Goal: Task Accomplishment & Management: Manage account settings

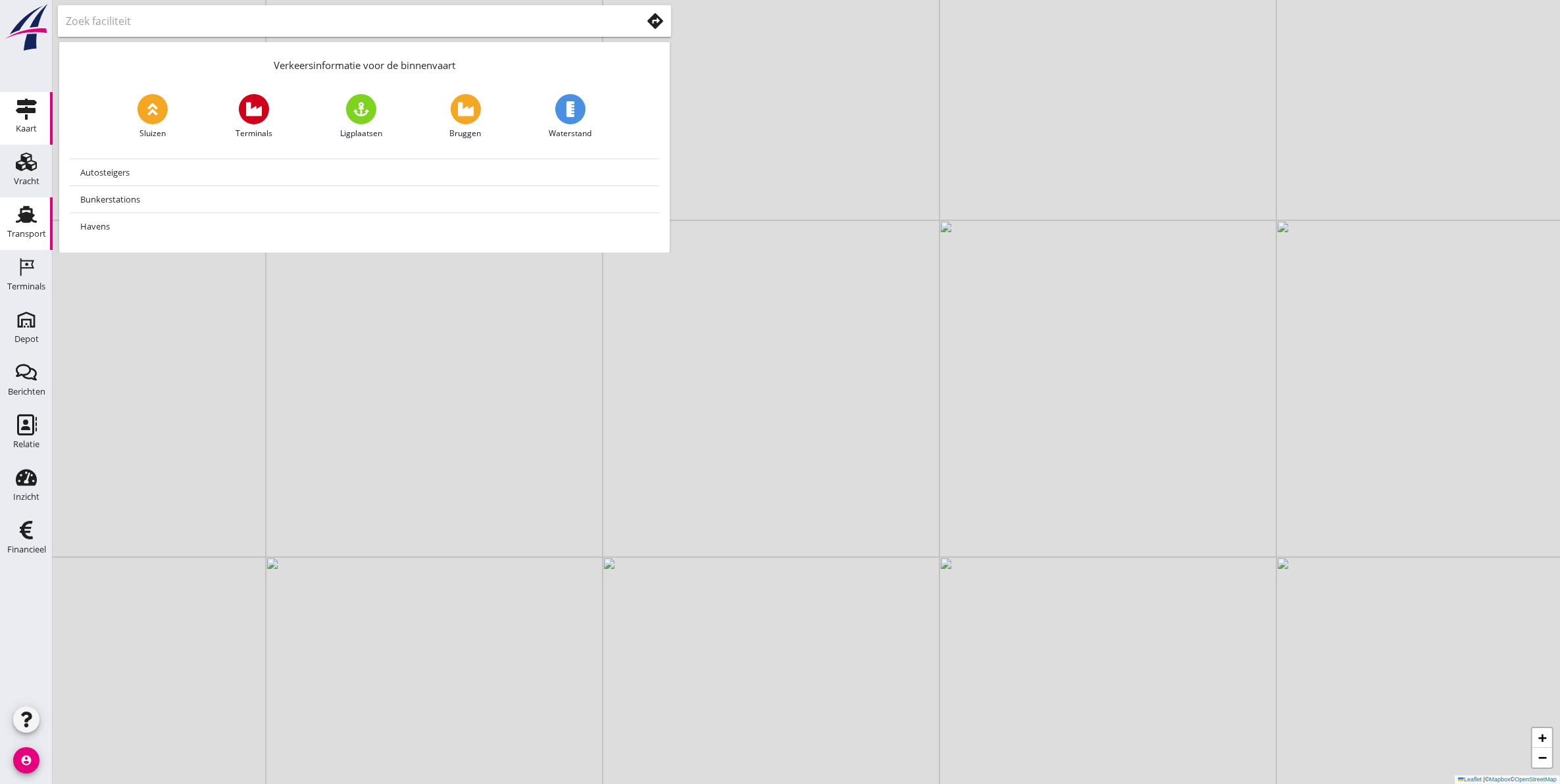
click at [21, 219] on use at bounding box center [26, 214] width 21 height 17
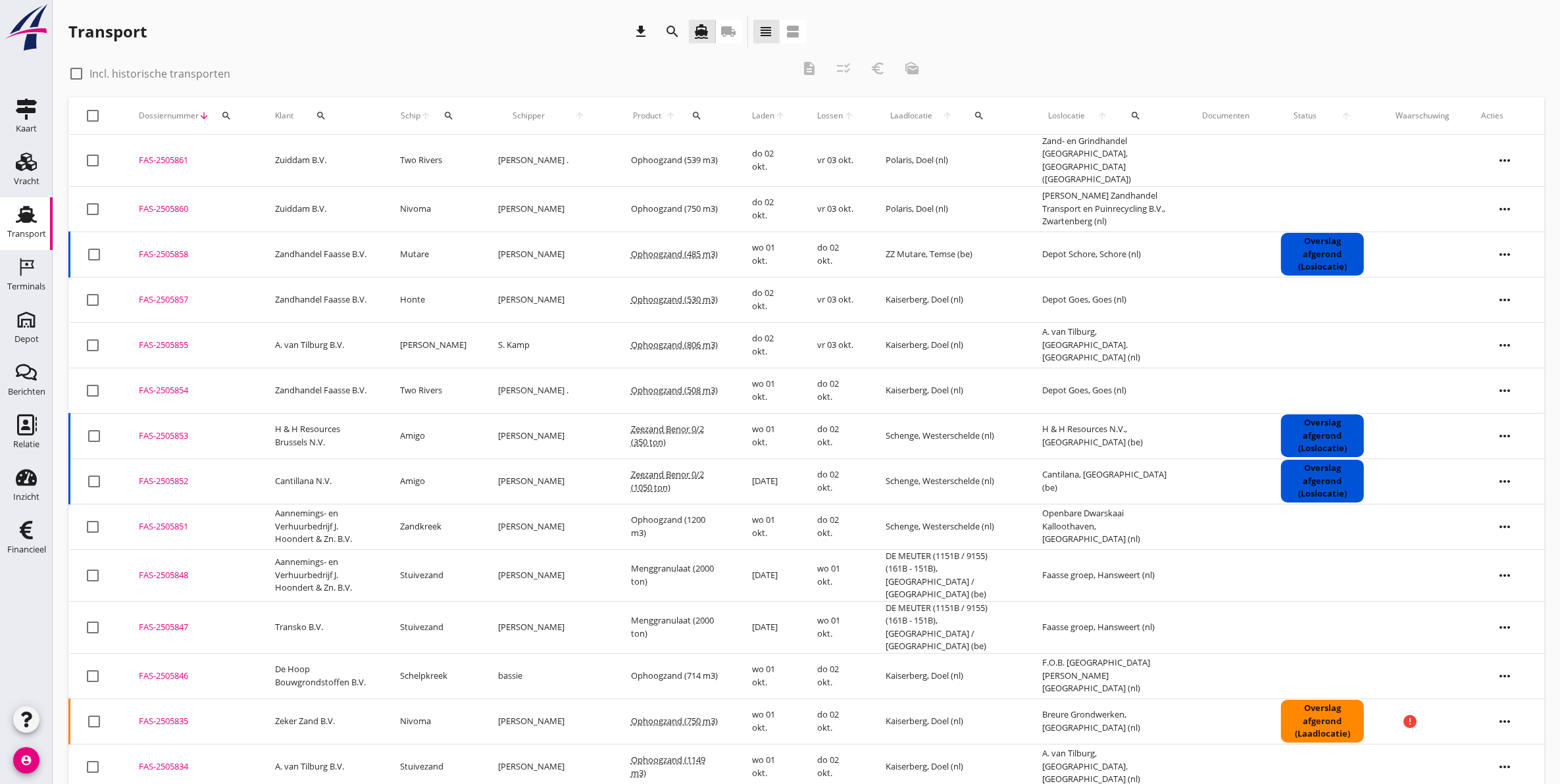
click at [70, 75] on div at bounding box center [76, 73] width 22 height 22
checkbox input "true"
click at [1132, 116] on icon "search" at bounding box center [1136, 115] width 11 height 11
click at [1157, 153] on input "text" at bounding box center [1201, 153] width 137 height 21
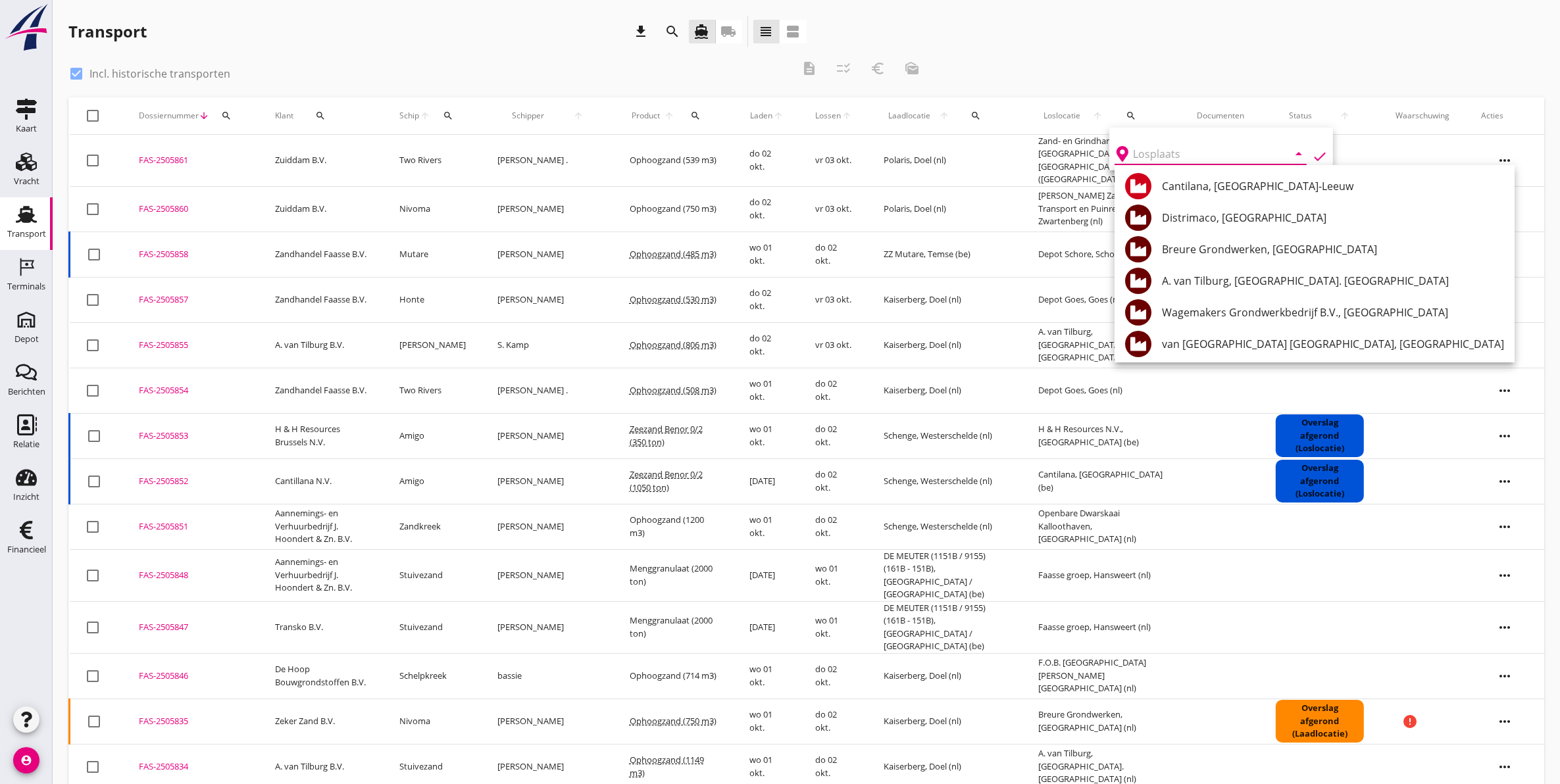
click at [1147, 150] on input "text" at bounding box center [1201, 153] width 137 height 21
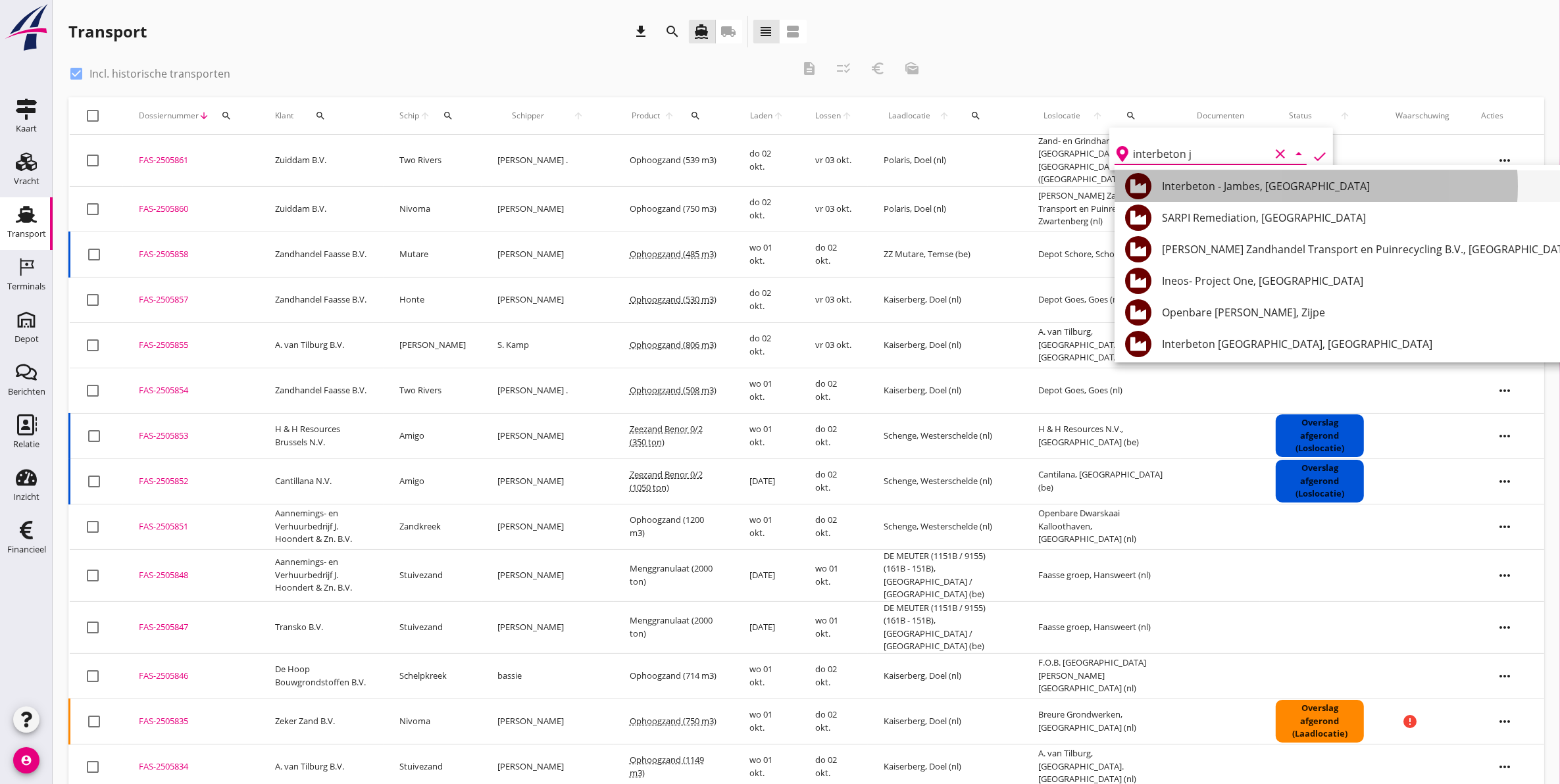
click at [1191, 183] on div "Interbeton - Jambes, Jambes" at bounding box center [1383, 185] width 442 height 16
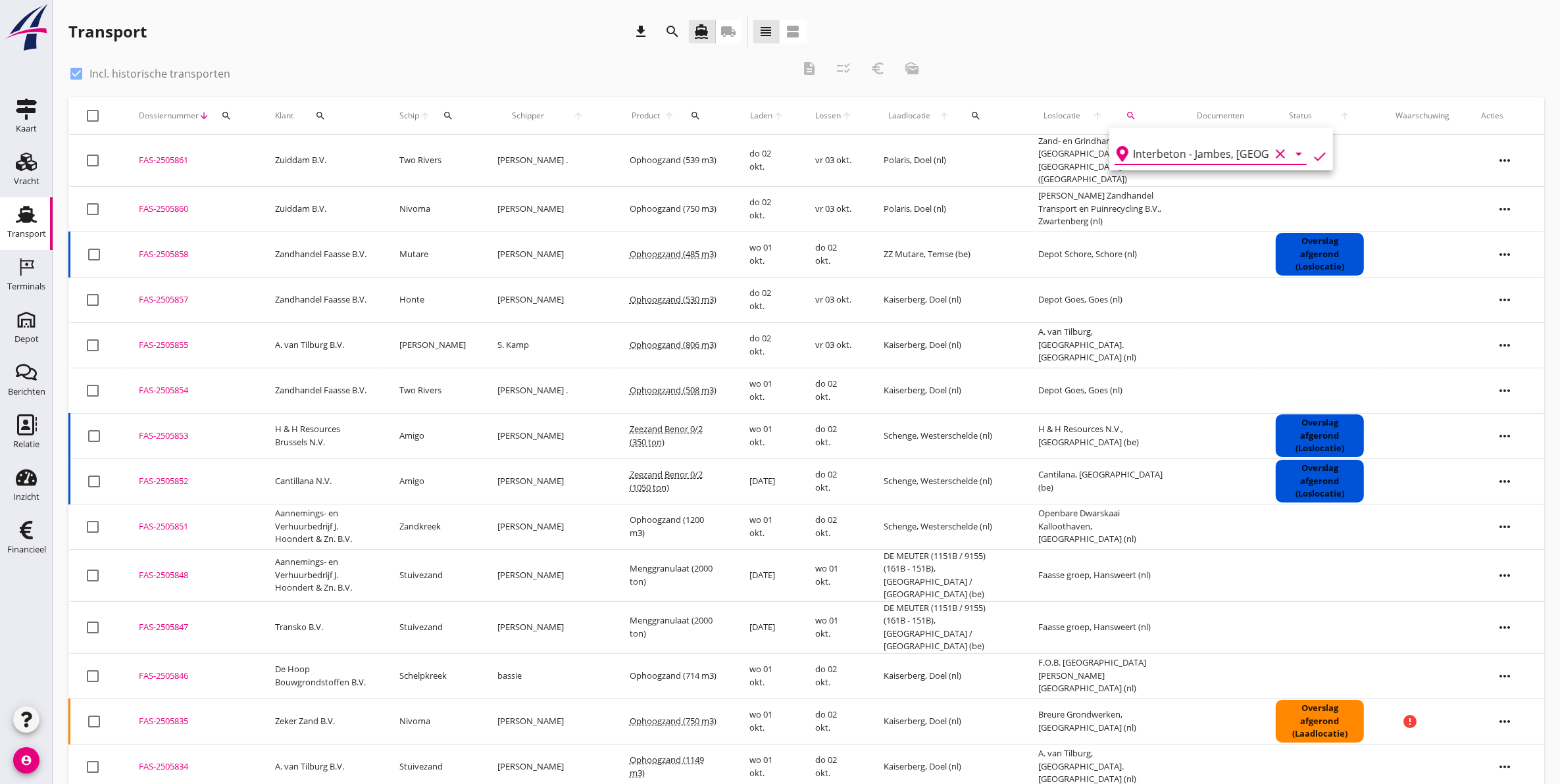
click at [1312, 153] on icon "check" at bounding box center [1320, 156] width 16 height 16
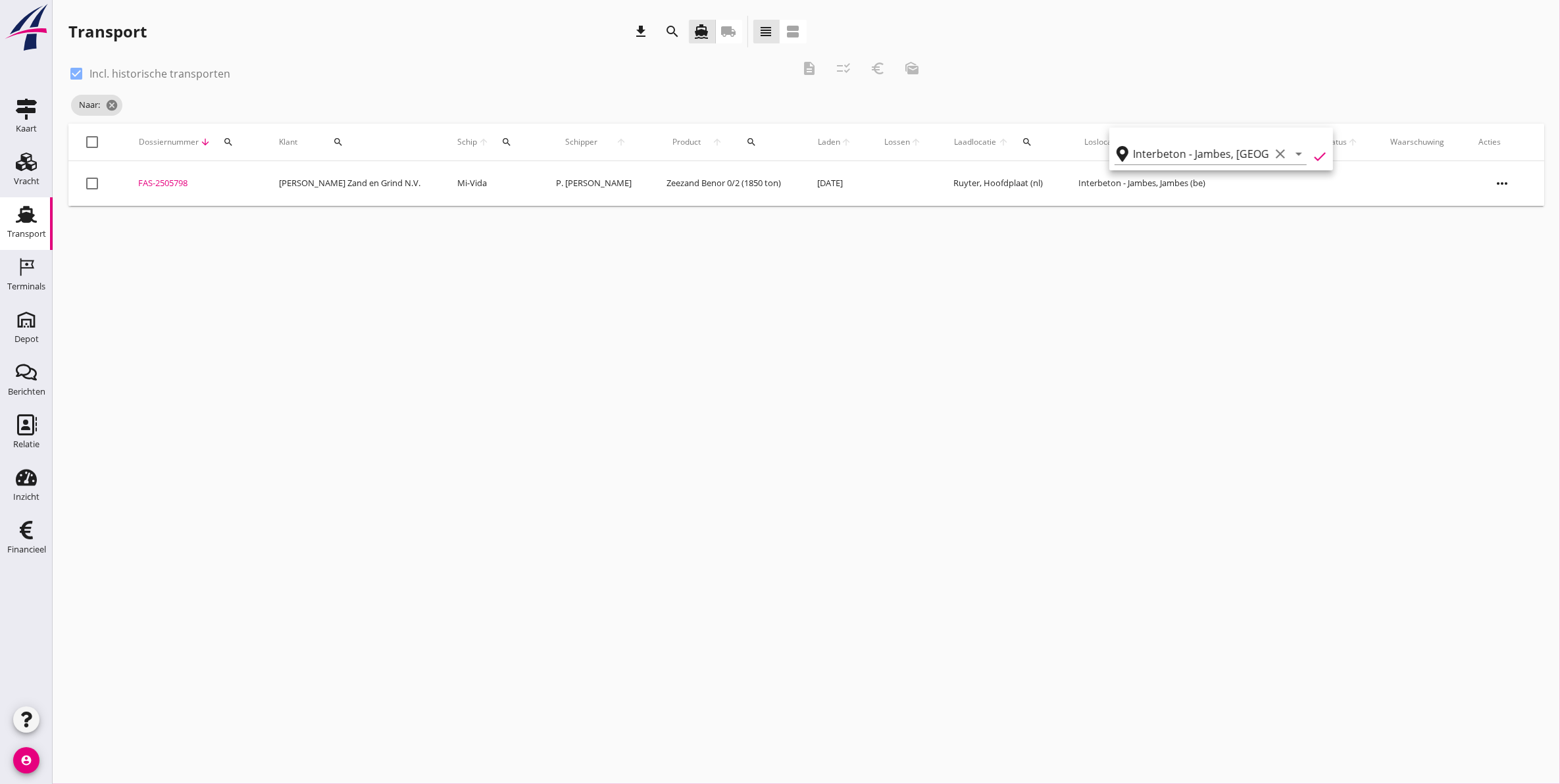
type input "Interbeton - Jambes"
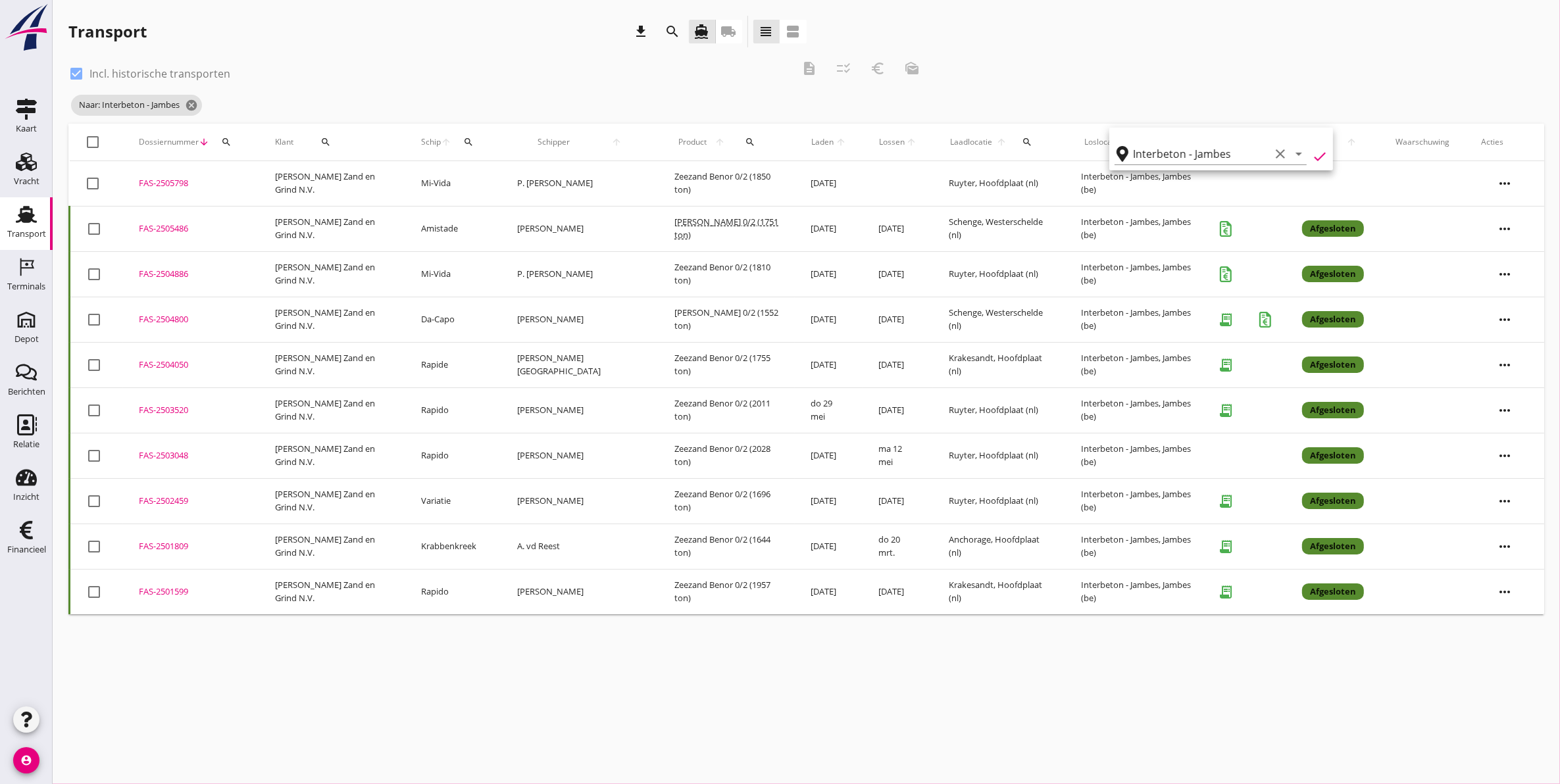
click at [156, 271] on div "FAS-2504886" at bounding box center [191, 274] width 104 height 13
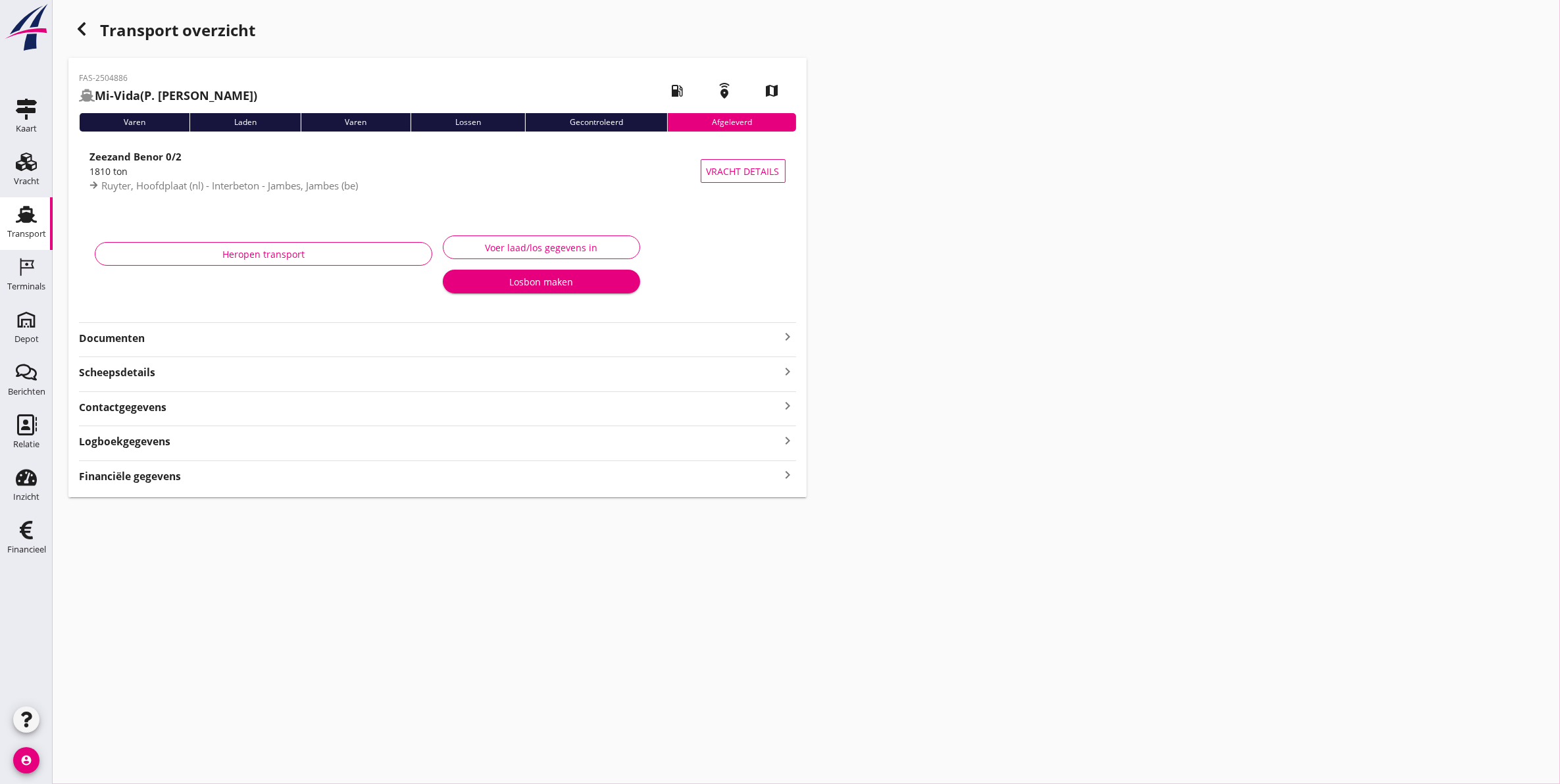
click at [139, 233] on div "Heropen transport" at bounding box center [263, 267] width 348 height 83
click at [147, 334] on strong "Documenten" at bounding box center [429, 339] width 701 height 15
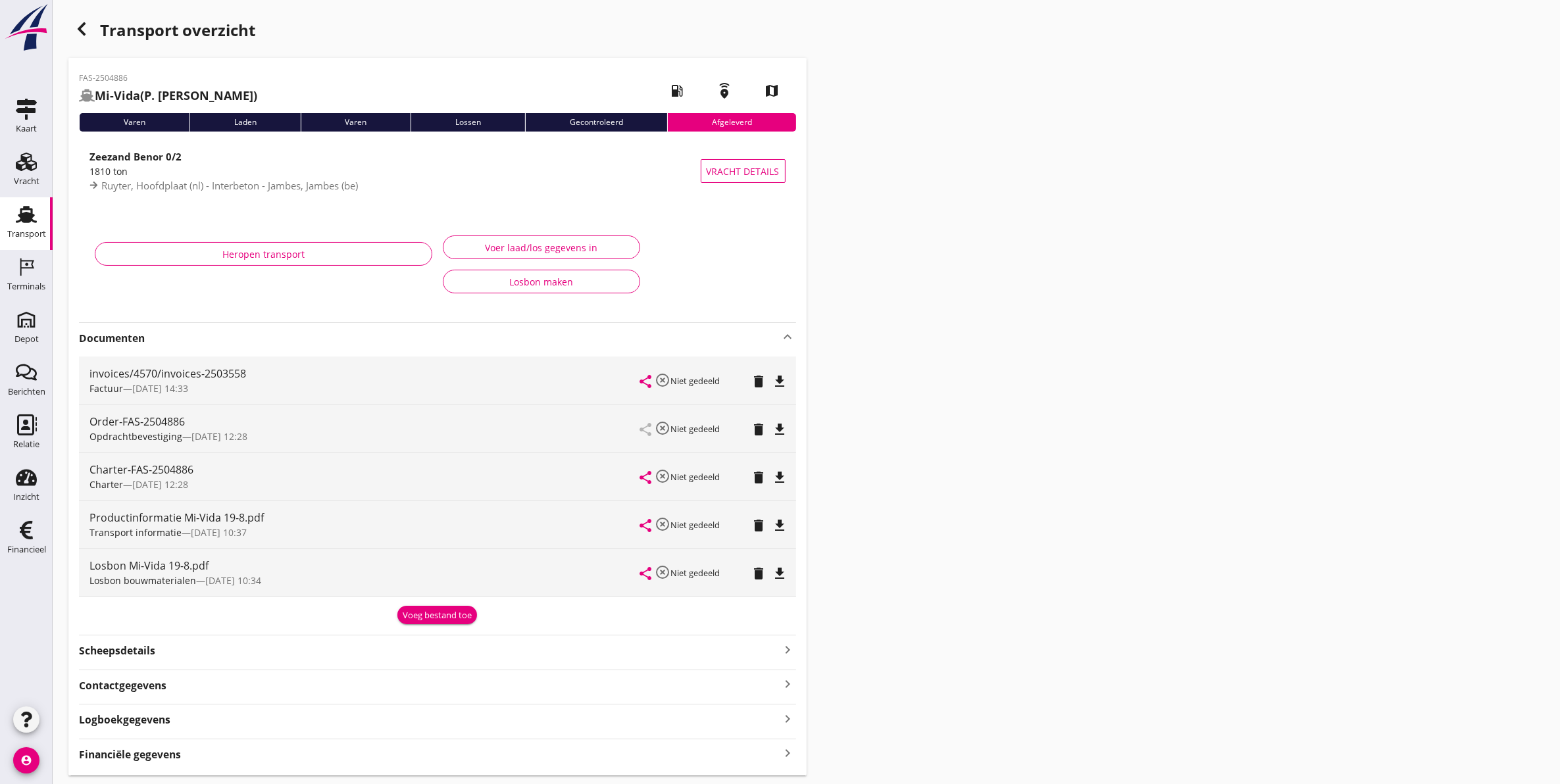
click at [781, 571] on icon "file_download" at bounding box center [780, 573] width 16 height 16
click at [17, 221] on use at bounding box center [26, 214] width 21 height 17
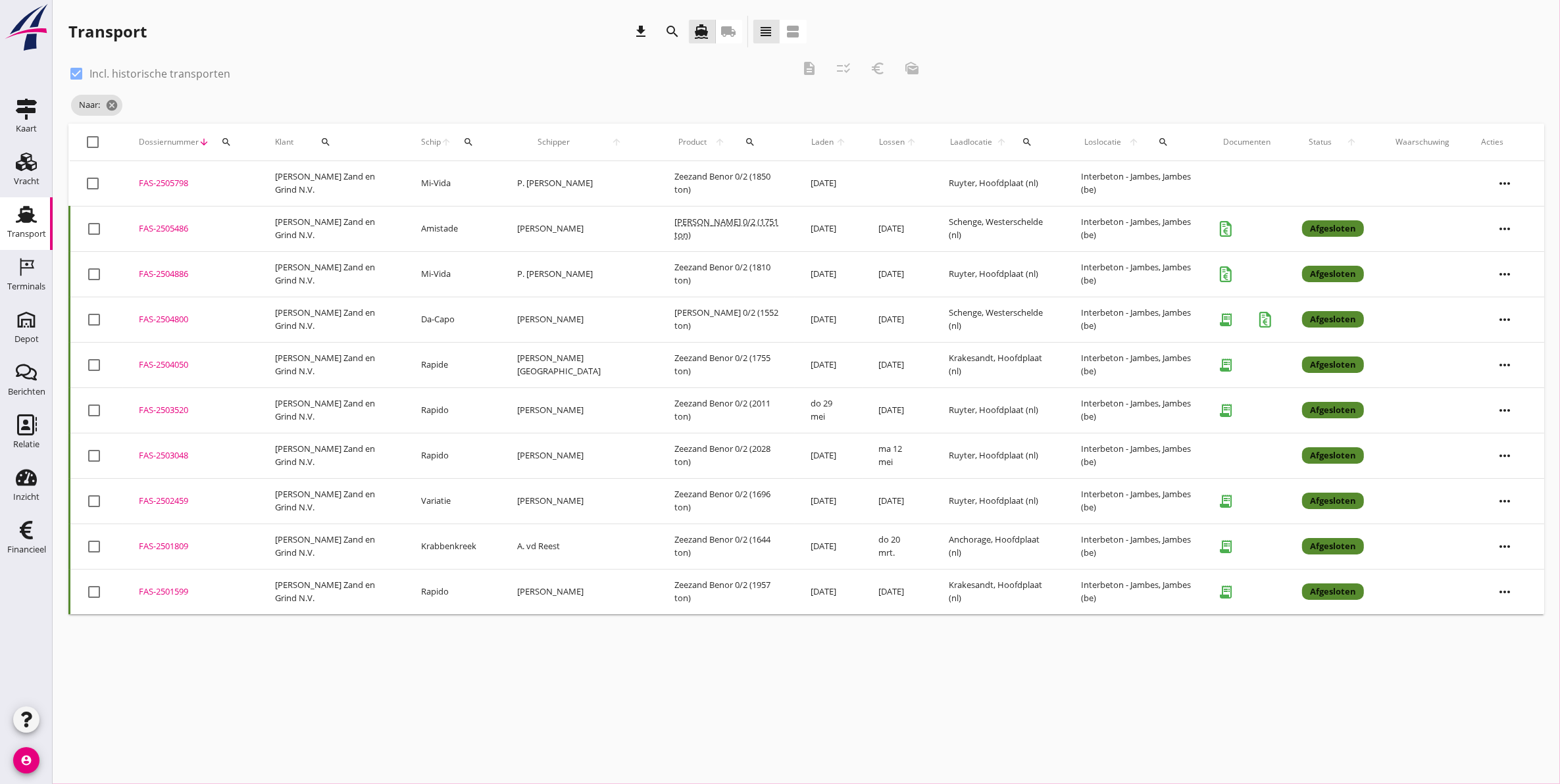
click at [1241, 737] on div "cancel You are impersonating another user. Transport download search directions…" at bounding box center [806, 392] width 1508 height 784
click at [43, 223] on link "Transport Transport" at bounding box center [26, 224] width 53 height 53
click at [1194, 732] on div "cancel You are impersonating another user. Transport download search directions…" at bounding box center [806, 392] width 1508 height 784
click at [17, 193] on link "Vracht Vracht" at bounding box center [26, 171] width 53 height 53
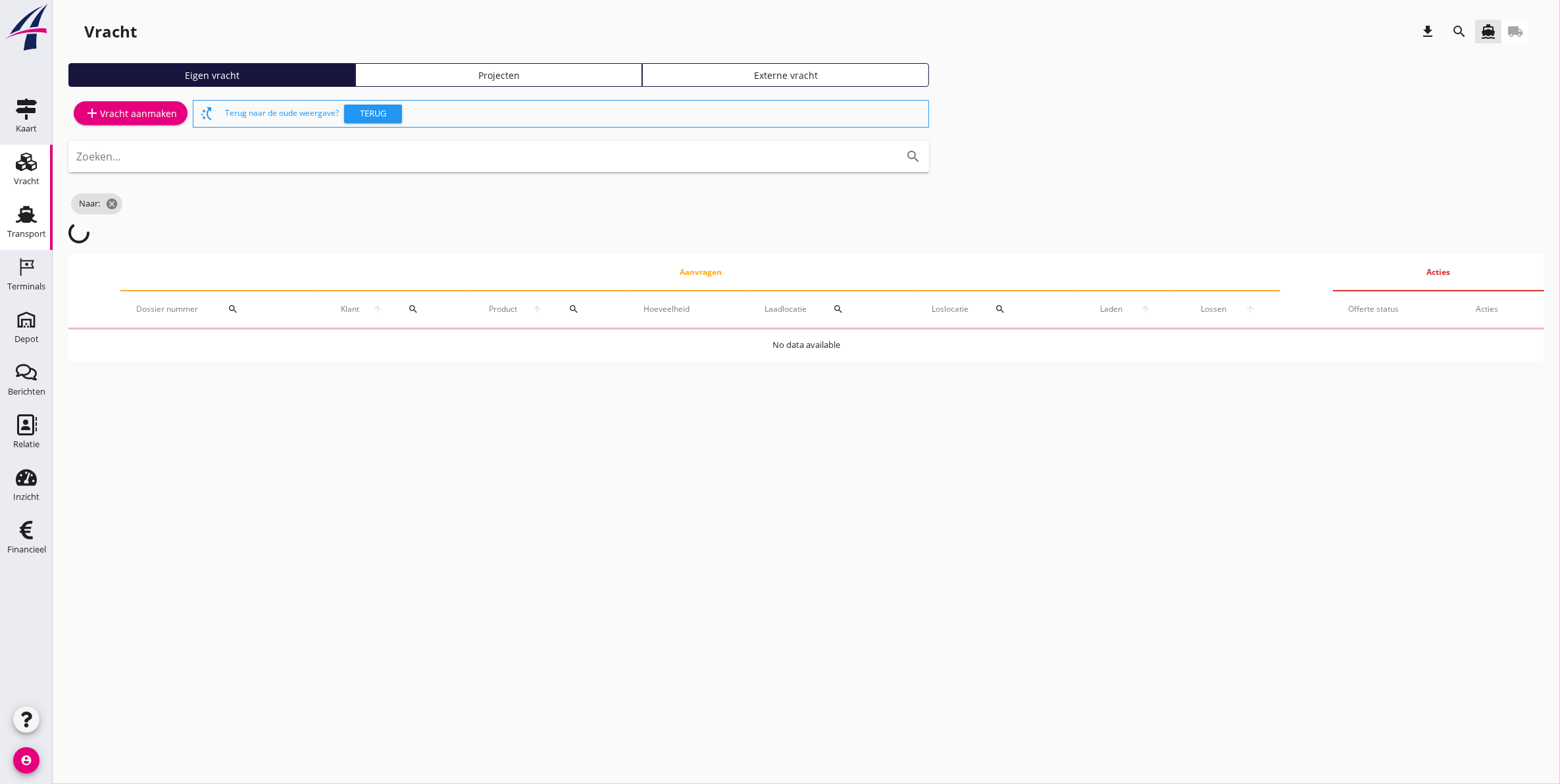
click at [31, 228] on div "Transport" at bounding box center [26, 234] width 39 height 18
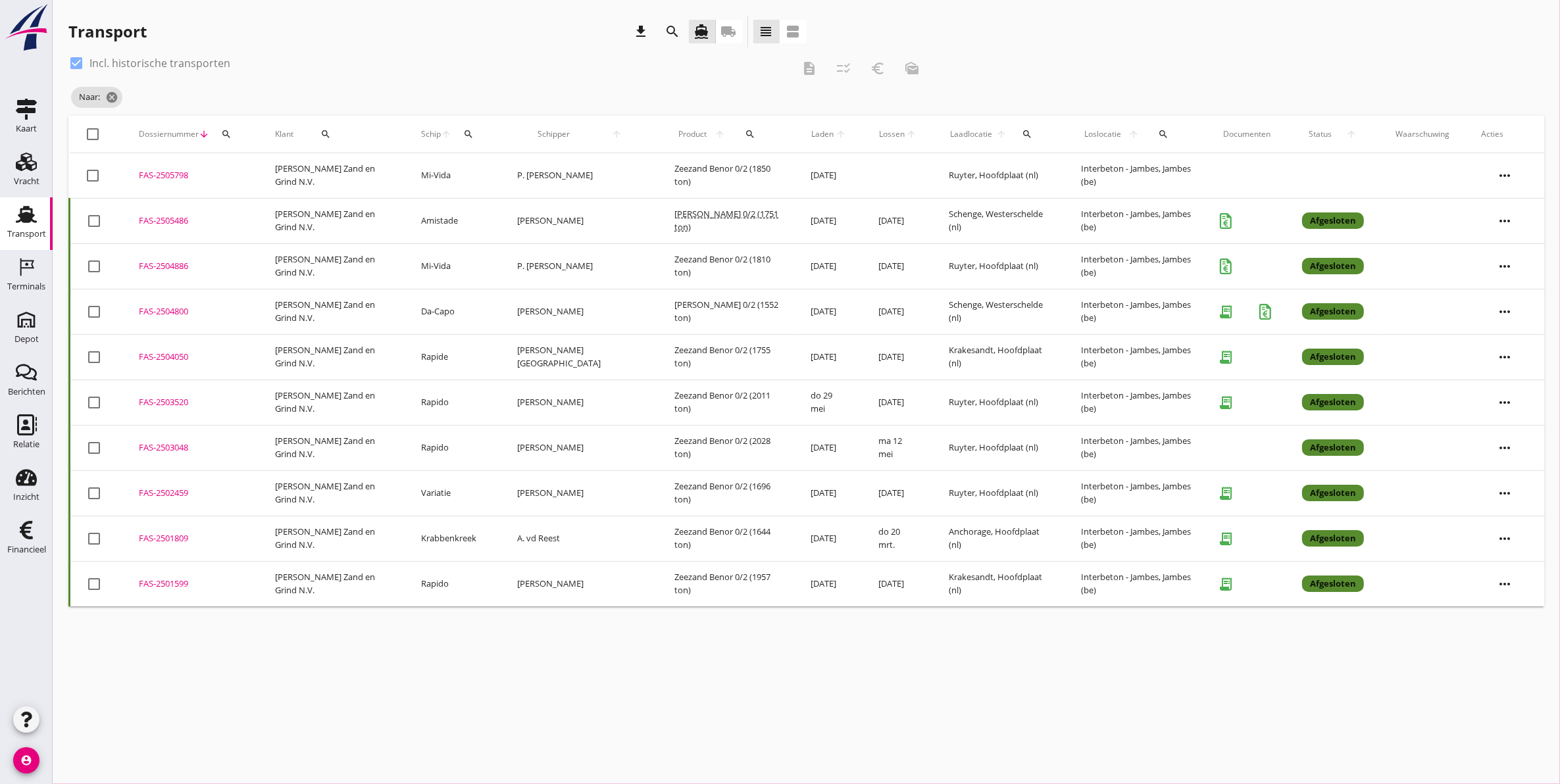
click at [27, 211] on icon "Transport" at bounding box center [26, 214] width 21 height 21
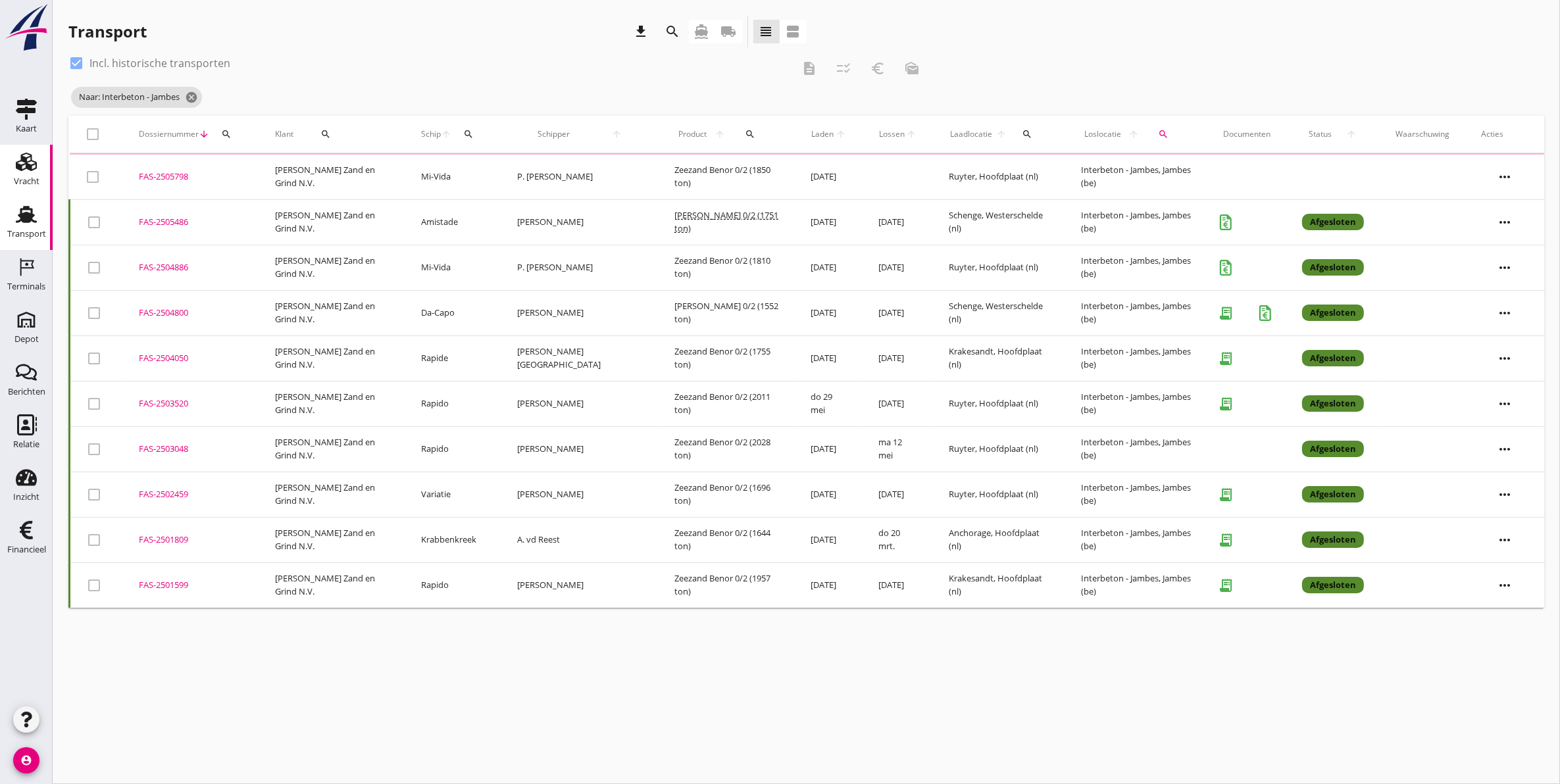
click at [40, 165] on div "Vracht" at bounding box center [26, 161] width 31 height 21
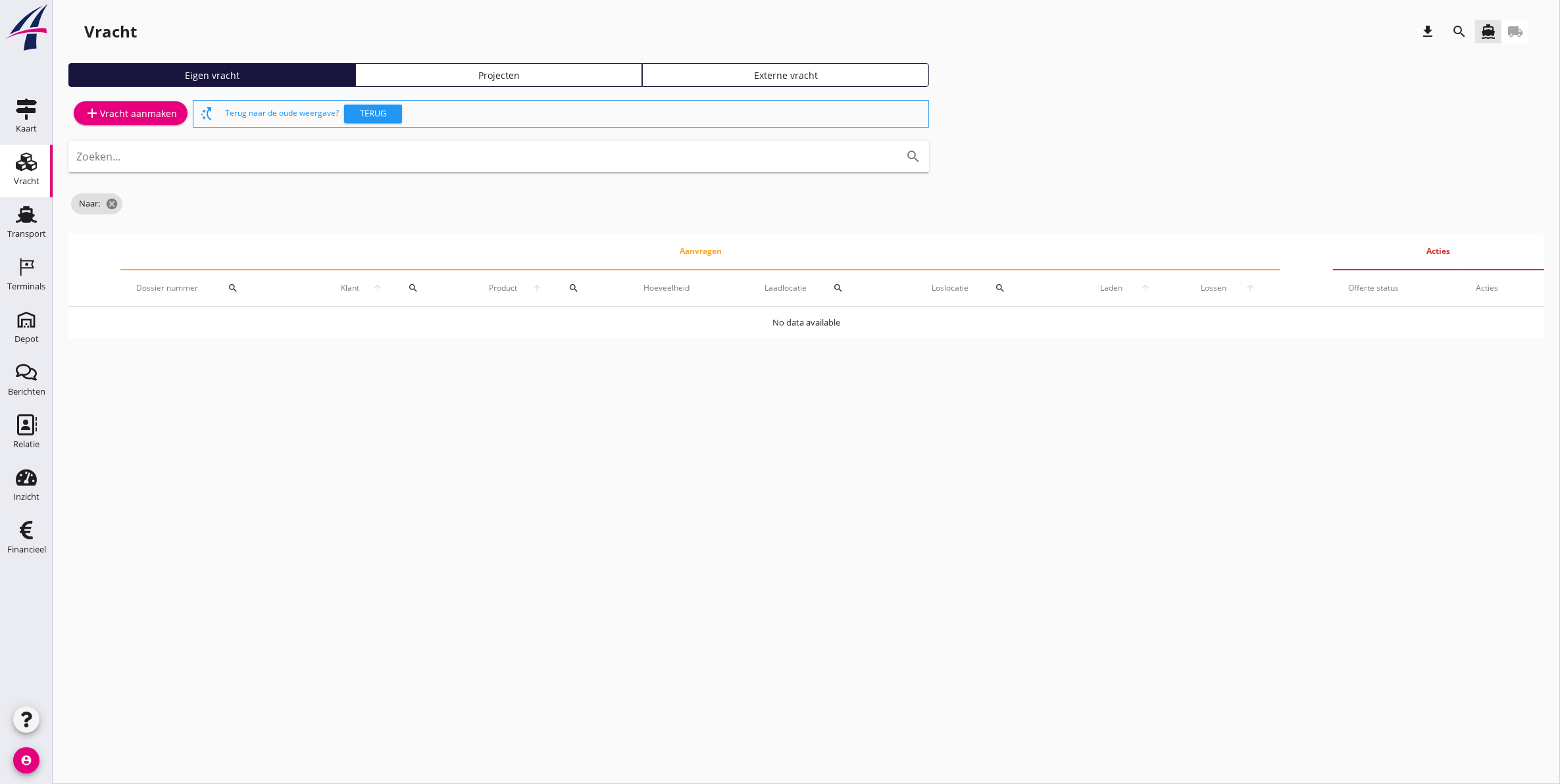
click at [606, 75] on div "Projecten" at bounding box center [498, 75] width 275 height 14
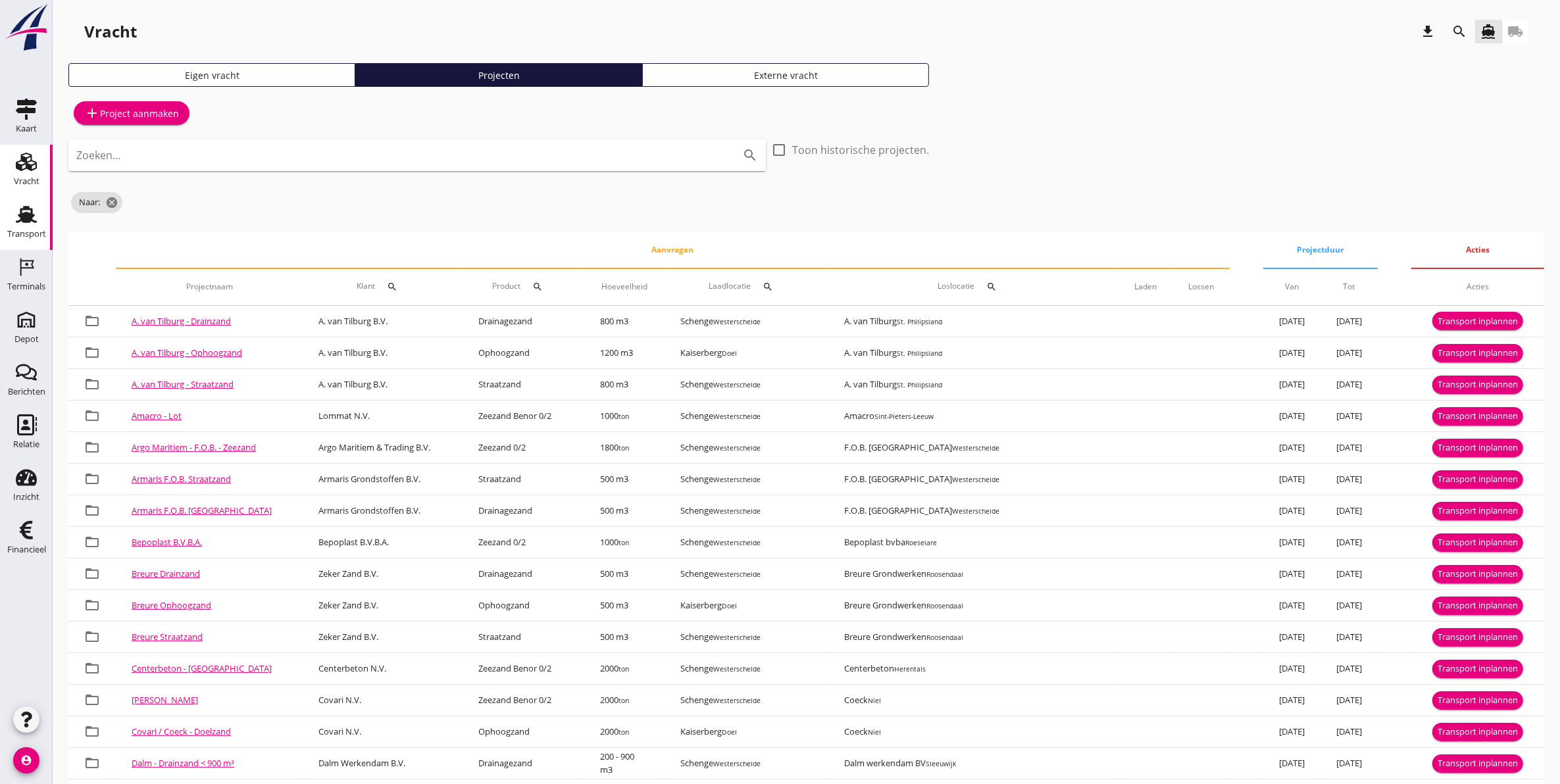
click at [26, 215] on use at bounding box center [26, 214] width 21 height 17
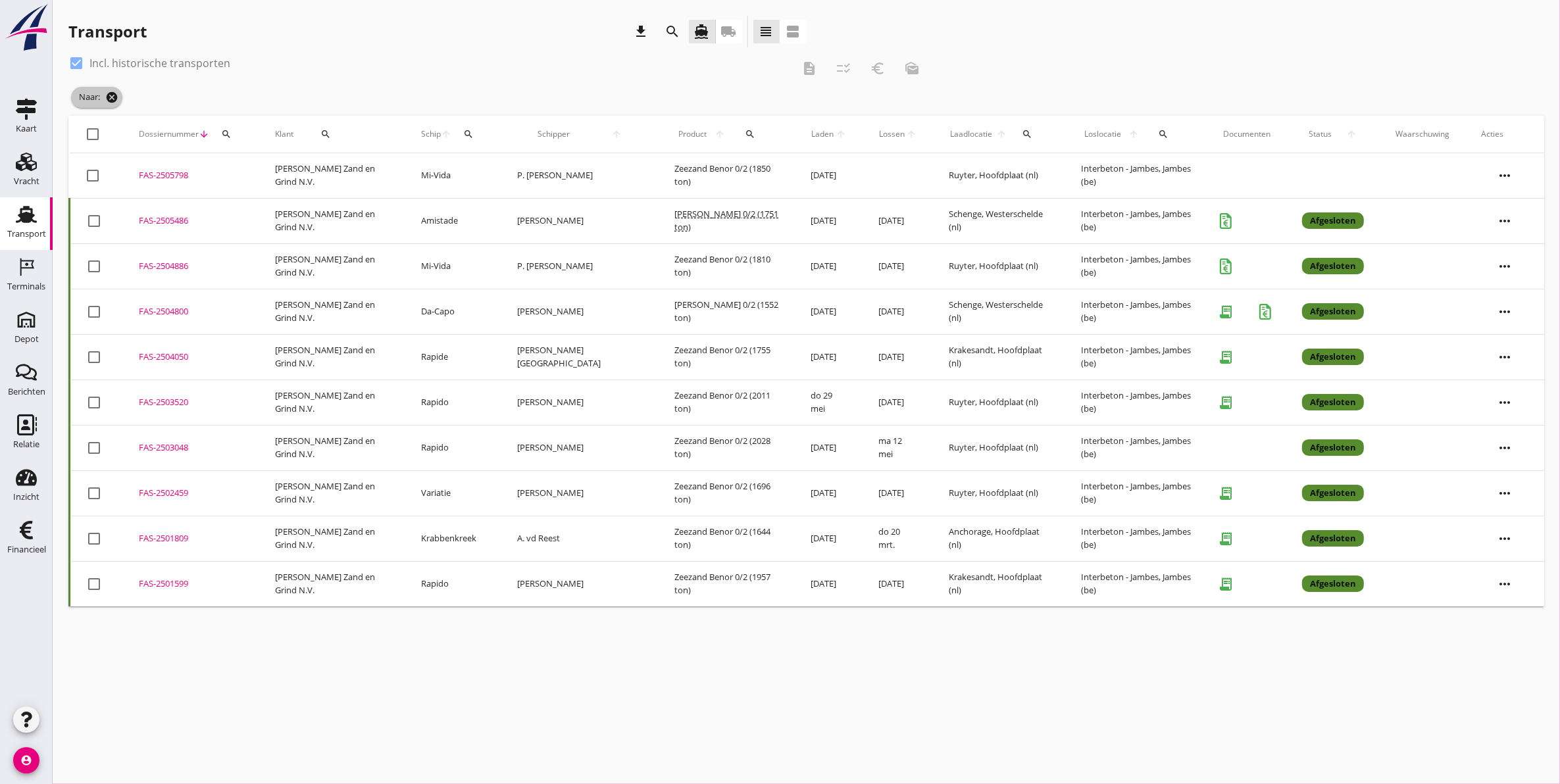
click at [117, 99] on icon "cancel" at bounding box center [112, 98] width 13 height 13
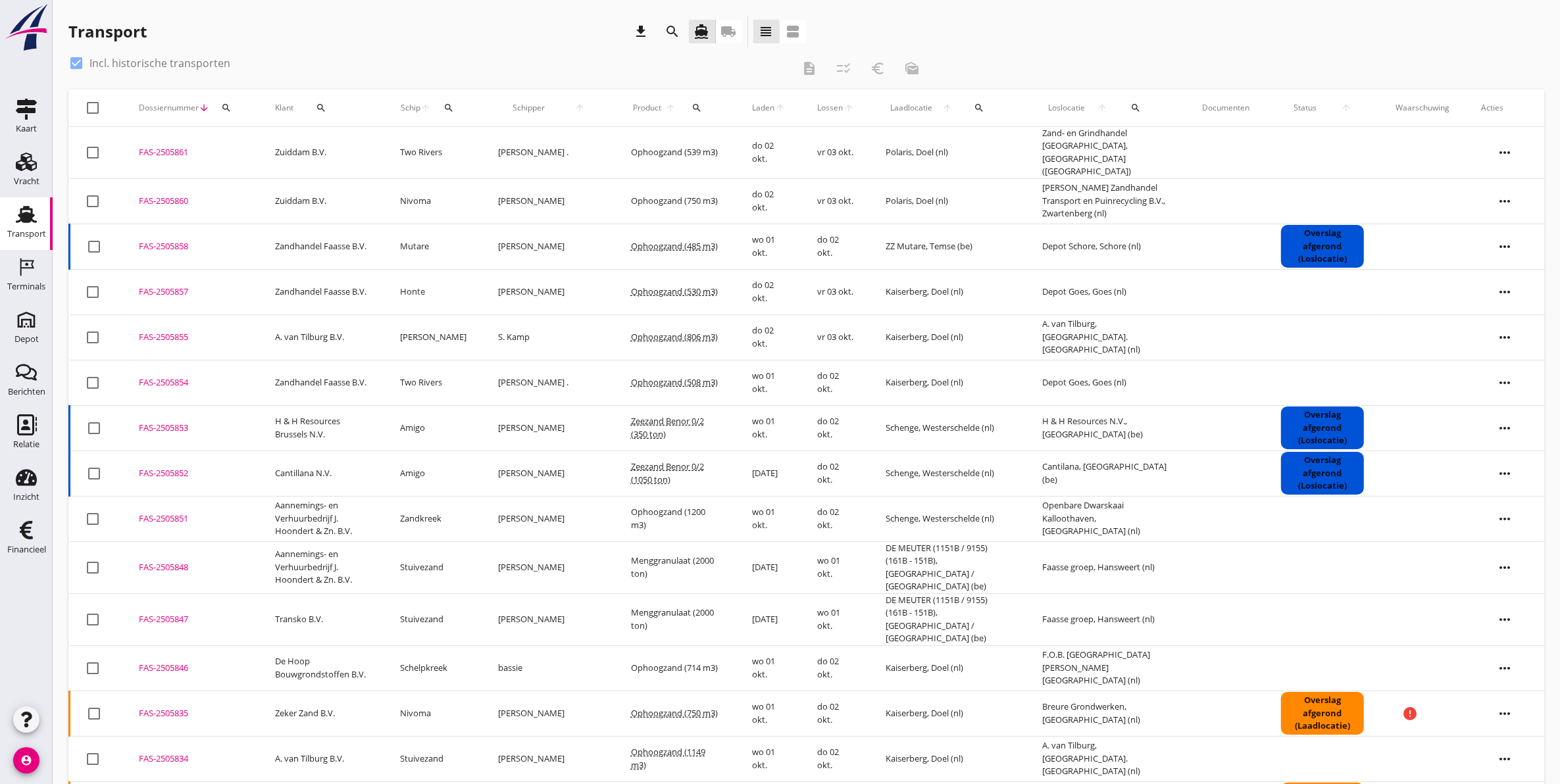
click at [183, 240] on div "FAS-2505858" at bounding box center [191, 247] width 104 height 13
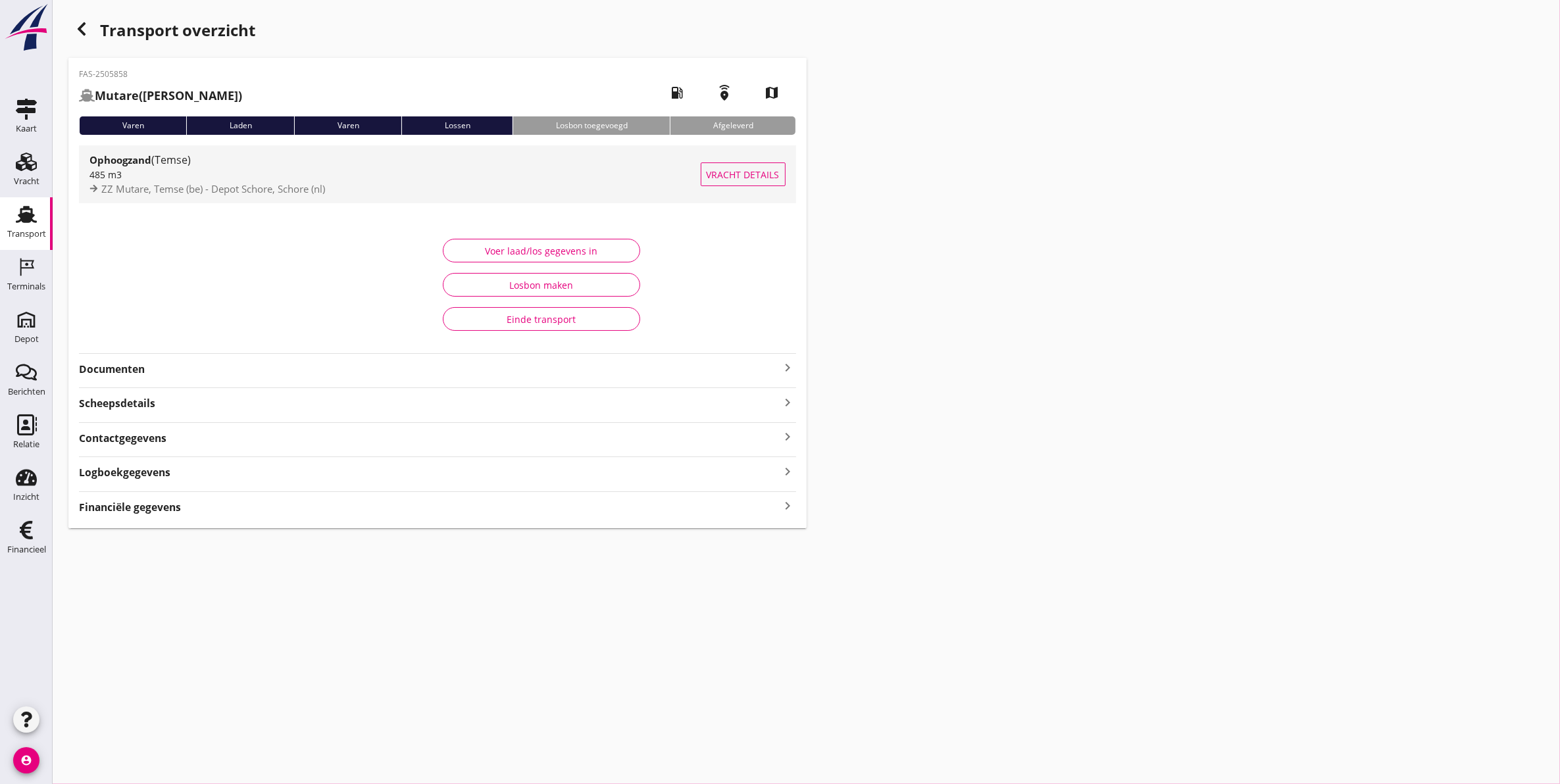
click at [324, 176] on div "485 m3" at bounding box center [395, 175] width 611 height 14
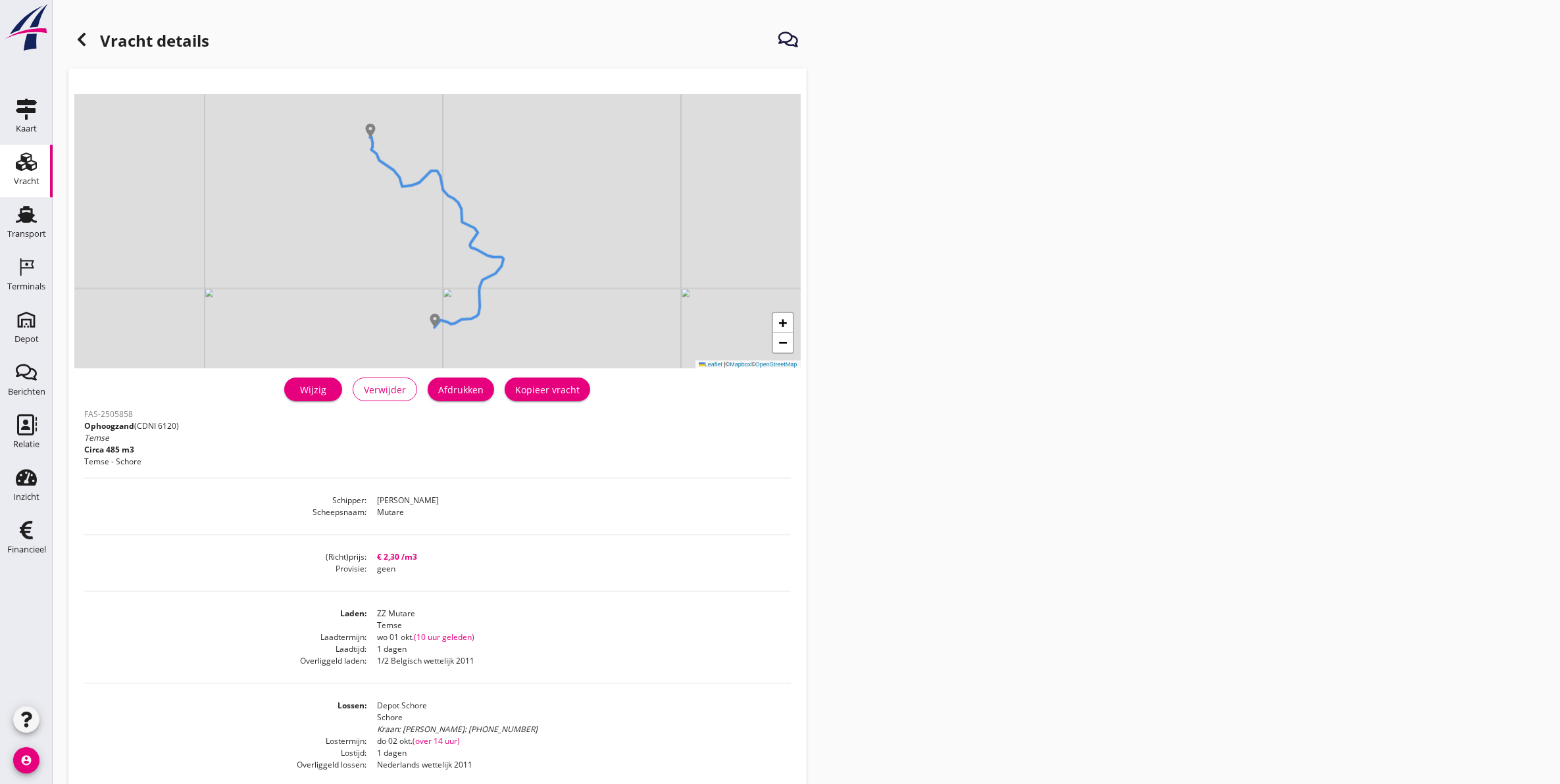
click at [309, 399] on link "Wijzig" at bounding box center [313, 389] width 58 height 24
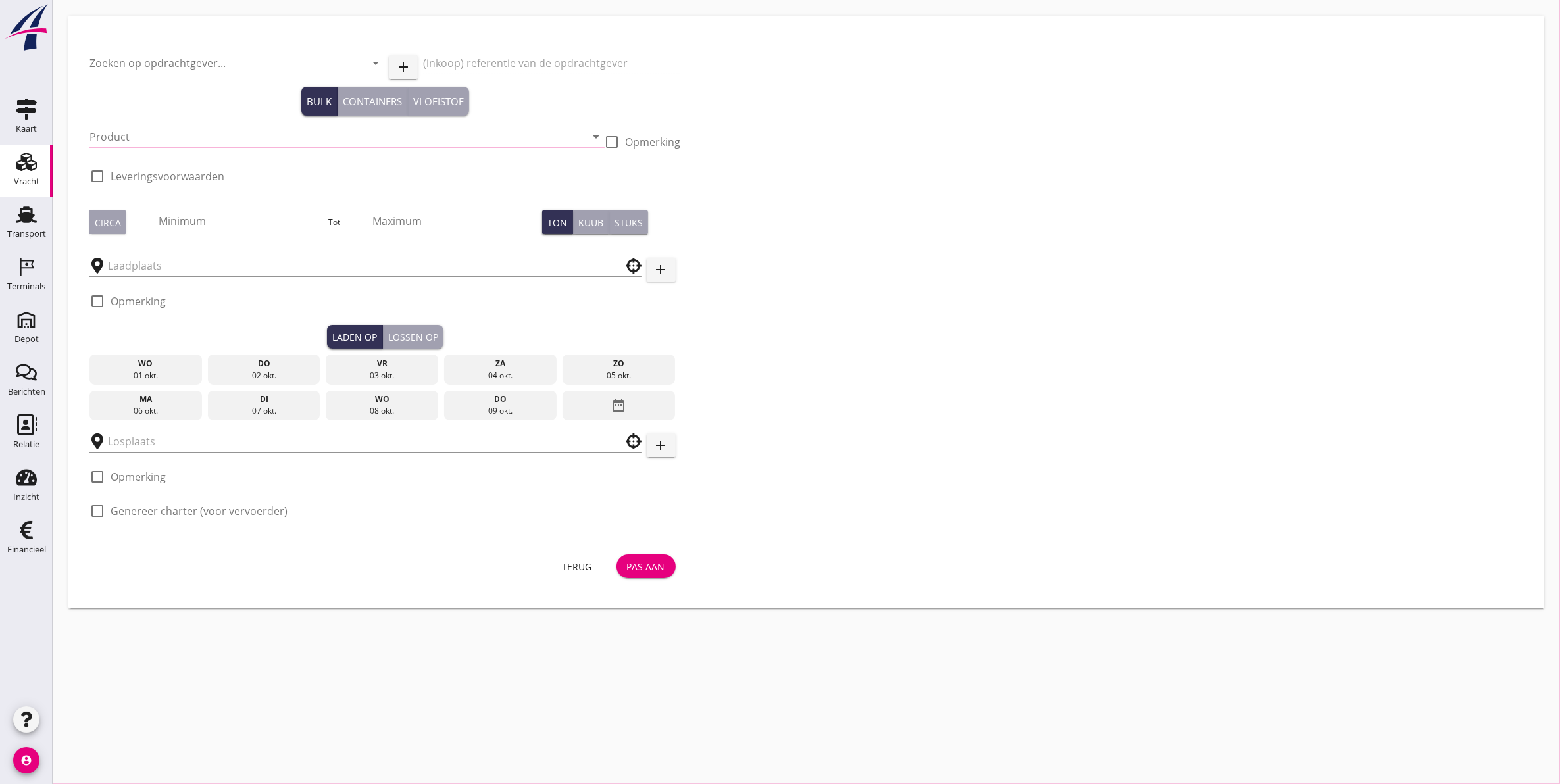
type input "Zandhandel Faasse B.V."
type input "Ophoogzand (Temse) Schore"
type input "Ophoogzand (6120)"
checkbox input "true"
type input "485"
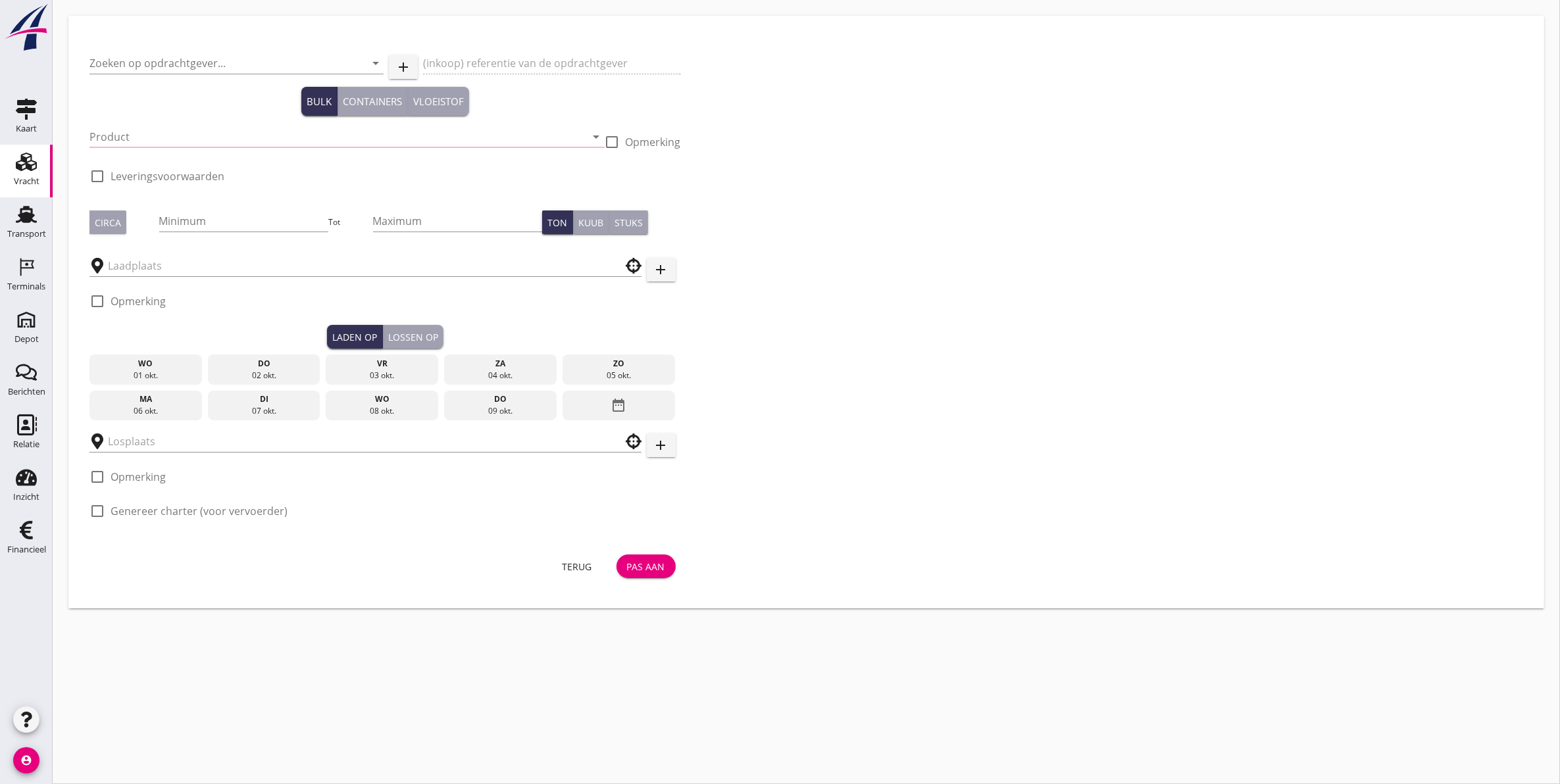
checkbox input "true"
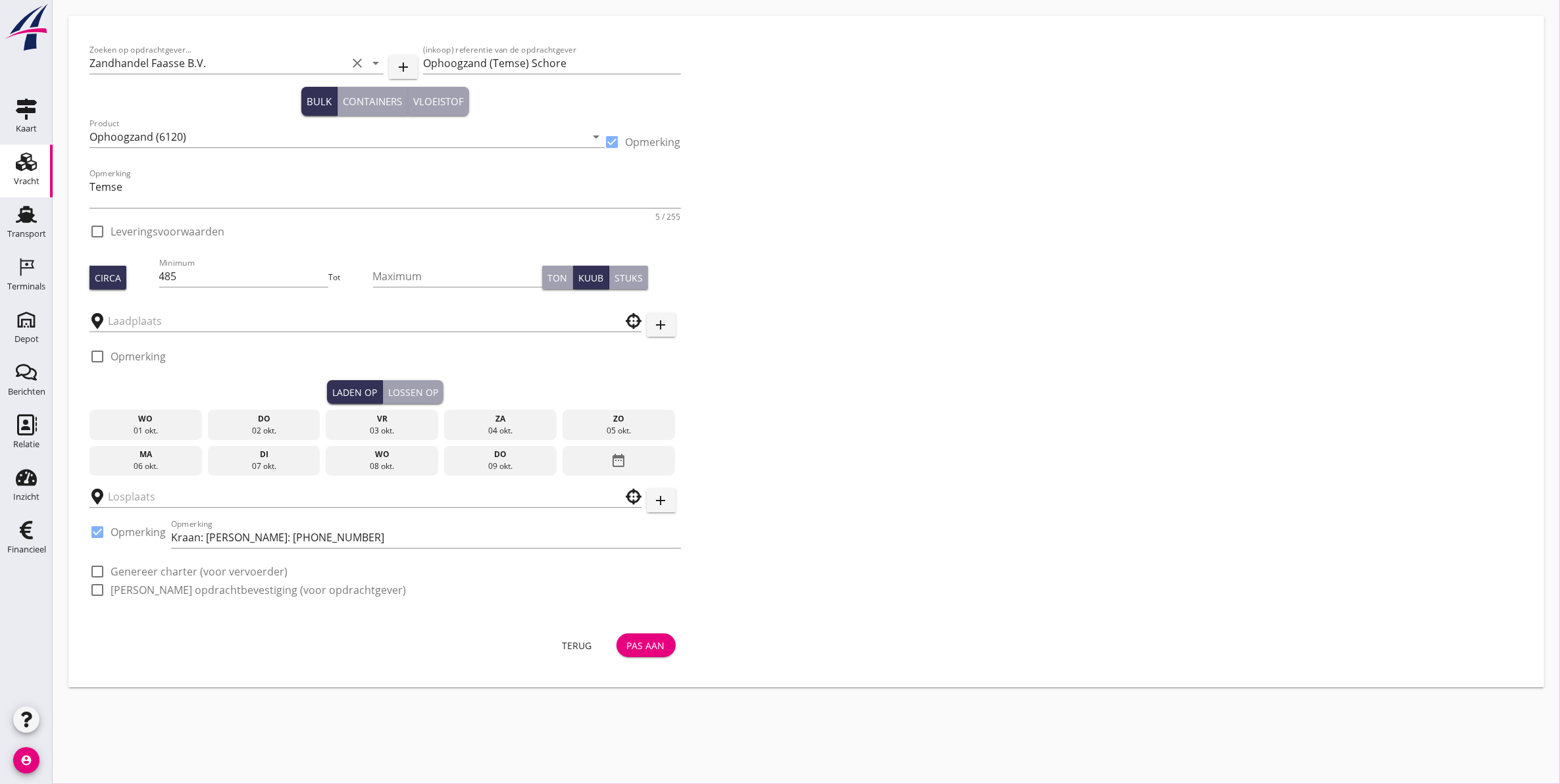
type input "Depot Schore"
checkbox input "true"
type input "ZZ Mutare"
checkbox input "true"
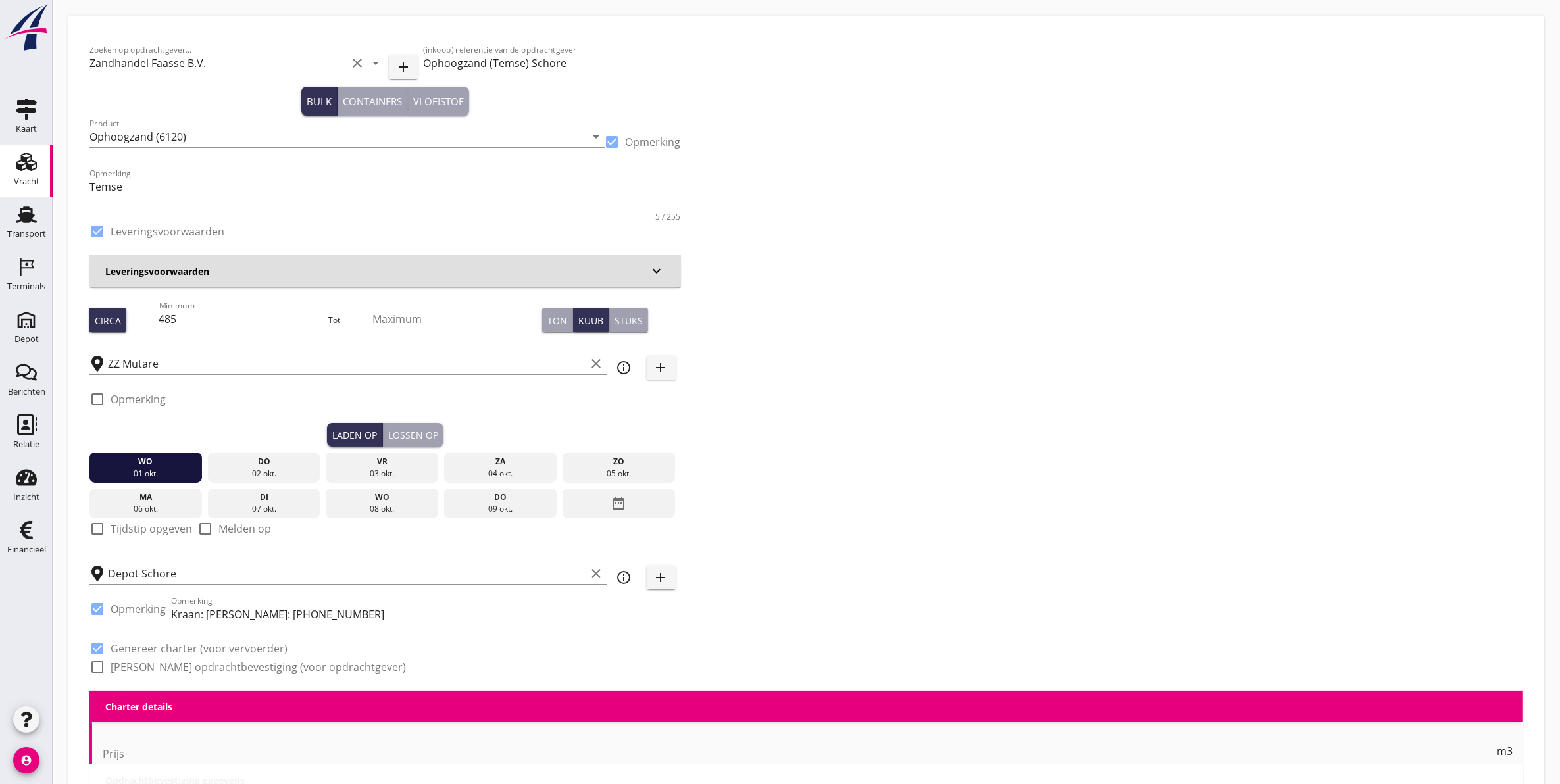
type input "2.3"
checkbox input "false"
radio input "false"
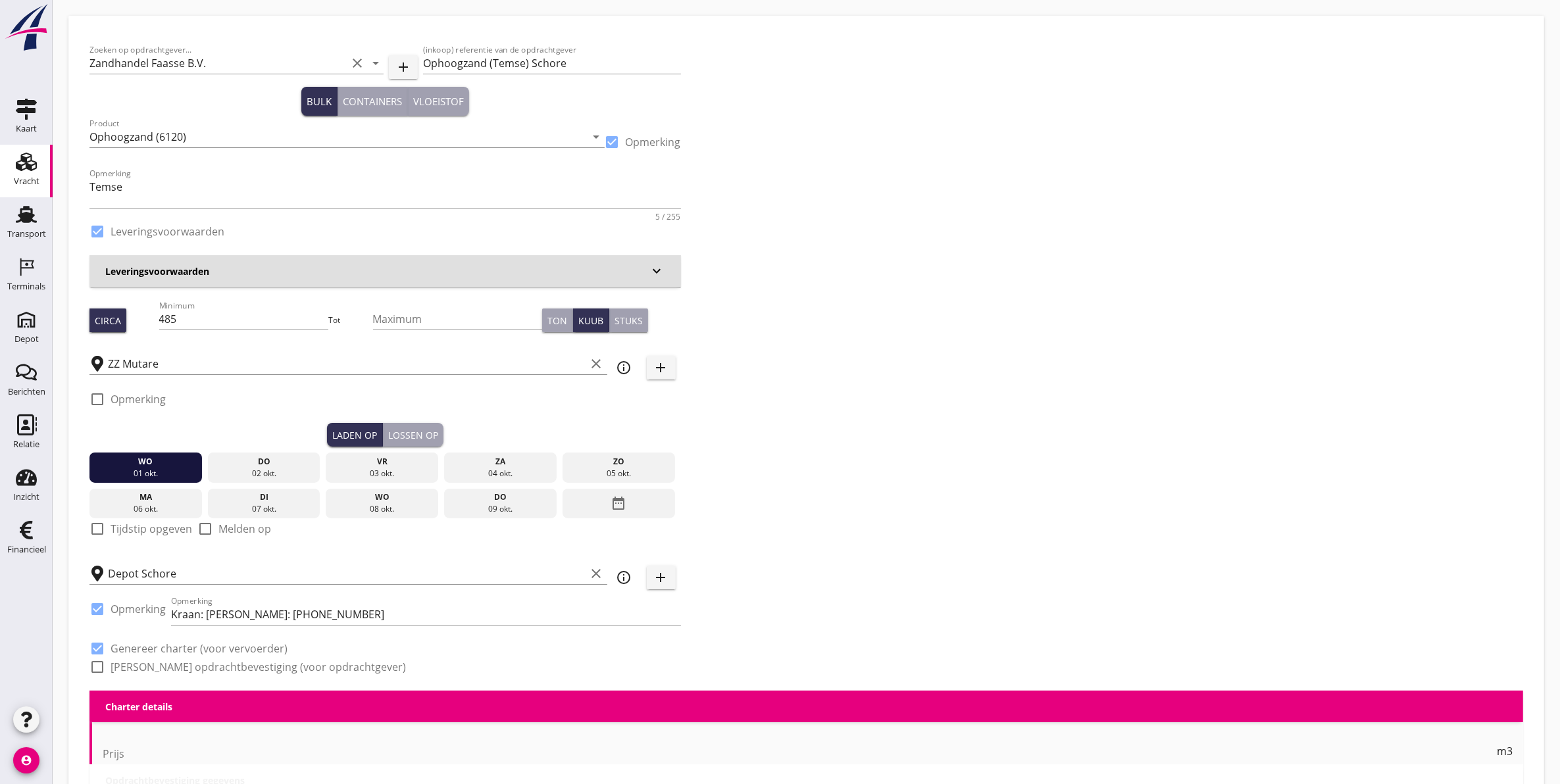
checkbox input "true"
type input "1"
drag, startPoint x: 596, startPoint y: 579, endPoint x: 590, endPoint y: 578, distance: 6.1
click at [596, 578] on icon "clear" at bounding box center [596, 573] width 16 height 16
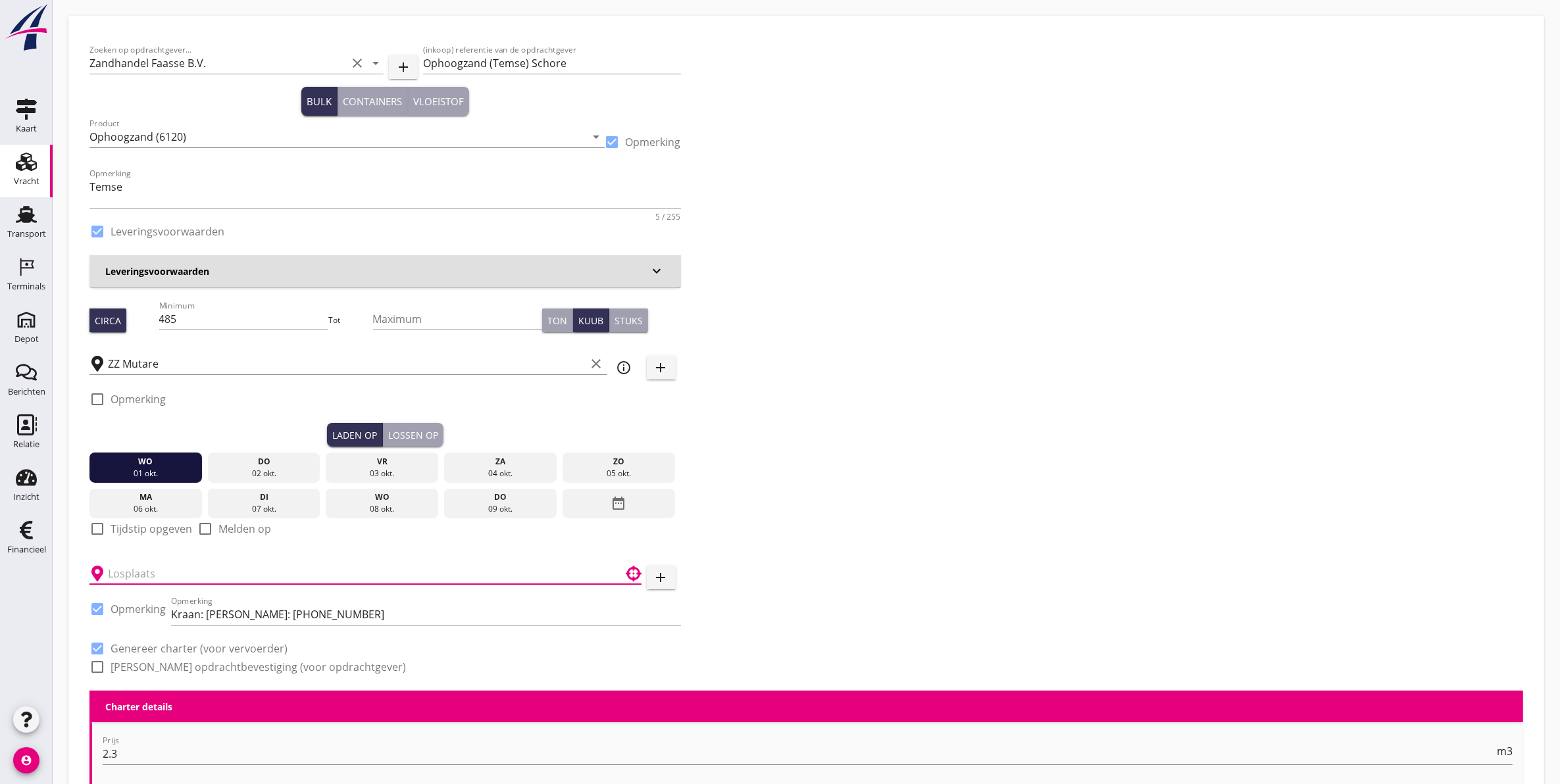
click at [220, 576] on input "text" at bounding box center [356, 573] width 497 height 21
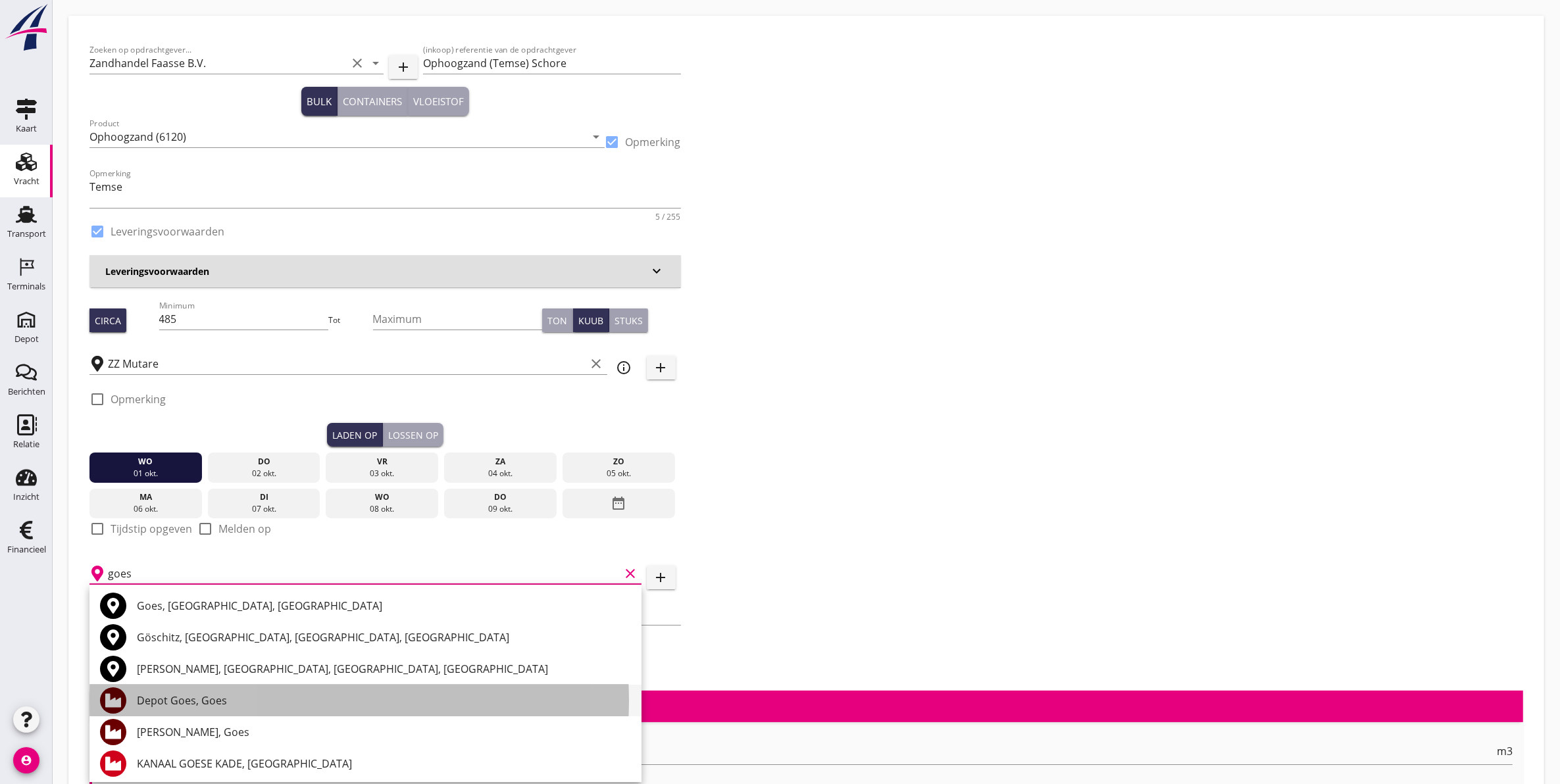
click at [238, 702] on div "Depot Goes, Goes" at bounding box center [383, 700] width 494 height 16
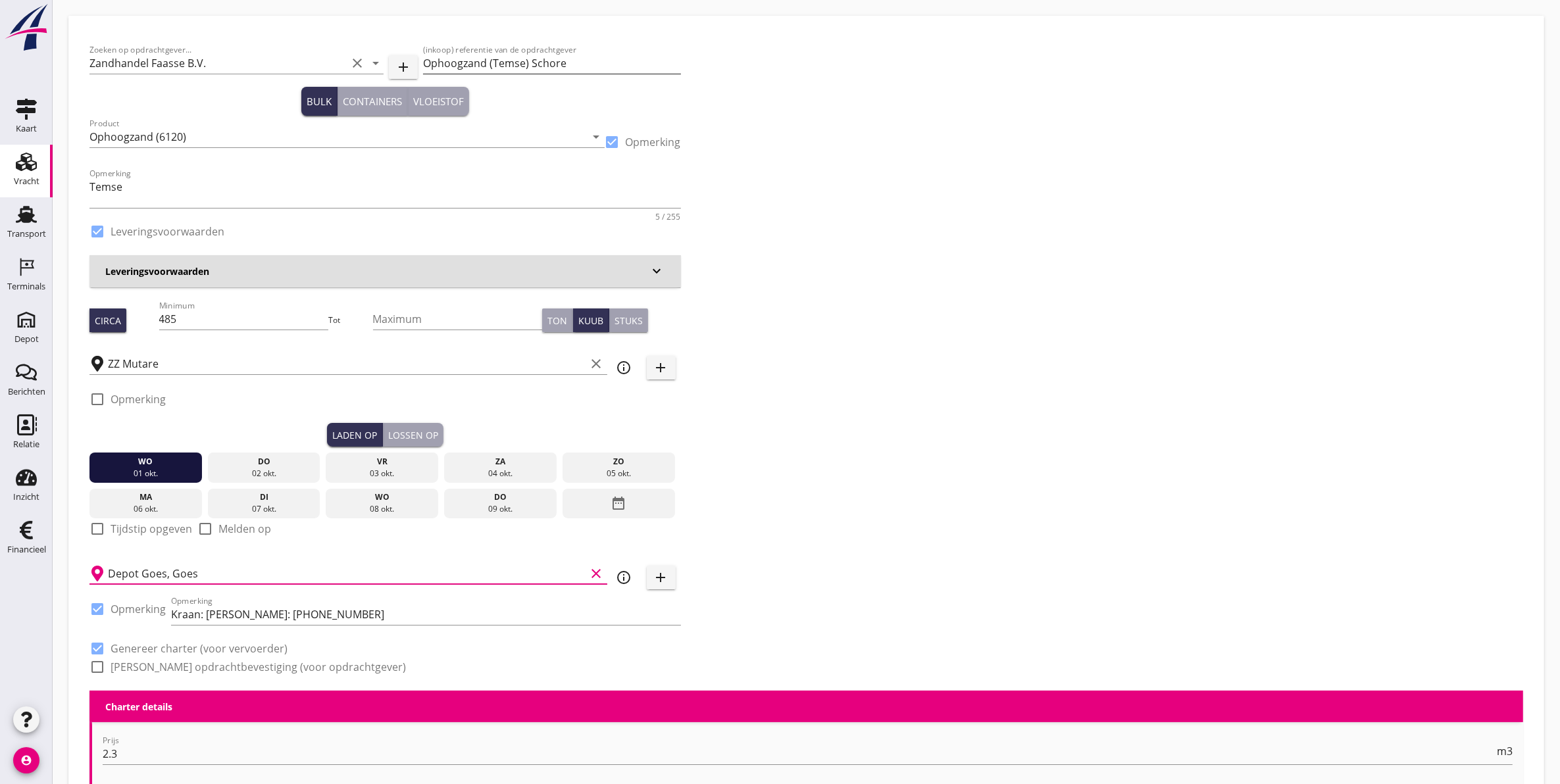
type input "Depot Goes, Goes"
click at [570, 65] on input "Ophoogzand (Temse) Schore" at bounding box center [551, 63] width 258 height 21
type input "Ophoogzand (Temse) Goes"
click at [816, 308] on div "Zoeken op opdrachtgever... Zandhandel Faasse B.V. clear arrow_drop_down add (in…" at bounding box center [806, 363] width 1444 height 654
click at [412, 432] on div "Lossen op" at bounding box center [413, 435] width 50 height 14
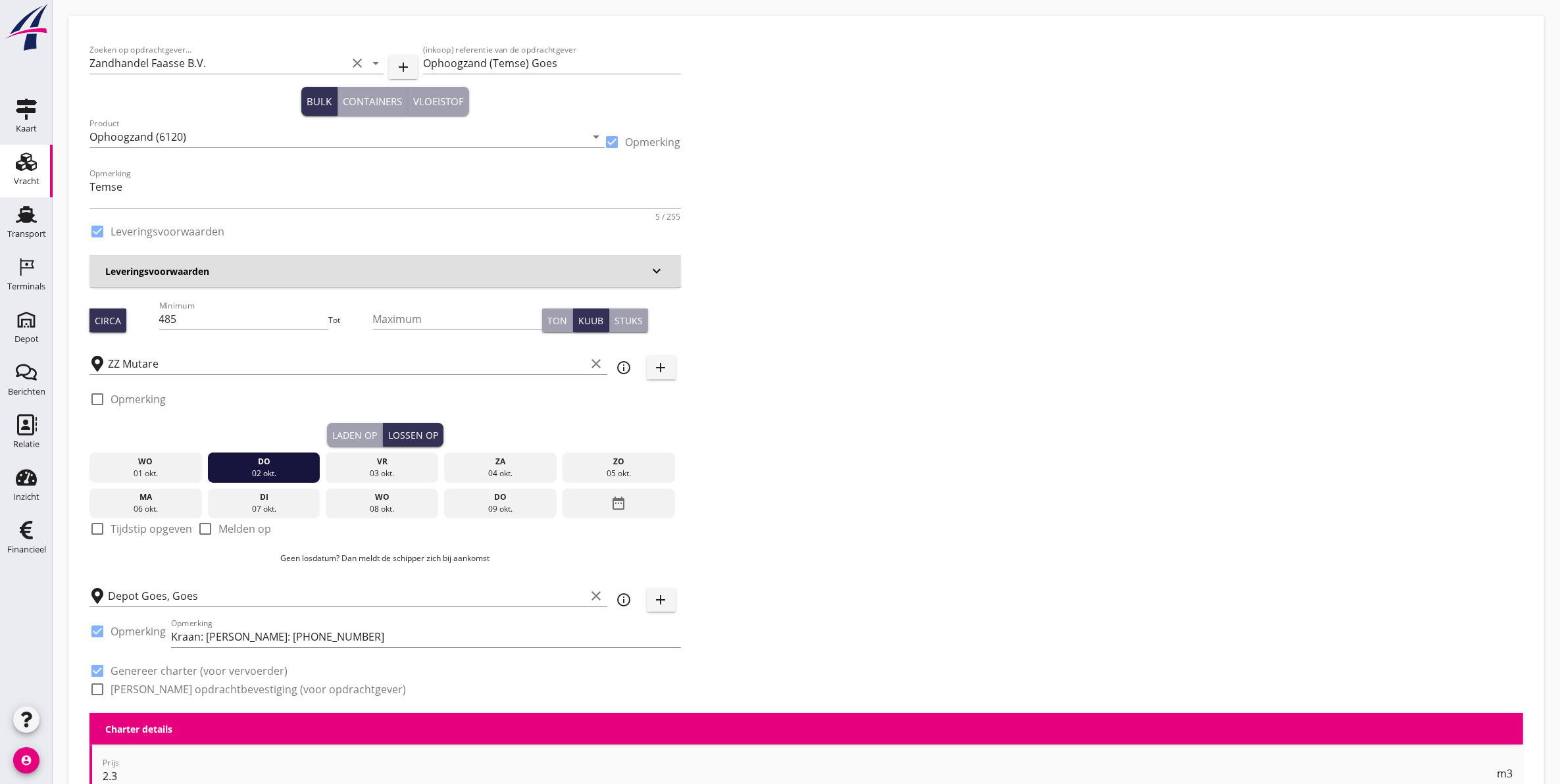
click at [376, 429] on div "Laden op" at bounding box center [354, 435] width 45 height 14
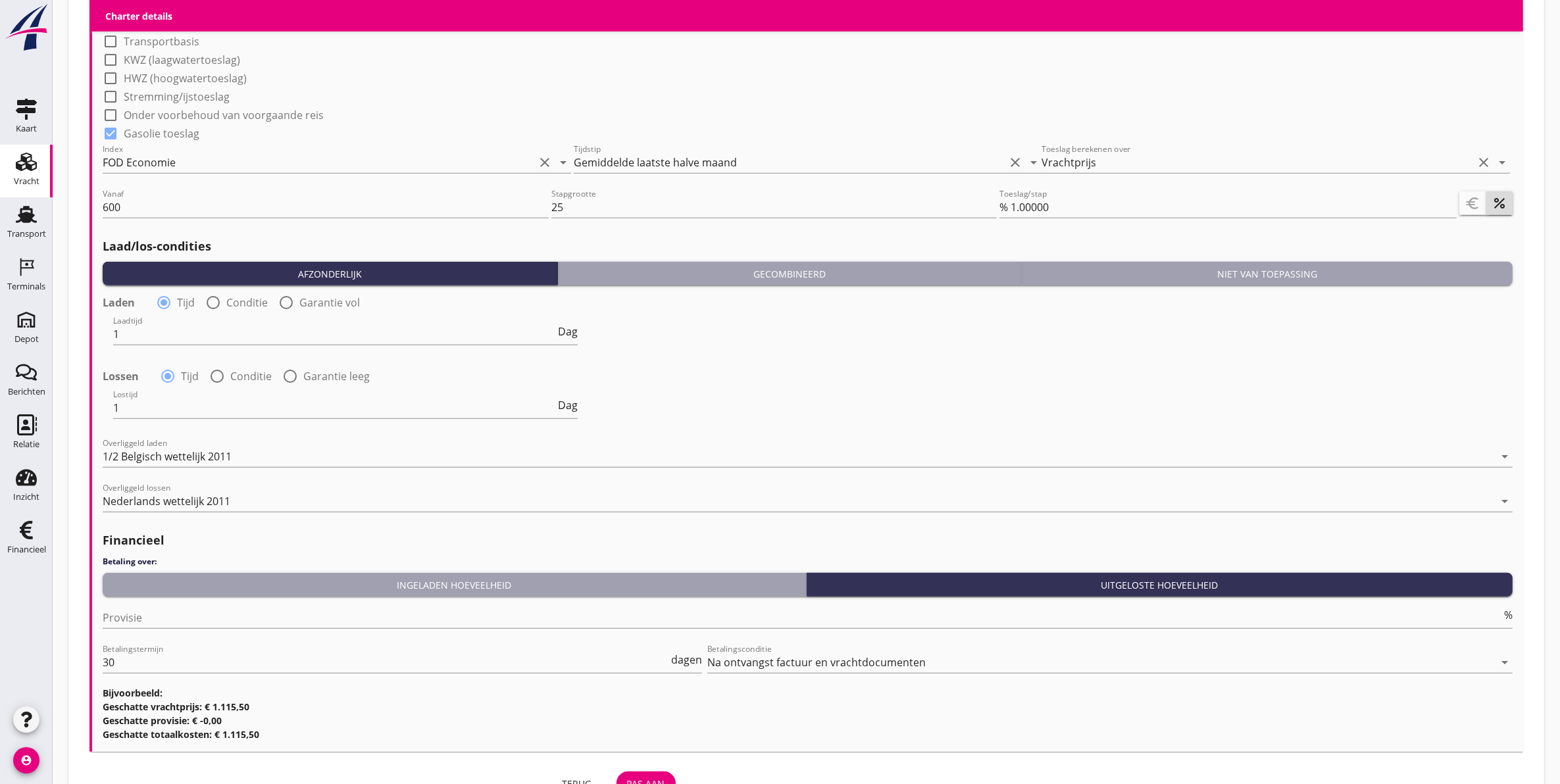
scroll to position [1306, 0]
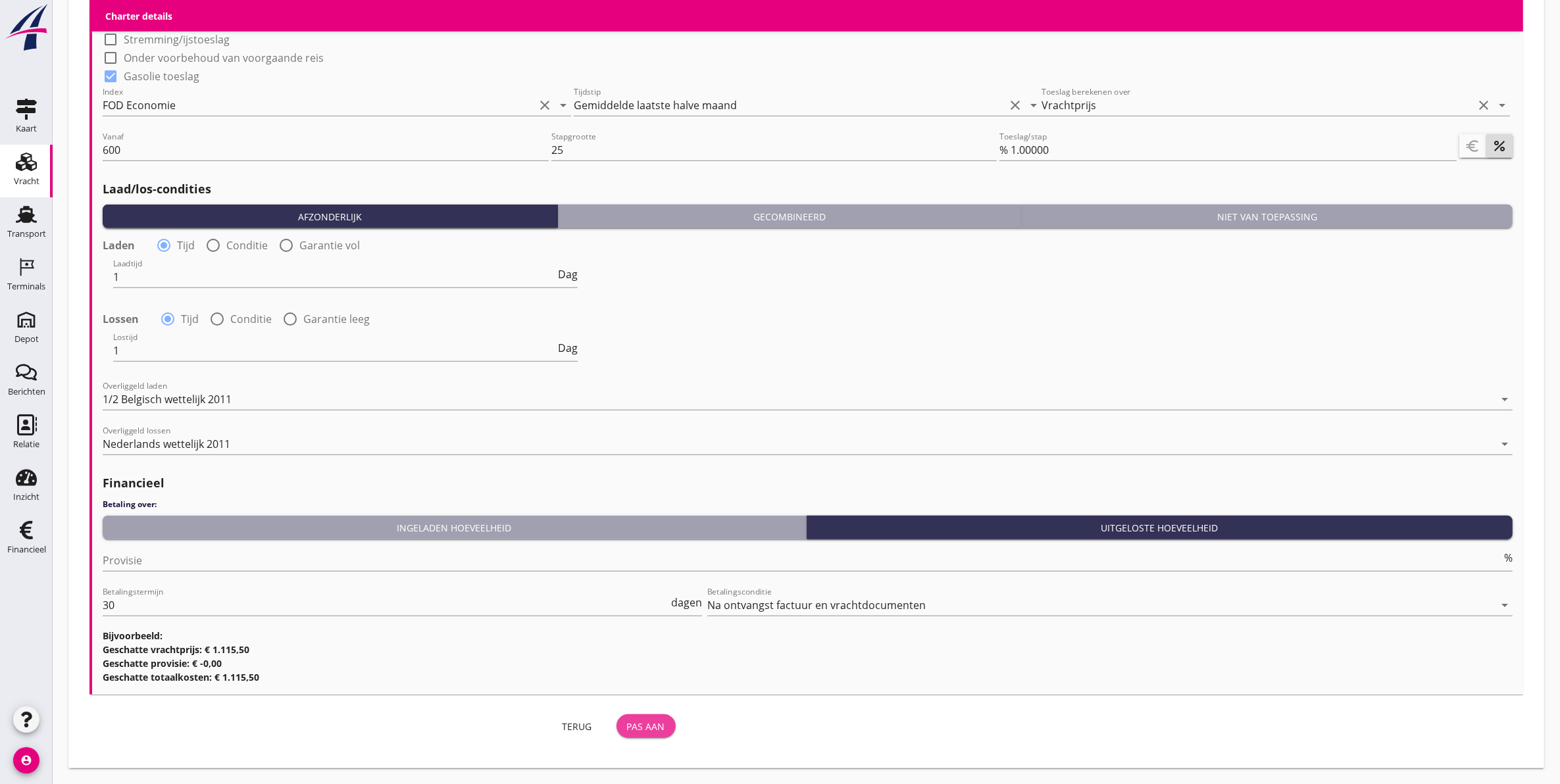
click at [653, 719] on div "Pas aan" at bounding box center [646, 726] width 38 height 14
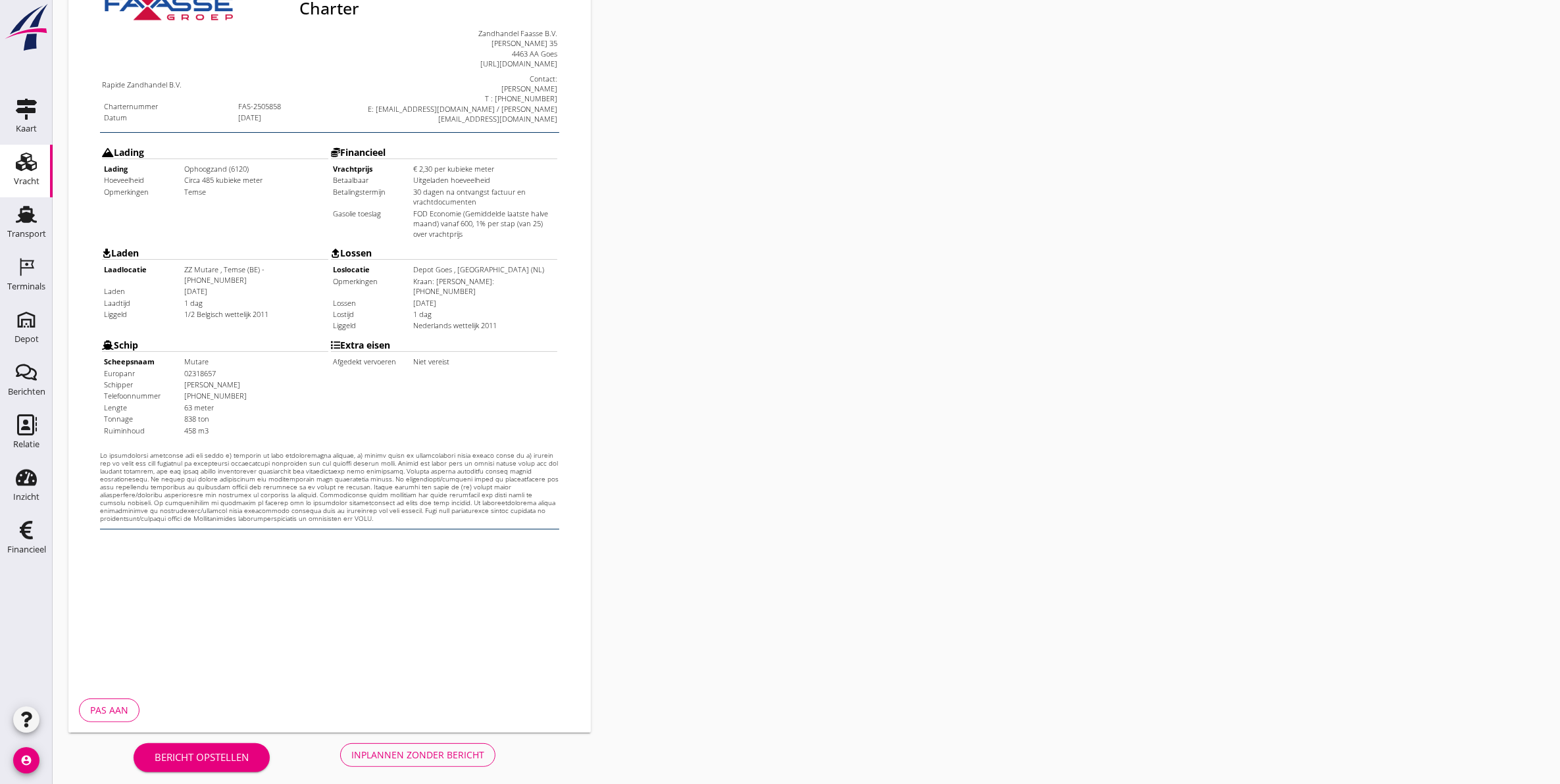
scroll to position [189, 0]
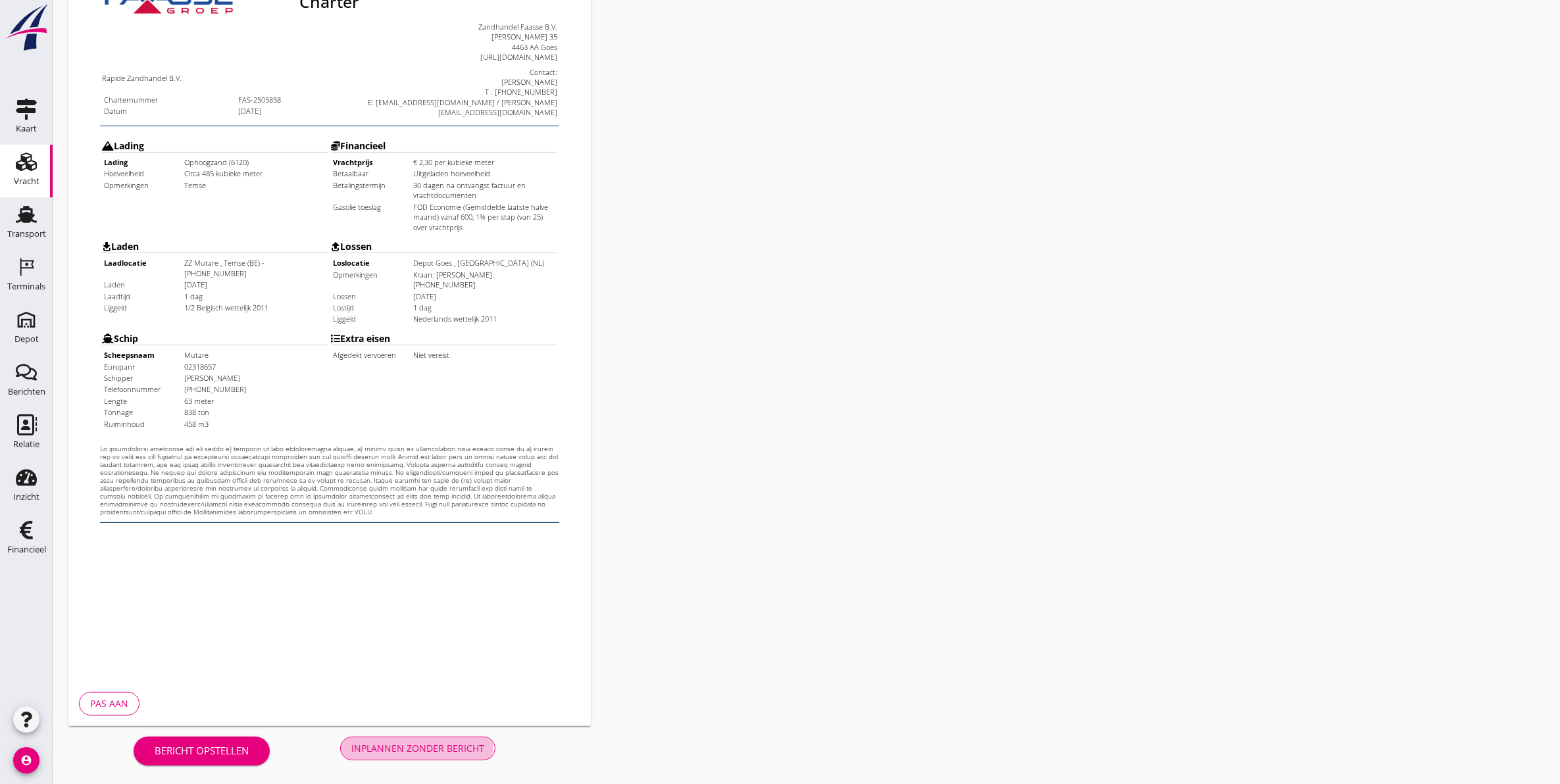
click at [462, 737] on button "Inplannen zonder bericht" at bounding box center [418, 748] width 156 height 24
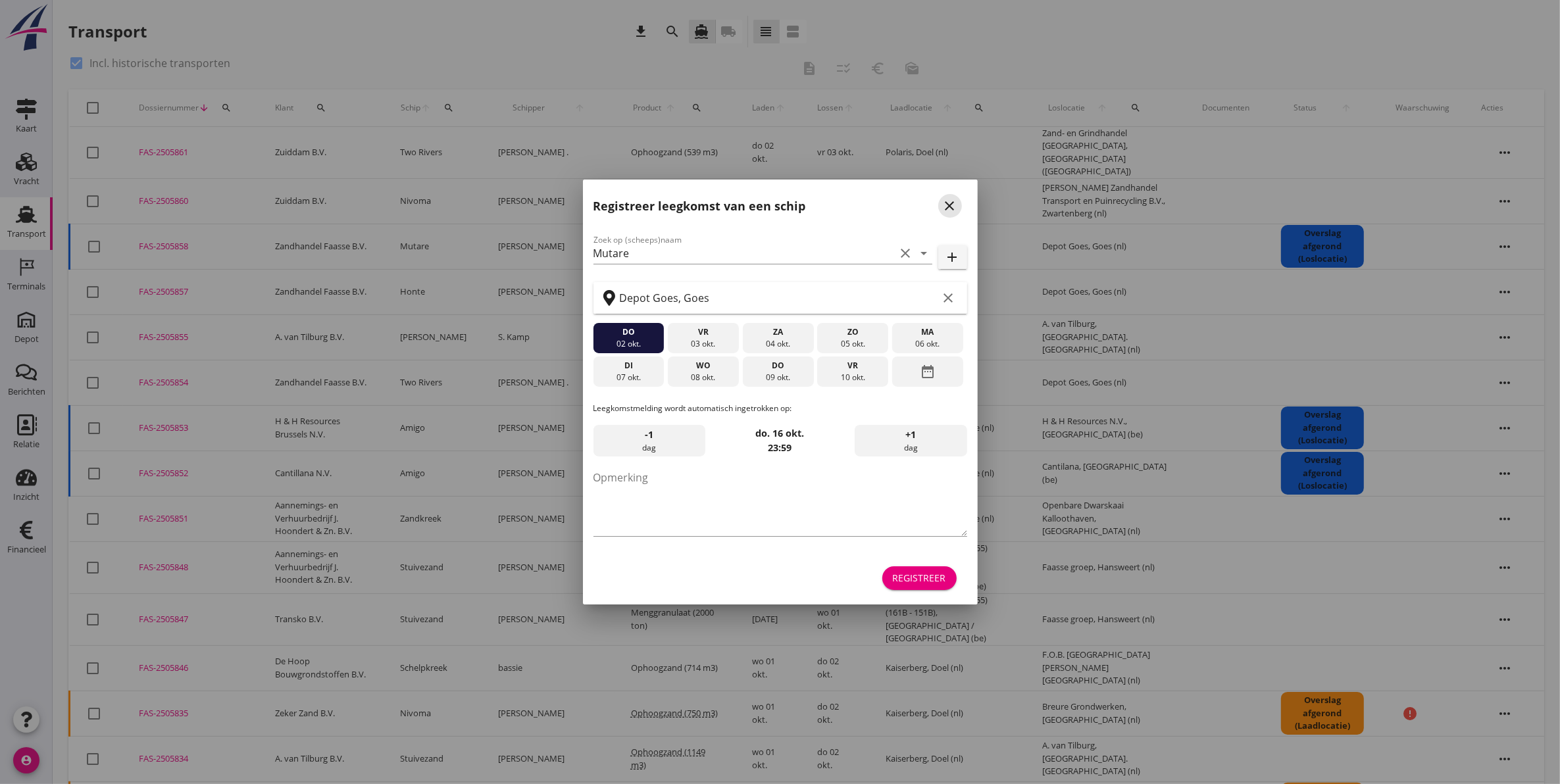
click at [949, 203] on icon "close" at bounding box center [950, 205] width 16 height 16
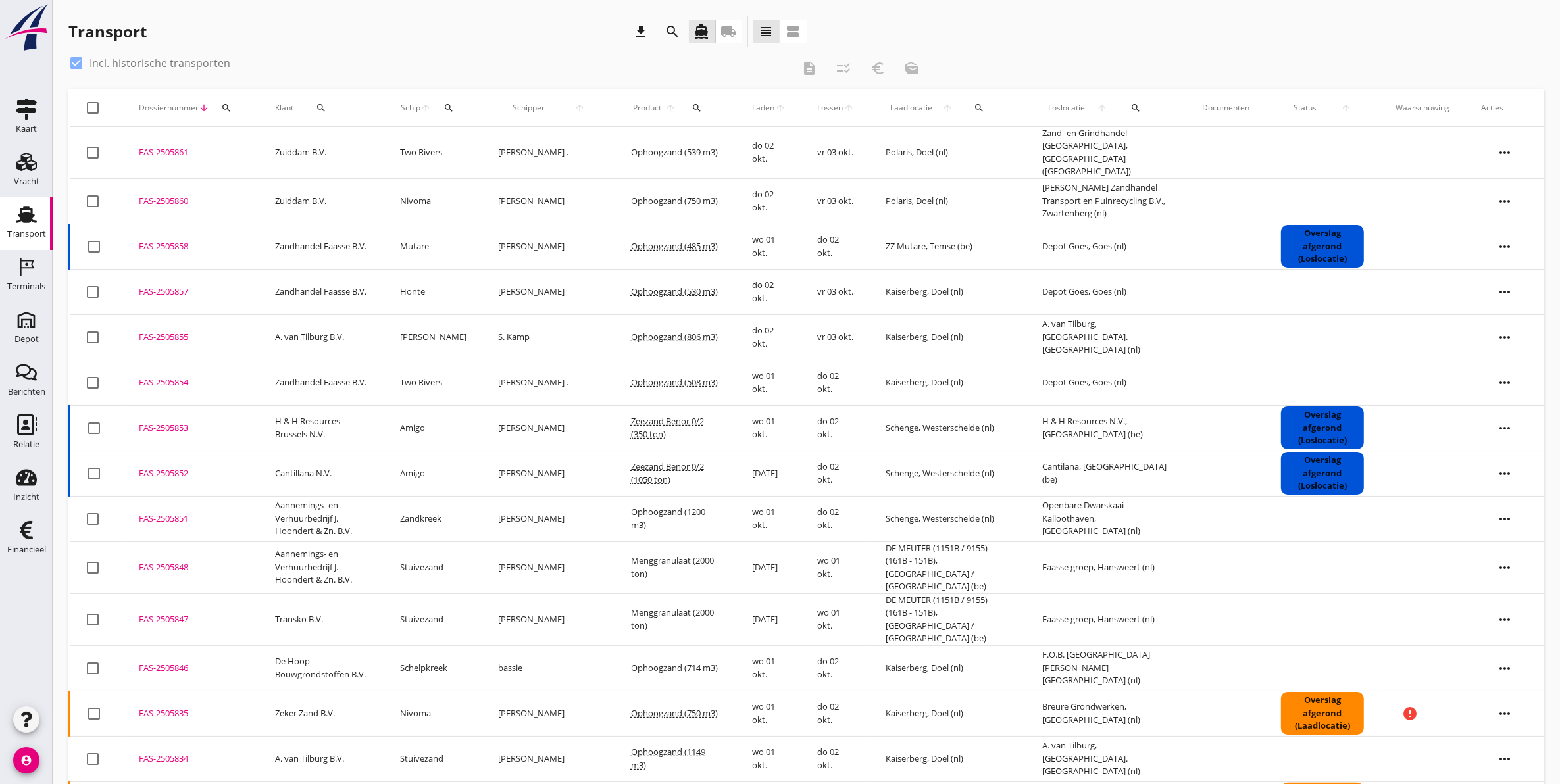
click at [162, 247] on td "FAS-2505858 upload_file Drop hier uw bestand om het aan het dossier toe te voeg…" at bounding box center [191, 246] width 136 height 46
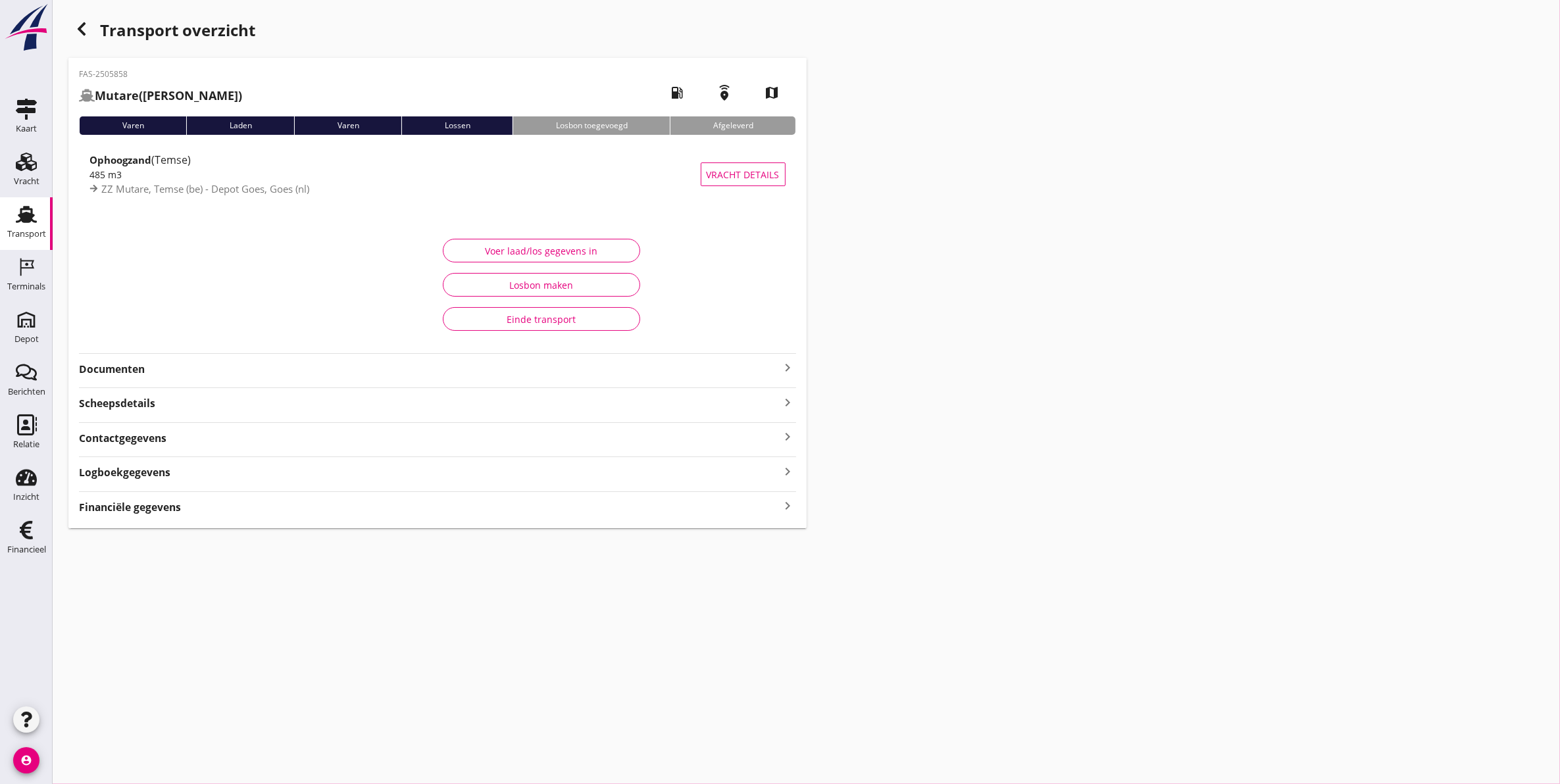
click at [245, 360] on div "Documenten keyboard_arrow_right" at bounding box center [437, 368] width 717 height 17
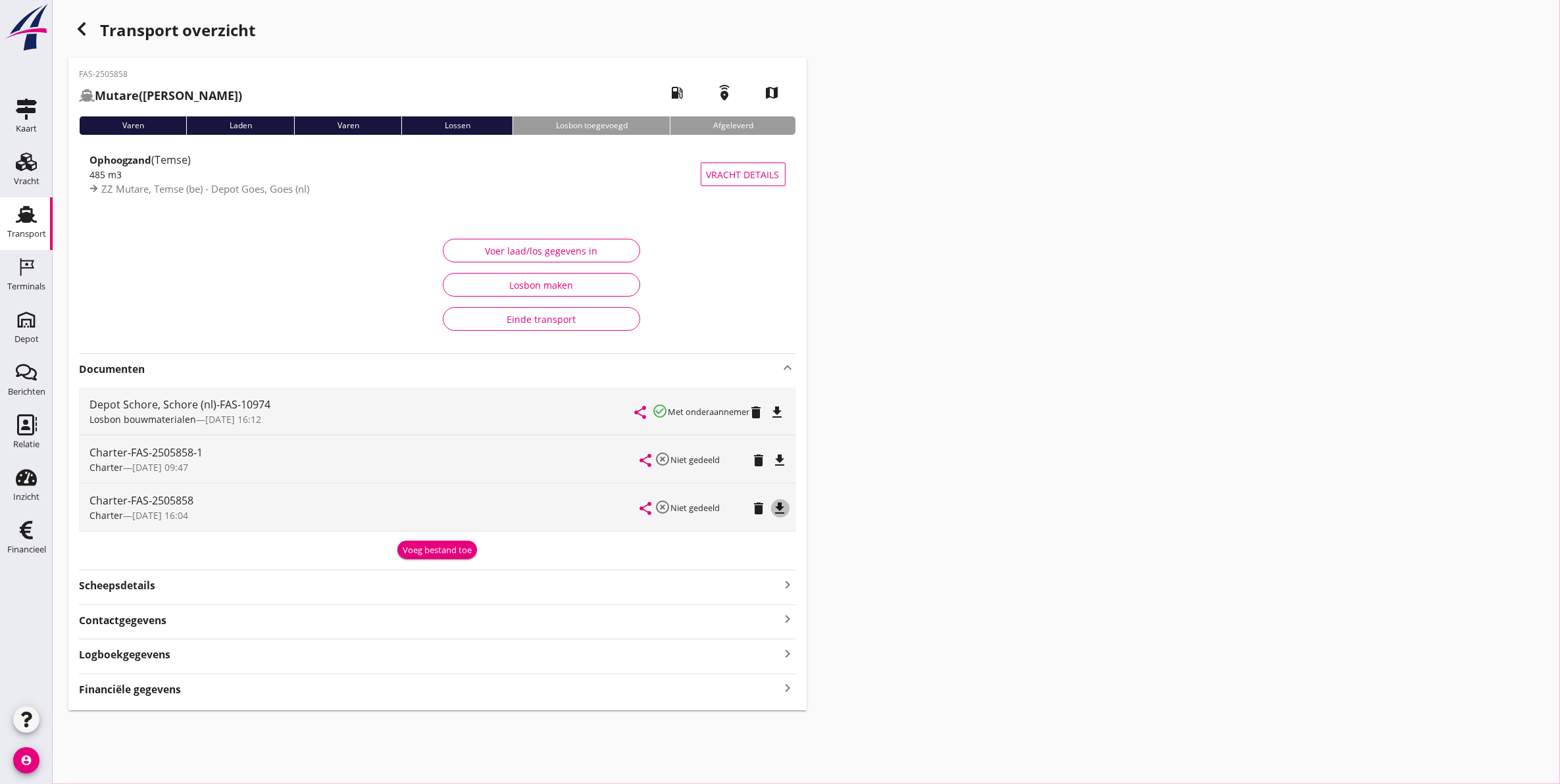
click at [787, 511] on icon "file_download" at bounding box center [780, 508] width 16 height 16
click at [755, 508] on icon "delete" at bounding box center [758, 508] width 16 height 16
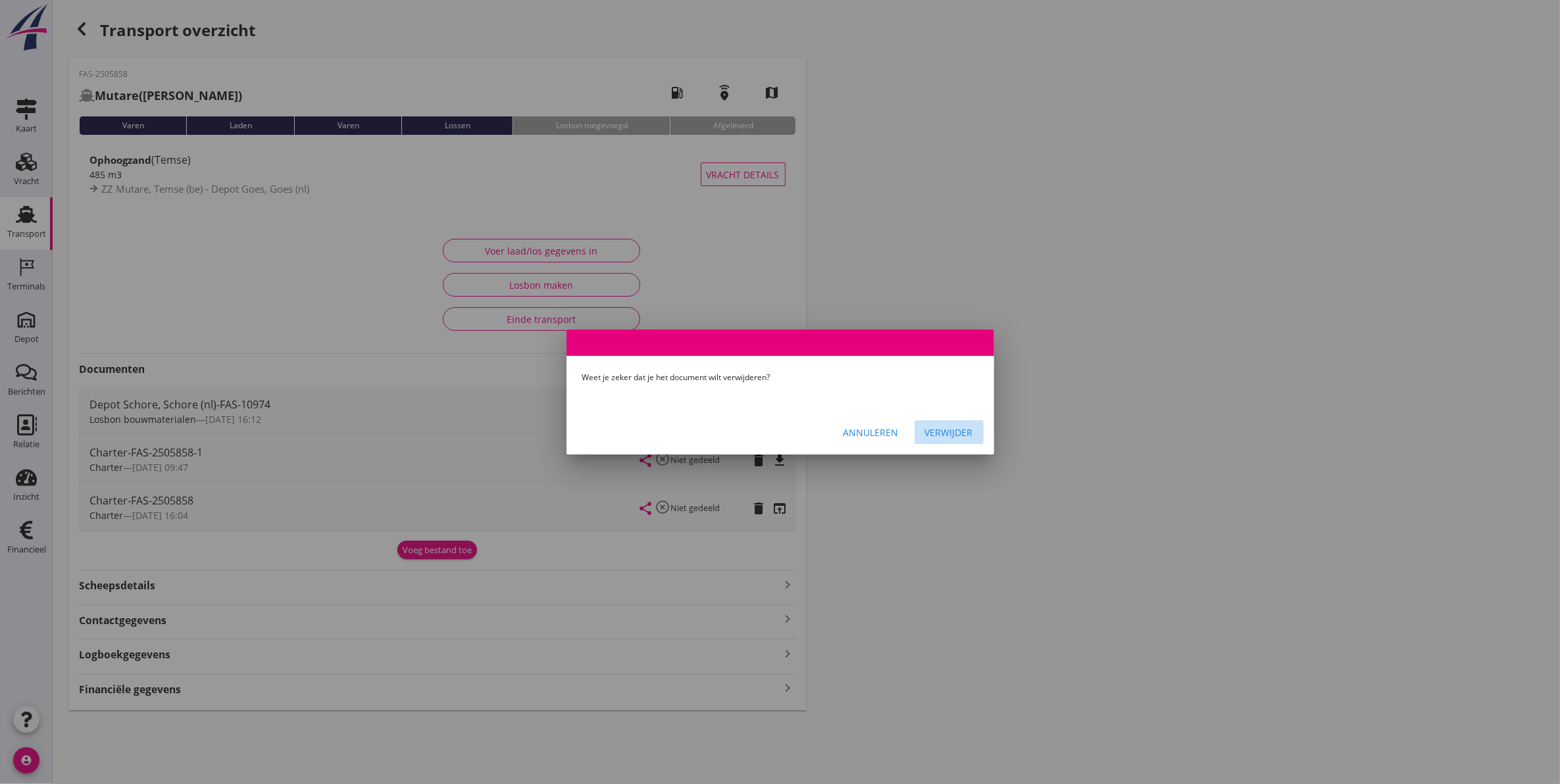
click at [972, 425] on button "Verwijder" at bounding box center [949, 432] width 69 height 24
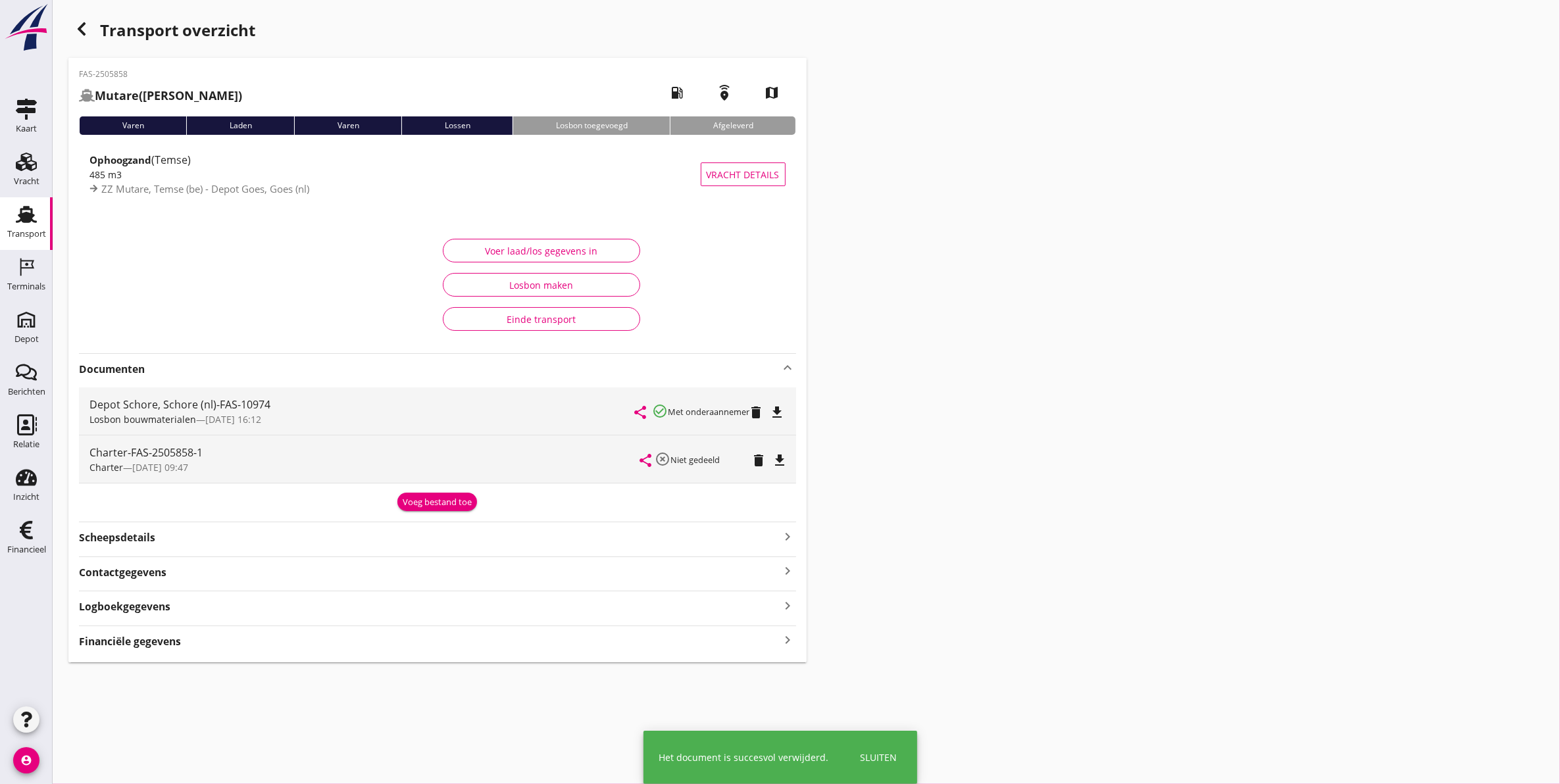
click at [778, 464] on icon "file_download" at bounding box center [780, 460] width 16 height 16
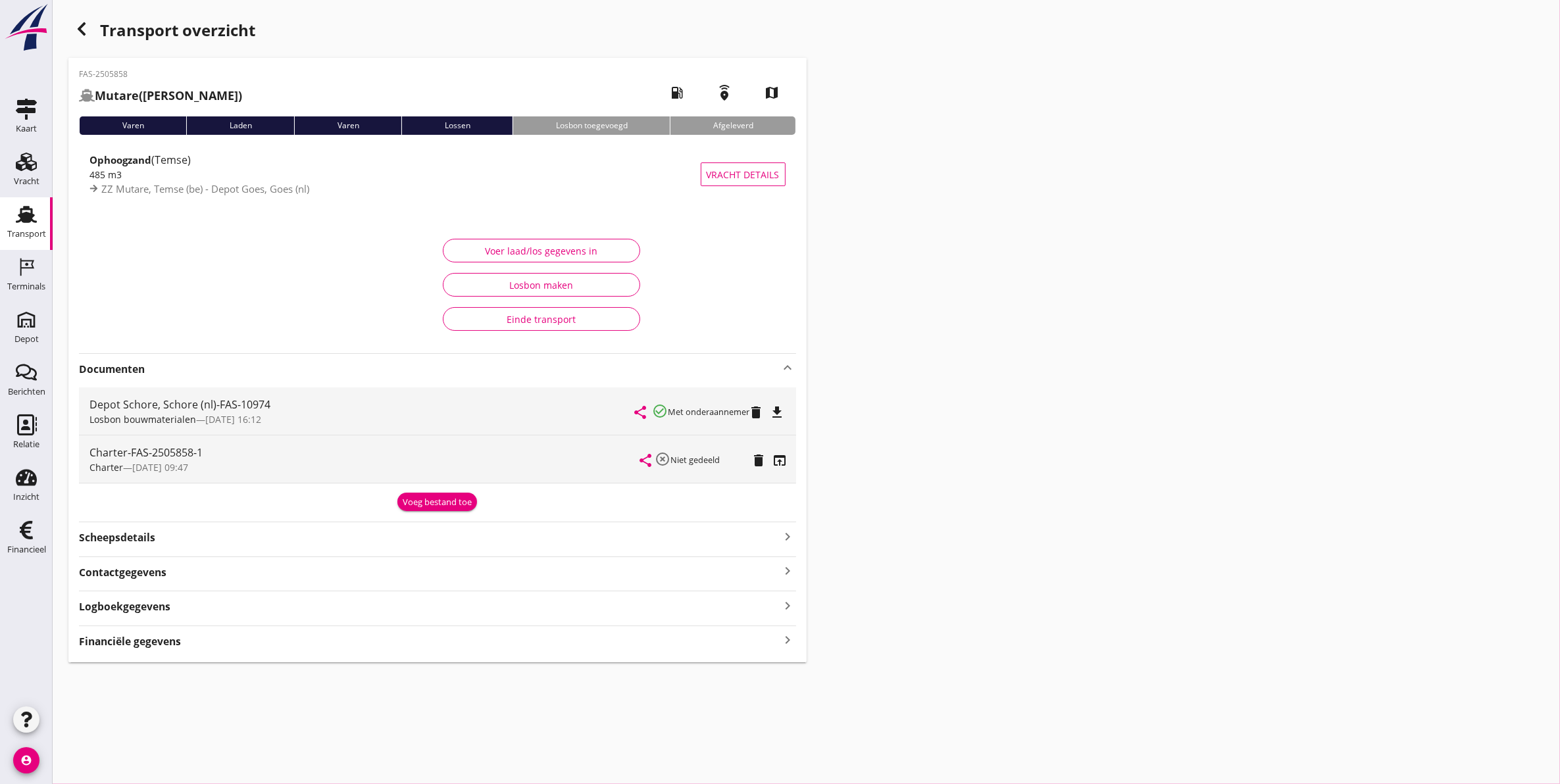
click at [34, 228] on div "Transport" at bounding box center [26, 234] width 39 height 18
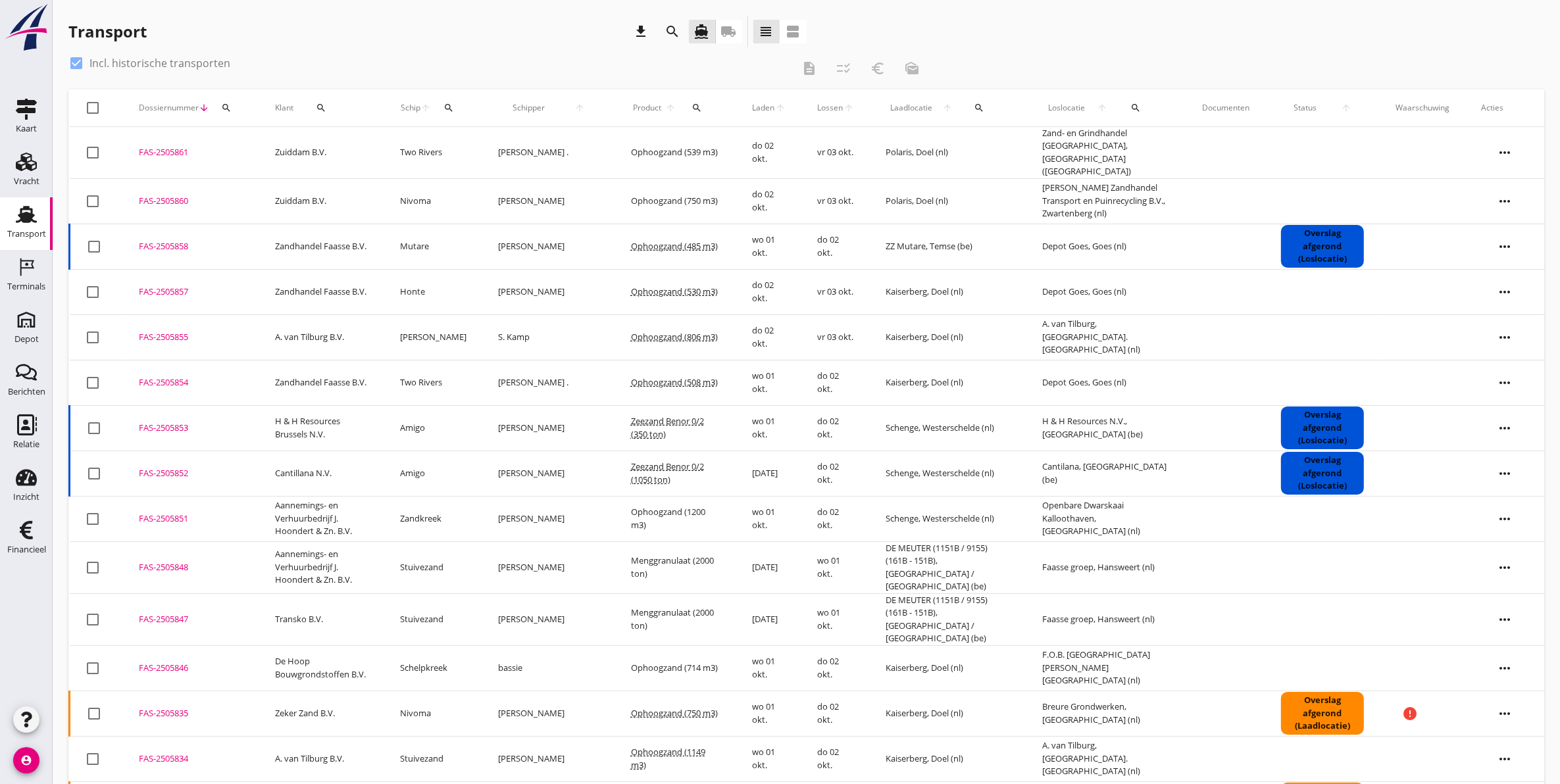
click at [165, 240] on div "FAS-2505858" at bounding box center [191, 247] width 104 height 13
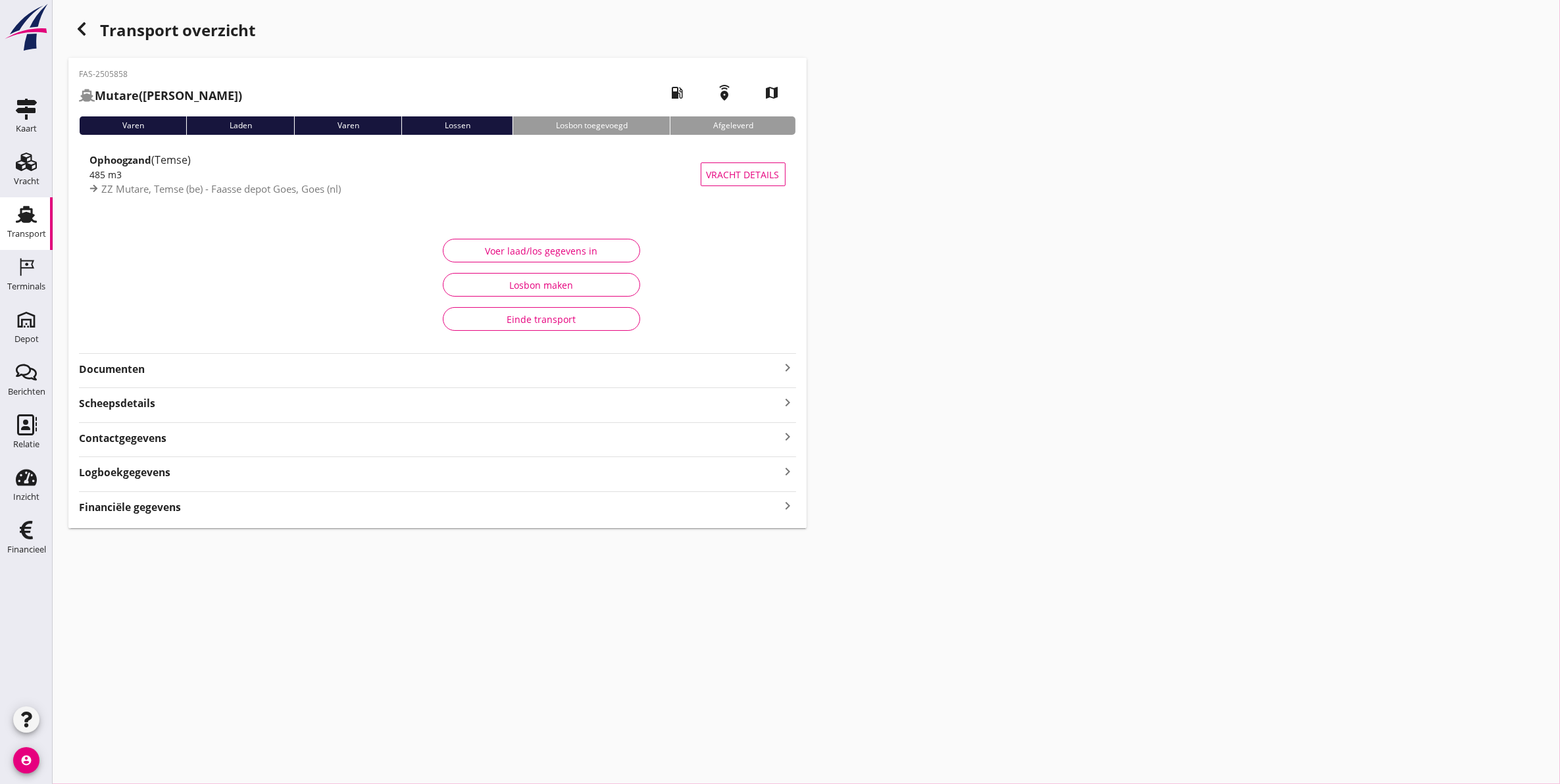
click at [267, 366] on strong "Documenten" at bounding box center [429, 369] width 701 height 15
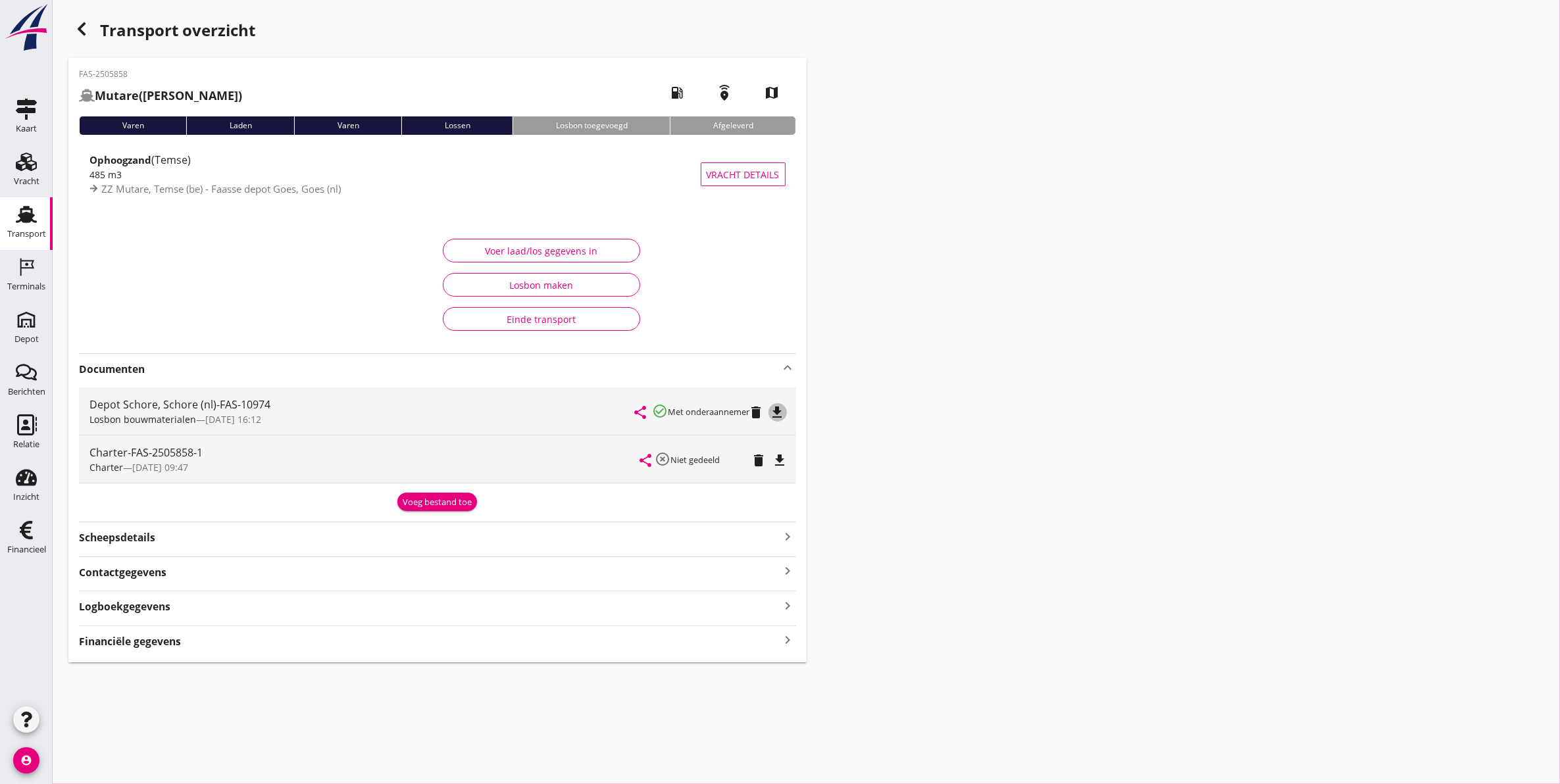
click at [780, 415] on icon "file_download" at bounding box center [778, 412] width 16 height 16
click at [760, 413] on icon "delete" at bounding box center [756, 412] width 16 height 16
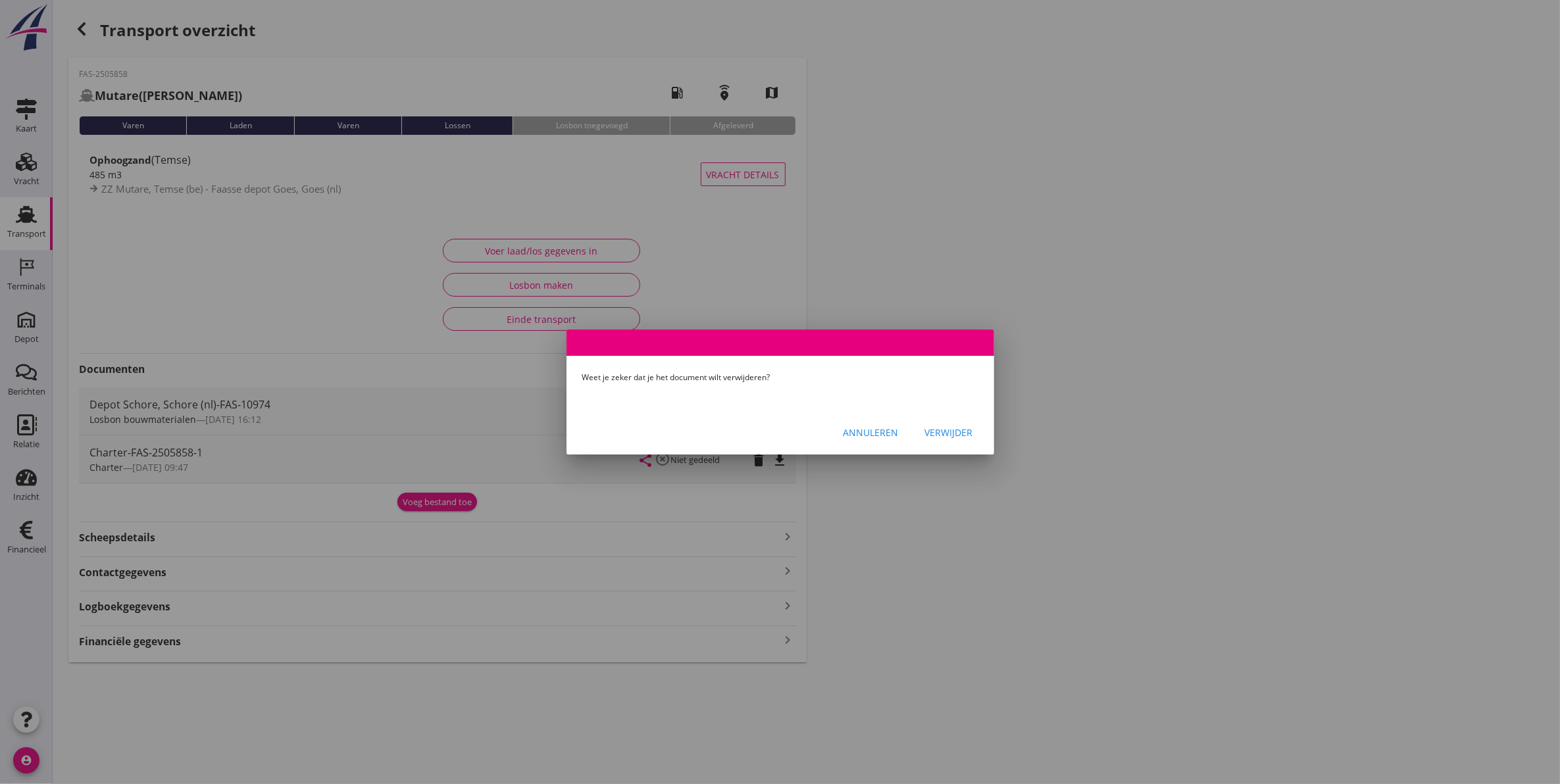
click at [954, 435] on div "Verwijder" at bounding box center [949, 432] width 48 height 14
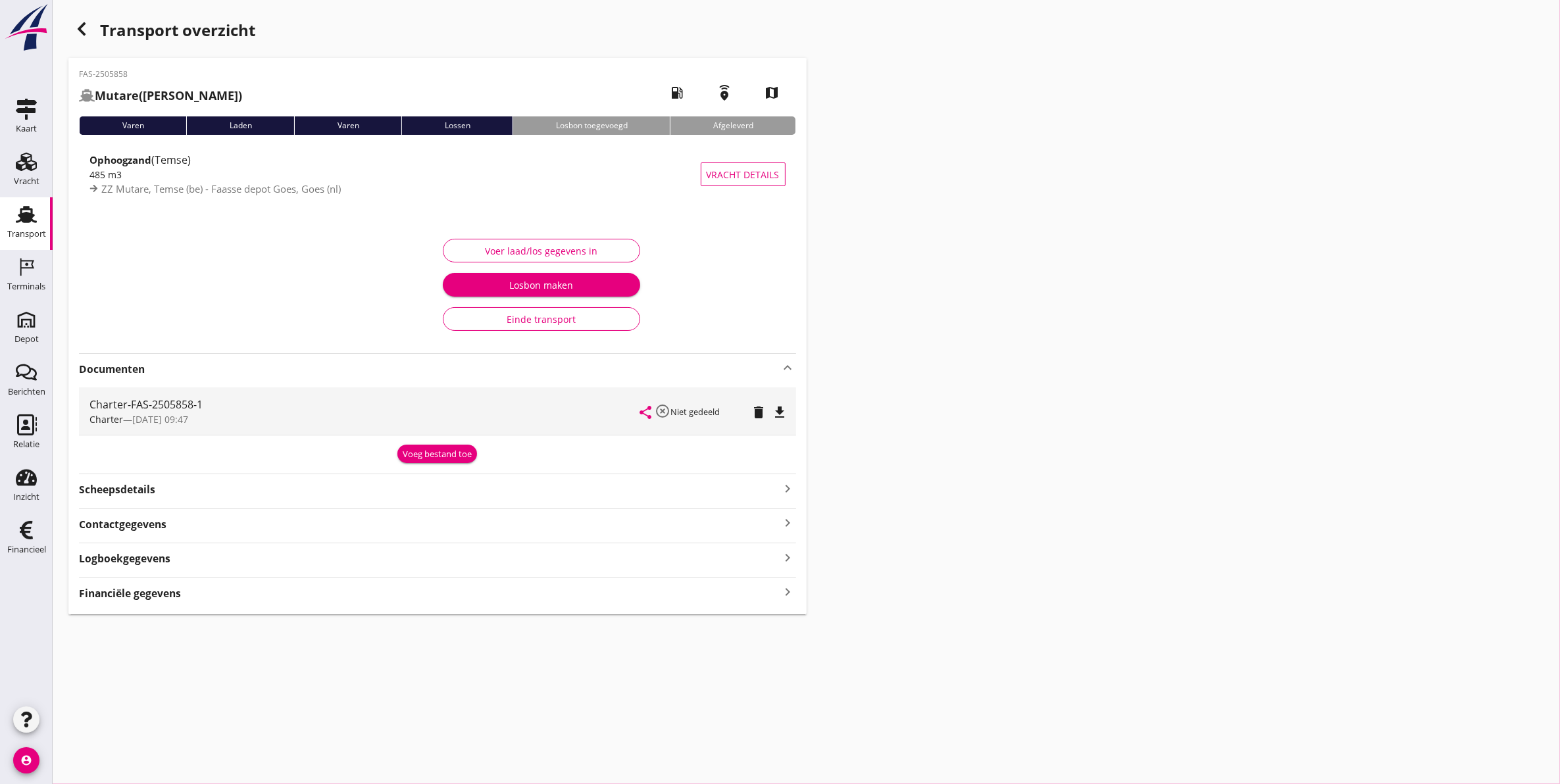
click at [245, 128] on div "Laden" at bounding box center [240, 126] width 108 height 18
click at [224, 117] on div "Laden" at bounding box center [240, 126] width 108 height 18
click at [434, 459] on div "Voeg bestand toe" at bounding box center [436, 455] width 69 height 13
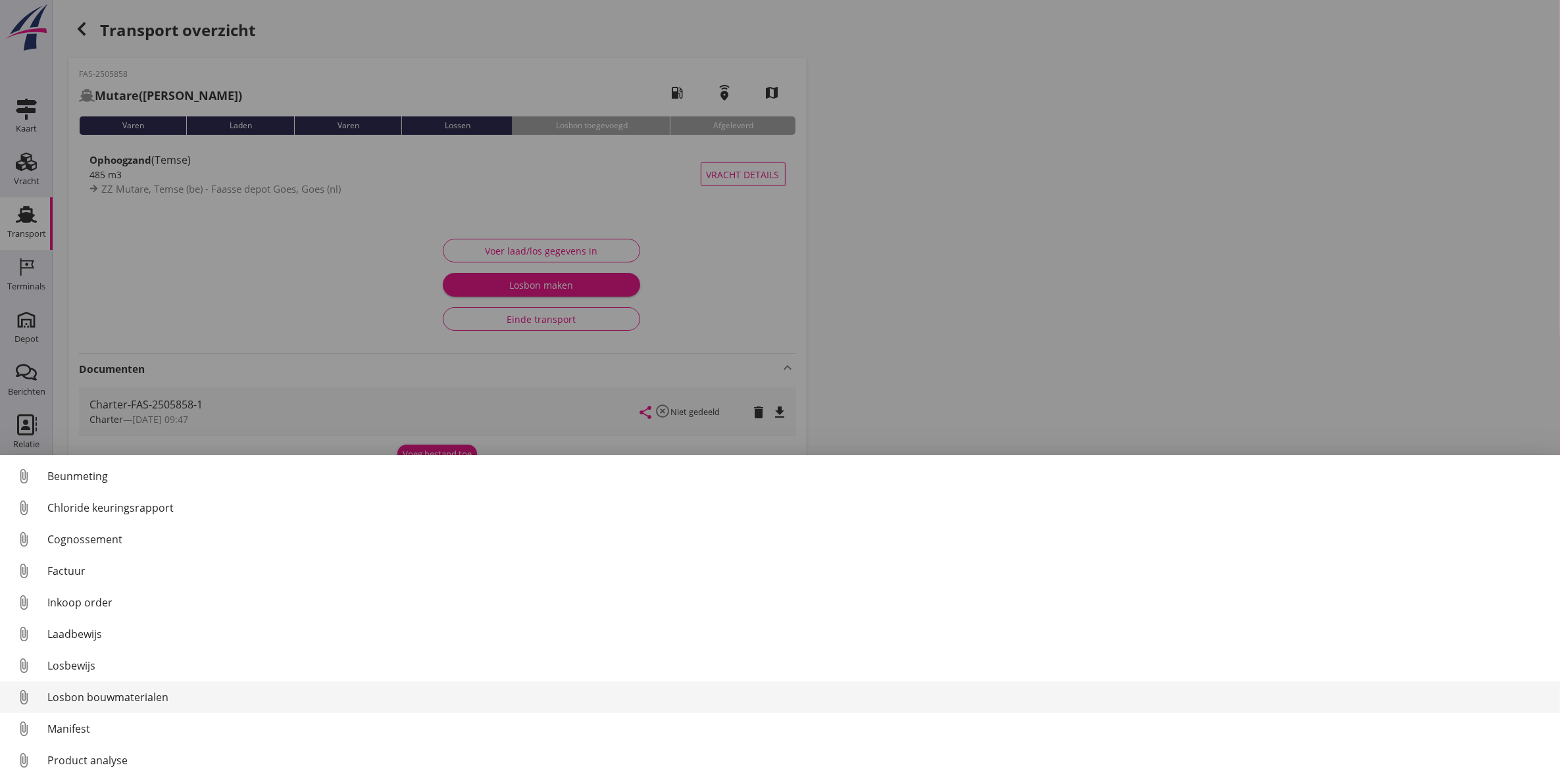
click at [137, 693] on div "Losbon bouwmaterialen" at bounding box center [798, 697] width 1502 height 16
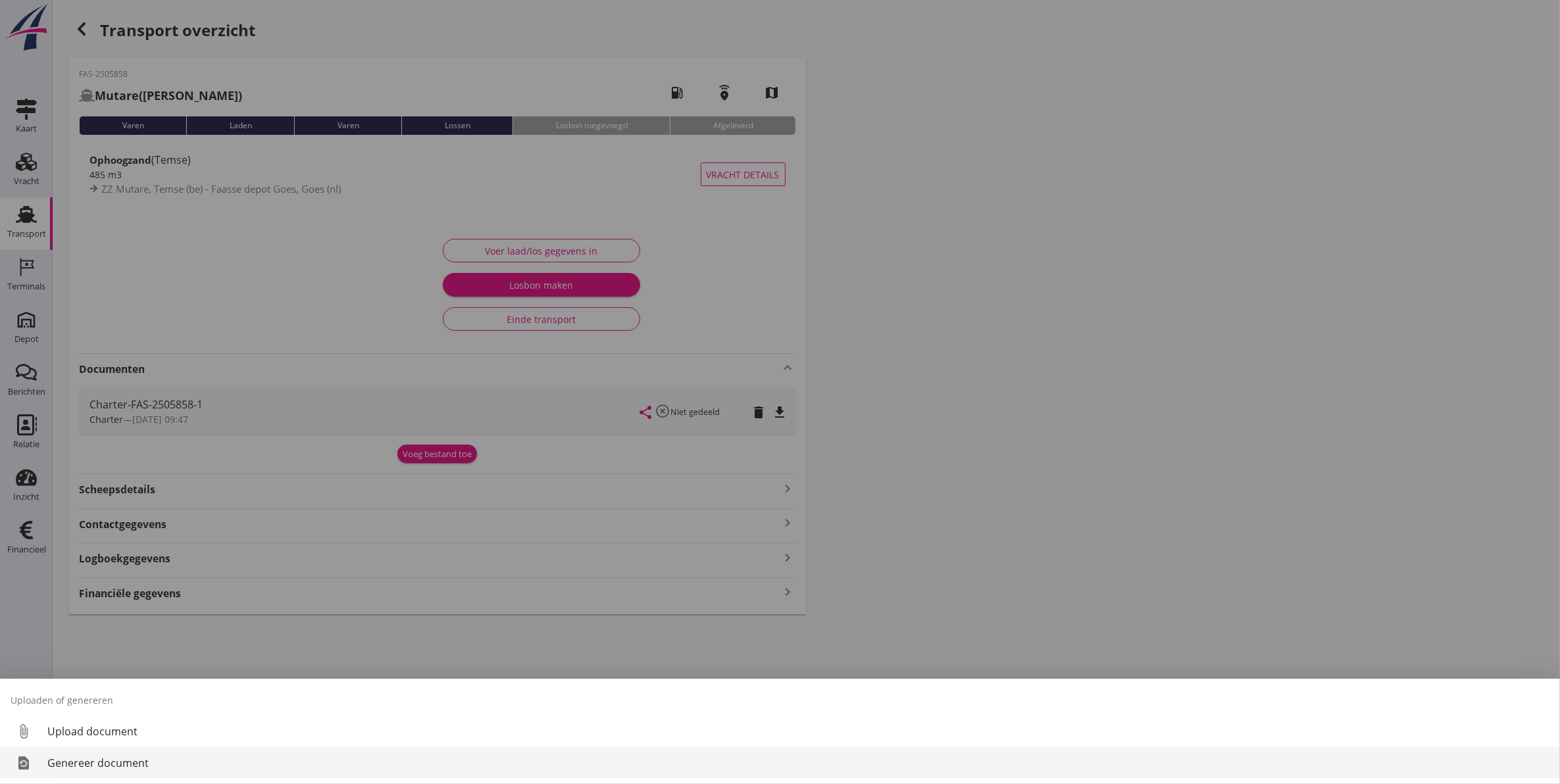
click at [105, 764] on div "Genereer document" at bounding box center [798, 762] width 1502 height 16
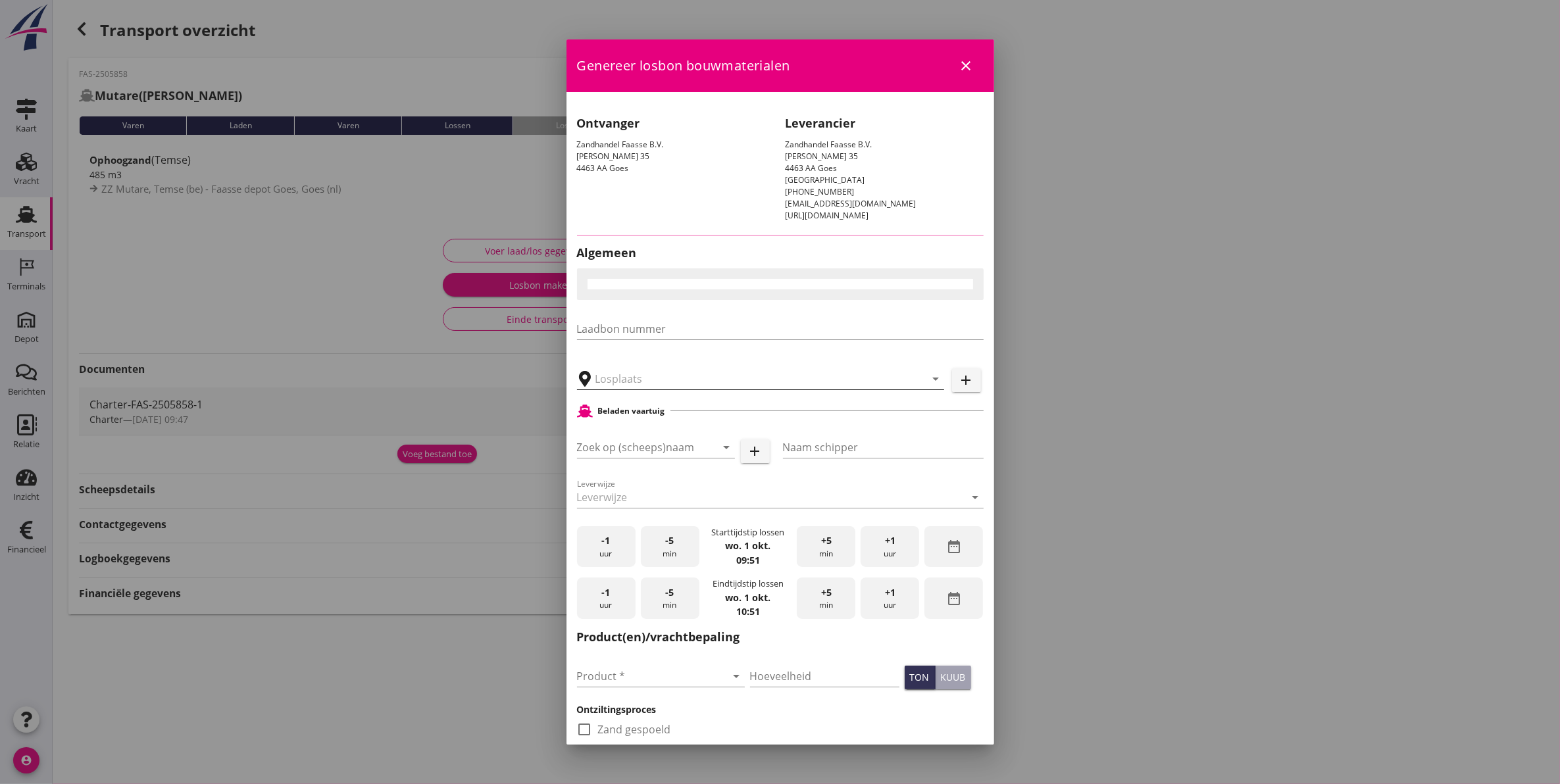
type input "Faasse depot Goes, Goes"
checkbox input "true"
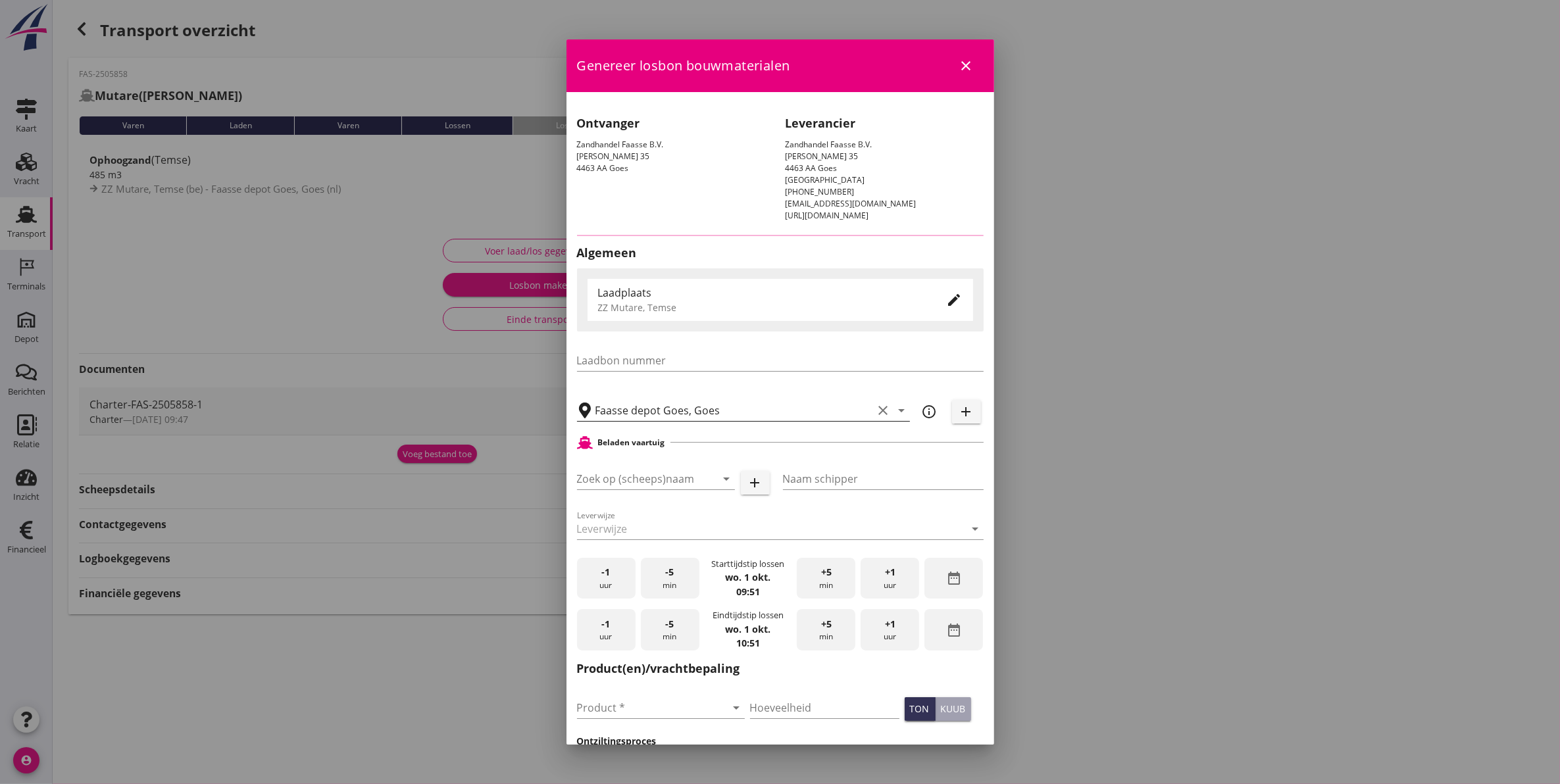
type input "Mutare"
type input "[PERSON_NAME]"
type input "Ophoogzand (6120)"
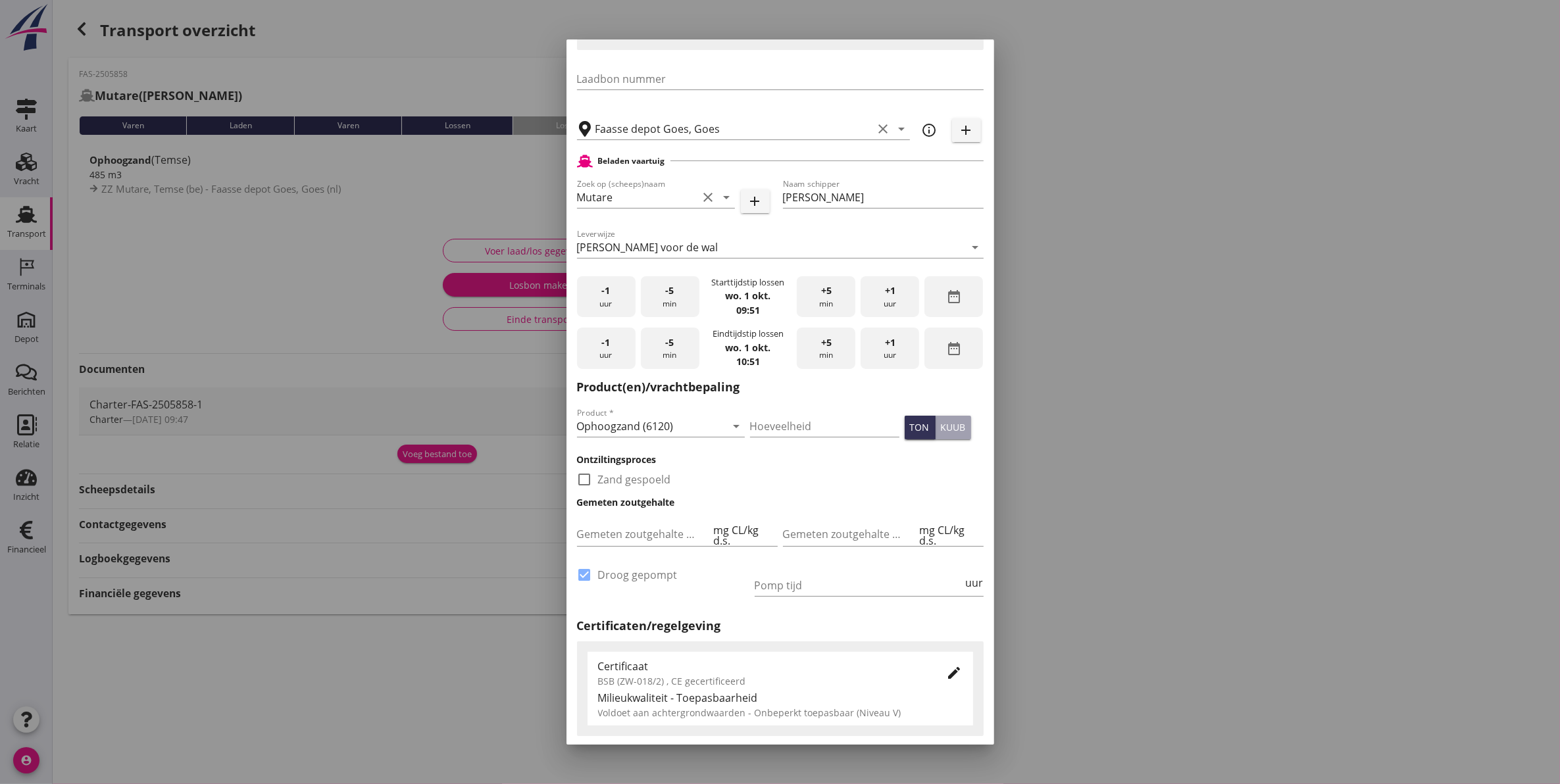
scroll to position [419, 0]
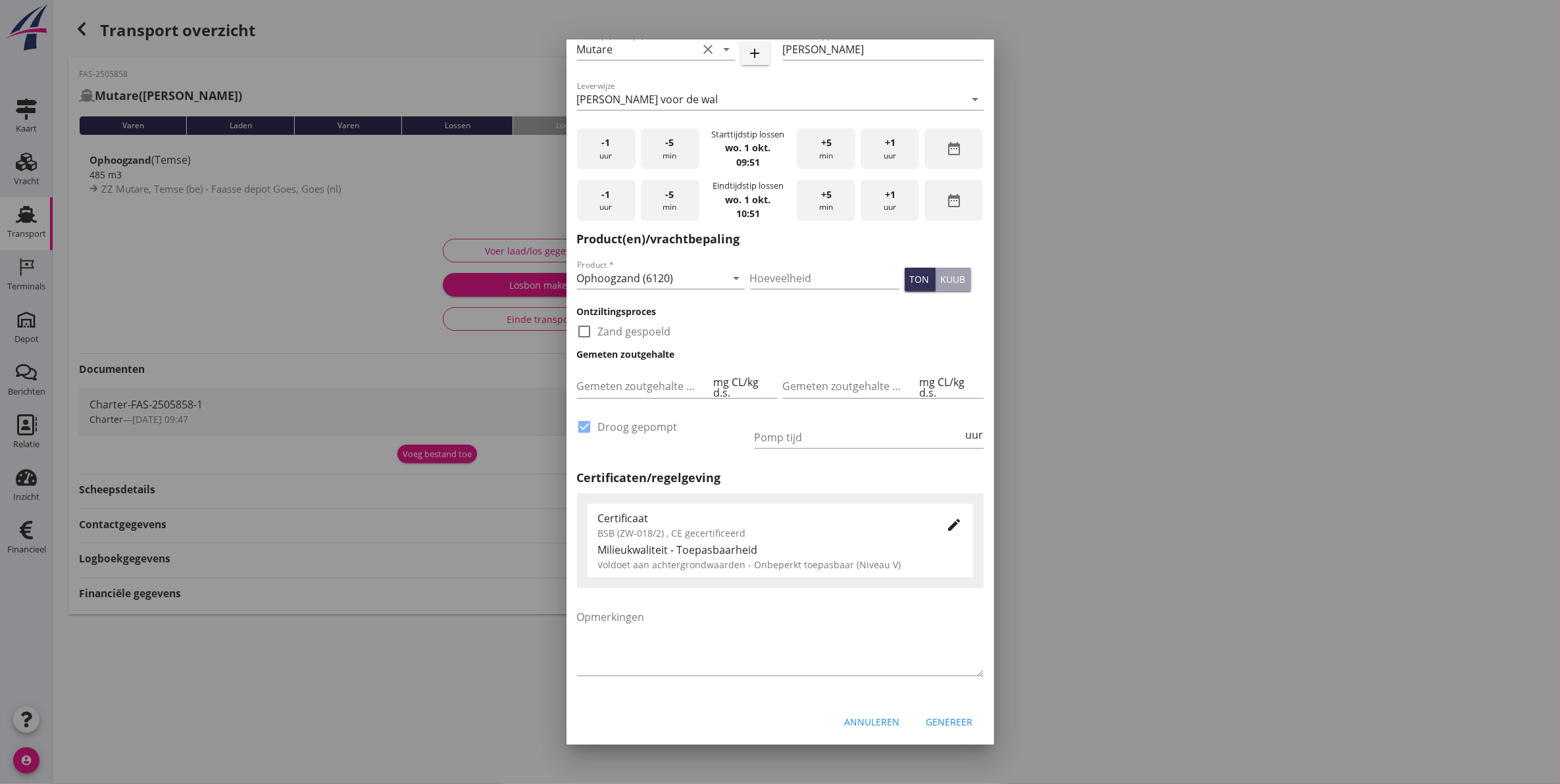
click at [944, 721] on div "Genereer" at bounding box center [950, 722] width 46 height 14
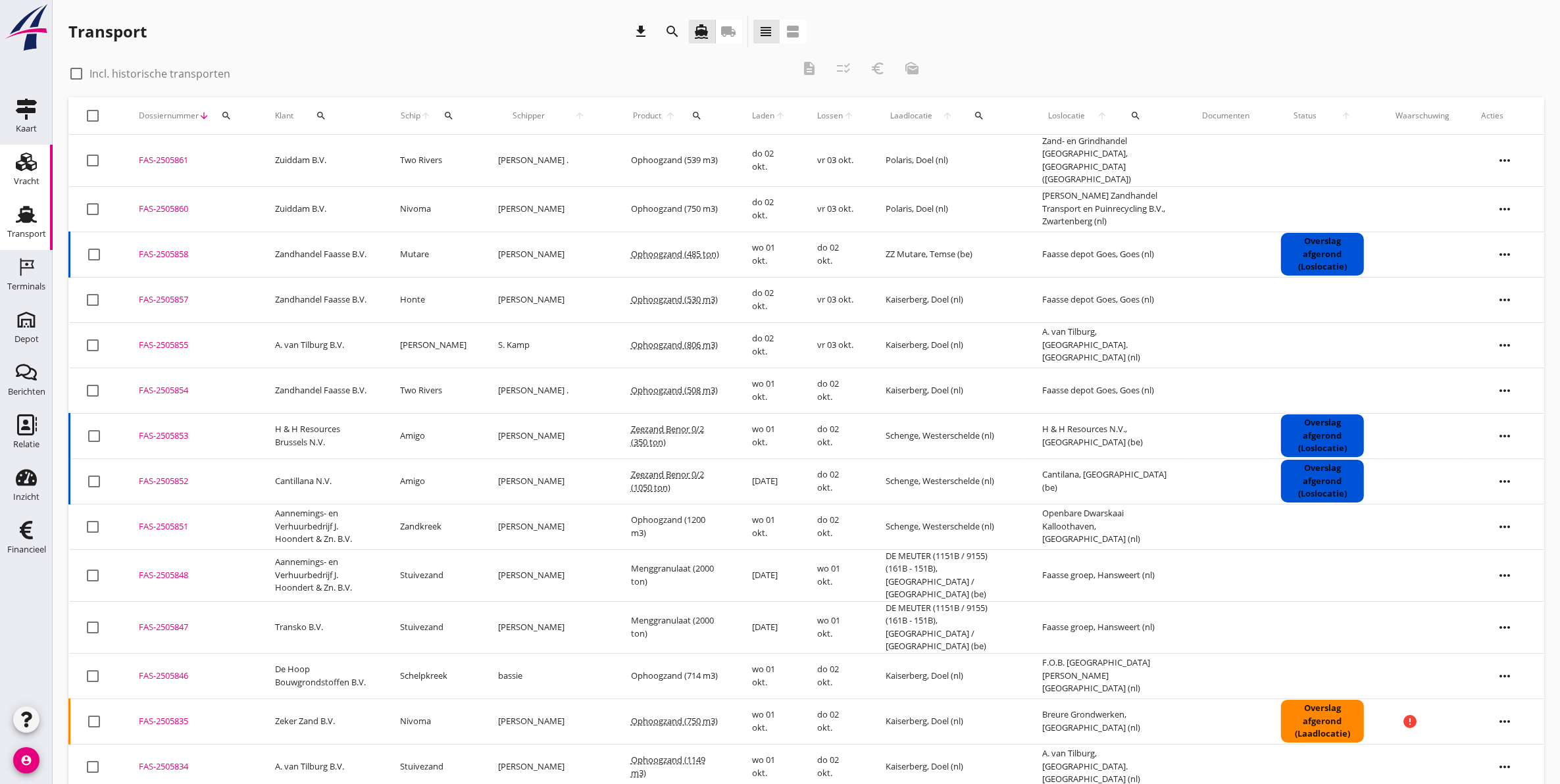
click at [34, 171] on icon "Vracht" at bounding box center [26, 161] width 21 height 21
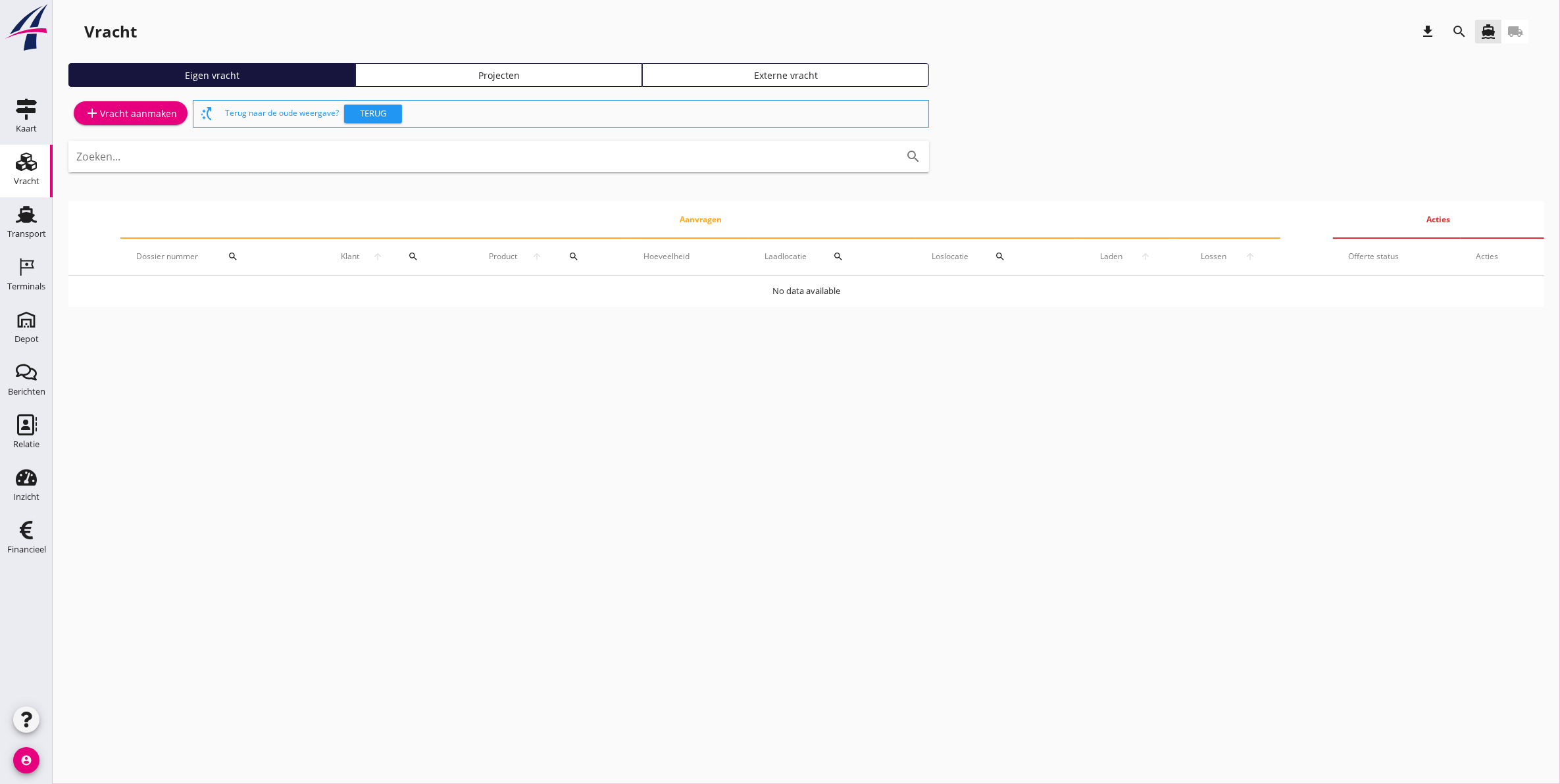
click at [558, 82] on link "Projecten" at bounding box center [498, 75] width 286 height 24
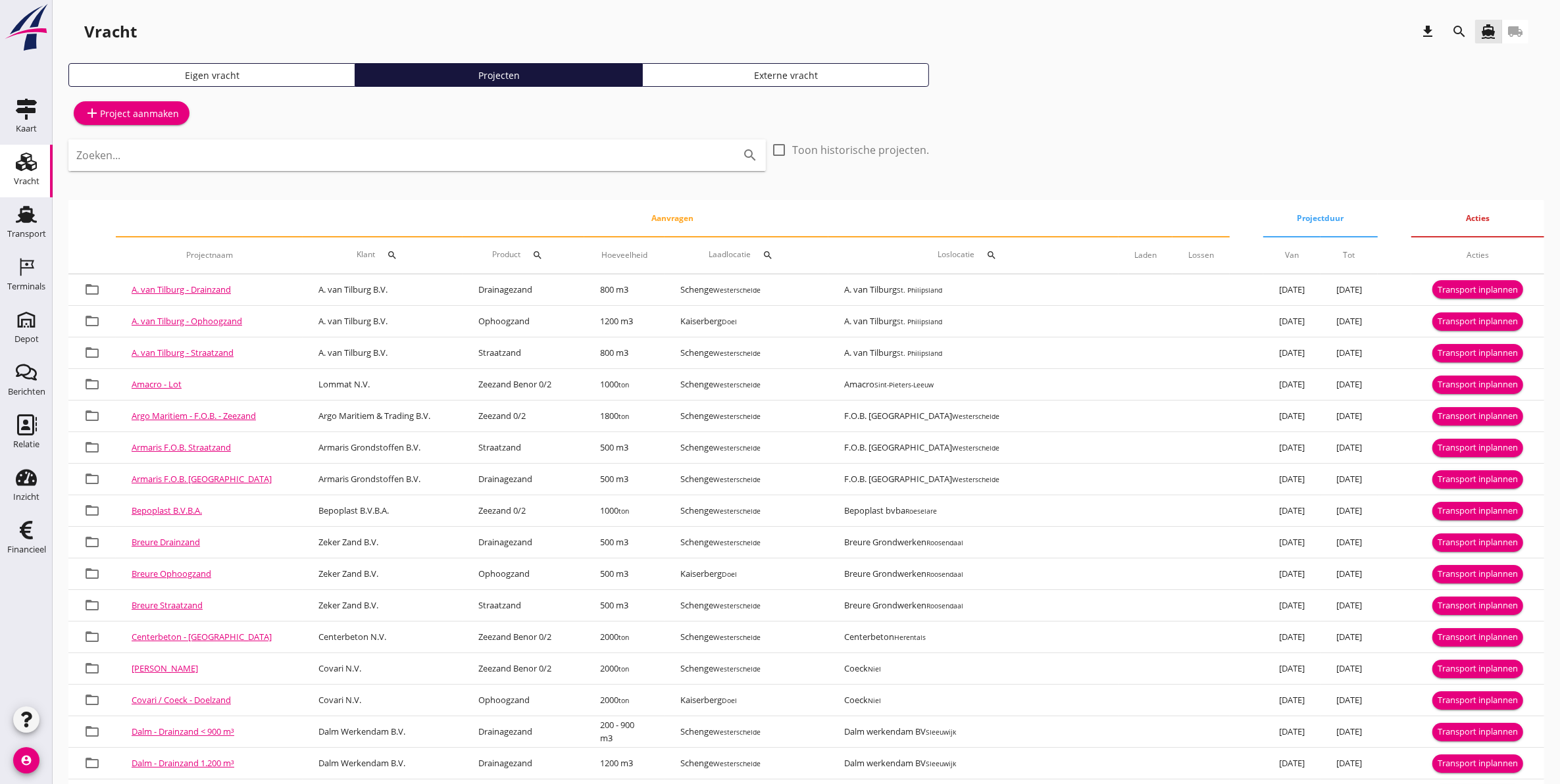
click at [1456, 31] on icon "search" at bounding box center [1459, 31] width 16 height 16
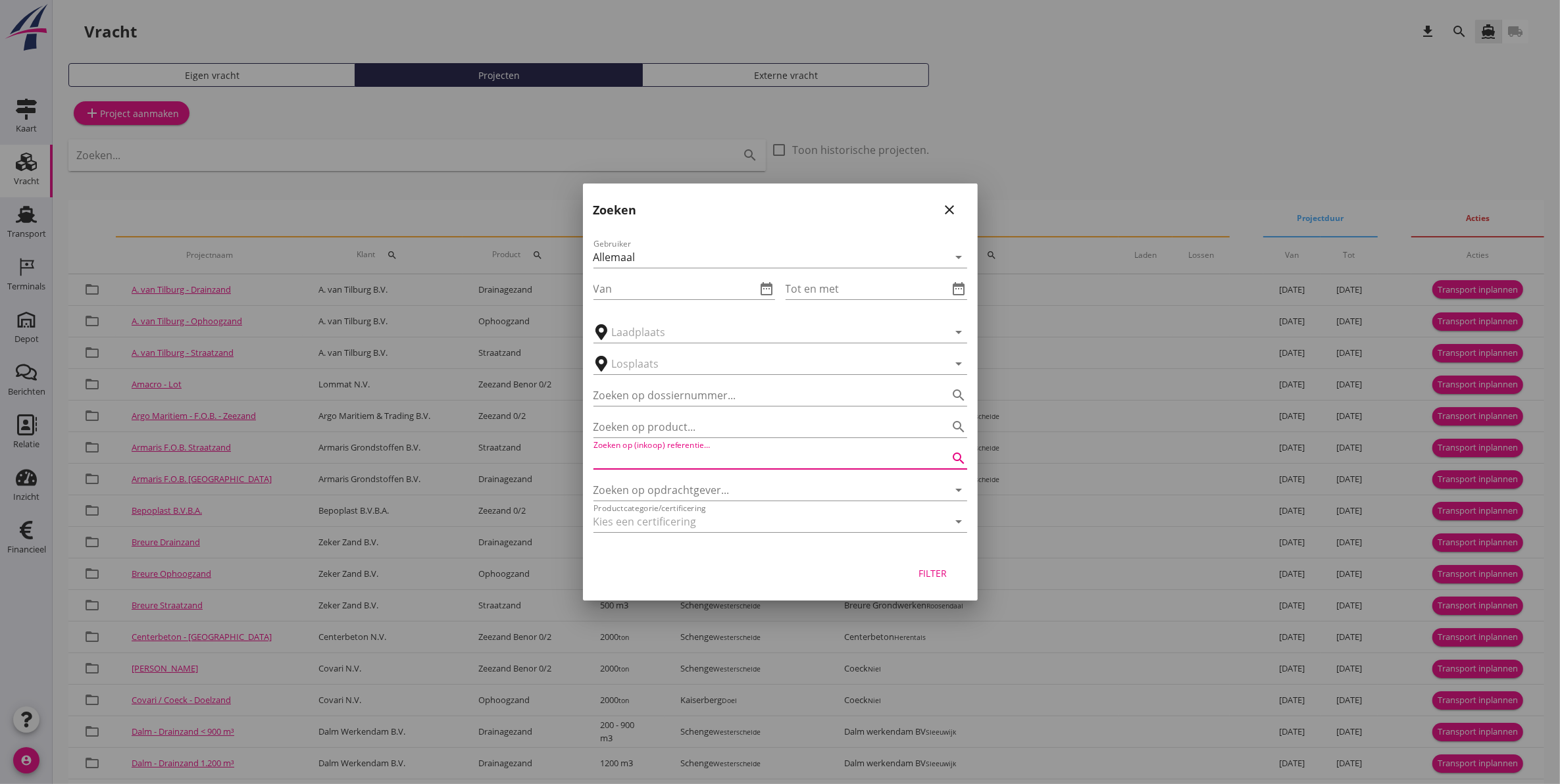
click at [704, 455] on input "Zoeken op (inkoop) referentie…" at bounding box center [762, 458] width 337 height 21
click at [707, 483] on input "Zoeken op opdrachtgever..." at bounding box center [762, 489] width 337 height 21
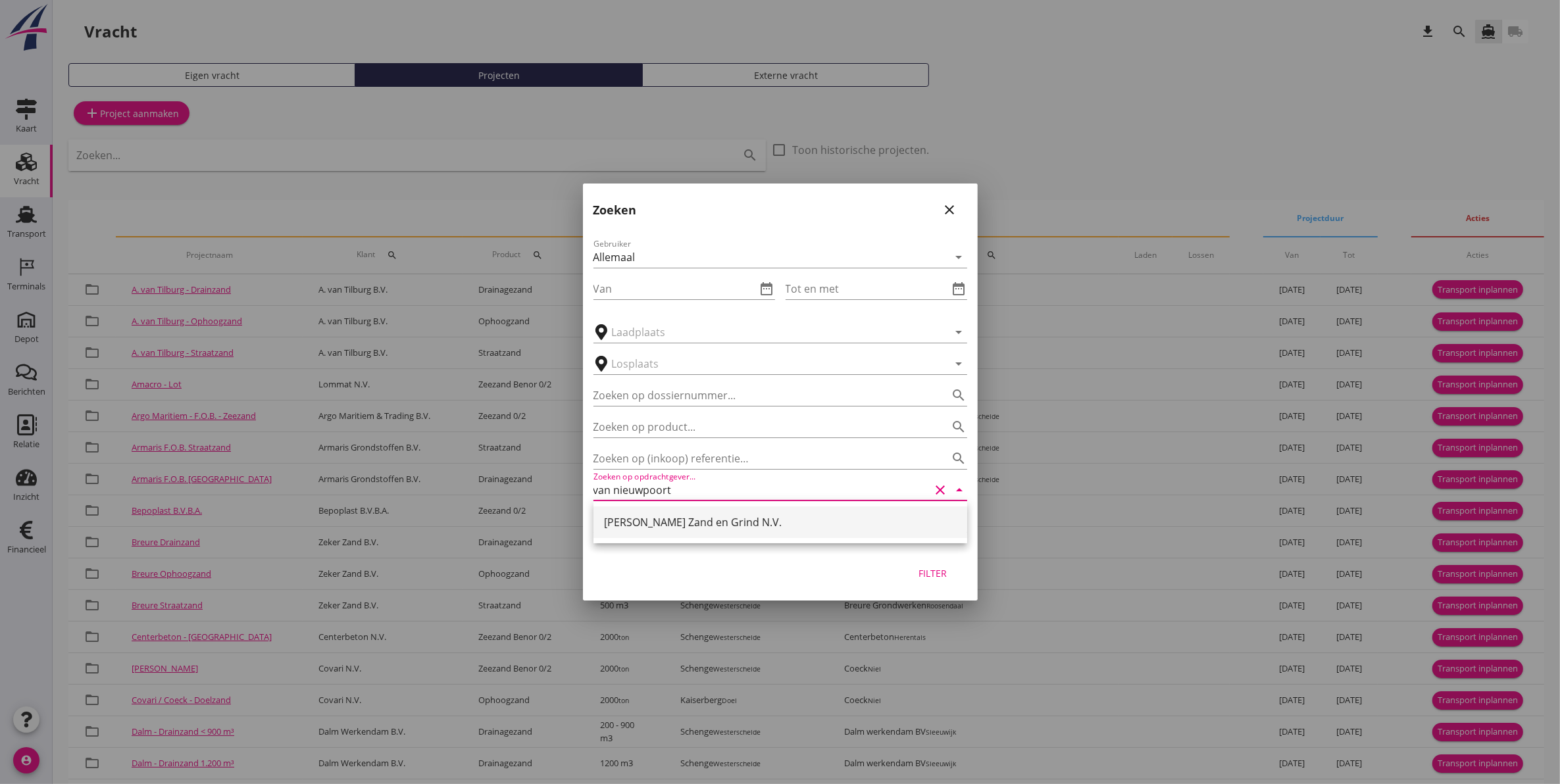
click at [720, 514] on div "[PERSON_NAME] Zand en Grind N.V." at bounding box center [780, 522] width 353 height 16
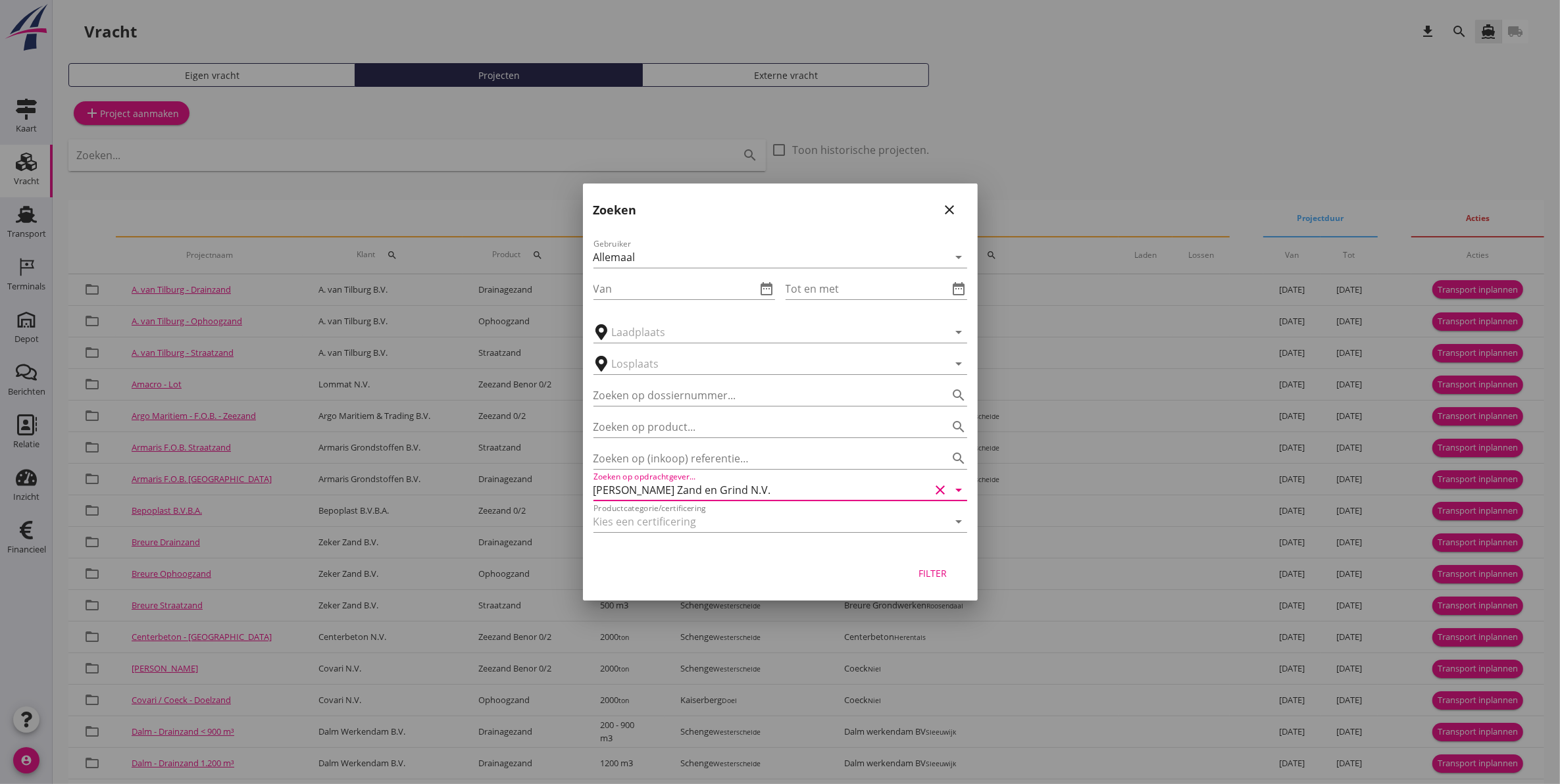
type input "[PERSON_NAME] Zand en Grind N.V."
click at [926, 570] on div "Filter" at bounding box center [933, 573] width 36 height 14
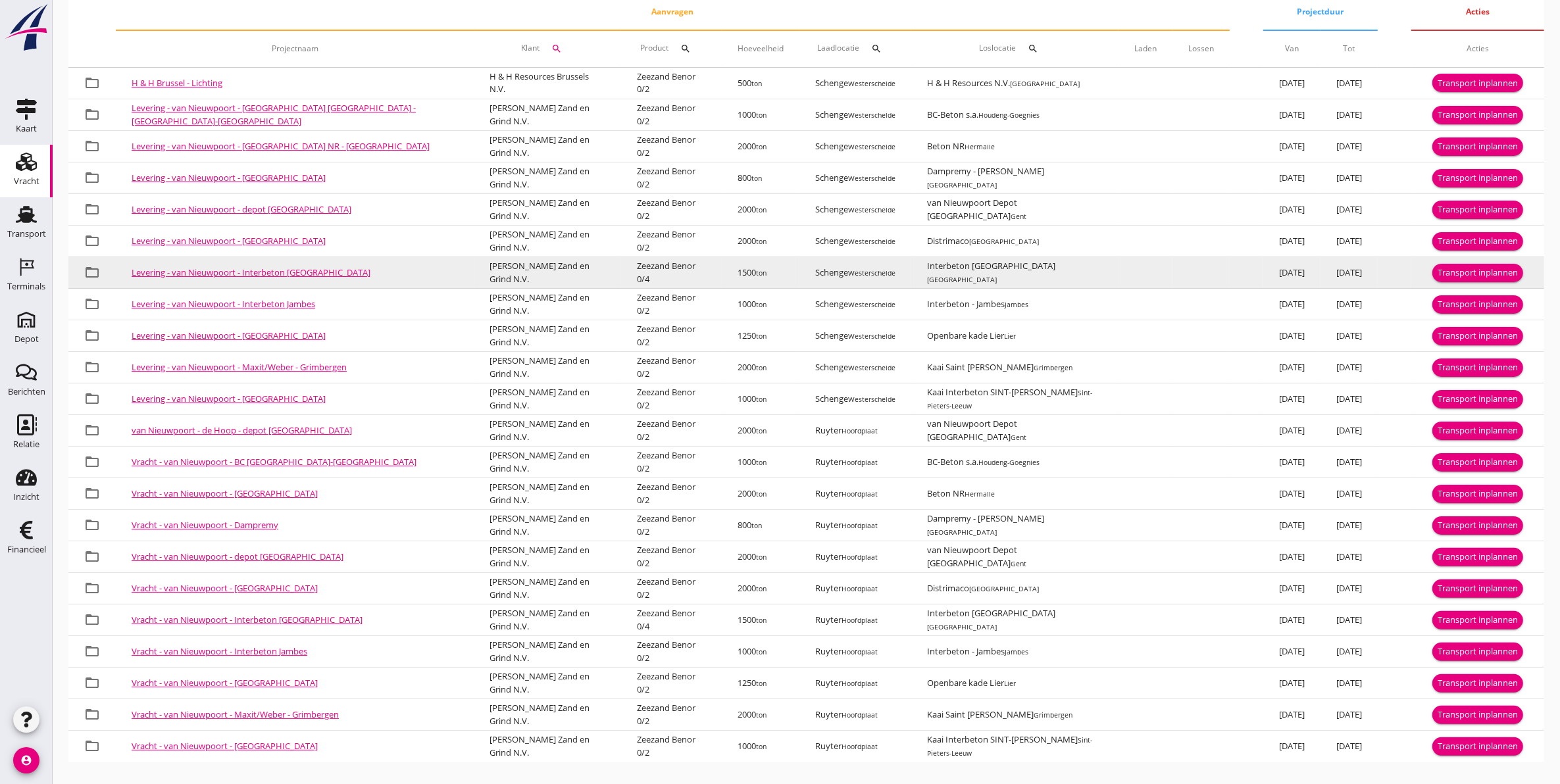
scroll to position [242, 0]
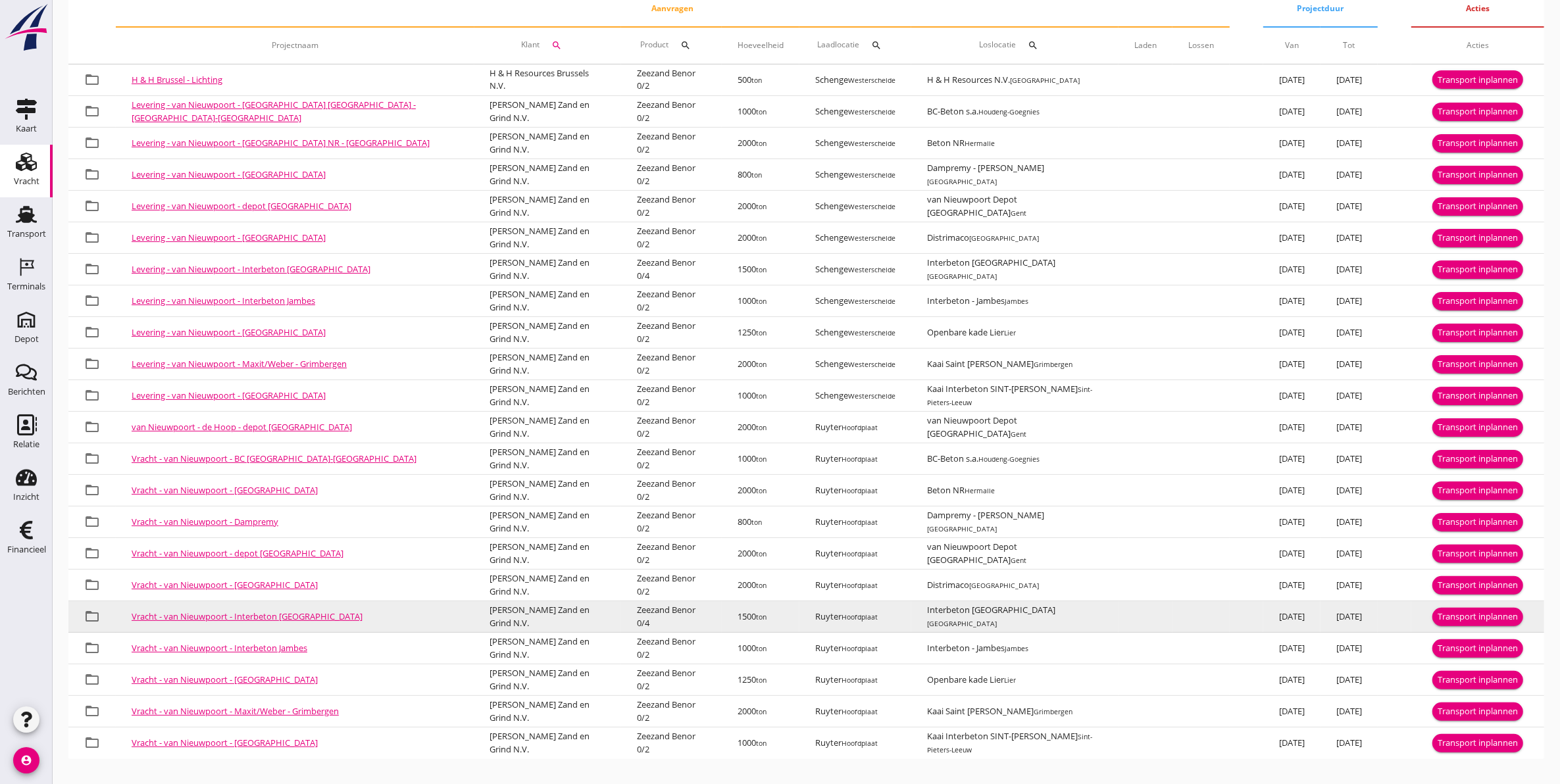
click at [1468, 617] on div "Transport inplannen" at bounding box center [1477, 617] width 80 height 13
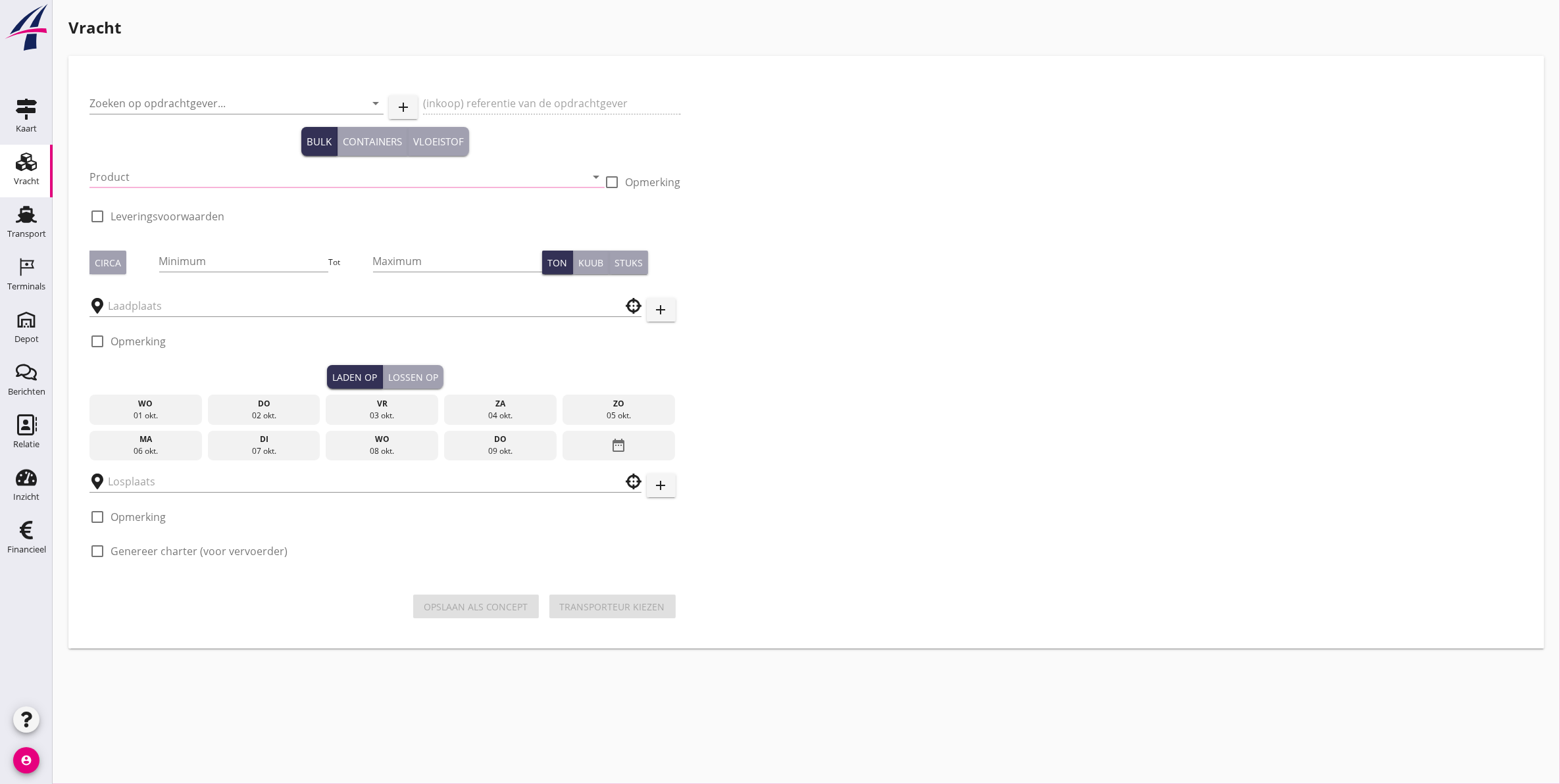
type input "[PERSON_NAME] Zand en Grind N.V."
type input "Vracht Zeezand - Interbeton te Brussel"
type input "Zeezand Benor 0/4 (6120)"
type input "1500"
checkbox input "true"
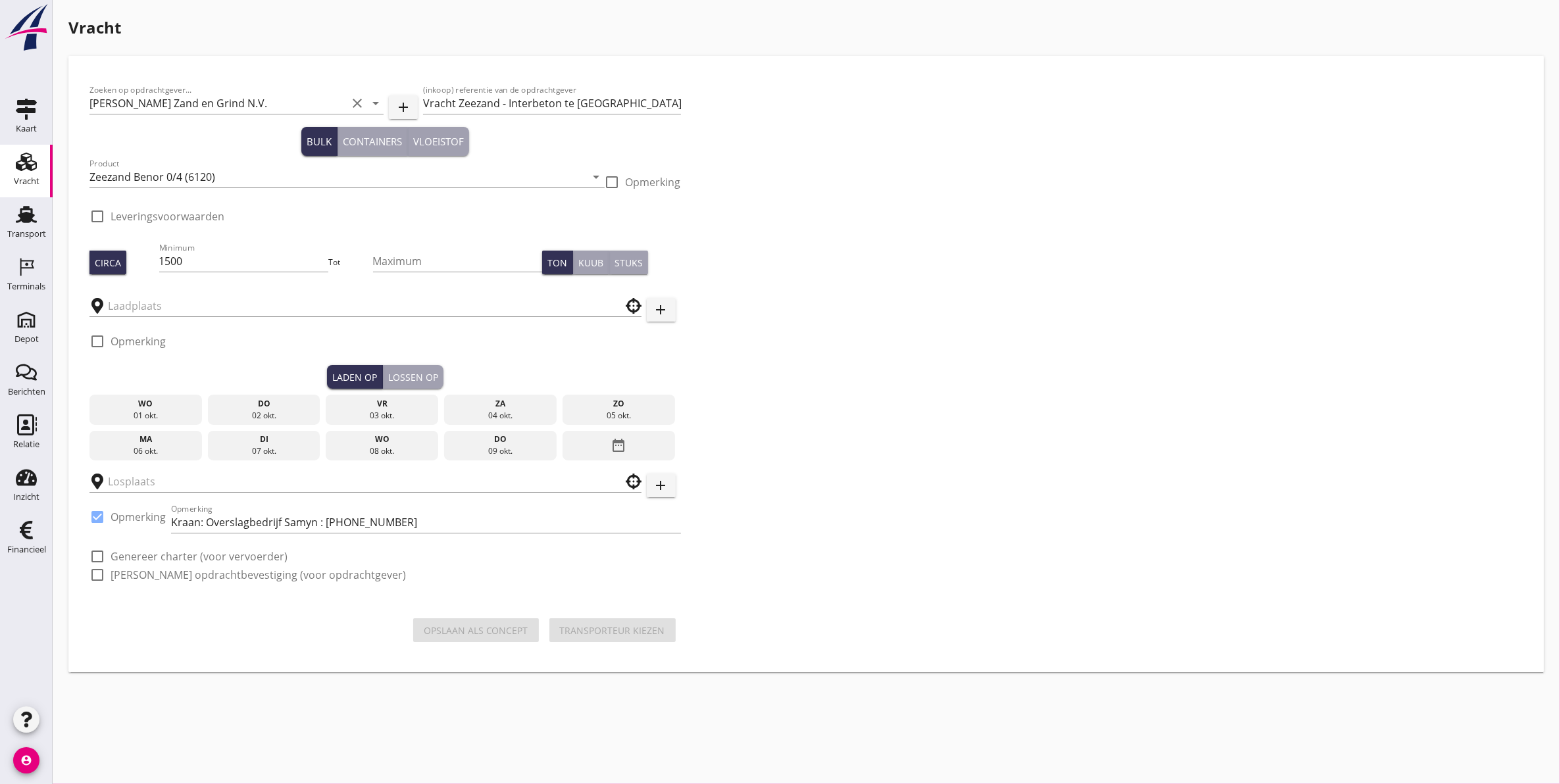
type input "Ruyter"
type input "Interbeton Brussel"
checkbox input "true"
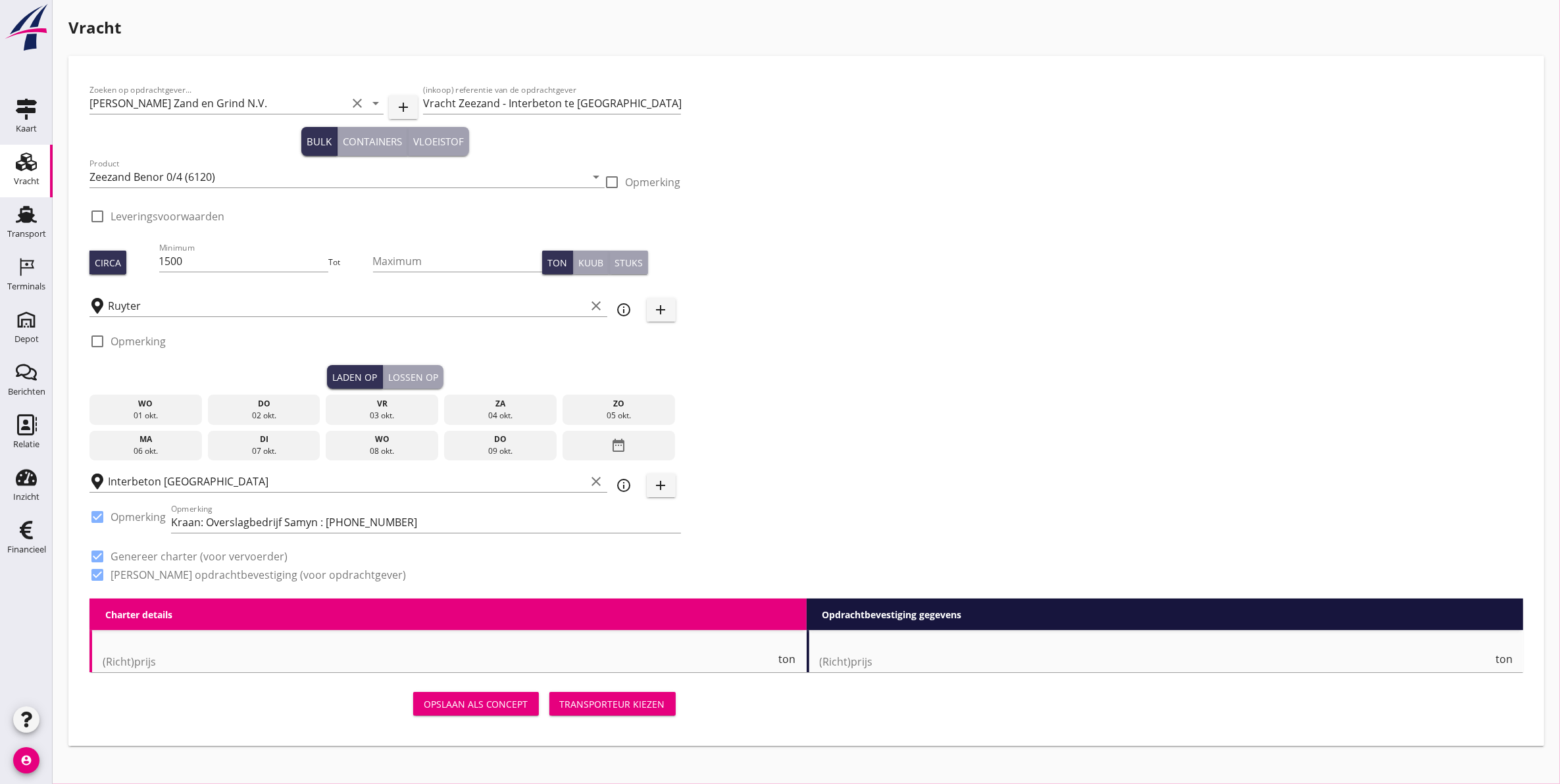
type input "2.75"
checkbox input "false"
radio input "false"
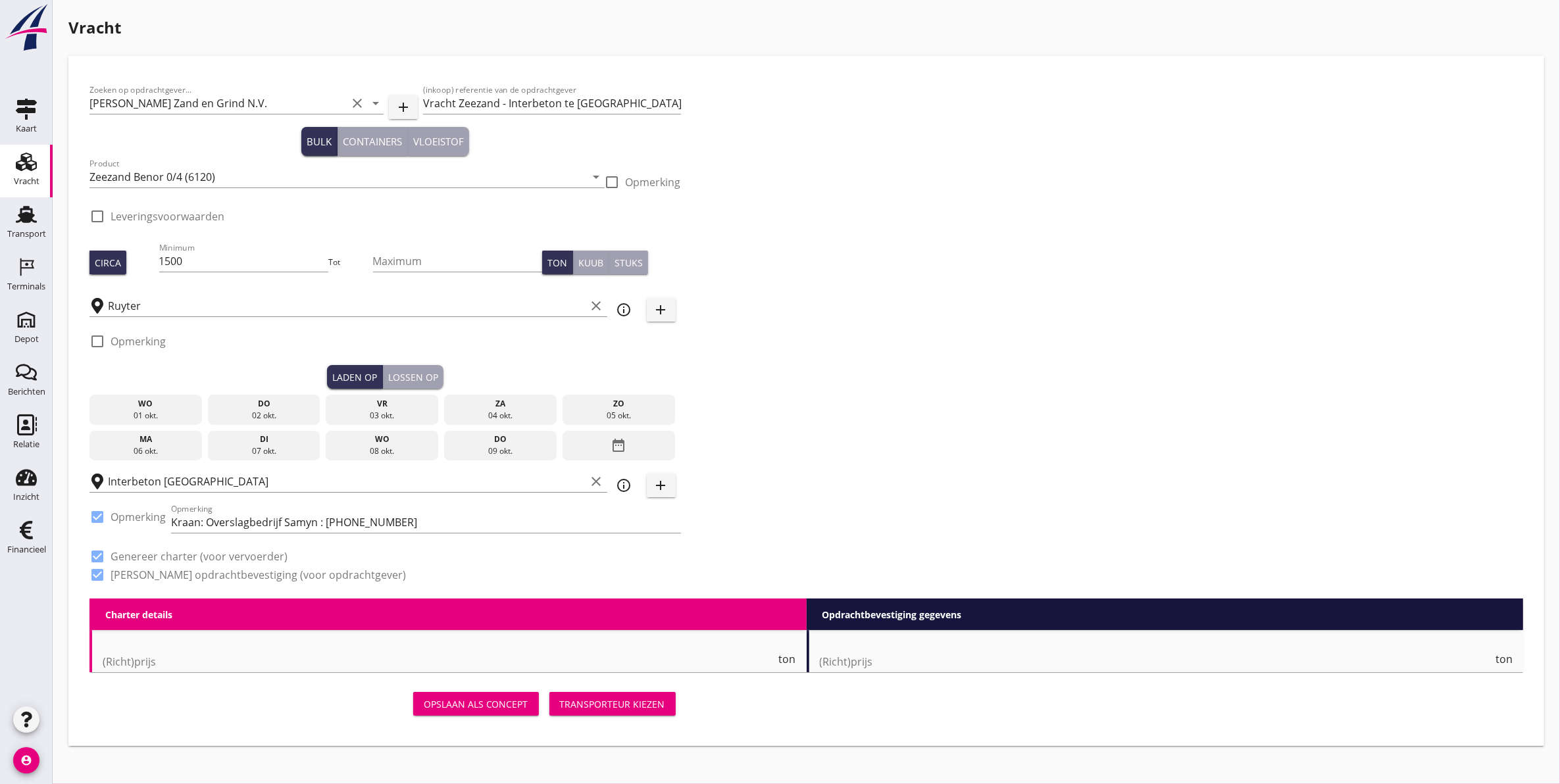
checkbox input "true"
type input "1"
type input "3.58"
checkbox input "false"
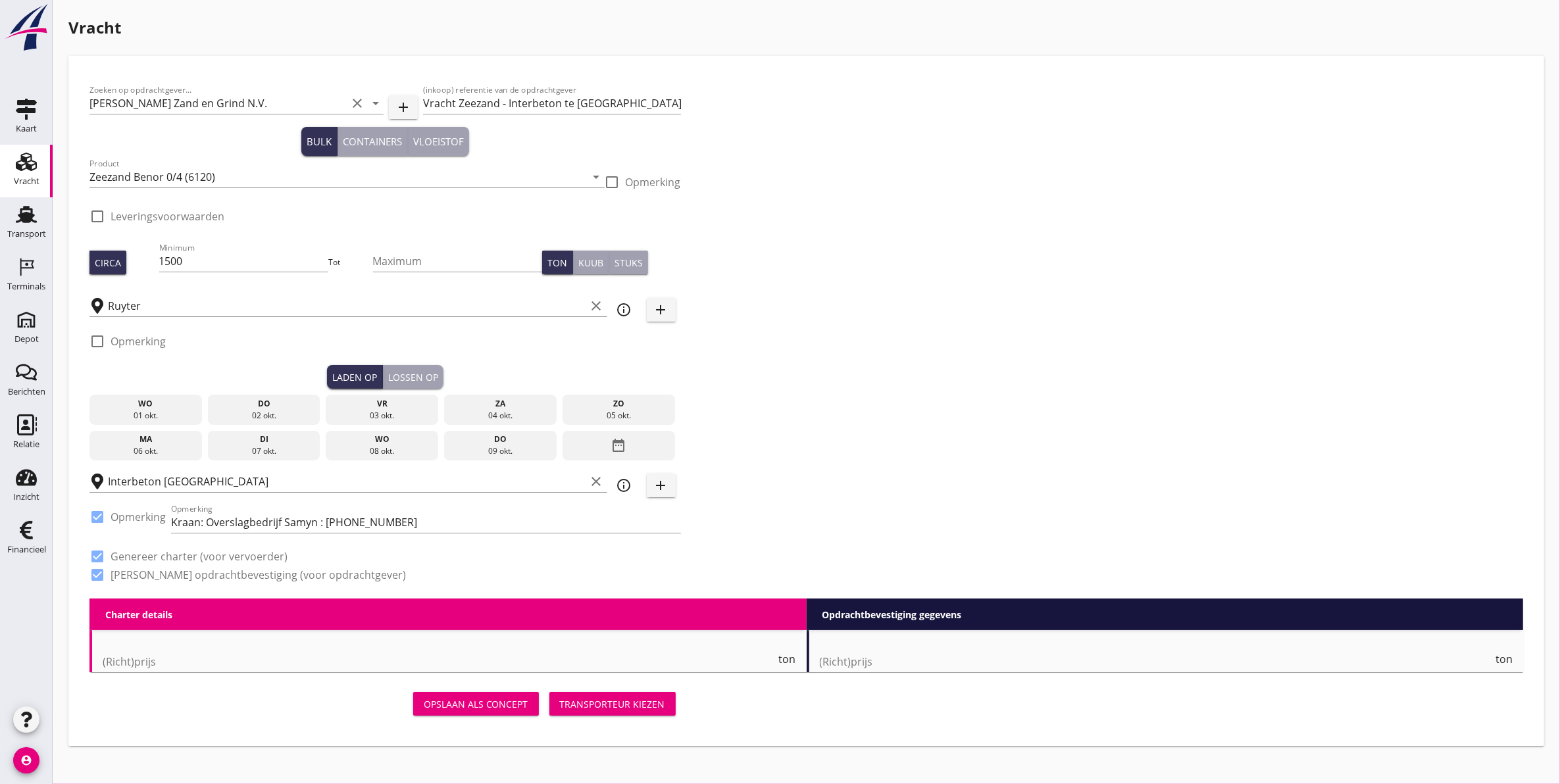
radio input "false"
checkbox input "true"
type input "1"
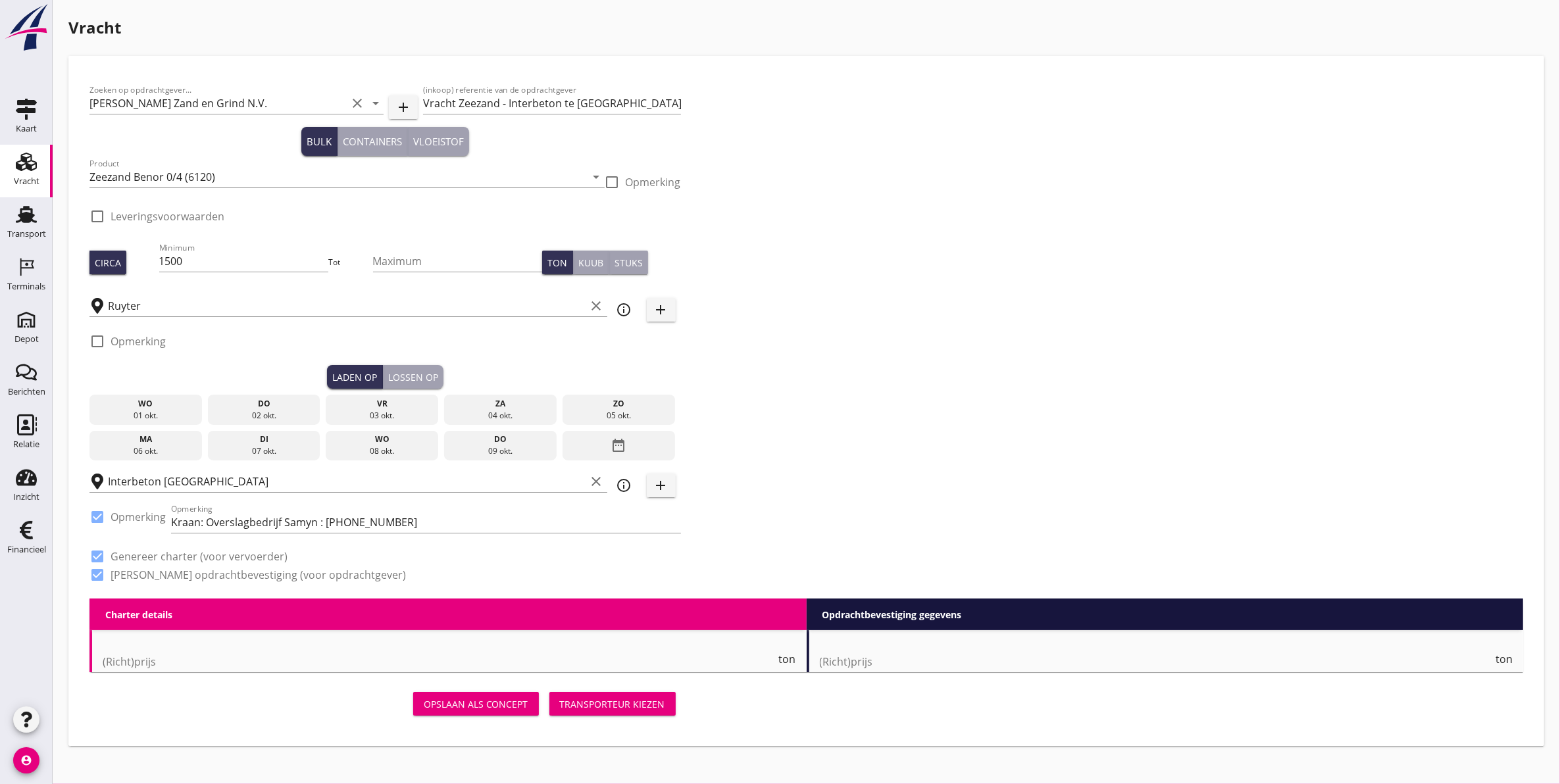
type input "1"
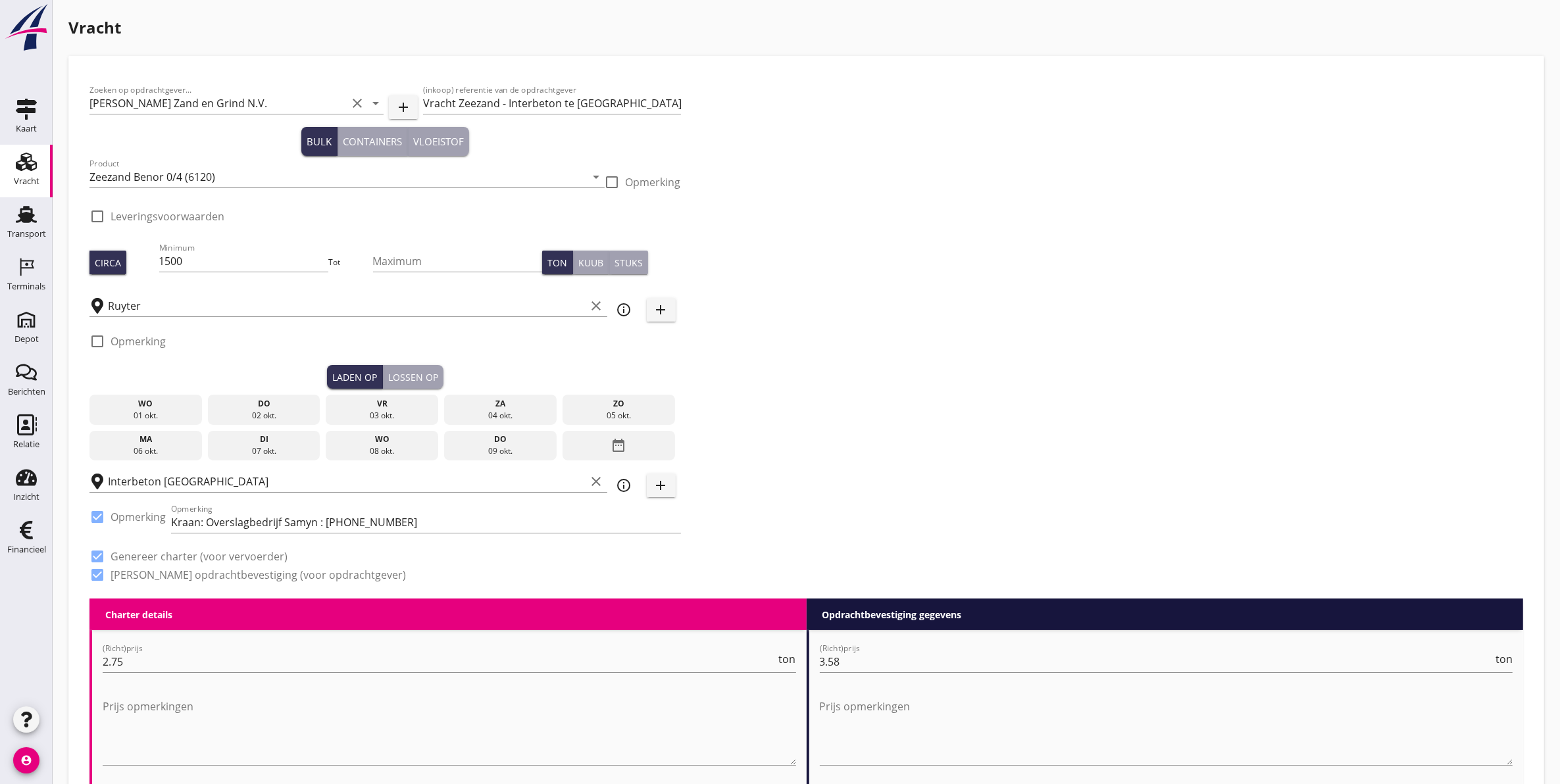
click at [272, 420] on div "02 okt." at bounding box center [264, 416] width 106 height 12
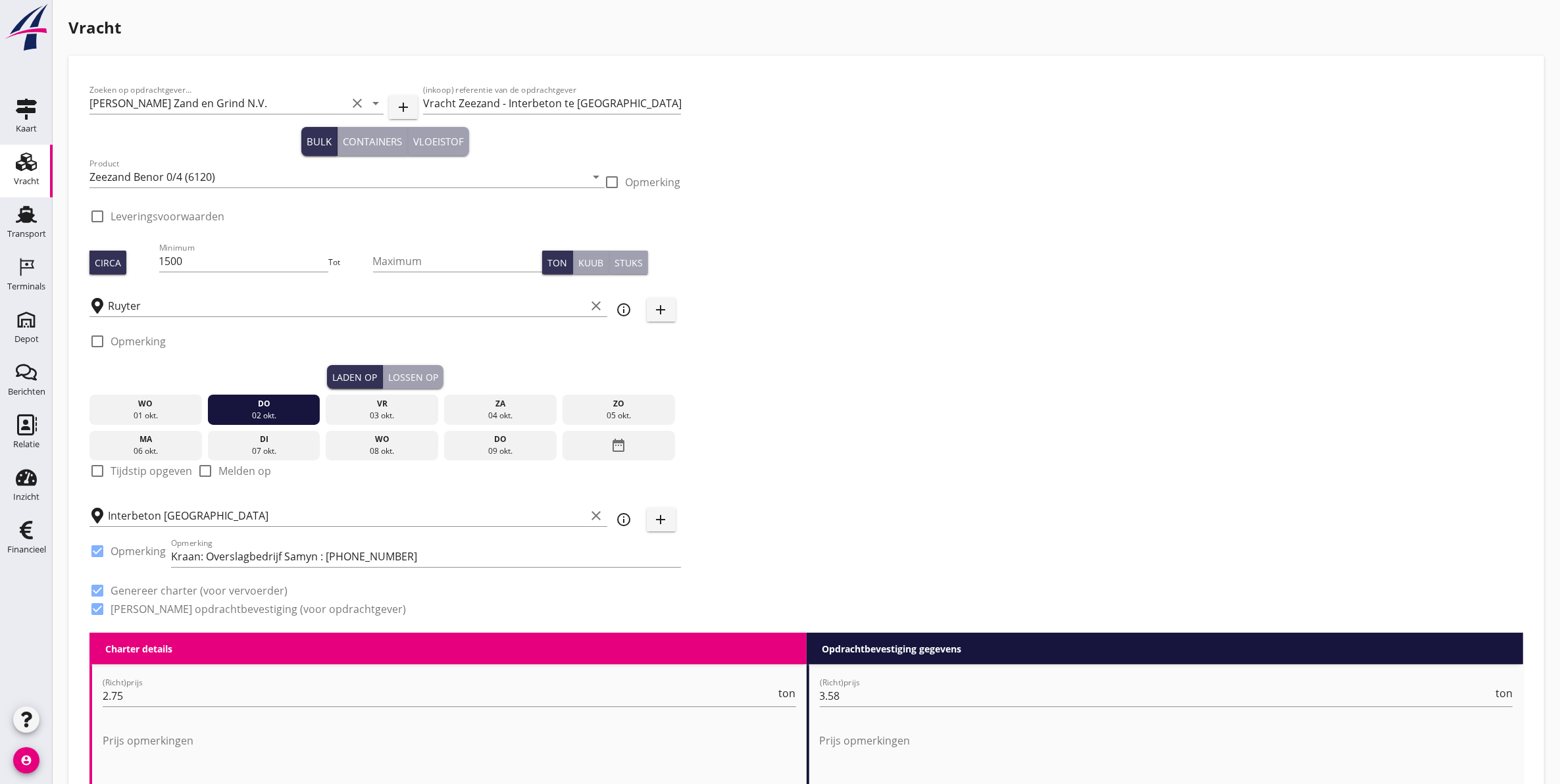
click at [425, 375] on div "Lossen op" at bounding box center [413, 377] width 50 height 14
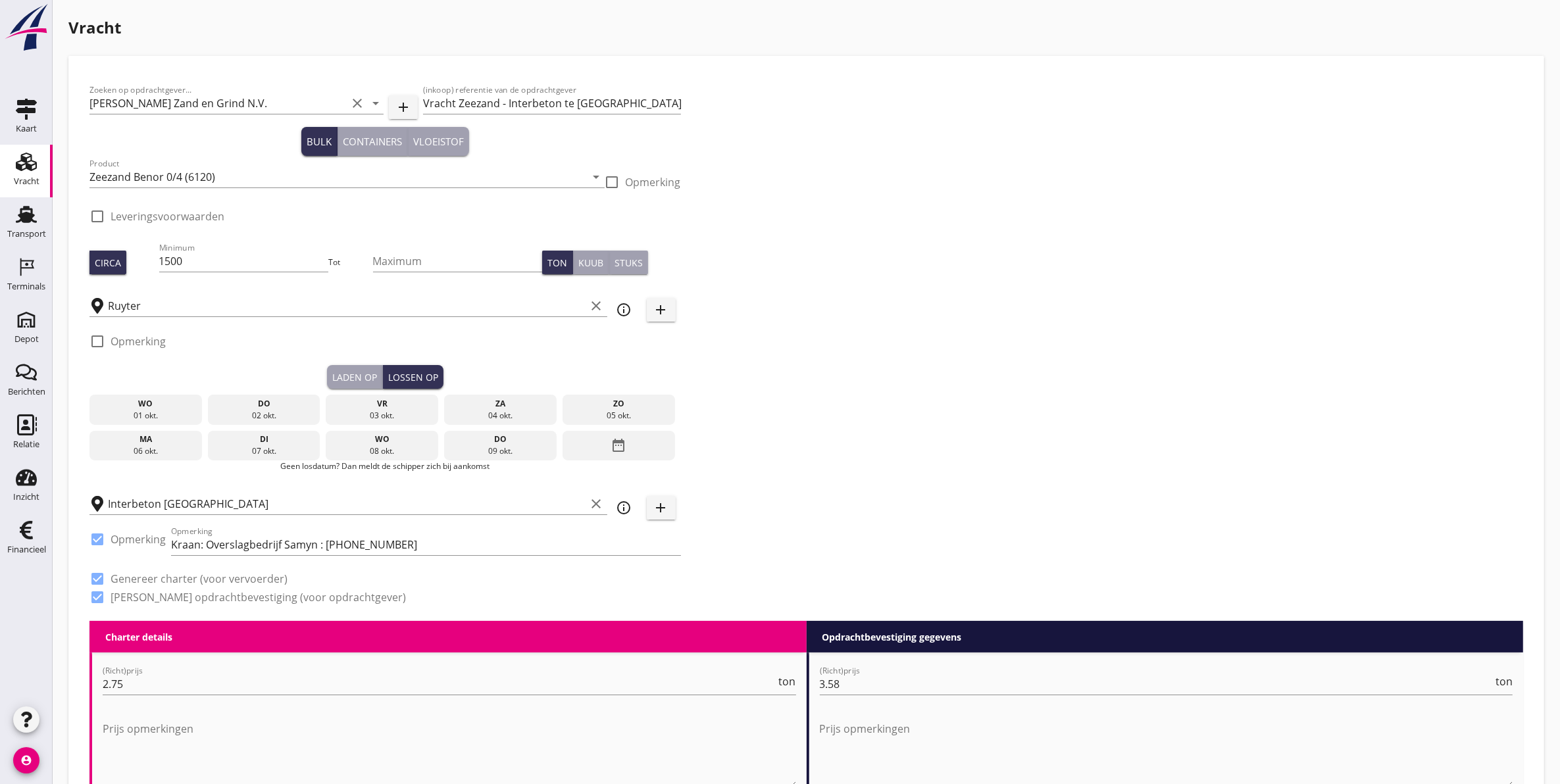
click at [405, 405] on div "vr" at bounding box center [382, 404] width 106 height 12
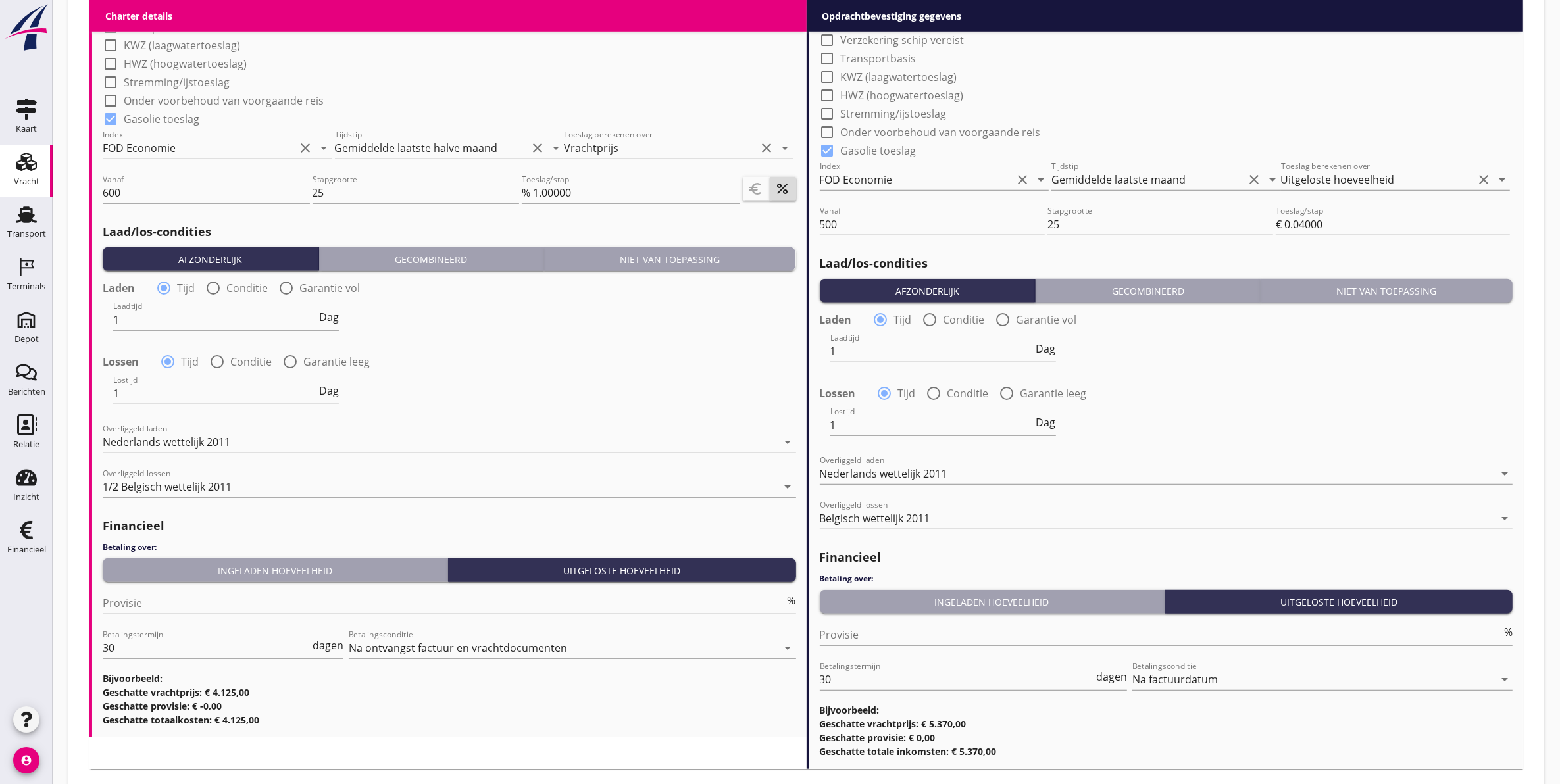
scroll to position [1301, 0]
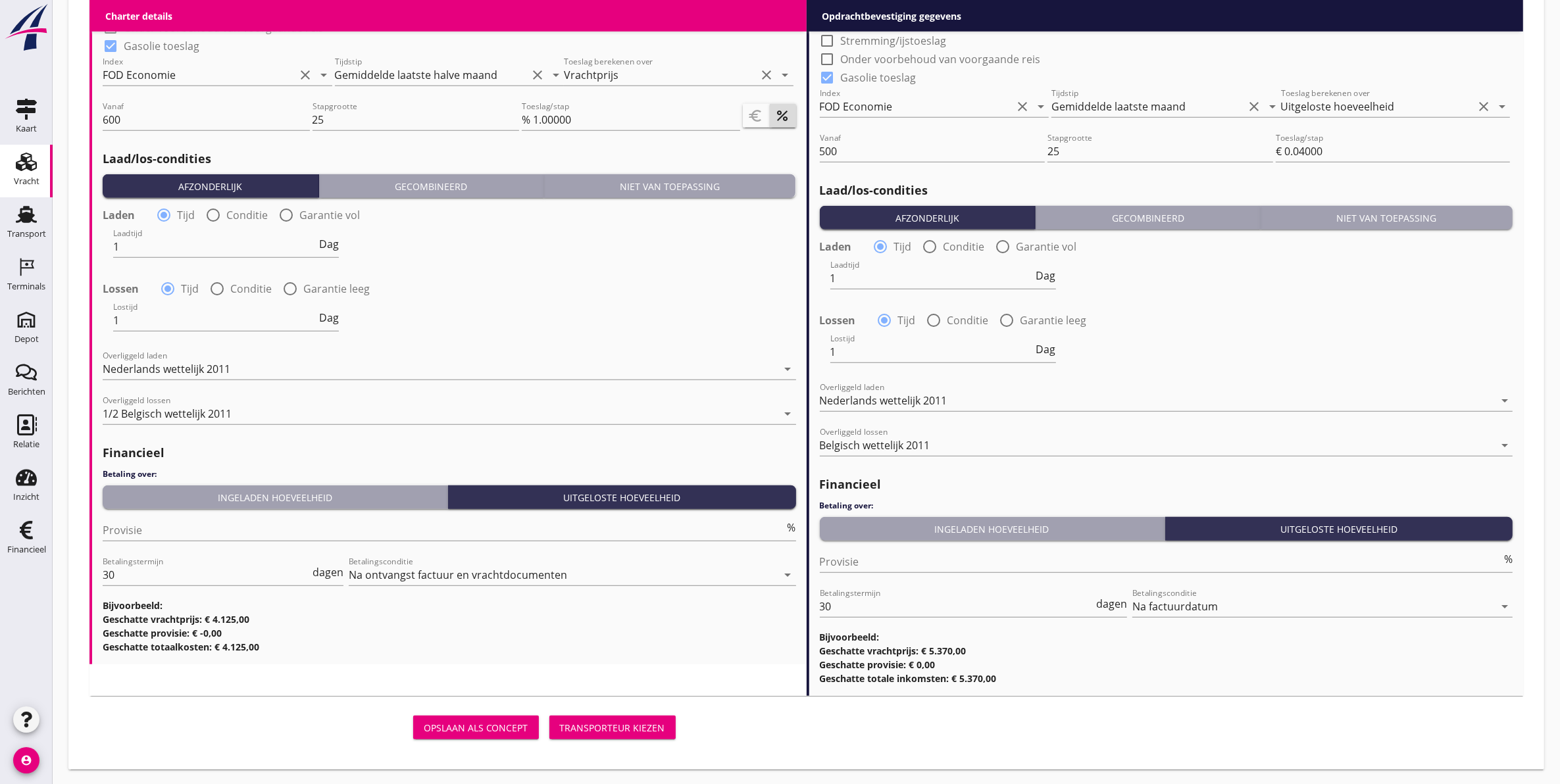
click at [610, 728] on div "Transporteur kiezen" at bounding box center [612, 728] width 105 height 14
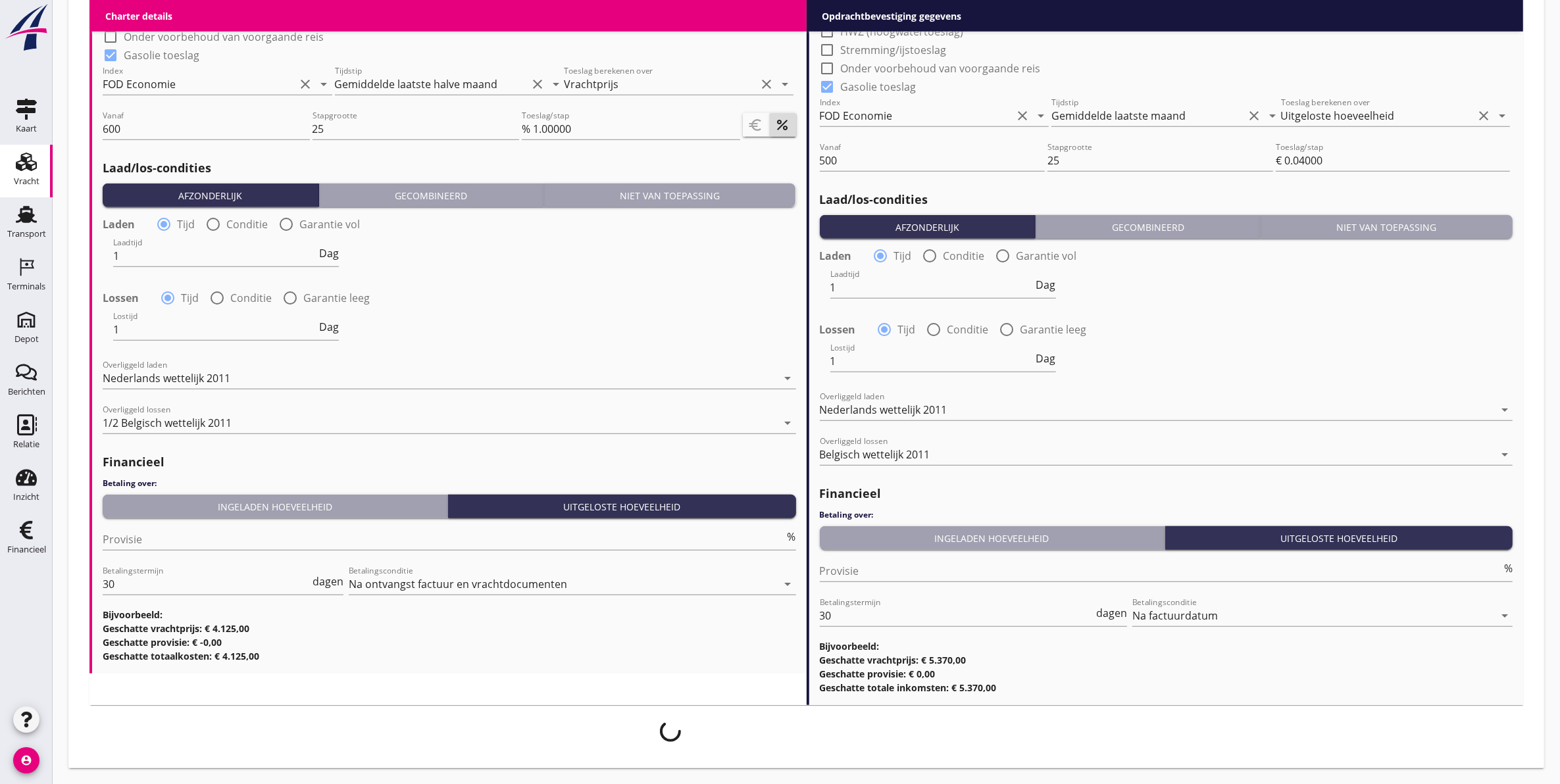
scroll to position [1291, 0]
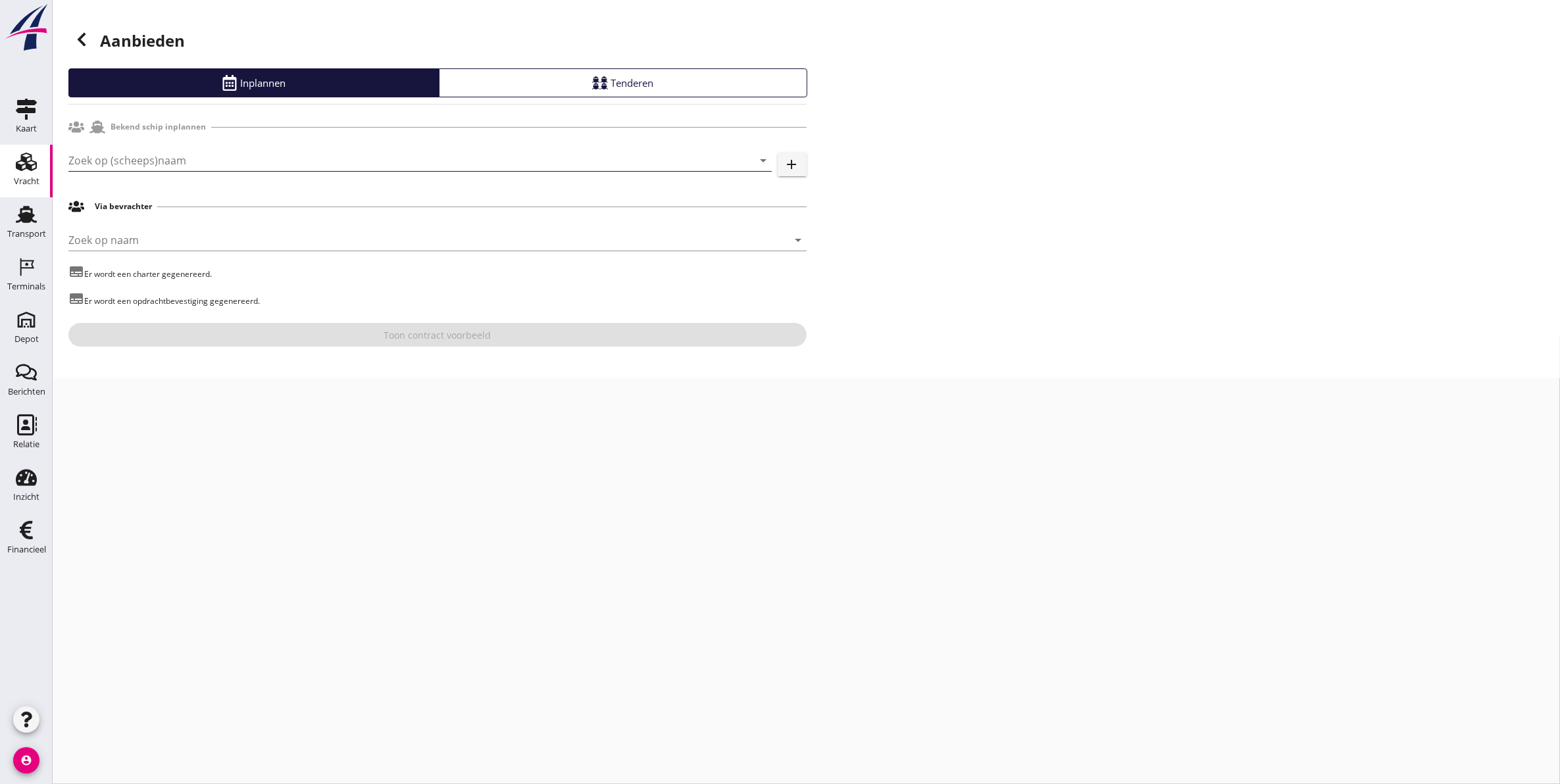
click at [192, 160] on input "Zoek op (scheeps)naam" at bounding box center [402, 160] width 667 height 21
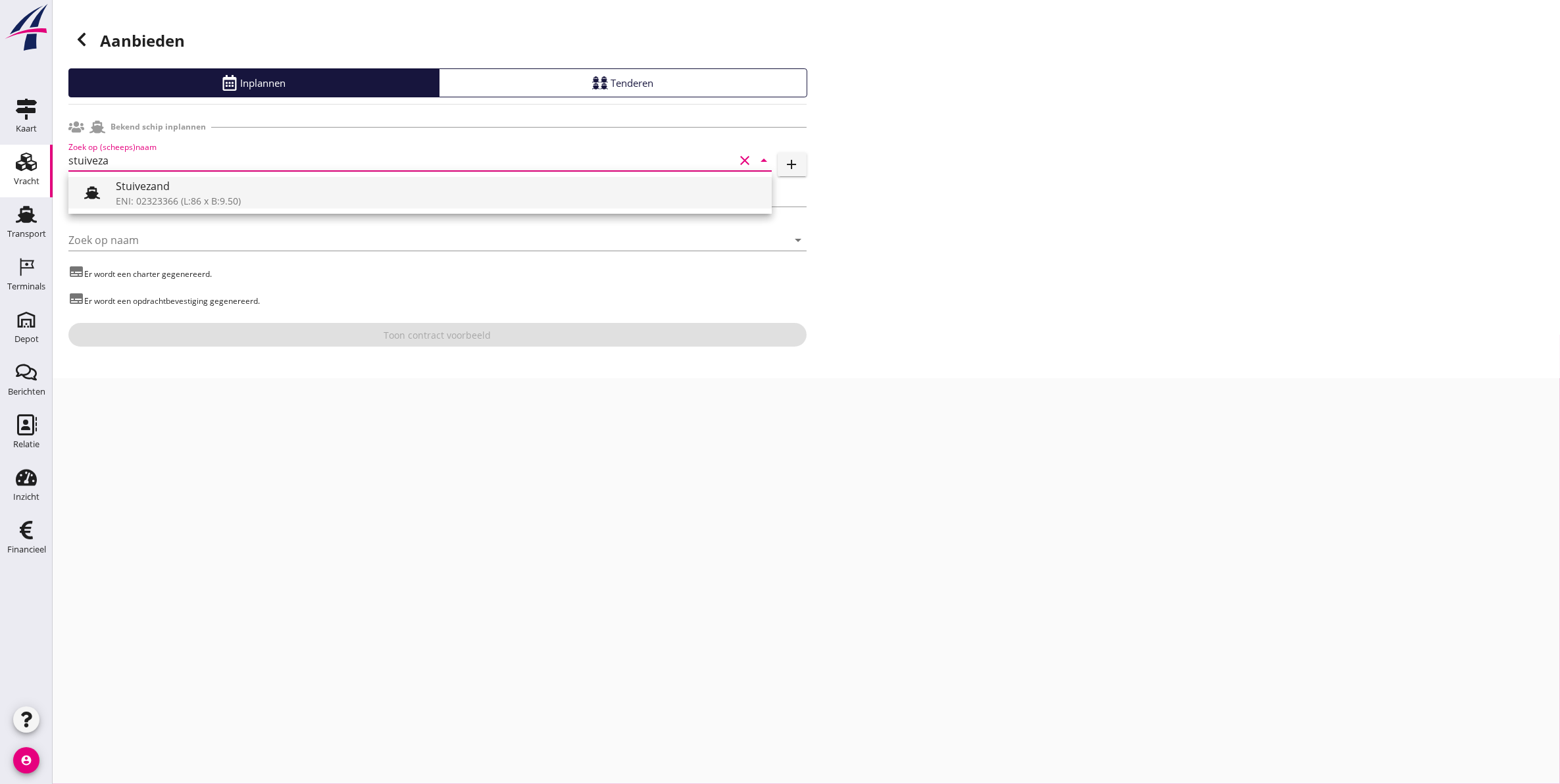
click at [242, 204] on div "ENI: 02323366 (L:86 x B:9.50)" at bounding box center [439, 200] width 646 height 14
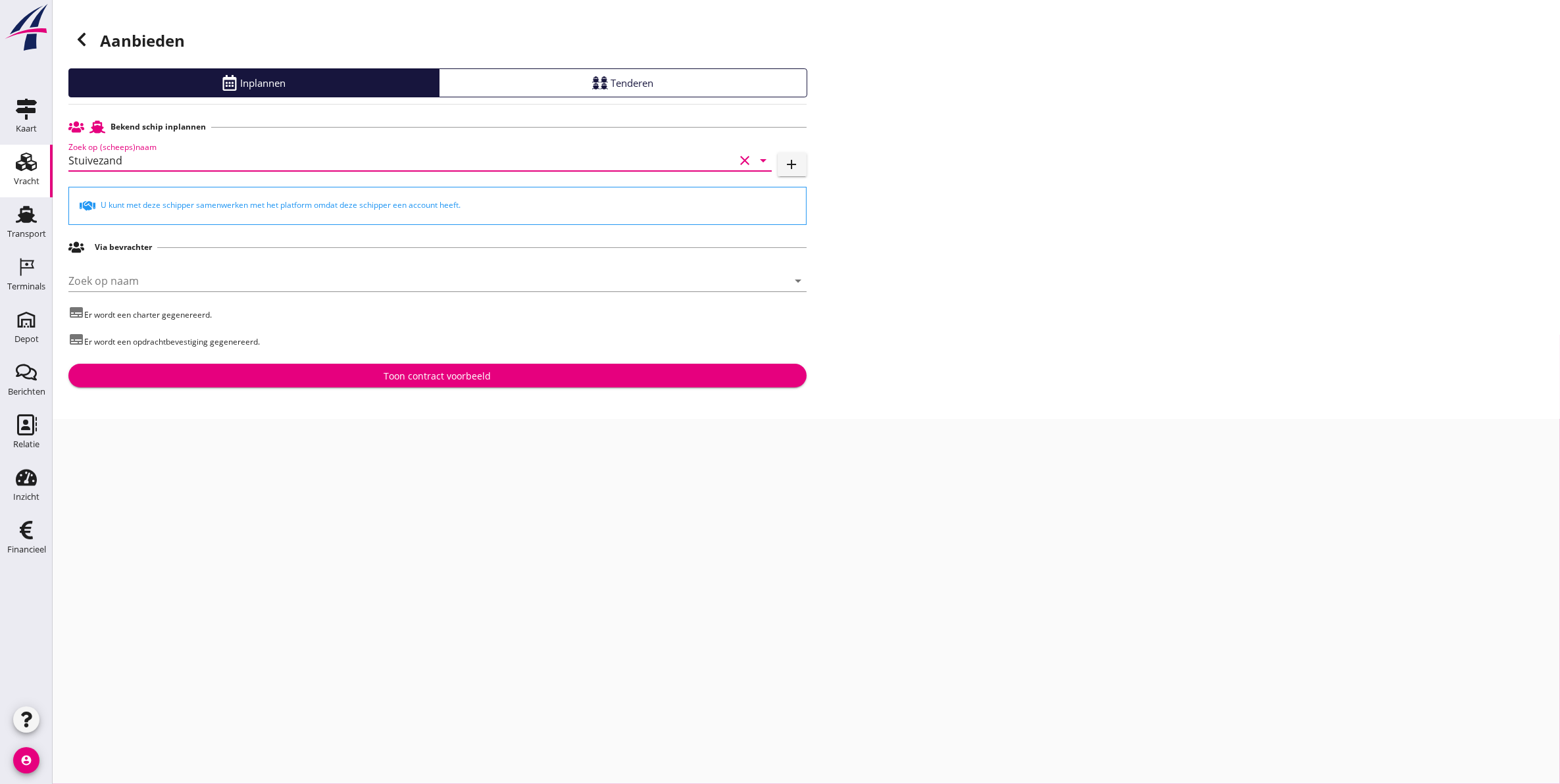
type input "Stuivezand"
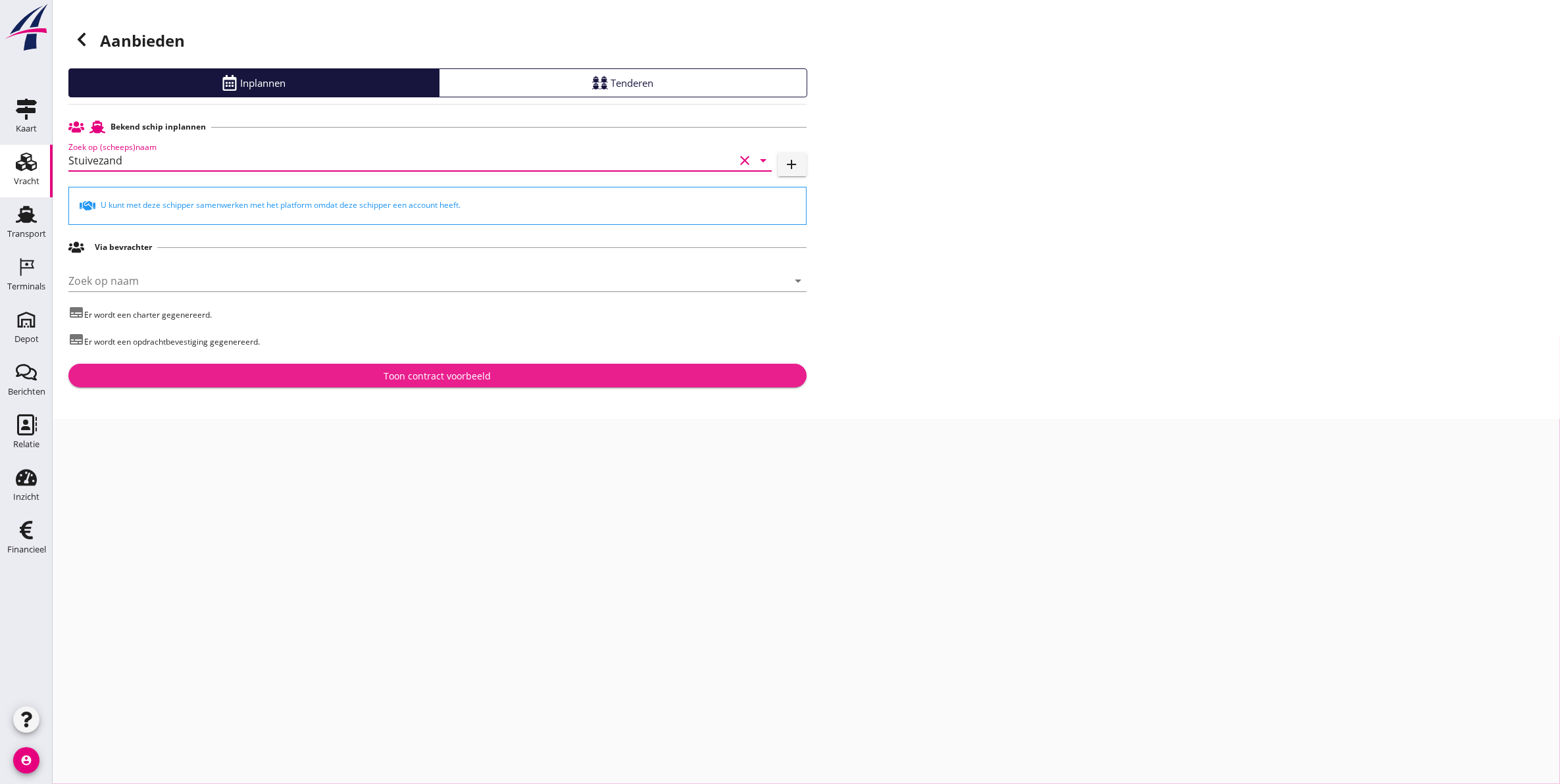
click at [340, 369] on button "Toon contract voorbeeld" at bounding box center [438, 375] width 739 height 24
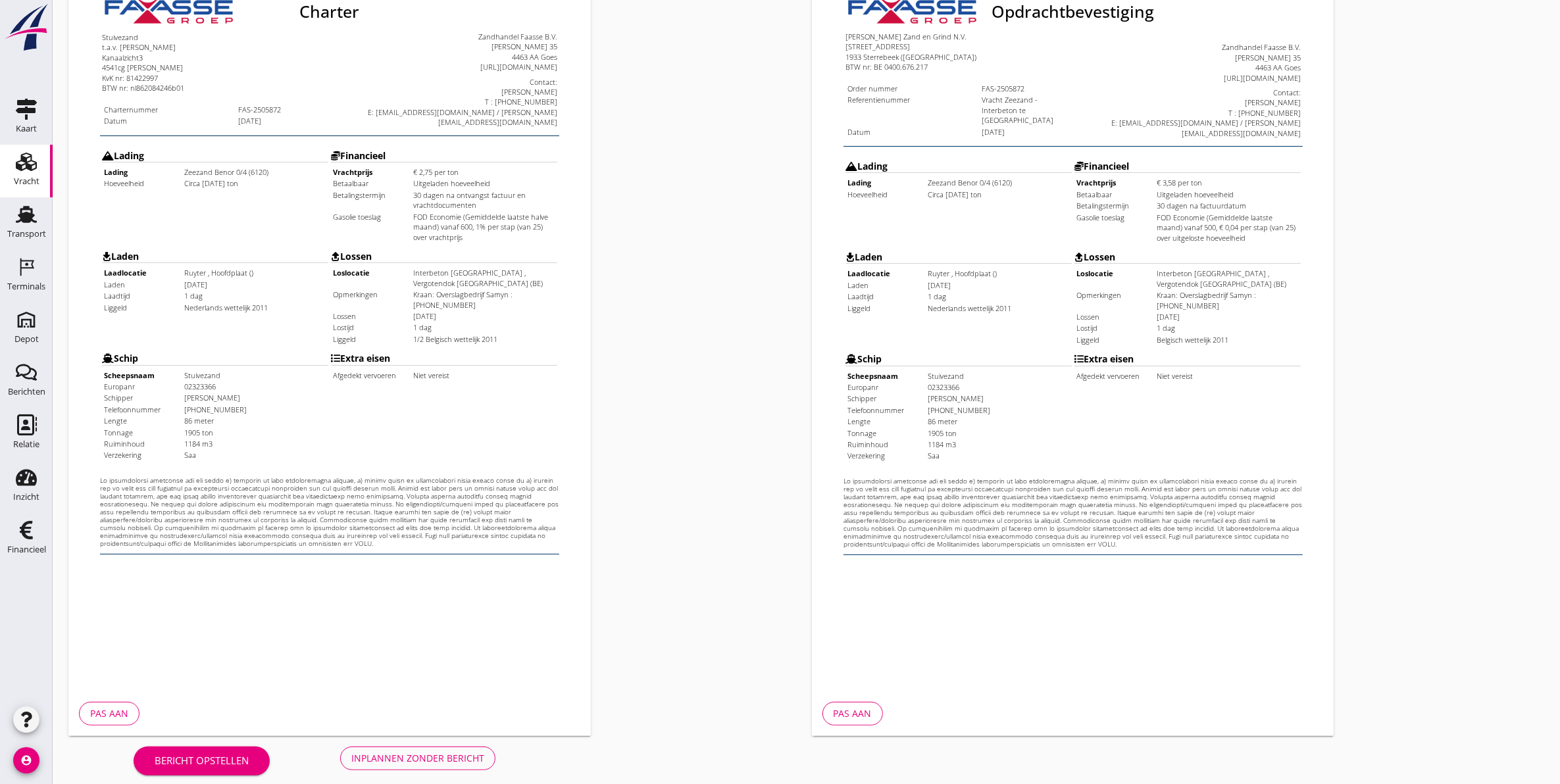
scroll to position [189, 0]
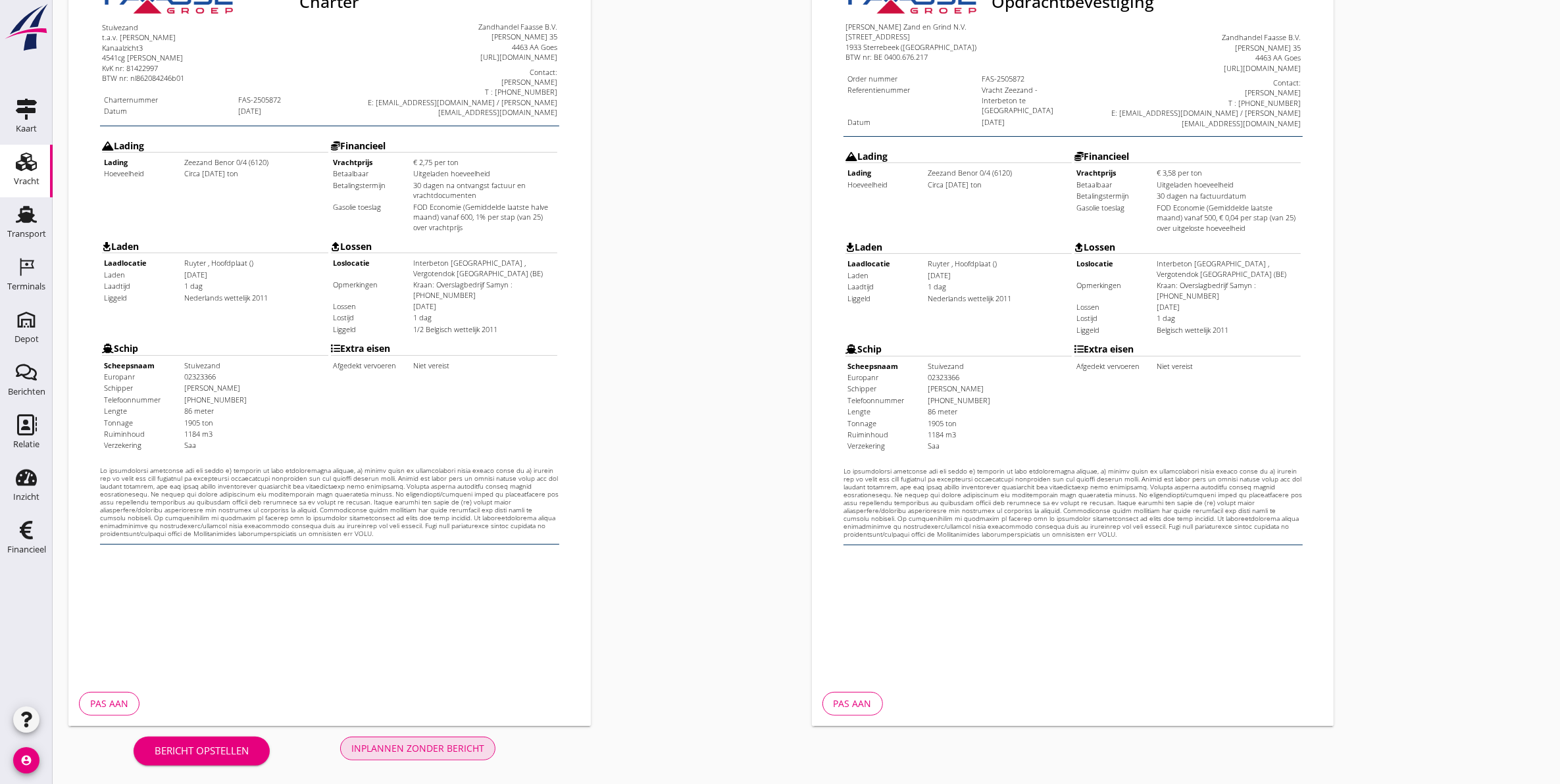
click at [477, 745] on div "Inplannen zonder bericht" at bounding box center [417, 748] width 133 height 14
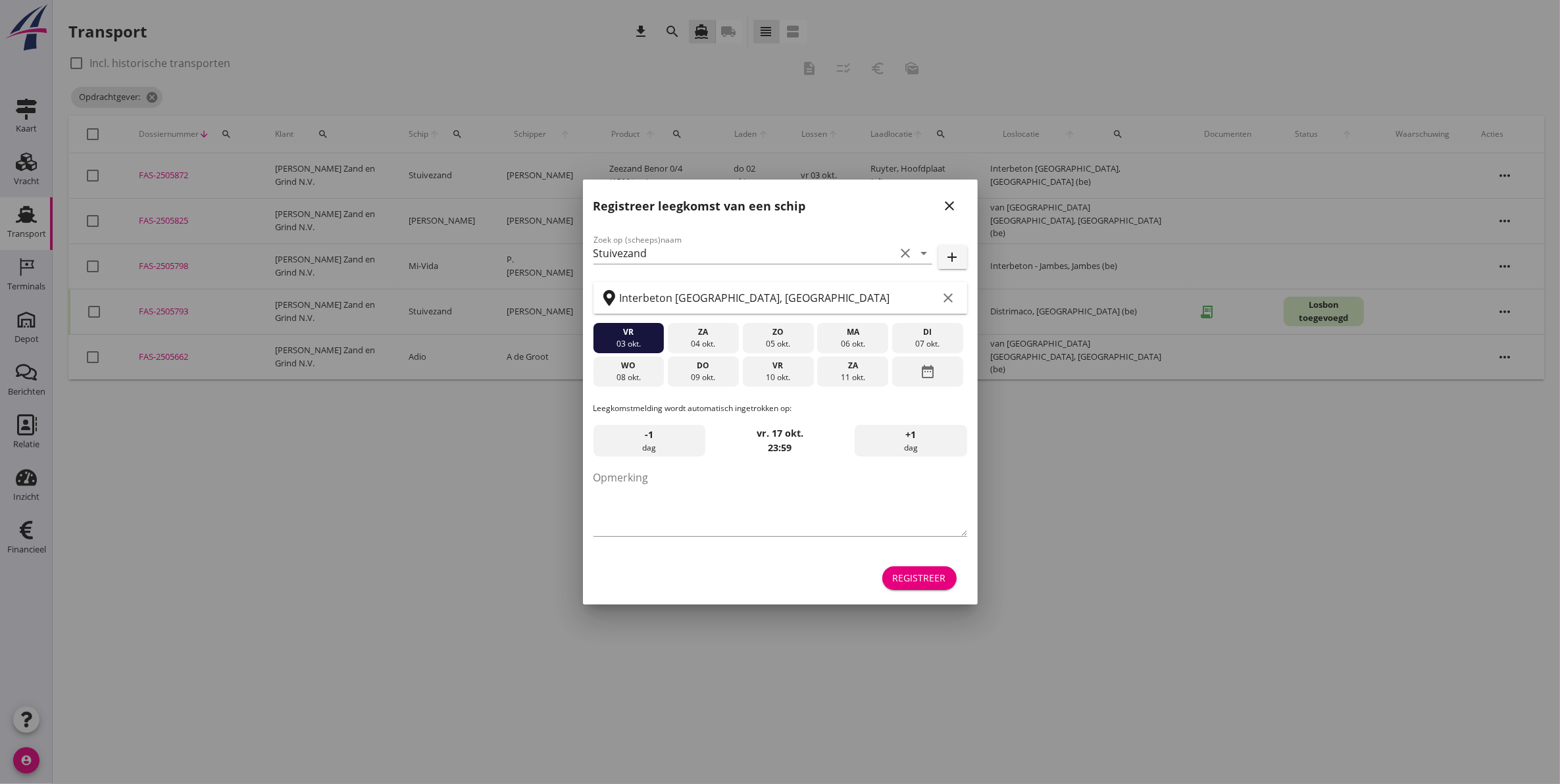
click at [956, 210] on icon "close" at bounding box center [950, 205] width 16 height 16
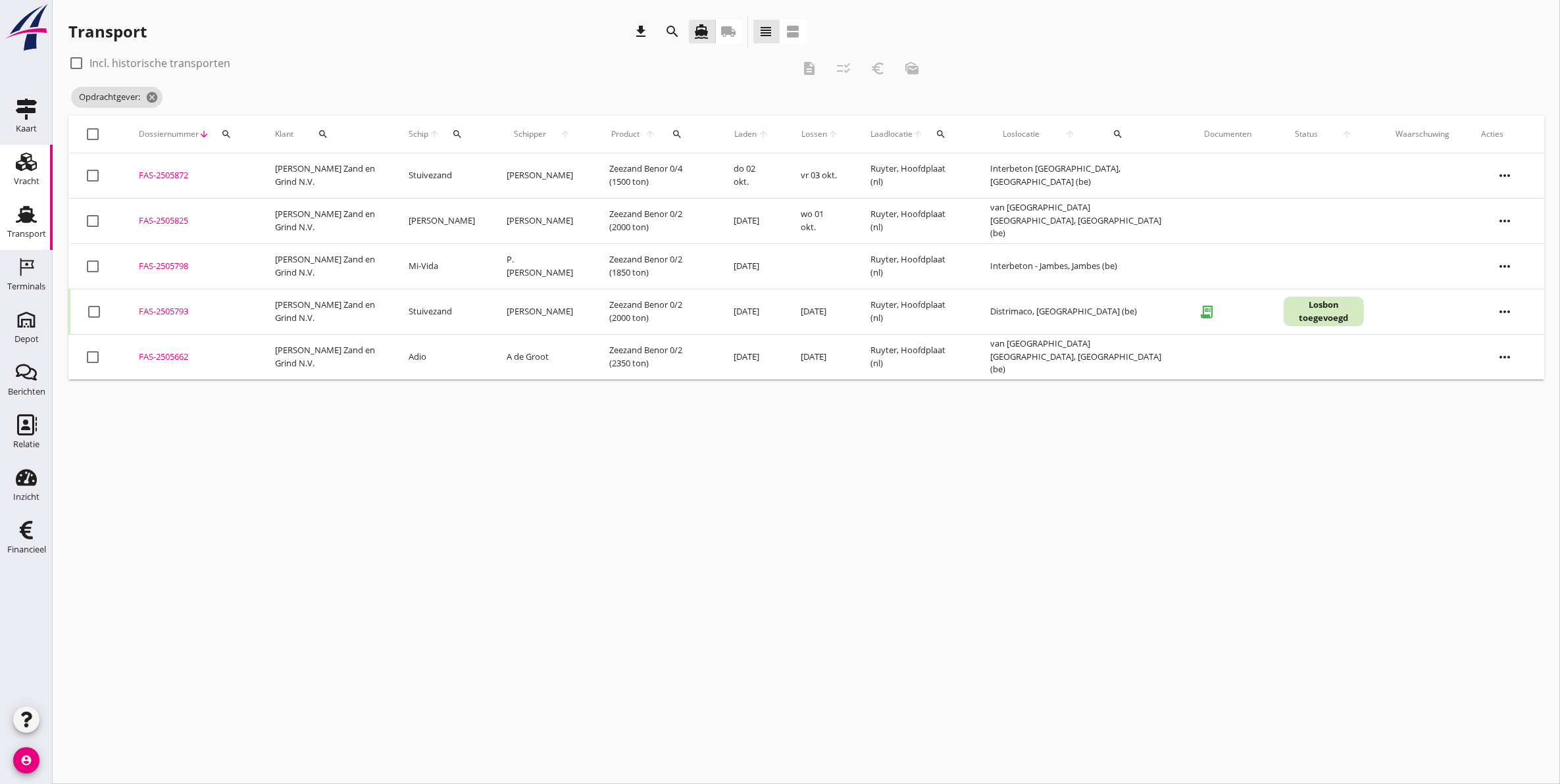
click at [13, 176] on link "Vracht Vracht" at bounding box center [26, 171] width 53 height 53
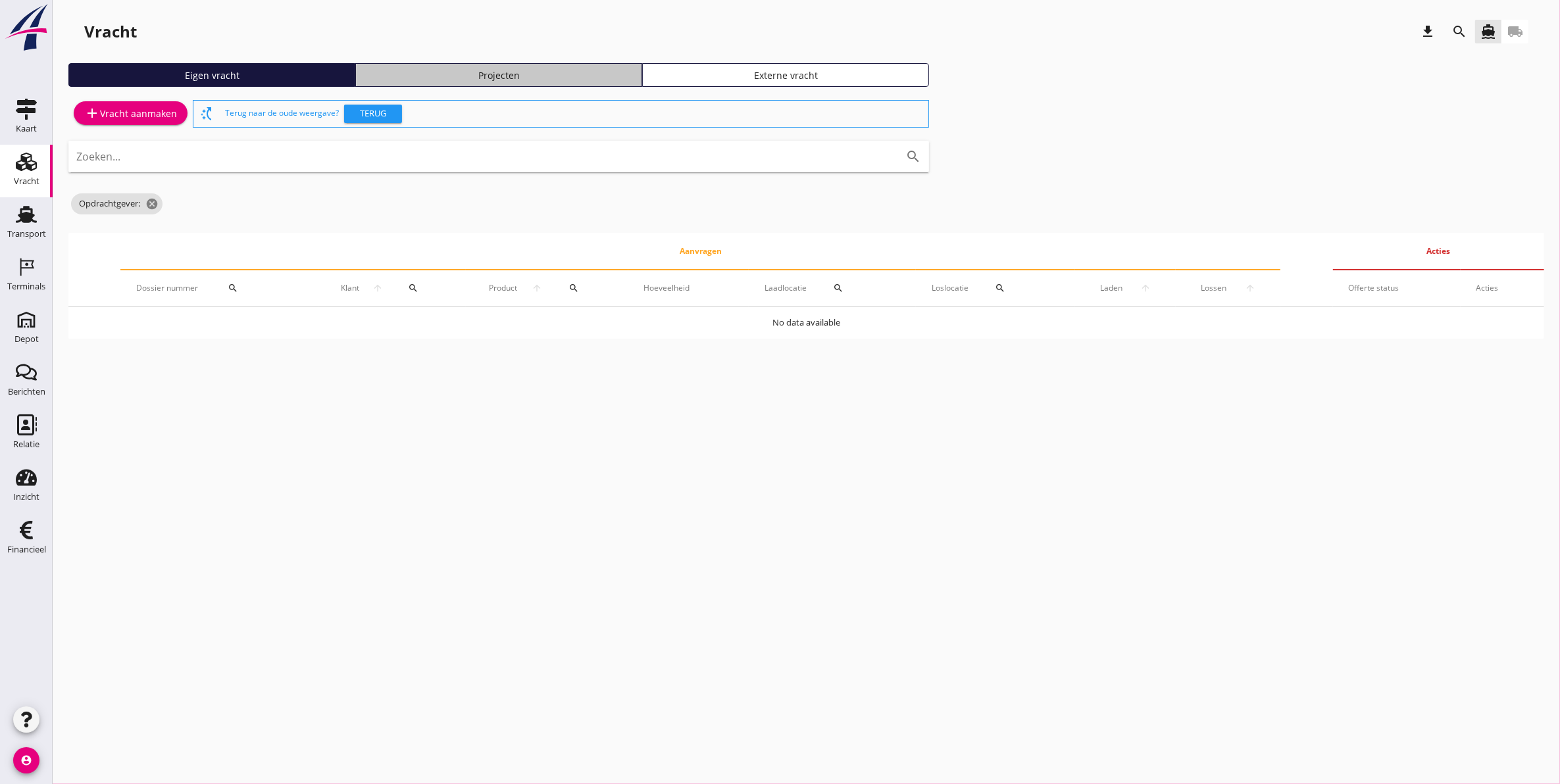
click at [421, 70] on div "Projecten" at bounding box center [498, 75] width 275 height 14
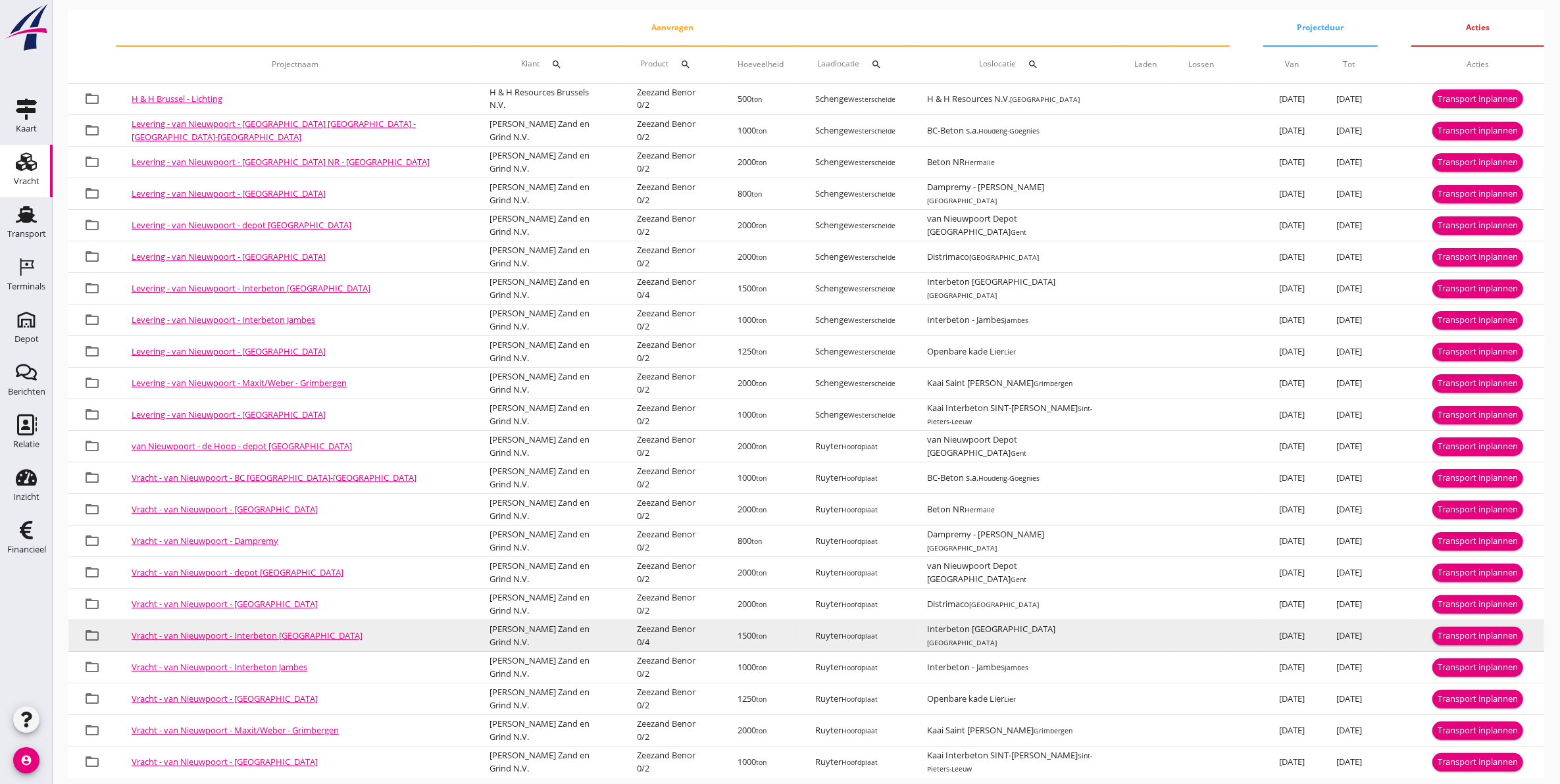
scroll to position [242, 0]
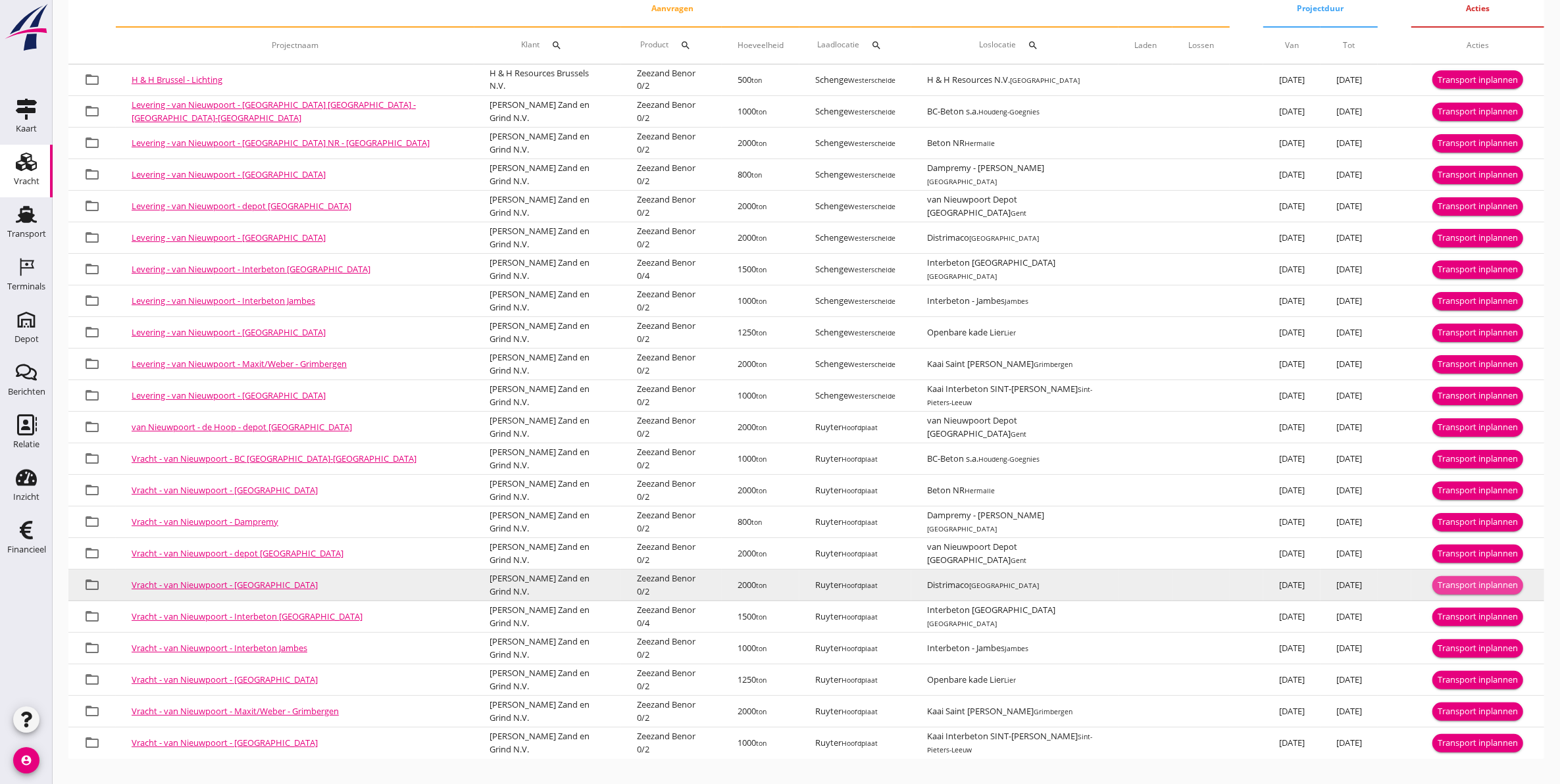
click at [1462, 580] on div "Transport inplannen" at bounding box center [1477, 585] width 80 height 13
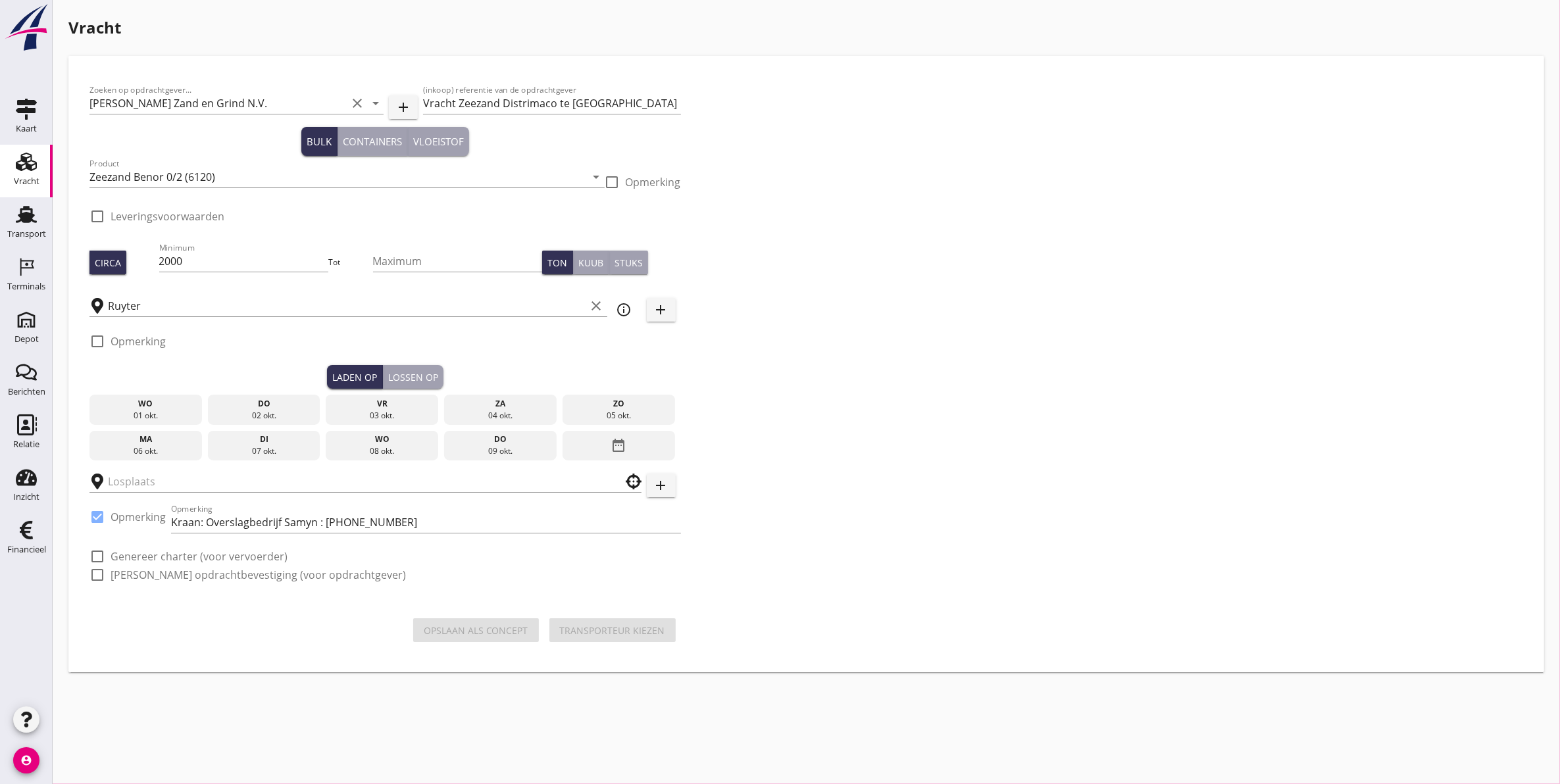
type input "Distrimaco"
checkbox input "true"
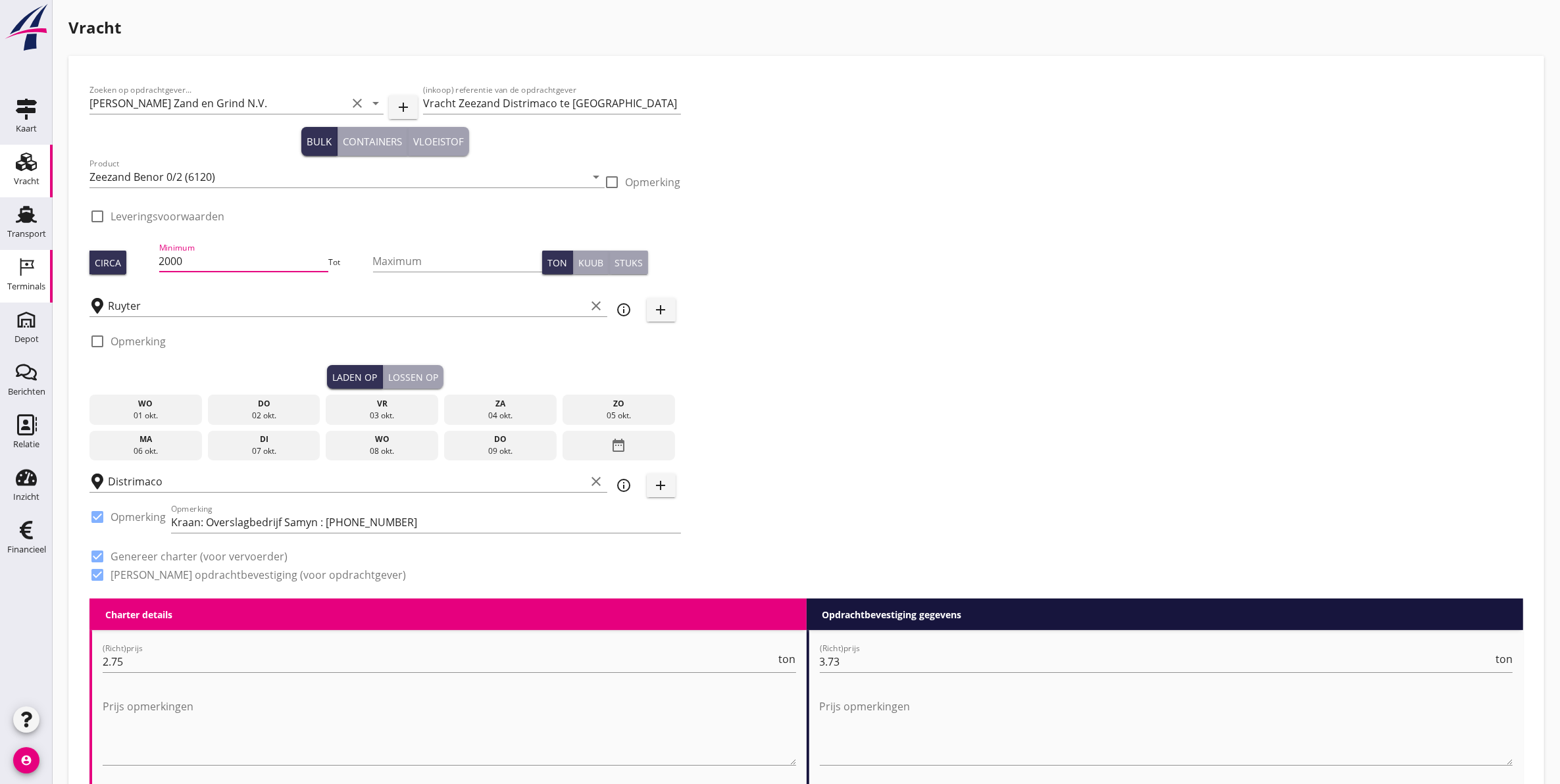
drag, startPoint x: 274, startPoint y: 267, endPoint x: 0, endPoint y: 291, distance: 275.0
click at [226, 261] on input "2000" at bounding box center [243, 261] width 170 height 21
drag, startPoint x: 226, startPoint y: 261, endPoint x: 23, endPoint y: 283, distance: 204.2
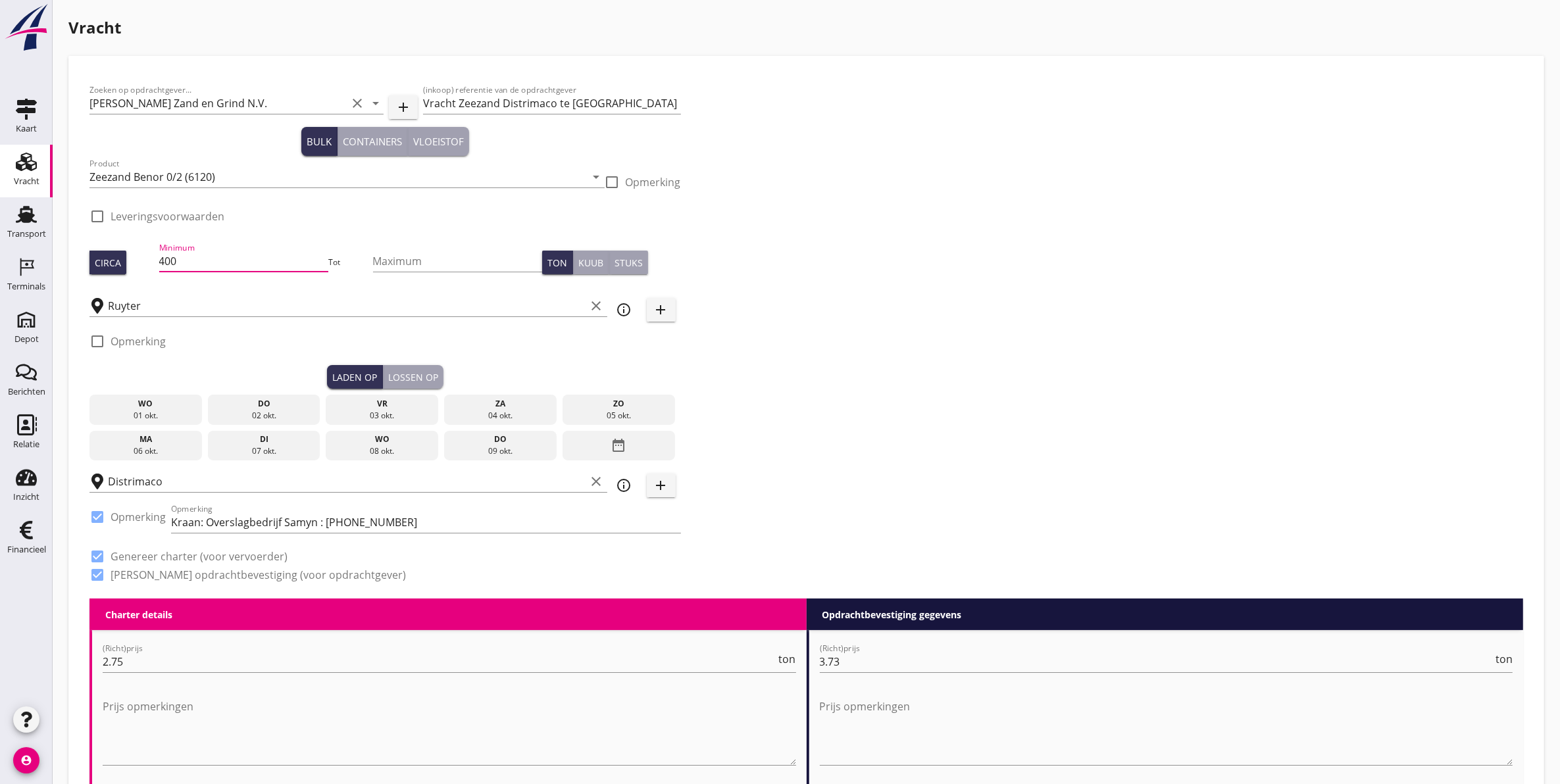
type input "400"
click at [291, 405] on div "do" at bounding box center [264, 404] width 106 height 12
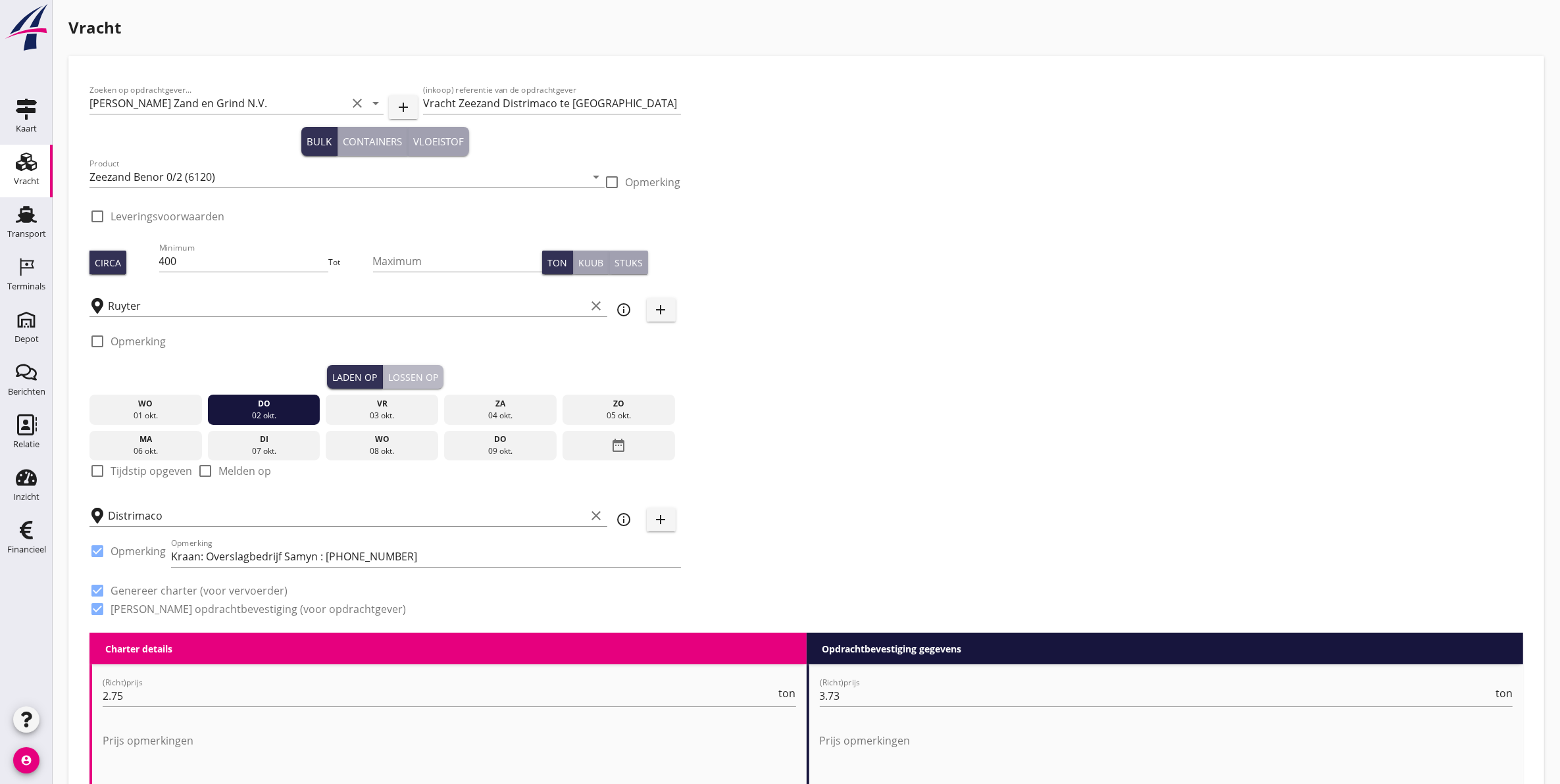
click at [407, 378] on div "Lossen op" at bounding box center [413, 377] width 50 height 14
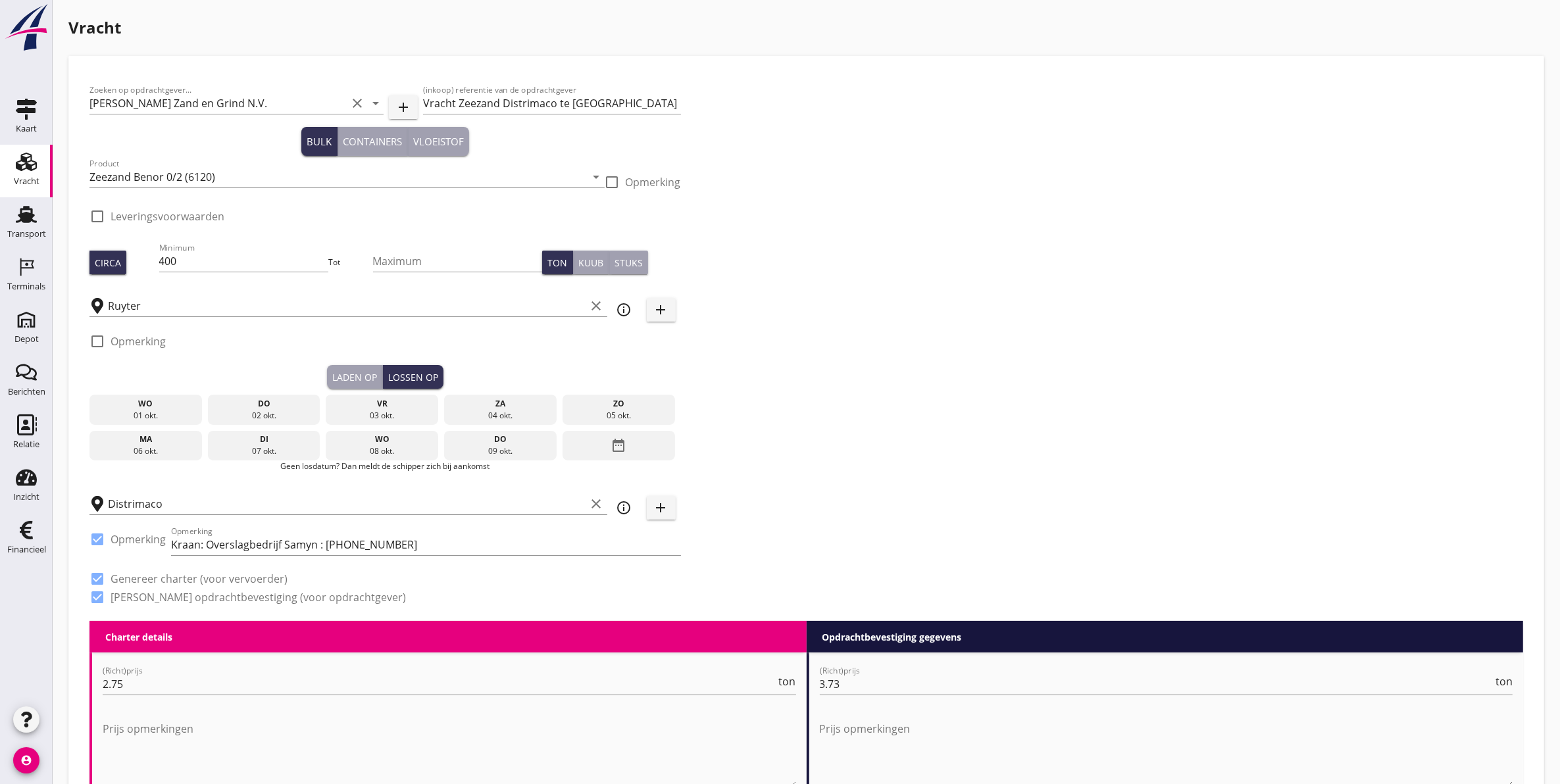
click at [383, 415] on div "03 okt." at bounding box center [382, 416] width 106 height 12
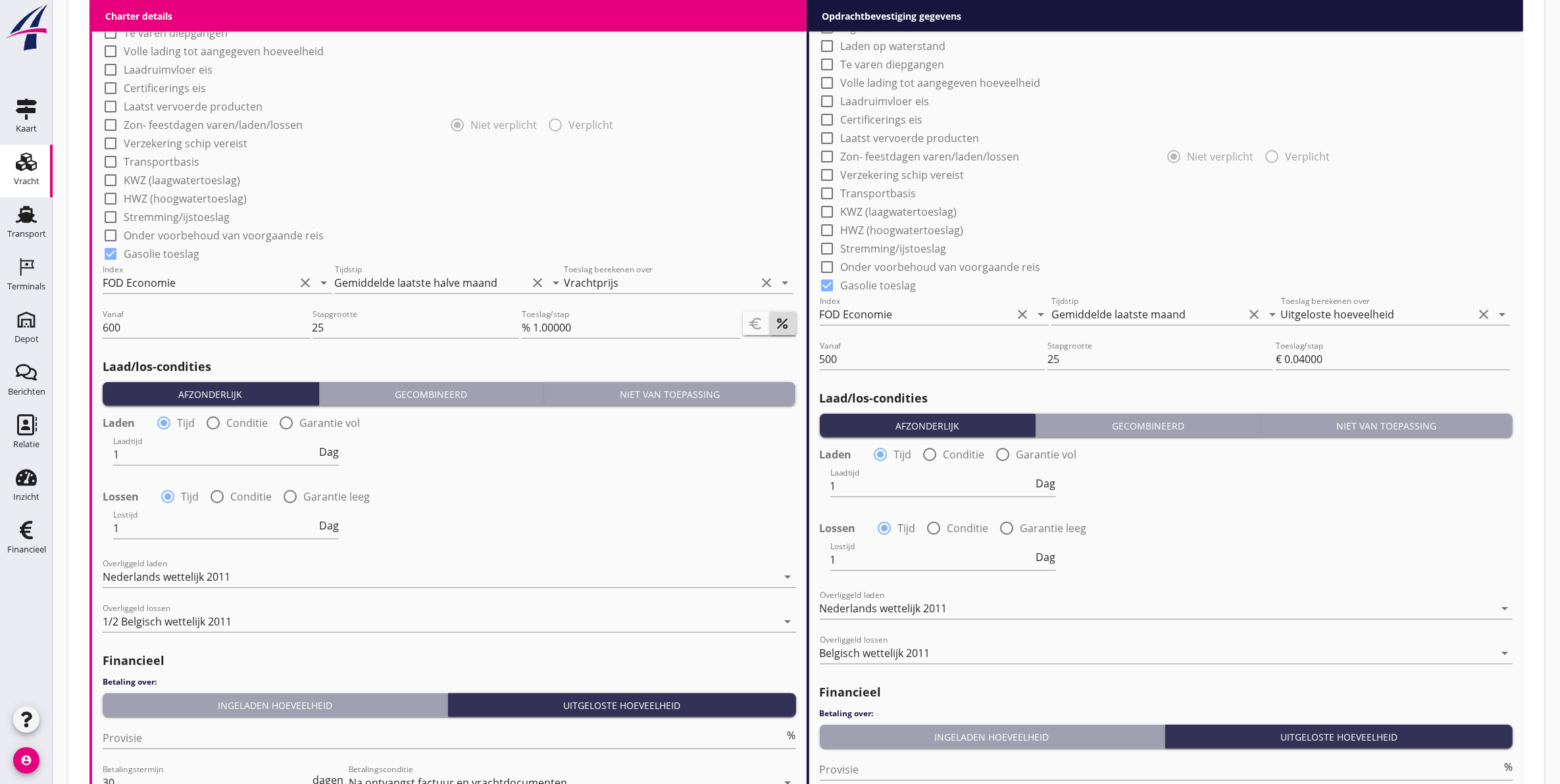
scroll to position [1301, 0]
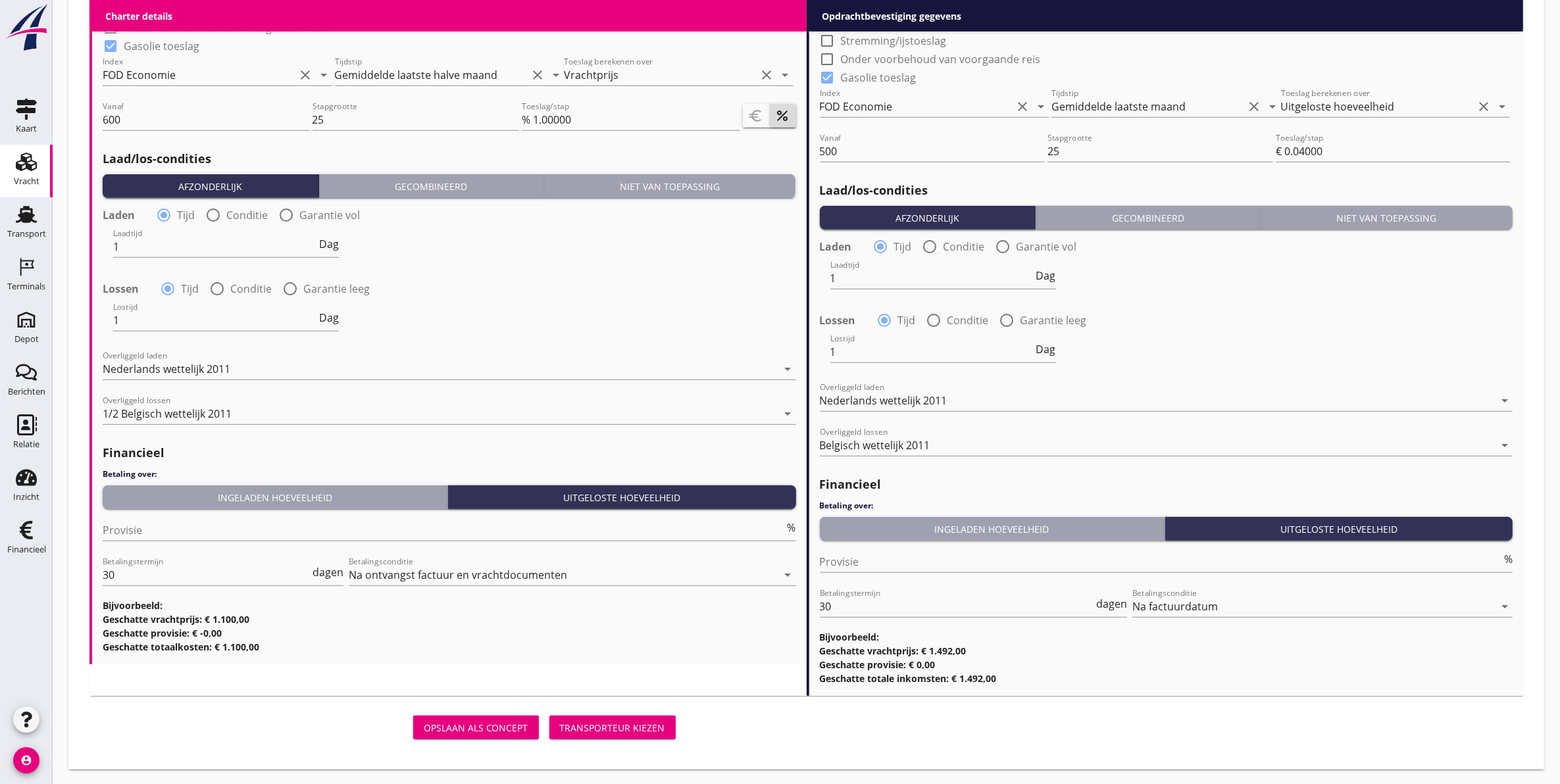
click at [616, 730] on div "Transporteur kiezen" at bounding box center [612, 728] width 105 height 14
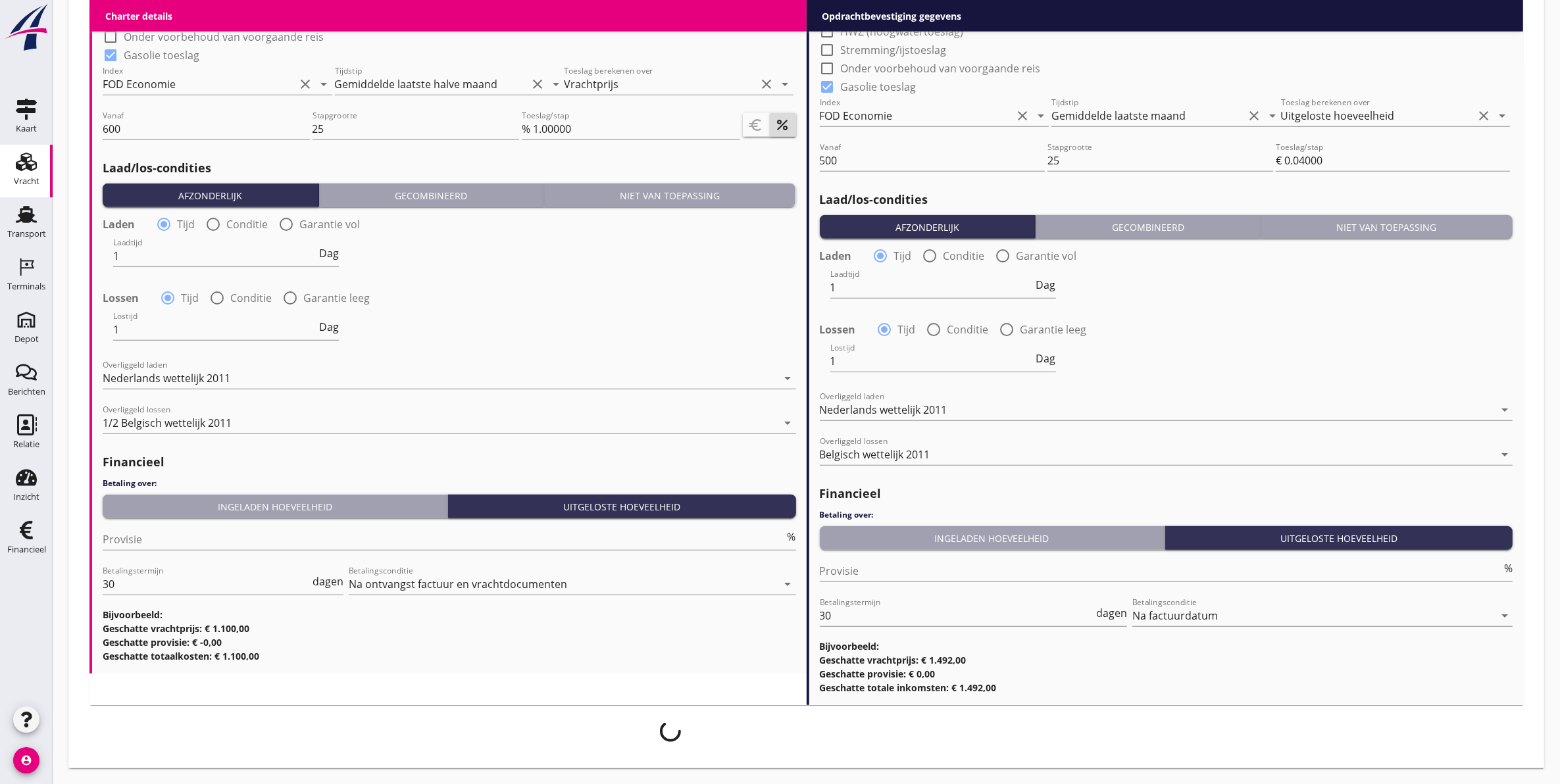
scroll to position [1291, 0]
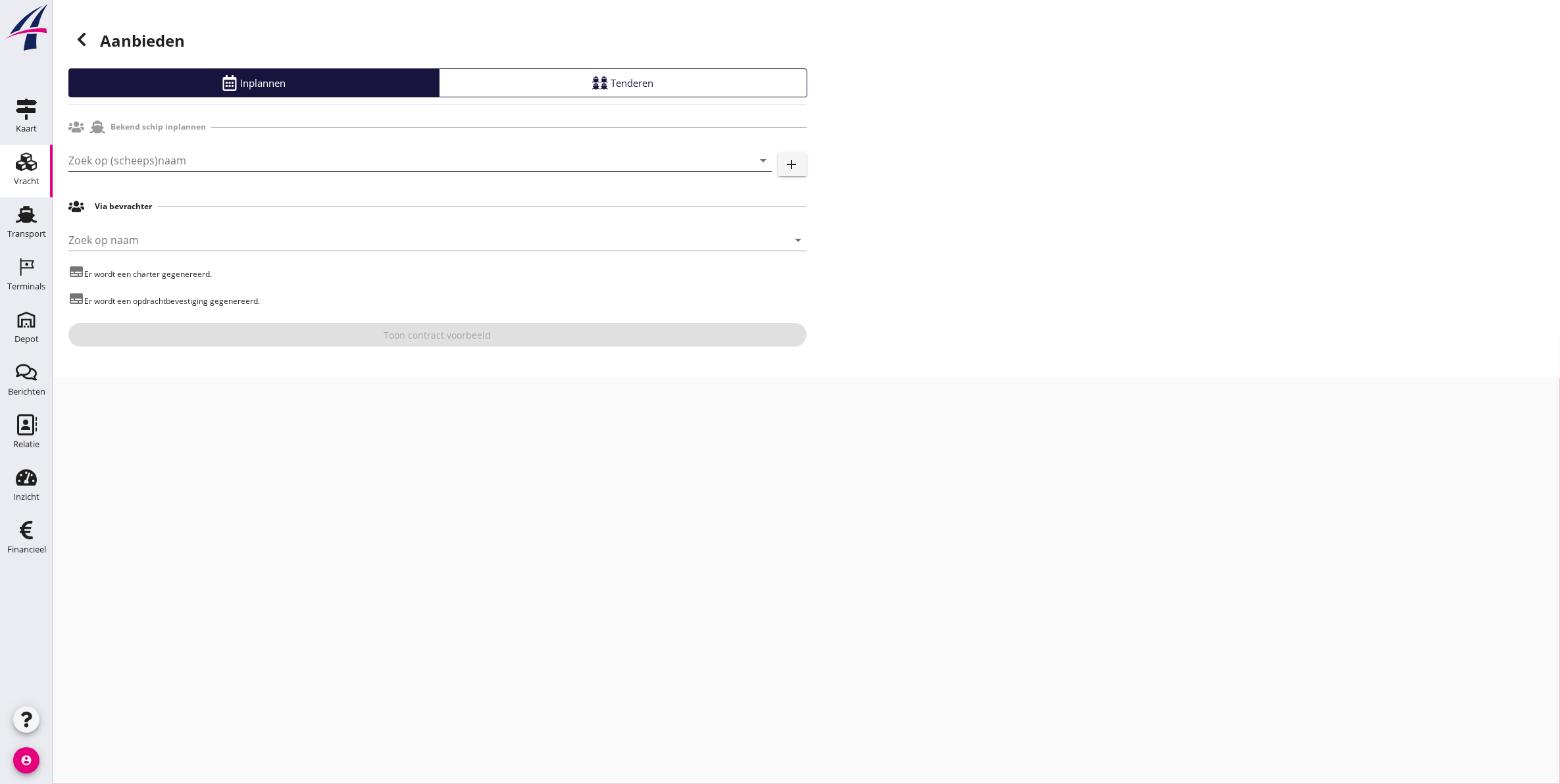
click at [412, 156] on input "Zoek op (scheeps)naam" at bounding box center [402, 160] width 667 height 21
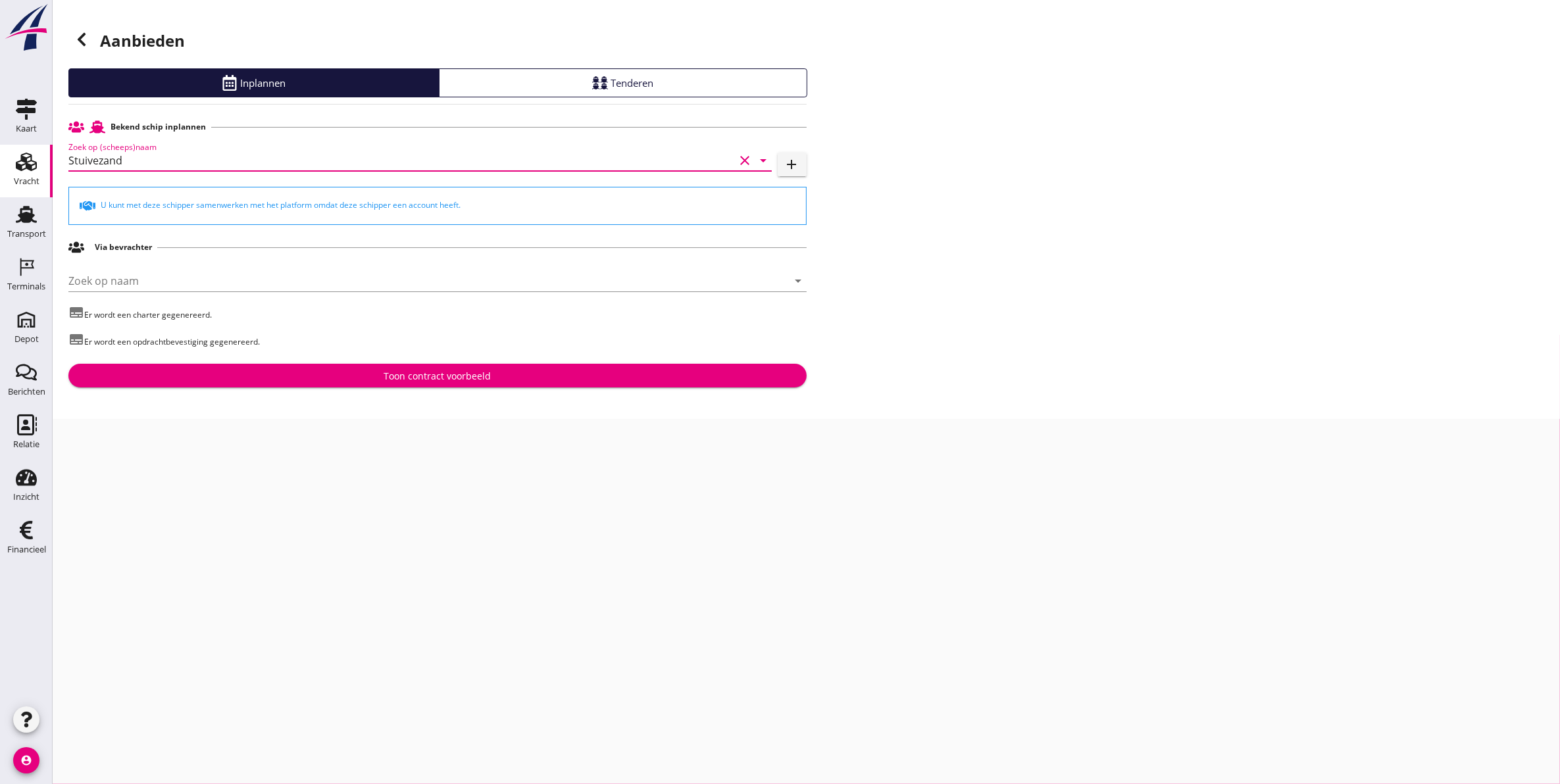
type input "Stuivezand"
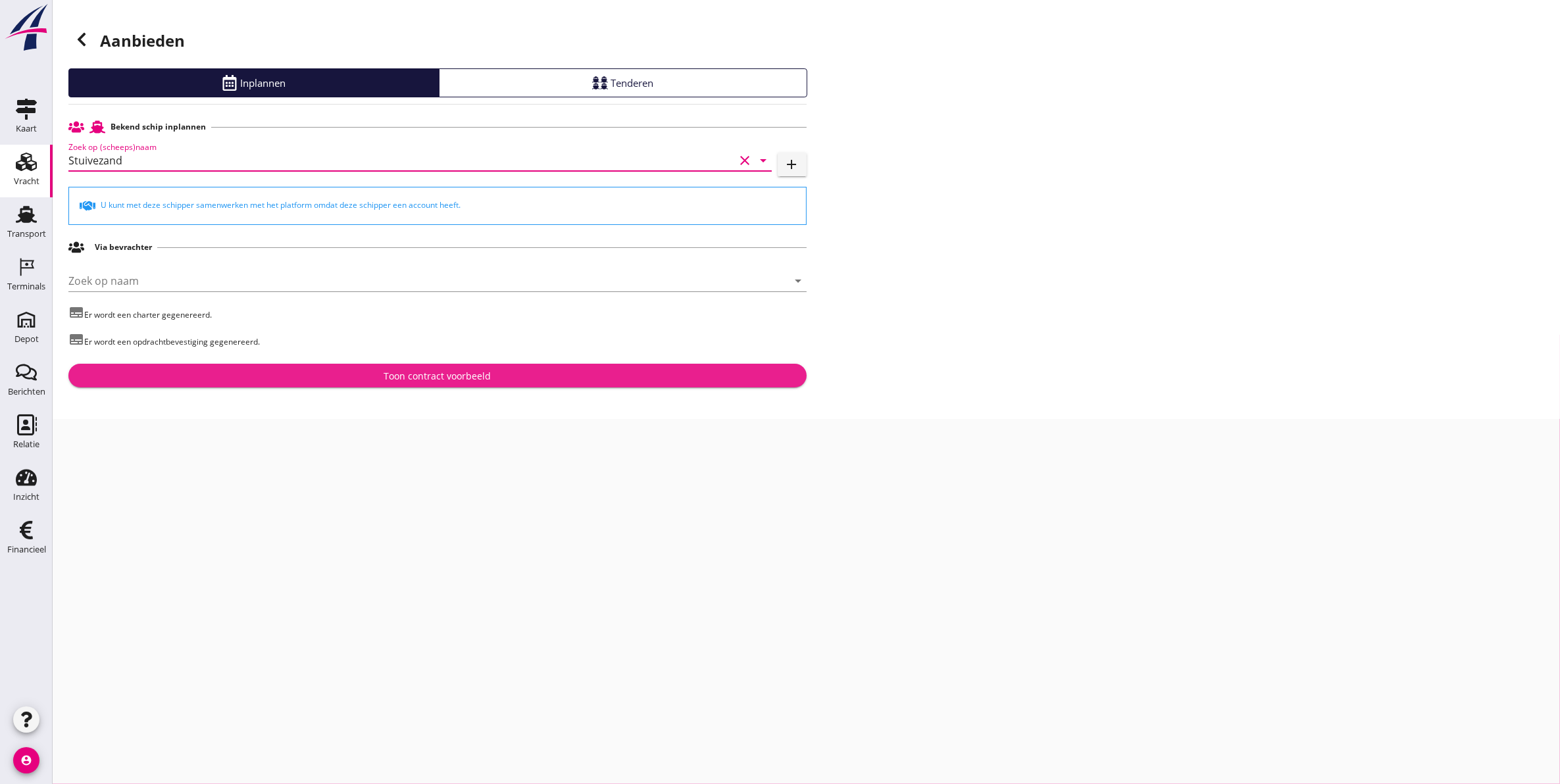
drag, startPoint x: 277, startPoint y: 370, endPoint x: 283, endPoint y: 360, distance: 11.7
click at [282, 362] on div "Bekend schip inplannen Zoek op (scheeps)naam Stuivezand clear arrow_drop_down a…" at bounding box center [438, 251] width 739 height 273
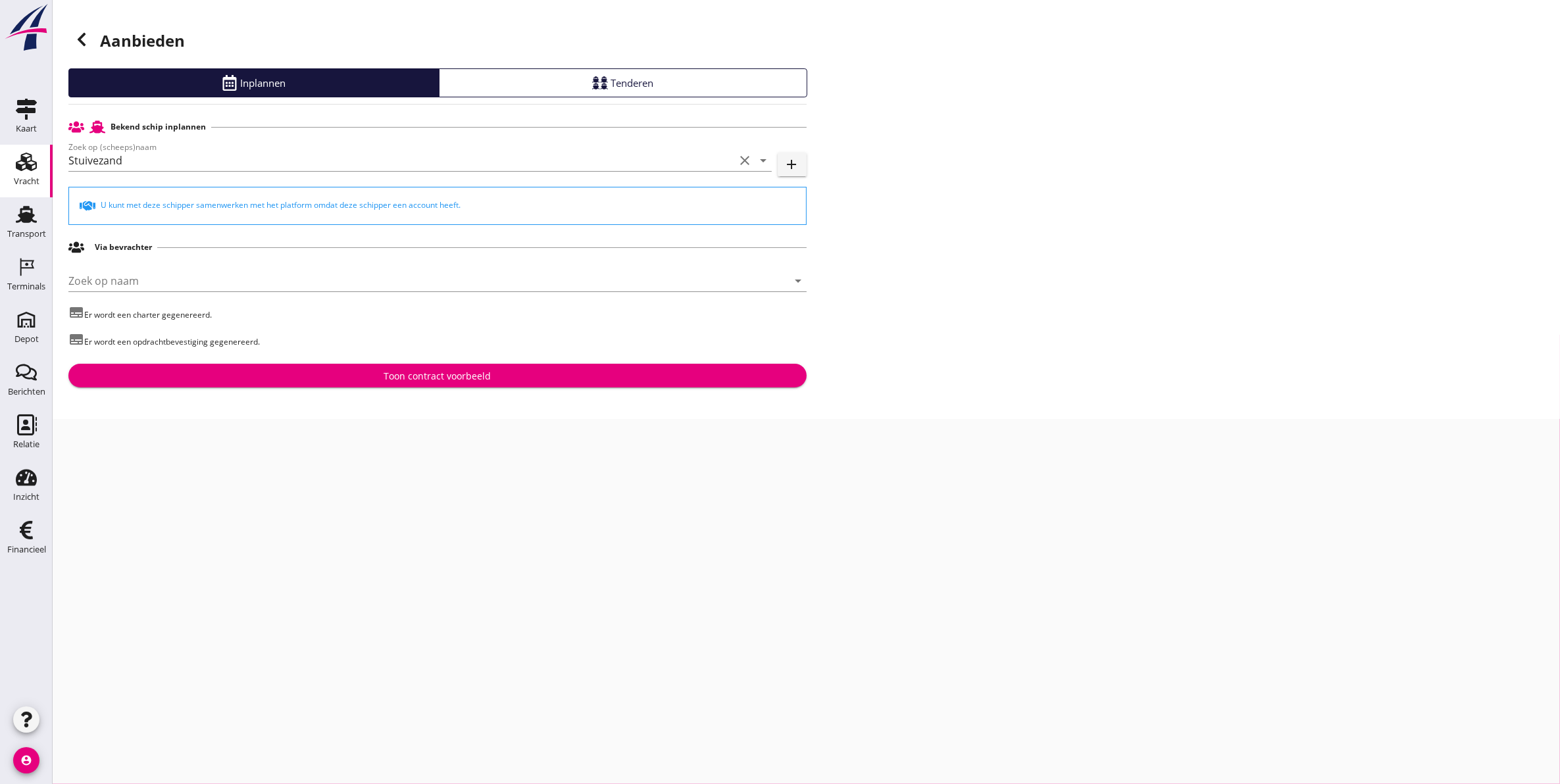
click at [662, 373] on div "Toon contract voorbeeld" at bounding box center [437, 376] width 717 height 14
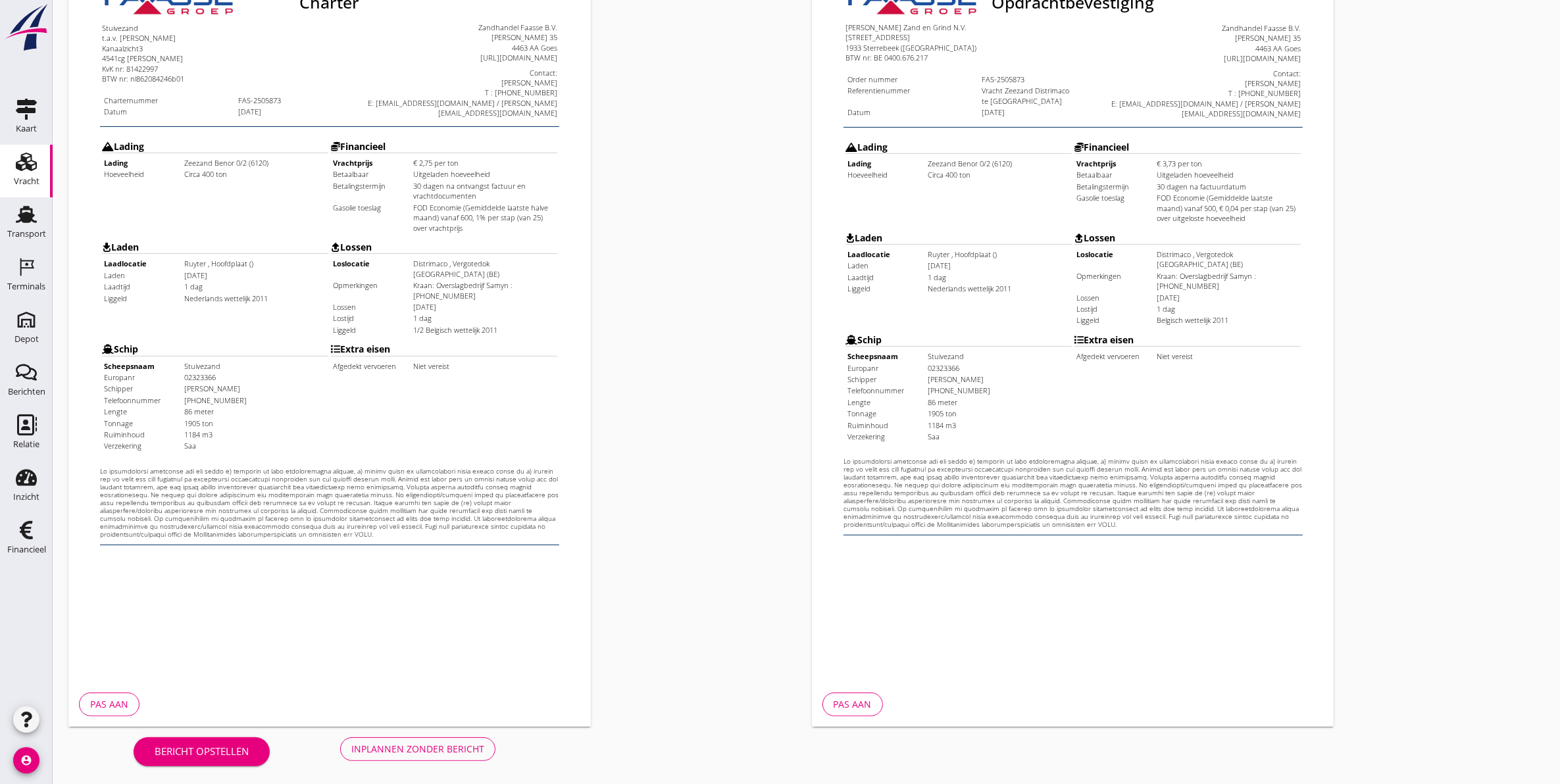
scroll to position [189, 0]
click at [436, 737] on button "Inplannen zonder bericht" at bounding box center [418, 748] width 156 height 24
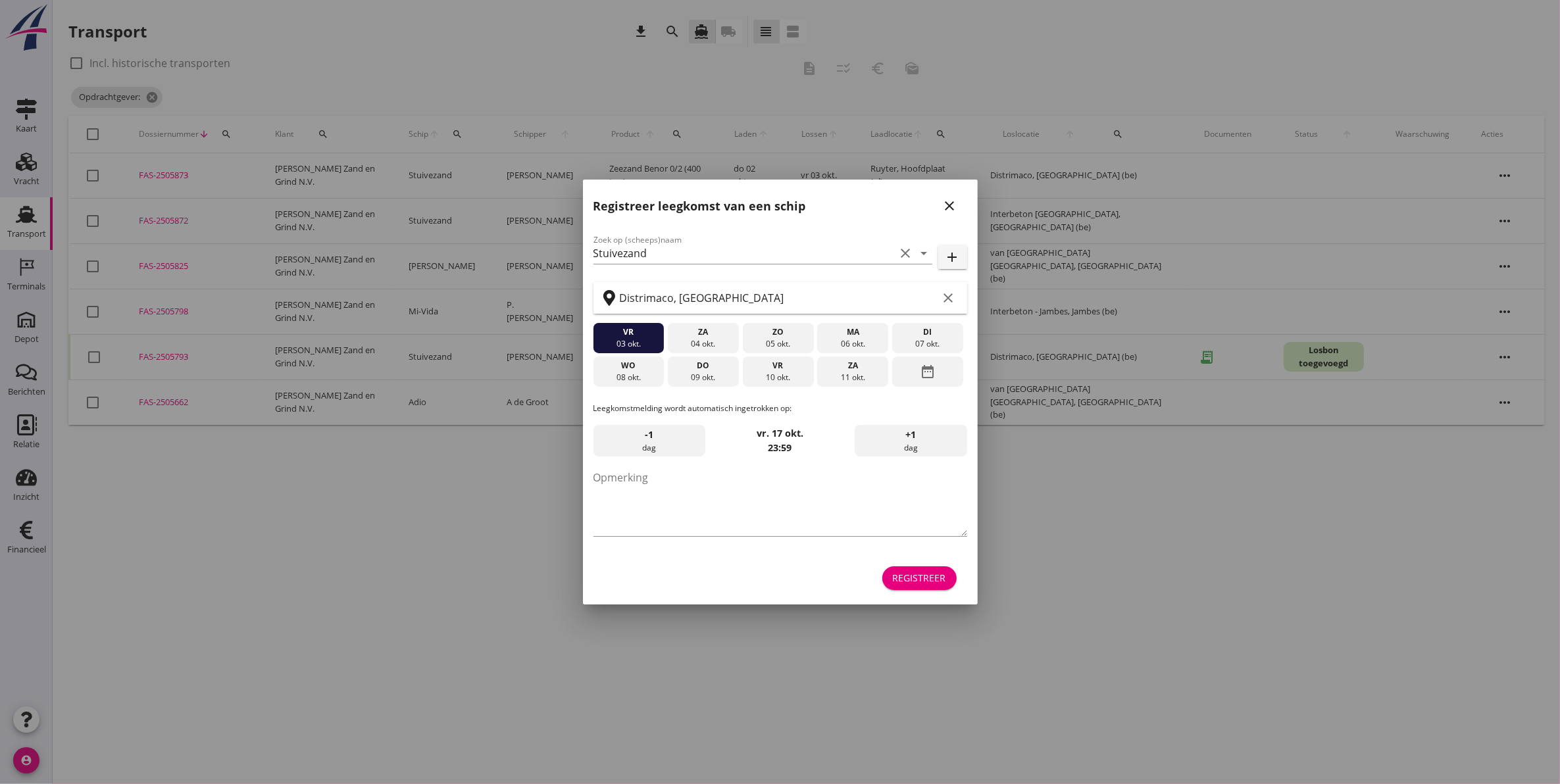
click at [951, 208] on icon "close" at bounding box center [950, 205] width 16 height 16
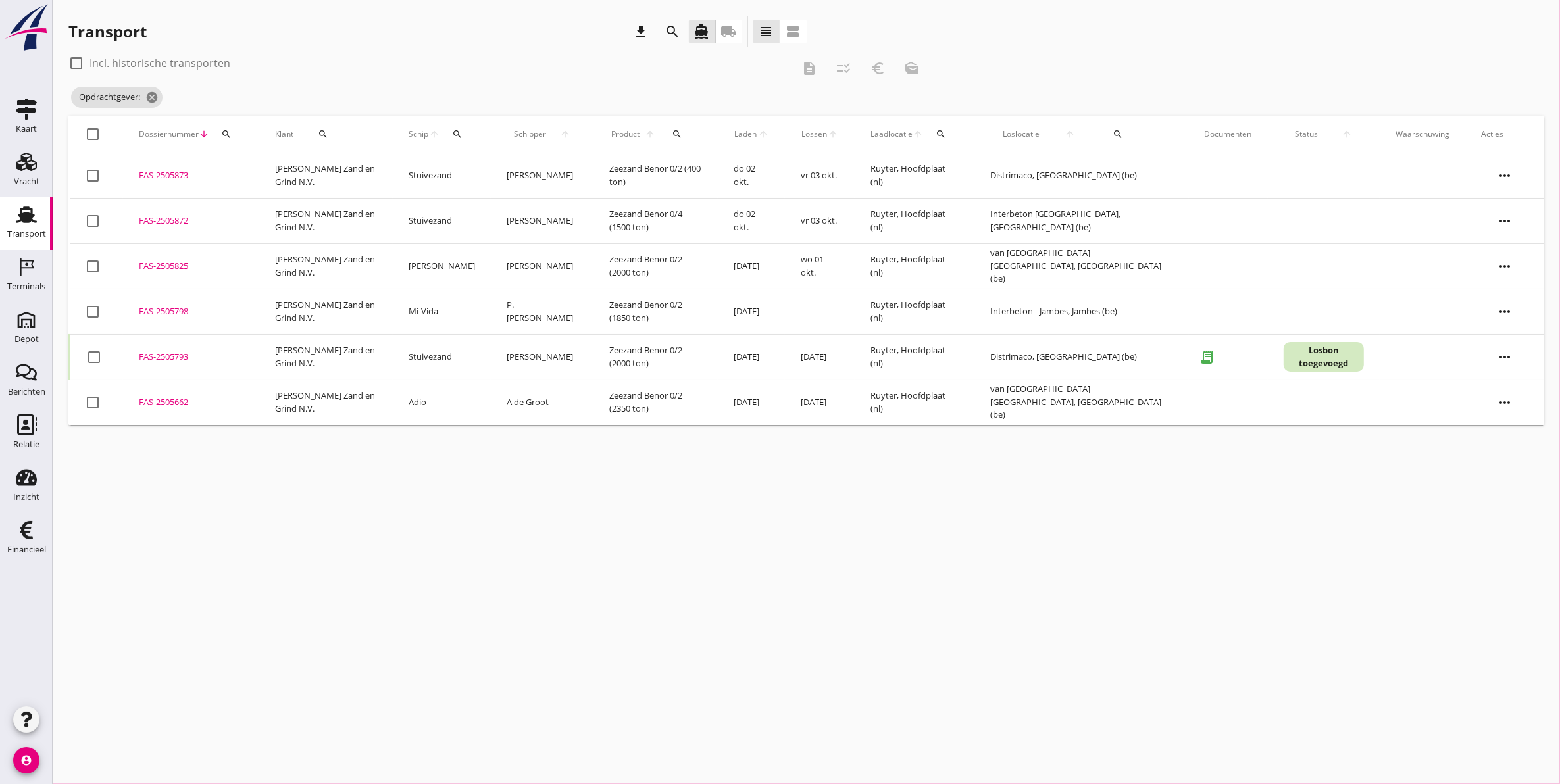
click at [1354, 586] on div "cancel You are impersonating another user. Transport download search directions…" at bounding box center [806, 392] width 1508 height 784
click at [155, 97] on icon "cancel" at bounding box center [152, 98] width 13 height 13
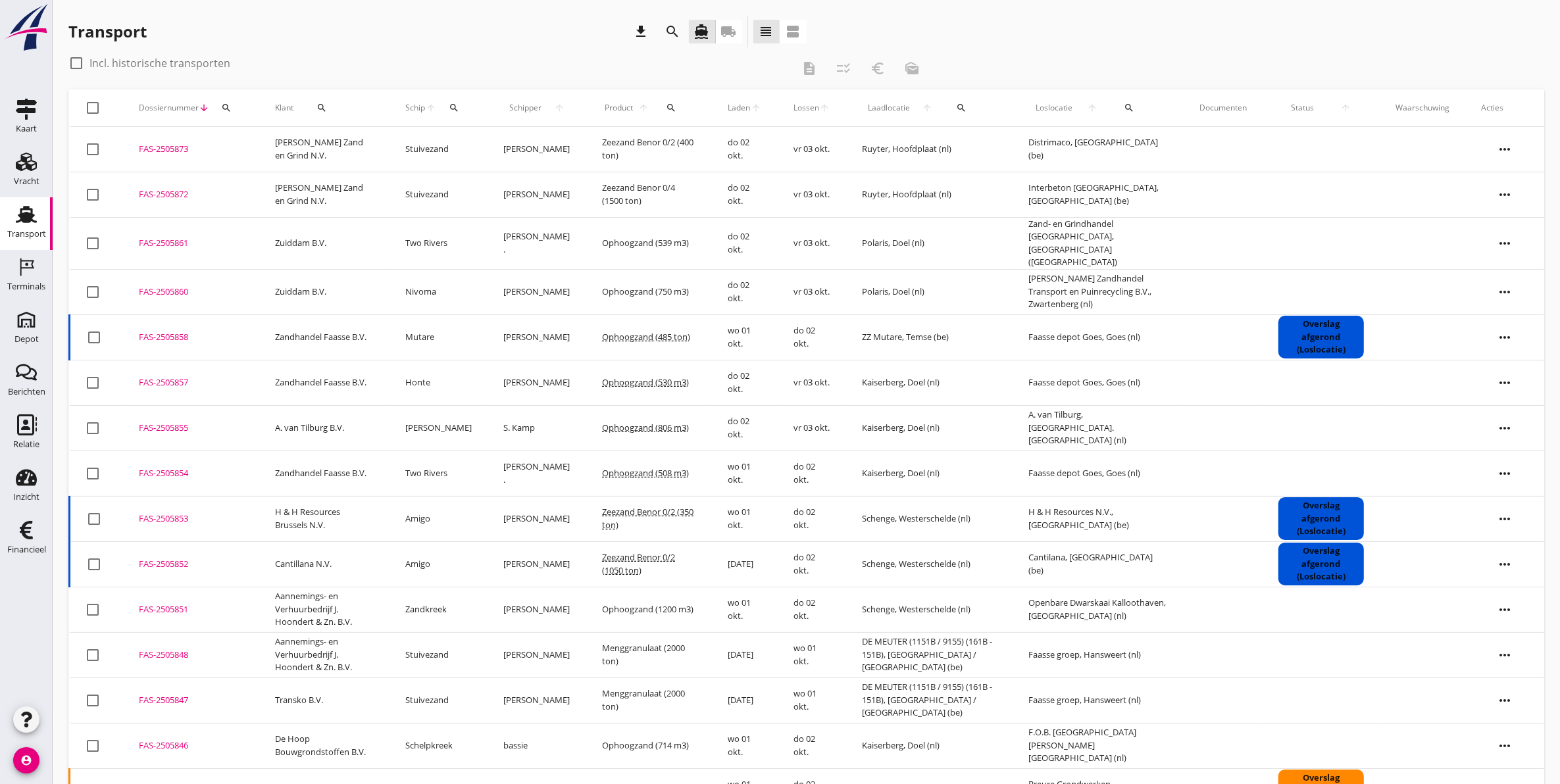
click at [678, 33] on icon "search" at bounding box center [672, 31] width 16 height 16
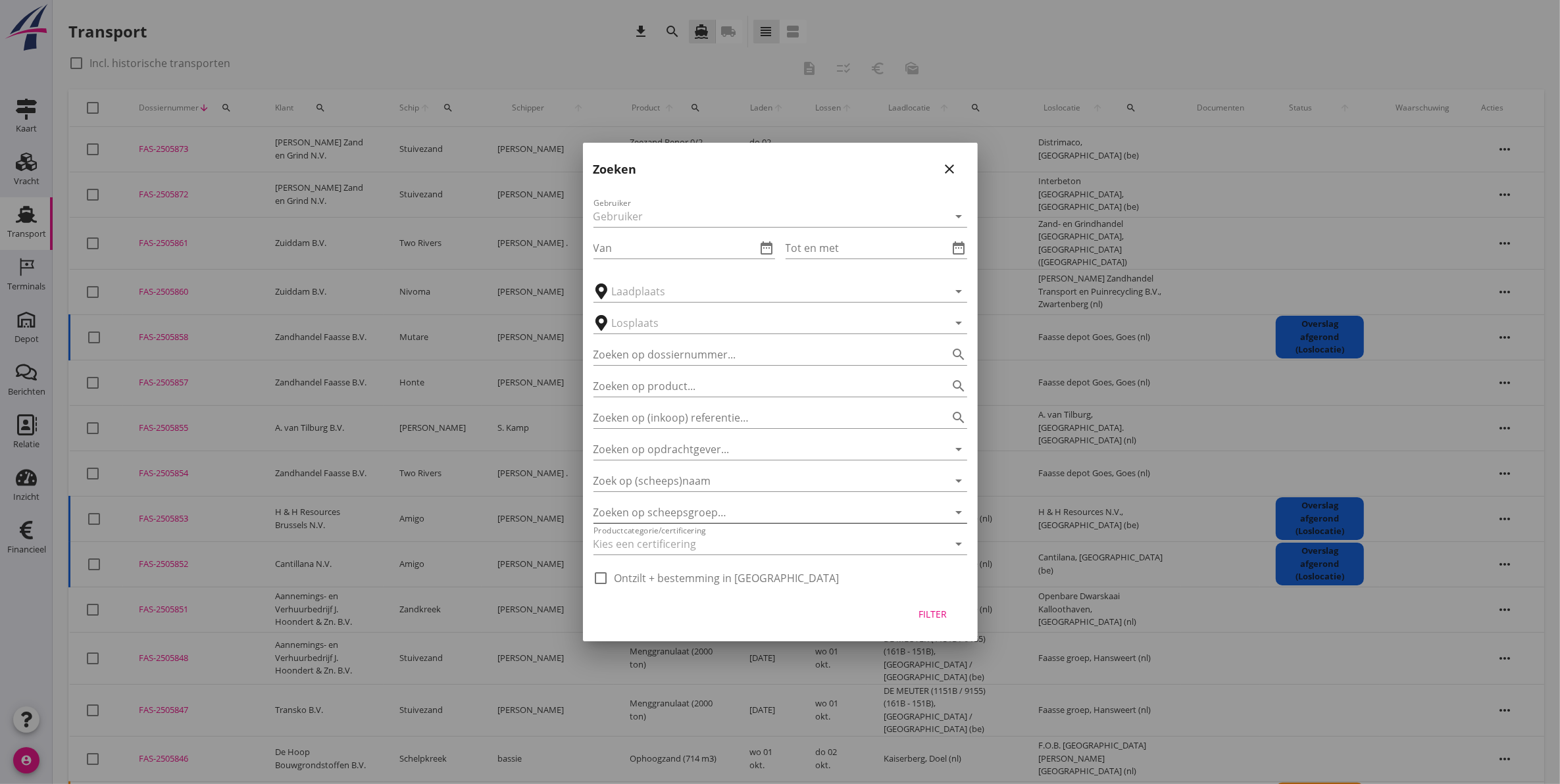
click at [810, 515] on div at bounding box center [762, 512] width 337 height 21
click at [780, 482] on input "Zoek op (scheeps)naam" at bounding box center [762, 480] width 337 height 21
click at [758, 449] on input "Zoeken op opdrachtgever..." at bounding box center [762, 449] width 337 height 21
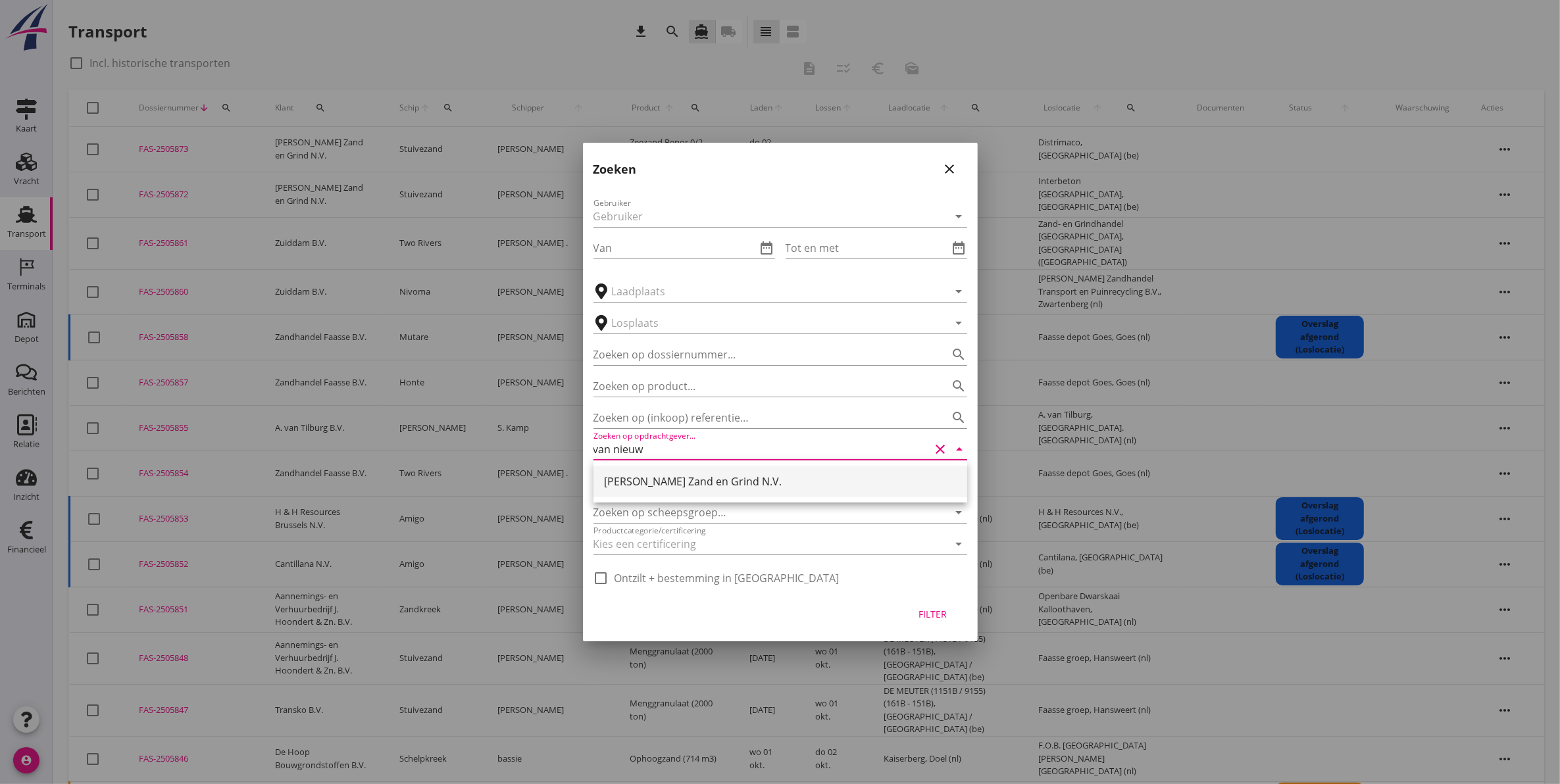
click at [818, 478] on div "[PERSON_NAME] Zand en Grind N.V." at bounding box center [780, 481] width 353 height 16
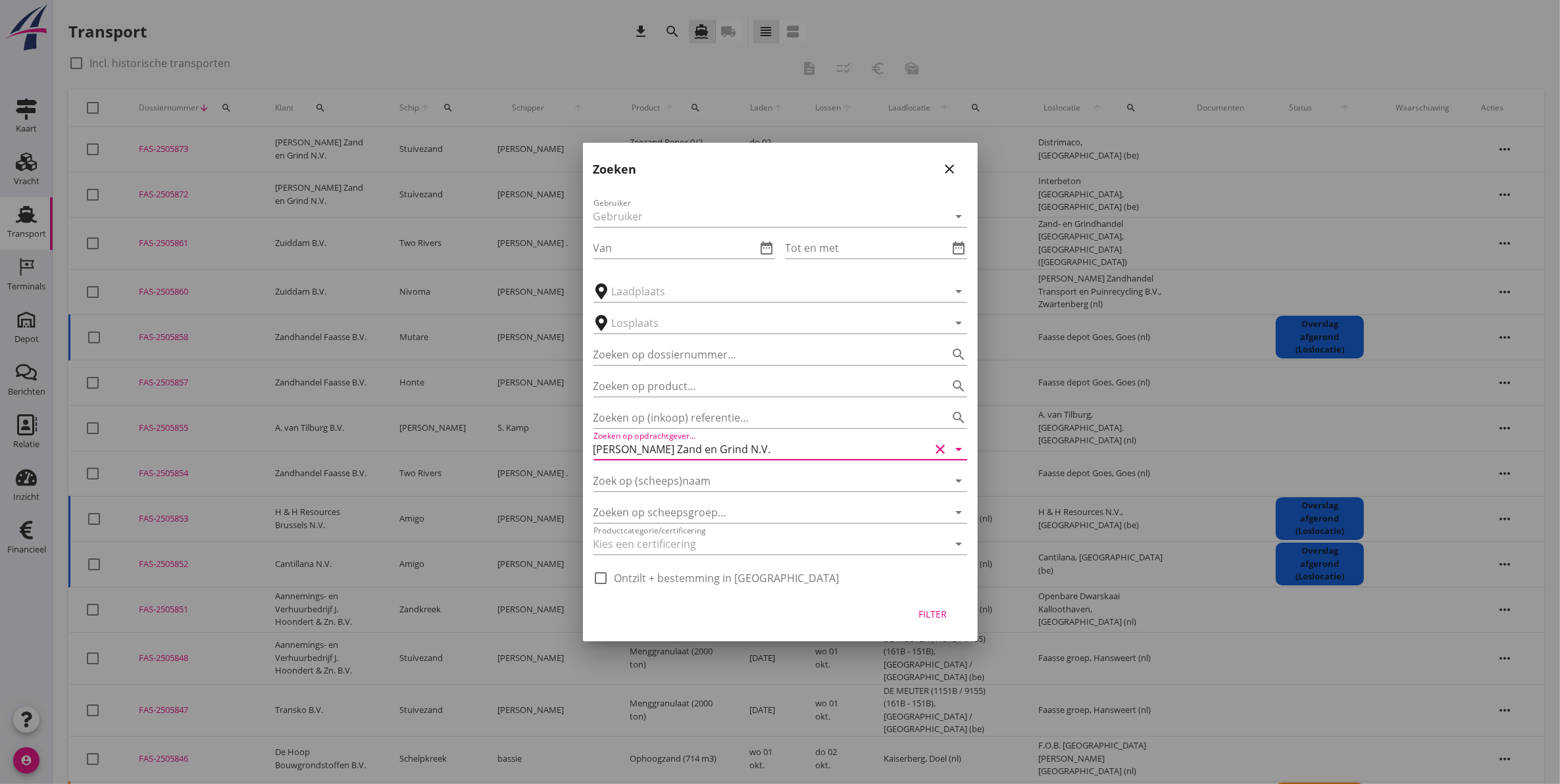
type input "[PERSON_NAME] Zand en Grind N.V."
click at [932, 607] on div "Filter" at bounding box center [933, 613] width 36 height 14
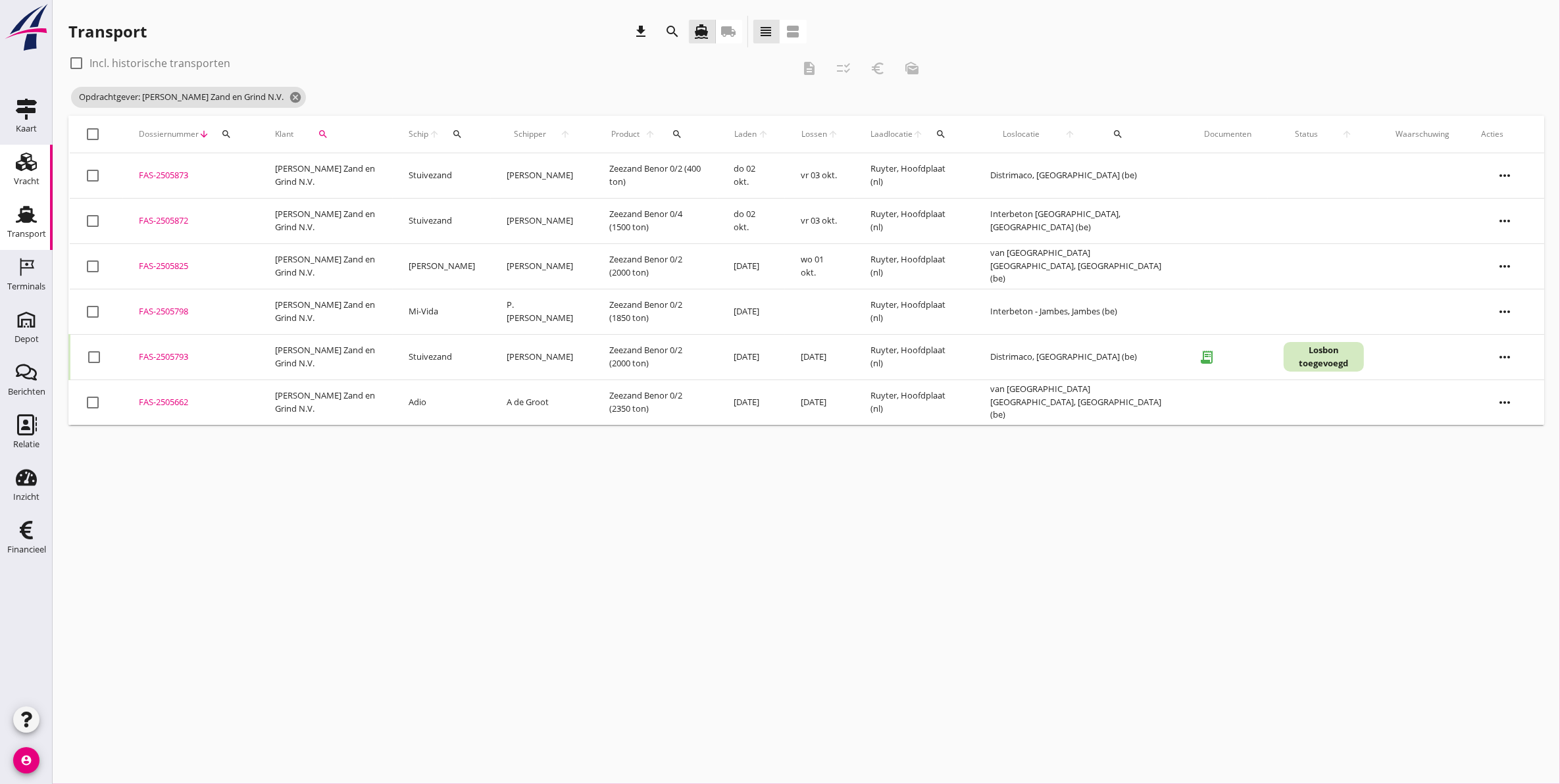
click at [31, 181] on div "Vracht" at bounding box center [26, 181] width 26 height 8
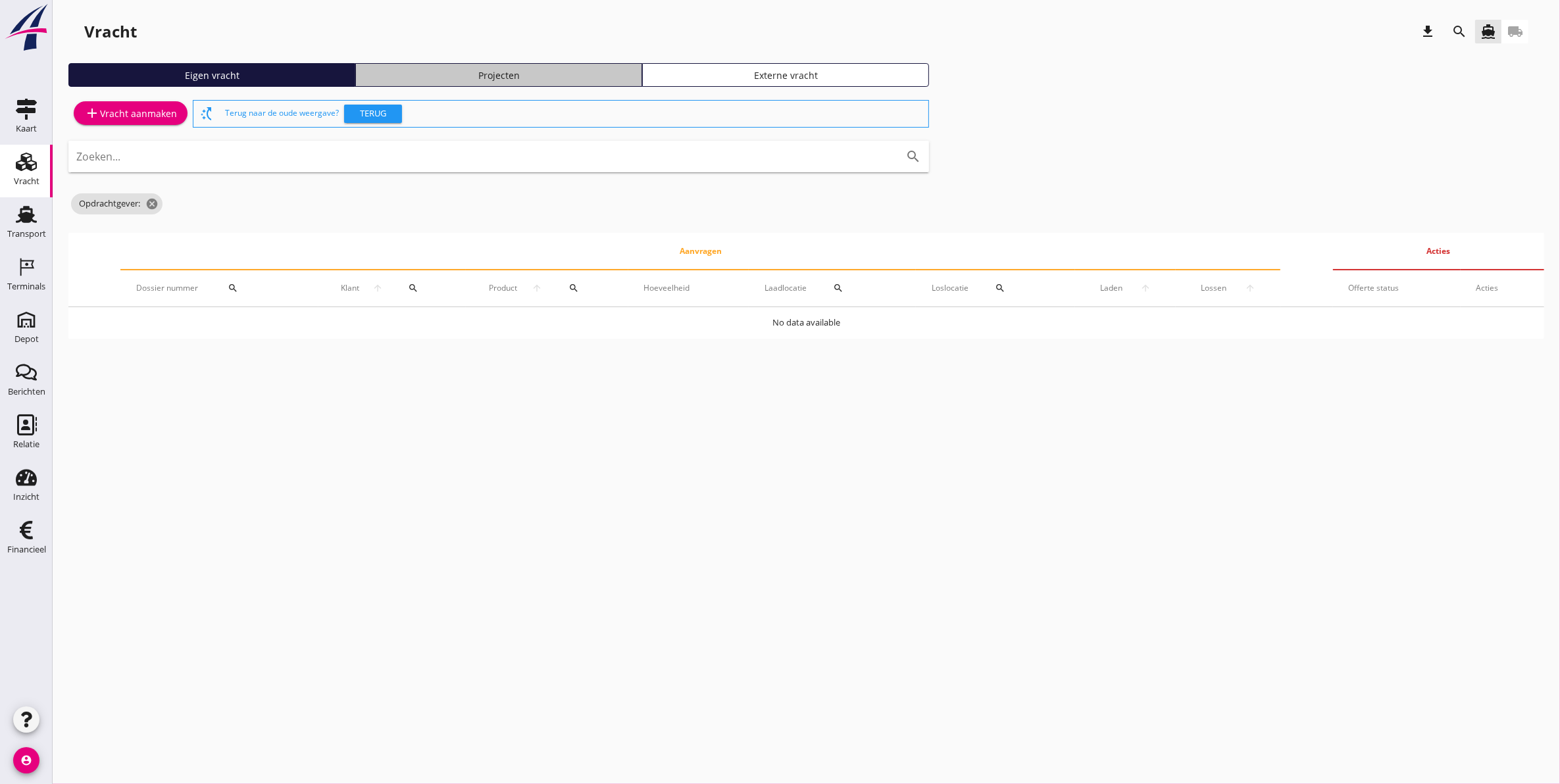
click at [564, 70] on div "Projecten" at bounding box center [498, 75] width 275 height 14
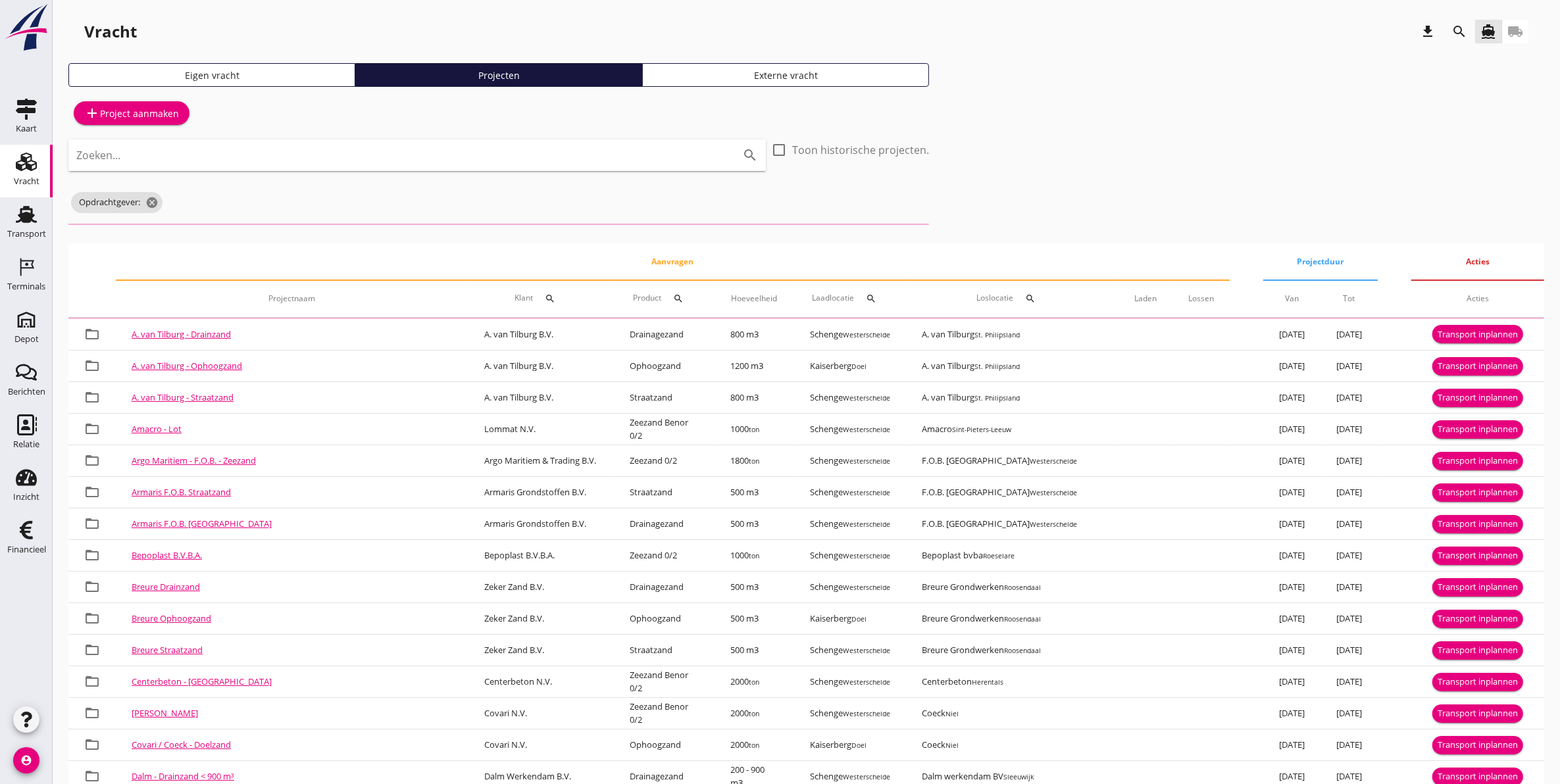
click at [1452, 26] on icon "search" at bounding box center [1459, 31] width 16 height 16
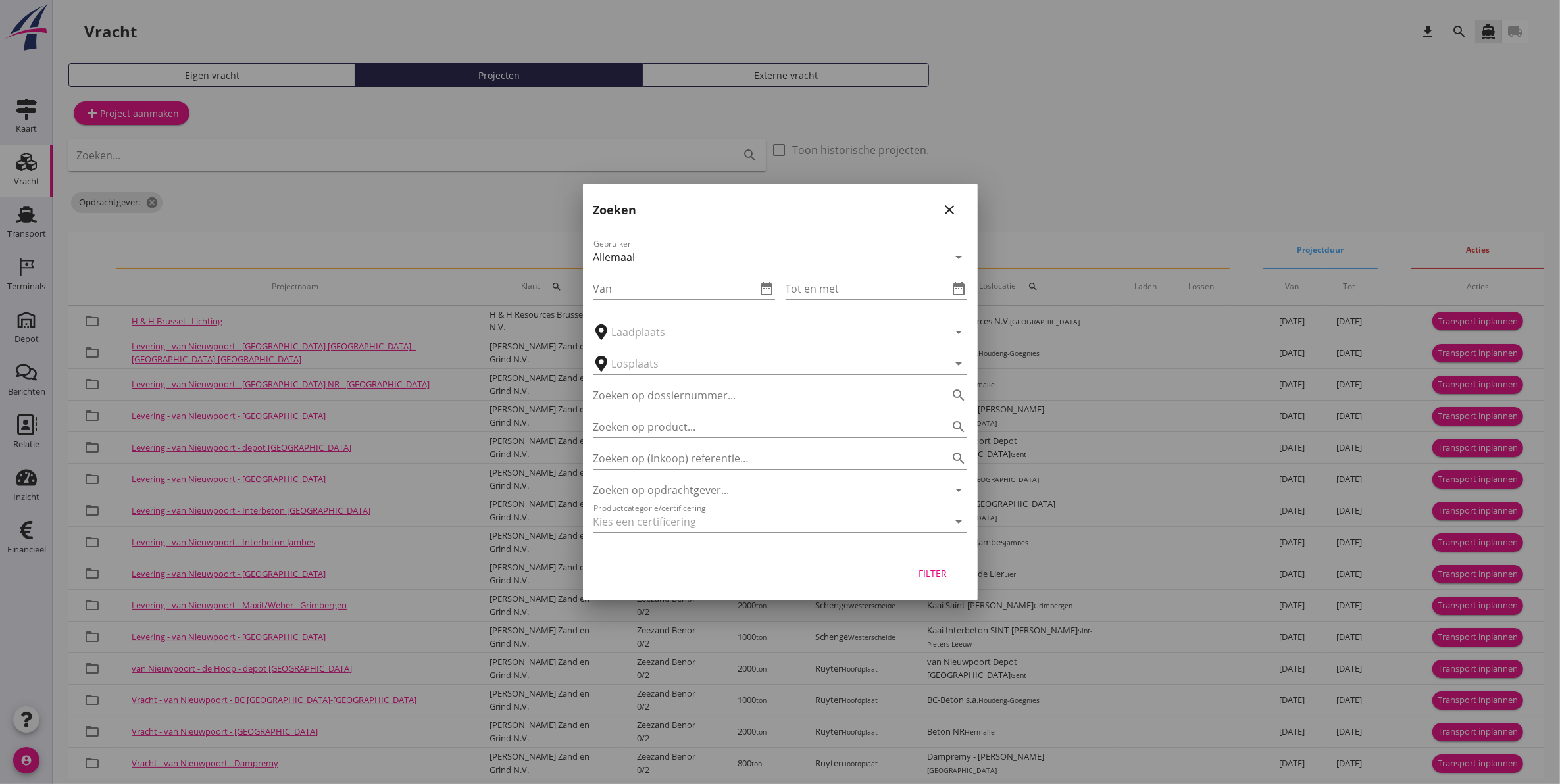
click at [735, 482] on input "Zoeken op opdrachtgever..." at bounding box center [762, 489] width 337 height 21
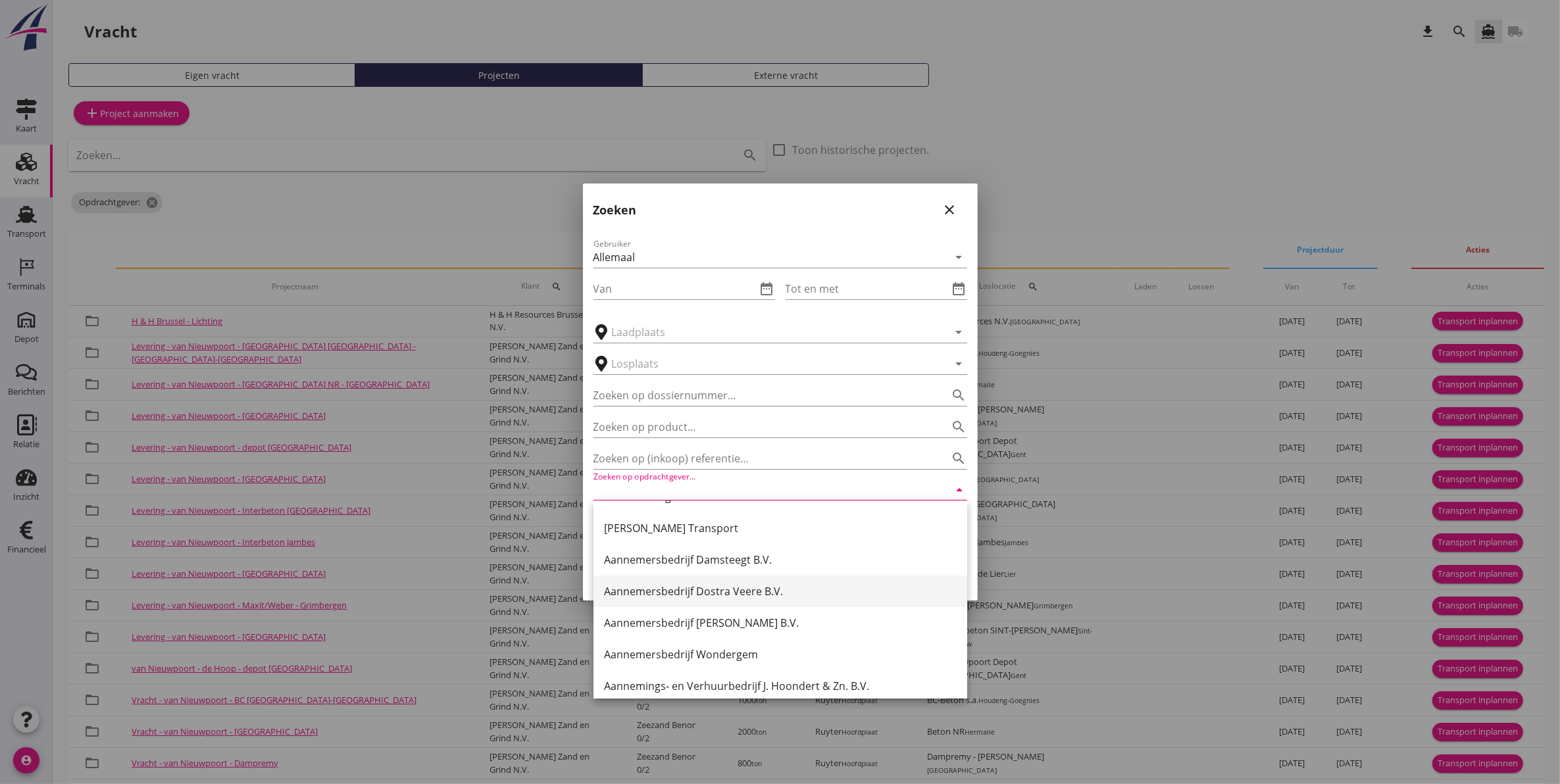
scroll to position [160, 0]
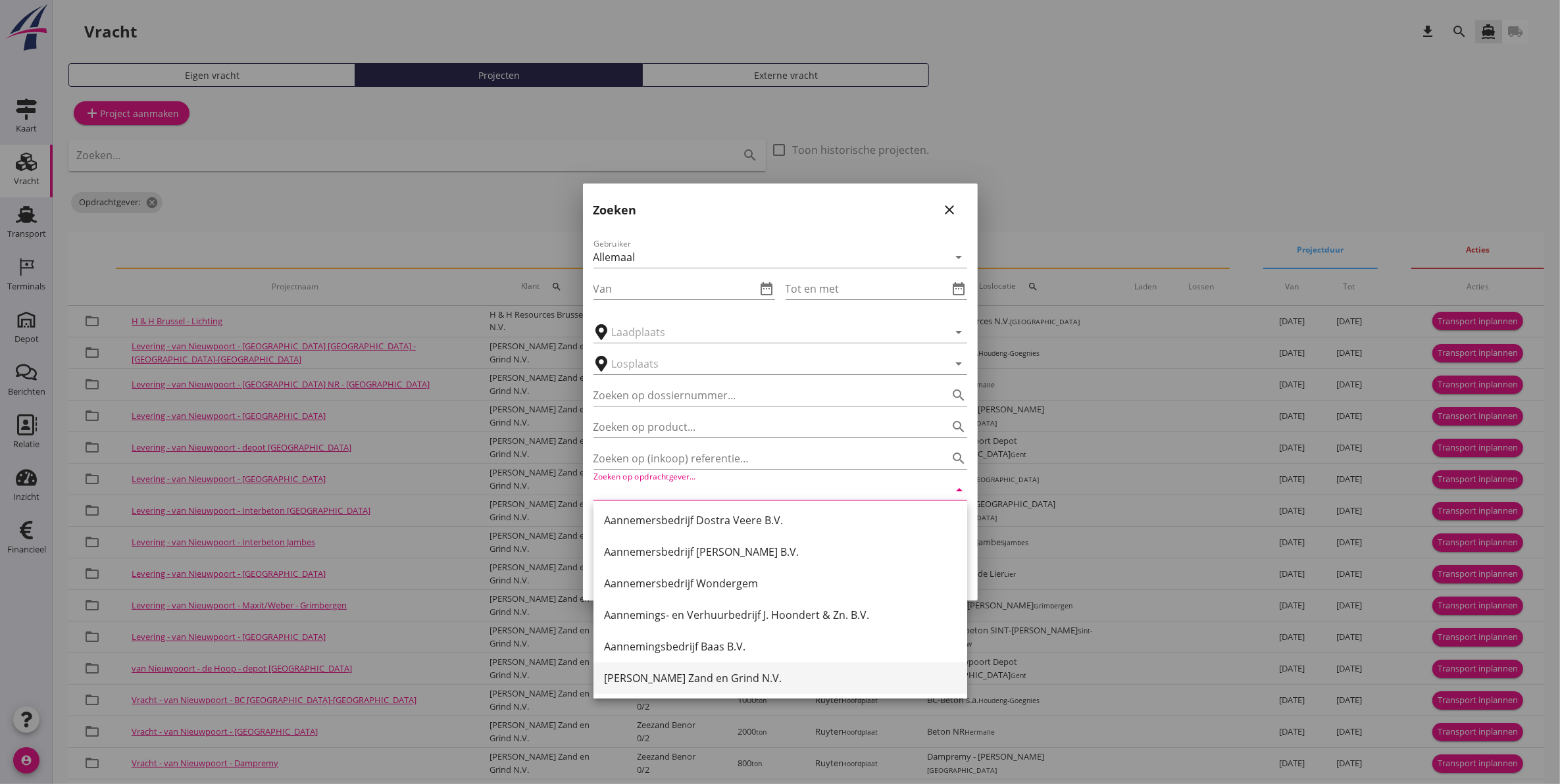
click at [771, 675] on div "[PERSON_NAME] Zand en Grind N.V." at bounding box center [780, 678] width 353 height 16
type input "[PERSON_NAME] Zand en Grind N.V."
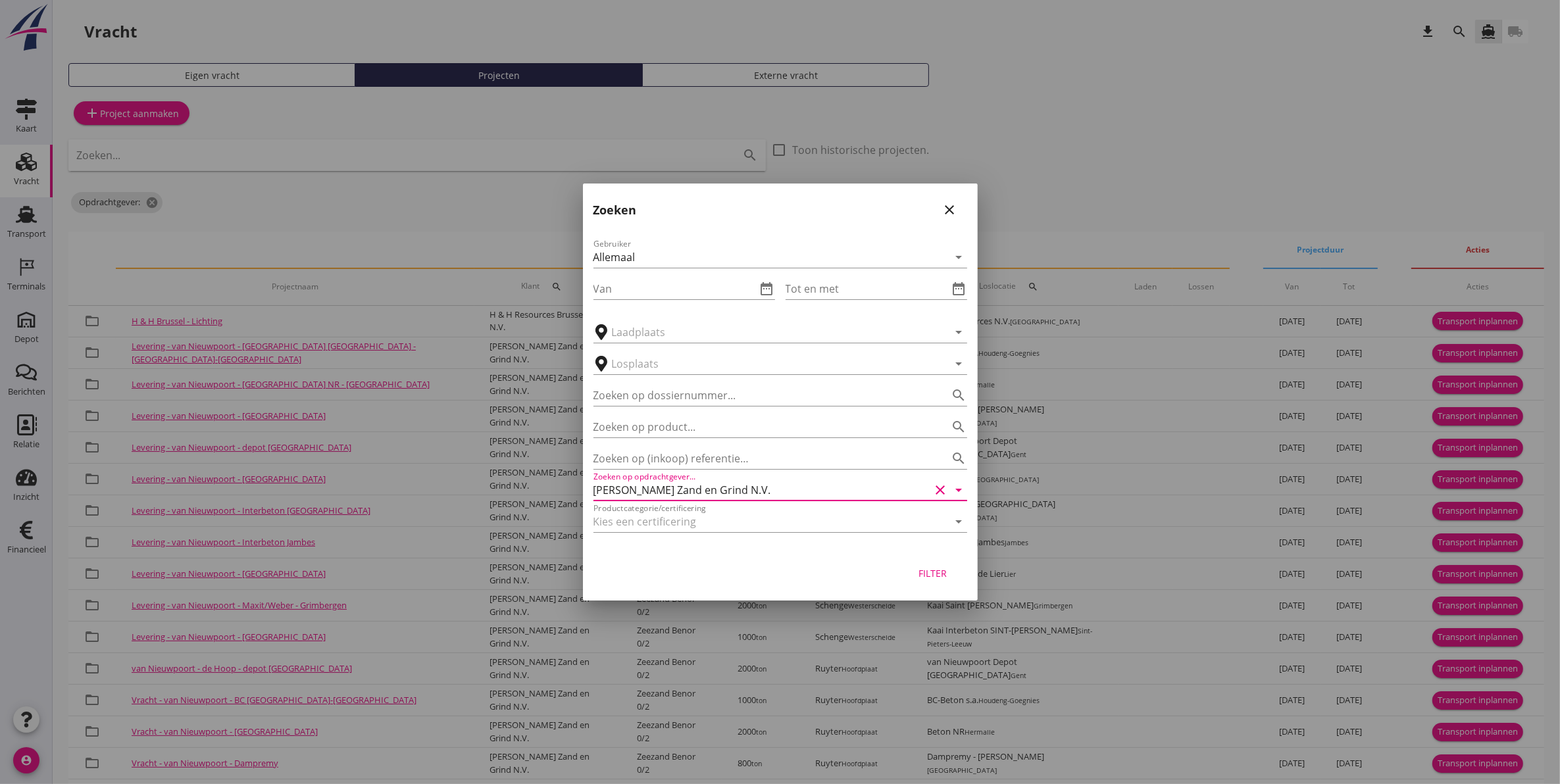
click at [951, 572] on button "Filter" at bounding box center [933, 573] width 58 height 24
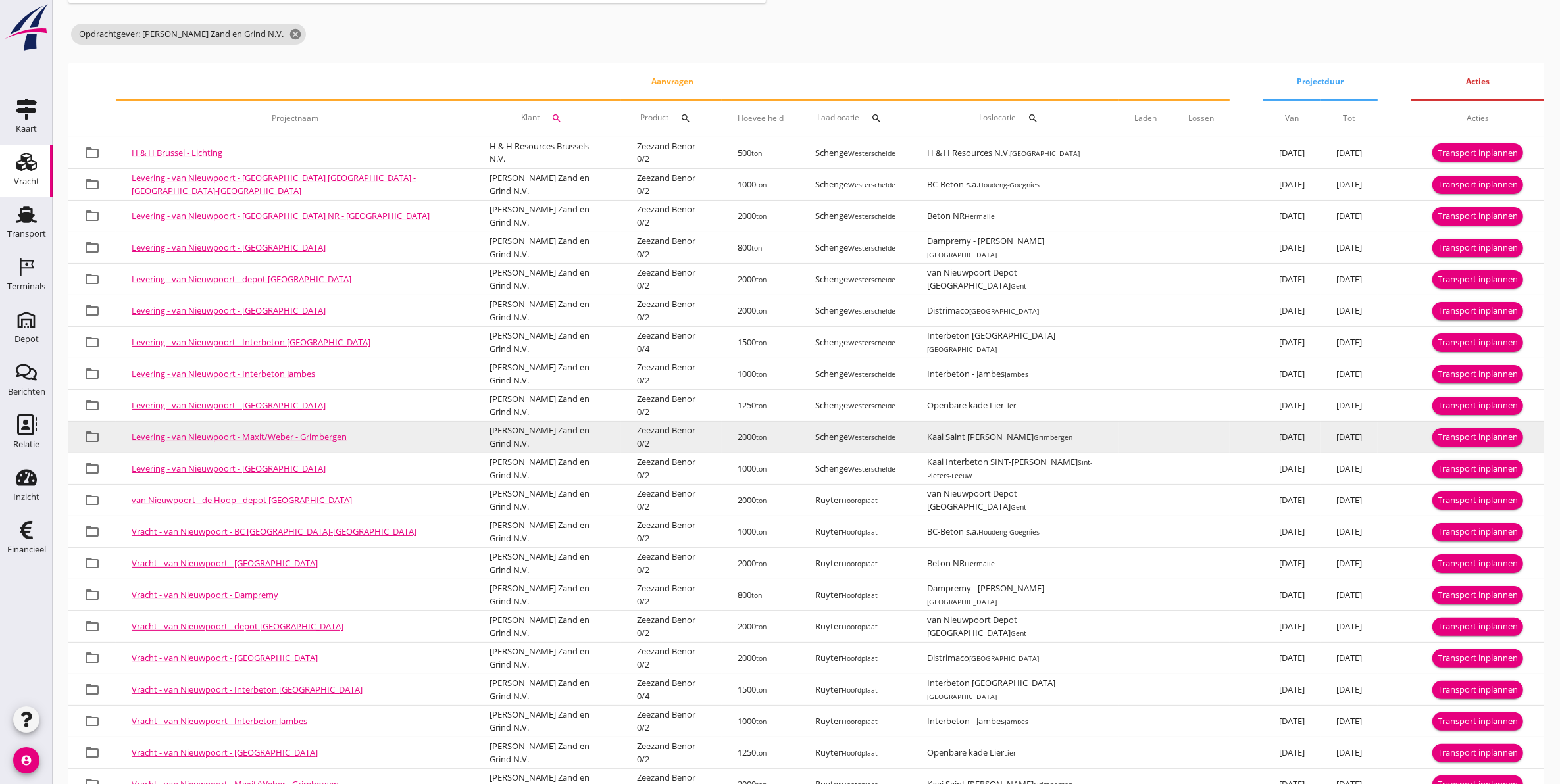
scroll to position [242, 0]
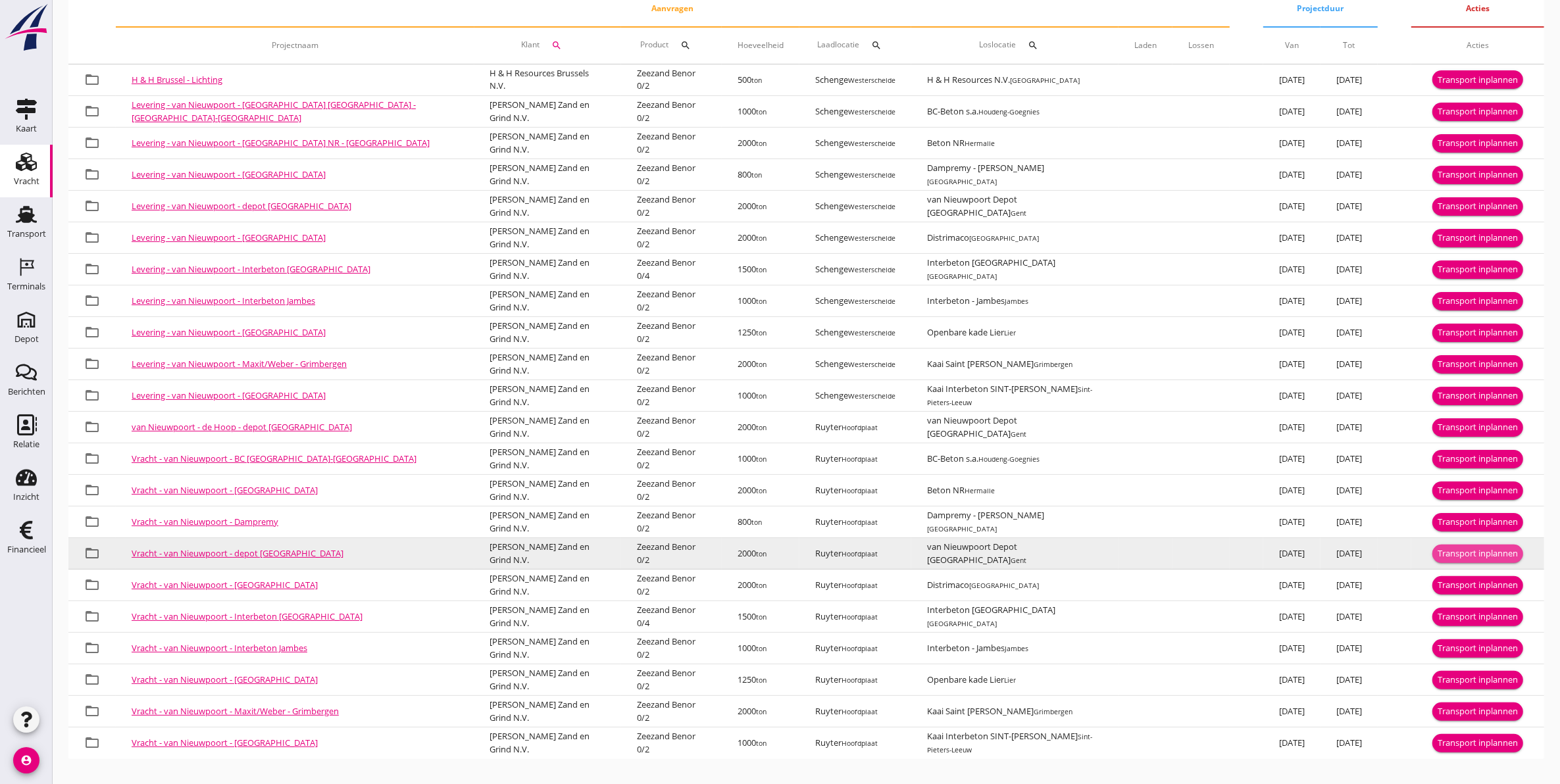
click at [1466, 555] on div "Transport inplannen" at bounding box center [1477, 554] width 80 height 13
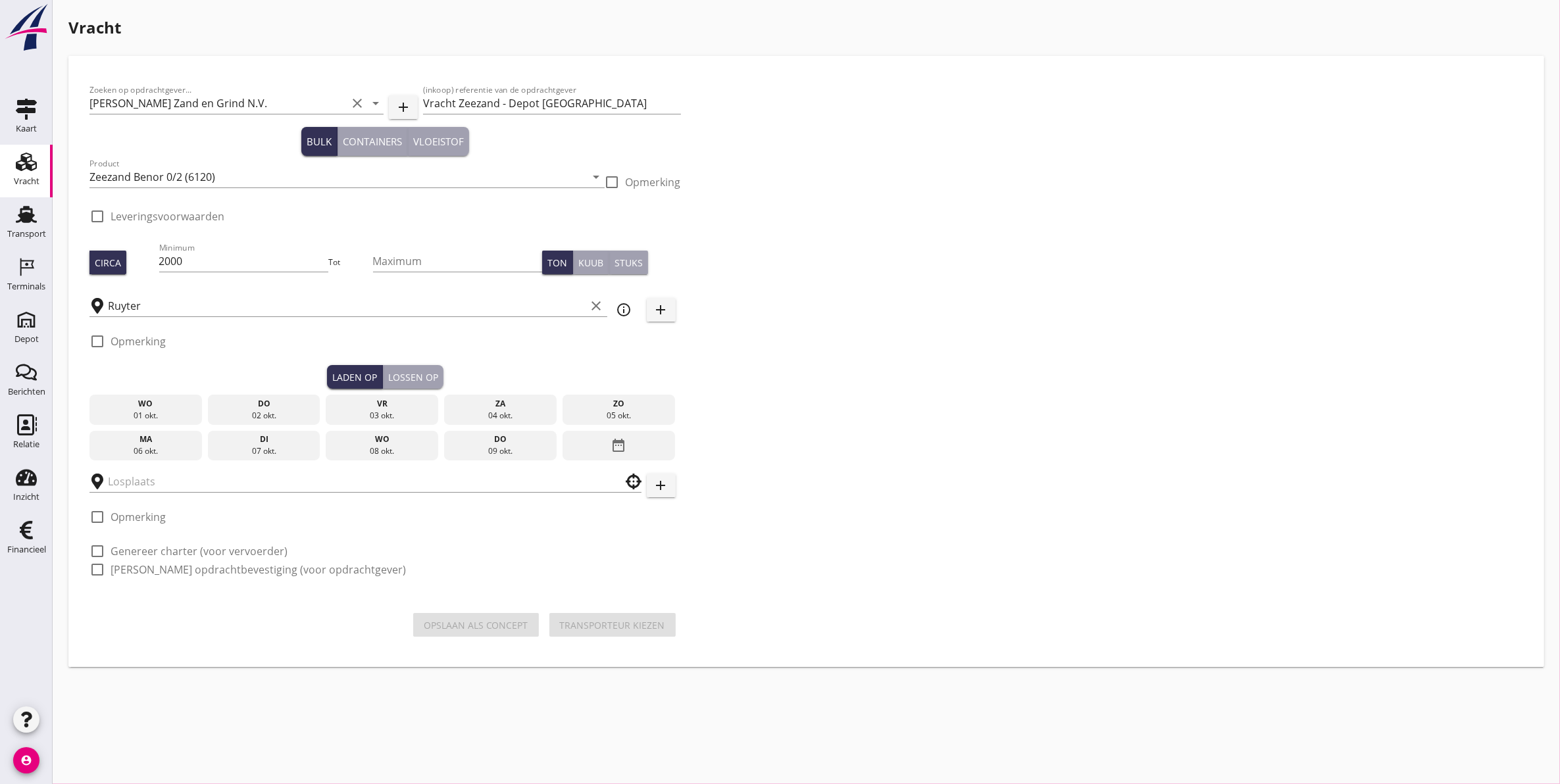
type input "van Nieuwpoort Depot Gent"
checkbox input "true"
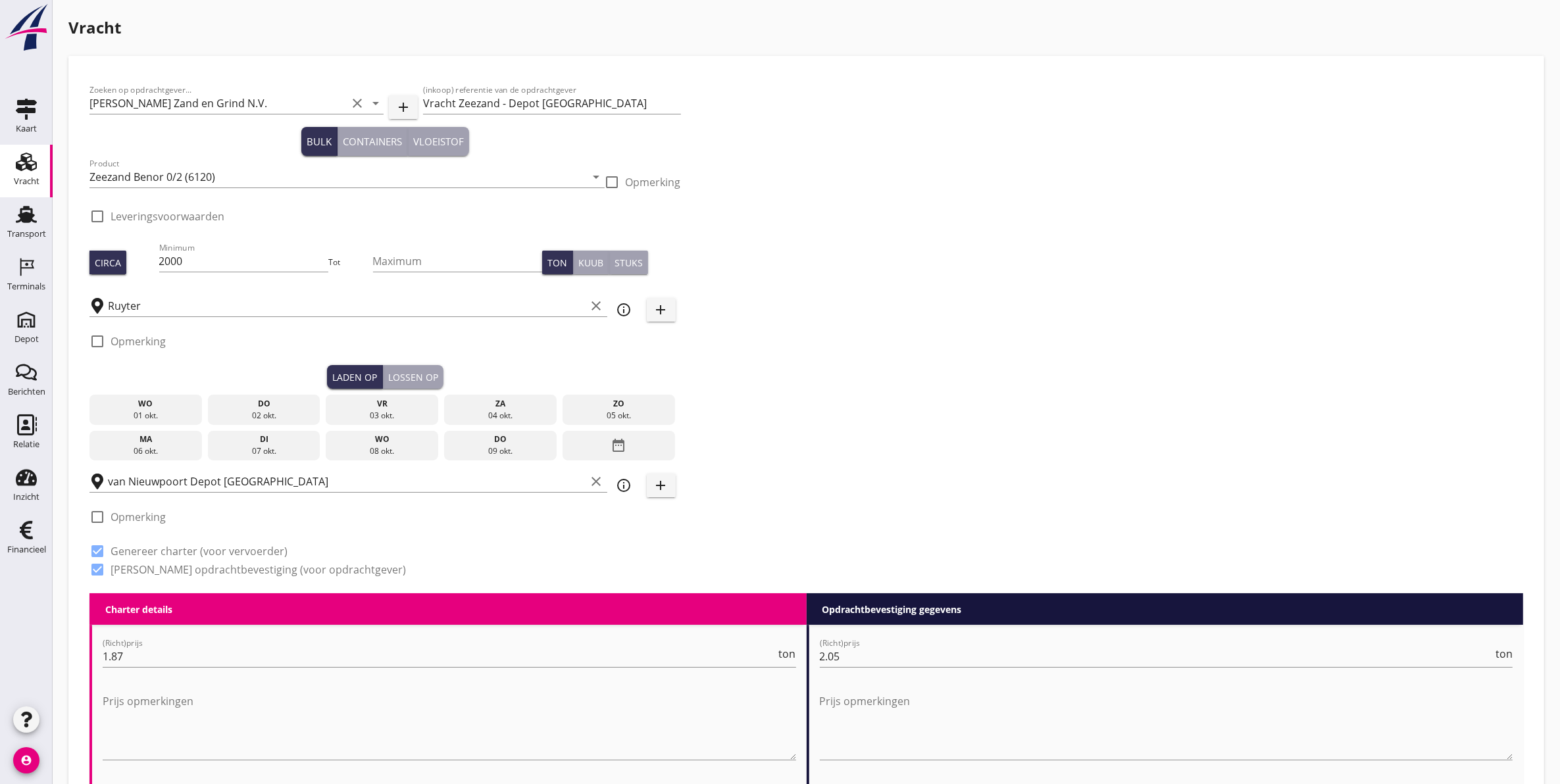
click at [277, 412] on div "02 okt." at bounding box center [264, 416] width 106 height 12
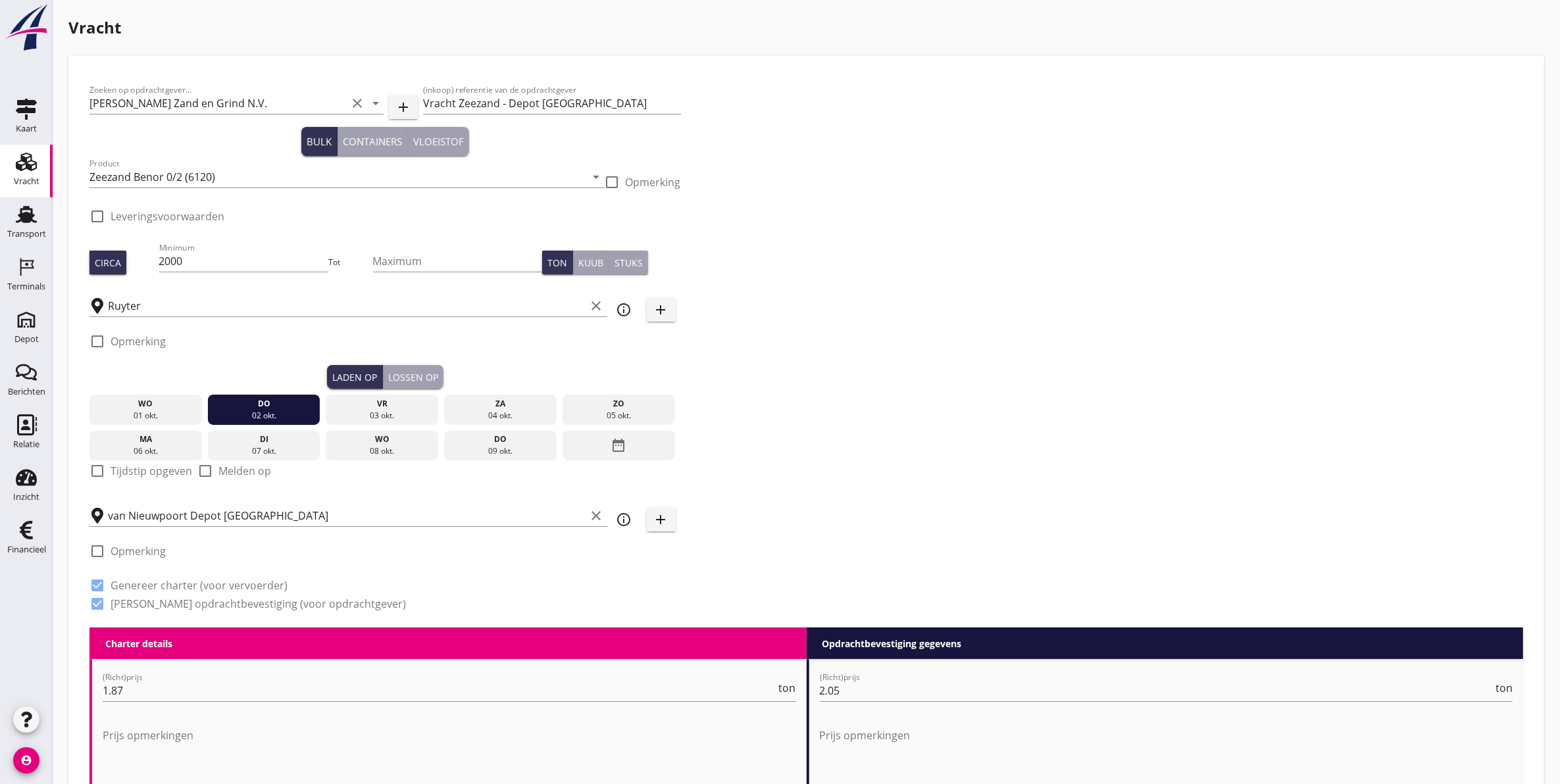
click at [430, 373] on div "Lossen op" at bounding box center [413, 377] width 50 height 14
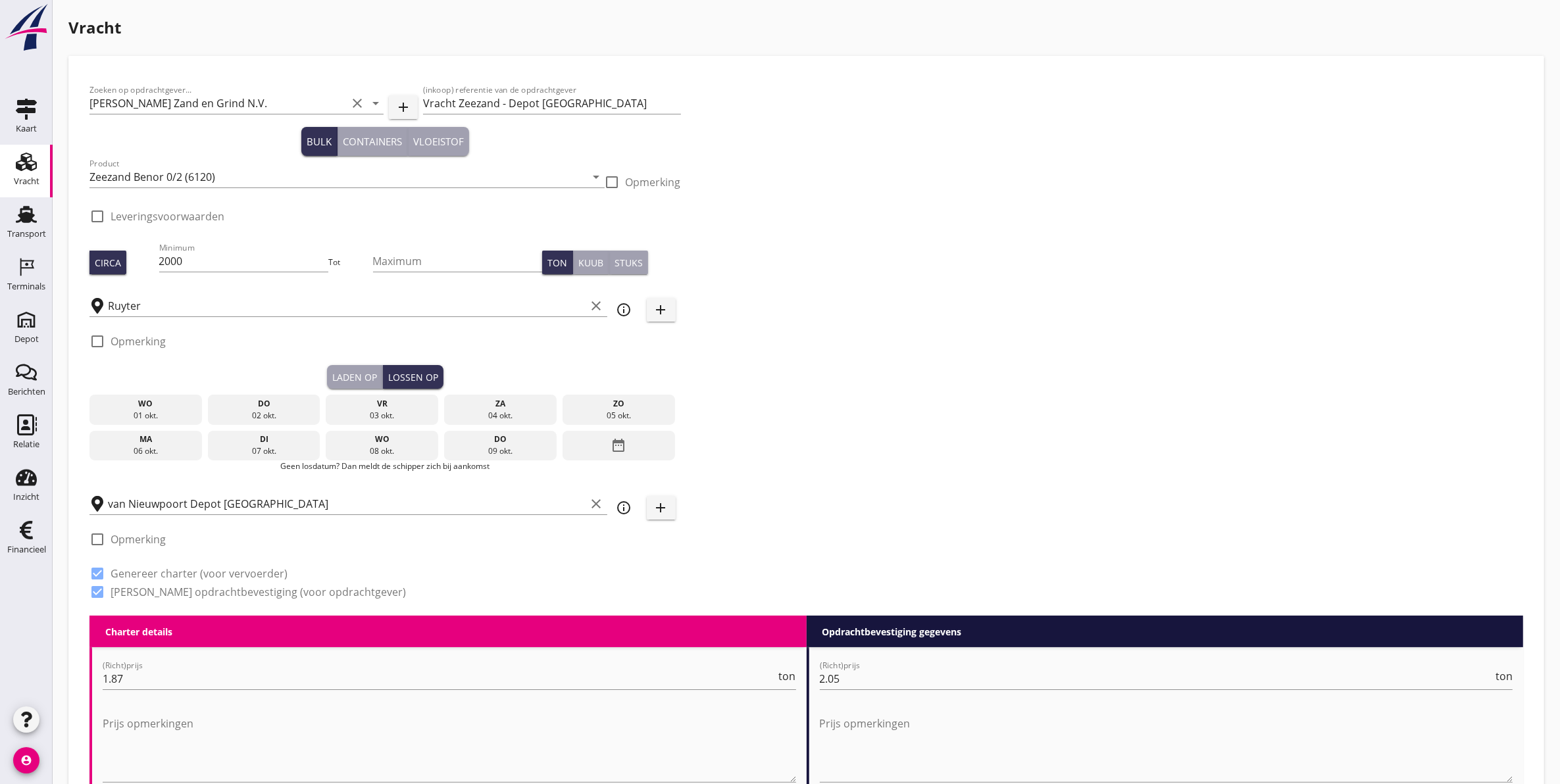
click at [387, 411] on div "03 okt." at bounding box center [382, 416] width 106 height 12
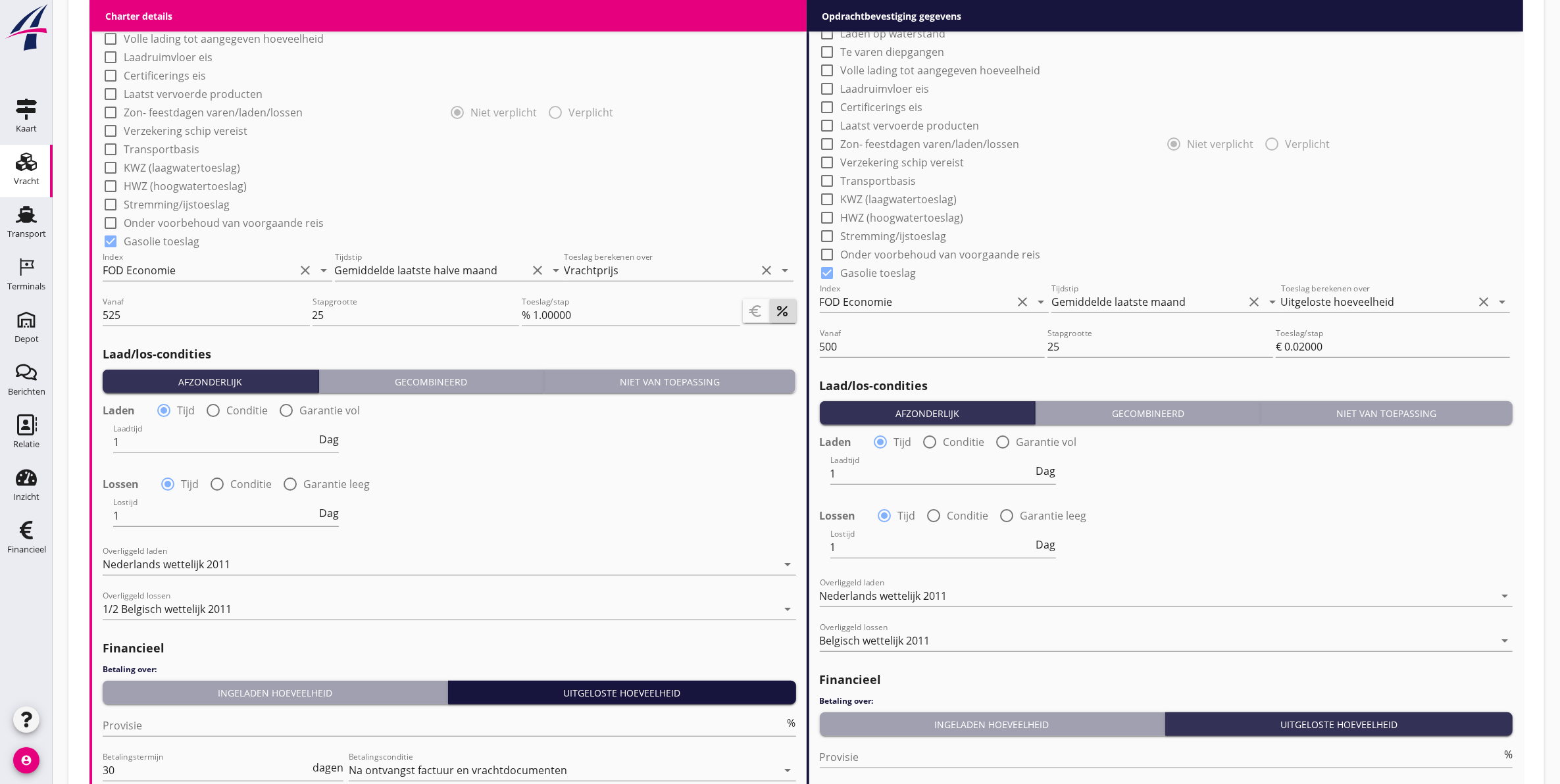
scroll to position [1296, 0]
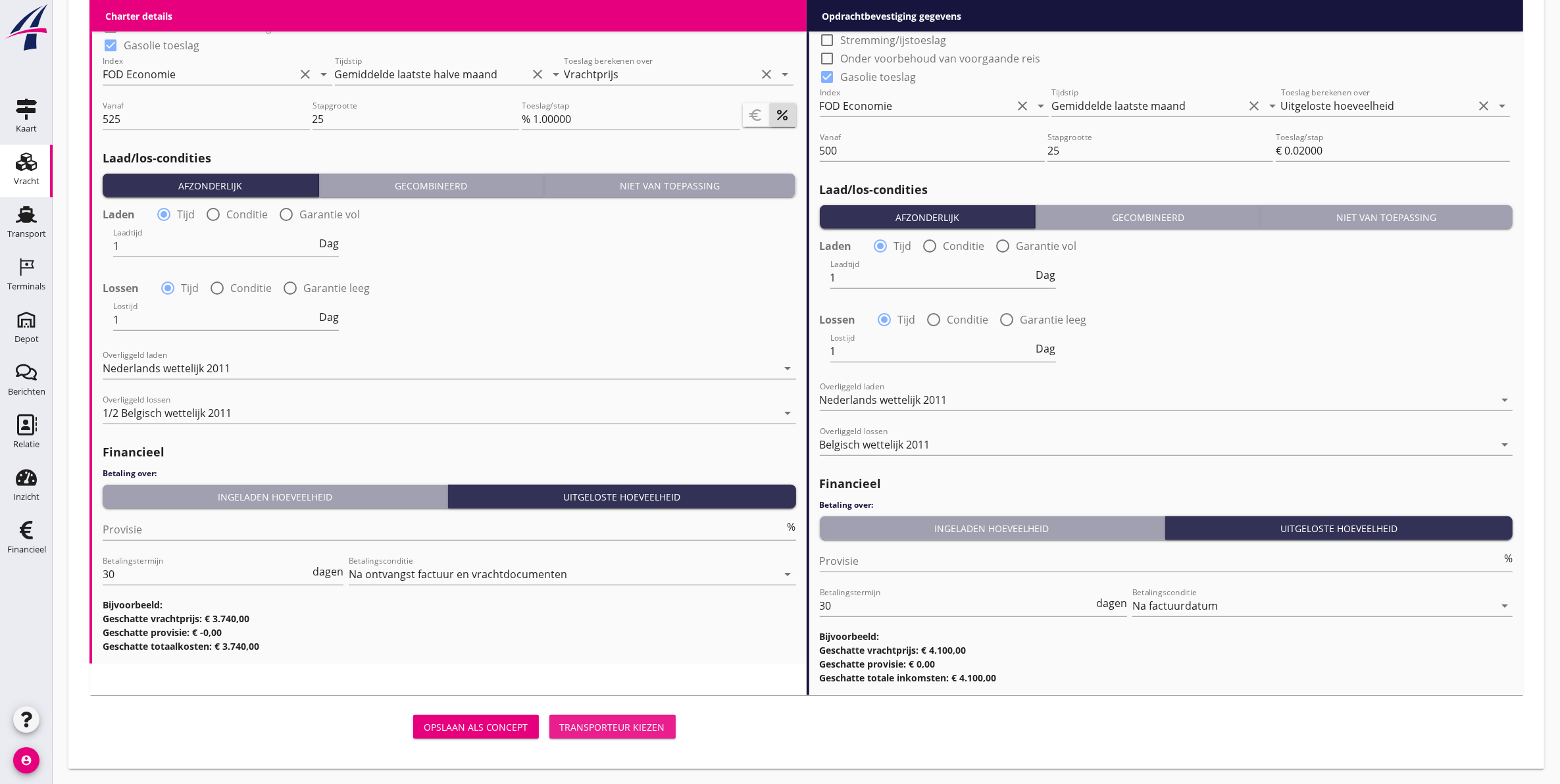
click at [603, 725] on div "Transporteur kiezen" at bounding box center [612, 727] width 105 height 14
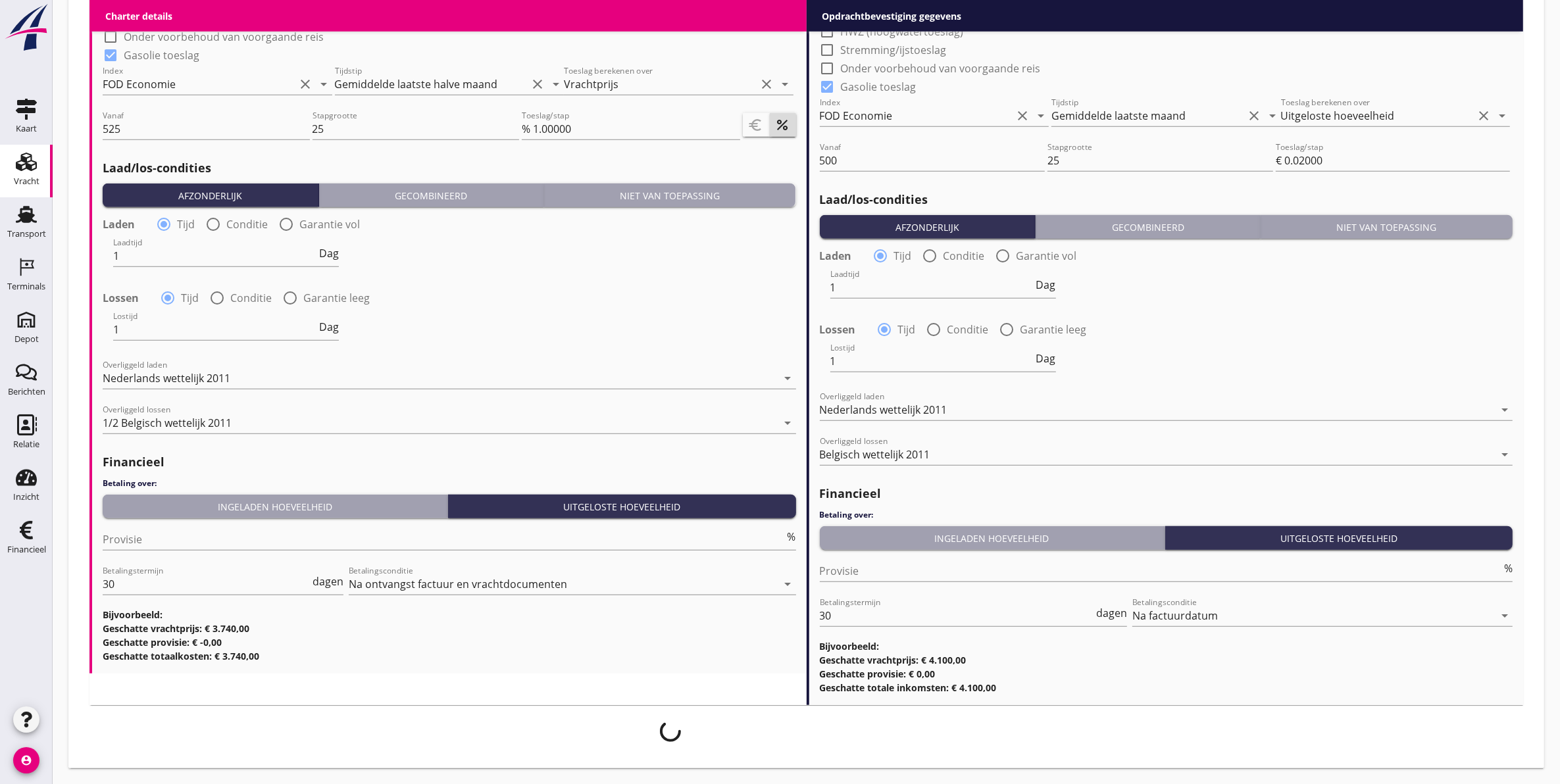
scroll to position [1285, 0]
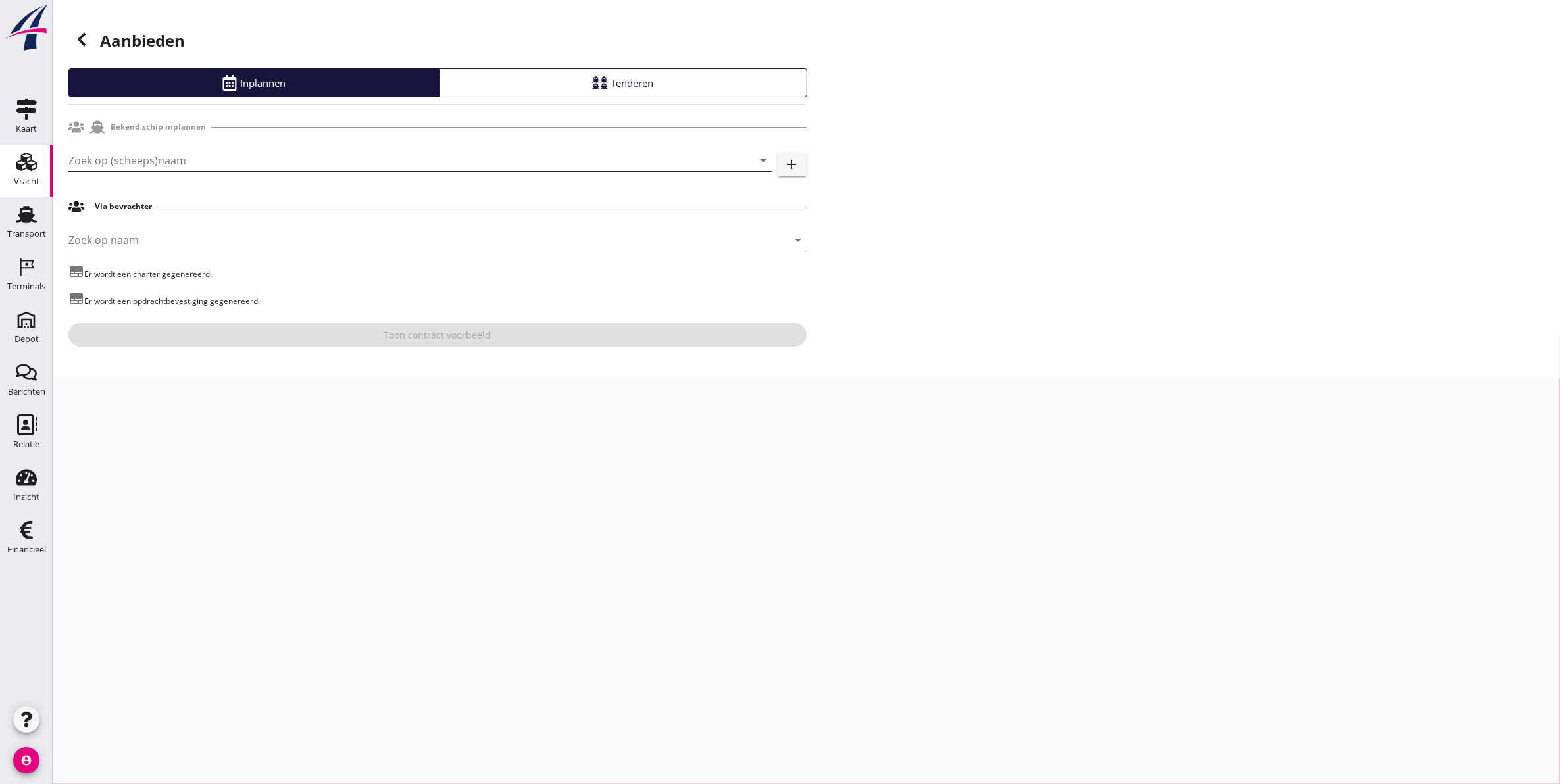
click at [207, 165] on input "Zoek op (scheeps)naam" at bounding box center [402, 160] width 667 height 21
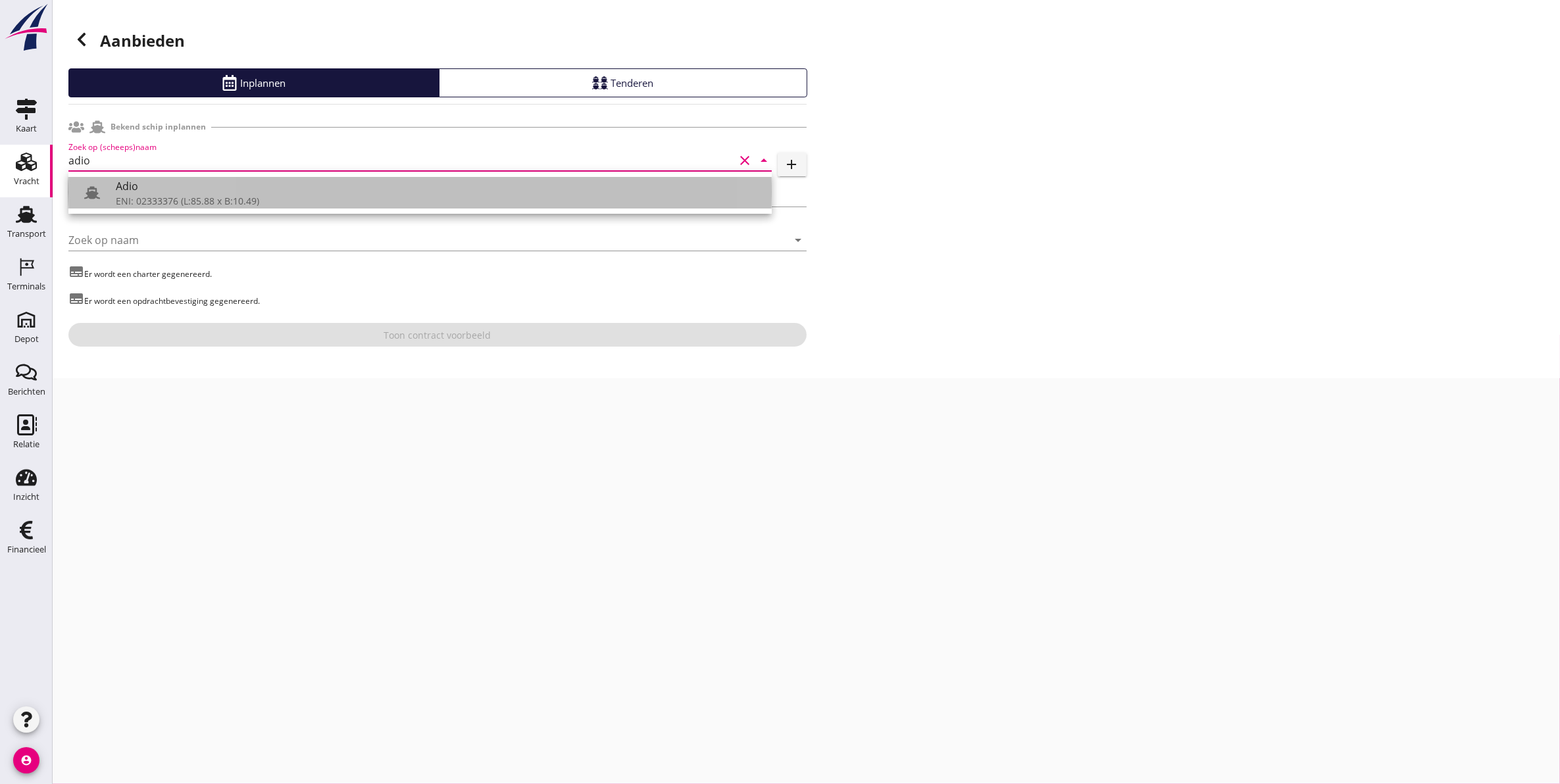
click at [159, 197] on div "ENI: 02333376 (L:85.88 x B:10.49)" at bounding box center [439, 200] width 646 height 14
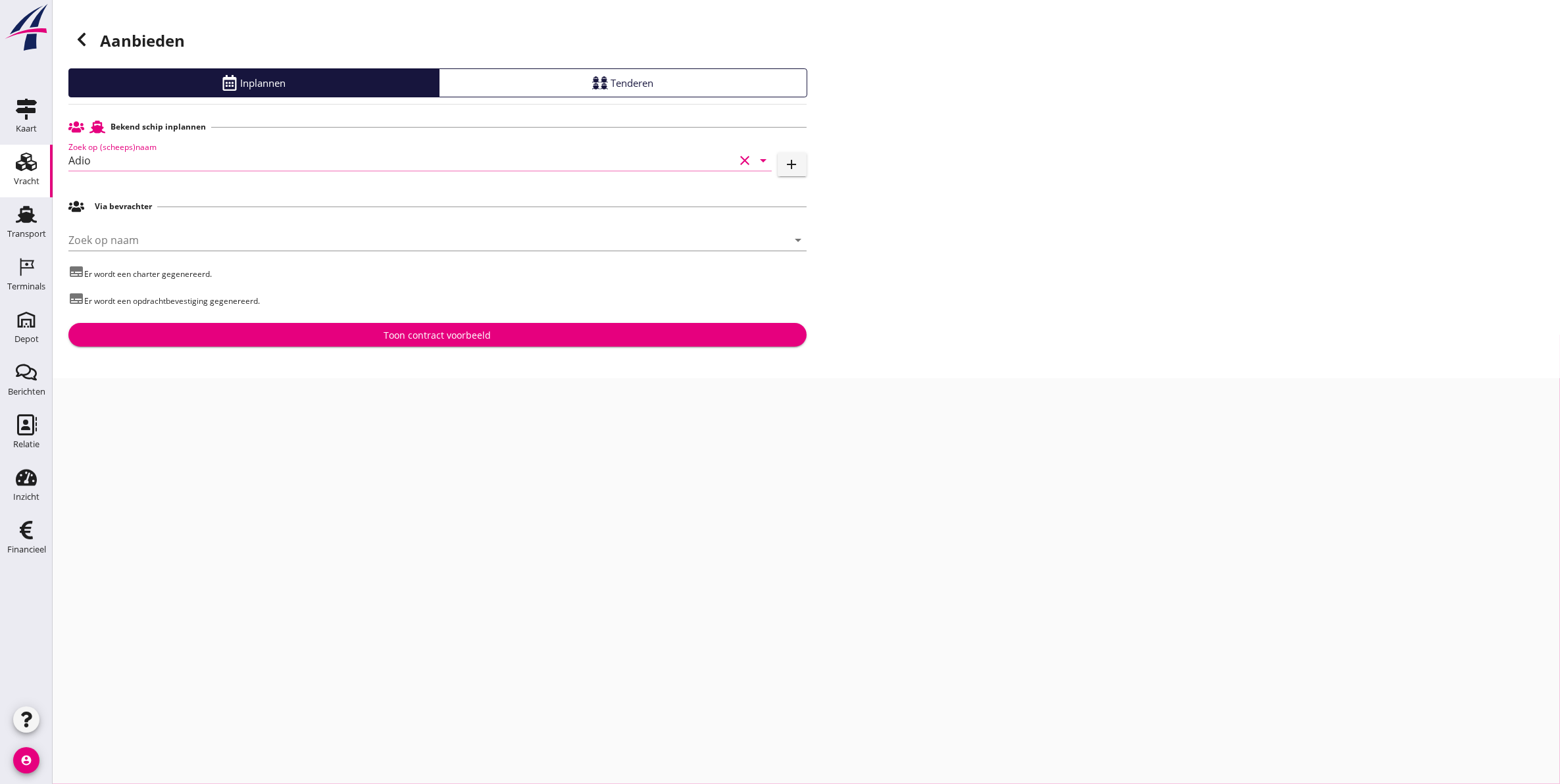
type input "Adio"
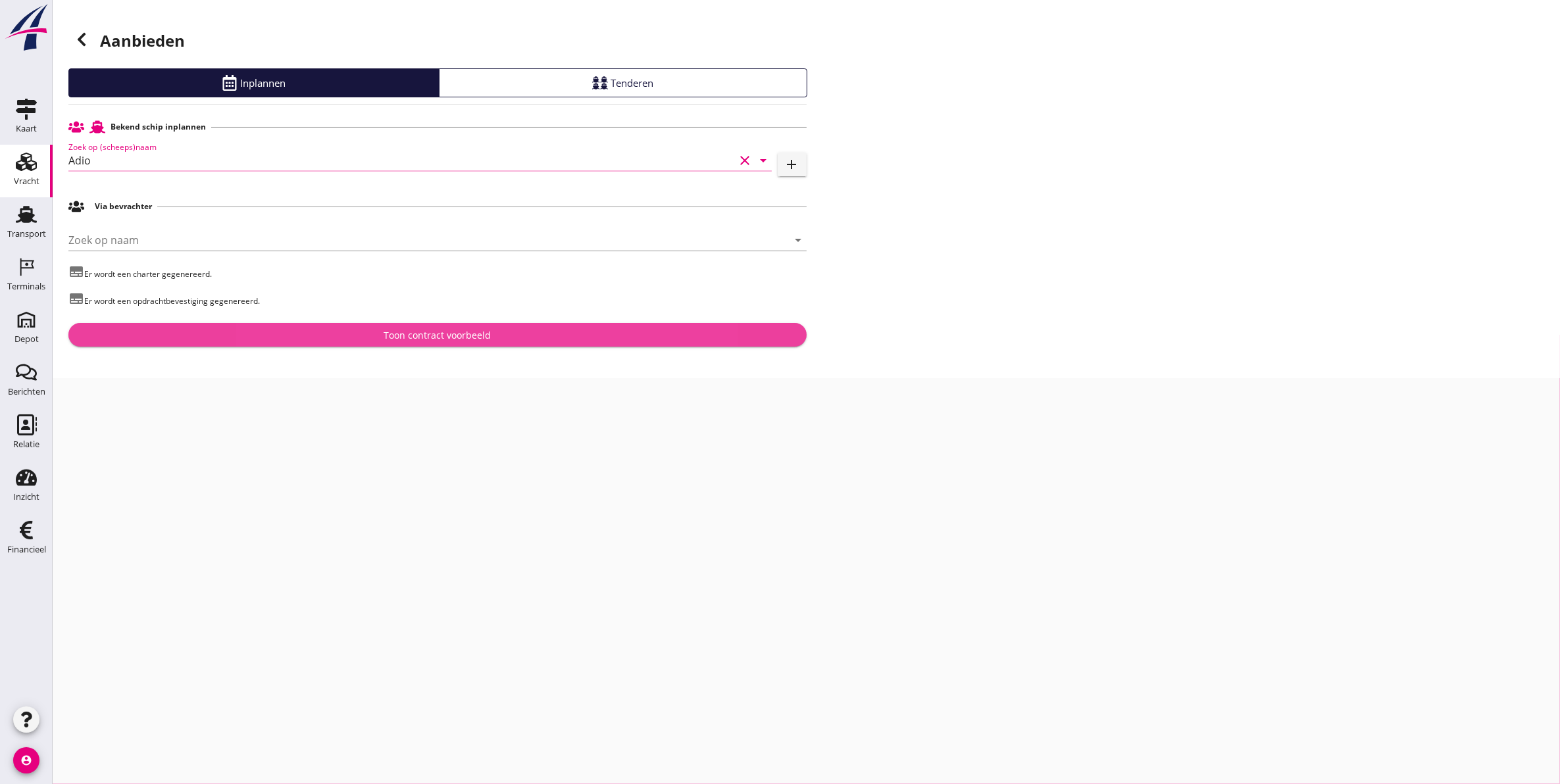
click at [281, 335] on div "Toon contract voorbeeld" at bounding box center [437, 335] width 717 height 14
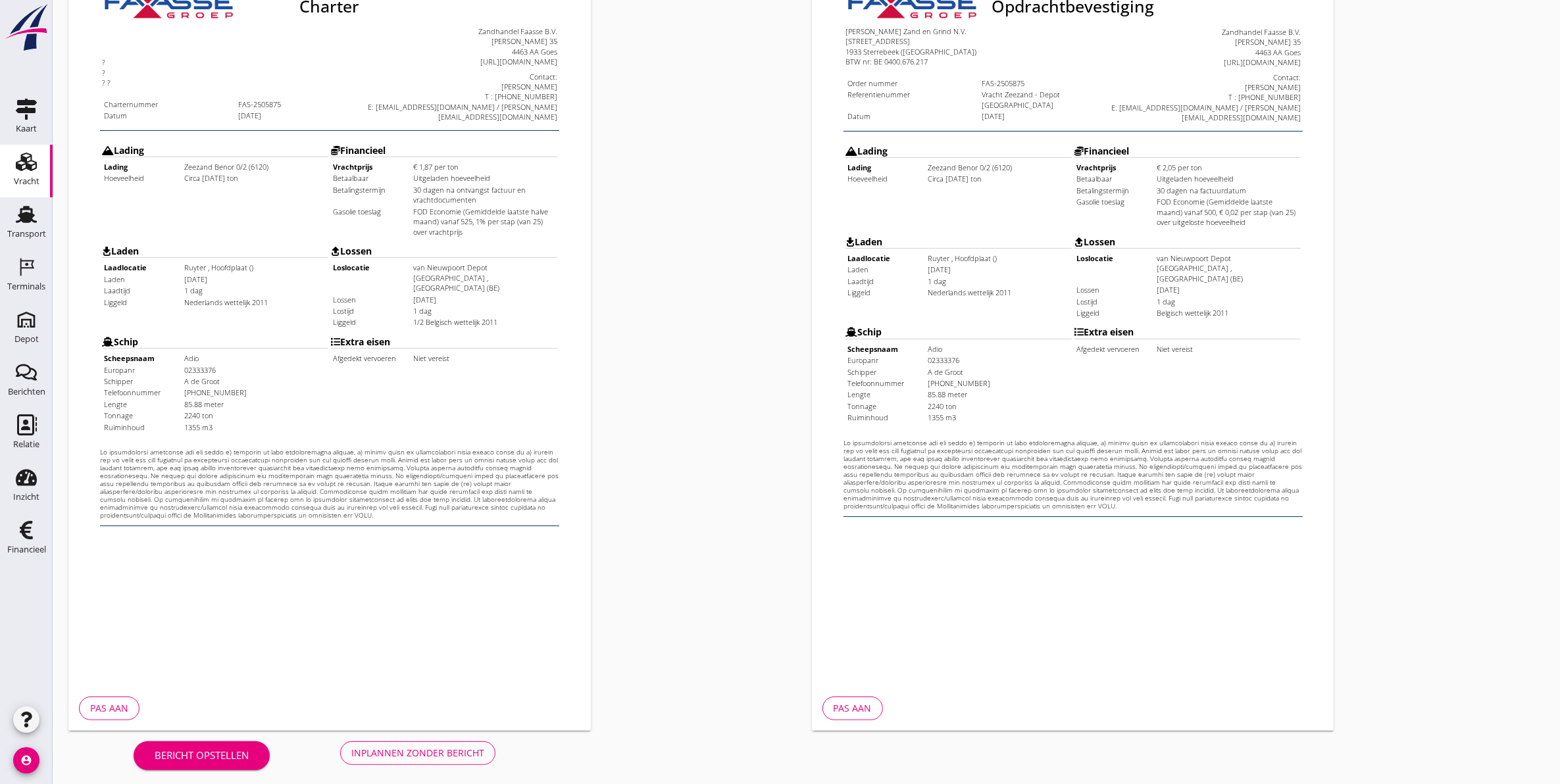
scroll to position [189, 0]
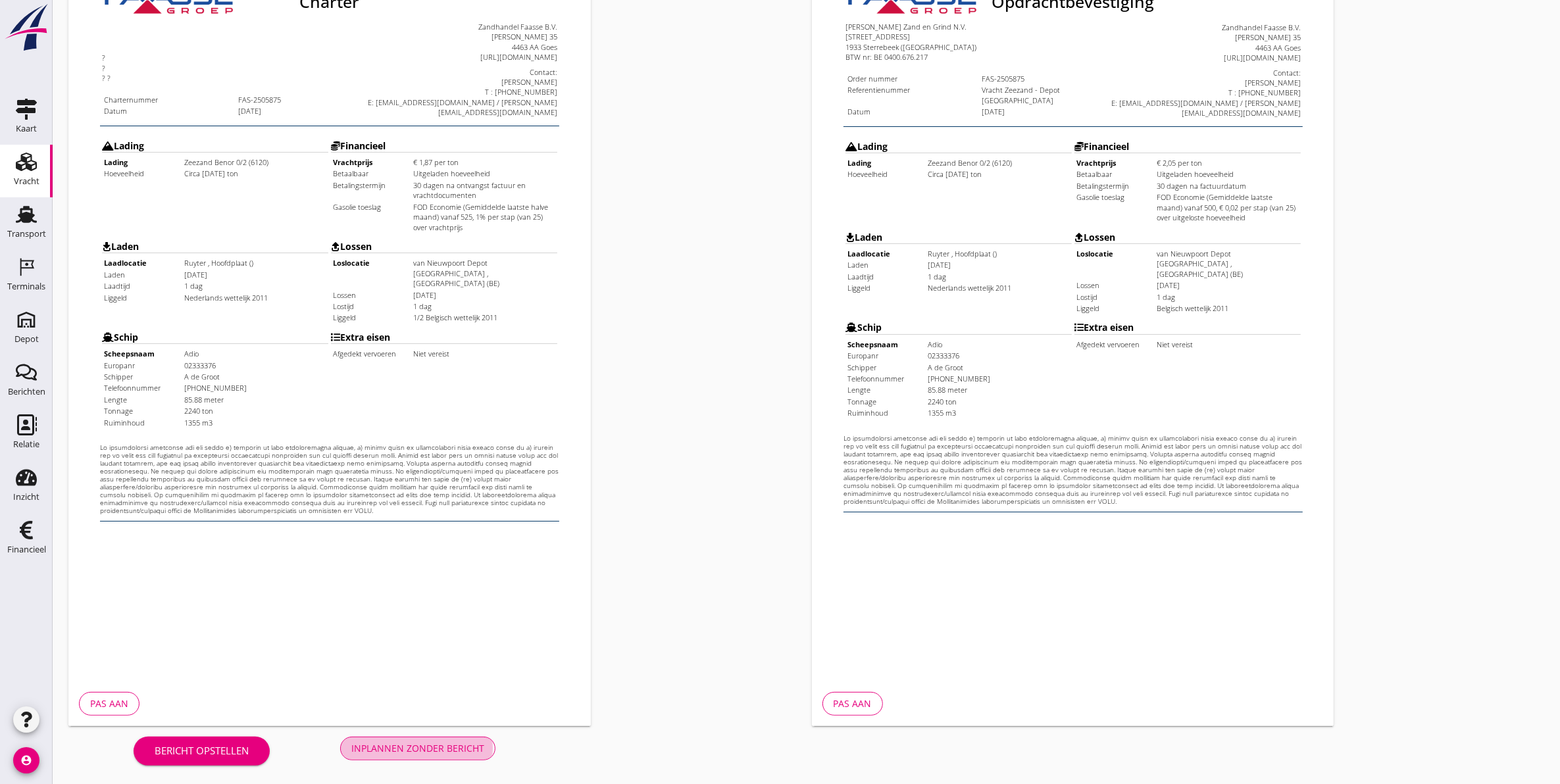
click at [428, 748] on div "Inplannen zonder bericht" at bounding box center [417, 748] width 133 height 14
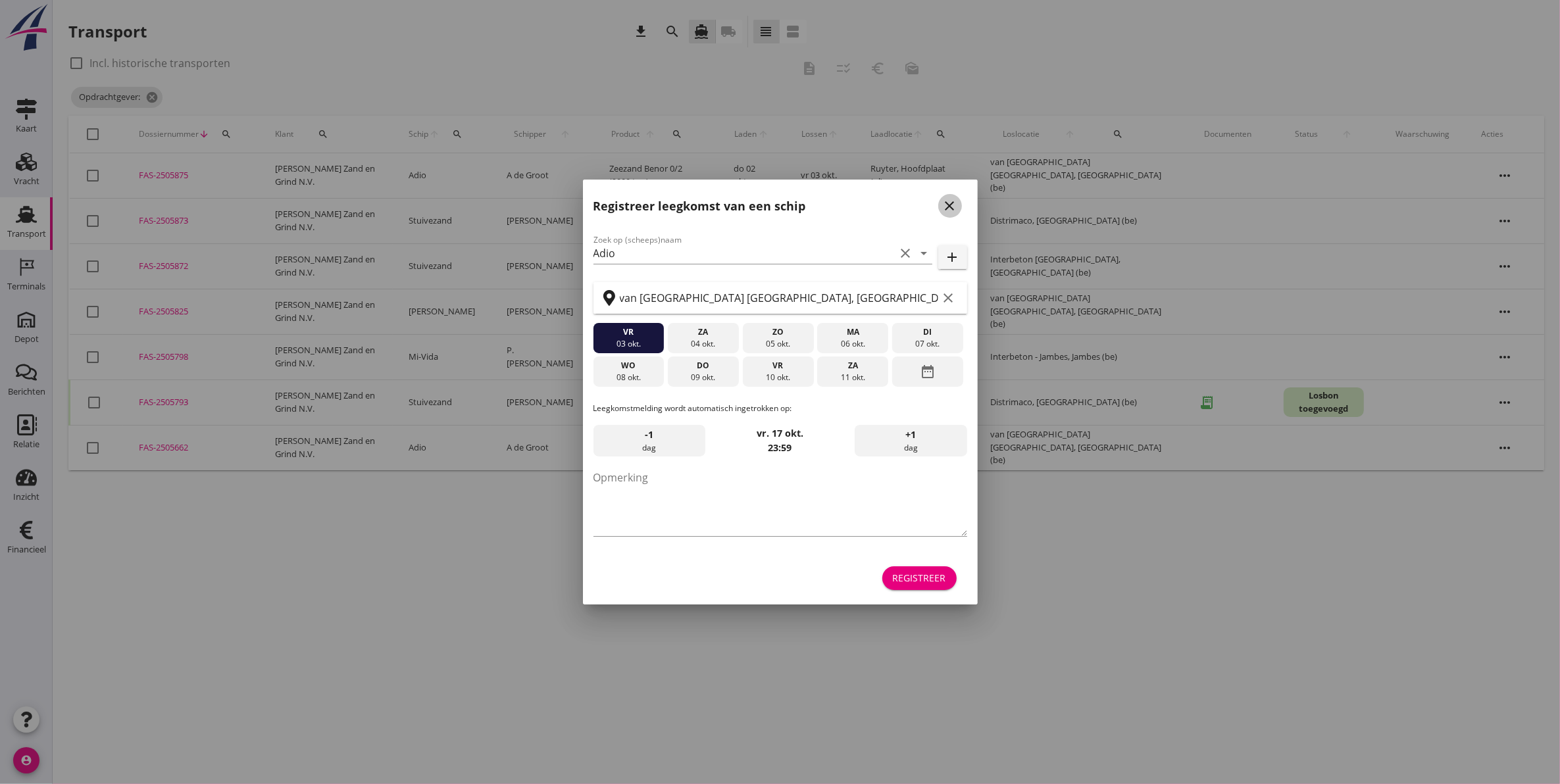
click at [955, 204] on icon "close" at bounding box center [950, 205] width 16 height 16
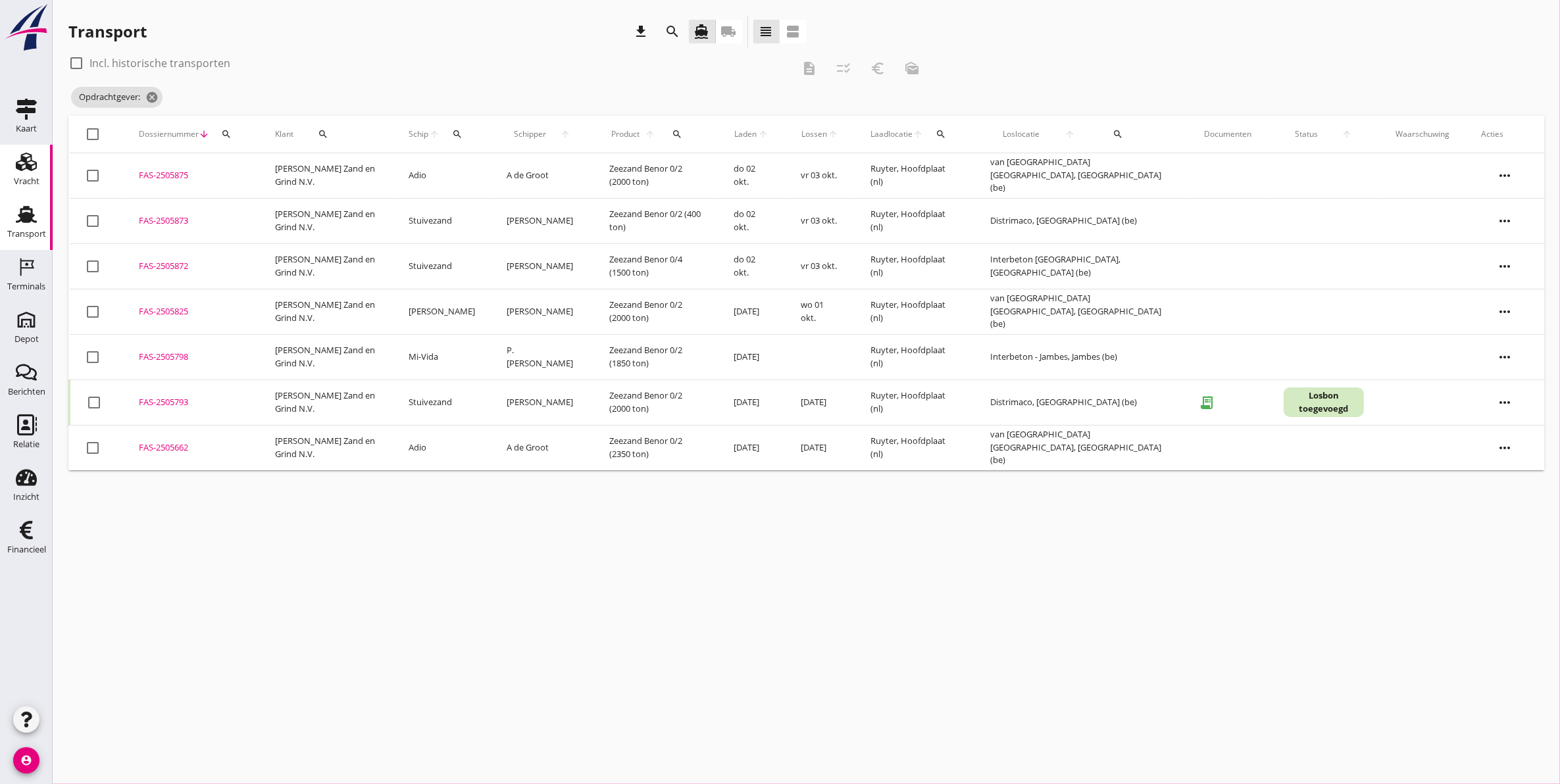
click at [24, 171] on icon "Vracht" at bounding box center [26, 161] width 21 height 21
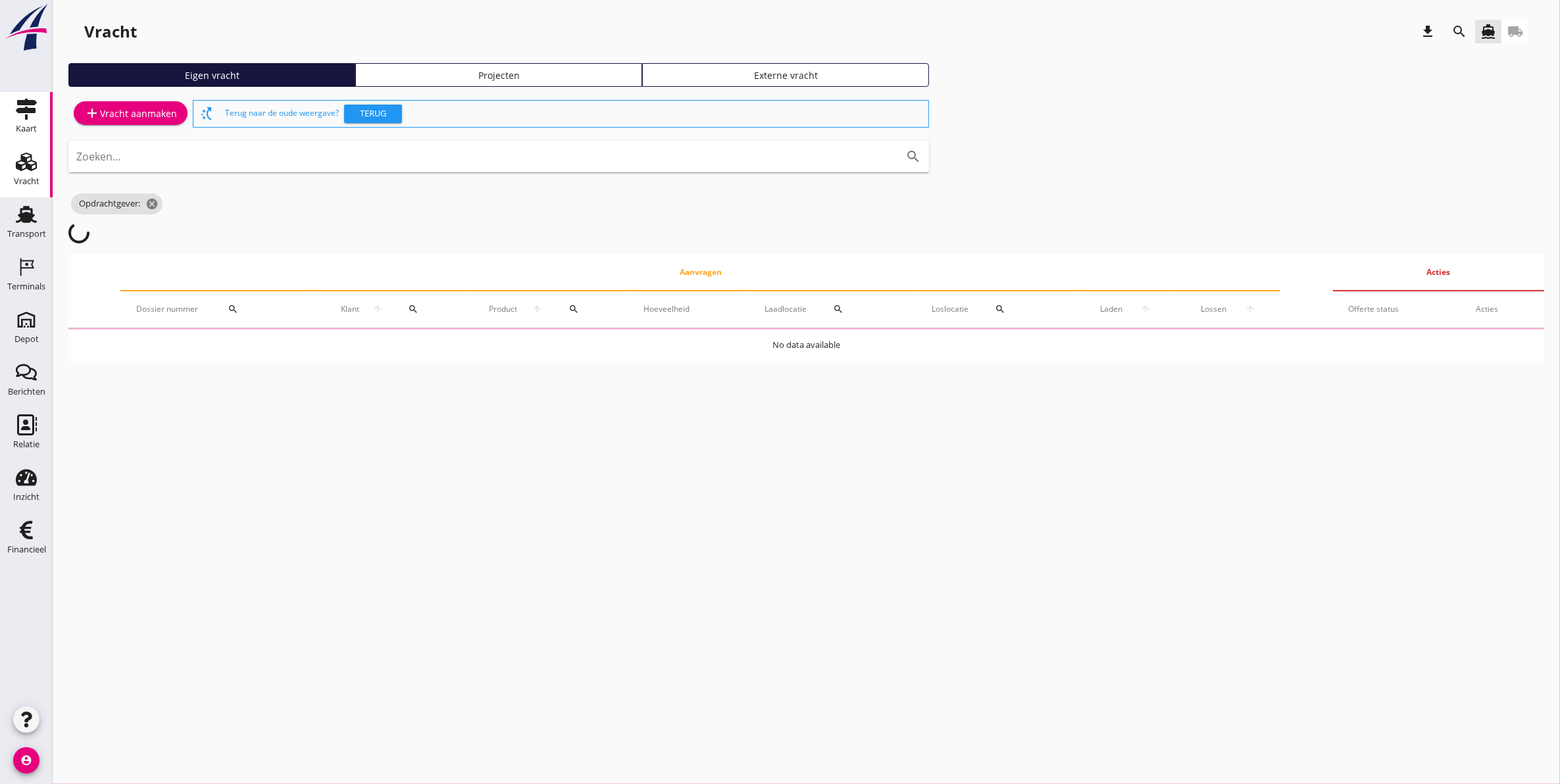
click at [21, 117] on icon "Kaart" at bounding box center [26, 108] width 21 height 21
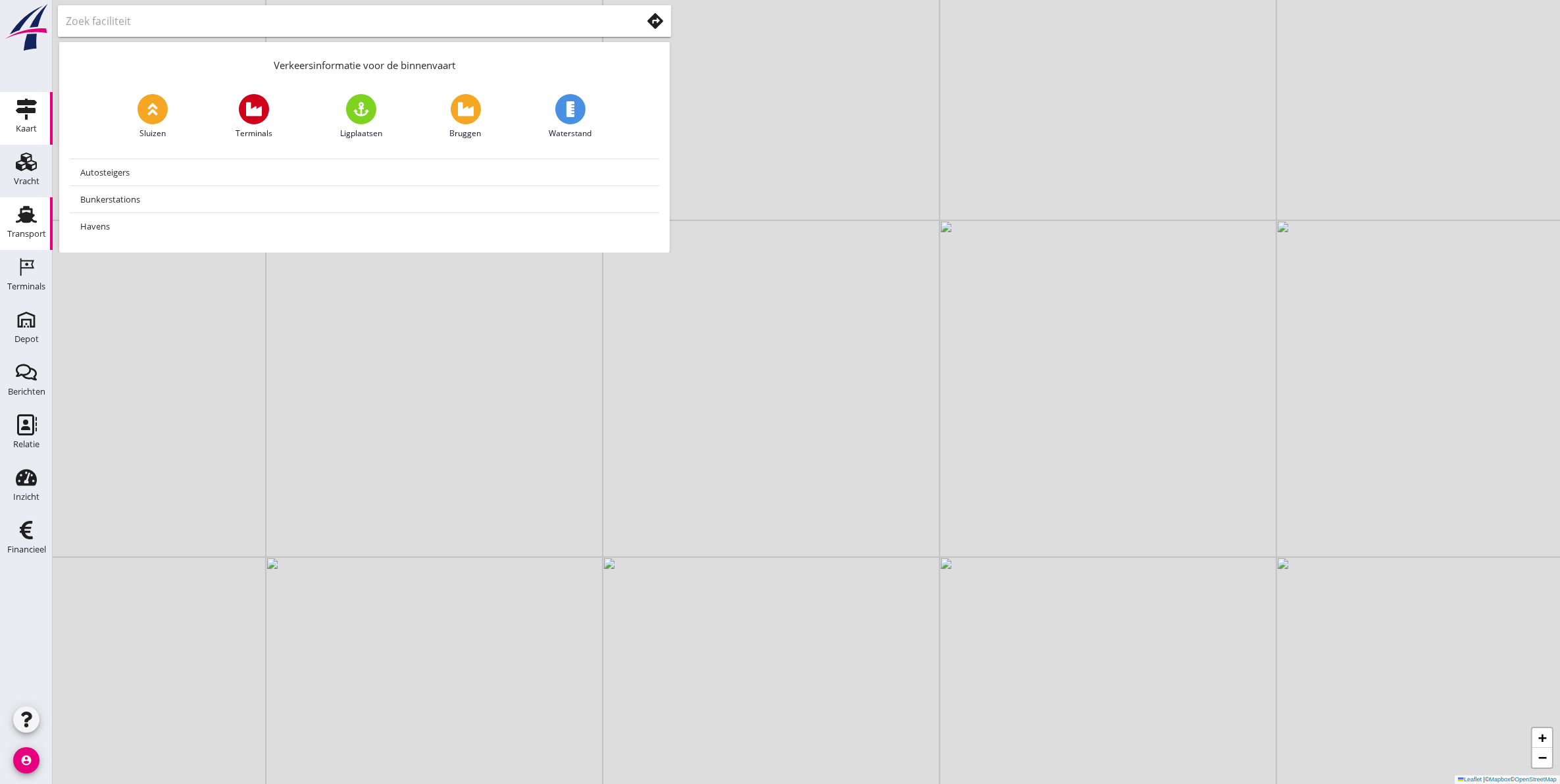
click at [34, 209] on icon "Transport" at bounding box center [26, 214] width 21 height 21
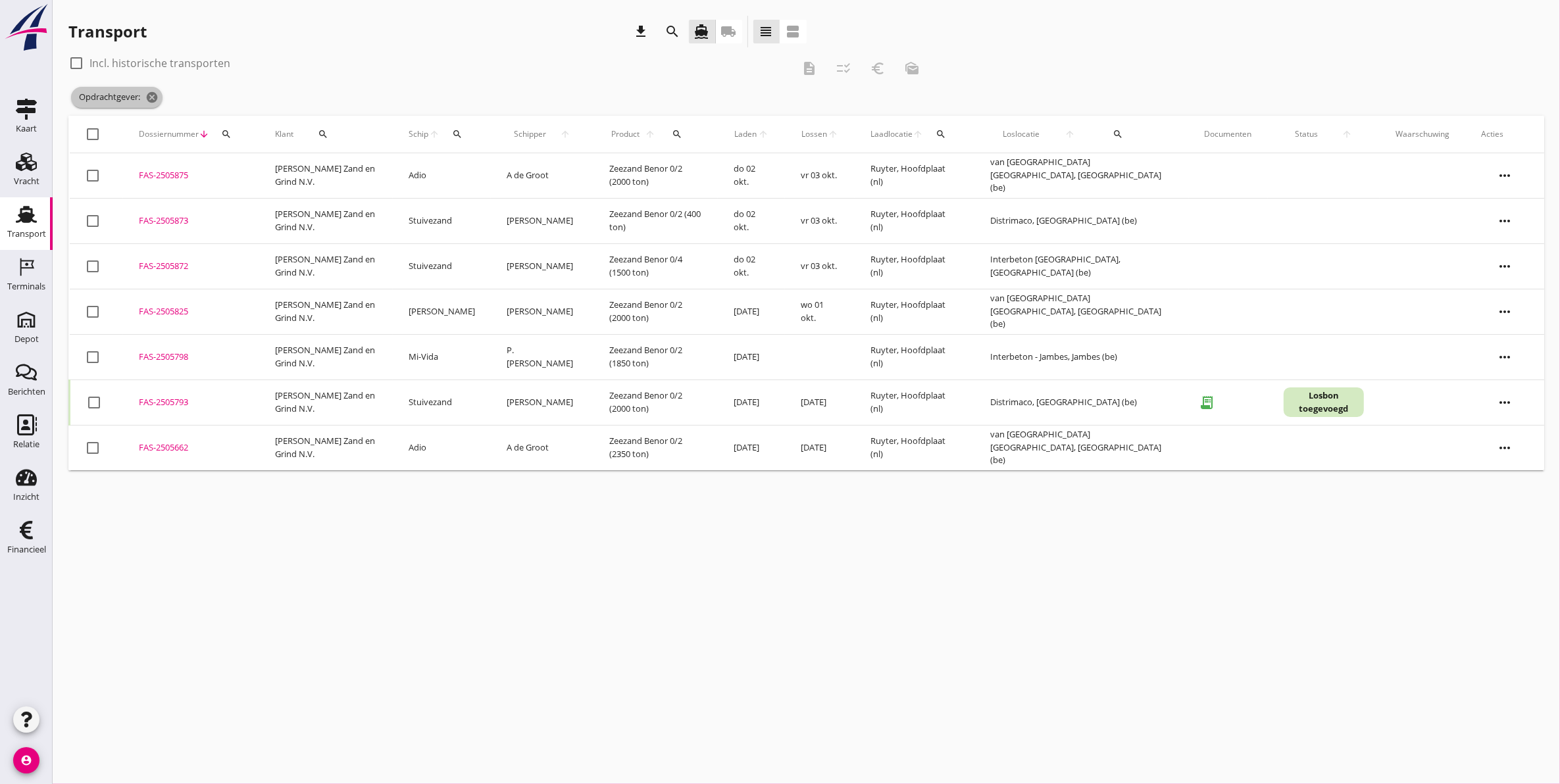
click at [149, 94] on icon "cancel" at bounding box center [152, 98] width 13 height 13
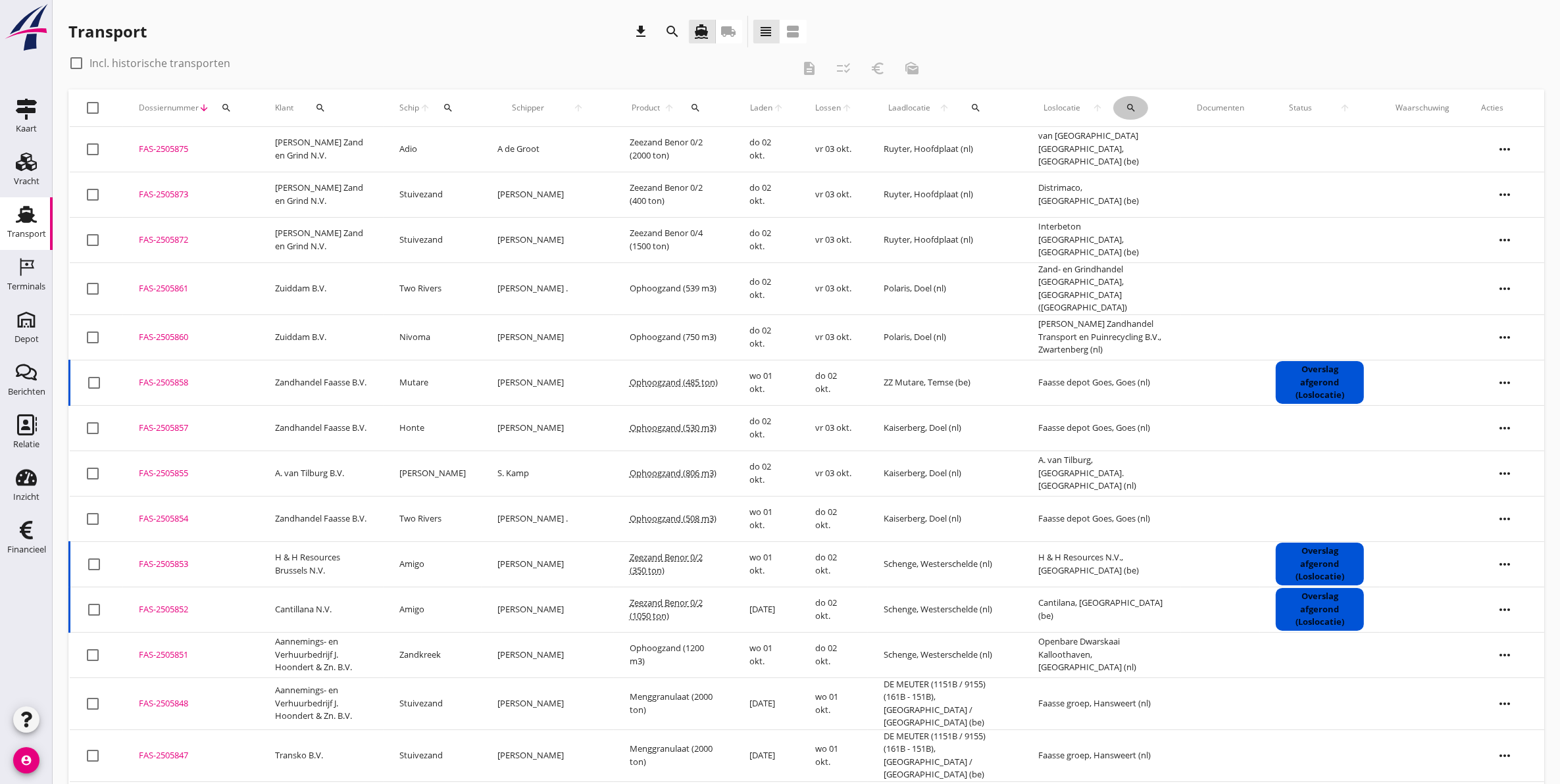
click at [1114, 109] on div "search" at bounding box center [1131, 108] width 35 height 11
click at [73, 65] on div at bounding box center [76, 63] width 22 height 22
checkbox input "true"
click at [1116, 112] on button "search" at bounding box center [1131, 108] width 35 height 24
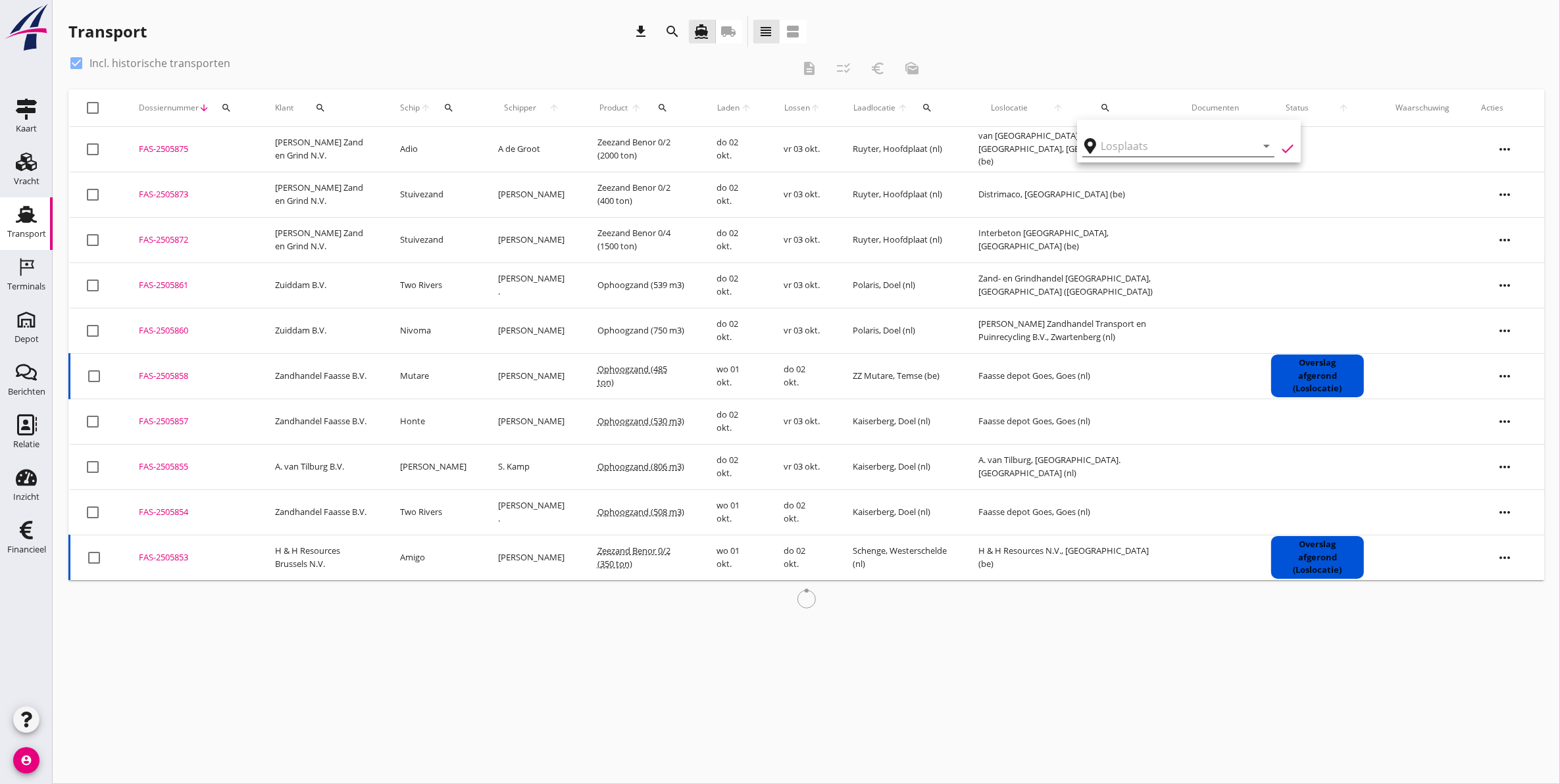
click at [1123, 147] on input "text" at bounding box center [1168, 146] width 137 height 21
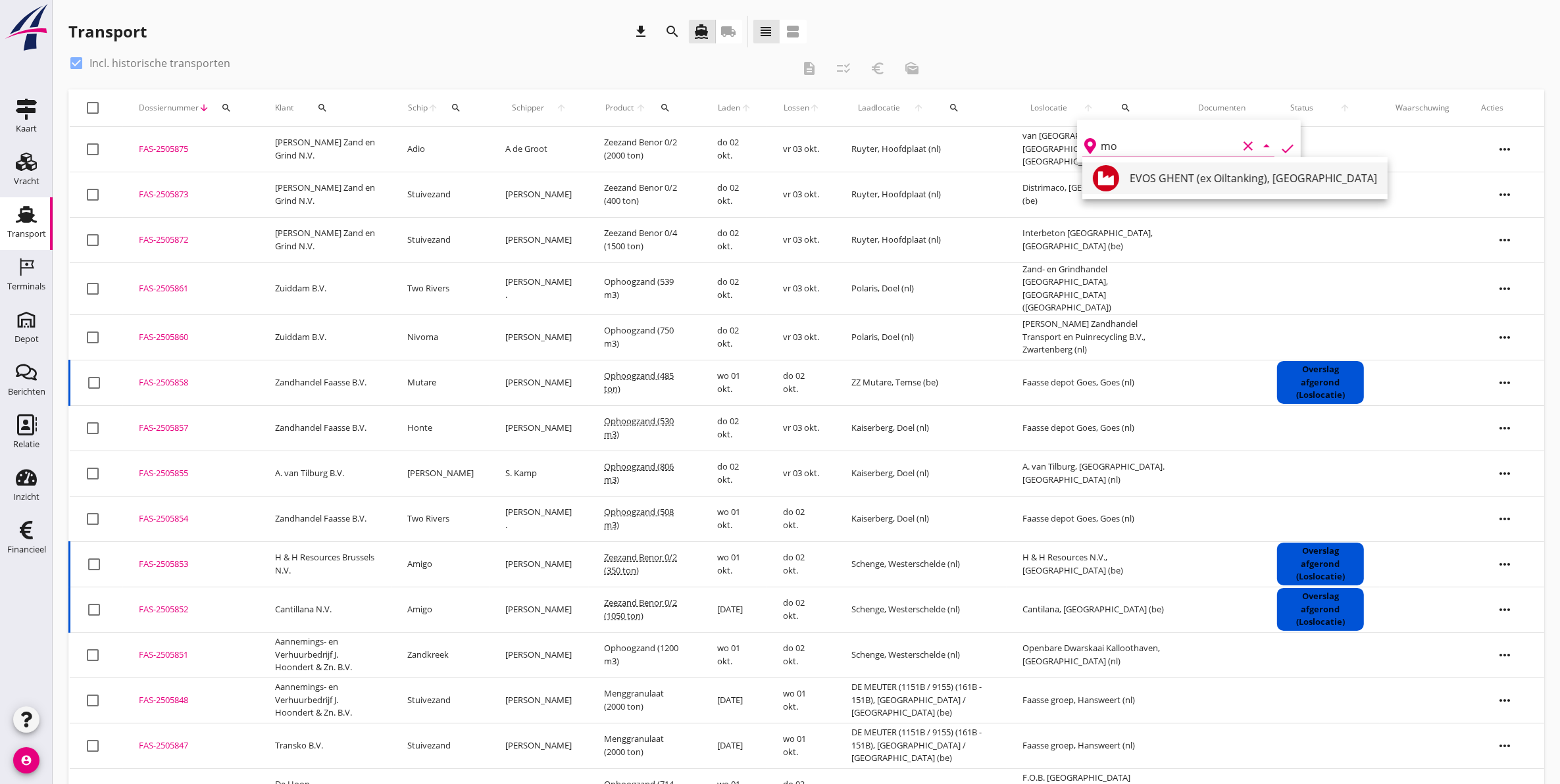
type input "m"
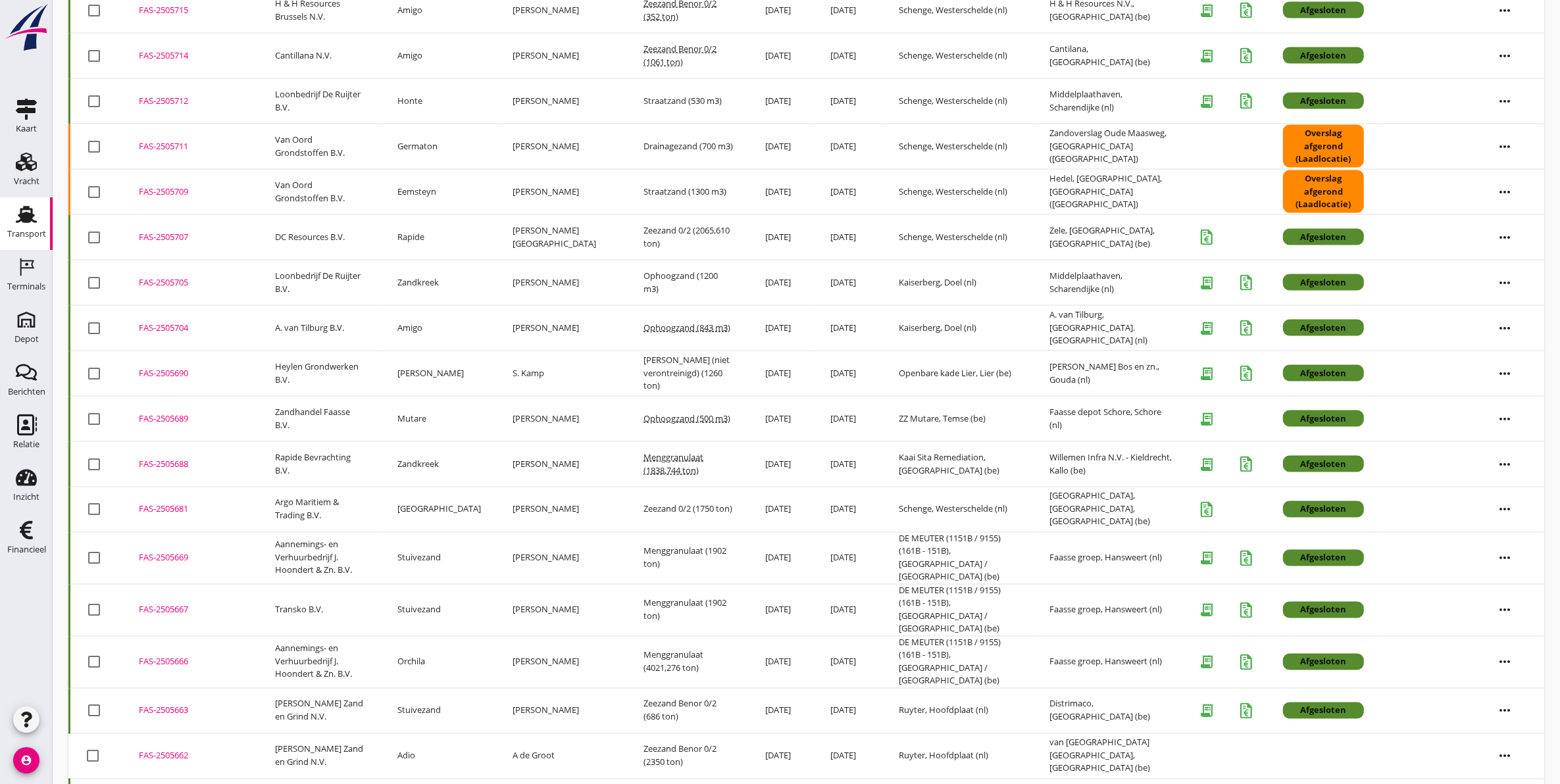
scroll to position [2670, 0]
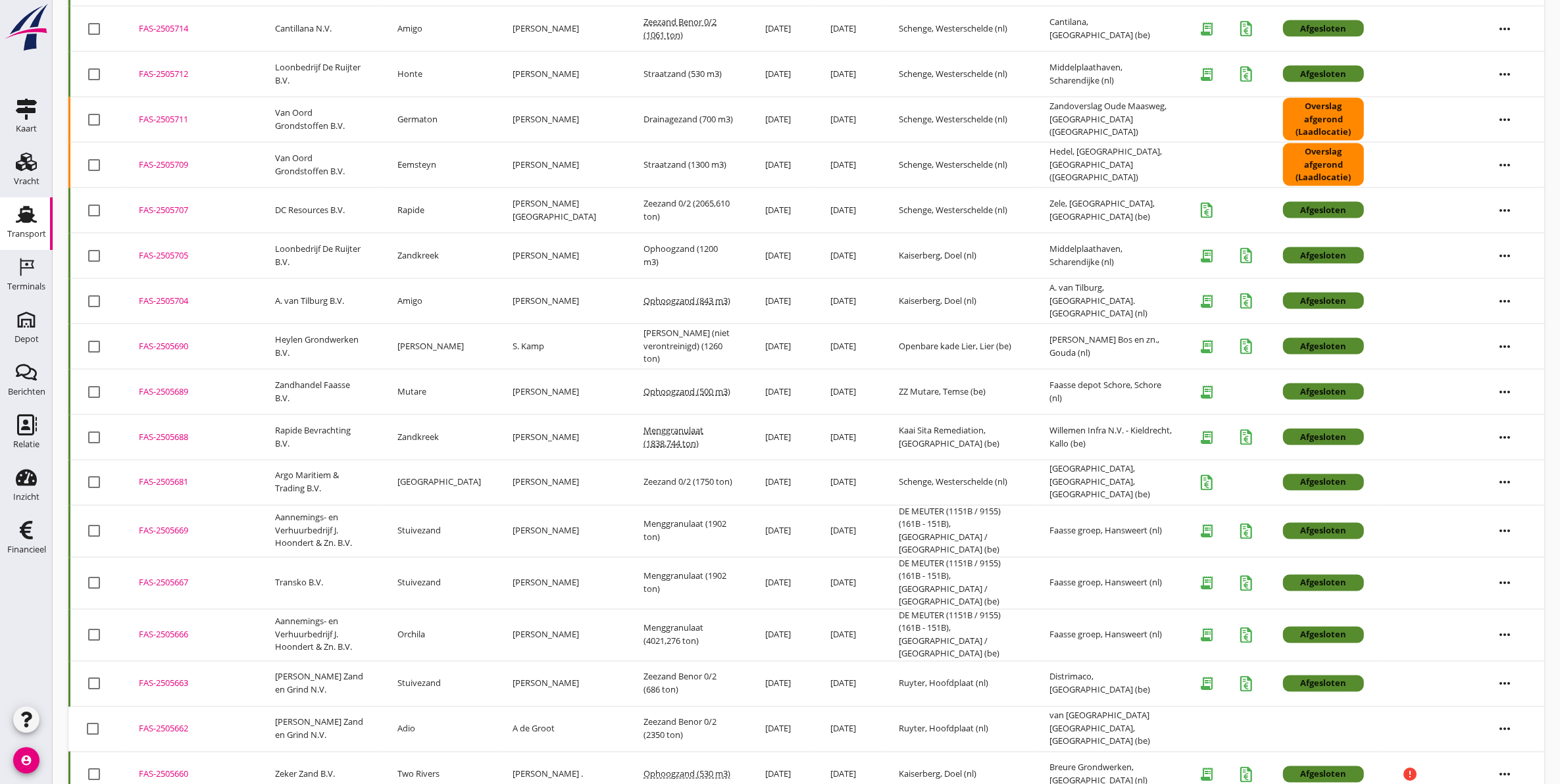
click at [176, 723] on div "FAS-2505662" at bounding box center [191, 729] width 104 height 13
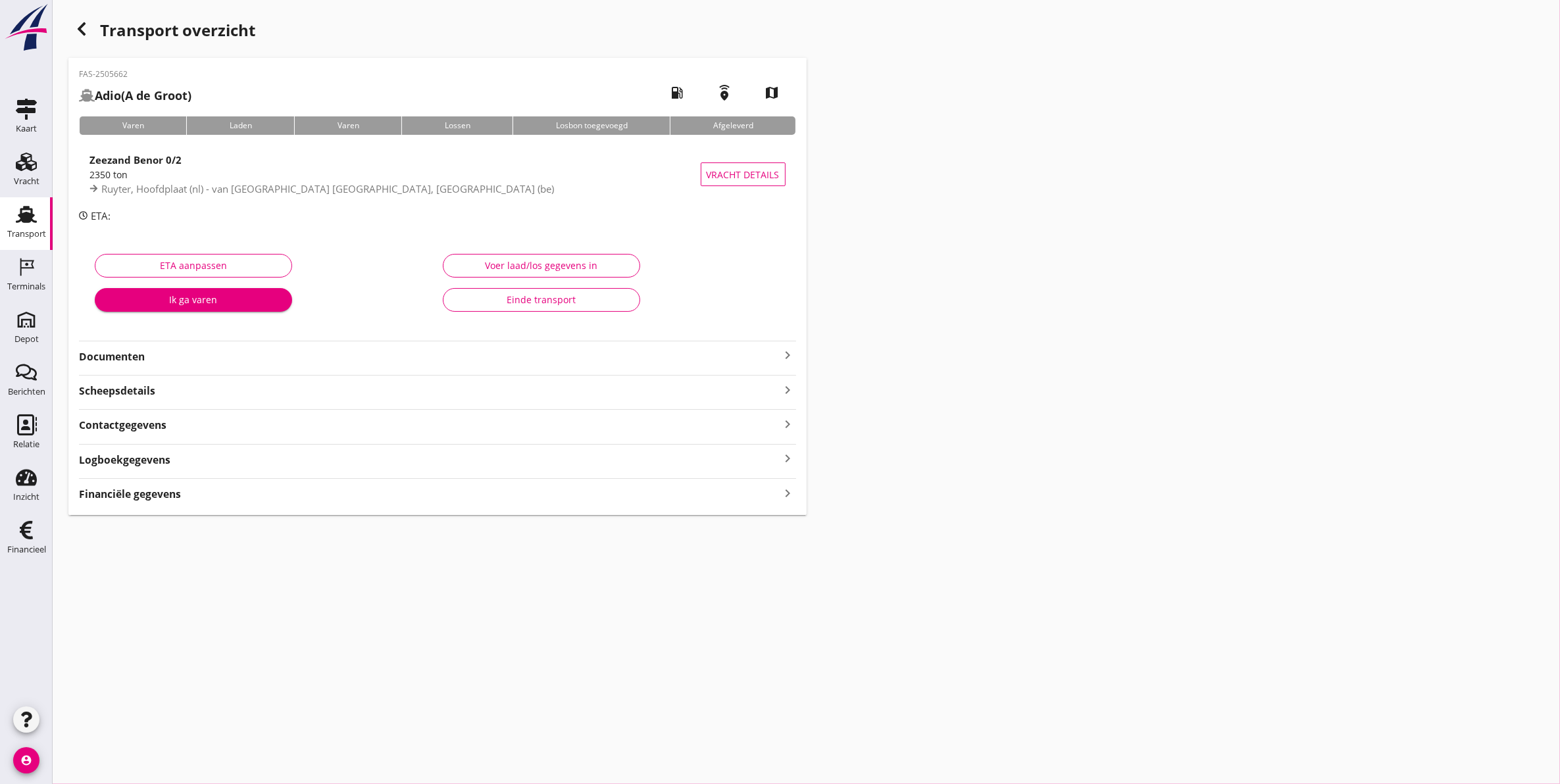
click at [551, 354] on strong "Documenten" at bounding box center [429, 357] width 701 height 15
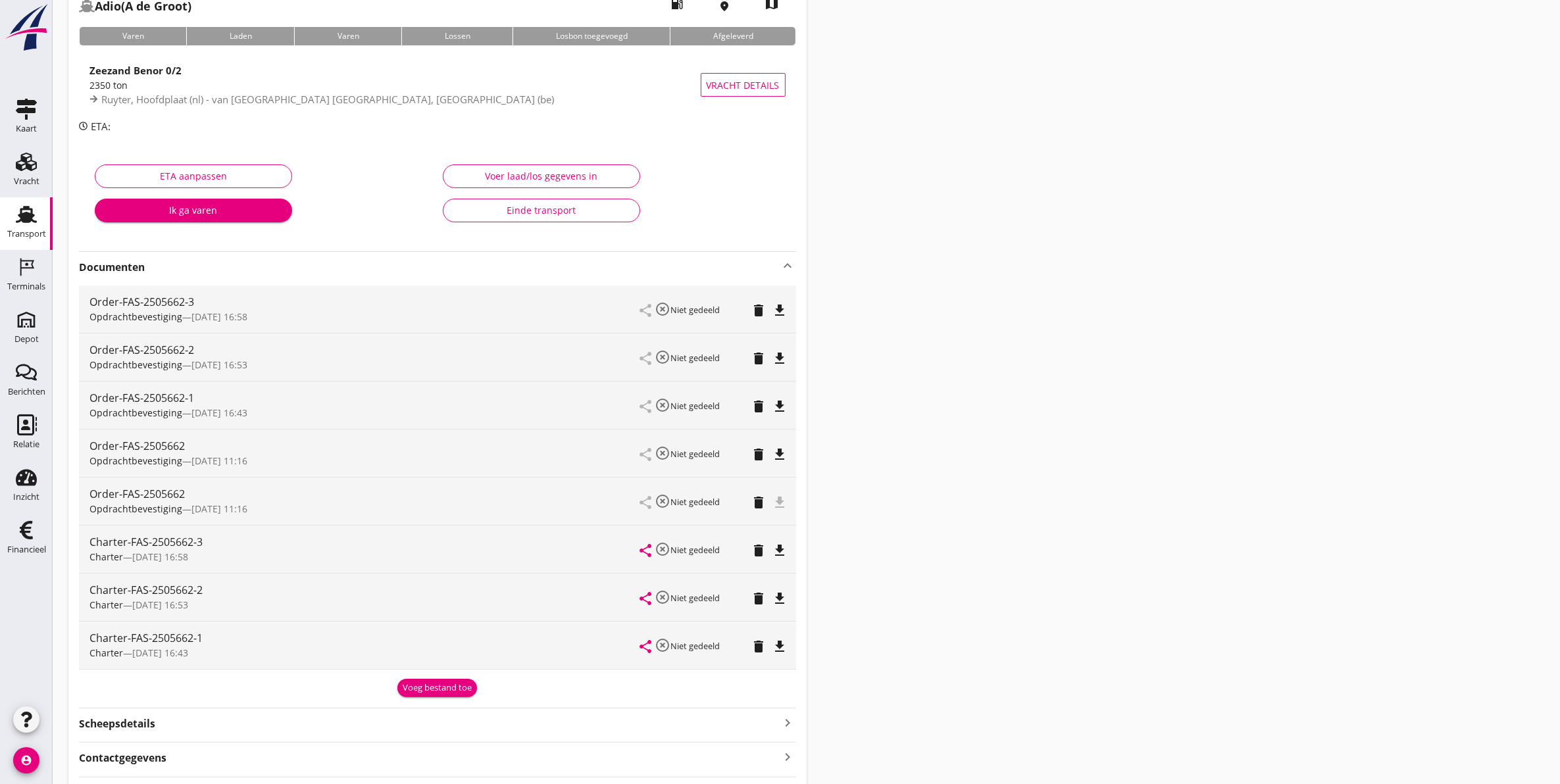
scroll to position [165, 0]
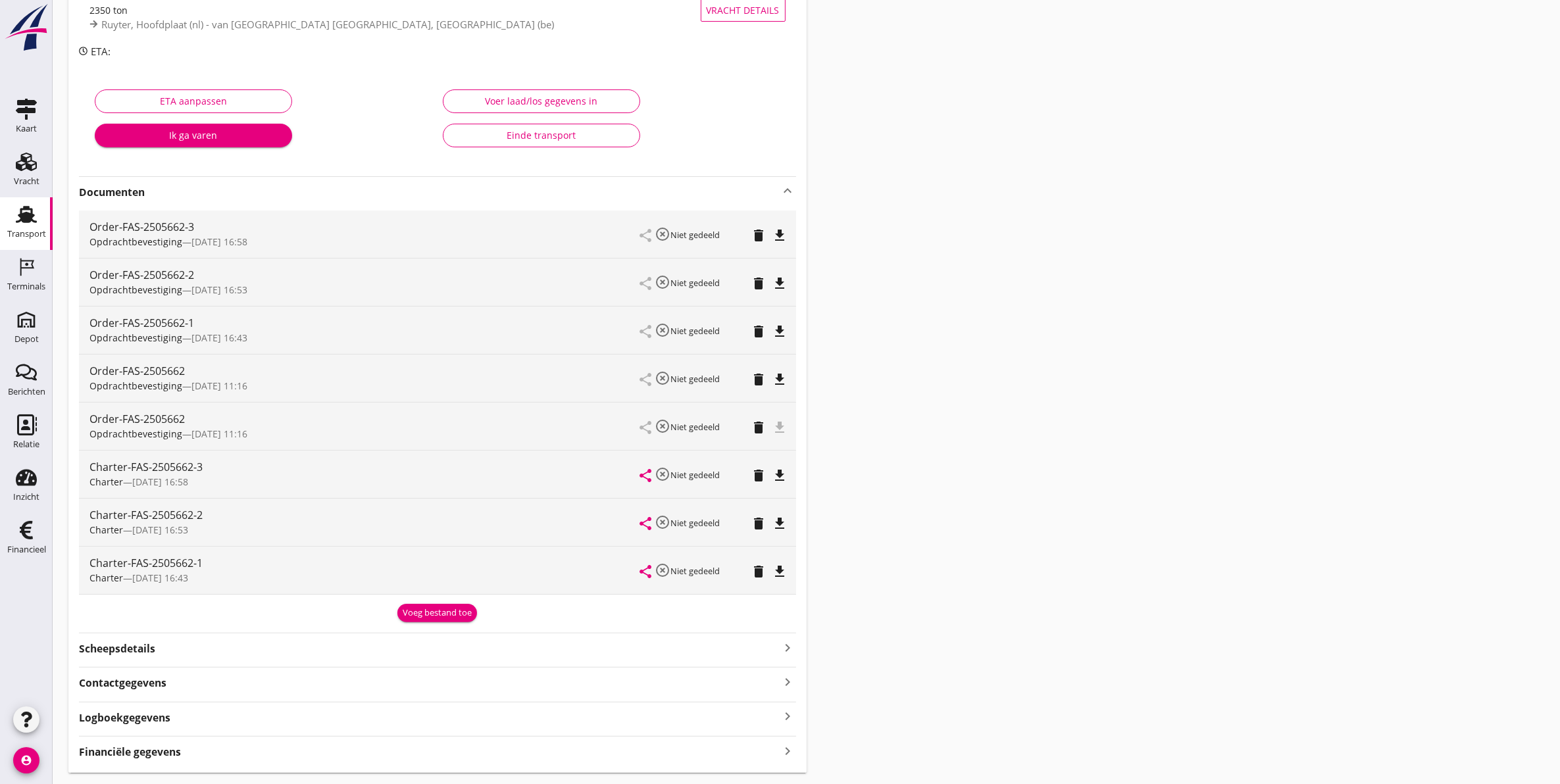
click at [777, 430] on div "file_download" at bounding box center [780, 426] width 11 height 16
click at [778, 428] on div "file_download" at bounding box center [780, 426] width 11 height 16
click at [781, 235] on icon "file_download" at bounding box center [780, 235] width 16 height 16
click at [783, 281] on icon "file_download" at bounding box center [780, 283] width 16 height 16
click at [761, 428] on icon "delete" at bounding box center [758, 427] width 16 height 16
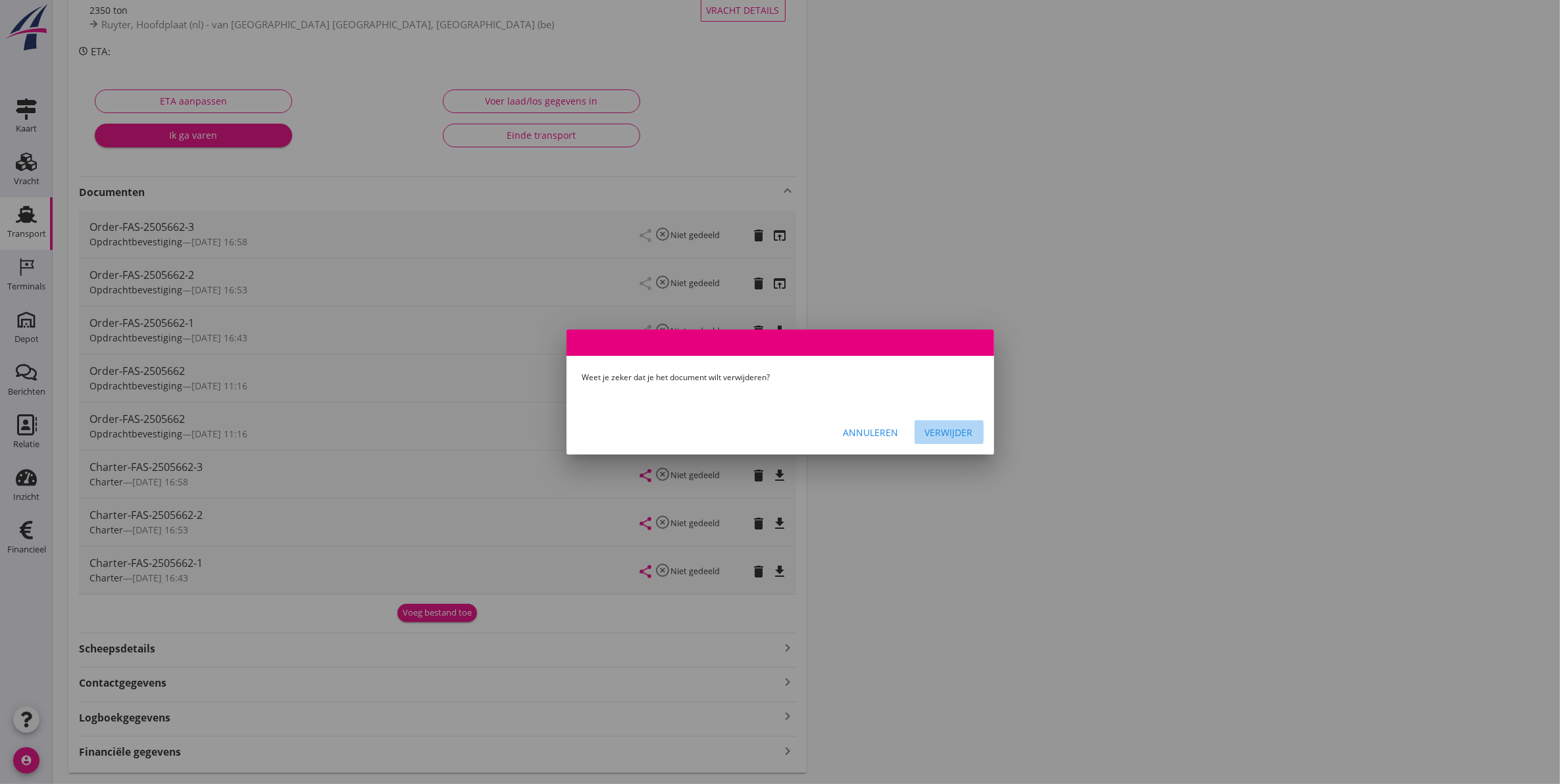
click at [950, 436] on div "Verwijder" at bounding box center [949, 432] width 48 height 14
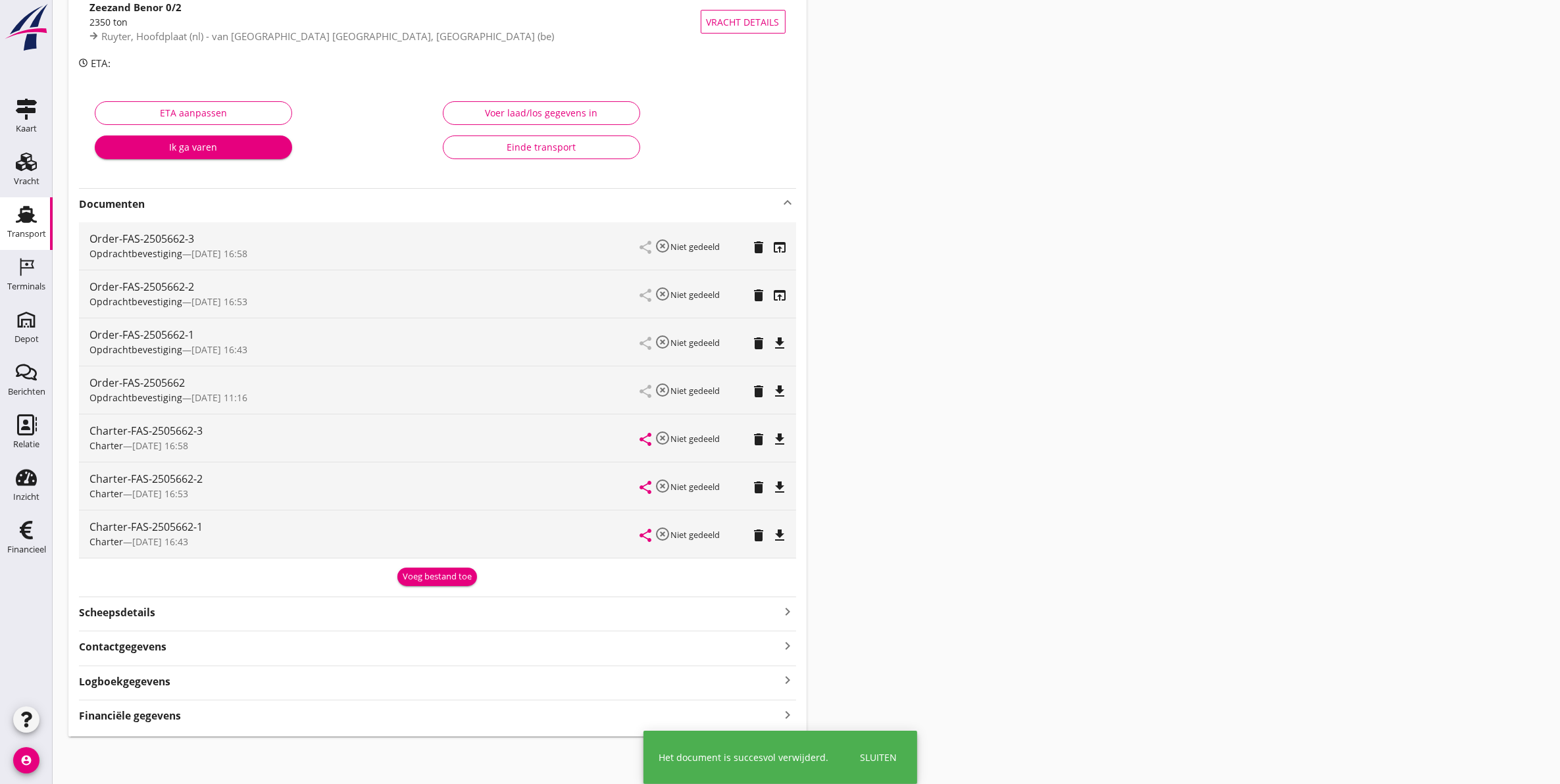
scroll to position [155, 0]
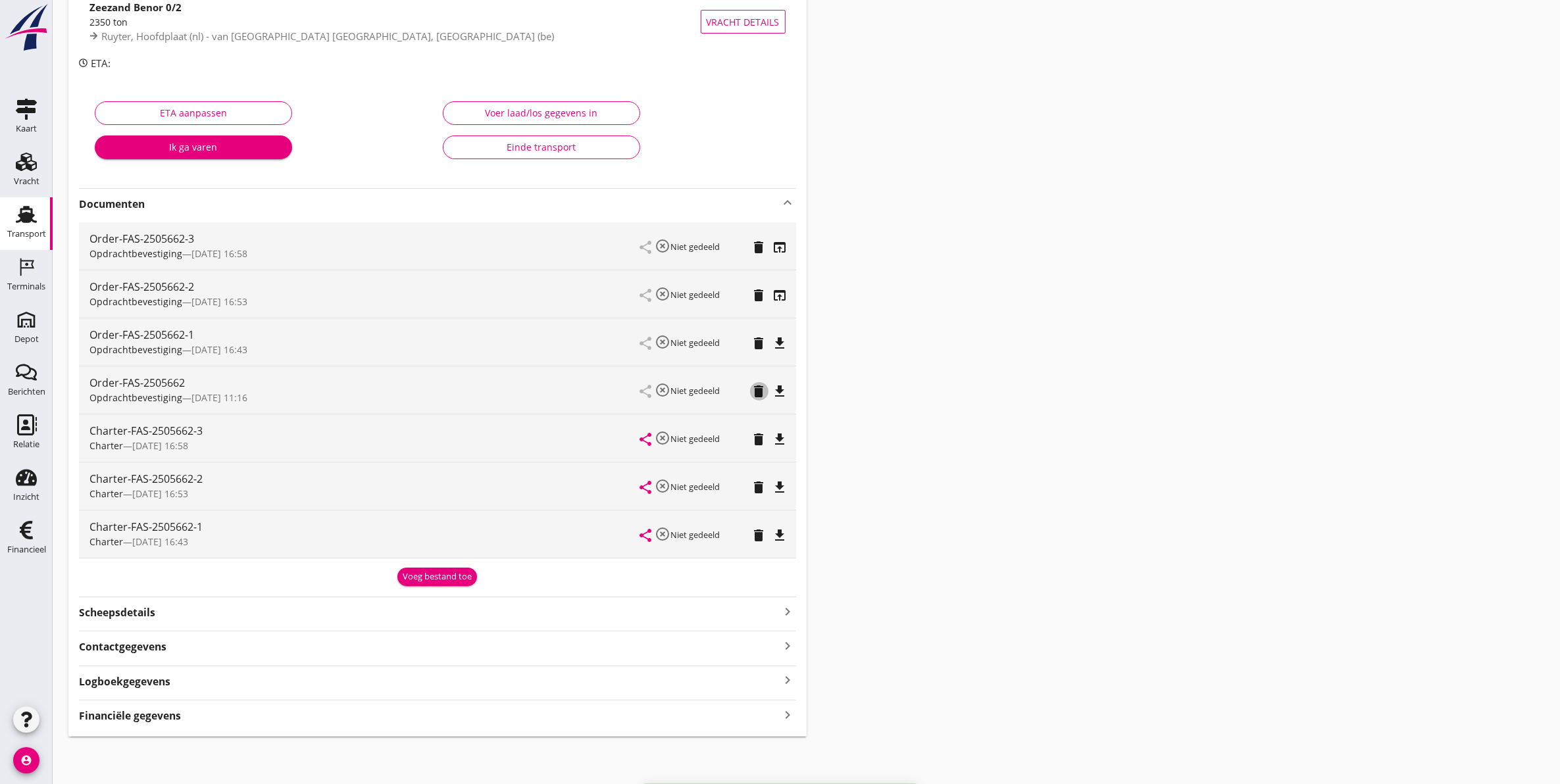
click at [762, 388] on icon "delete" at bounding box center [758, 391] width 16 height 16
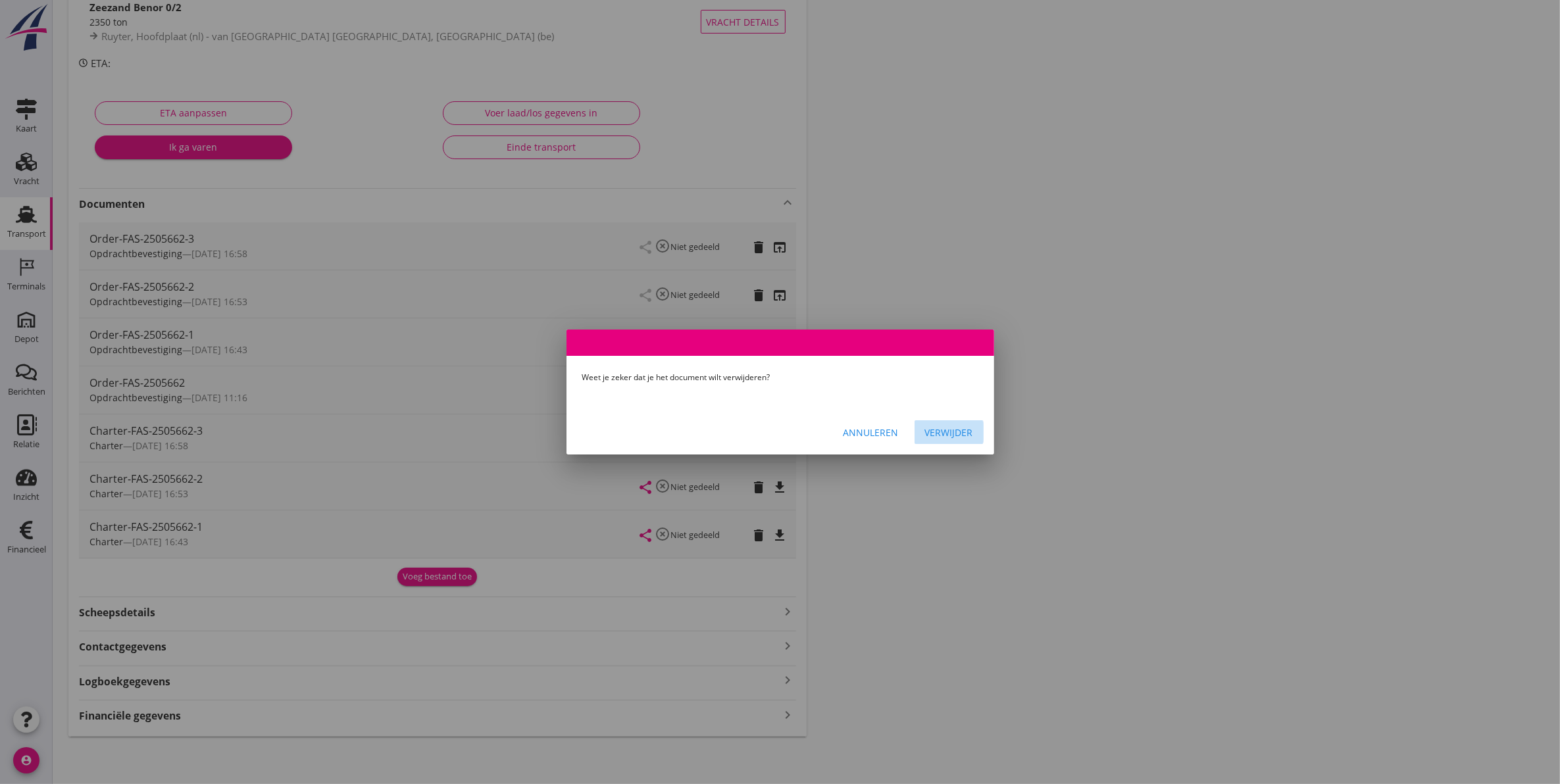
click at [950, 437] on div "Verwijder" at bounding box center [949, 432] width 48 height 14
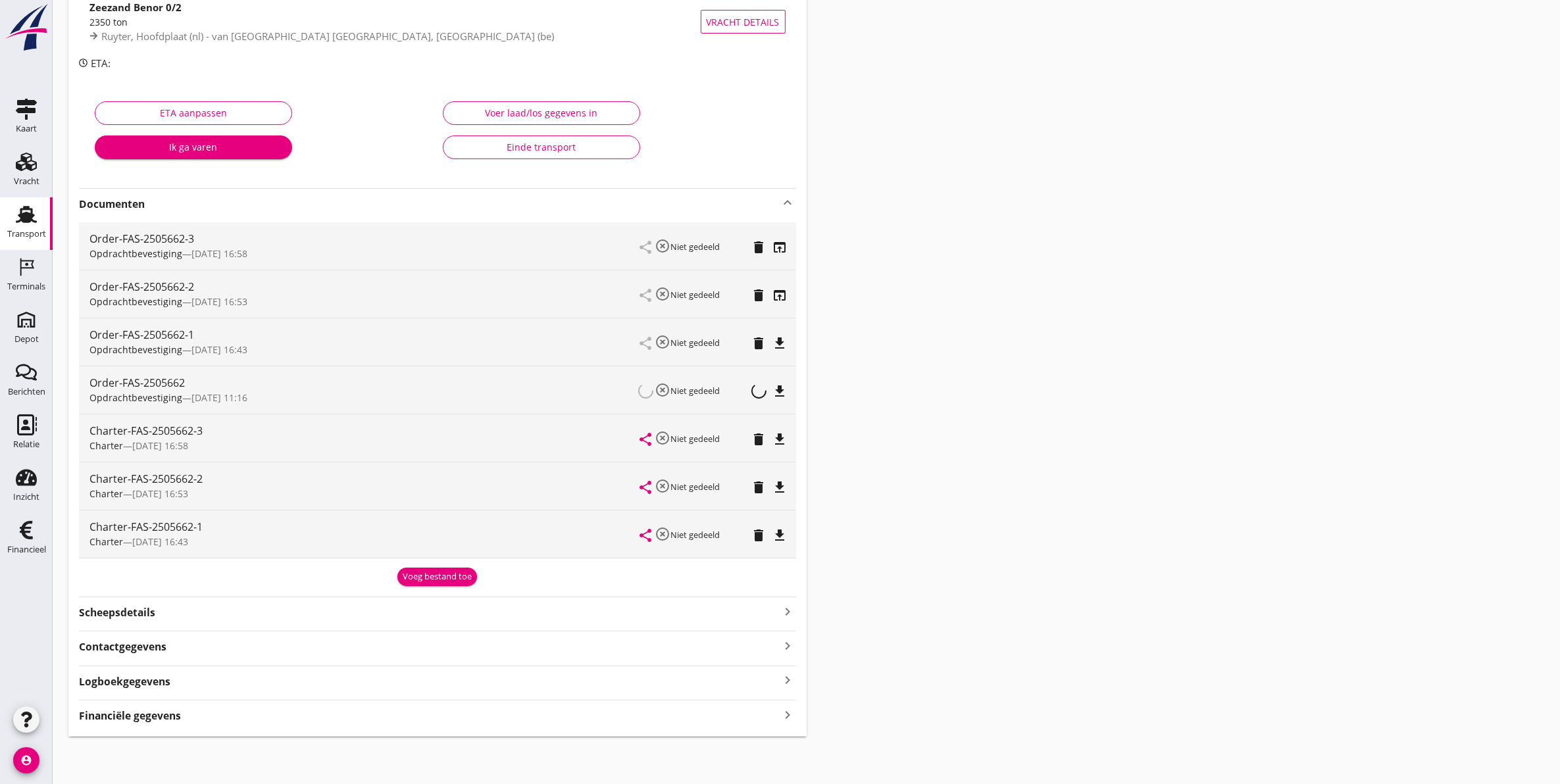
scroll to position [106, 0]
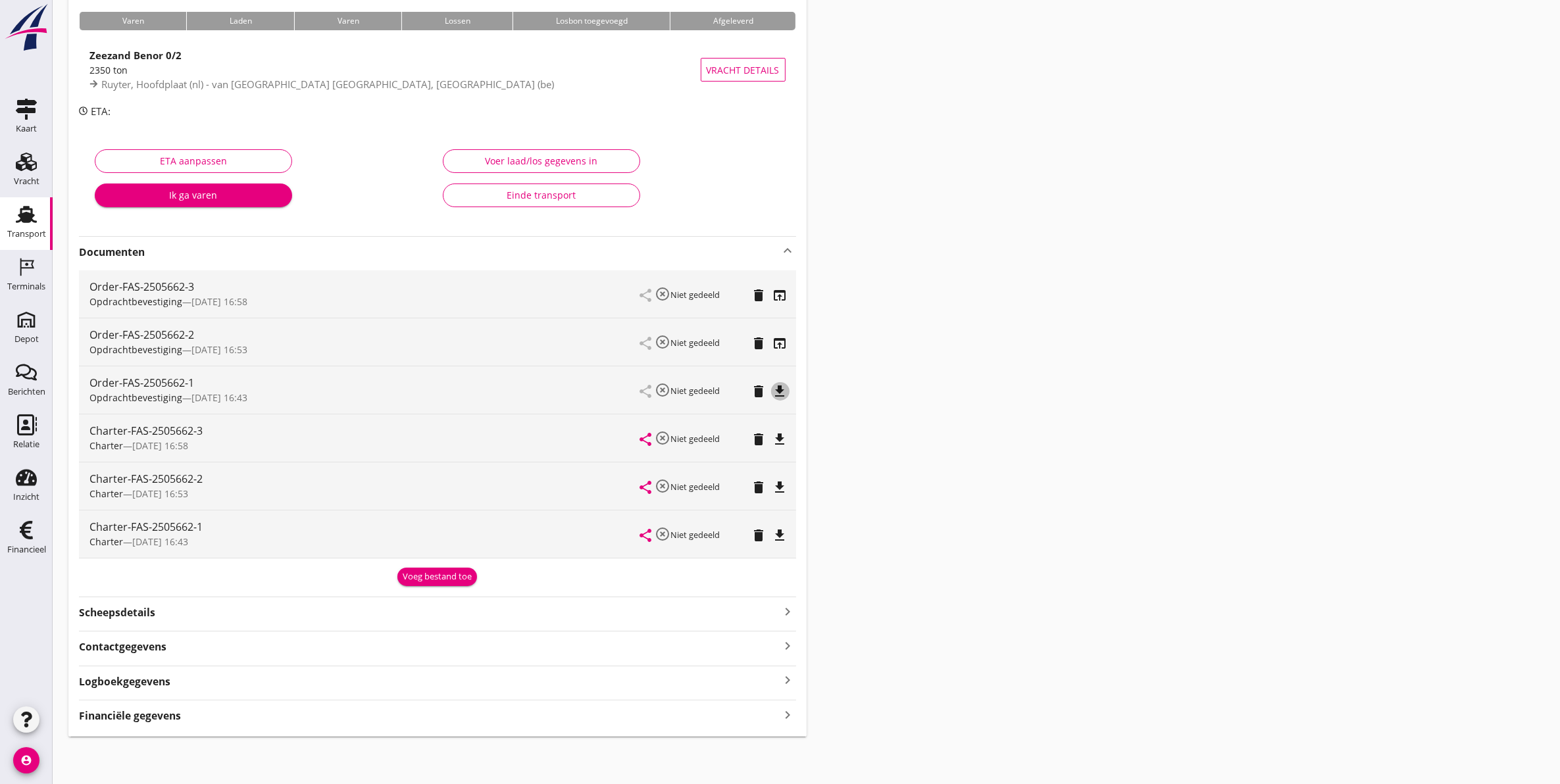
click at [782, 386] on icon "file_download" at bounding box center [780, 391] width 16 height 16
click at [778, 338] on icon "open_in_browser" at bounding box center [780, 343] width 16 height 16
click at [781, 298] on icon "open_in_browser" at bounding box center [780, 295] width 16 height 16
click at [780, 297] on icon "open_in_browser" at bounding box center [780, 295] width 16 height 16
click at [783, 336] on icon "open_in_browser" at bounding box center [780, 343] width 16 height 16
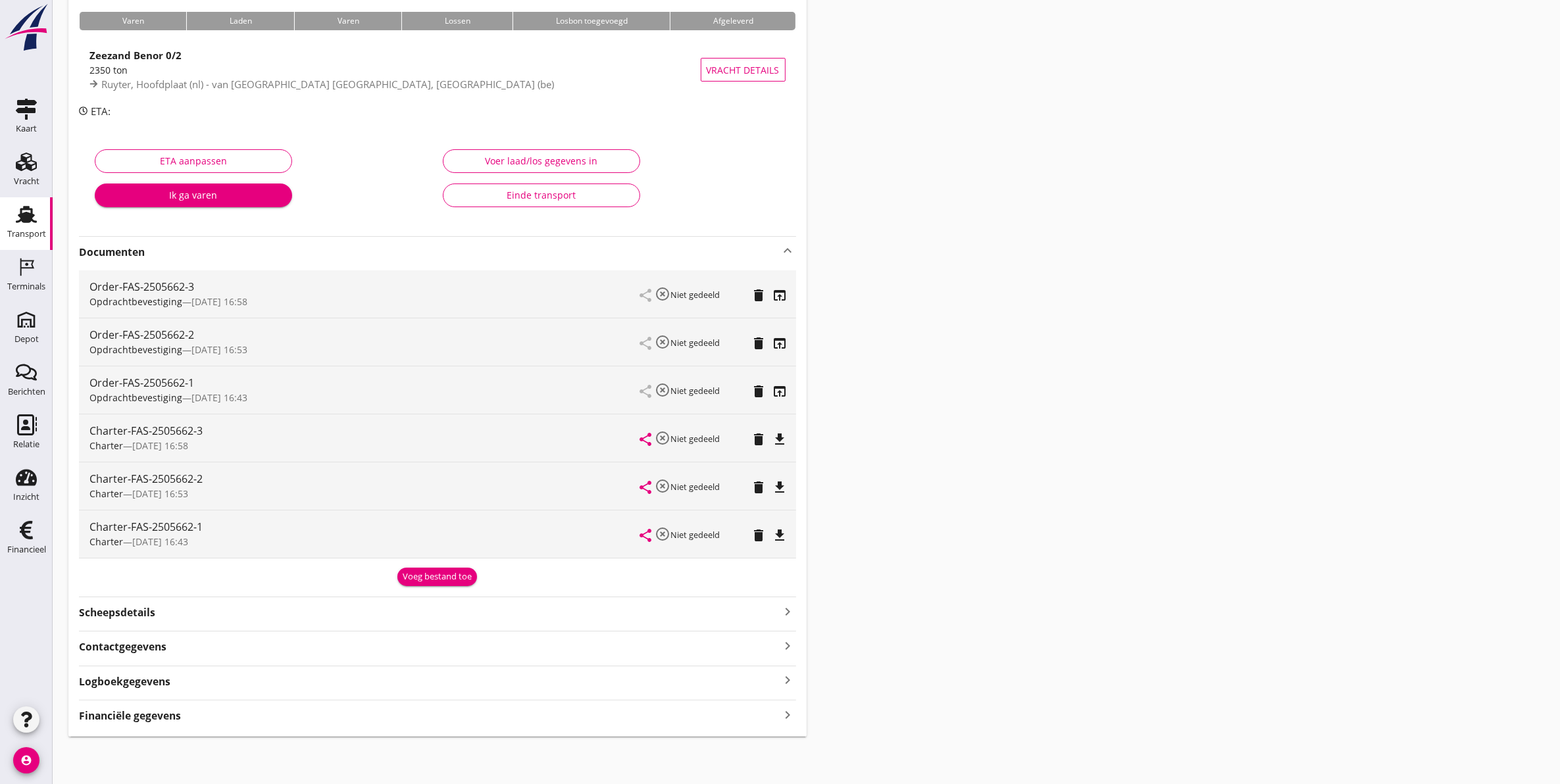
click at [758, 390] on icon "delete" at bounding box center [758, 391] width 16 height 16
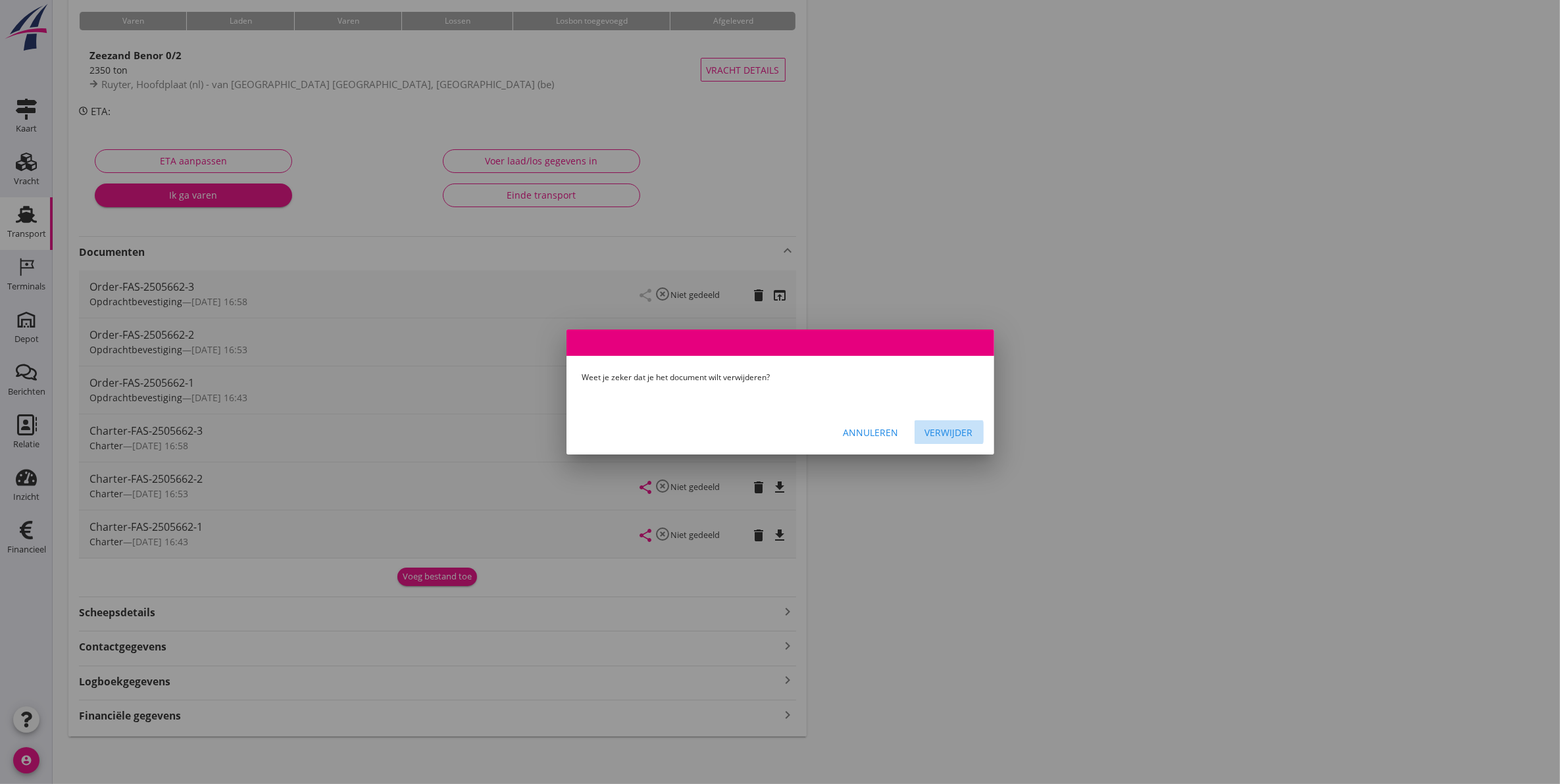
click at [941, 432] on div "Verwijder" at bounding box center [949, 432] width 48 height 14
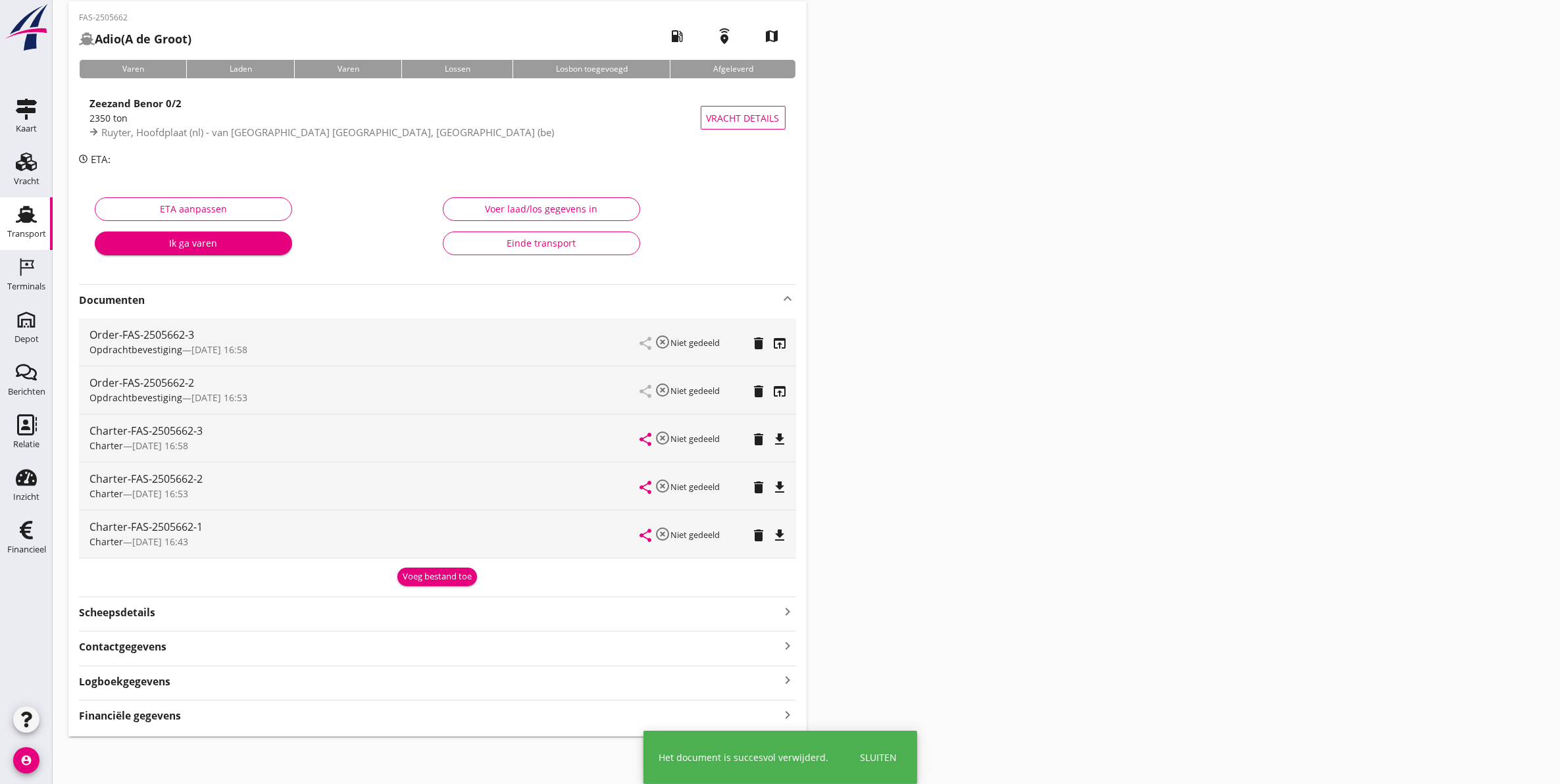
scroll to position [57, 0]
click at [760, 388] on icon "delete" at bounding box center [758, 391] width 16 height 16
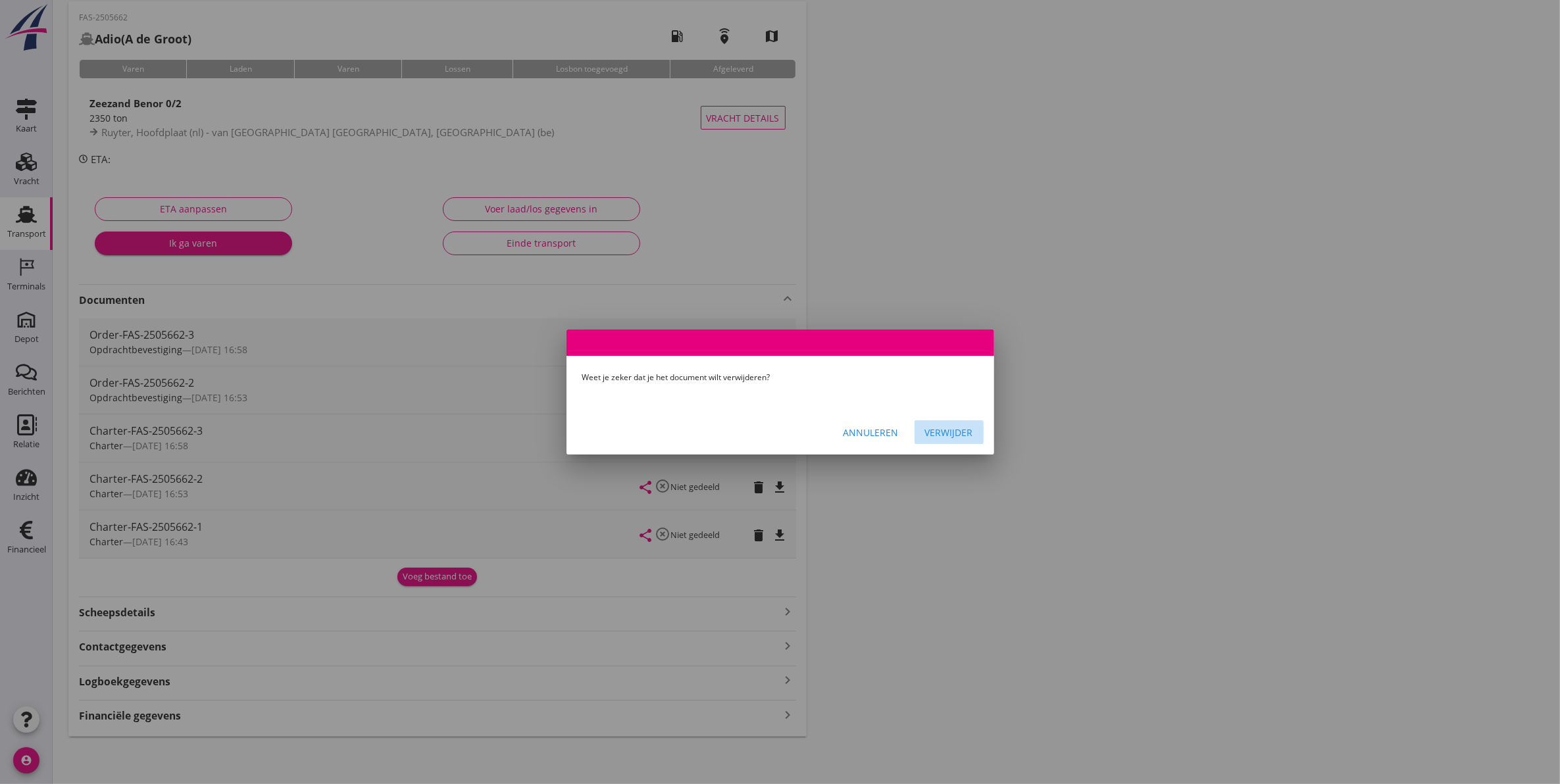
click at [932, 436] on div "Verwijder" at bounding box center [949, 432] width 48 height 14
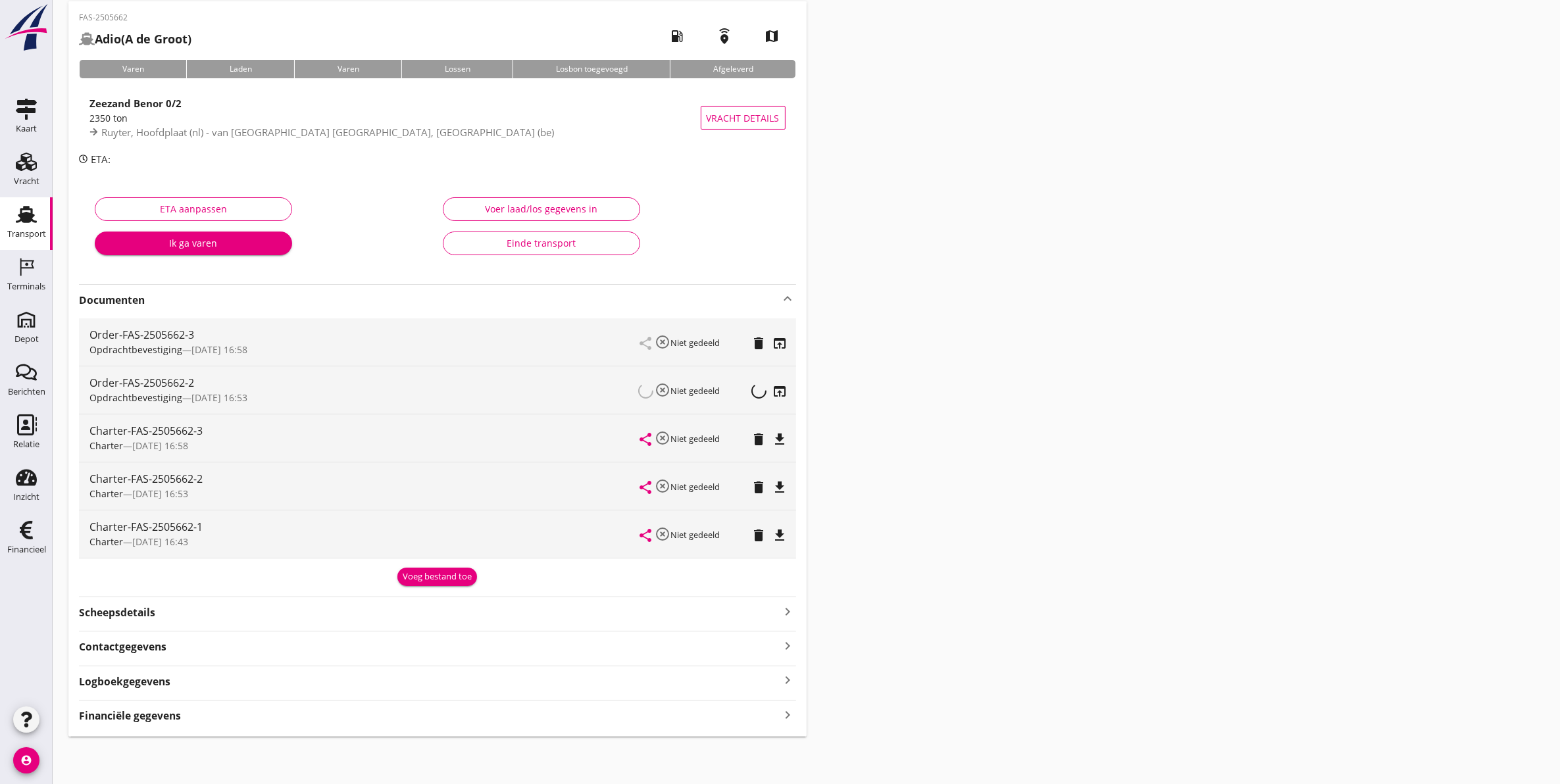
scroll to position [10, 0]
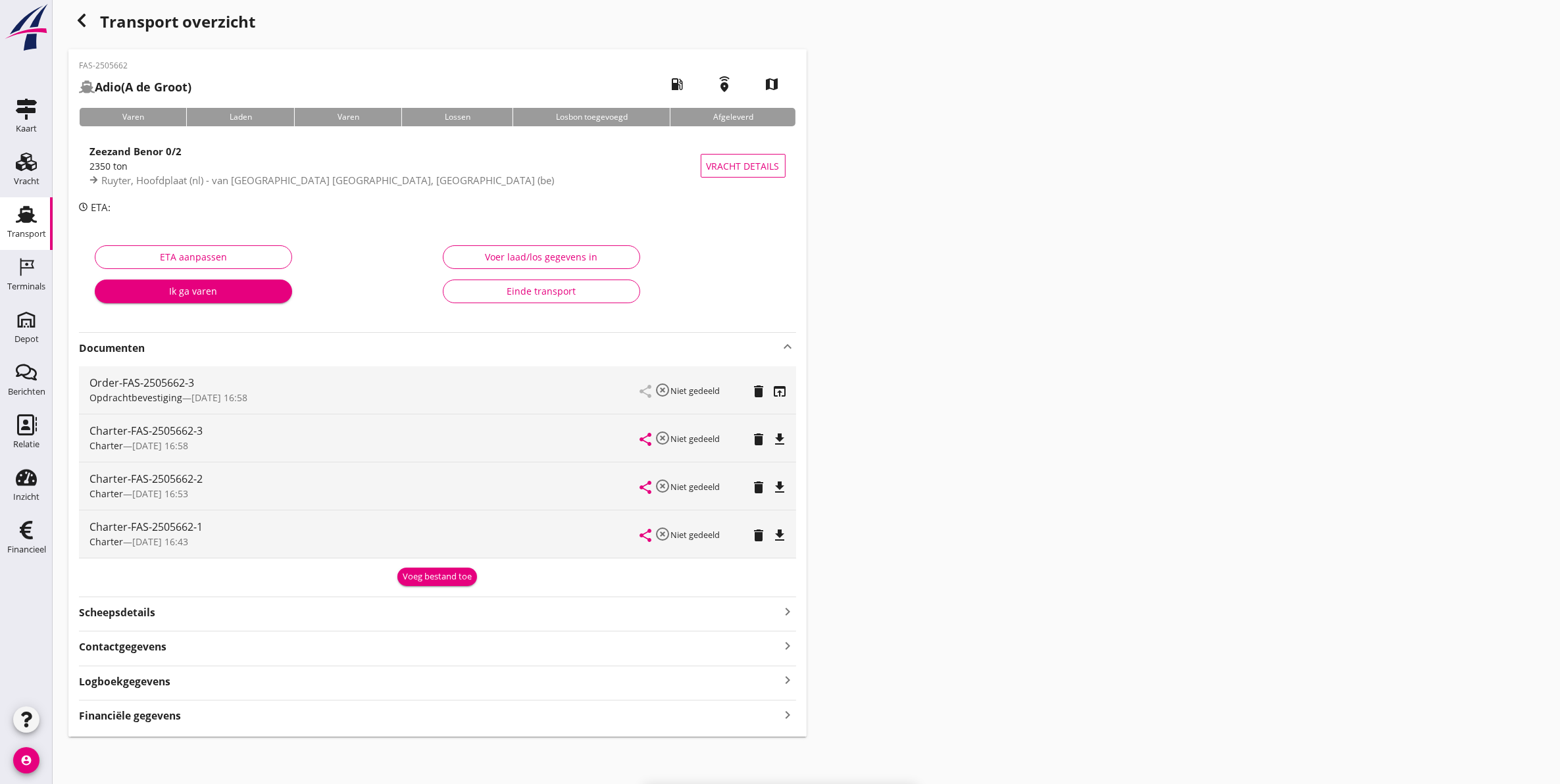
click at [777, 443] on icon "file_download" at bounding box center [780, 439] width 16 height 16
click at [777, 443] on icon "open_in_browser" at bounding box center [780, 439] width 16 height 16
click at [758, 484] on icon "delete" at bounding box center [758, 487] width 16 height 16
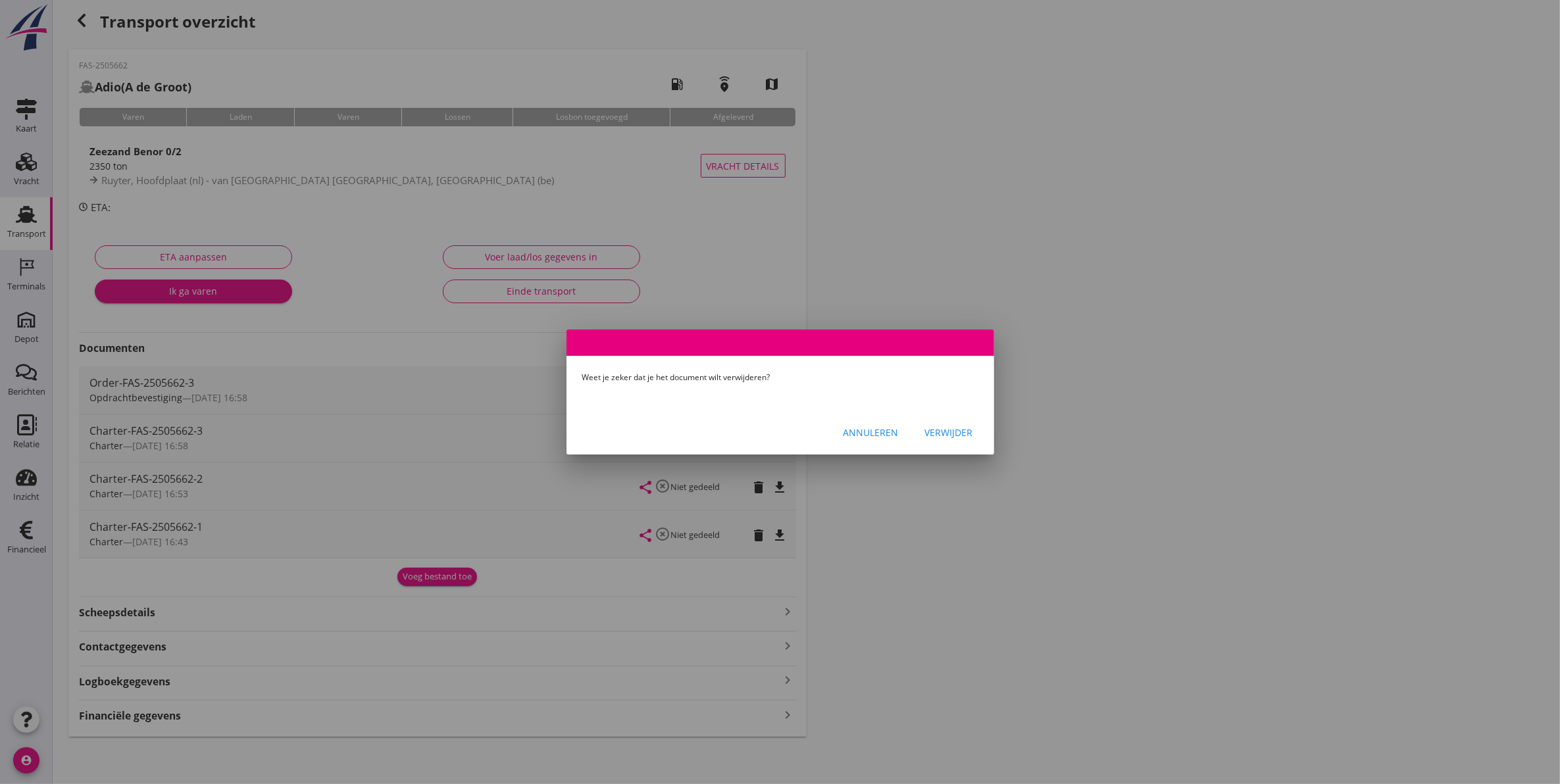
click at [947, 432] on div "Verwijder" at bounding box center [949, 432] width 48 height 14
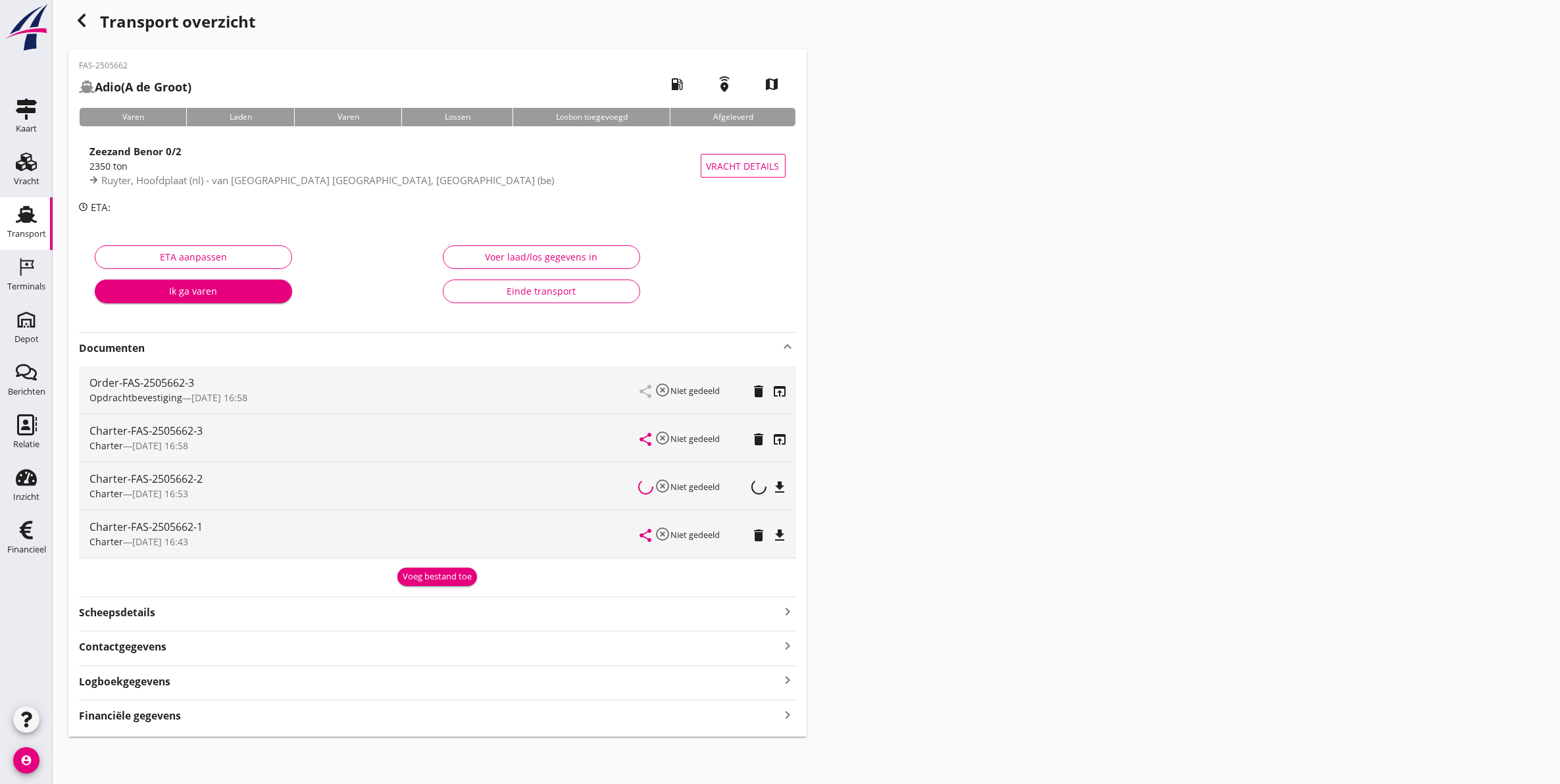
scroll to position [0, 0]
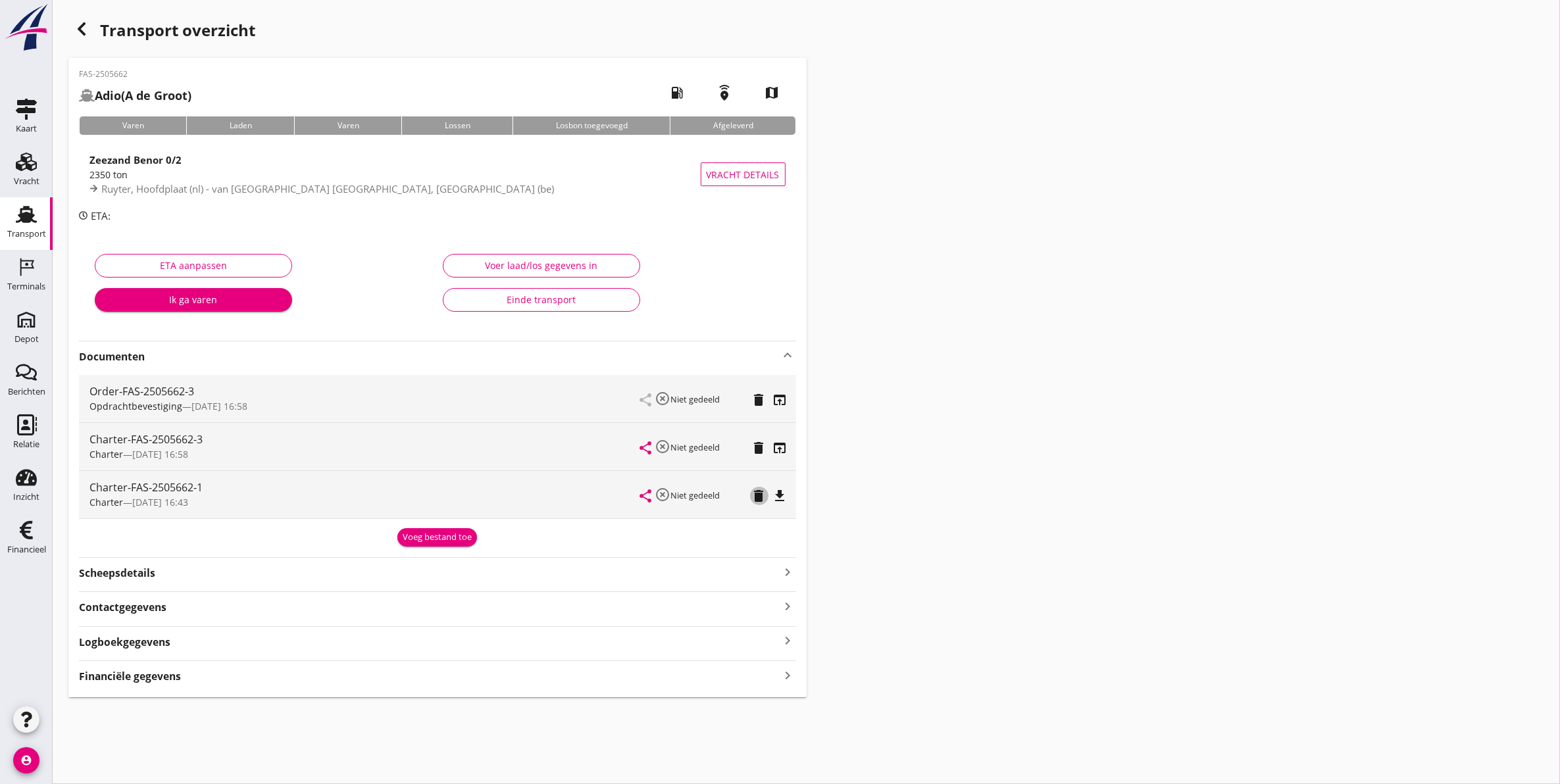
click at [760, 498] on icon "delete" at bounding box center [758, 496] width 16 height 16
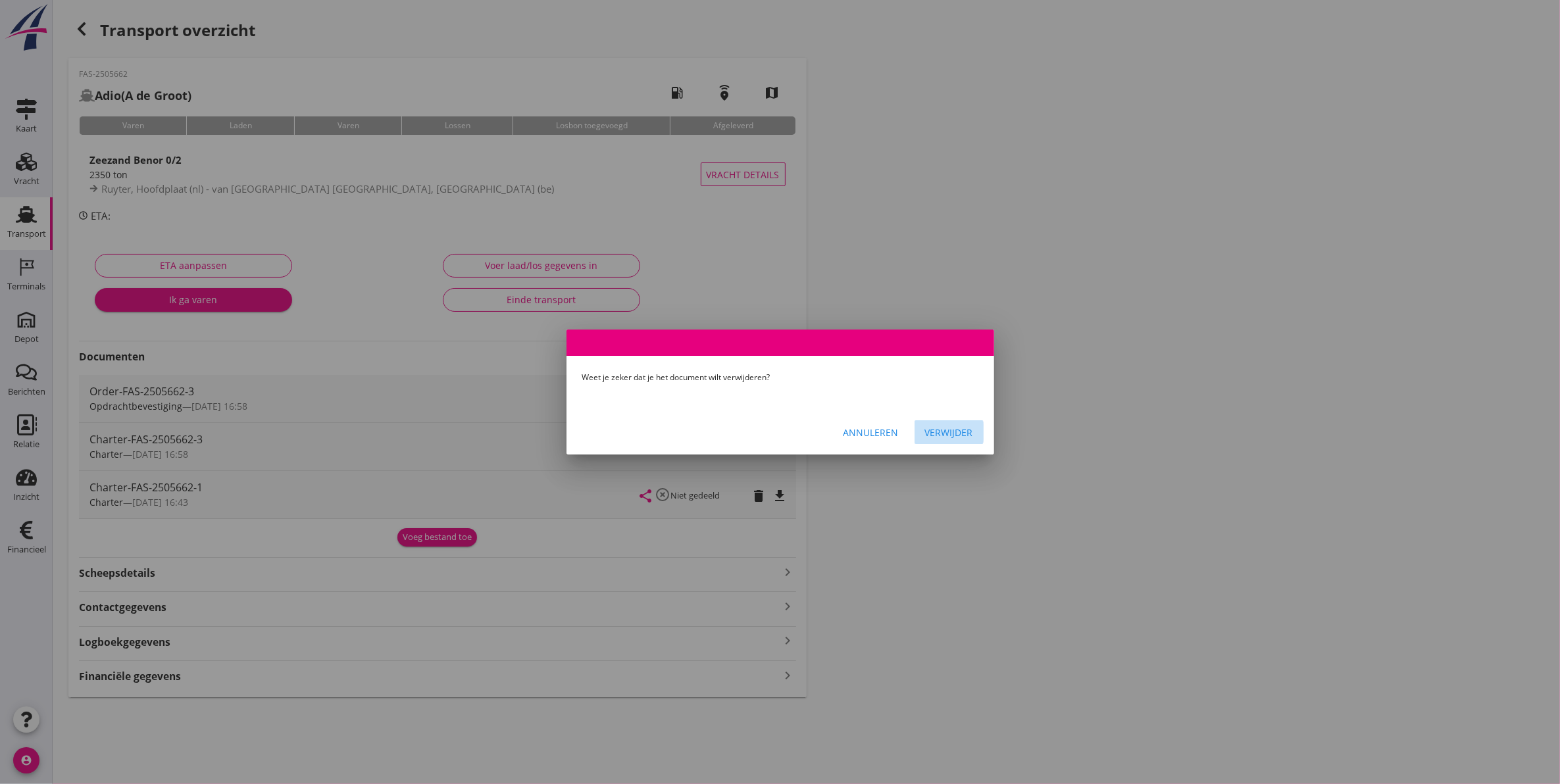
click at [941, 431] on div "Verwijder" at bounding box center [949, 432] width 48 height 14
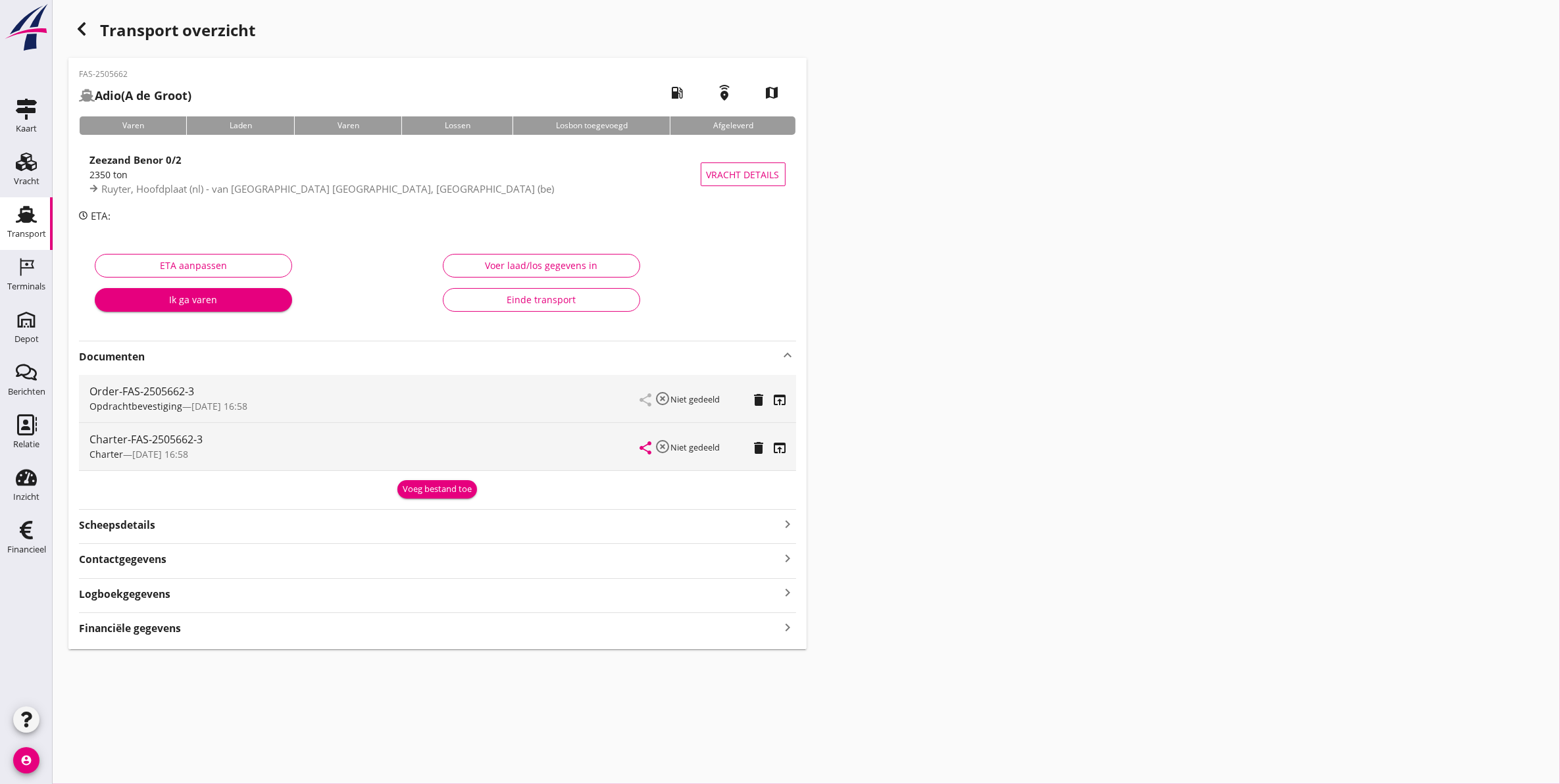
click at [77, 36] on div "button" at bounding box center [82, 29] width 26 height 26
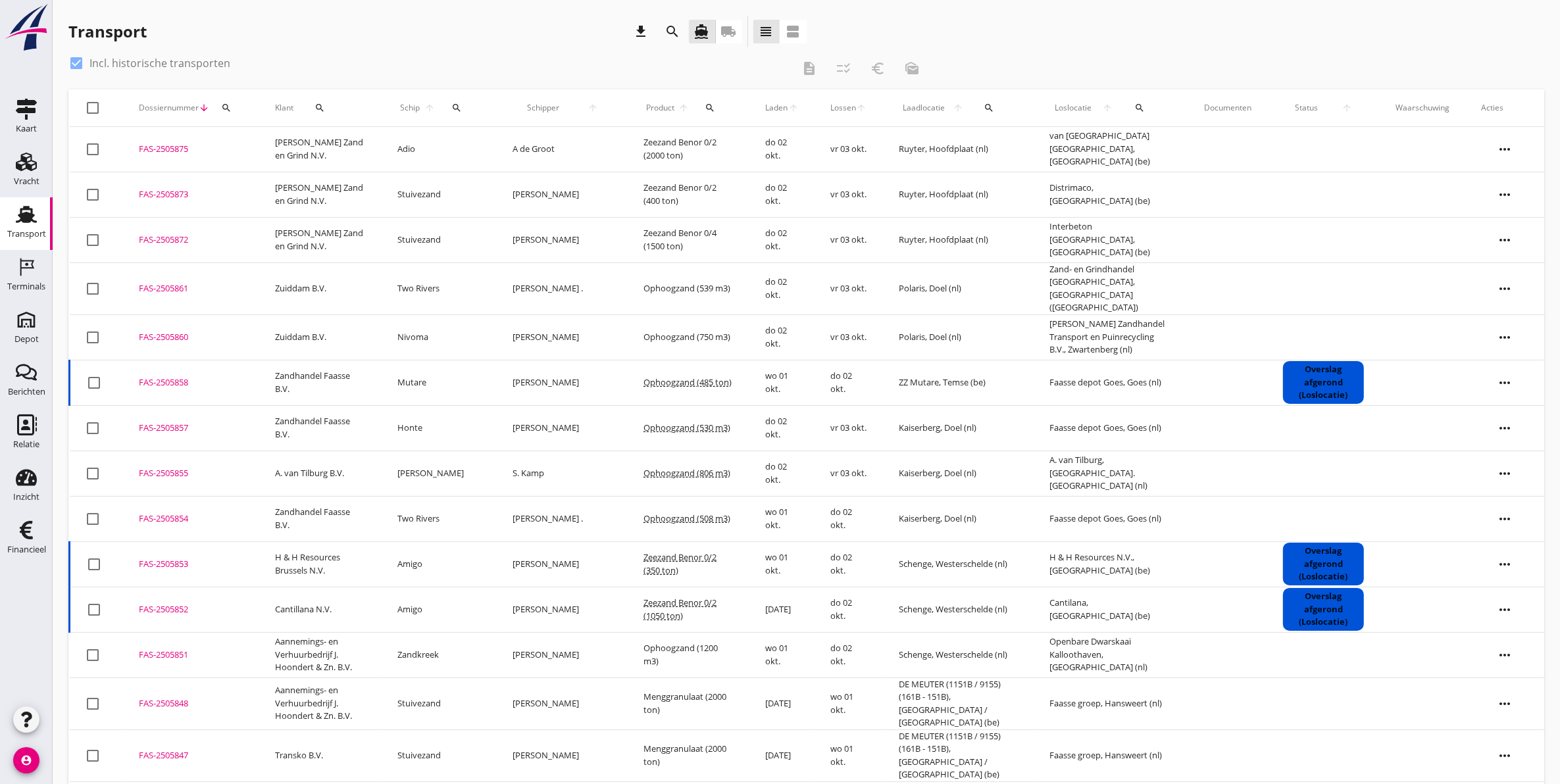
click at [455, 108] on icon "search" at bounding box center [456, 108] width 11 height 11
click at [559, 142] on input "Zoek op (scheeps)naam" at bounding box center [519, 146] width 137 height 21
click at [578, 186] on div "ENI: 02333376 (L:85.88 x B:10.49)" at bounding box center [570, 186] width 143 height 14
click at [628, 152] on div "Zoek op (scheeps)naam Adio clear arrow_drop_down check" at bounding box center [549, 147] width 205 height 55
click at [633, 145] on icon "check" at bounding box center [638, 144] width 16 height 16
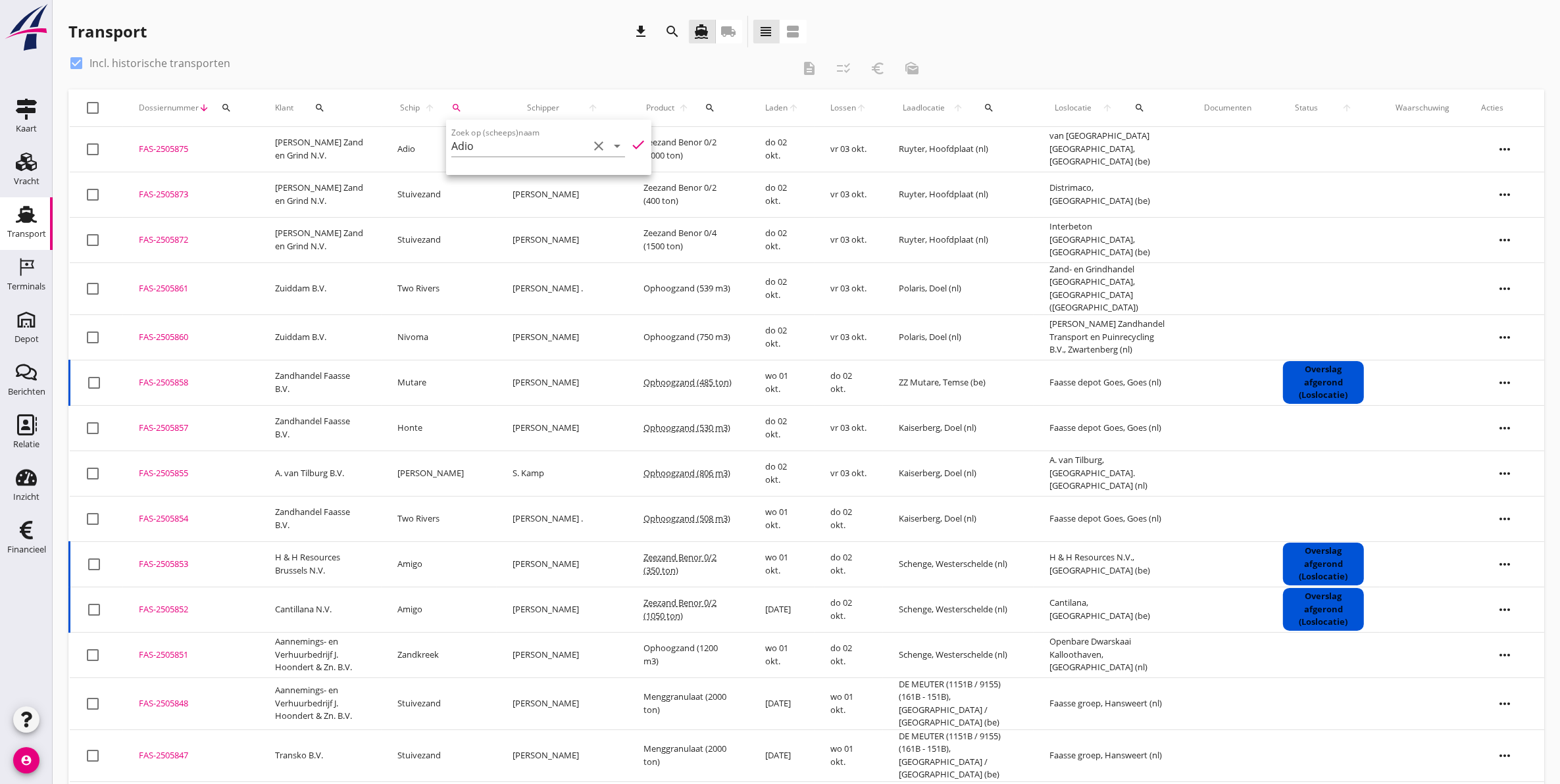
type input "Adio"
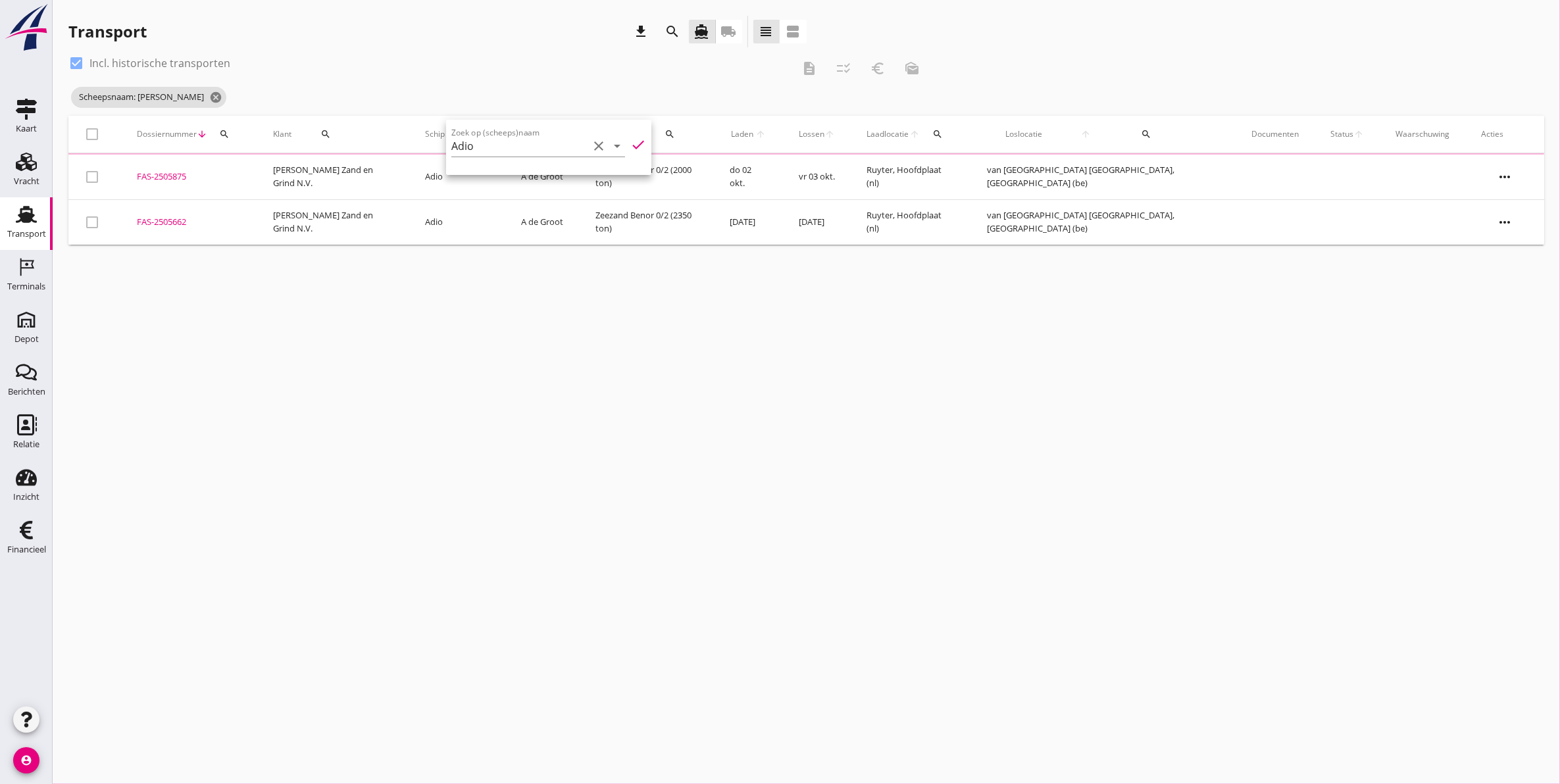
click at [610, 372] on div "cancel You are impersonating another user. Transport download search directions…" at bounding box center [806, 392] width 1508 height 784
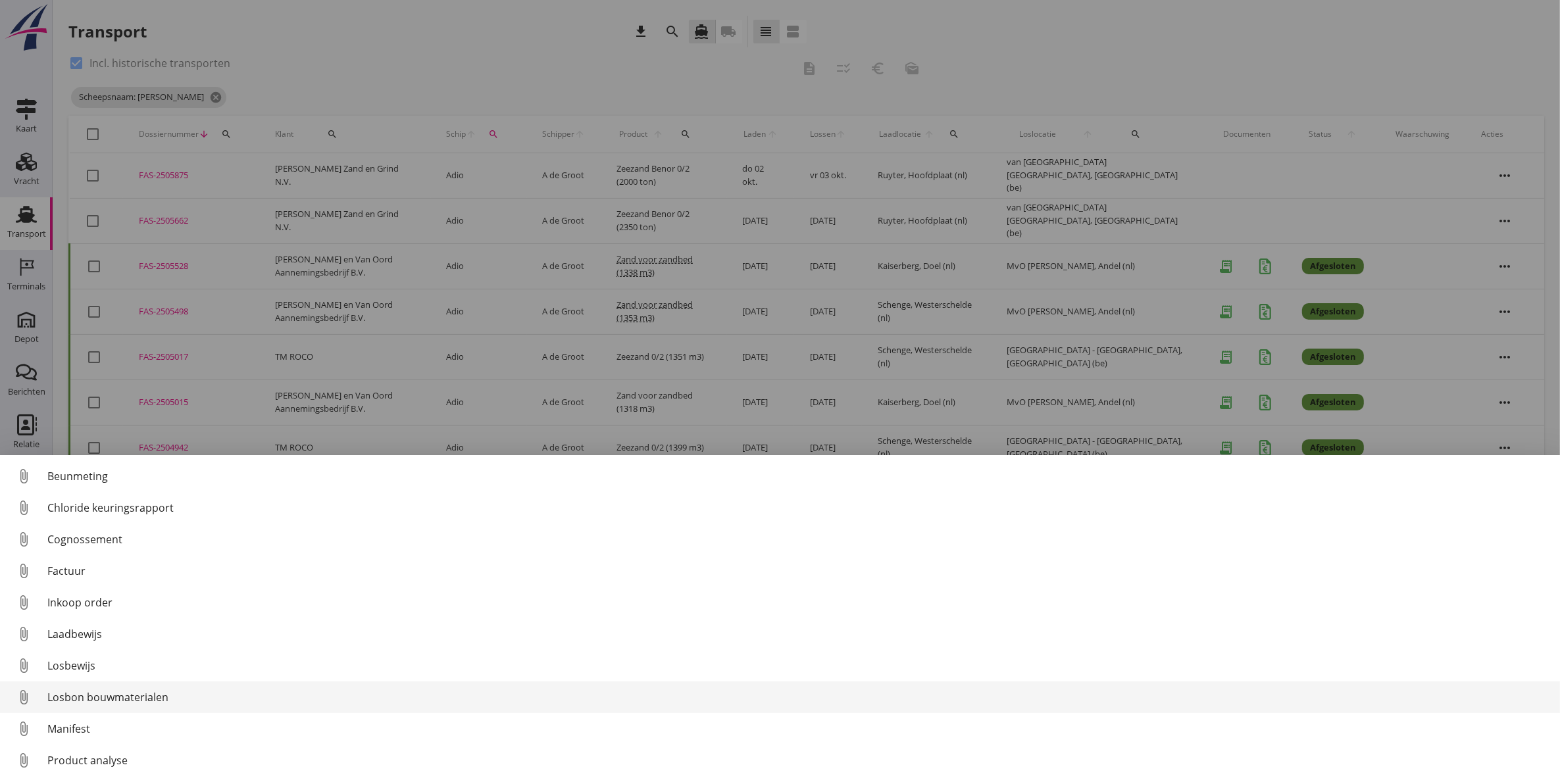
click at [146, 695] on div "Losbon bouwmaterialen" at bounding box center [798, 697] width 1502 height 16
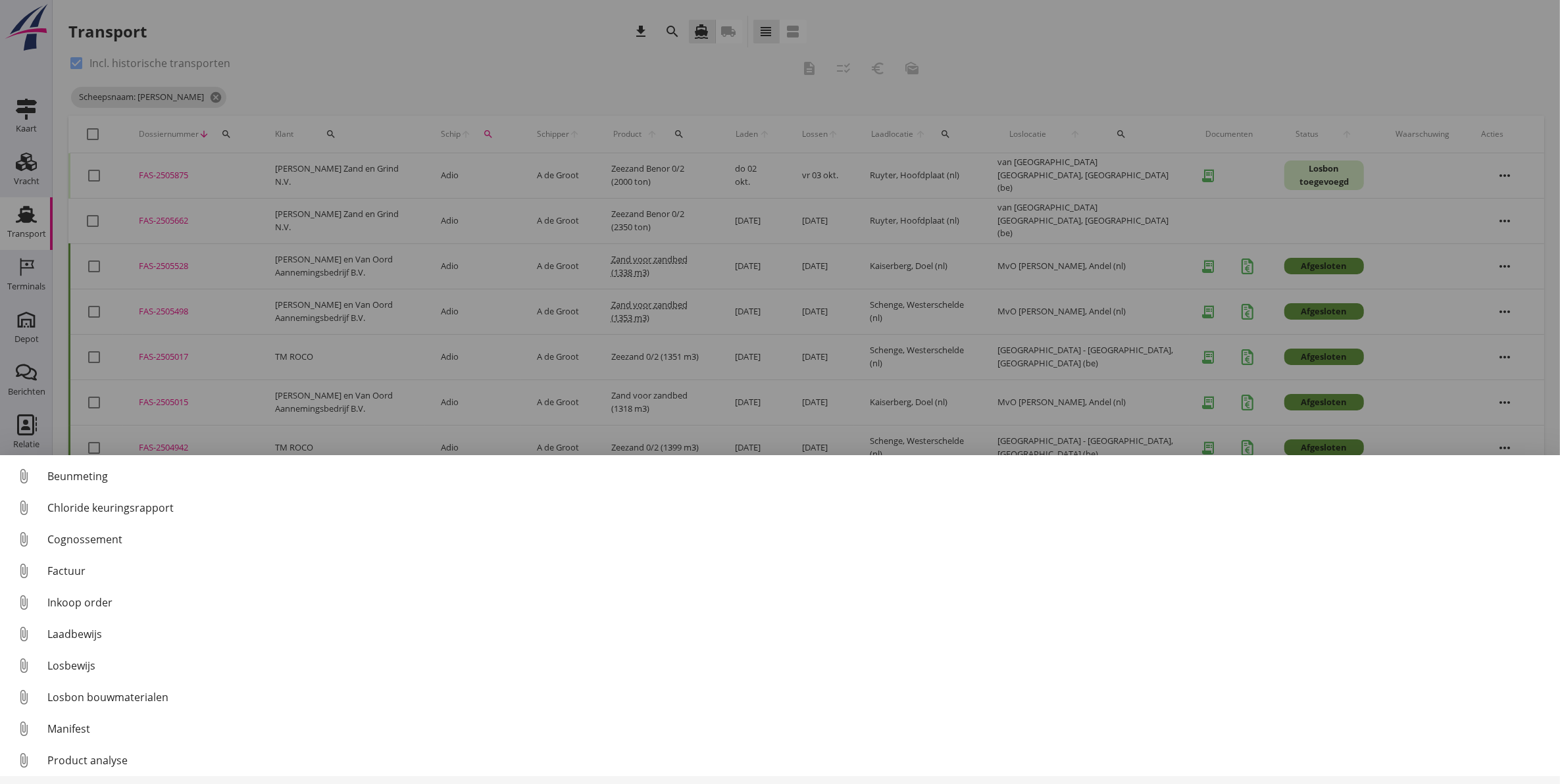
scroll to position [60, 0]
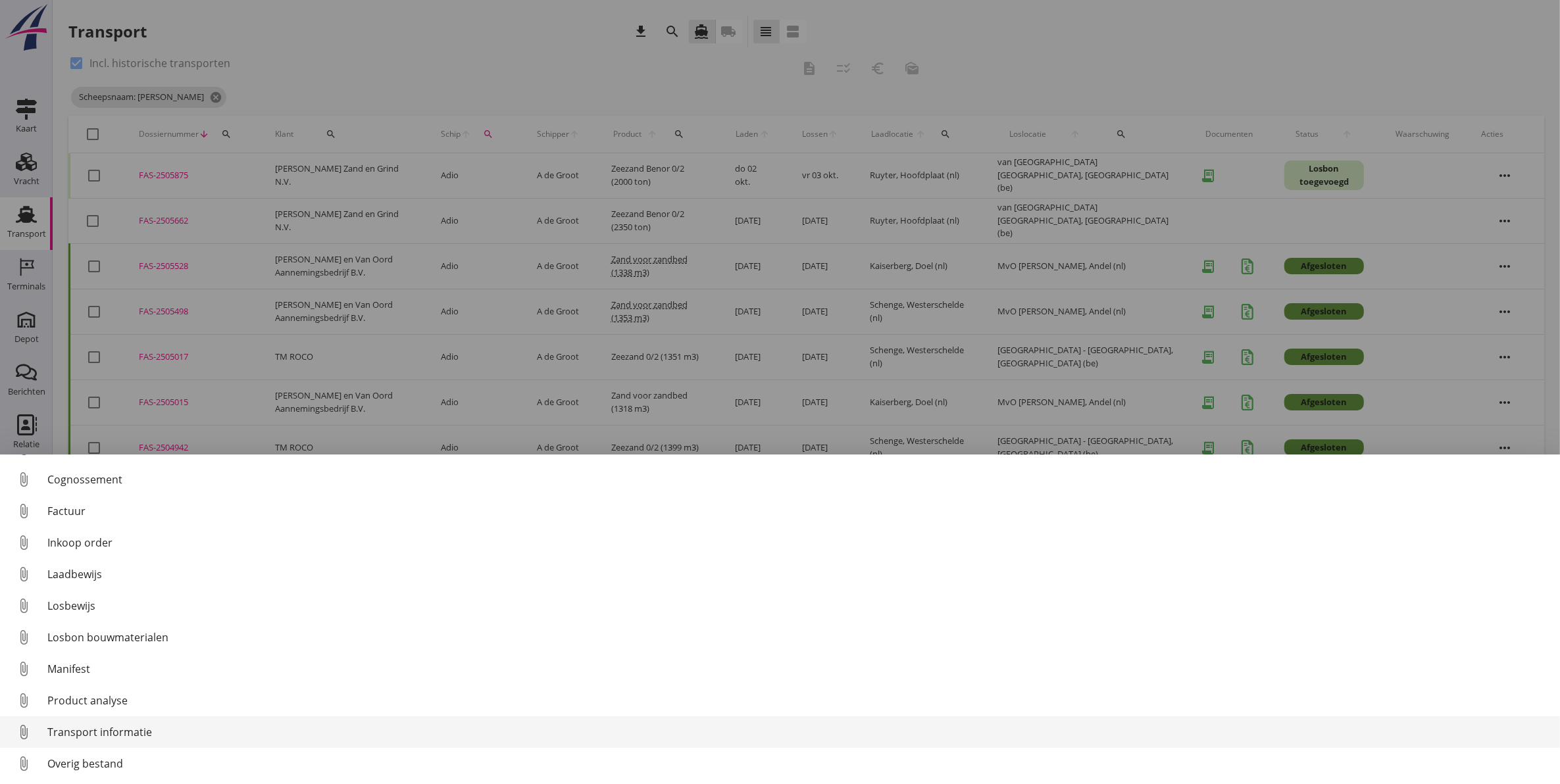
click at [123, 738] on div "Transport informatie" at bounding box center [798, 732] width 1502 height 16
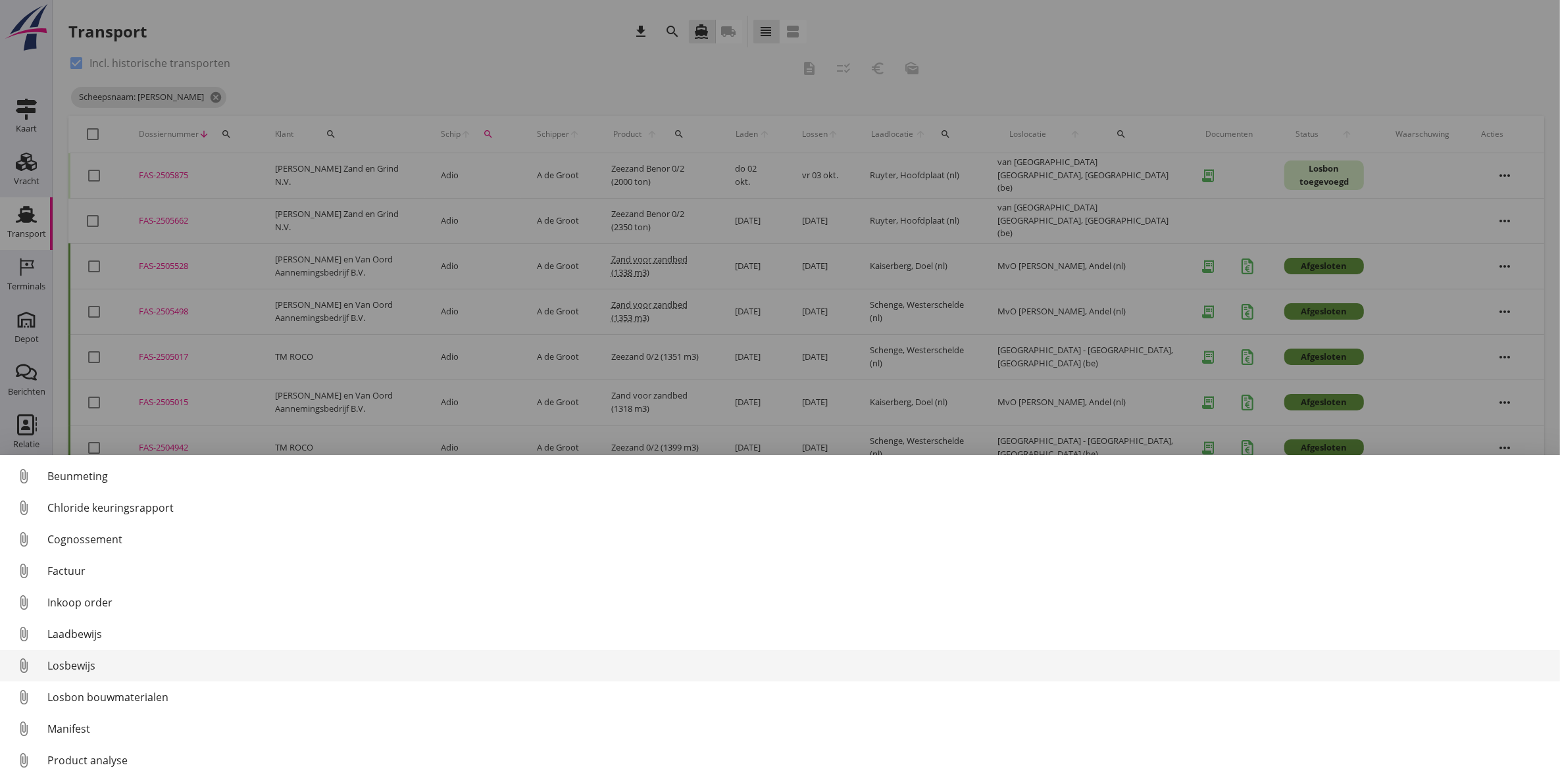
click at [142, 662] on div "Losbewijs" at bounding box center [798, 666] width 1502 height 16
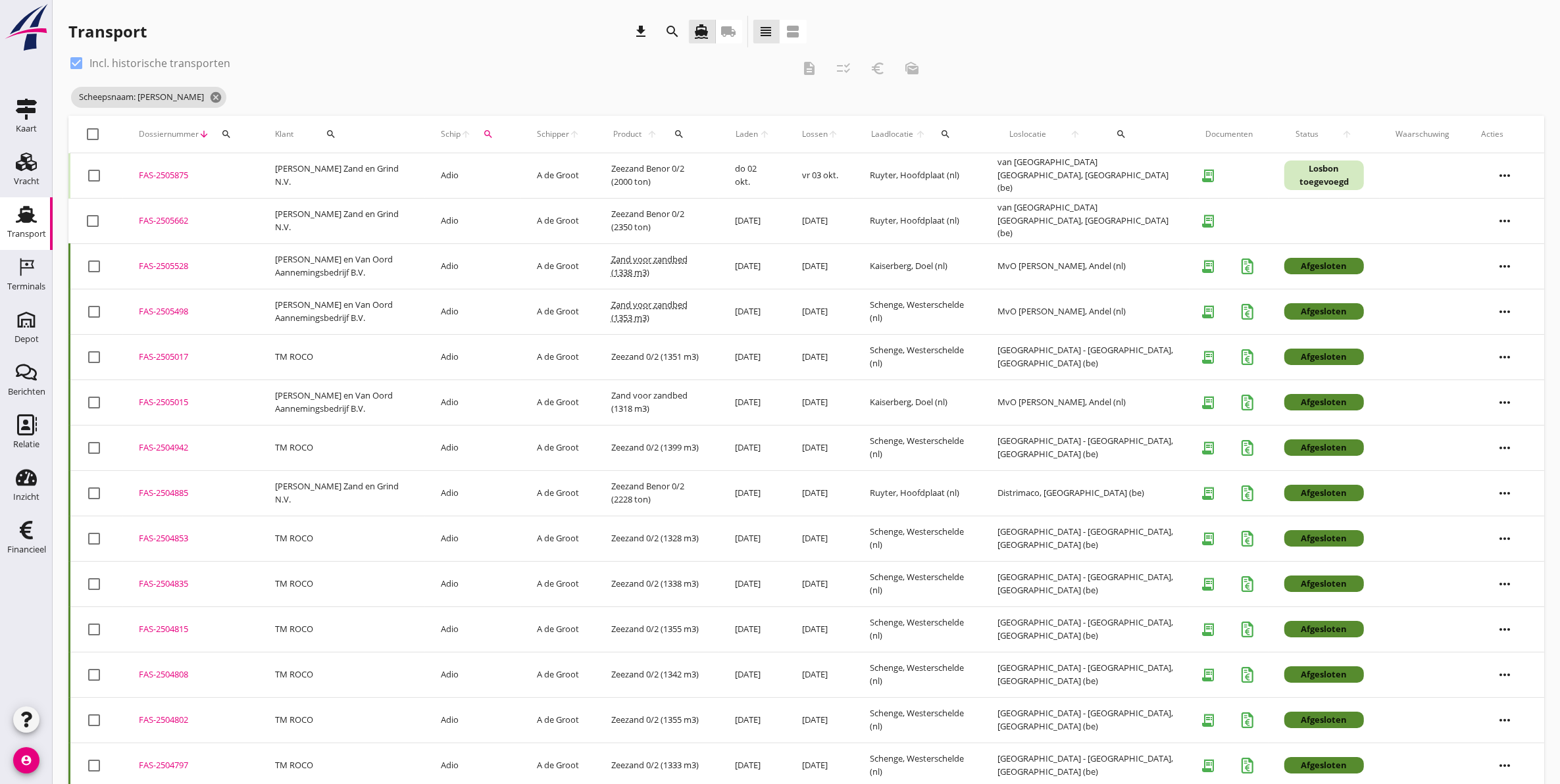
click at [160, 180] on div "FAS-2505875" at bounding box center [191, 176] width 104 height 13
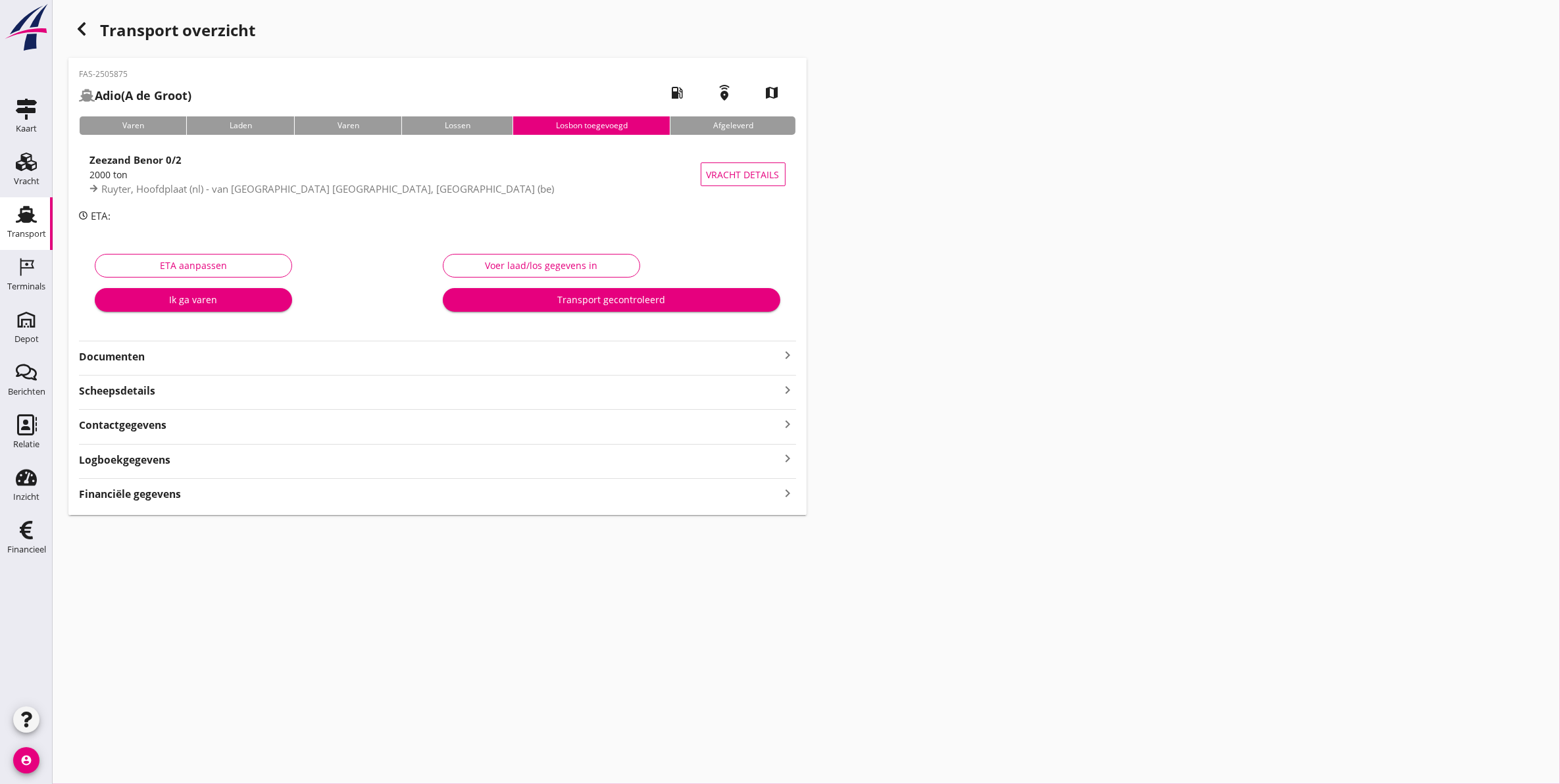
click at [135, 343] on div "Documenten keyboard_arrow_right" at bounding box center [437, 353] width 717 height 24
click at [135, 356] on strong "Documenten" at bounding box center [429, 357] width 701 height 15
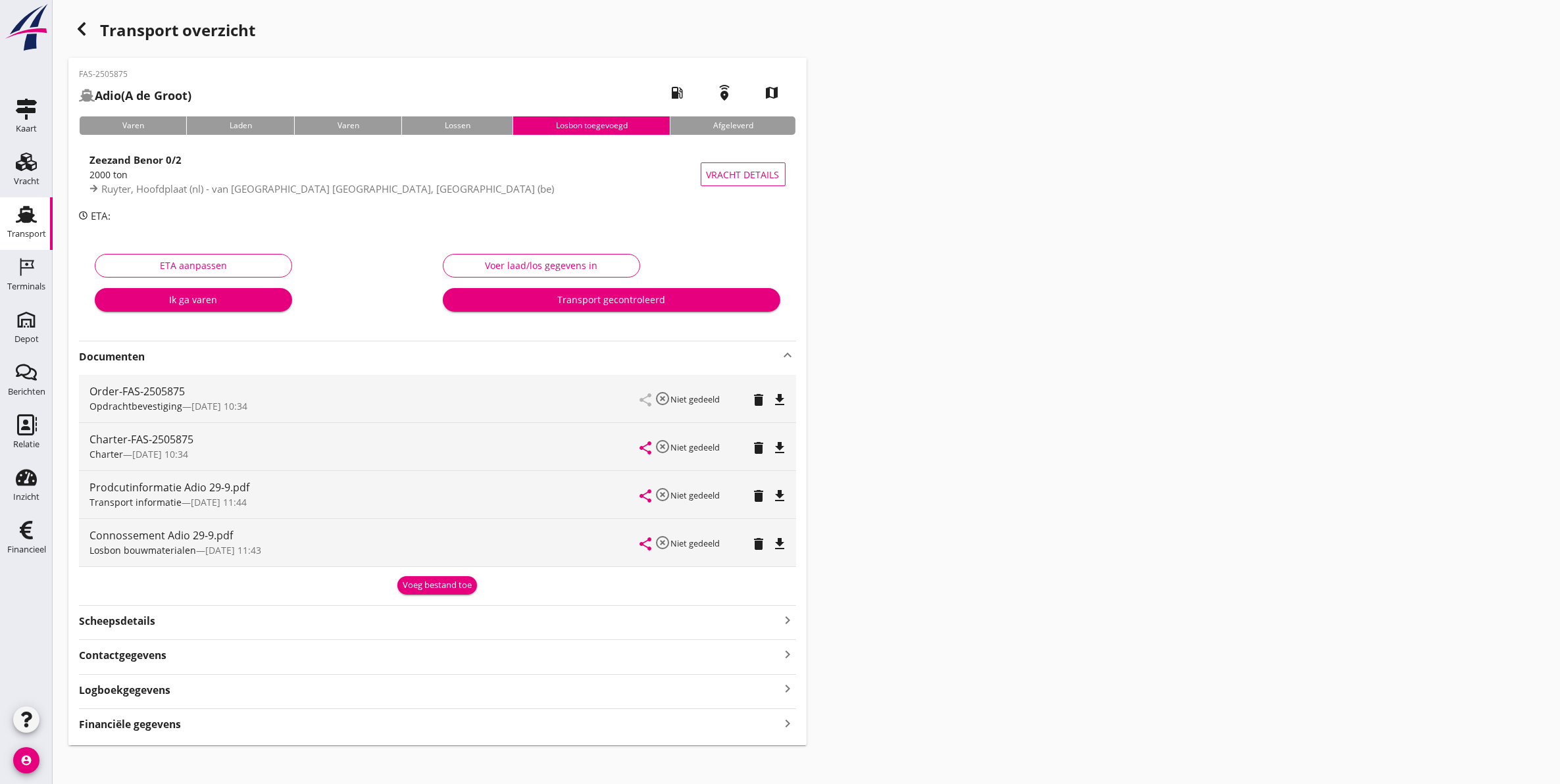
click at [781, 495] on icon "file_download" at bounding box center [780, 496] width 16 height 16
click at [760, 545] on icon "delete" at bounding box center [758, 544] width 16 height 16
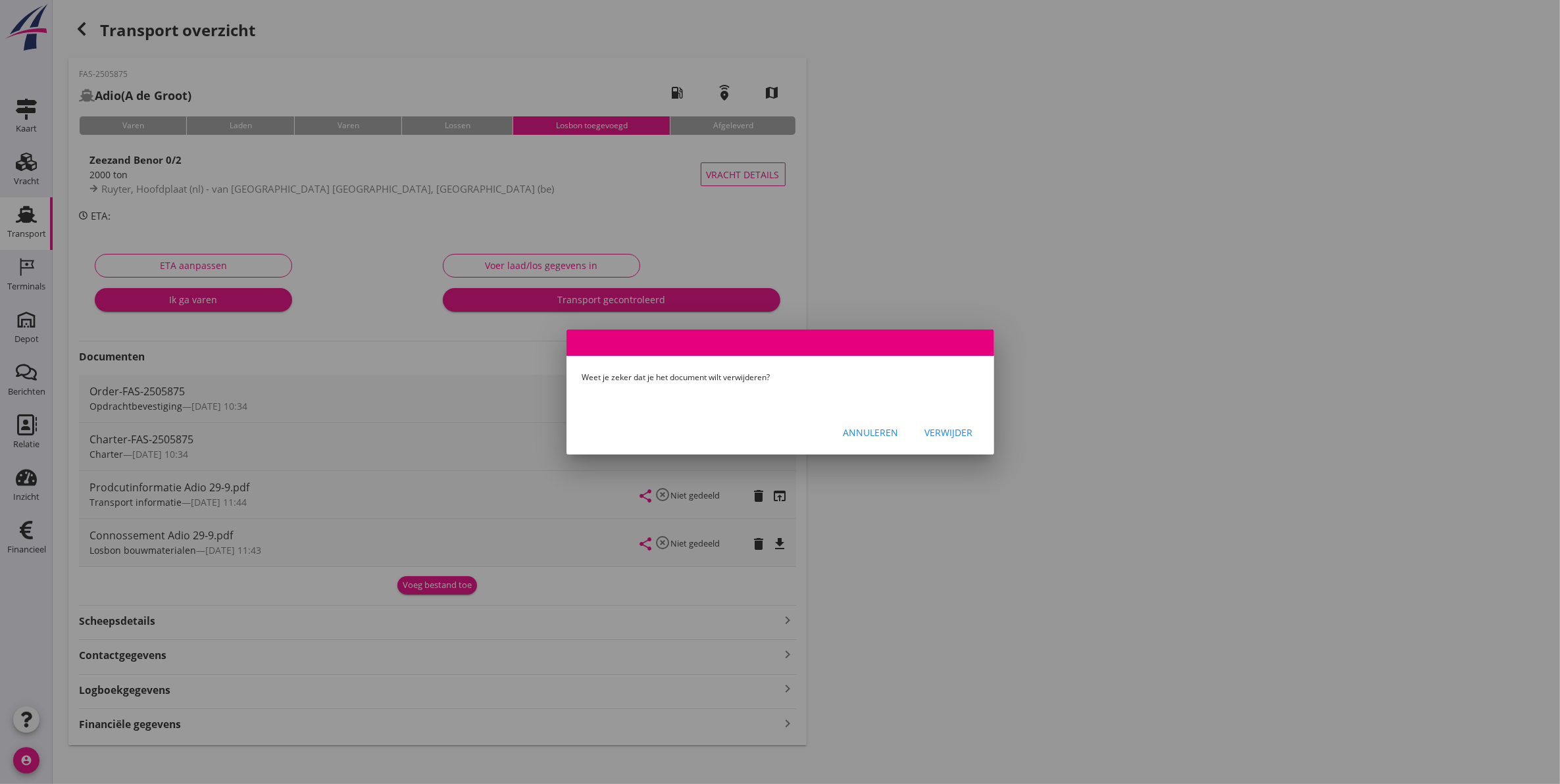
click at [959, 440] on button "Verwijder" at bounding box center [949, 432] width 69 height 24
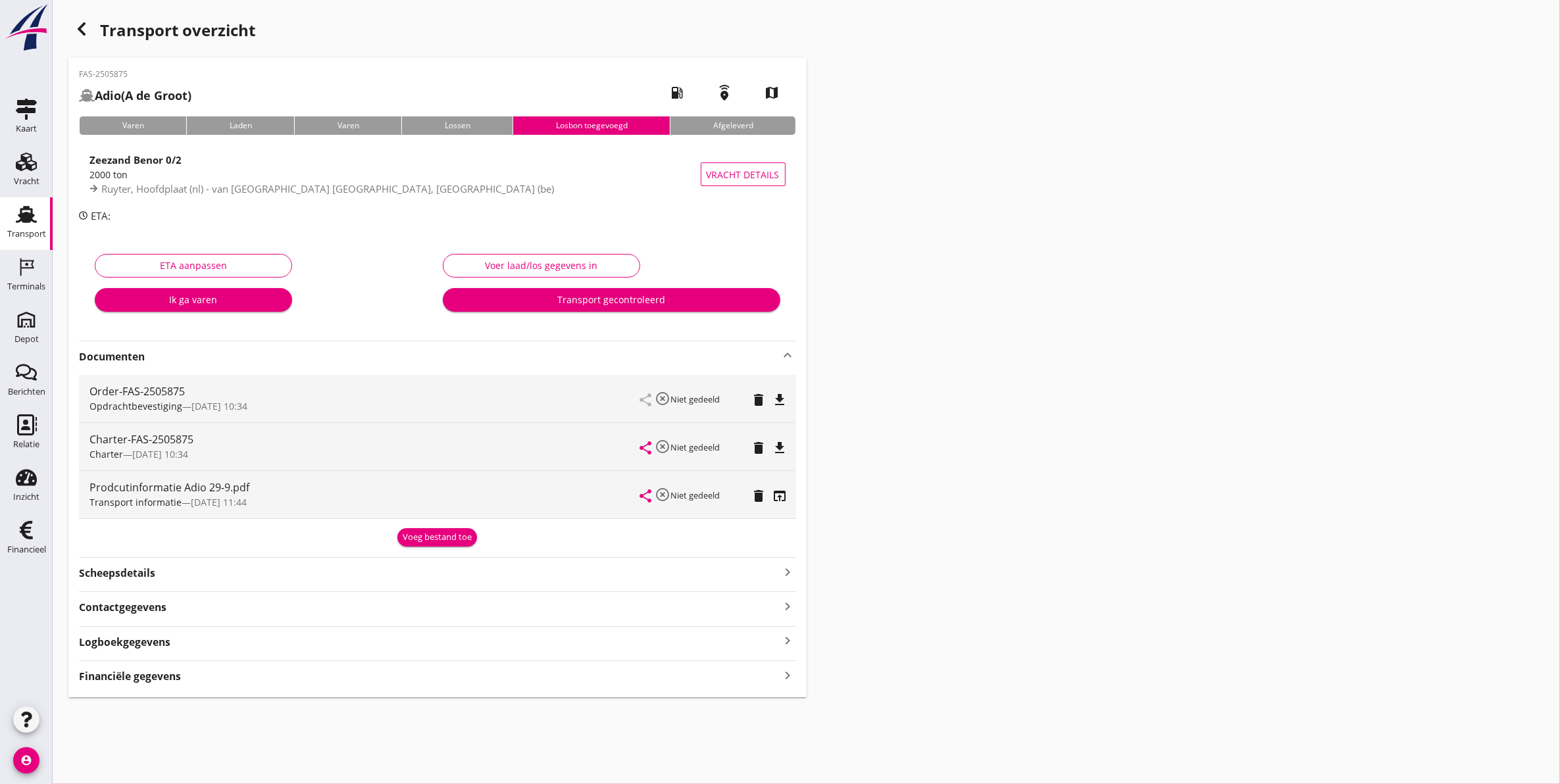
click at [762, 498] on icon "delete" at bounding box center [758, 496] width 16 height 16
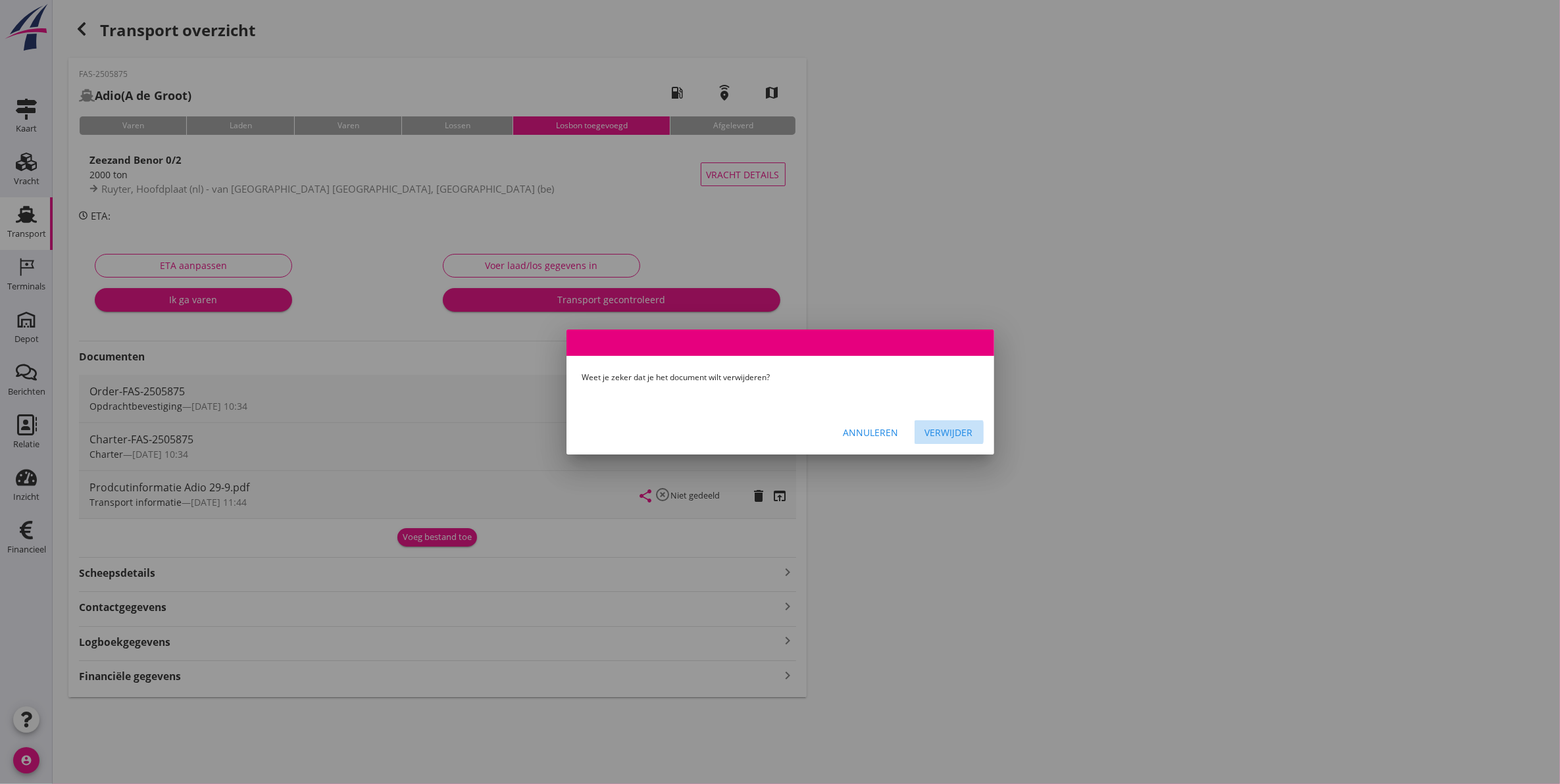
click at [956, 437] on div "Verwijder" at bounding box center [949, 432] width 48 height 14
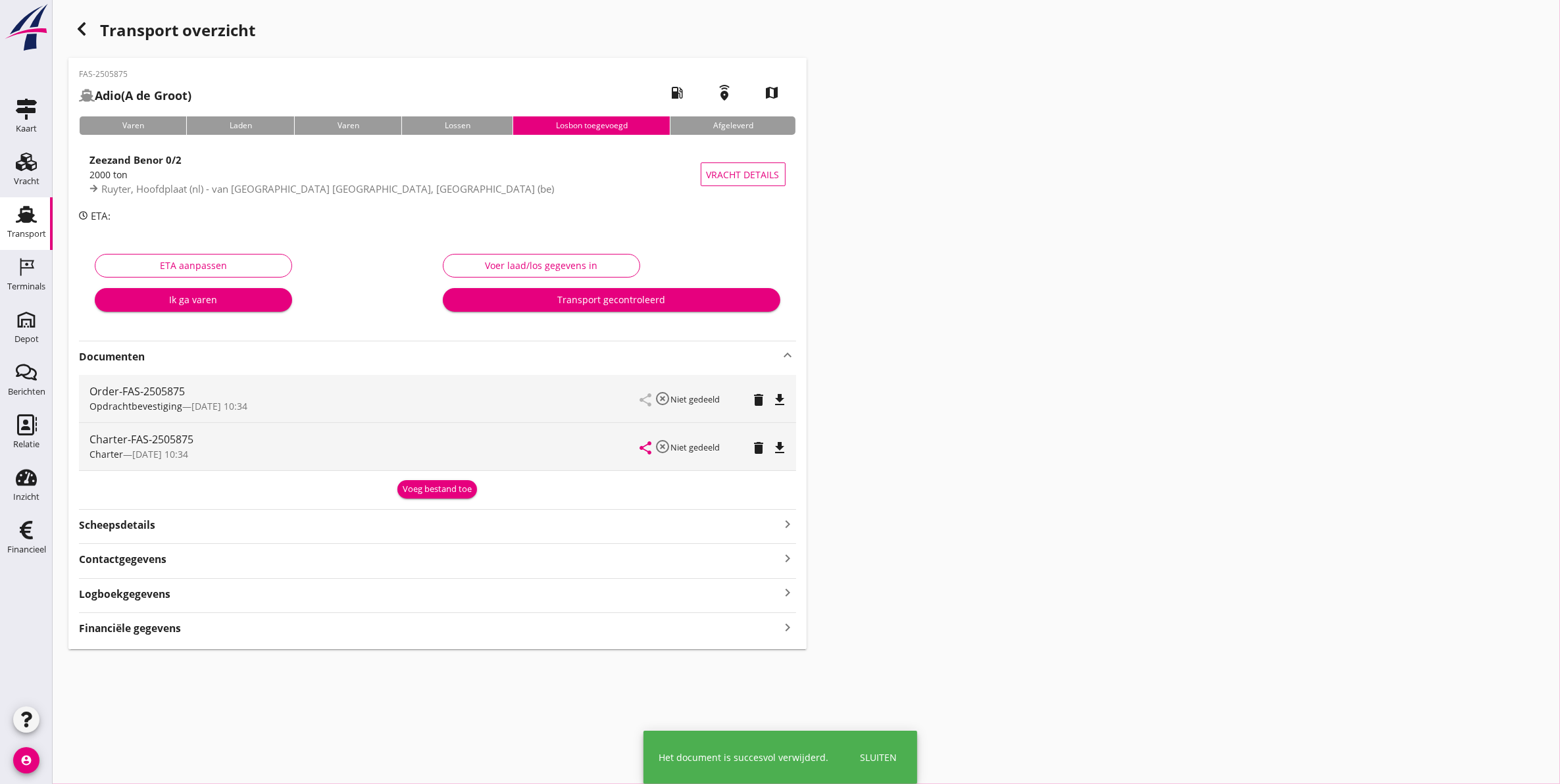
click at [74, 22] on icon "button" at bounding box center [81, 28] width 16 height 16
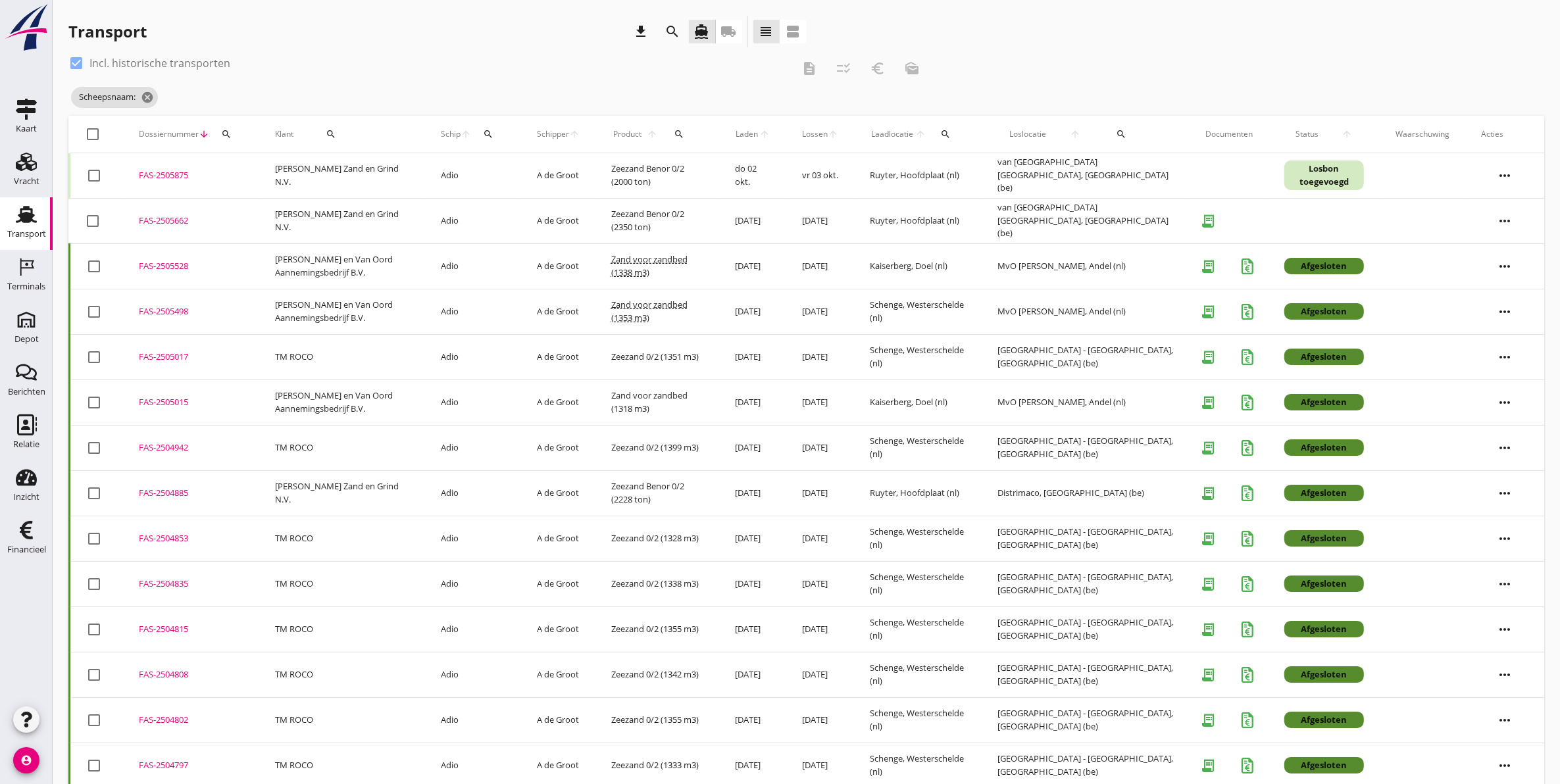
click at [148, 175] on div "FAS-2505875" at bounding box center [191, 176] width 104 height 13
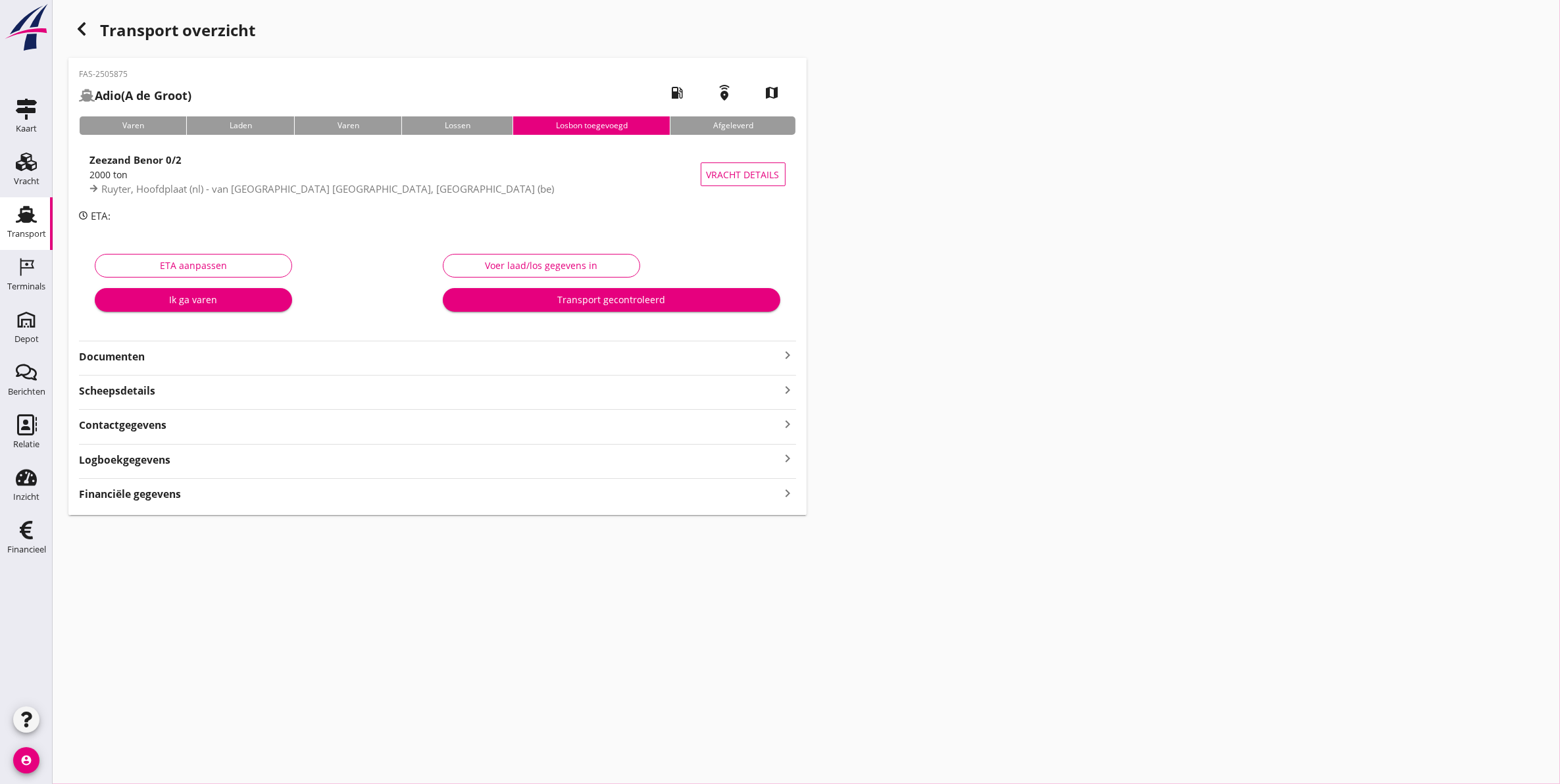
click at [148, 356] on strong "Documenten" at bounding box center [429, 357] width 701 height 15
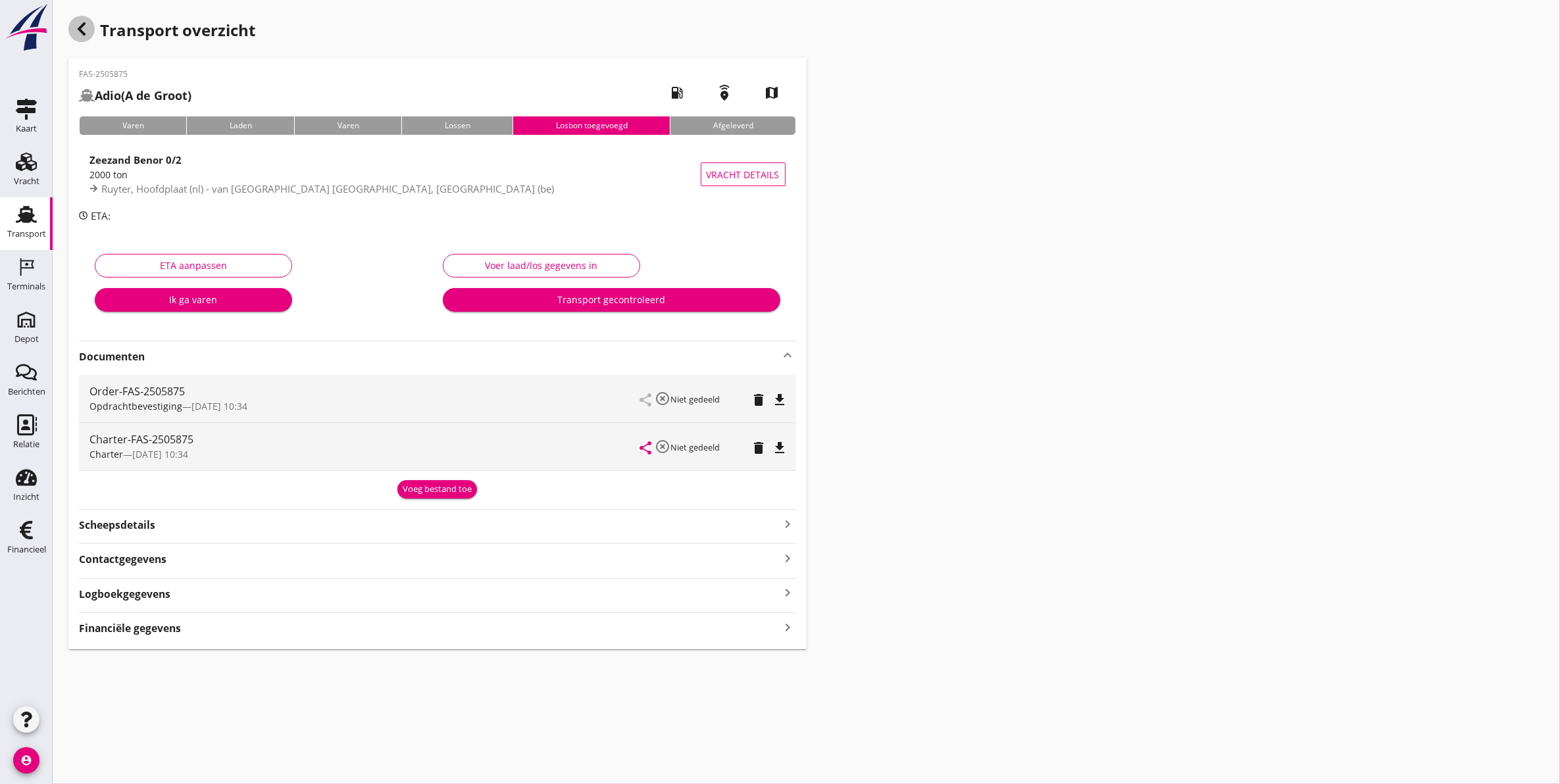
click at [86, 21] on icon "button" at bounding box center [81, 28] width 16 height 16
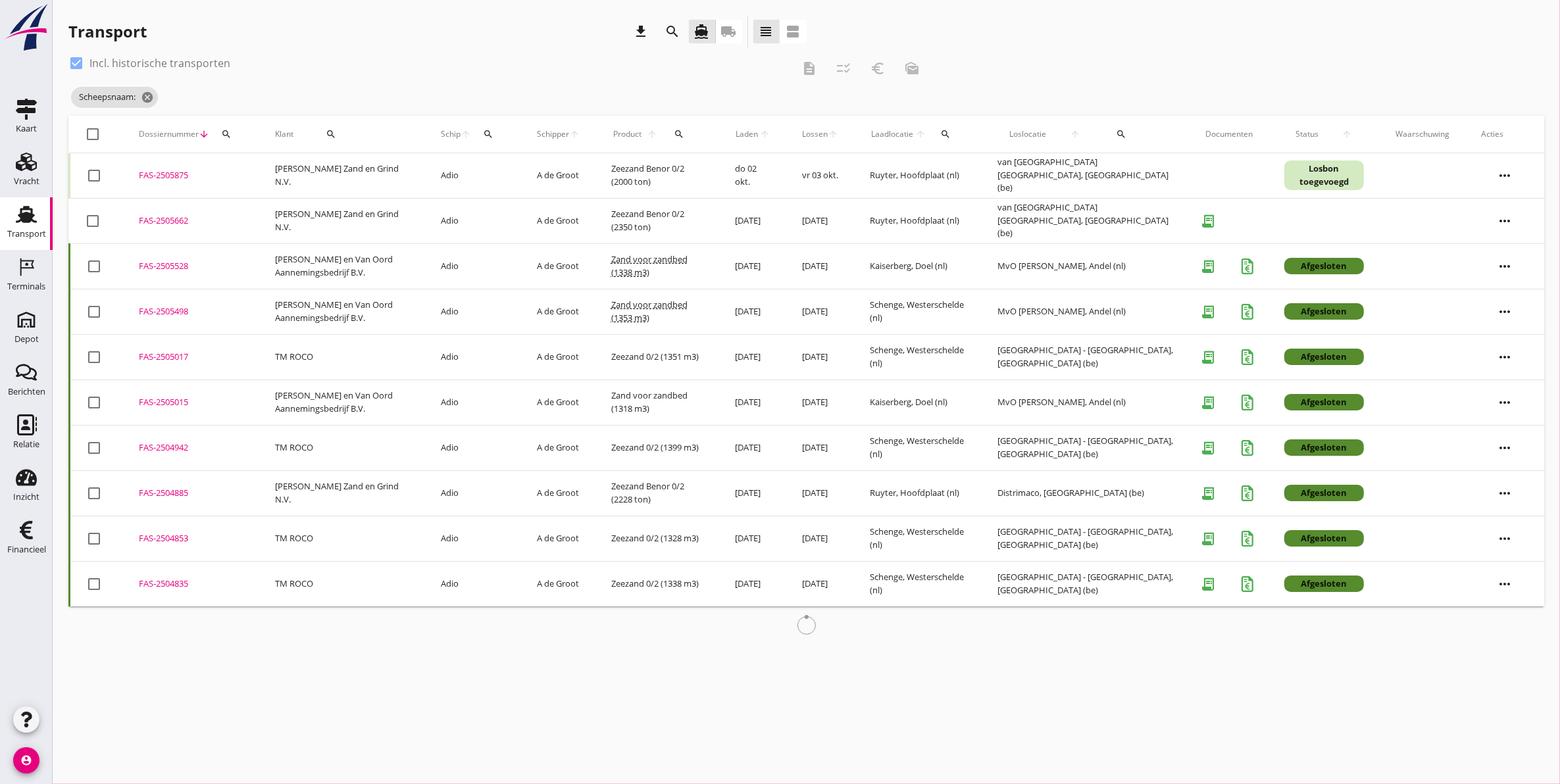
click at [165, 221] on div "FAS-2505662" at bounding box center [191, 221] width 104 height 13
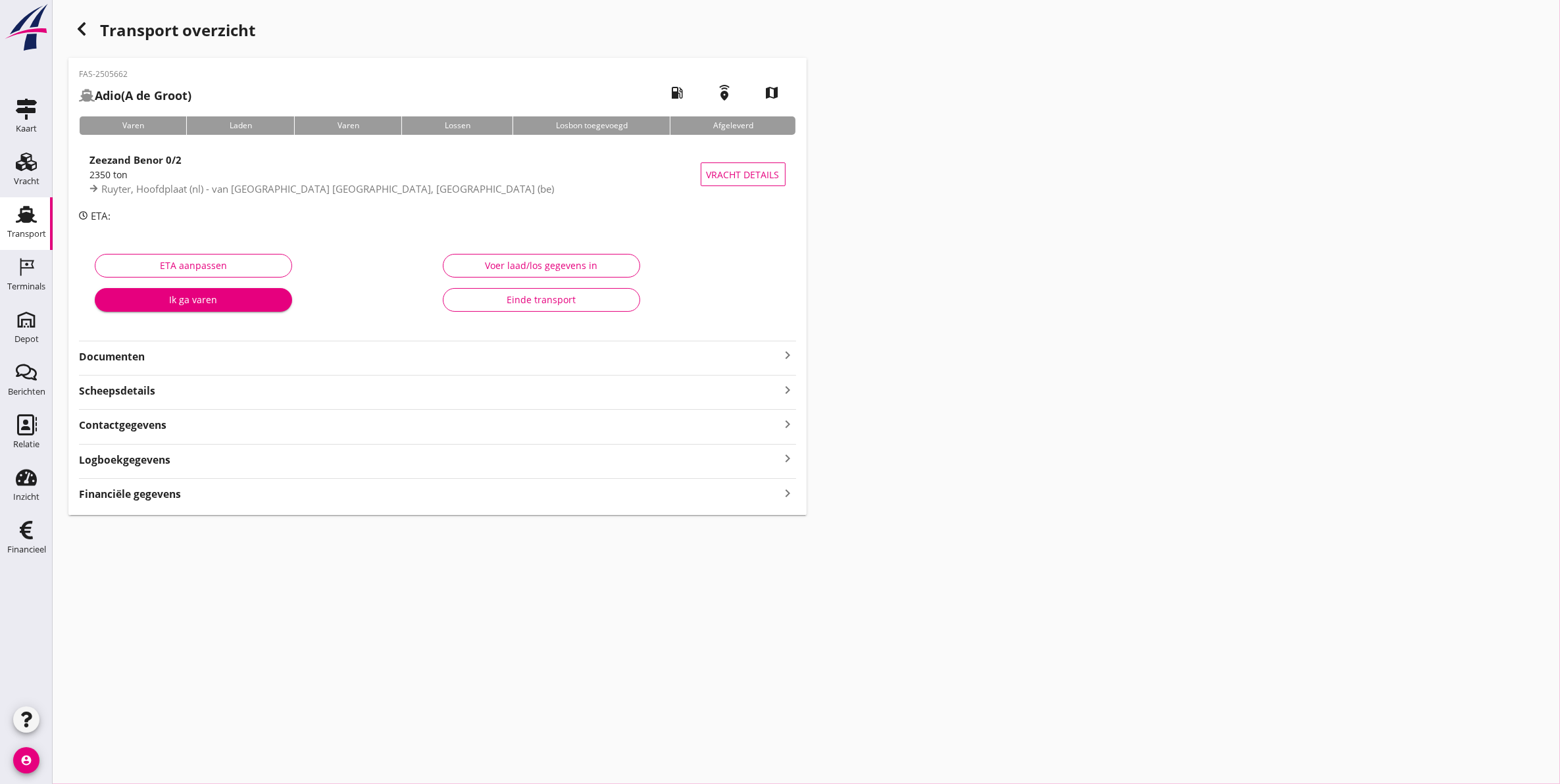
click at [142, 357] on strong "Documenten" at bounding box center [429, 357] width 701 height 15
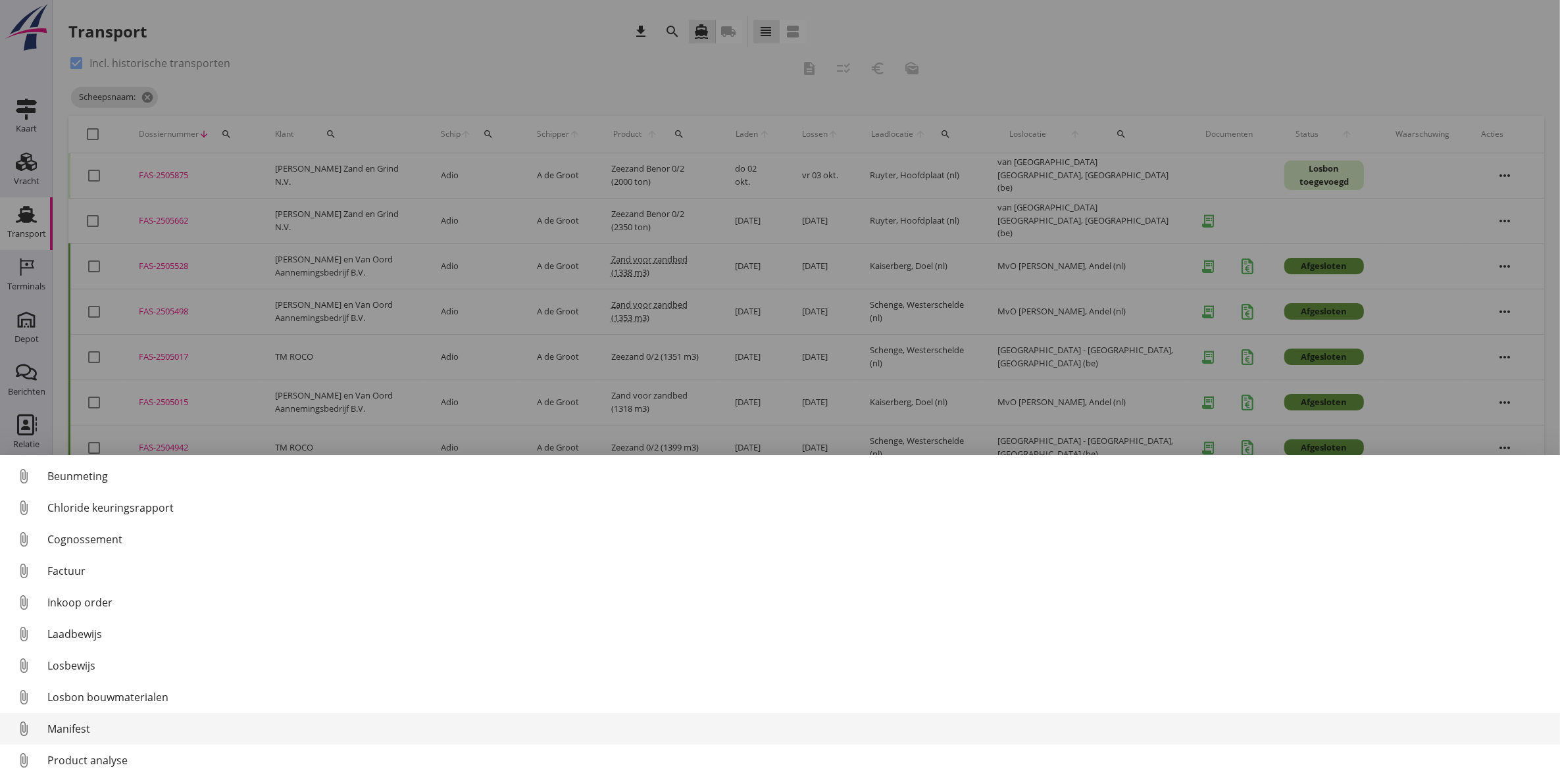
scroll to position [60, 0]
click at [123, 733] on div "Transport informatie" at bounding box center [798, 732] width 1502 height 16
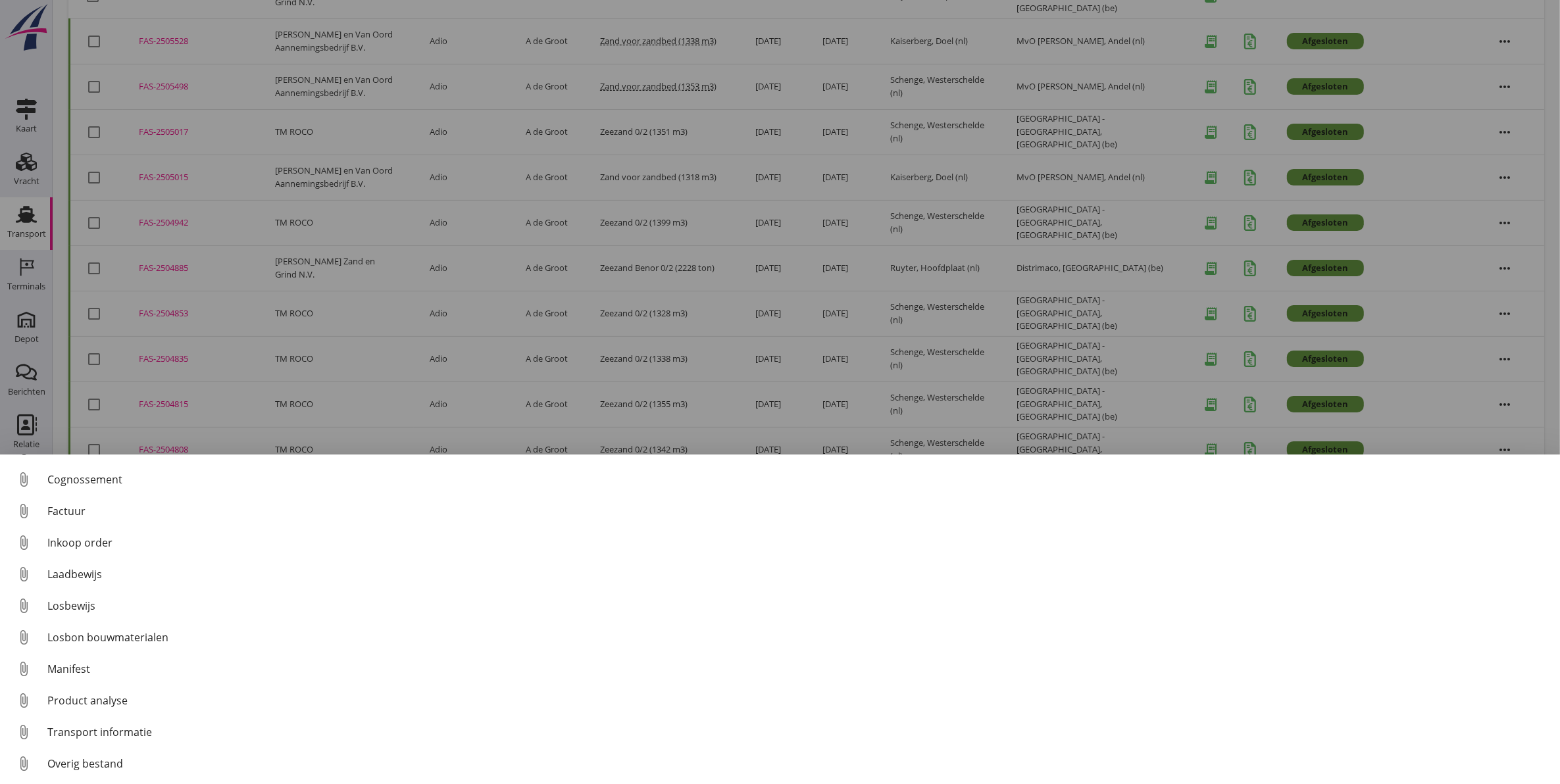
scroll to position [0, 0]
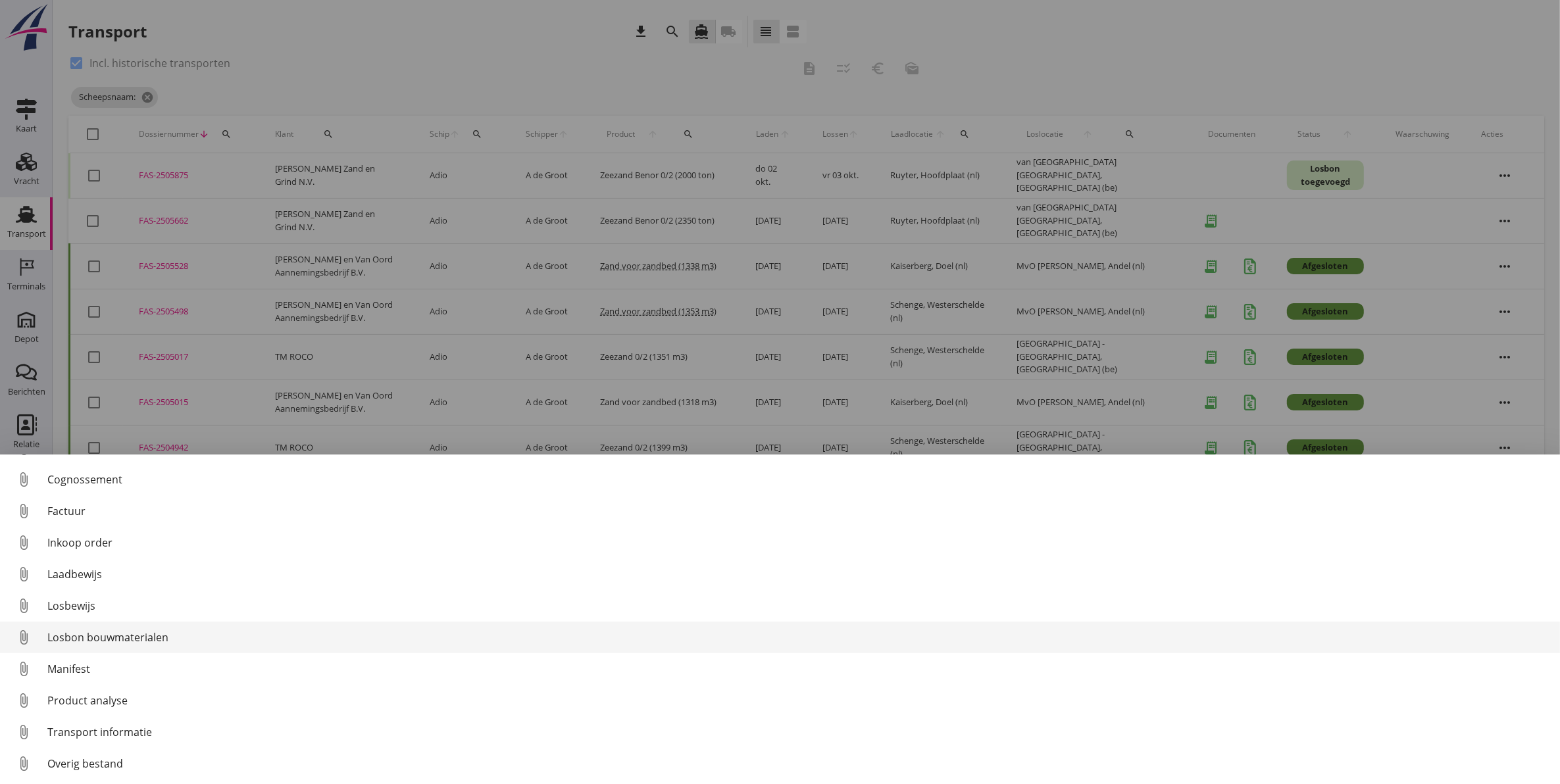
click at [150, 640] on div "Losbon bouwmaterialen" at bounding box center [798, 637] width 1502 height 16
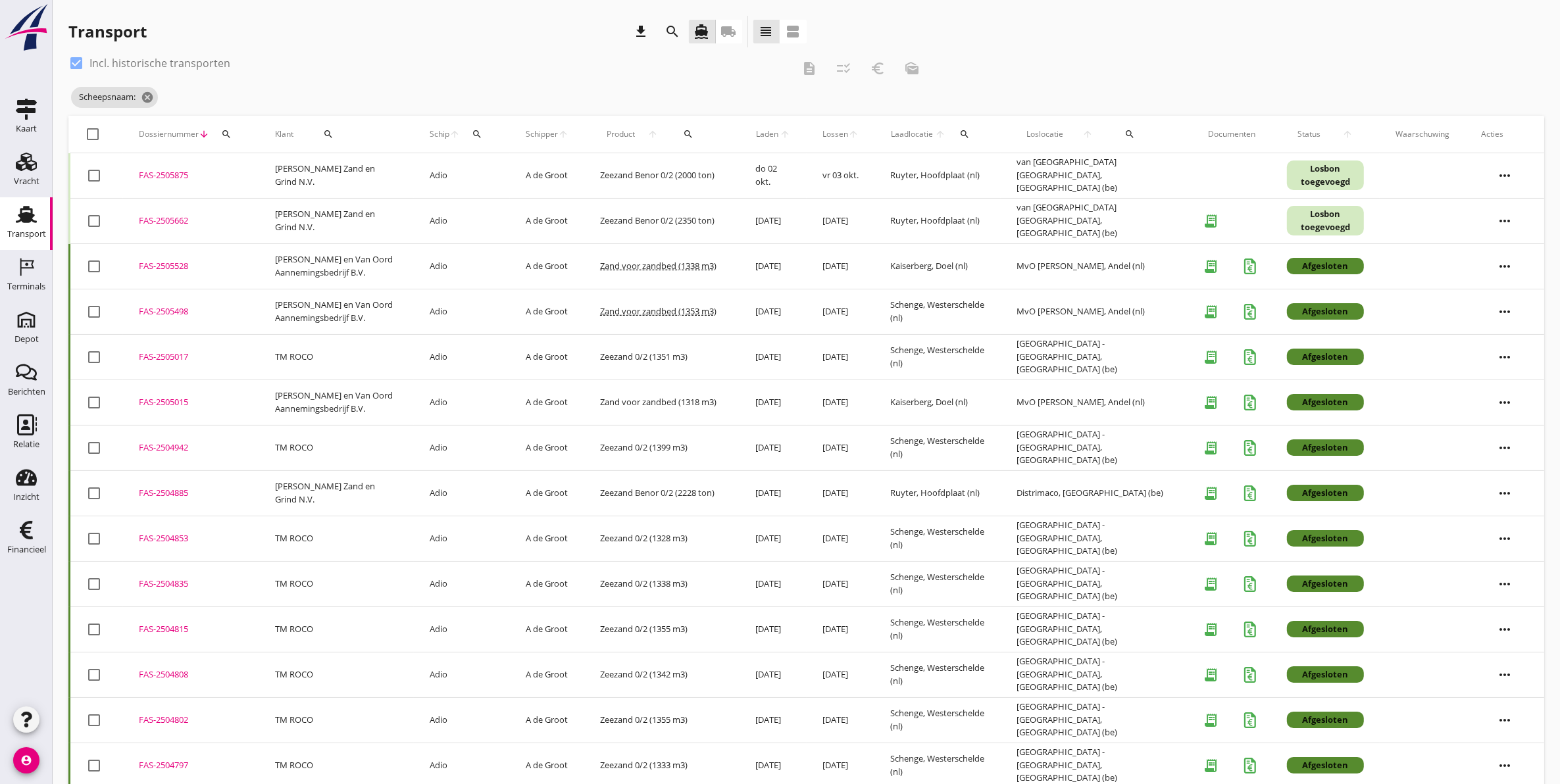
drag, startPoint x: 1332, startPoint y: 173, endPoint x: 1311, endPoint y: 148, distance: 32.6
click at [1311, 148] on th "Status arrow_upward" at bounding box center [1325, 134] width 108 height 36
click at [455, 50] on div "Transport download search directions_boat local_shipping view_headline view_age…" at bounding box center [438, 34] width 739 height 36
click at [31, 278] on div "Terminals" at bounding box center [26, 286] width 38 height 18
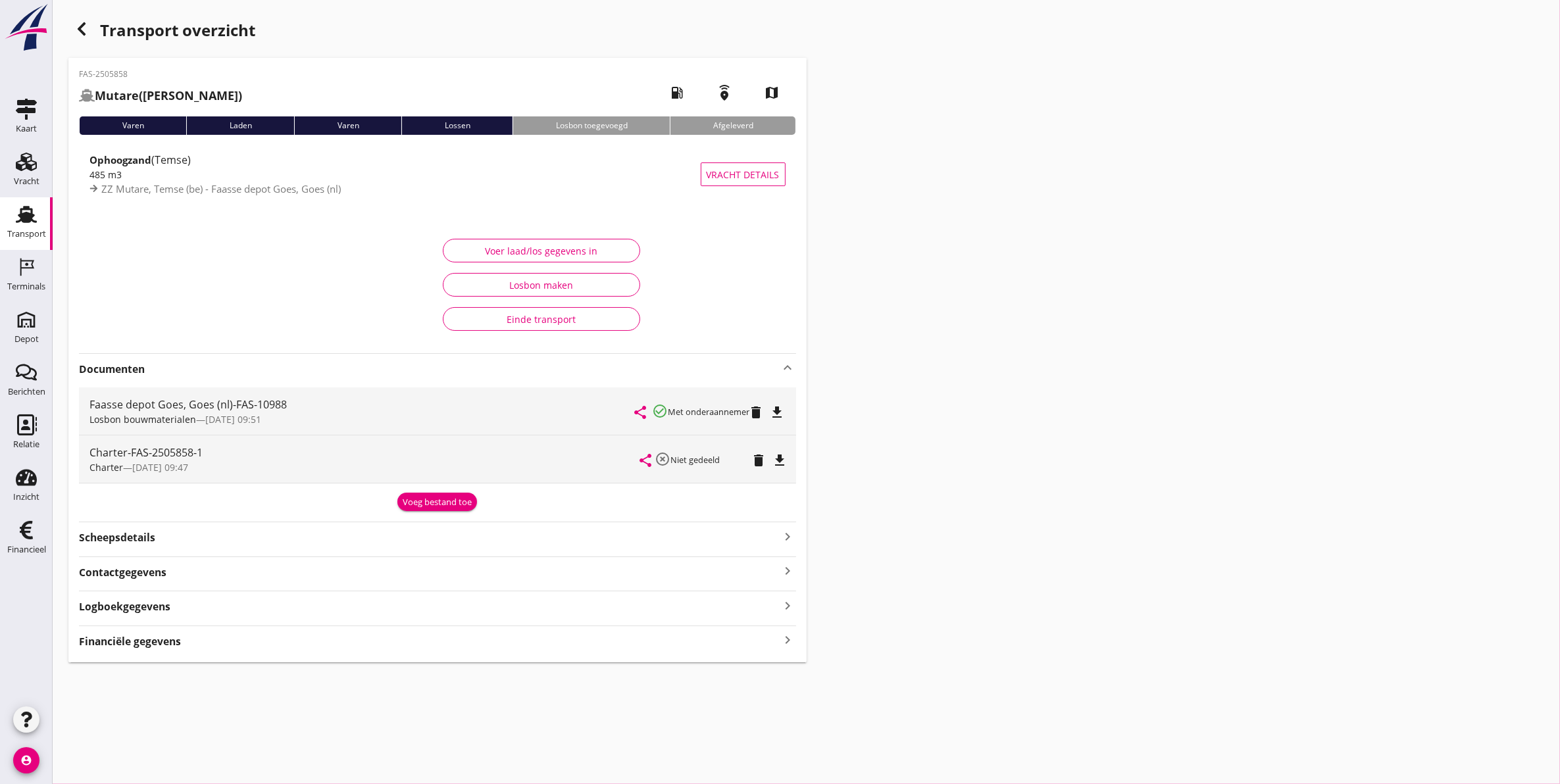
click at [24, 216] on use at bounding box center [26, 214] width 21 height 17
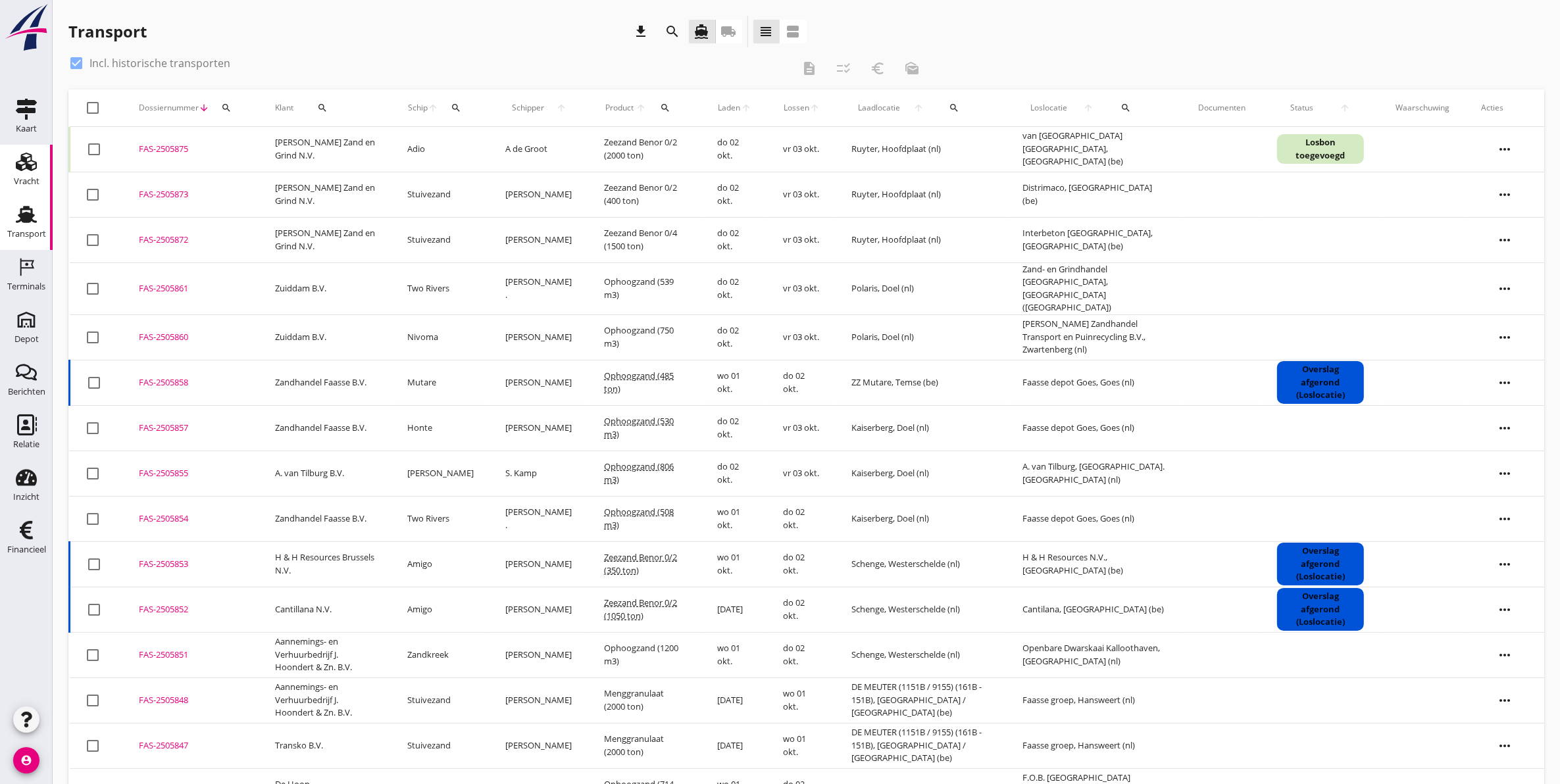
click at [28, 178] on div "Vracht" at bounding box center [26, 181] width 26 height 8
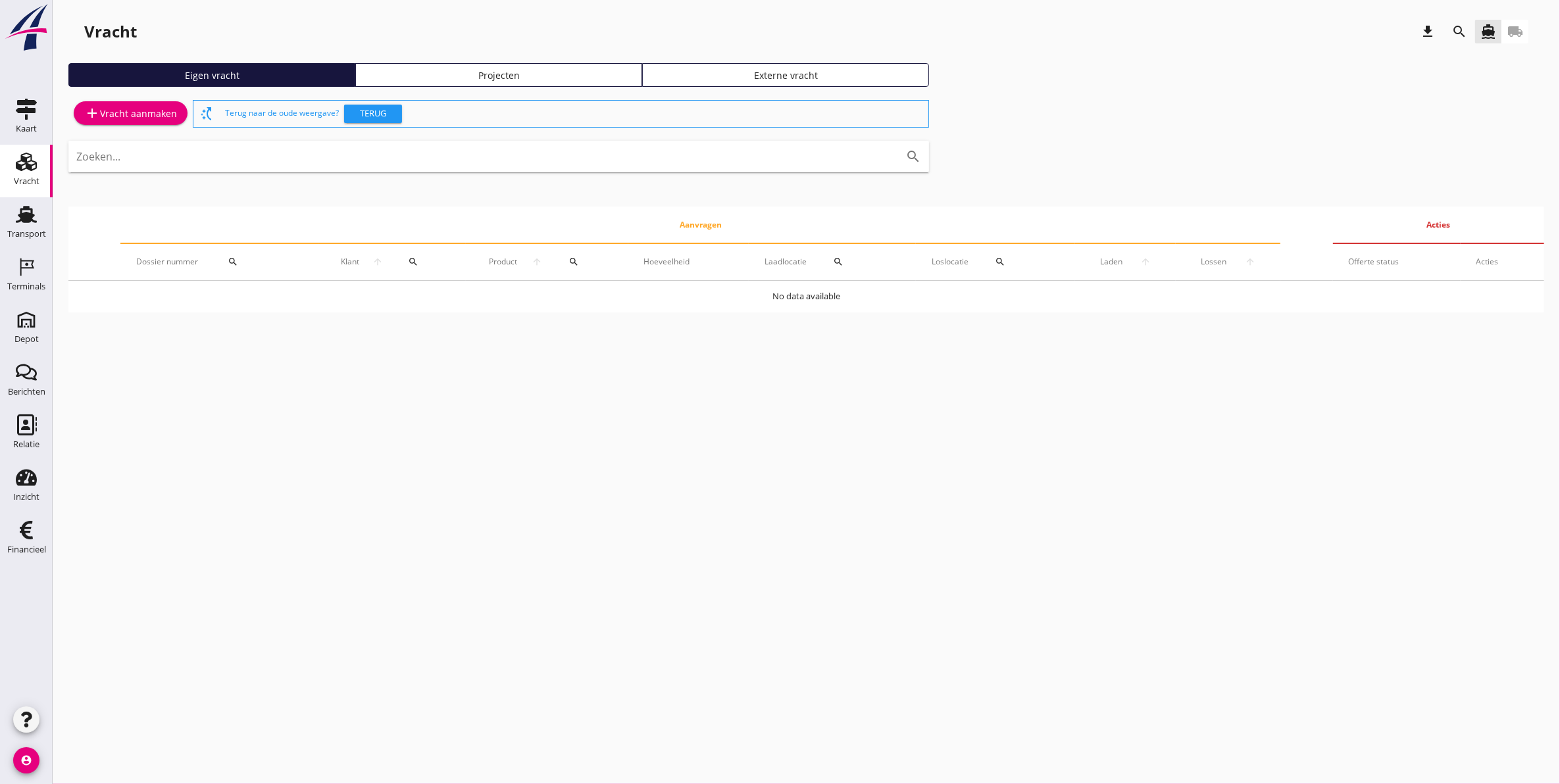
click at [453, 72] on div "Projecten" at bounding box center [498, 75] width 275 height 14
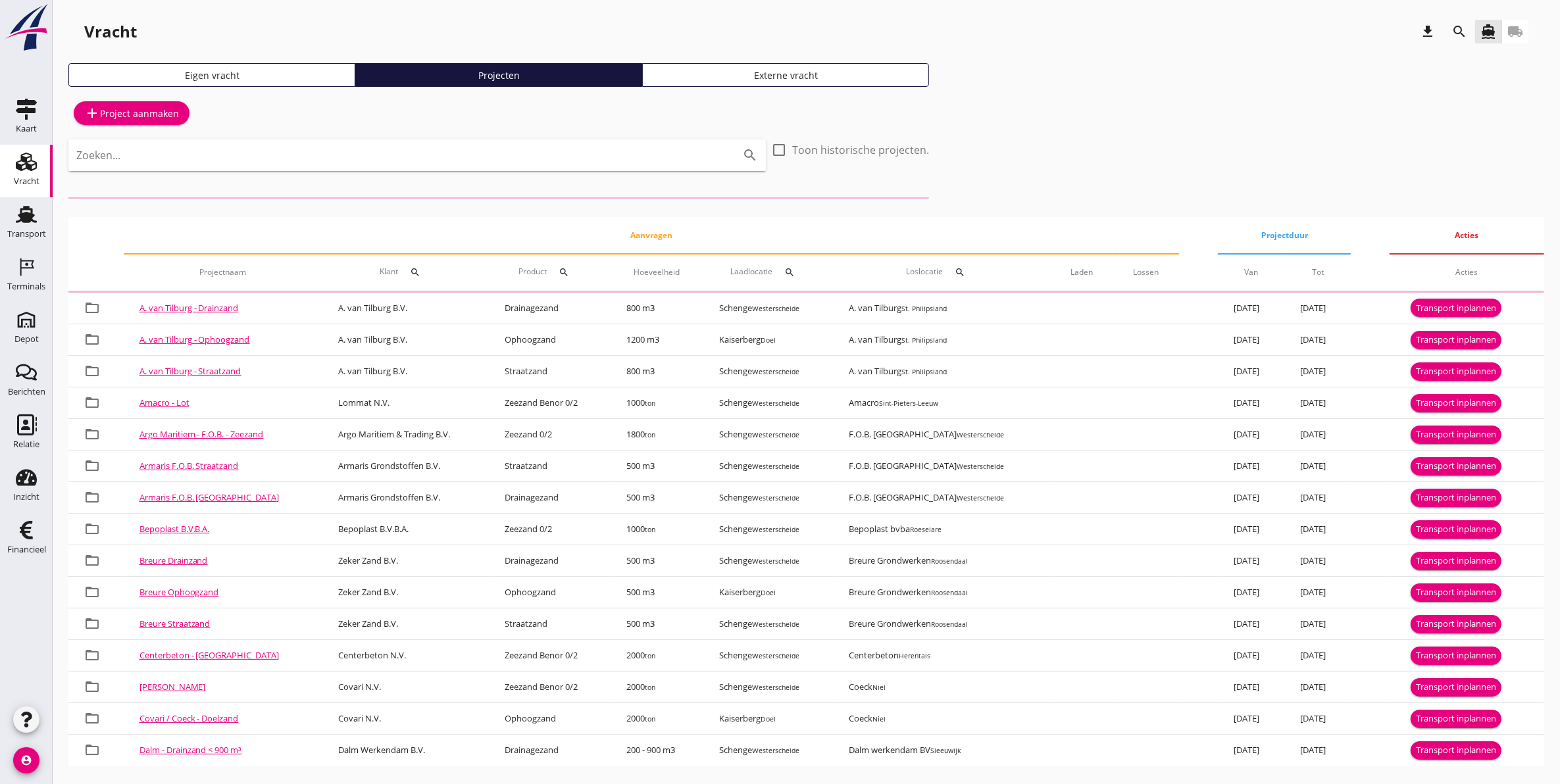
click at [1464, 34] on icon "search" at bounding box center [1459, 31] width 16 height 16
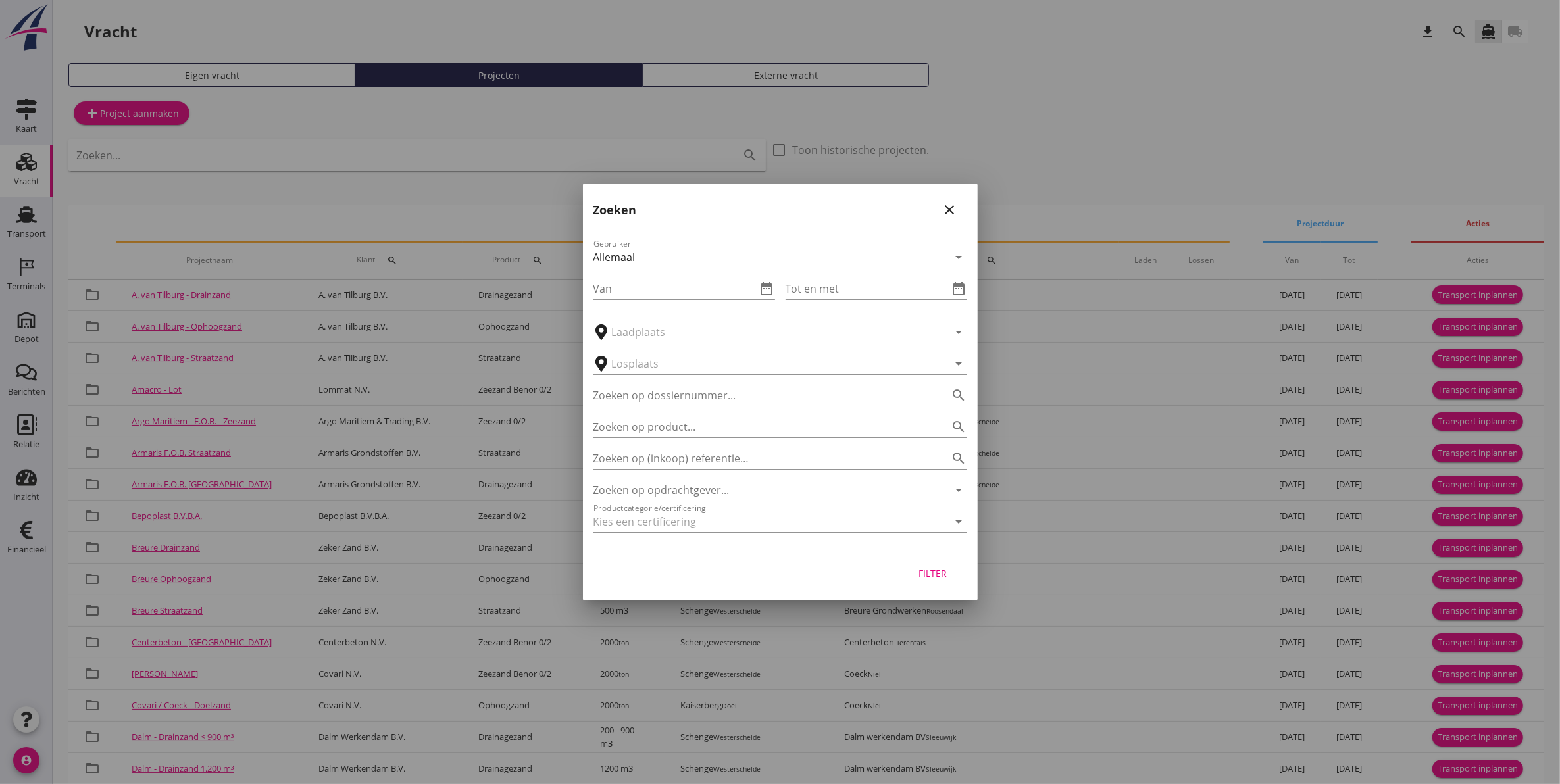
click at [711, 387] on input "Zoeken op dossiernummer..." at bounding box center [762, 395] width 337 height 21
click at [758, 485] on input "Zoeken op opdrachtgever..." at bounding box center [762, 489] width 337 height 21
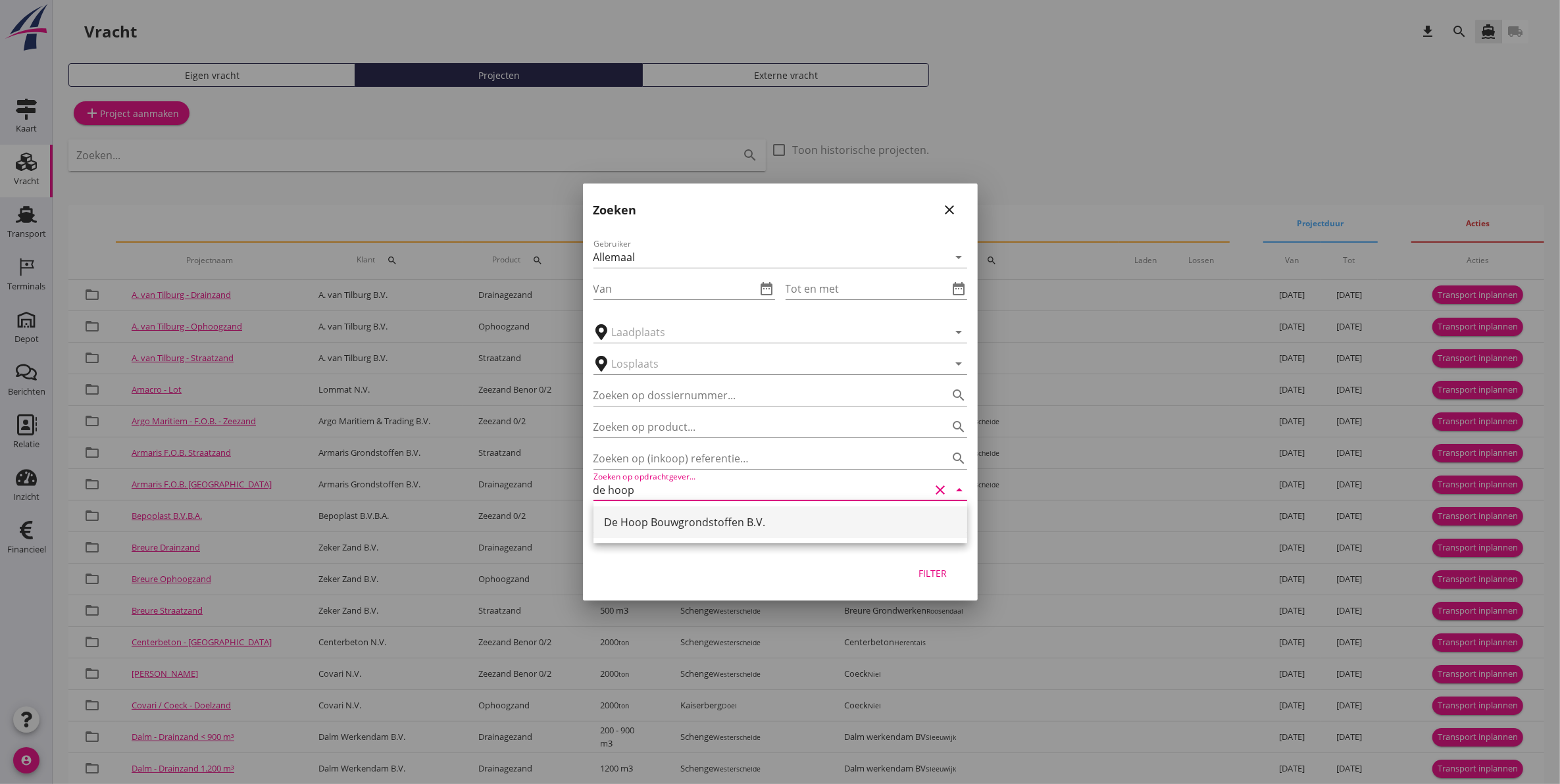
click at [761, 520] on div "De Hoop Bouwgrondstoffen B.V." at bounding box center [780, 522] width 353 height 16
type input "De Hoop Bouwgrondstoffen B.V."
click at [922, 570] on div "Filter" at bounding box center [933, 573] width 36 height 14
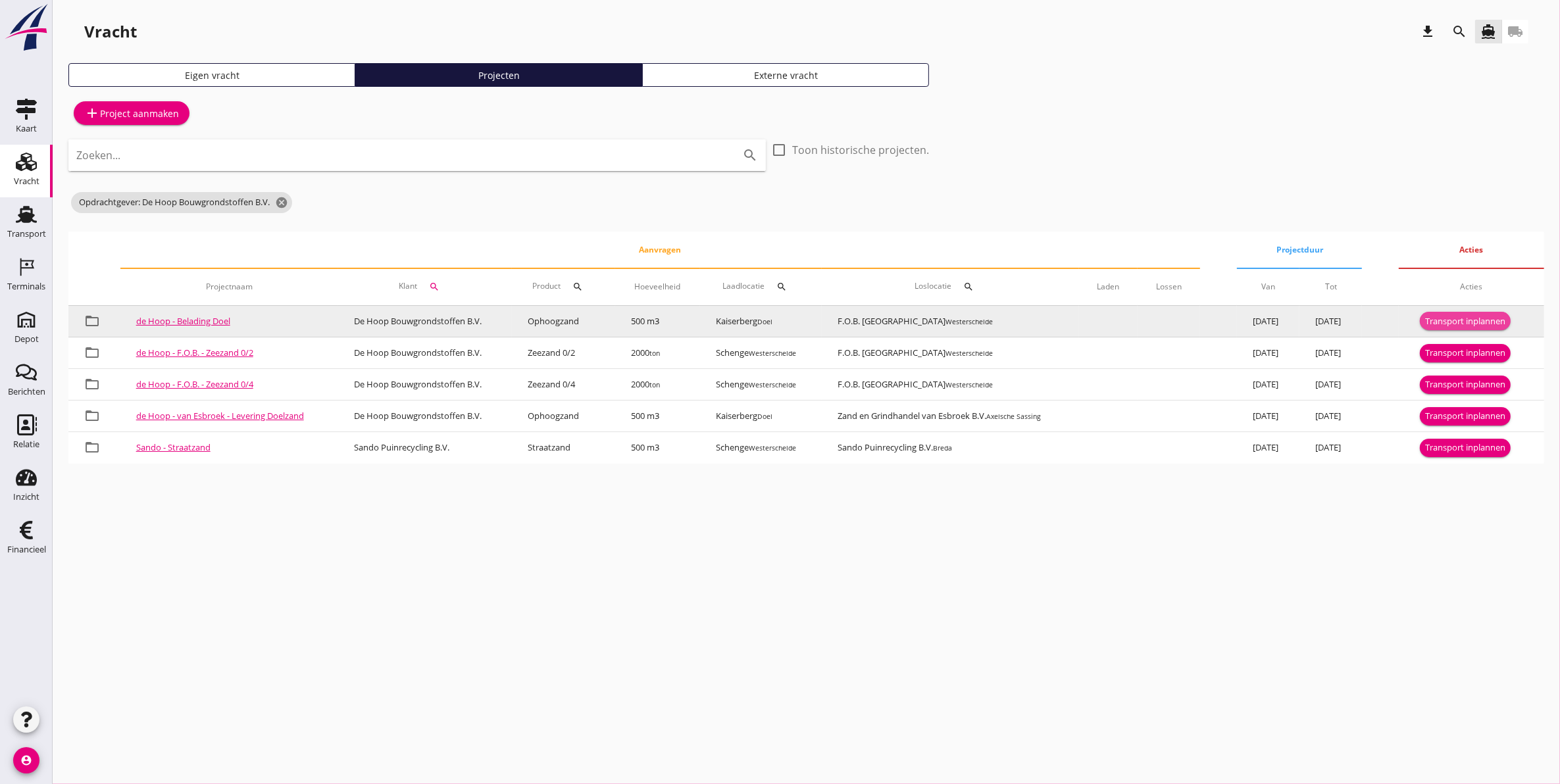
click at [1454, 315] on div "Transport inplannen" at bounding box center [1465, 322] width 80 height 13
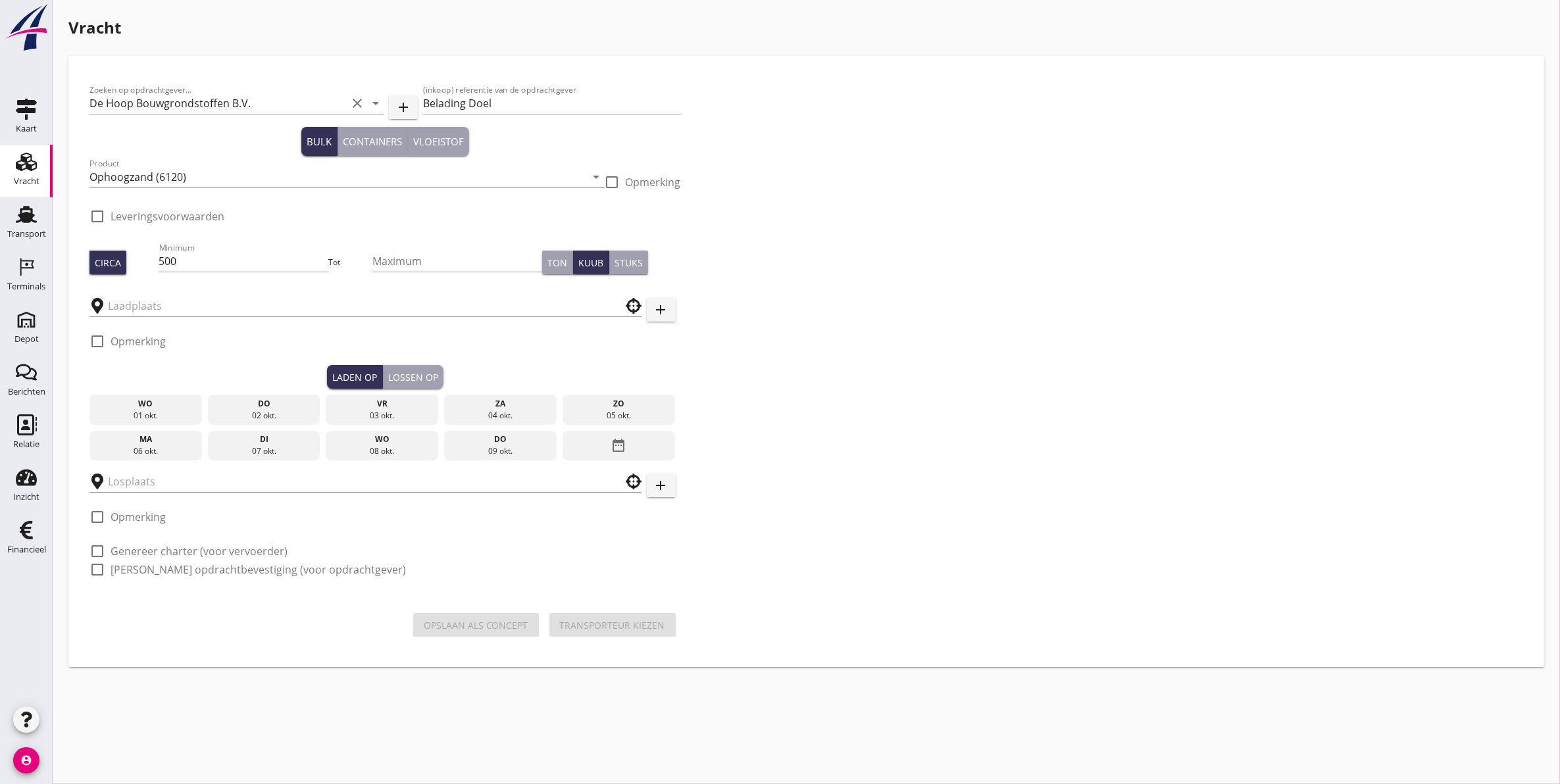
type input "Kaiserberg"
type input "F.O.B. Beladen"
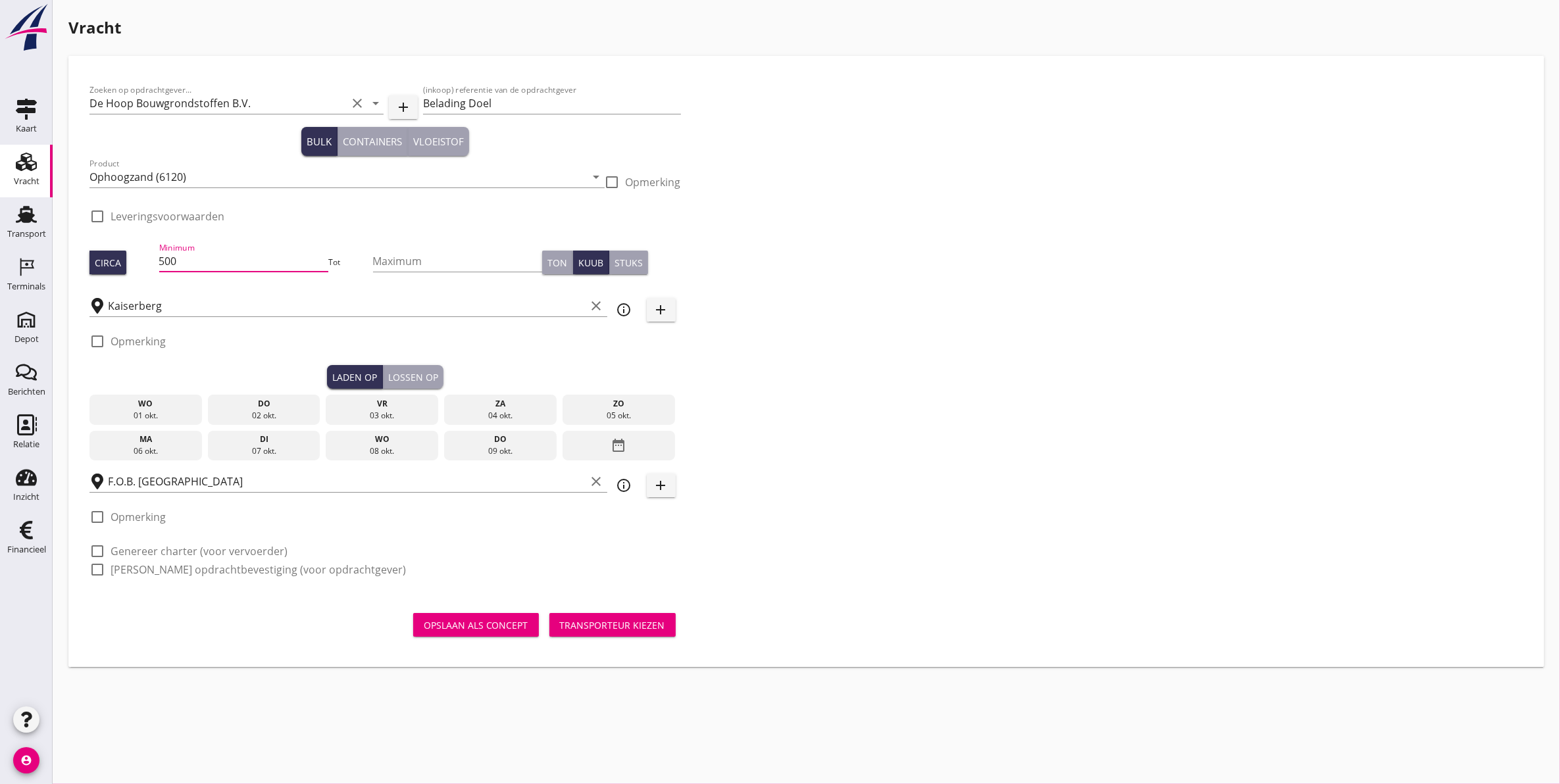
drag, startPoint x: 277, startPoint y: 257, endPoint x: 84, endPoint y: 267, distance: 193.3
click at [84, 267] on div "Zoeken op opdrachtgever... De Hoop Bouwgrondstoffen B.V. clear arrow_drop_down …" at bounding box center [385, 335] width 602 height 517
type input "700"
drag, startPoint x: 247, startPoint y: 412, endPoint x: 238, endPoint y: 419, distance: 11.4
click at [238, 420] on div "02 okt." at bounding box center [264, 416] width 106 height 12
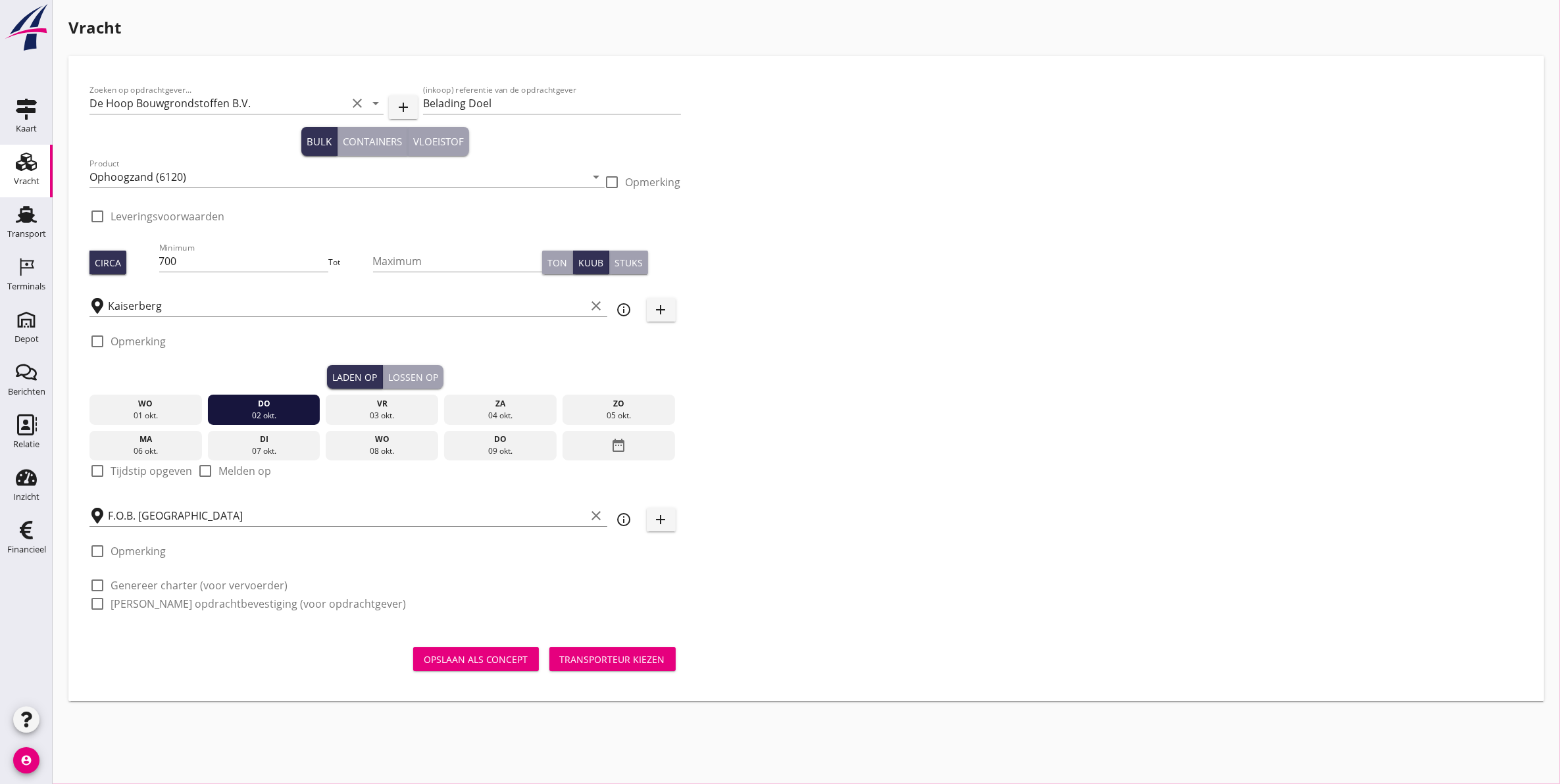
click at [409, 377] on div "Lossen op" at bounding box center [413, 377] width 50 height 14
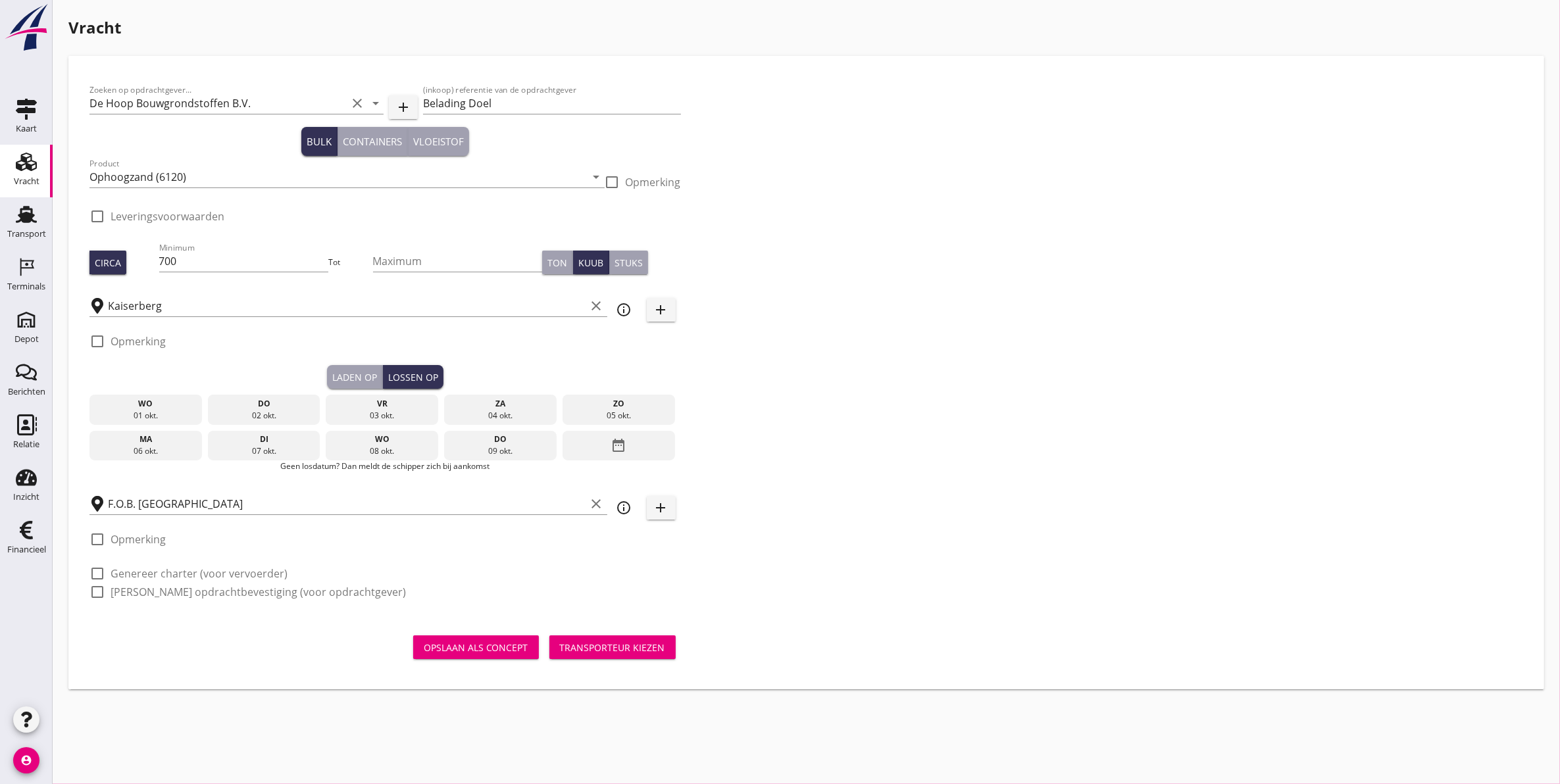
click at [383, 412] on div "03 okt." at bounding box center [382, 416] width 106 height 12
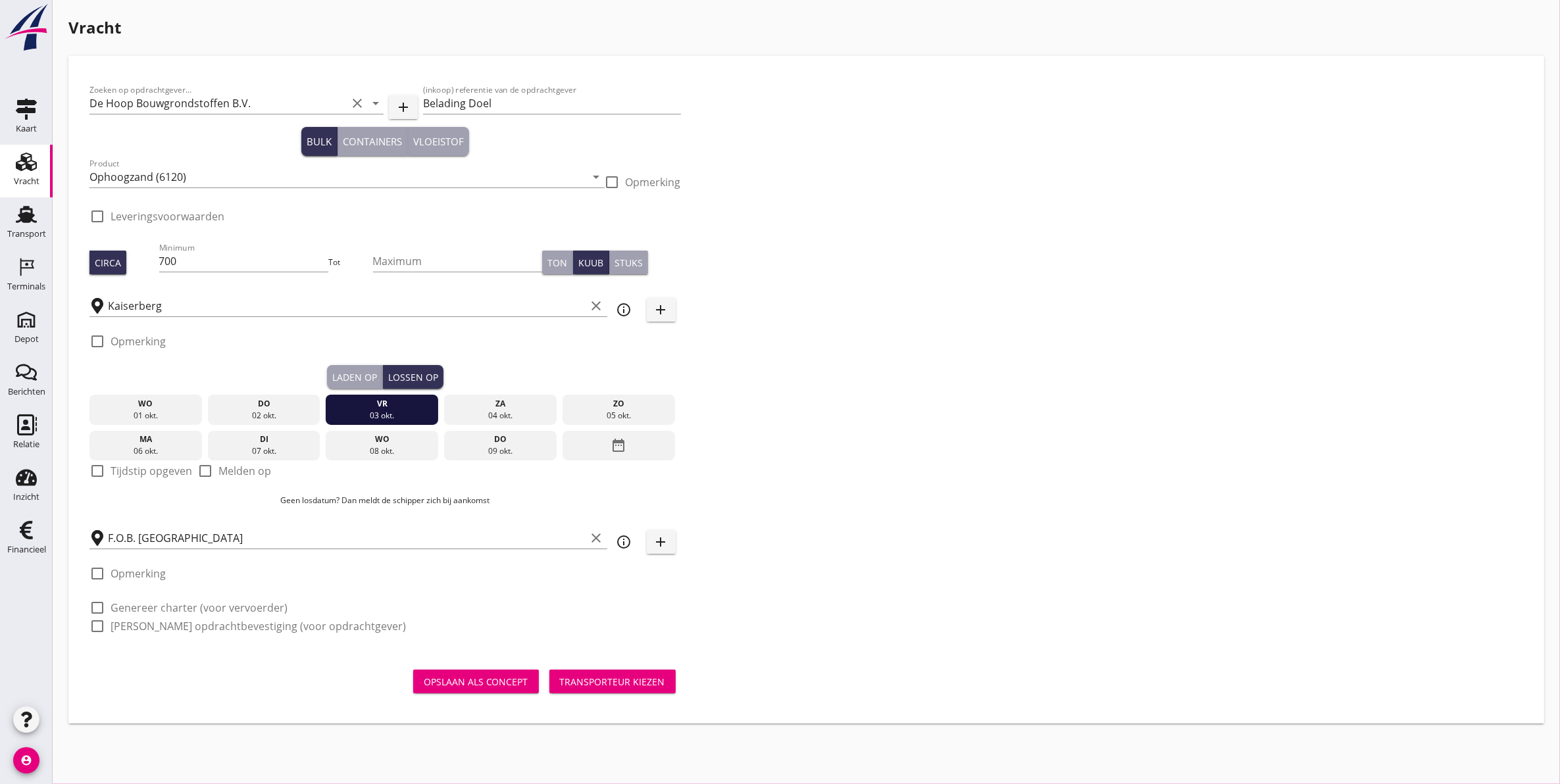
click at [369, 367] on button "Laden op" at bounding box center [355, 377] width 56 height 24
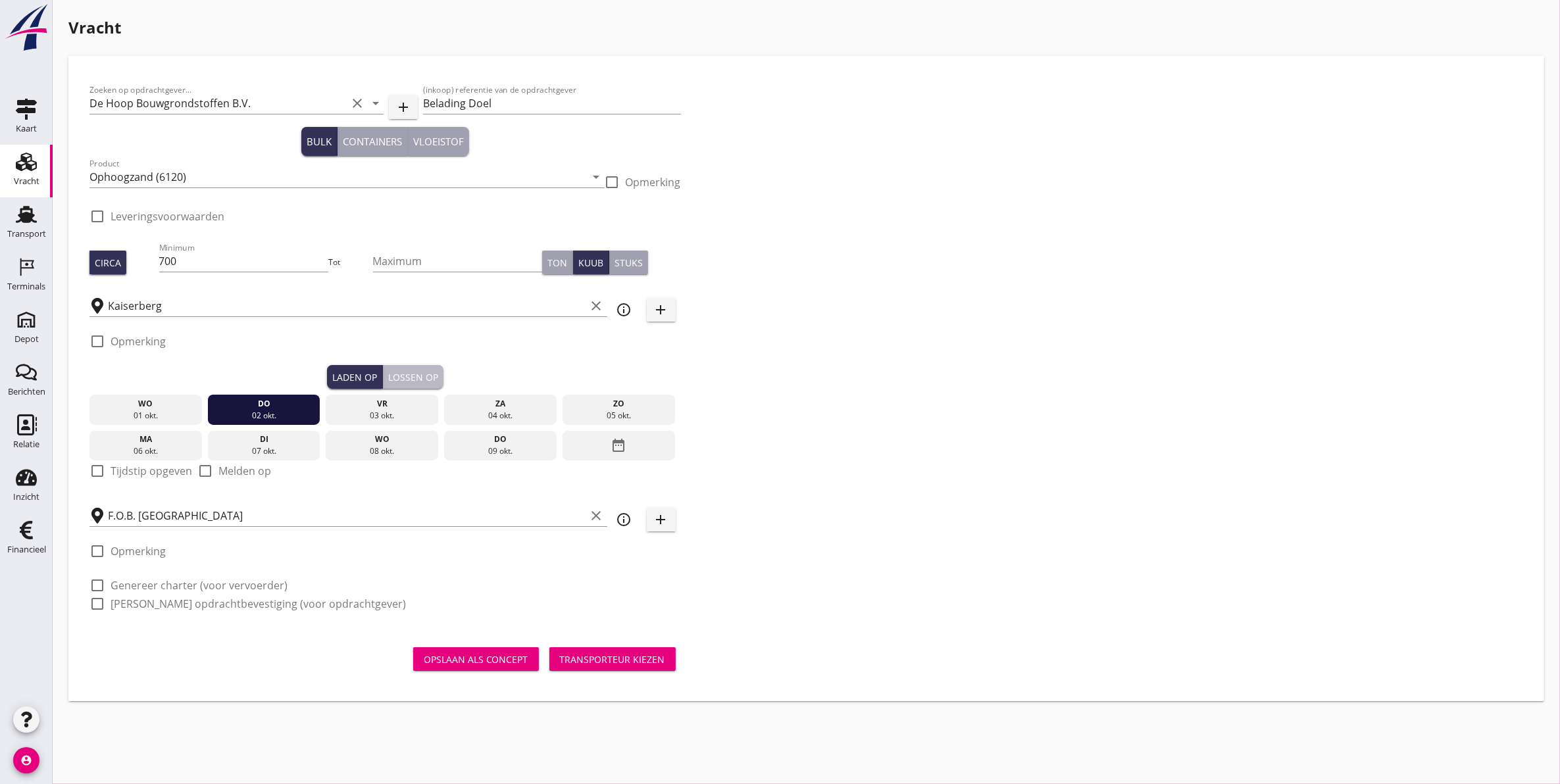
click at [408, 372] on div "Lossen op" at bounding box center [413, 377] width 50 height 14
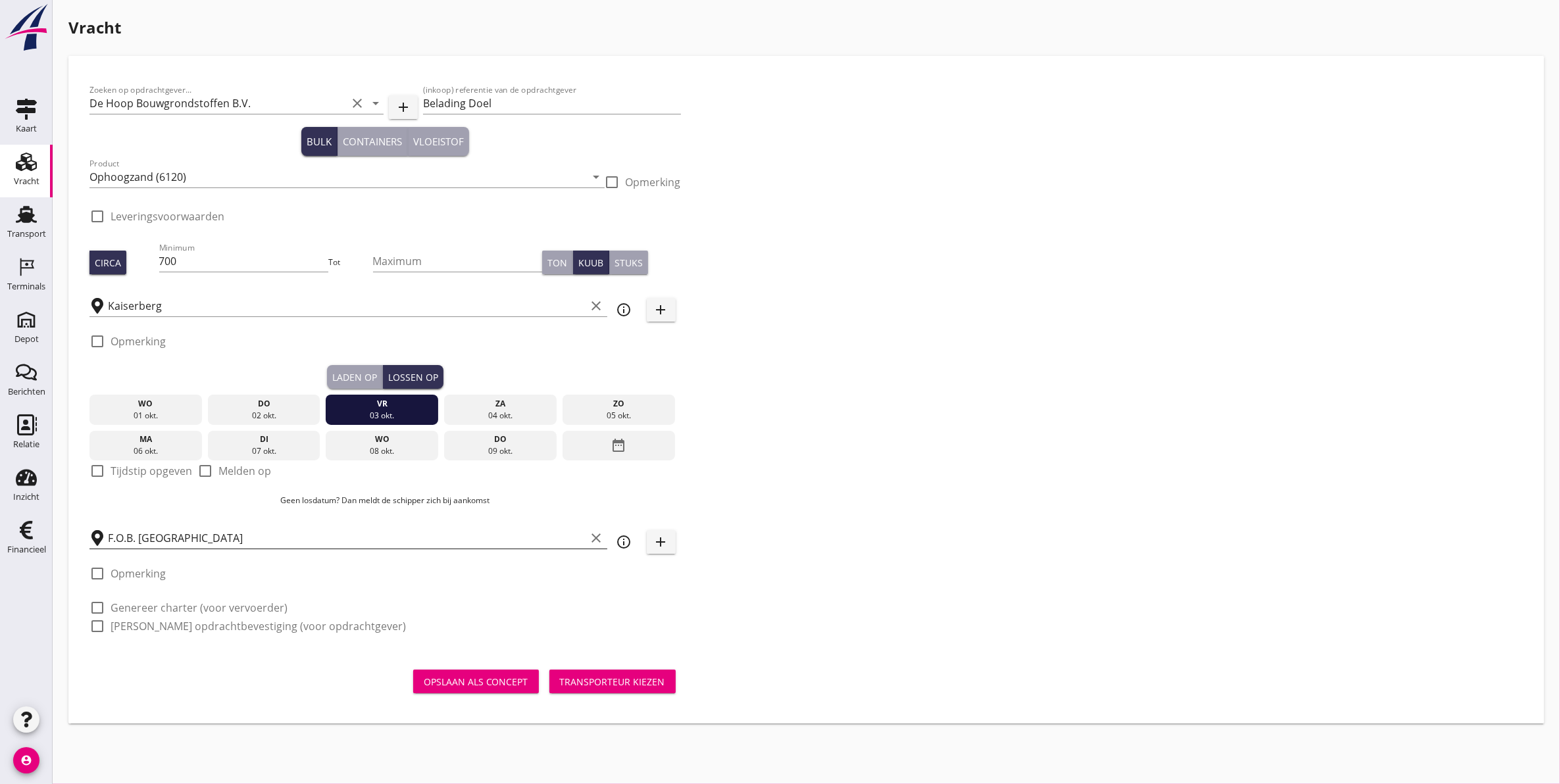
click at [599, 536] on icon "clear" at bounding box center [596, 537] width 16 height 16
click at [550, 543] on input "text" at bounding box center [356, 537] width 497 height 21
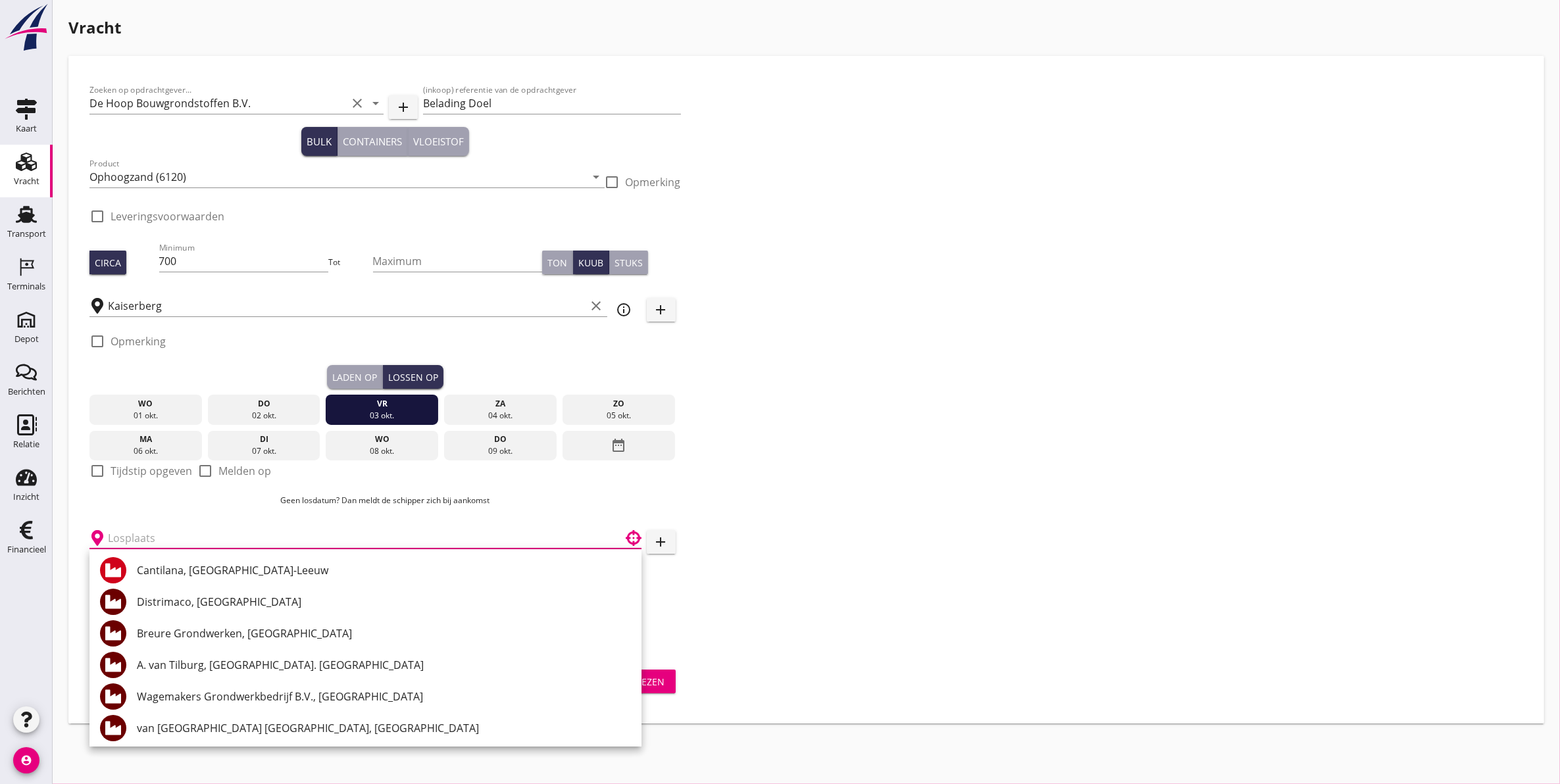
click at [322, 530] on input "text" at bounding box center [356, 537] width 497 height 21
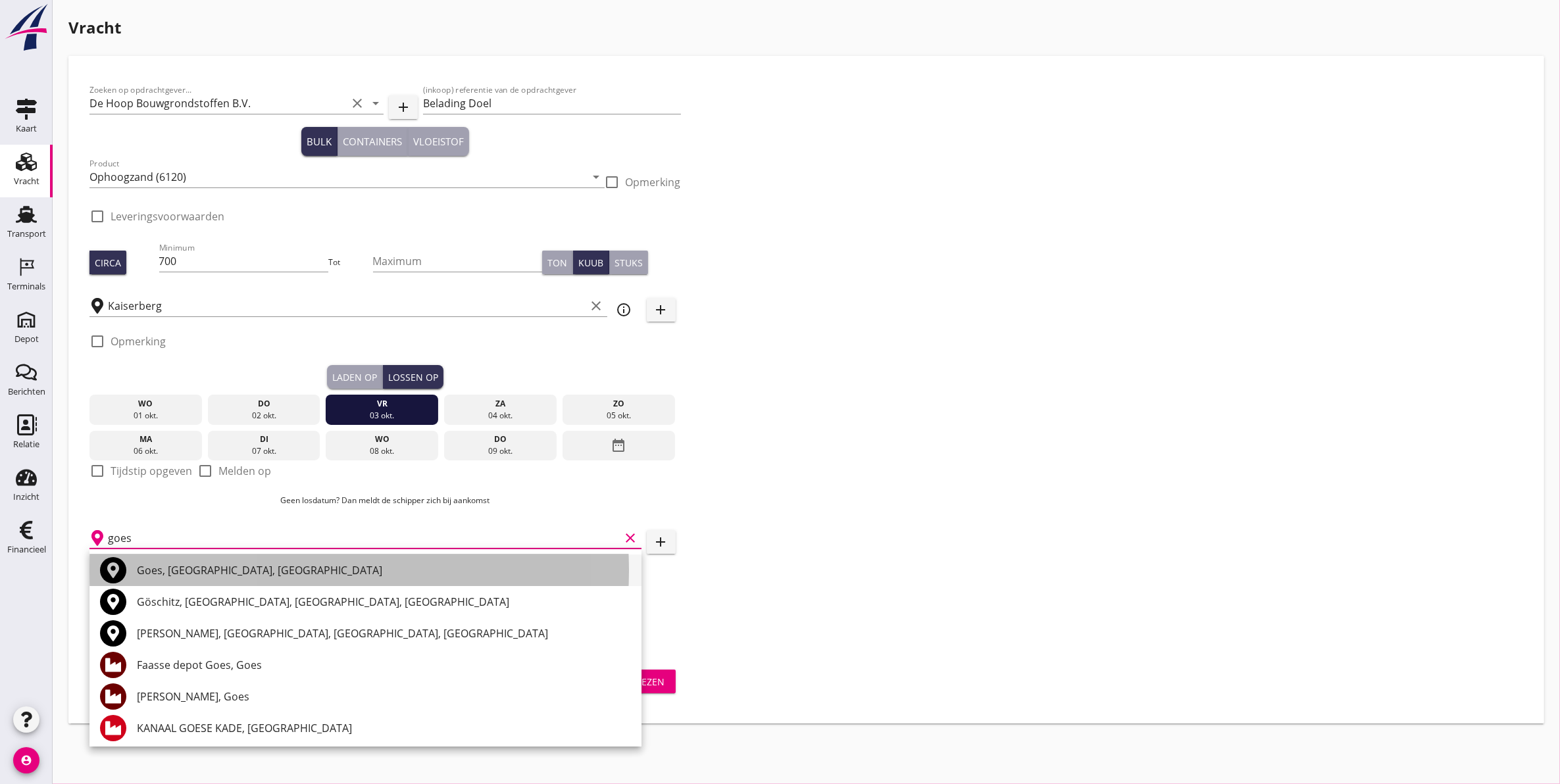
click at [261, 566] on div "Goes, Zeeland, Netherlands" at bounding box center [383, 570] width 494 height 16
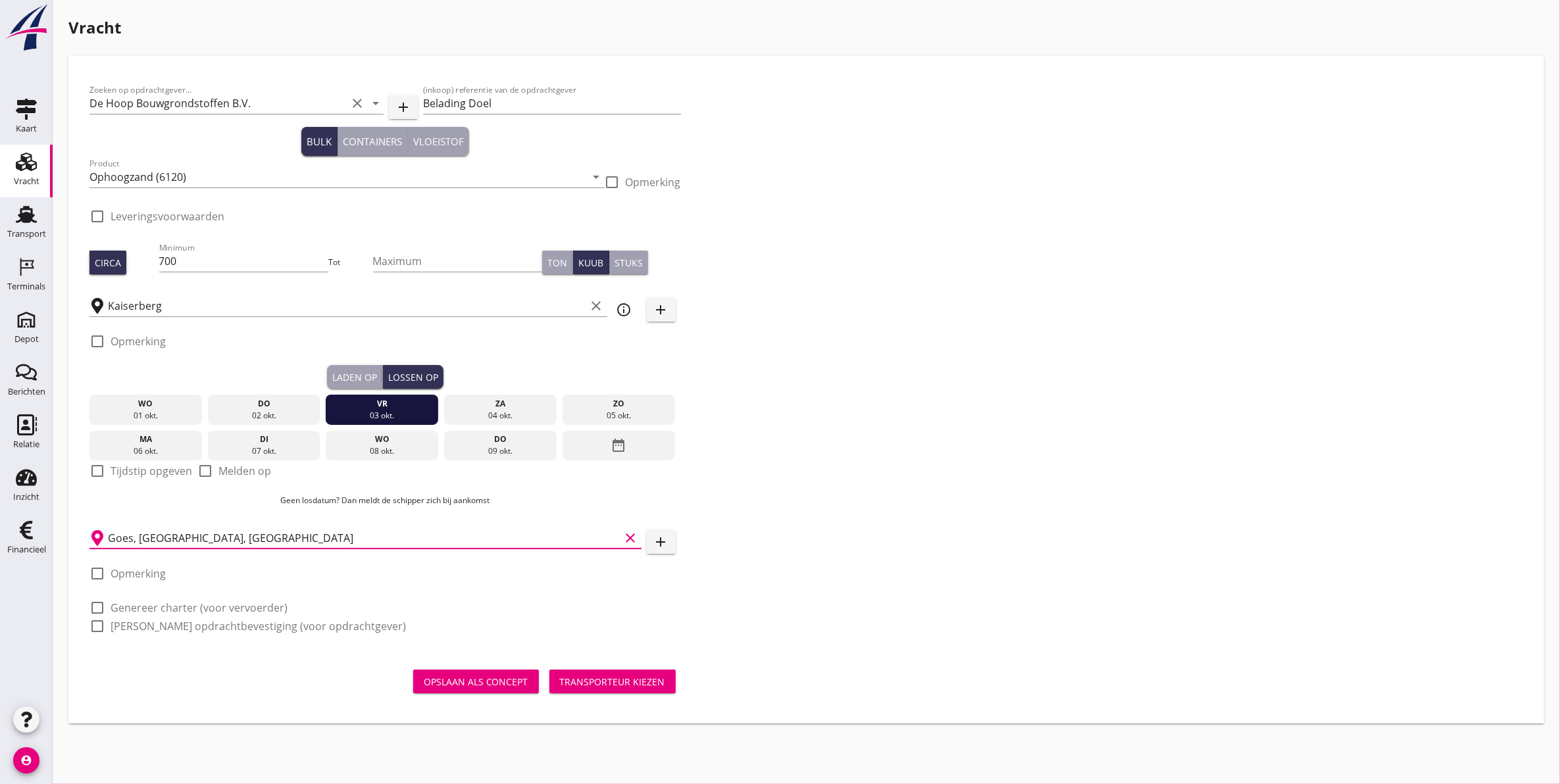
type input "Goes, Zeeland, Netherlands"
click at [97, 344] on div at bounding box center [97, 341] width 22 height 22
checkbox input "true"
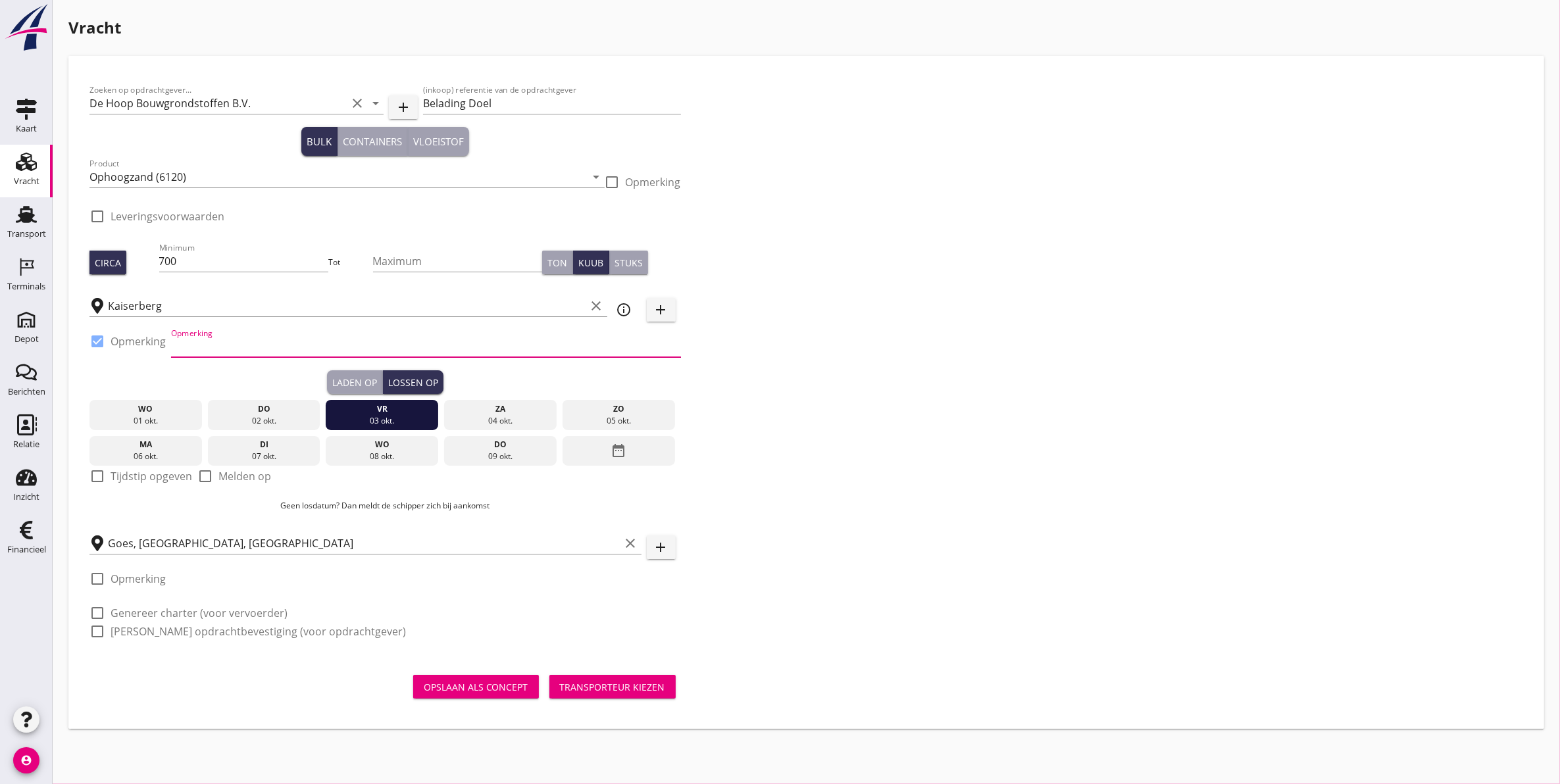
click at [258, 348] on input "Opmerking" at bounding box center [426, 346] width 510 height 21
type input "F.O.B. Beladen"
click at [624, 691] on div "Transporteur kiezen" at bounding box center [612, 687] width 105 height 14
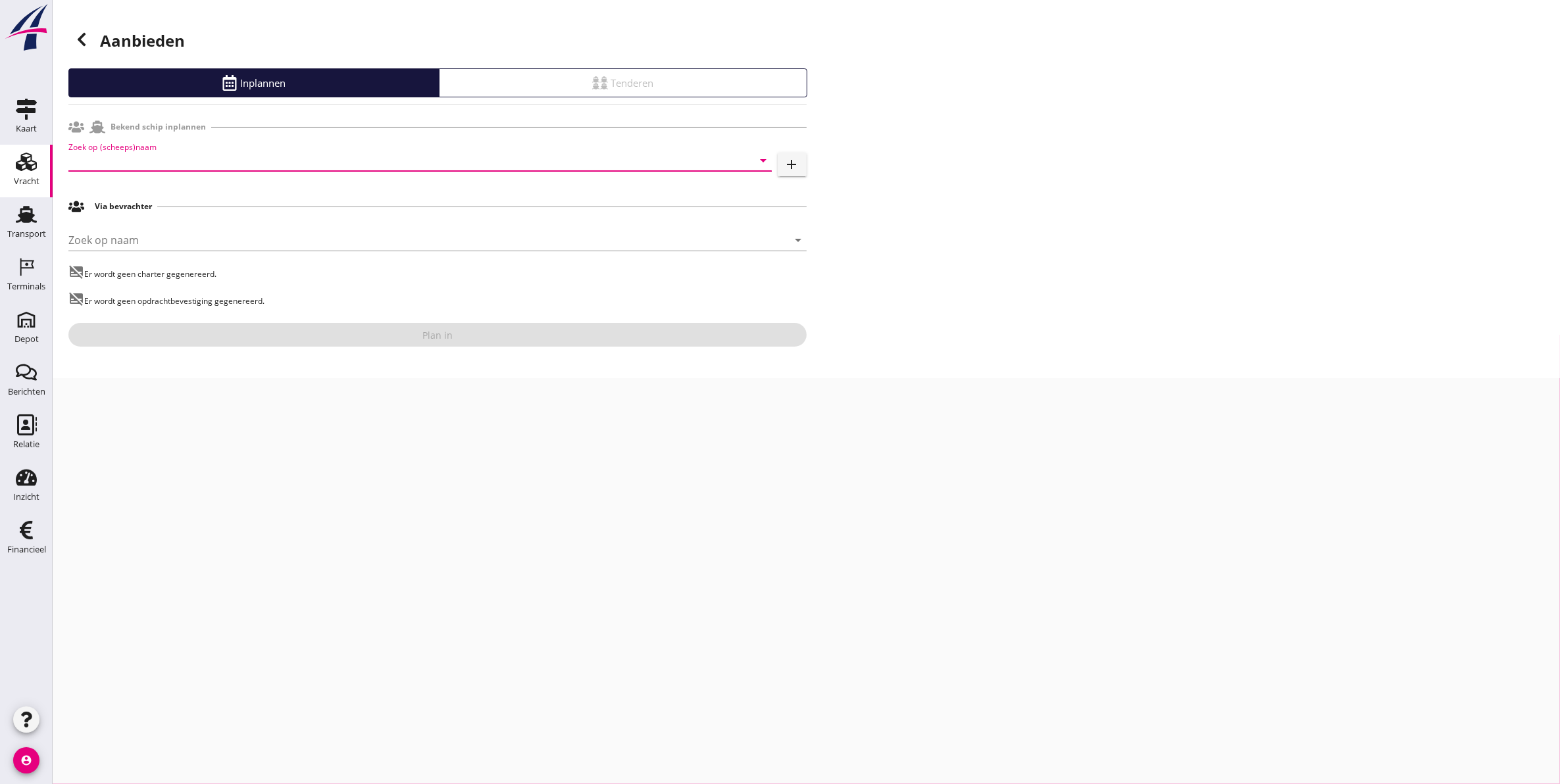
click at [206, 159] on input "Zoek op (scheeps)naam" at bounding box center [402, 160] width 667 height 21
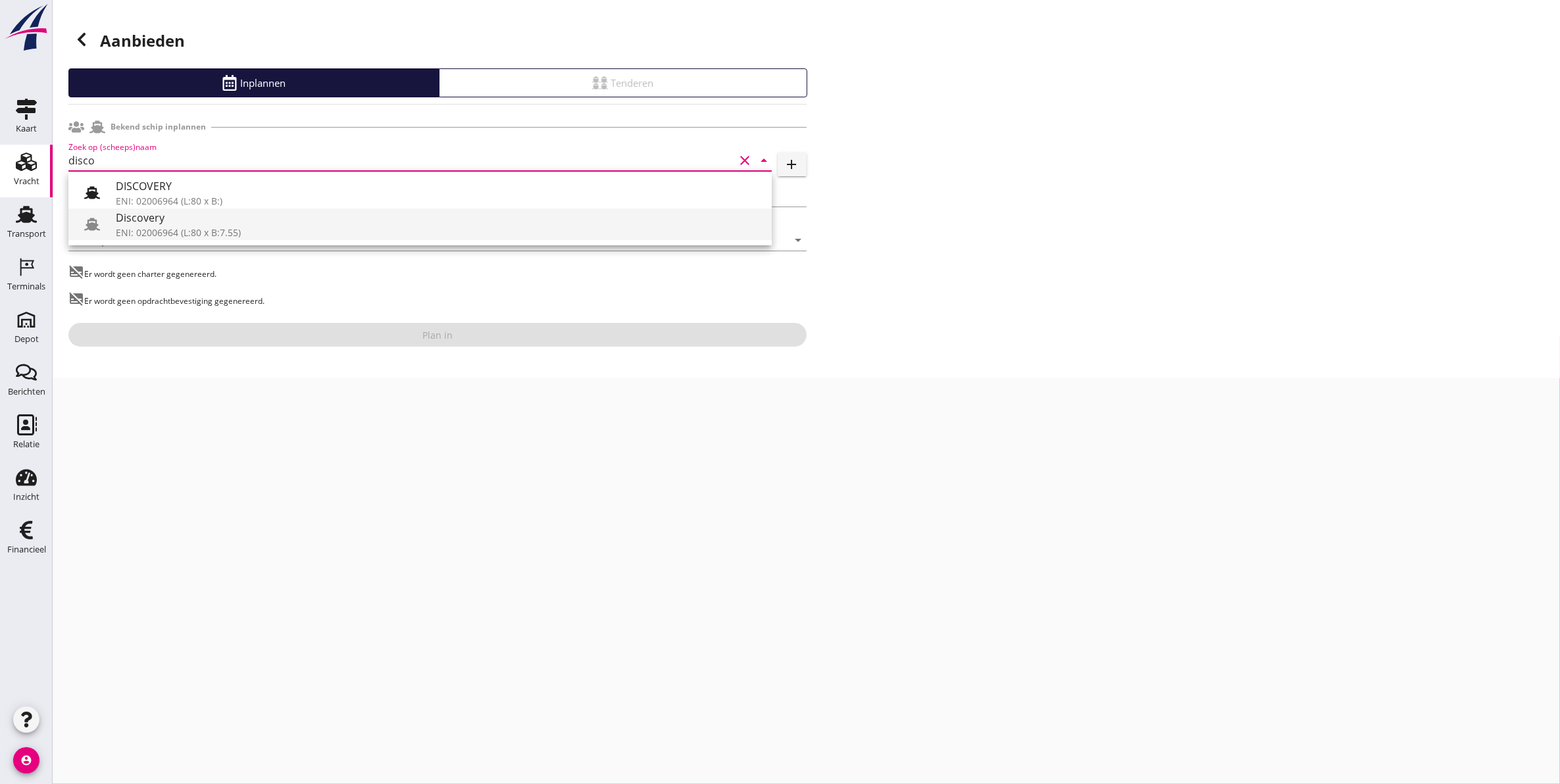
click at [196, 225] on div "Discovery" at bounding box center [439, 217] width 646 height 16
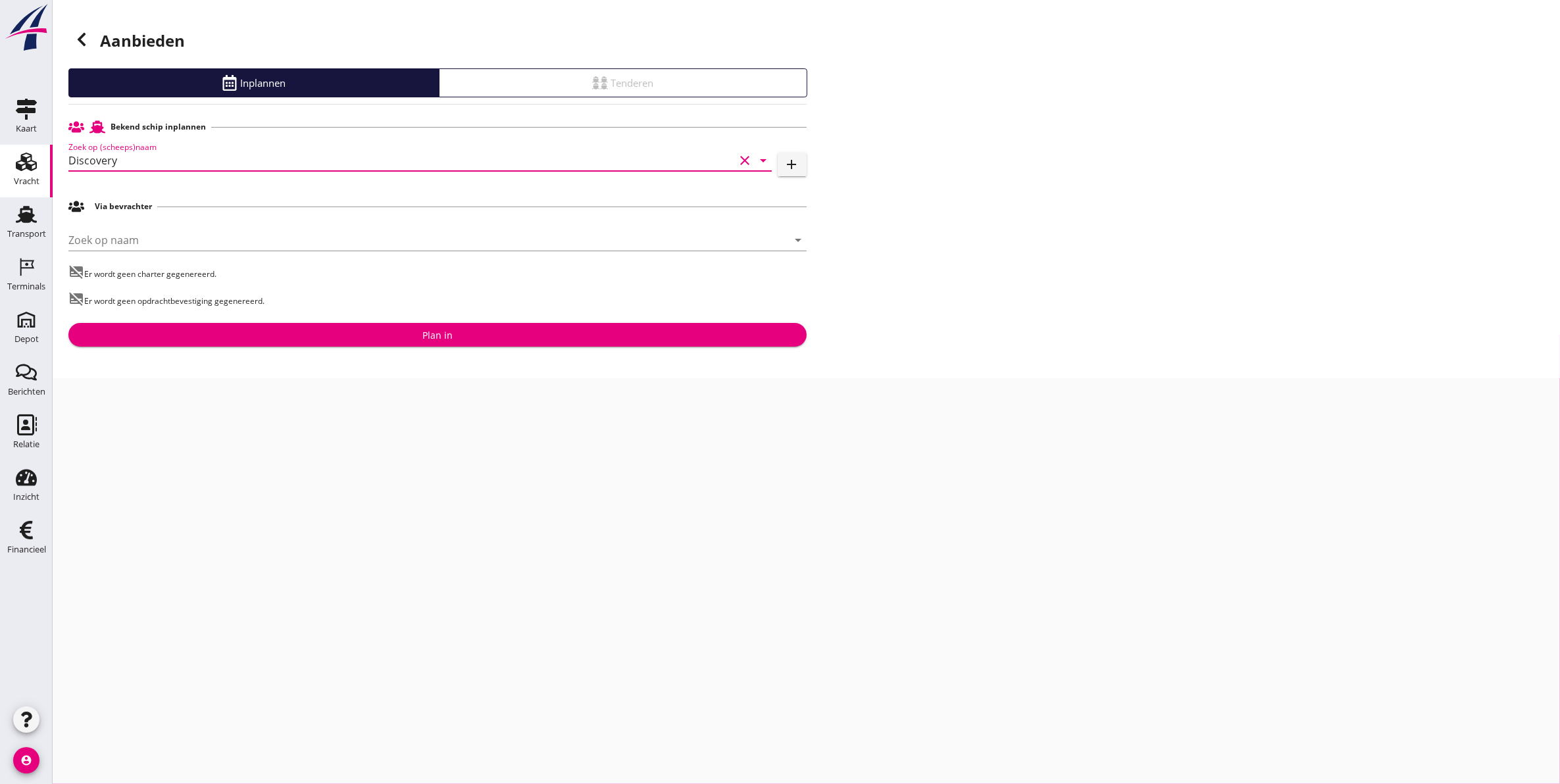
type input "Discovery"
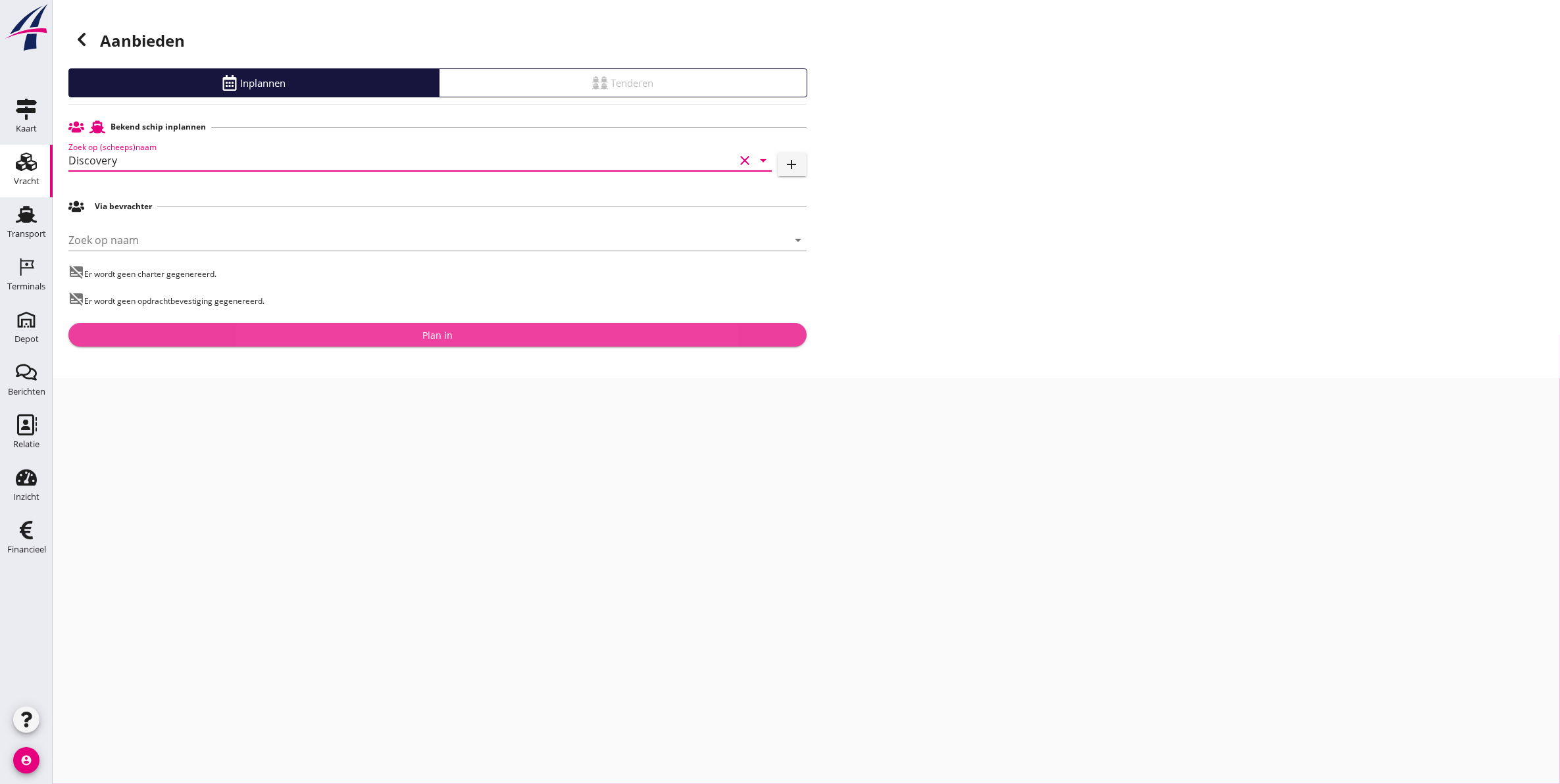
click at [367, 325] on button "Plan in" at bounding box center [438, 334] width 739 height 24
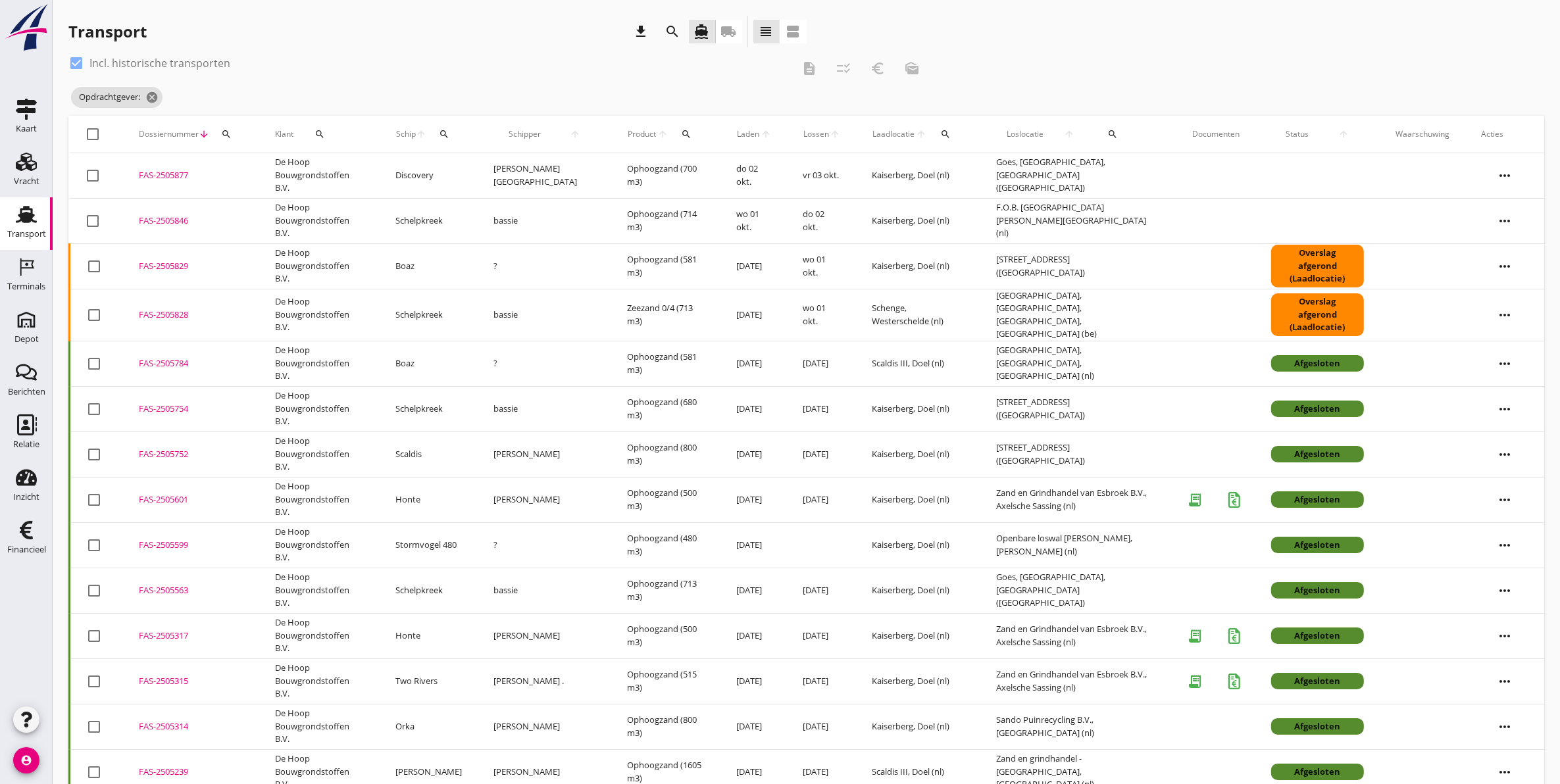
click at [168, 178] on div "FAS-2505877" at bounding box center [191, 176] width 104 height 13
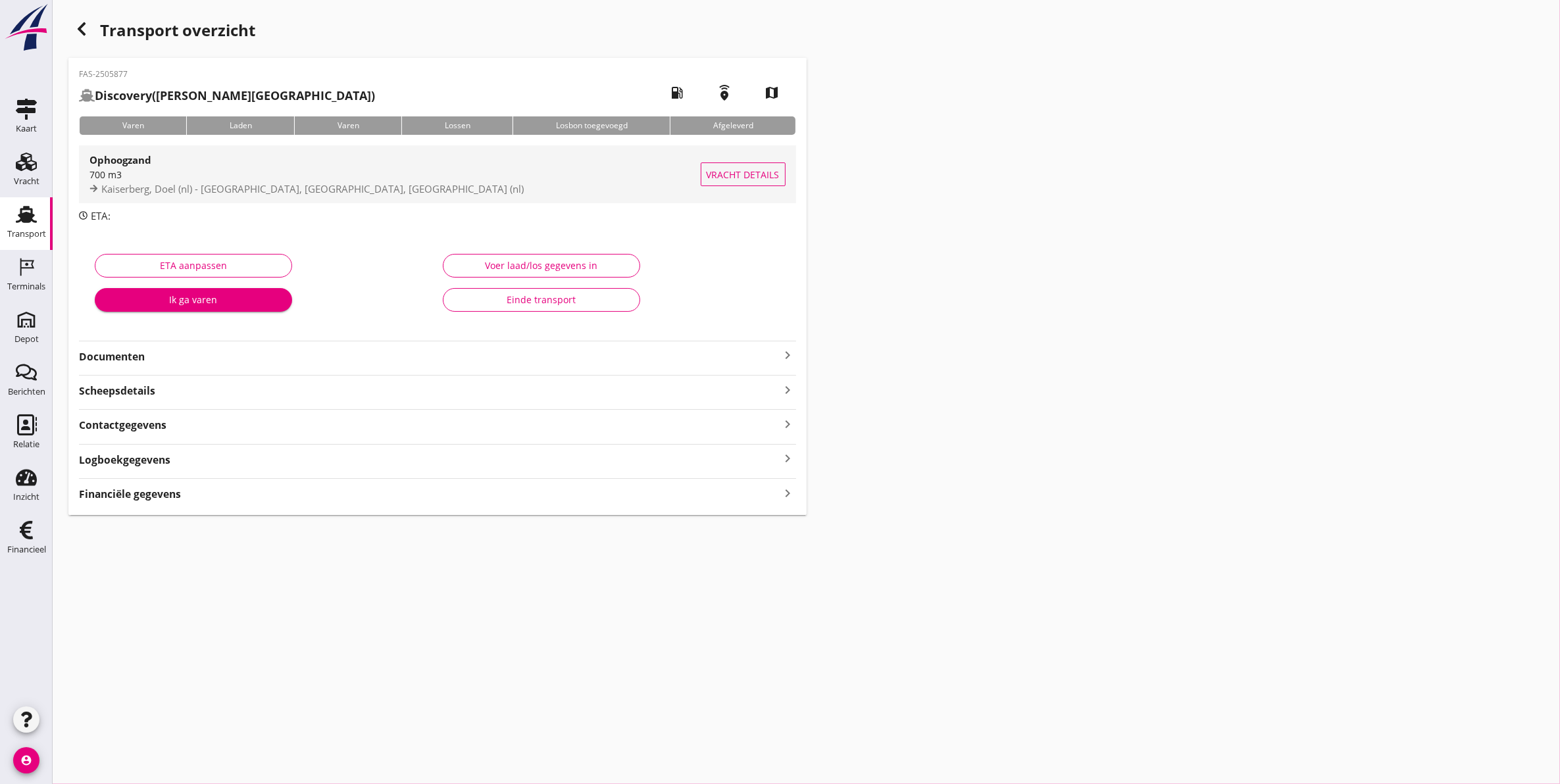
click at [190, 190] on span "Kaiserberg, Doel (nl) - Goes, Zeeland, Netherlands (nl)" at bounding box center [312, 189] width 422 height 13
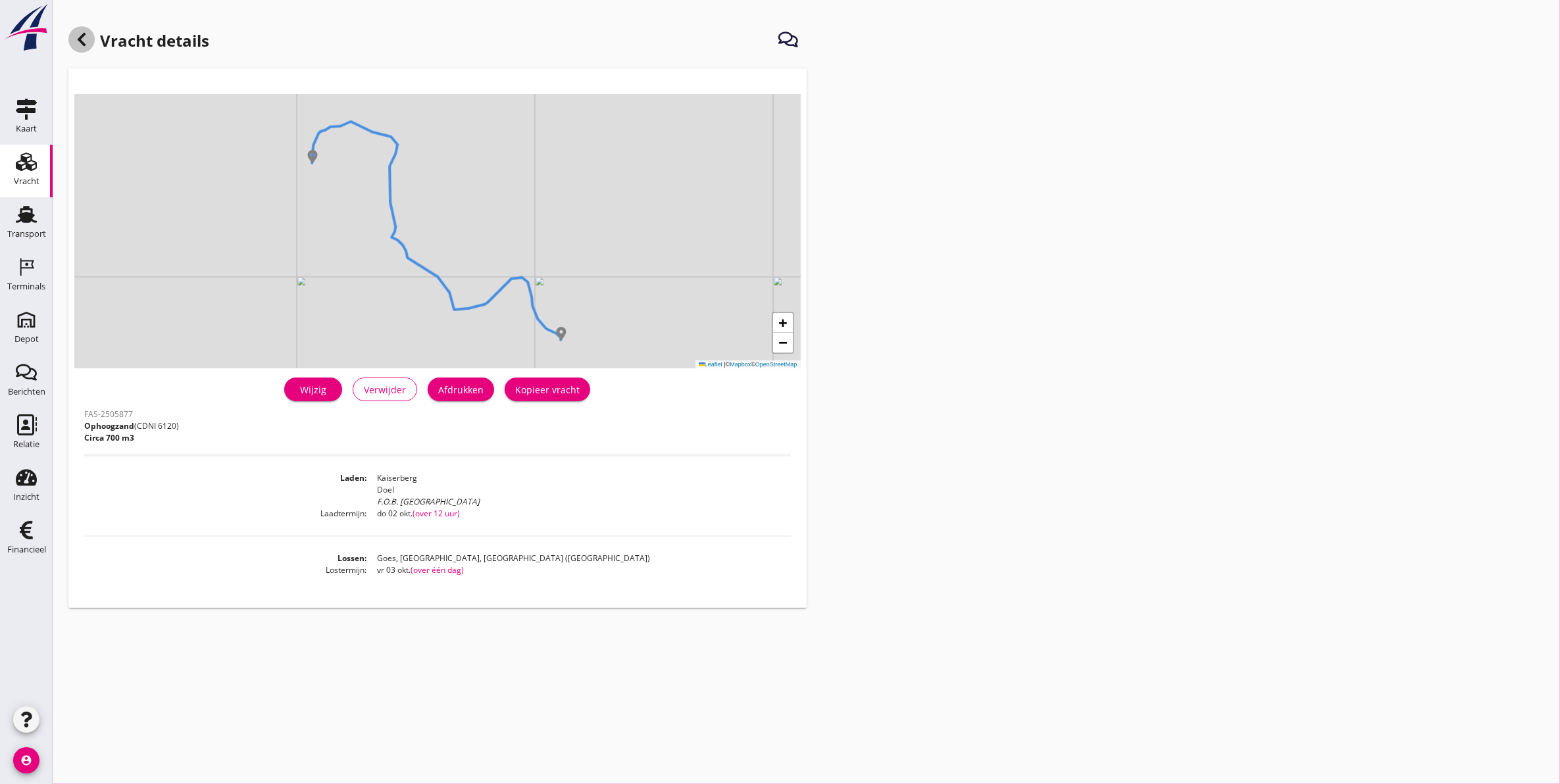
click at [84, 38] on icon at bounding box center [81, 39] width 16 height 16
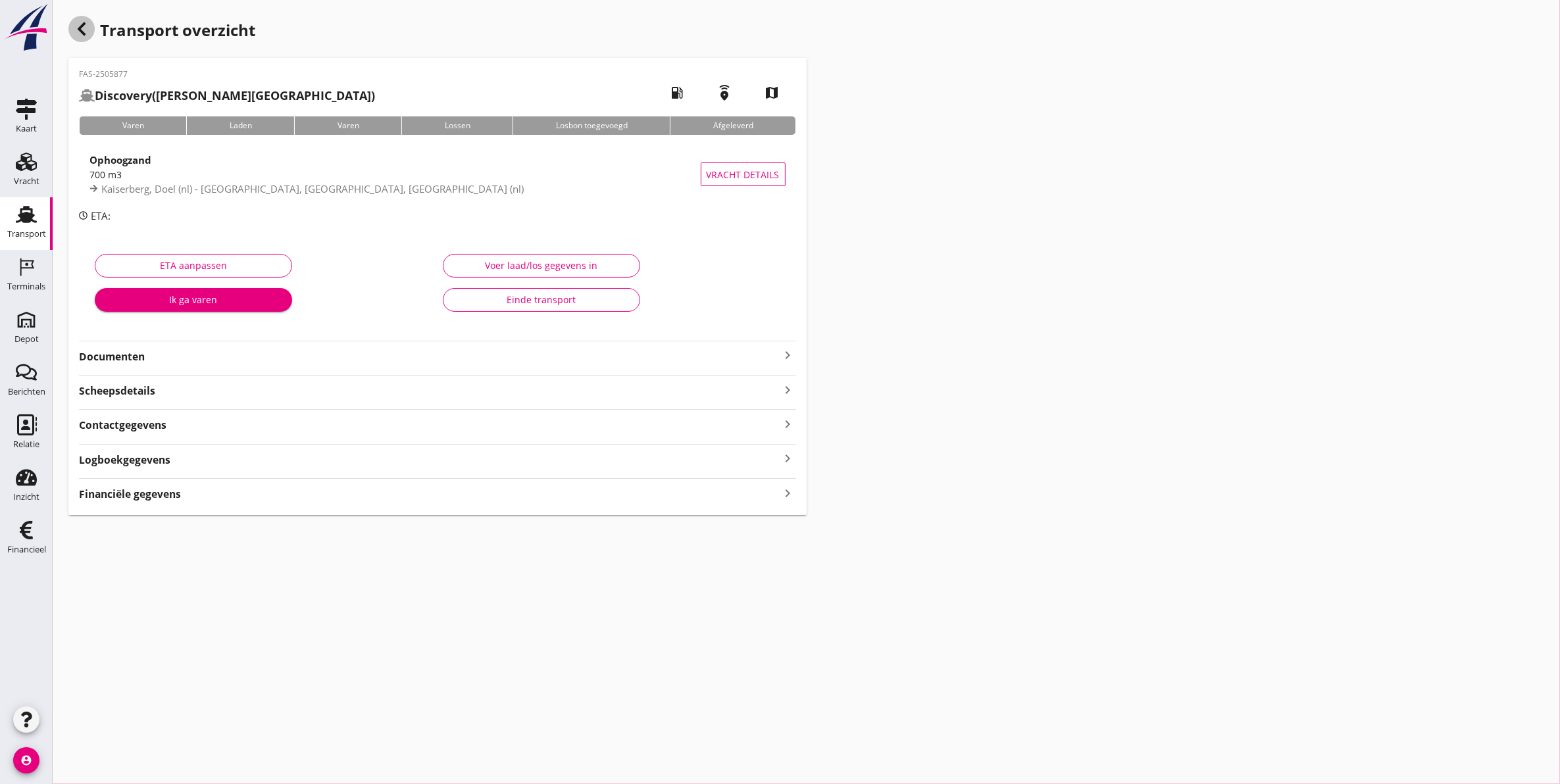
click at [80, 22] on icon "button" at bounding box center [81, 28] width 16 height 16
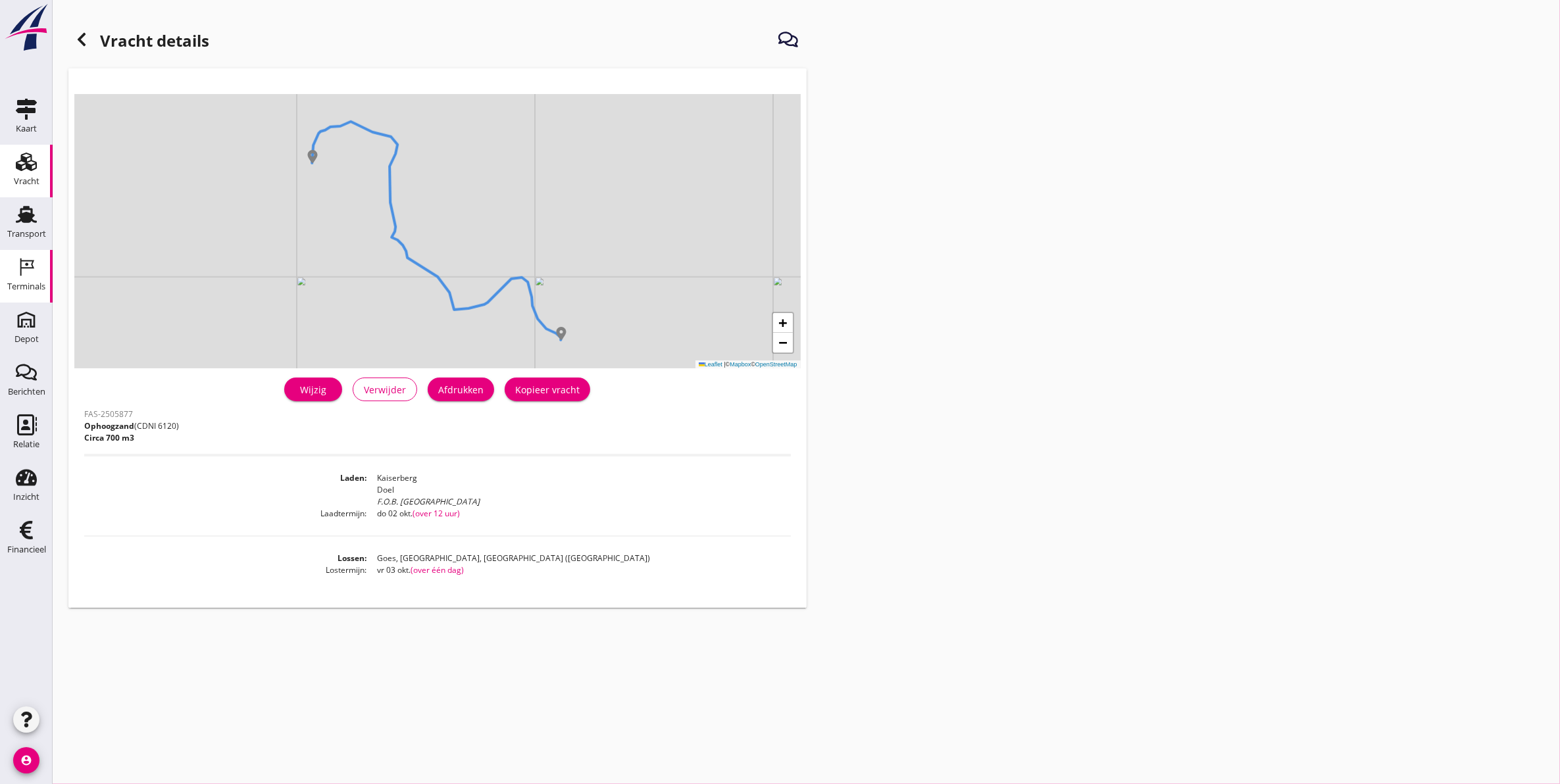
click at [31, 281] on div "Terminals" at bounding box center [26, 286] width 38 height 18
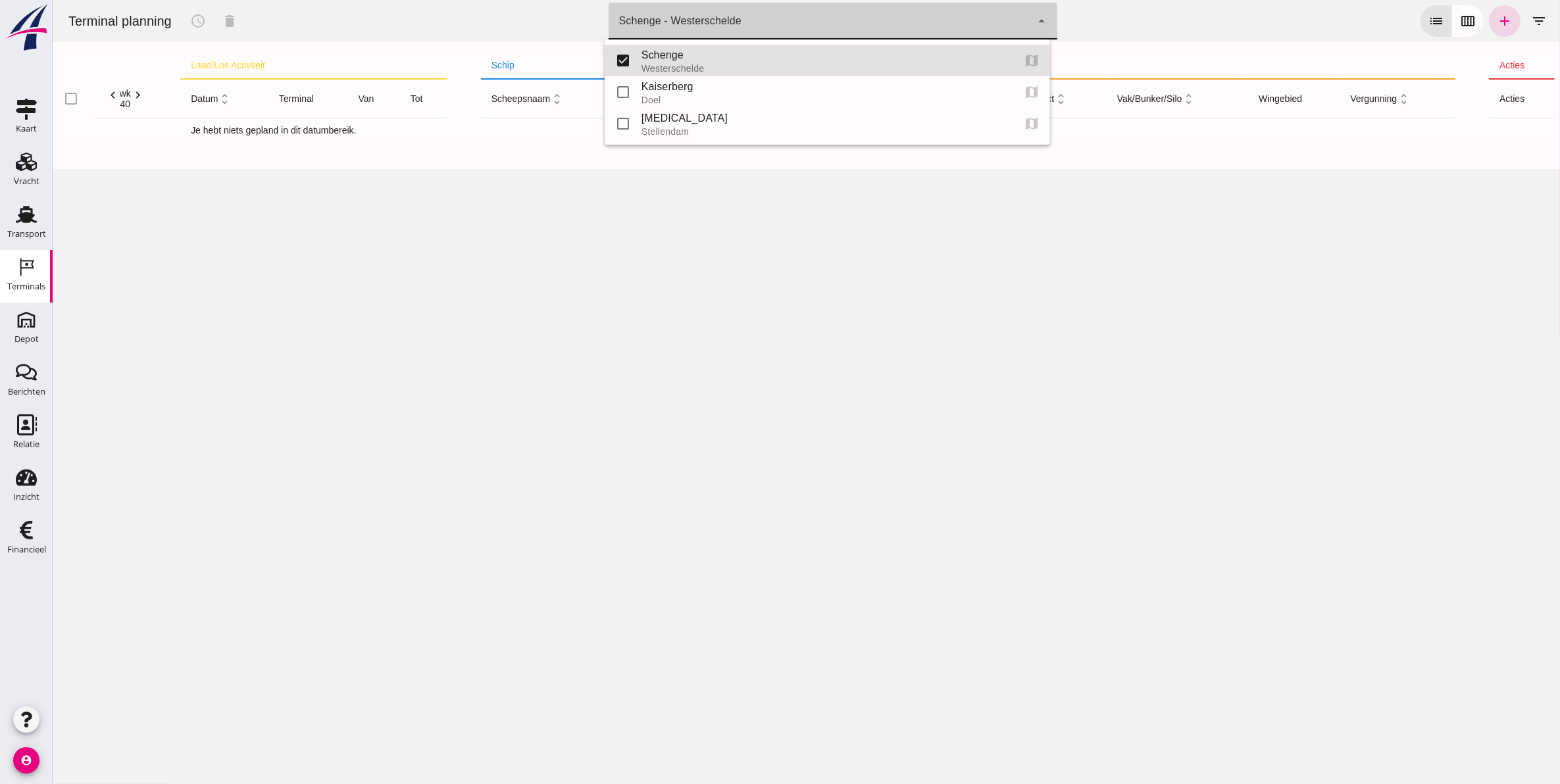
click at [761, 36] on div "Schenge - Westerschelde 9c876888-926f-4f5f-969d-c779b766b815" at bounding box center [819, 21] width 423 height 36
click at [735, 91] on div "Kaiserberg" at bounding box center [821, 86] width 361 height 16
type input "7f603609-51ae-4e75-986b-c9057e559465"
checkbox input "false"
checkbox input "true"
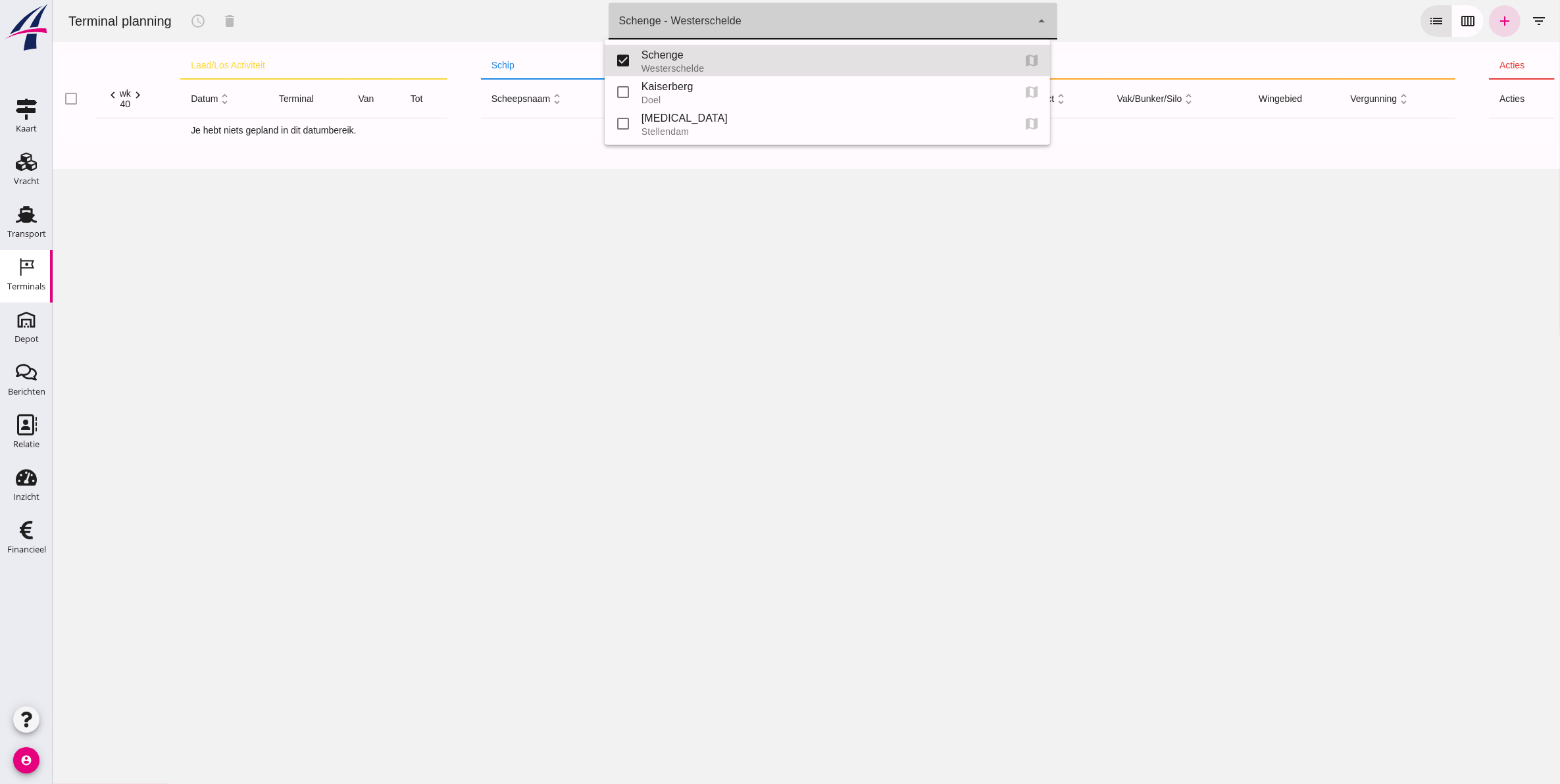
click at [886, 28] on div "Schenge - Westerschelde 9c876888-926f-4f5f-969d-c779b766b815" at bounding box center [819, 21] width 423 height 36
click at [770, 95] on div "Doel" at bounding box center [821, 99] width 361 height 11
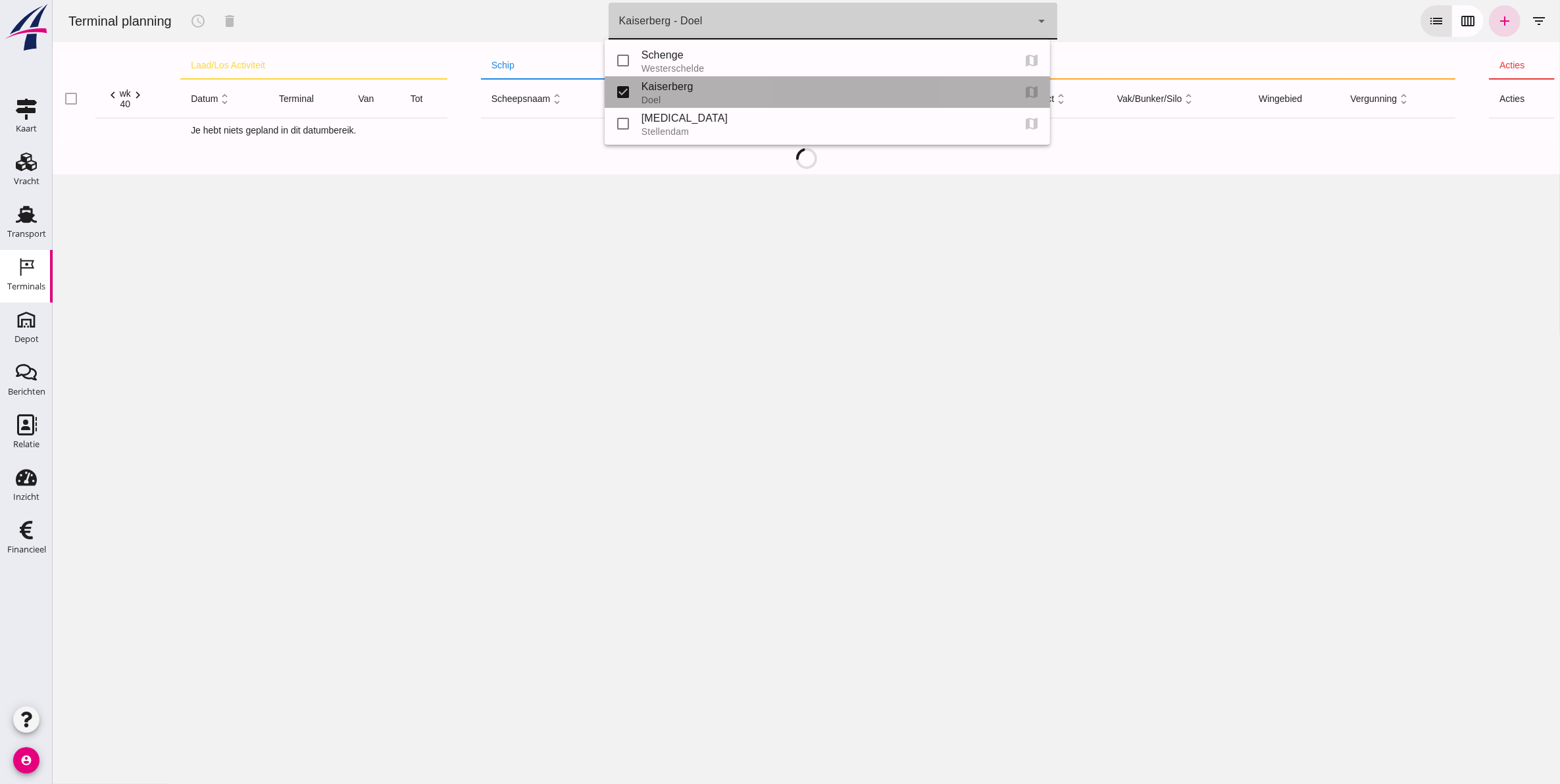
type input "7f603609-51ae-4e75-986b-c9057e559465"
checkbox input "false"
checkbox input "true"
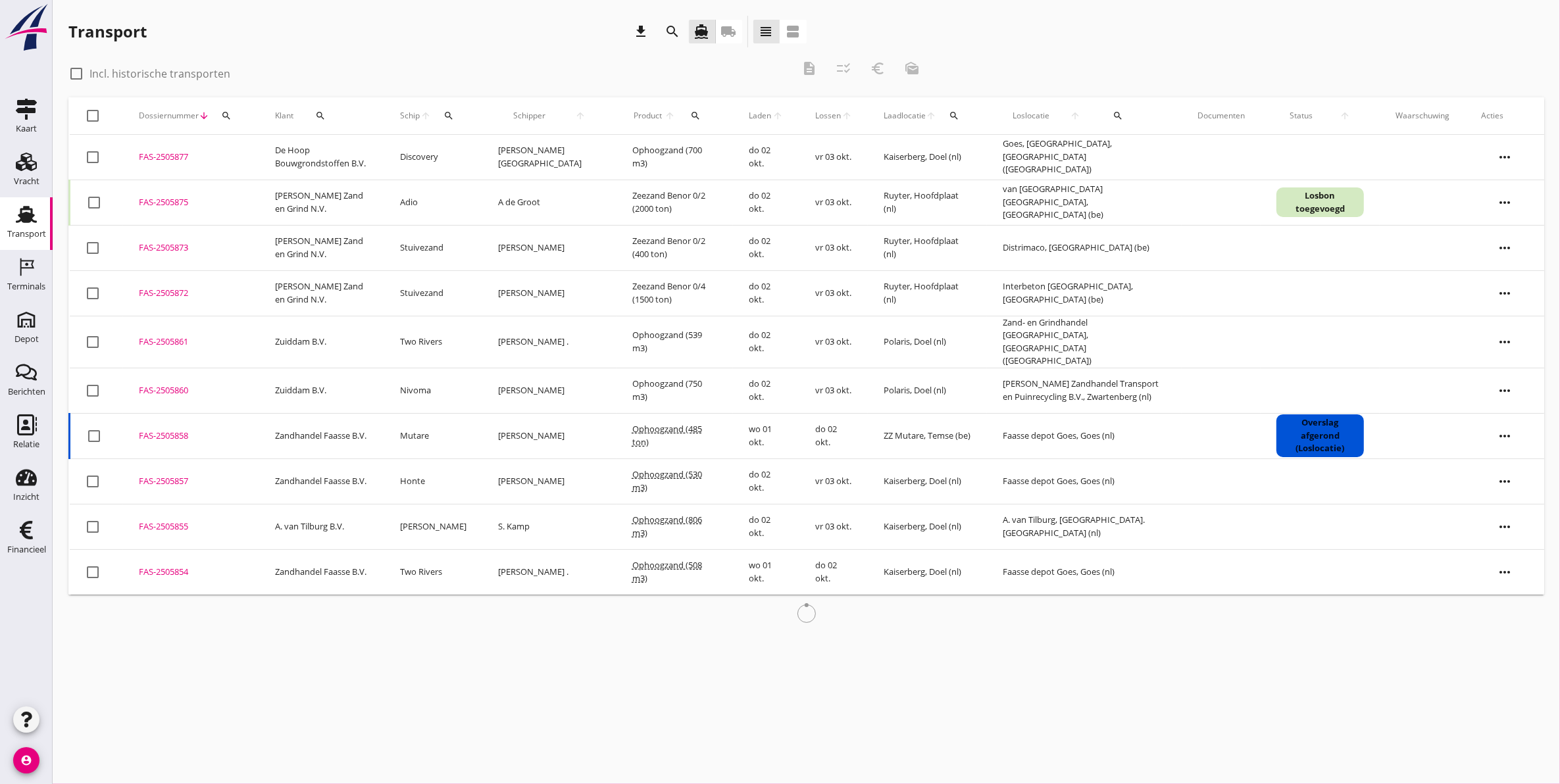
click at [679, 40] on button "search" at bounding box center [673, 31] width 24 height 24
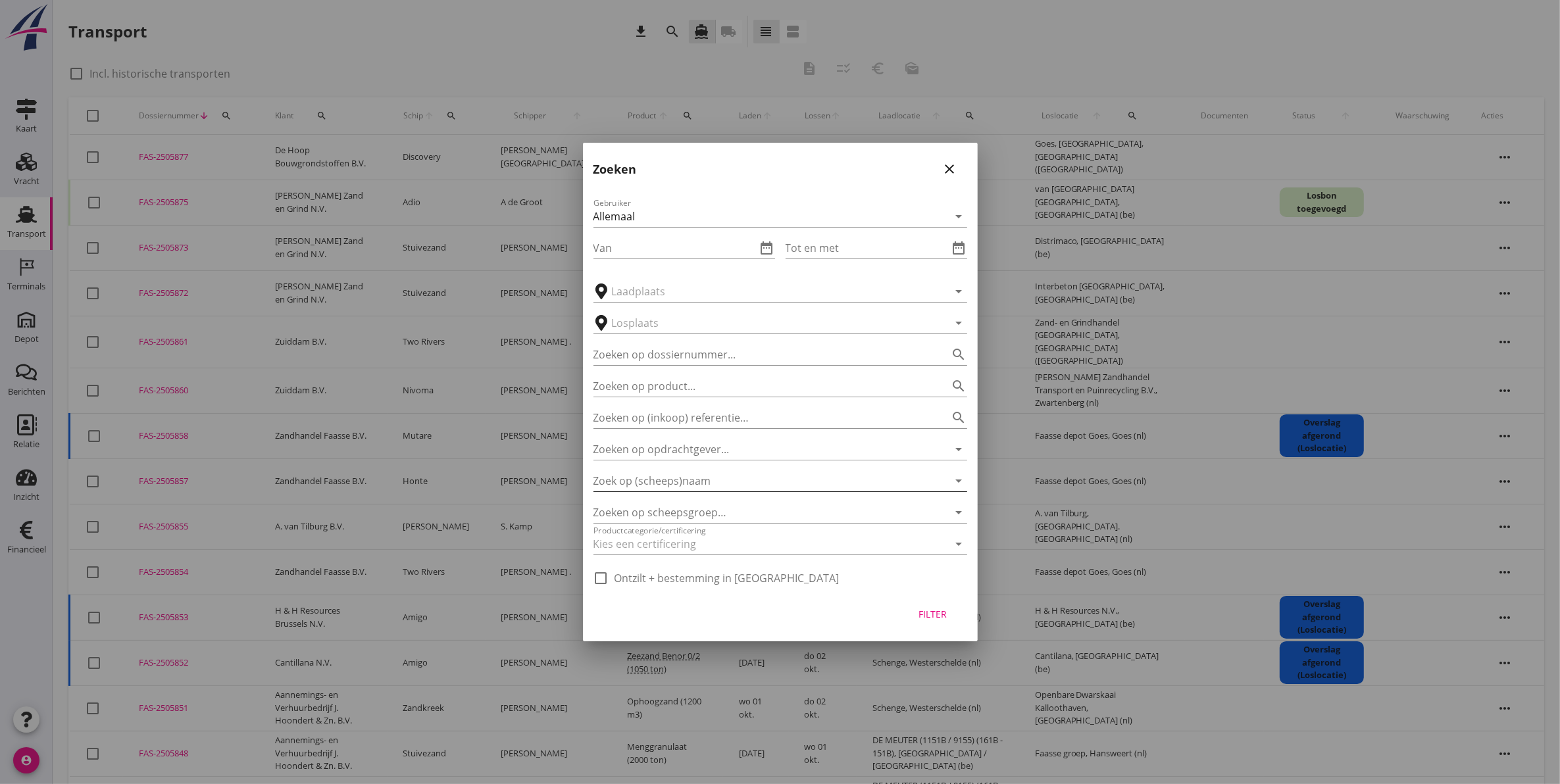
click at [714, 484] on input "Zoek op (scheeps)naam" at bounding box center [762, 480] width 337 height 21
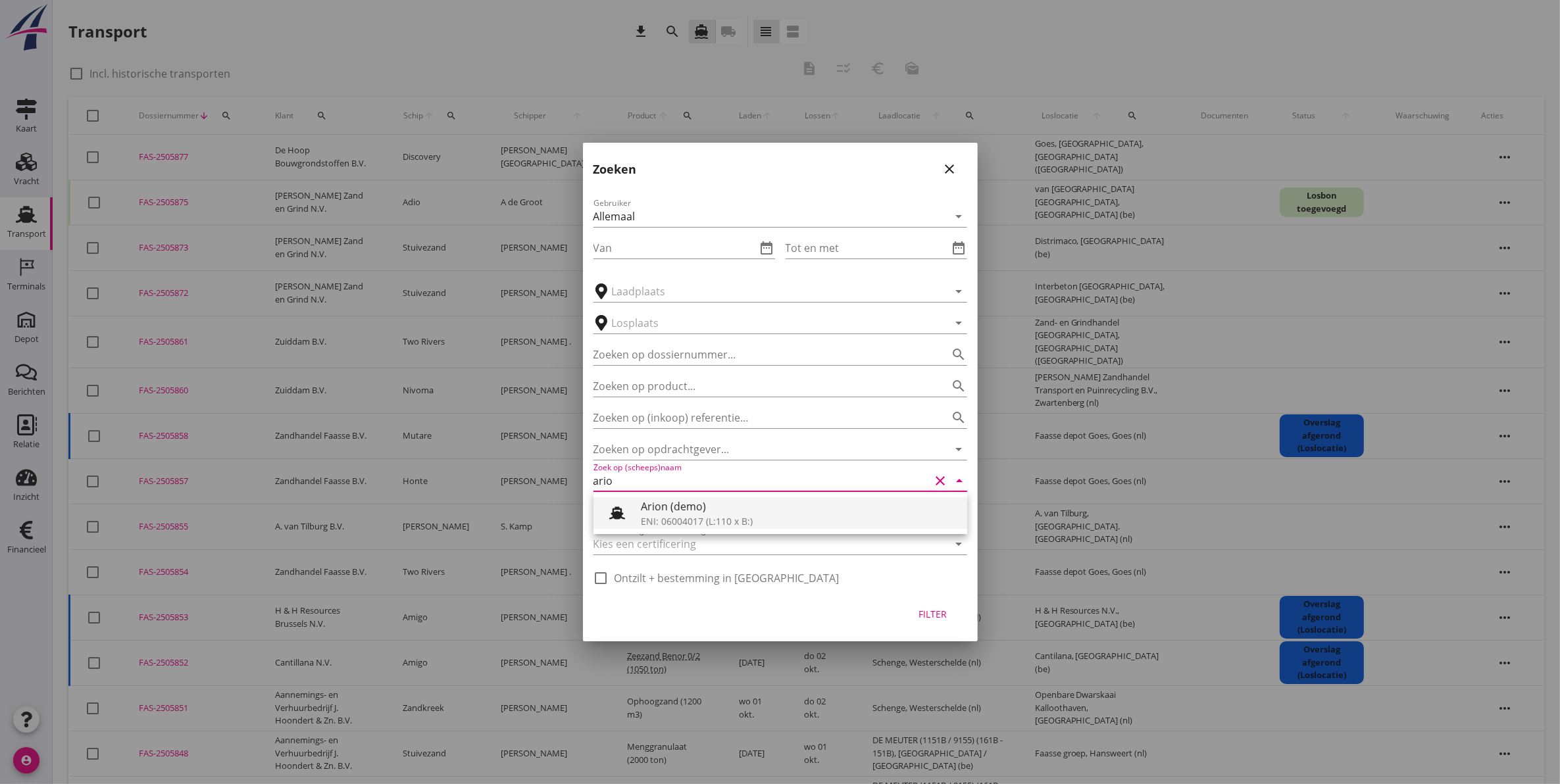
click at [757, 521] on div "ENI: 06004017 (L:110 x B:)" at bounding box center [798, 521] width 315 height 14
click at [925, 605] on button "Filter" at bounding box center [933, 613] width 58 height 24
type input "Arion (demo)"
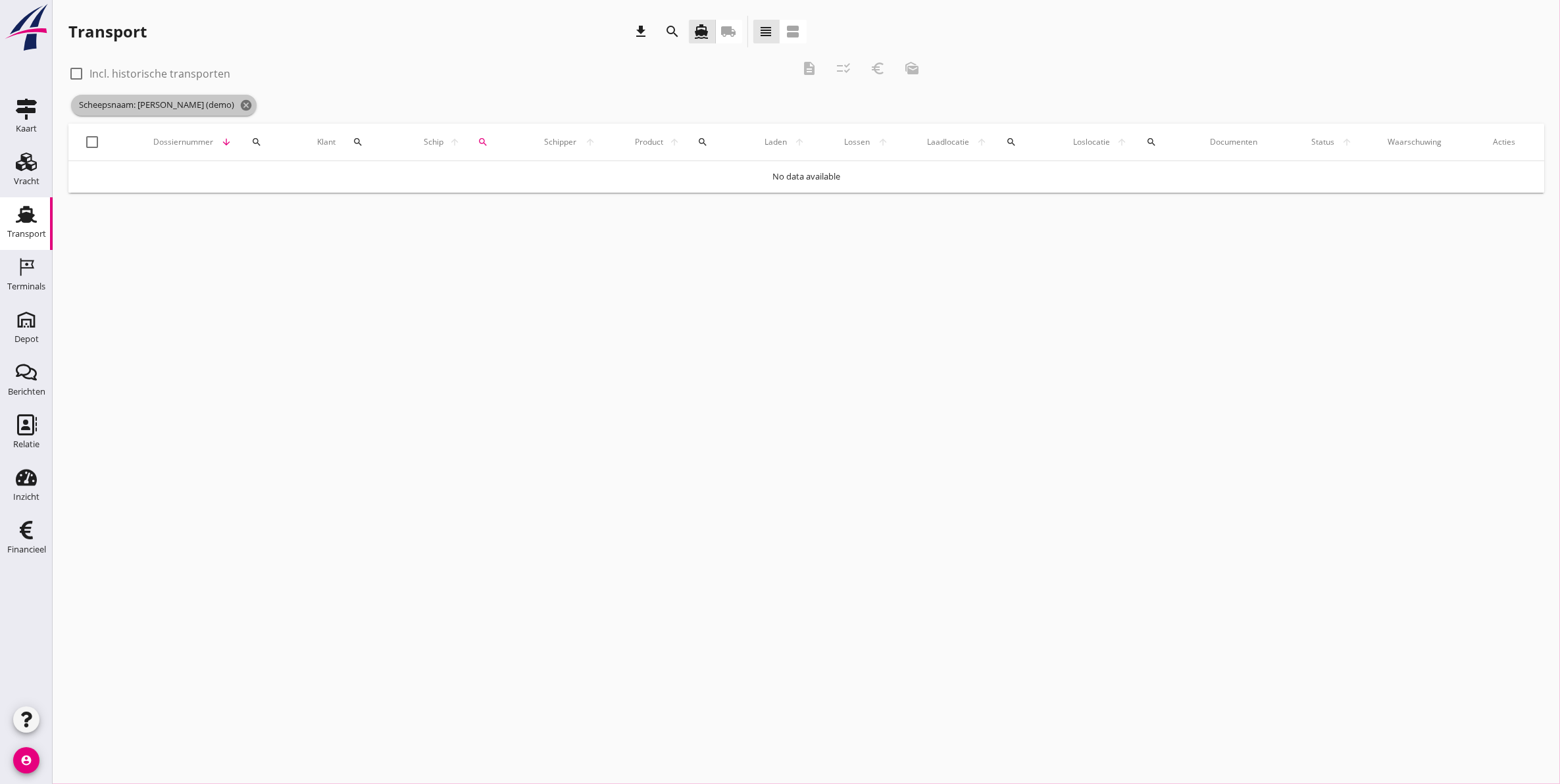
click at [239, 103] on icon "cancel" at bounding box center [246, 105] width 13 height 13
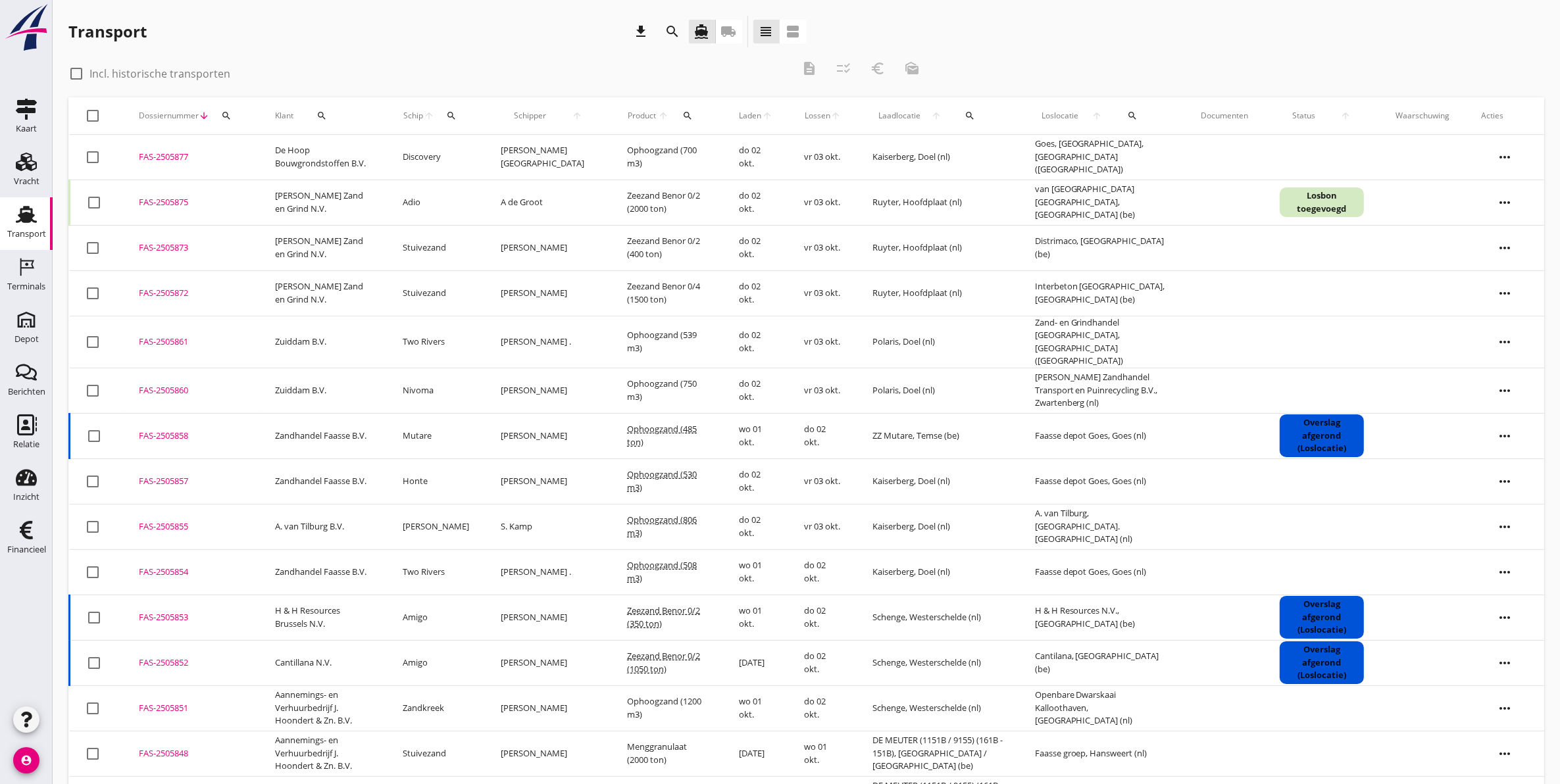
click at [456, 120] on icon "search" at bounding box center [451, 115] width 11 height 11
click at [500, 153] on input "Zoek op (scheeps)naam" at bounding box center [523, 153] width 137 height 21
click at [567, 190] on div "ENI: 02333376 (L:85.88 x B:10.49)" at bounding box center [574, 194] width 143 height 14
click at [634, 146] on icon "check" at bounding box center [642, 152] width 16 height 16
type input "Adio"
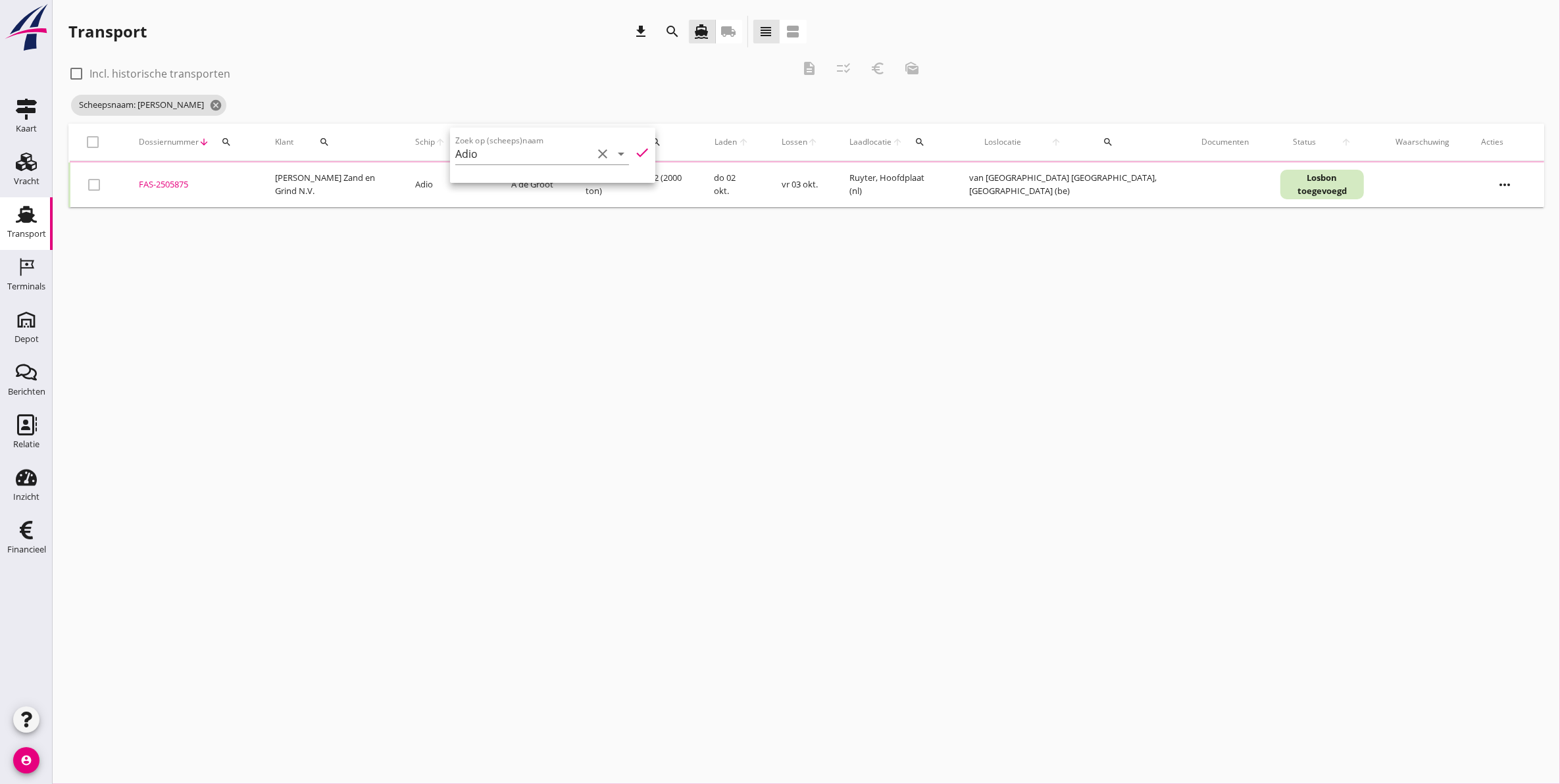
click at [652, 326] on div "cancel You are impersonating another user. Transport download search directions…" at bounding box center [806, 392] width 1508 height 784
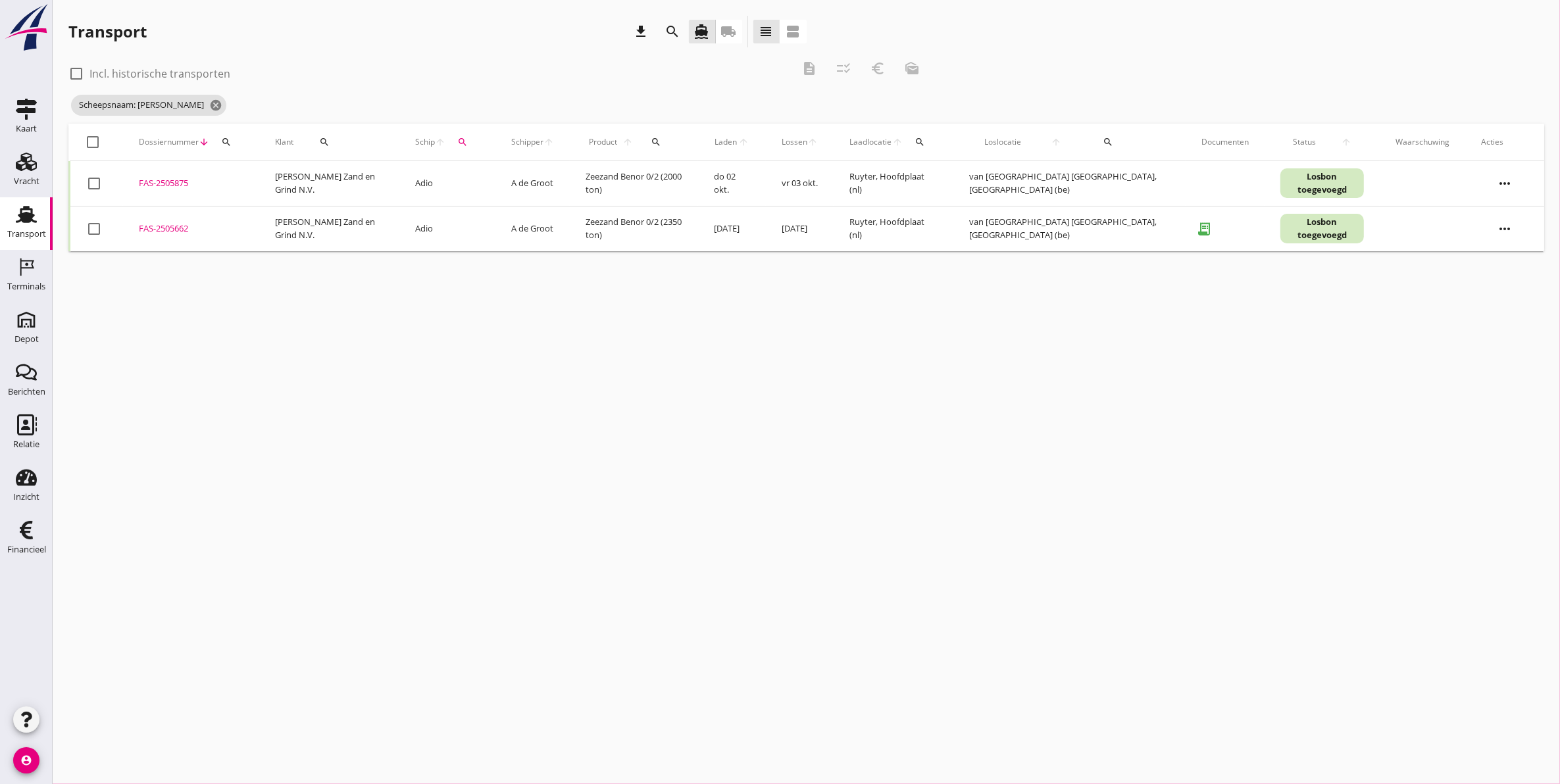
click at [171, 227] on div "FAS-2505662" at bounding box center [191, 229] width 104 height 13
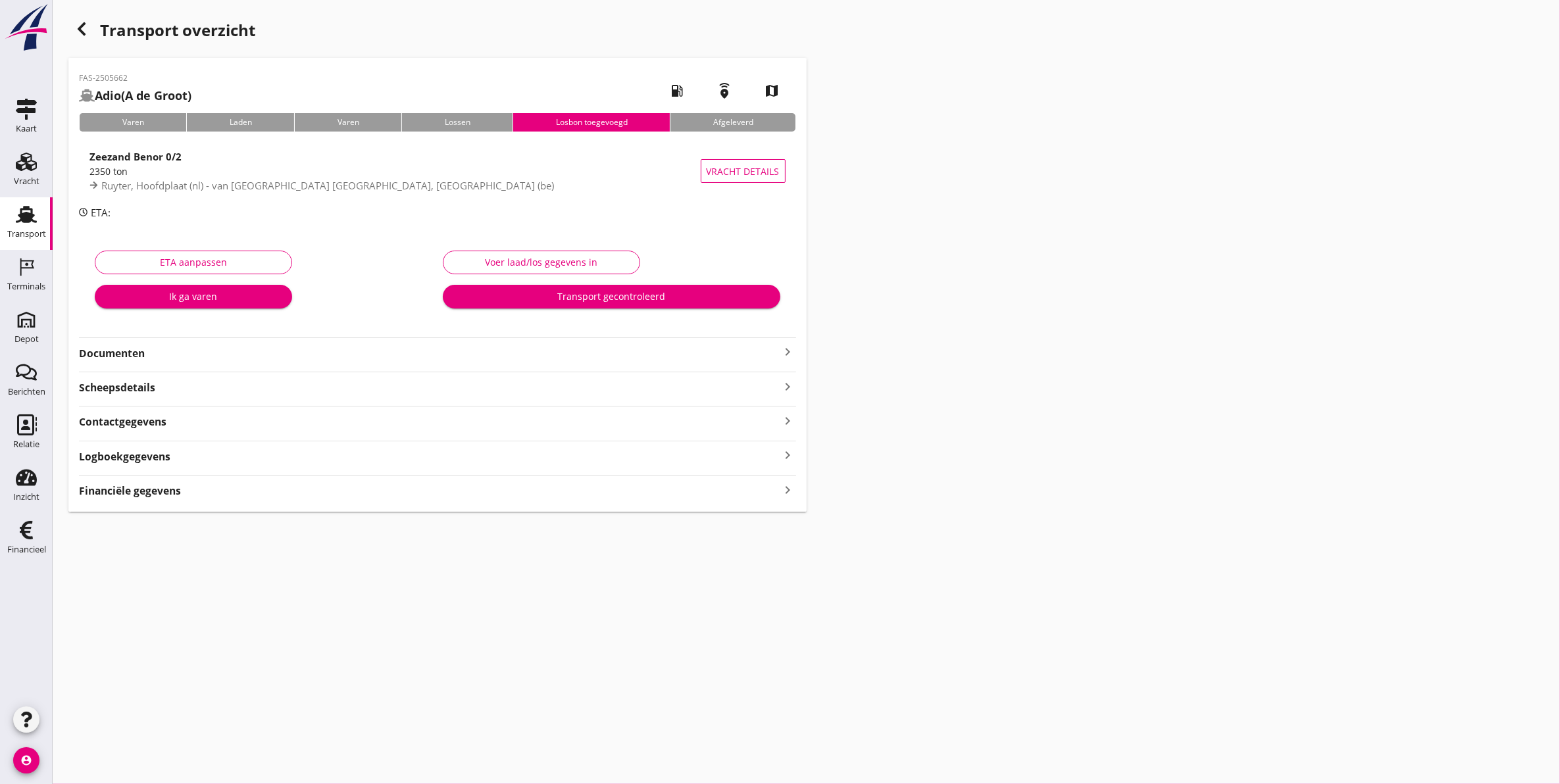
click at [162, 460] on strong "Logboekgegevens" at bounding box center [124, 457] width 91 height 15
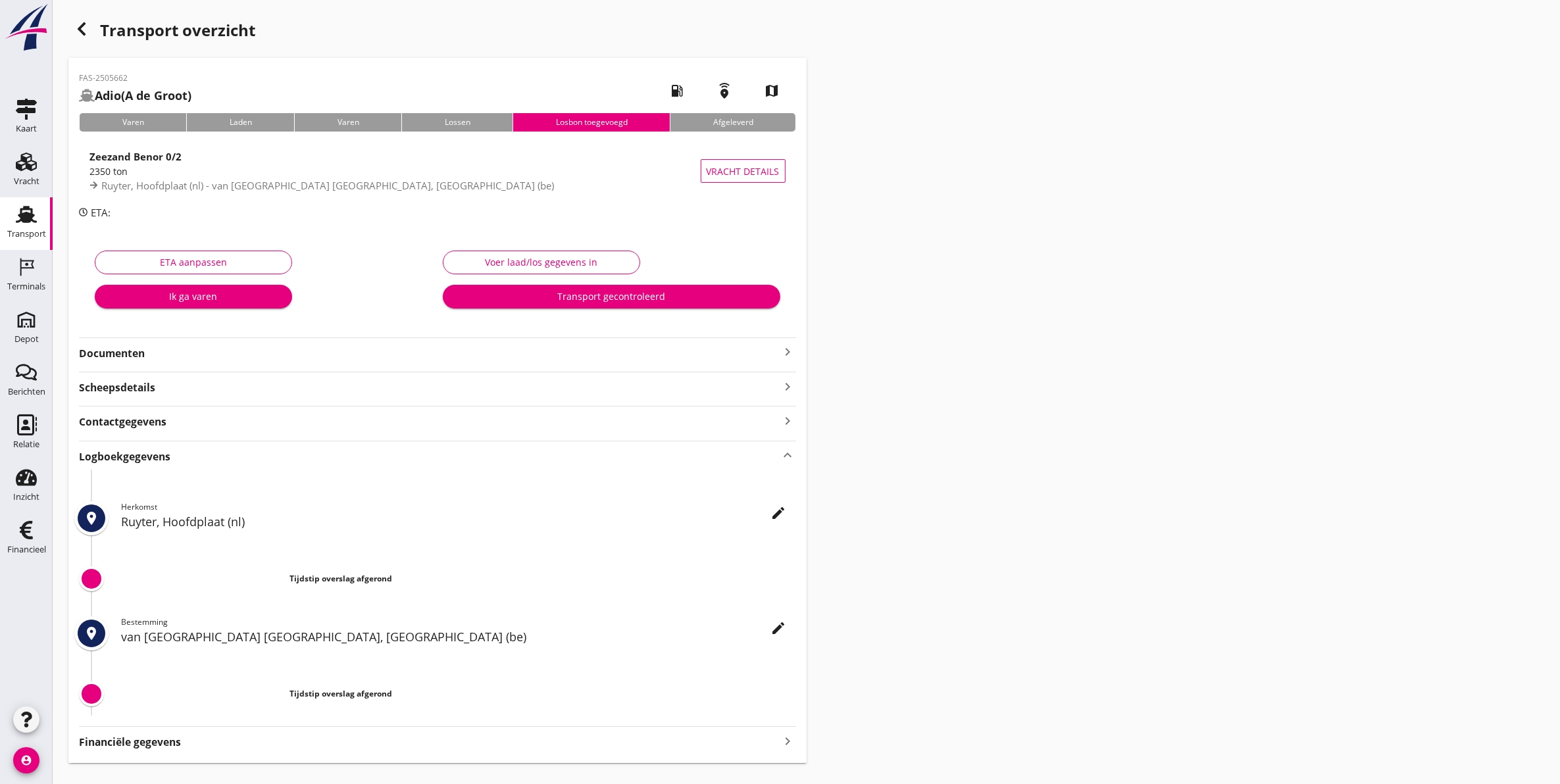
click at [129, 347] on strong "Documenten" at bounding box center [429, 354] width 701 height 15
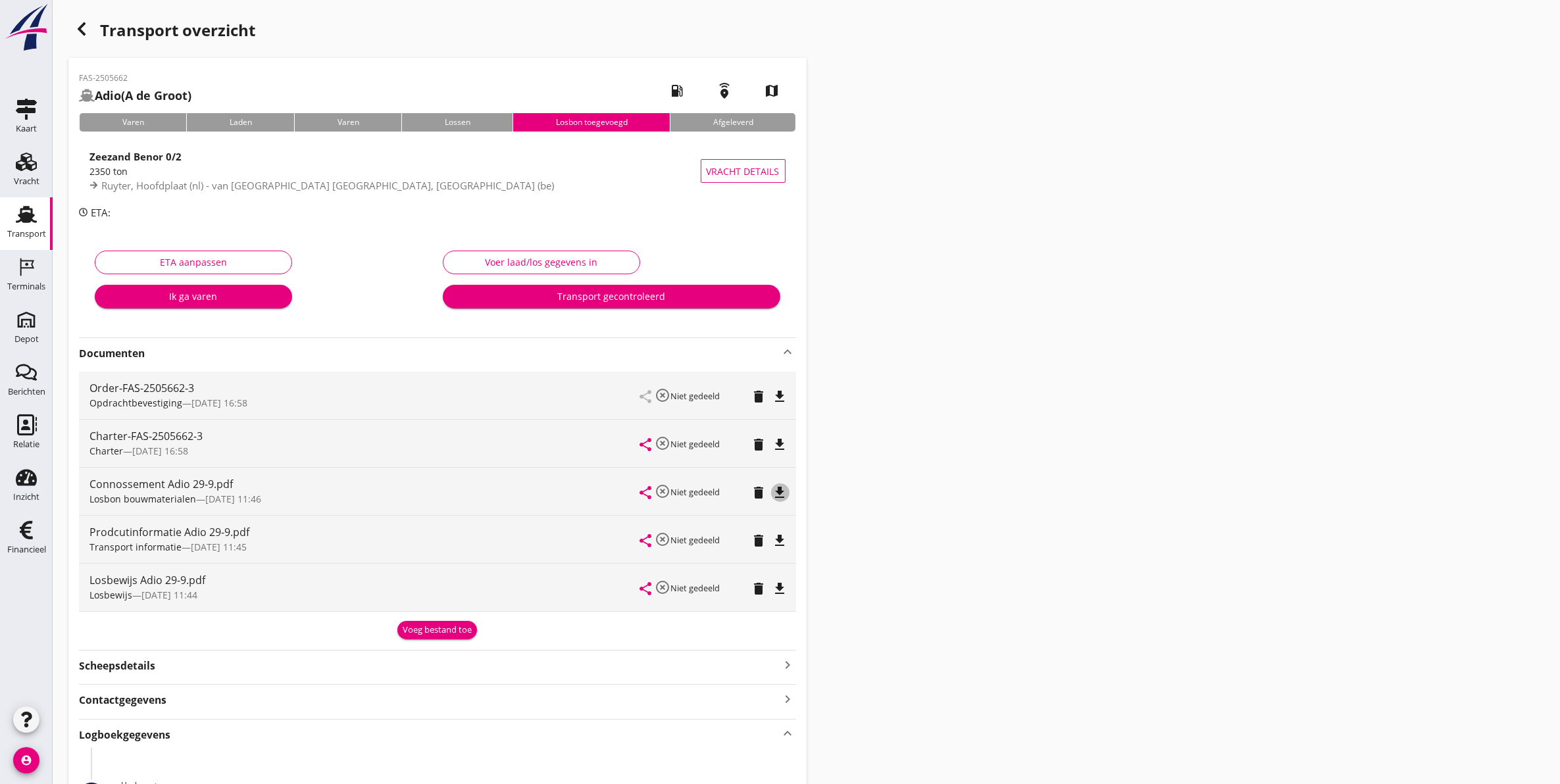
click at [783, 494] on icon "file_download" at bounding box center [780, 493] width 16 height 16
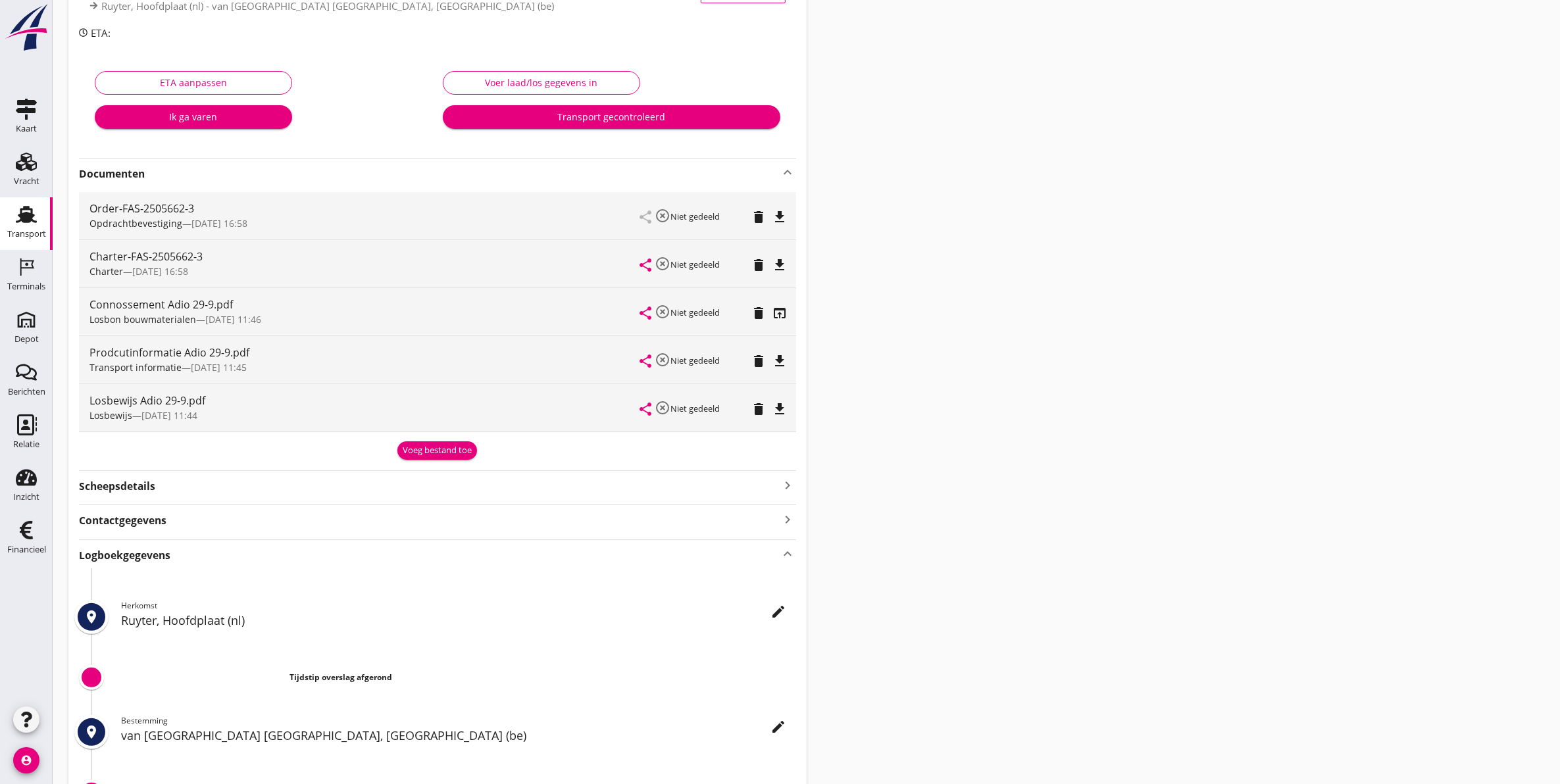
scroll to position [306, 0]
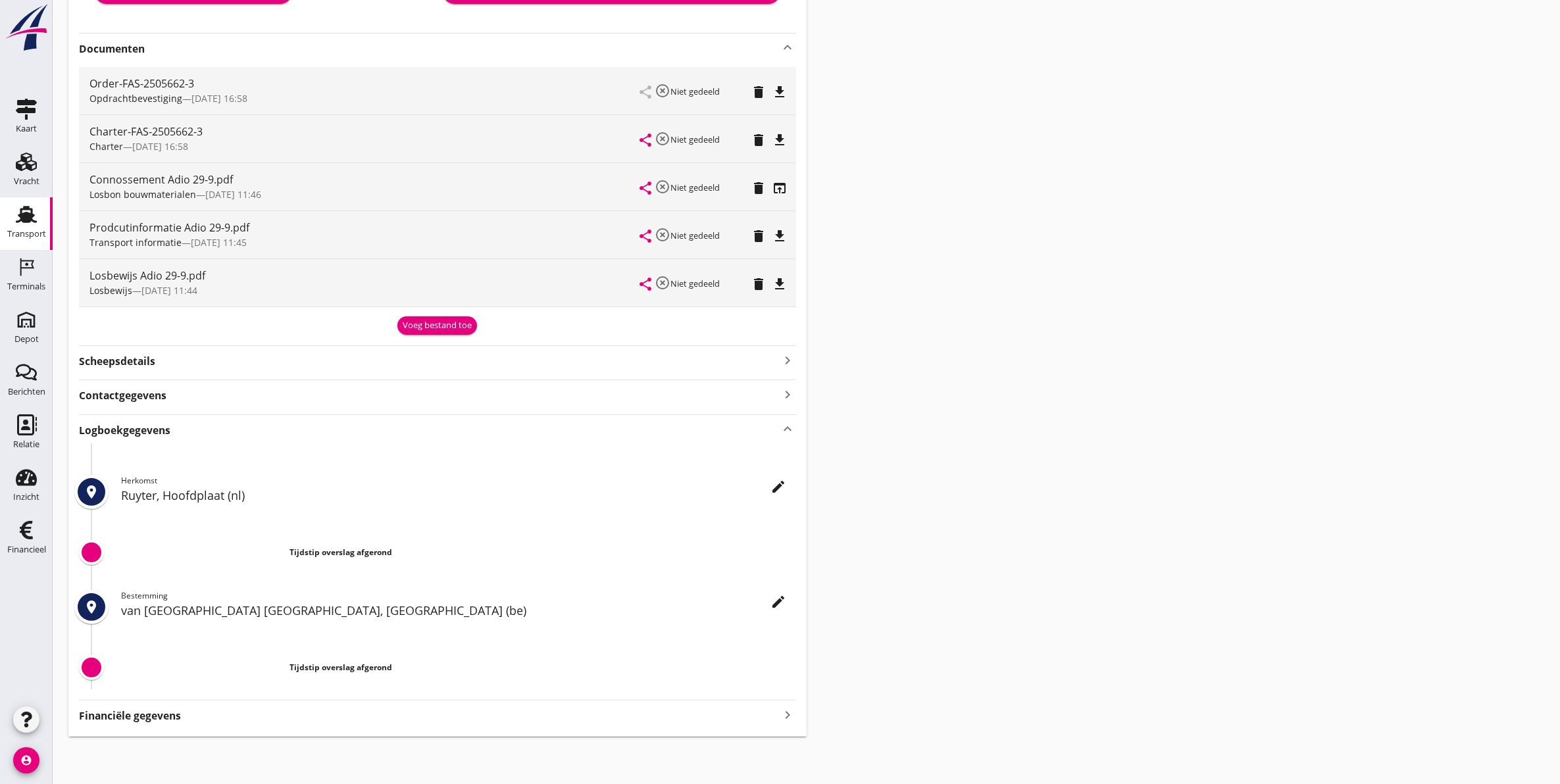
click at [777, 482] on icon "edit" at bounding box center [778, 486] width 16 height 16
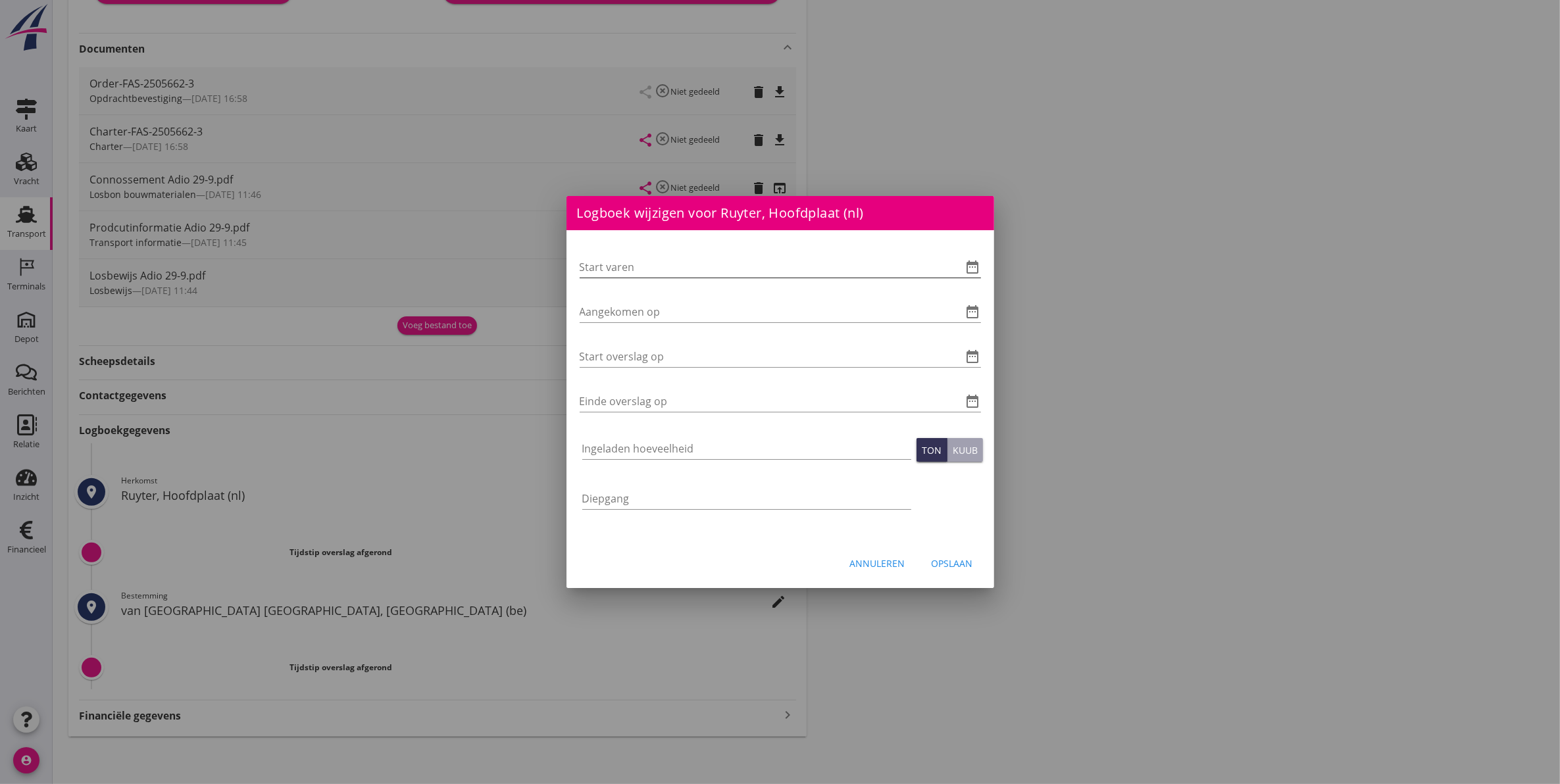
click at [670, 267] on input "Start varen" at bounding box center [762, 267] width 364 height 21
drag, startPoint x: 682, startPoint y: 314, endPoint x: 780, endPoint y: 312, distance: 98.0
click at [683, 314] on input "Aangekomen op" at bounding box center [762, 311] width 364 height 21
click at [977, 315] on icon "date_range" at bounding box center [973, 311] width 16 height 16
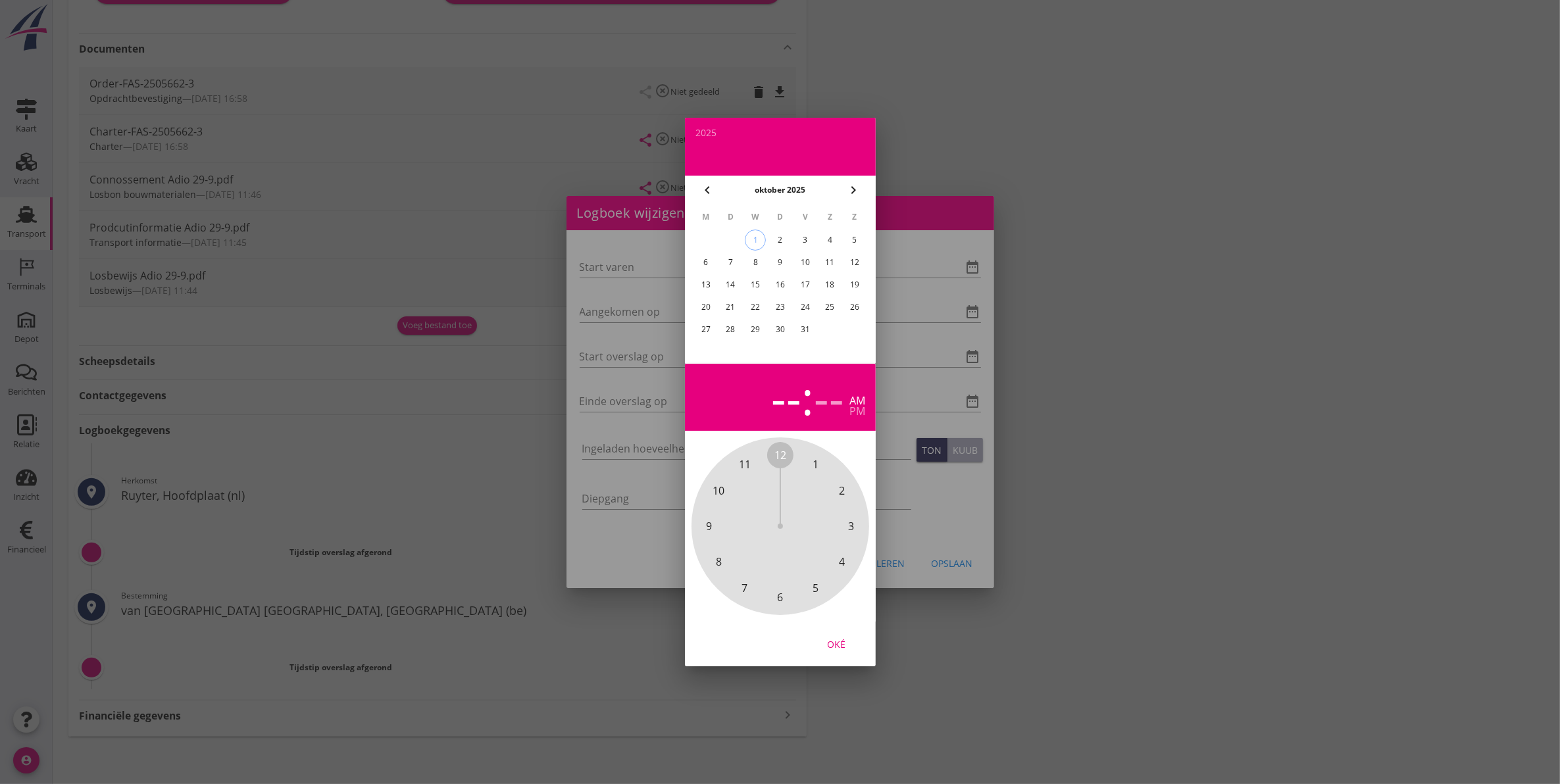
click at [855, 304] on div "26" at bounding box center [855, 306] width 21 height 21
click at [704, 185] on icon "chevron_left" at bounding box center [707, 190] width 16 height 16
click at [798, 303] on div "26" at bounding box center [804, 306] width 21 height 21
click at [854, 527] on span "3" at bounding box center [850, 526] width 6 height 16
click at [780, 457] on span "00" at bounding box center [780, 455] width 12 height 16
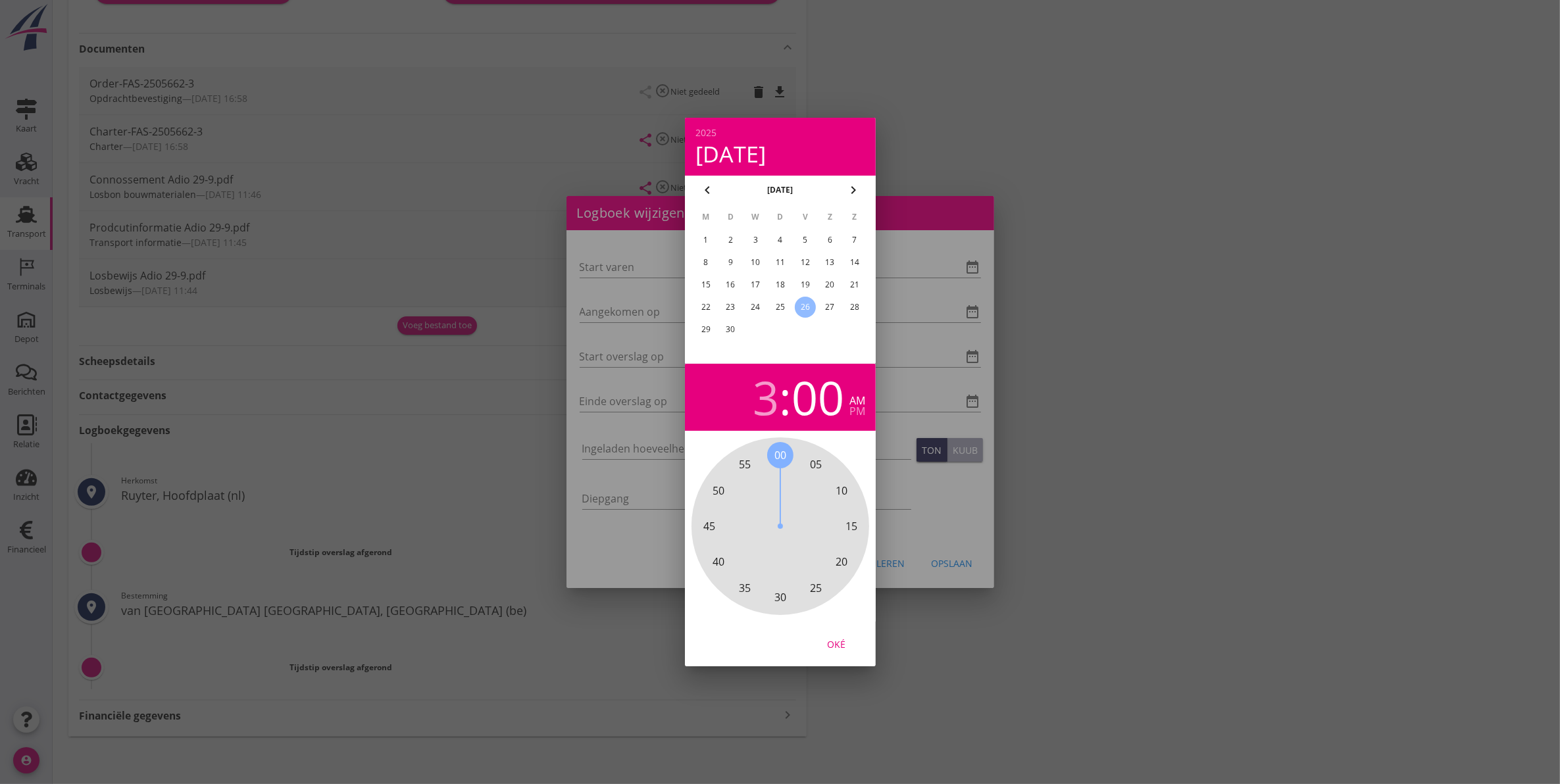
click at [846, 646] on div "Oké" at bounding box center [836, 644] width 36 height 14
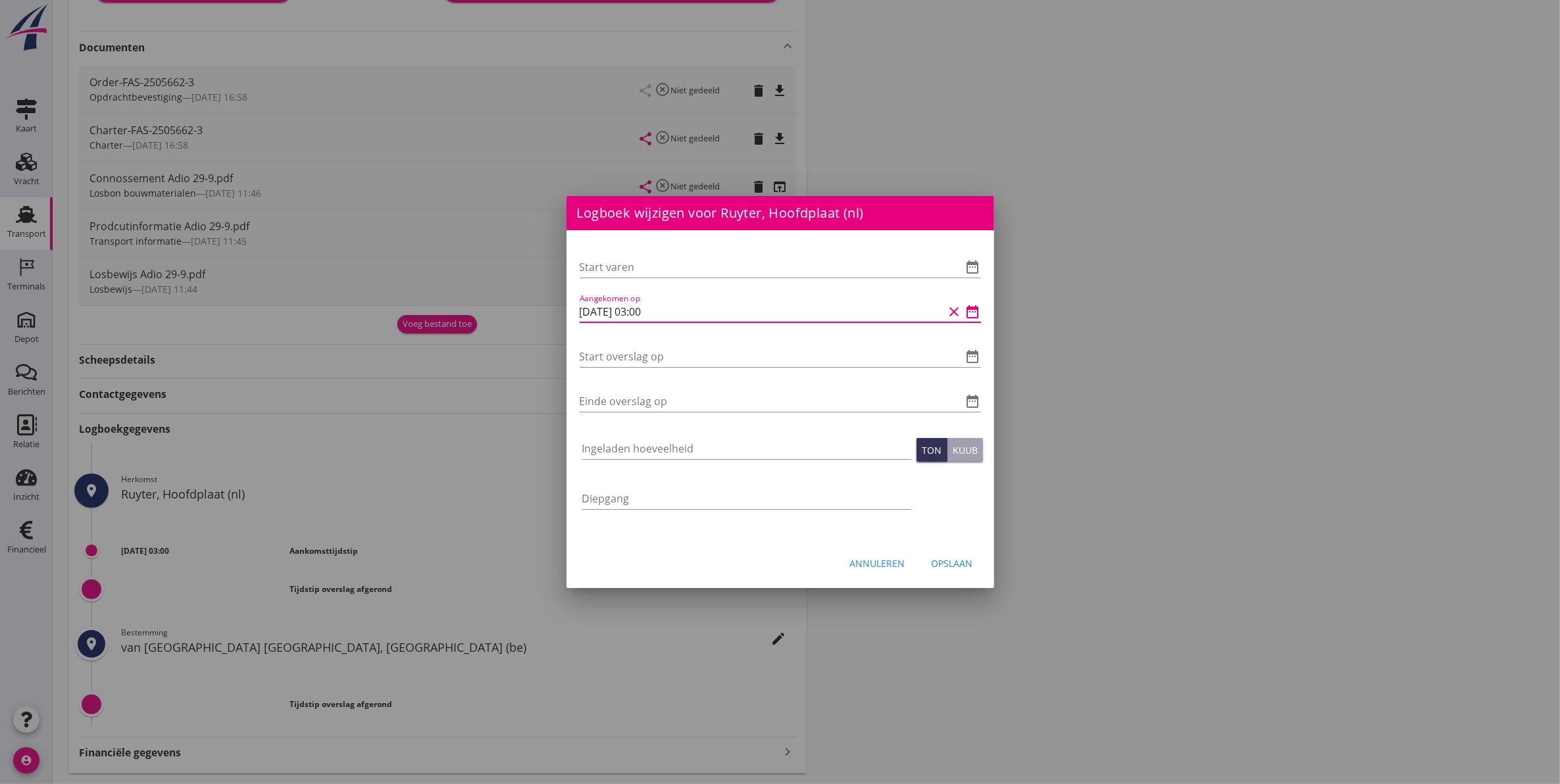
click at [646, 309] on input "[DATE] 03:00" at bounding box center [762, 311] width 364 height 21
type input "[DATE] 15:00"
click at [704, 349] on input "Start overslag op" at bounding box center [762, 356] width 364 height 21
type input "[DATE] 15:15"
type input "[DATE] 16:15"
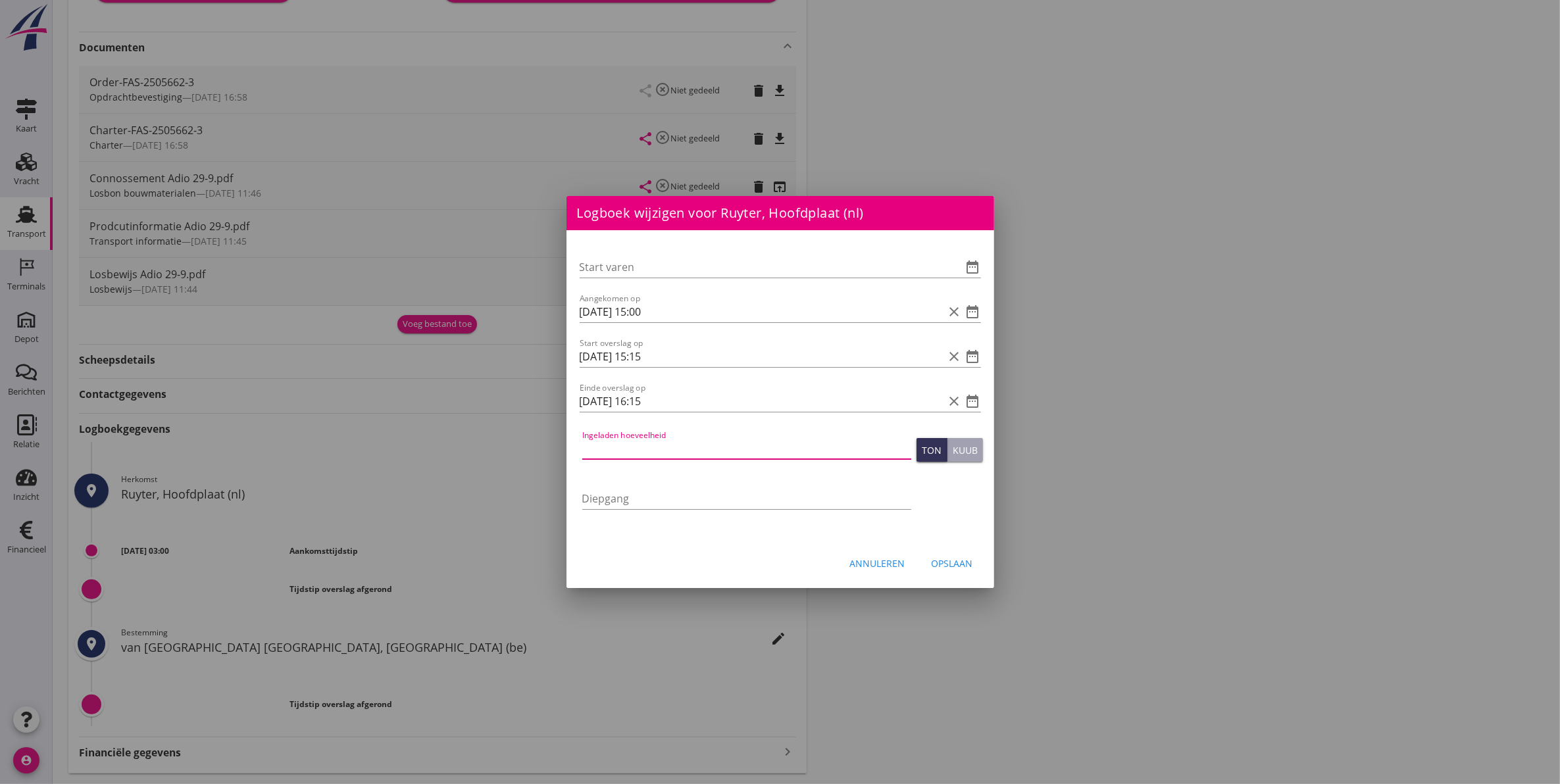
click at [658, 444] on input "Ingeladen hoeveelheid" at bounding box center [746, 448] width 329 height 21
type input "2208"
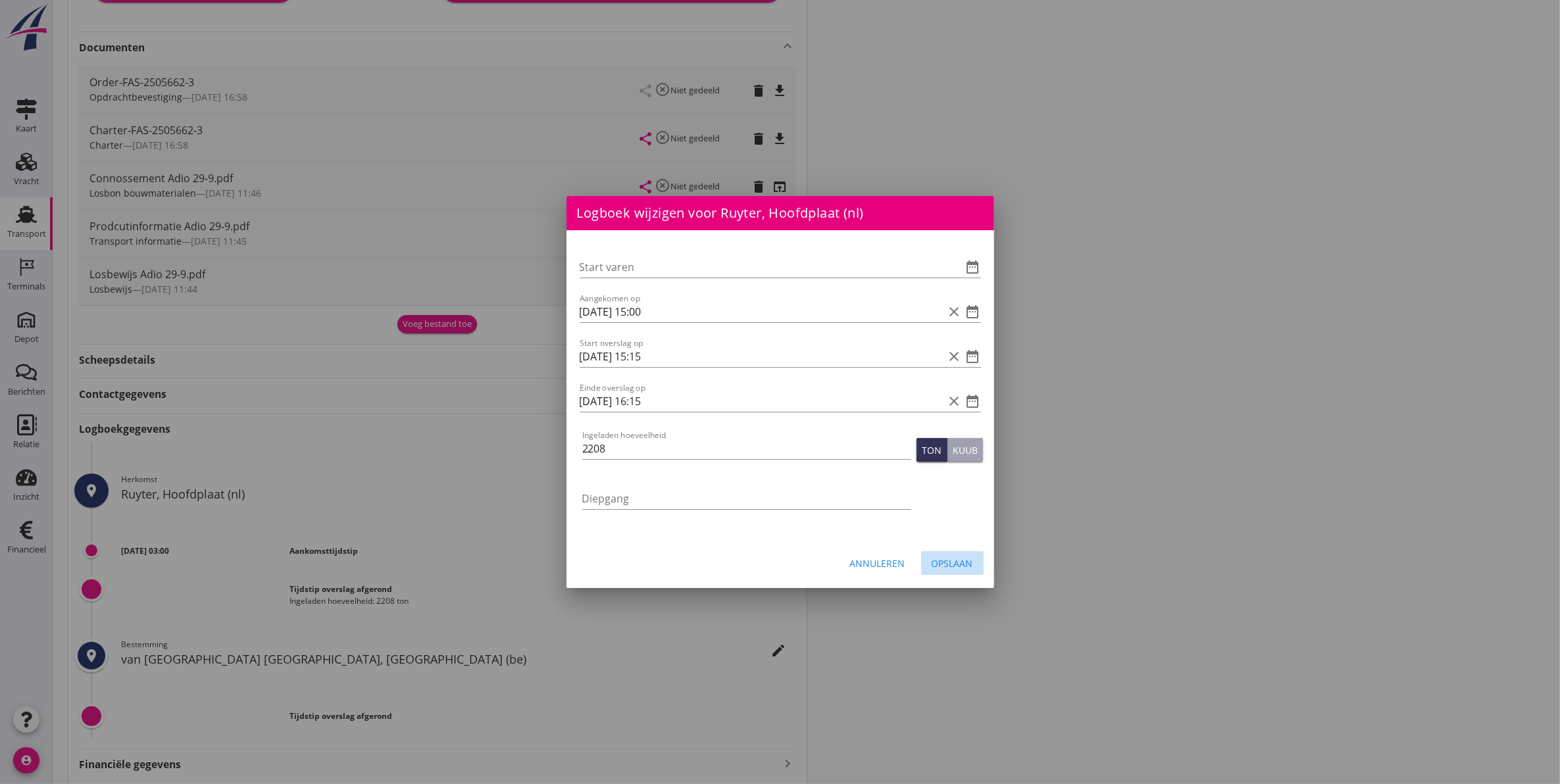
click at [959, 563] on div "Opslaan" at bounding box center [952, 563] width 41 height 14
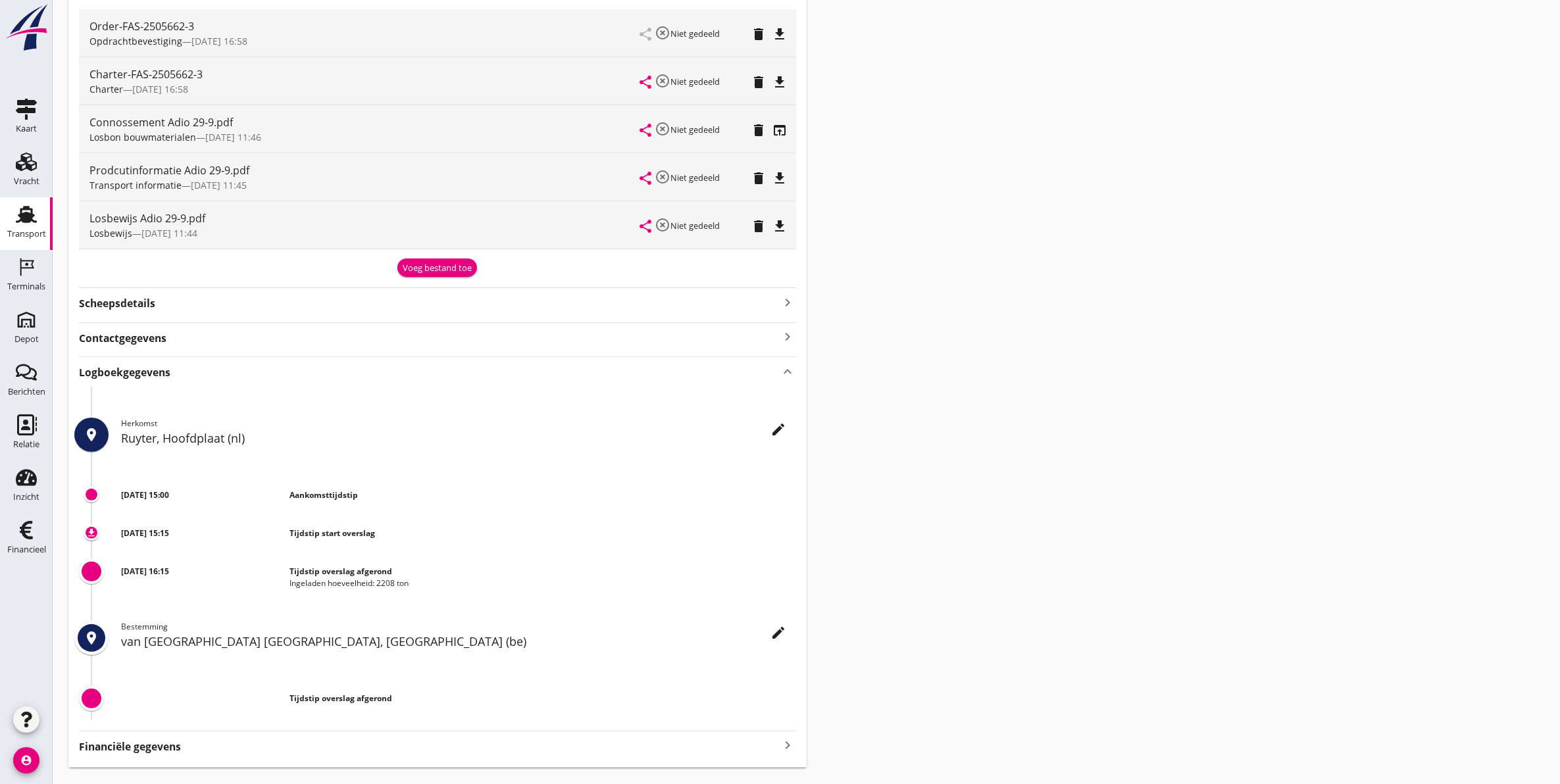
scroll to position [373, 0]
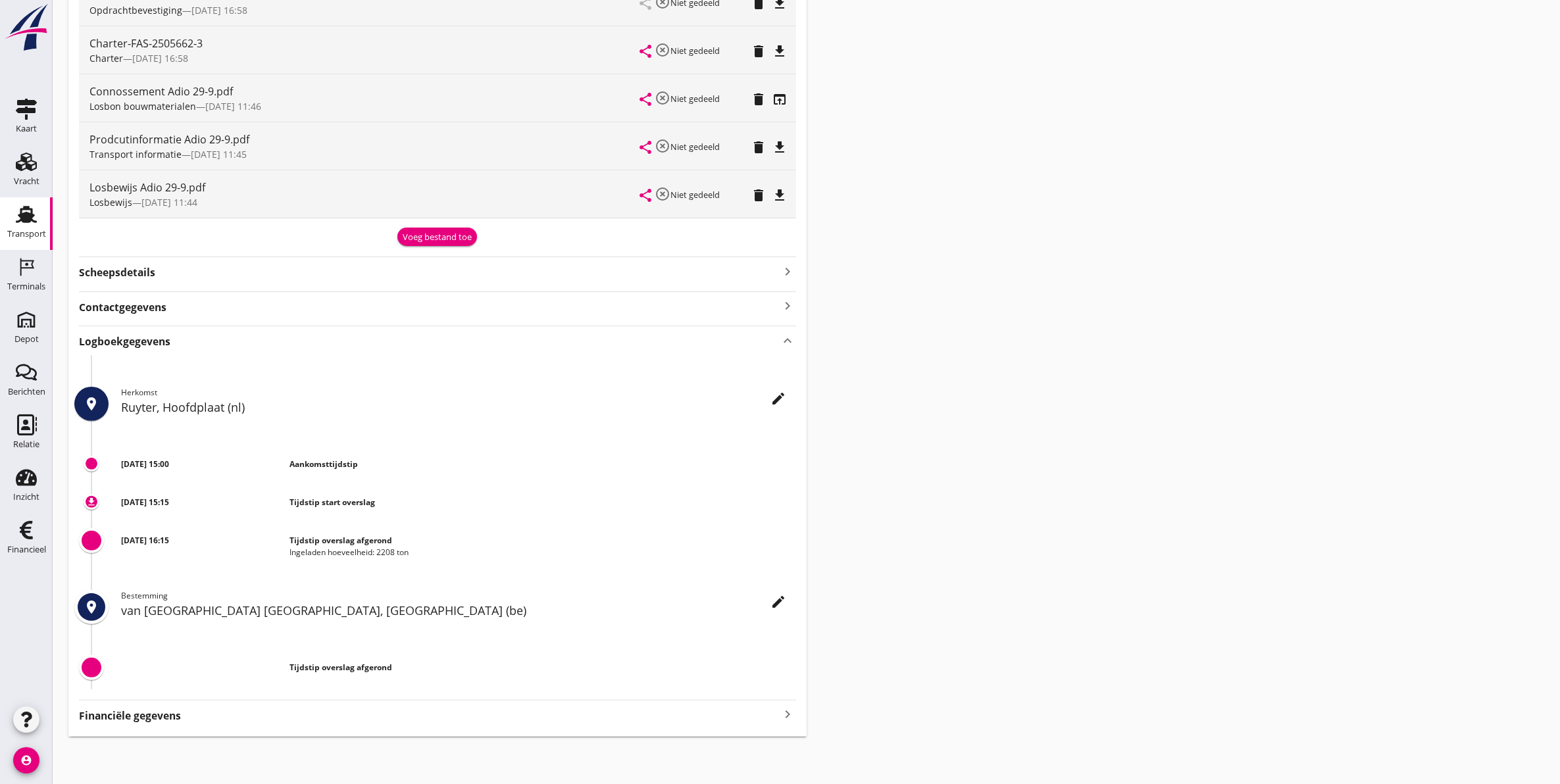
click at [772, 602] on icon "edit" at bounding box center [778, 602] width 16 height 16
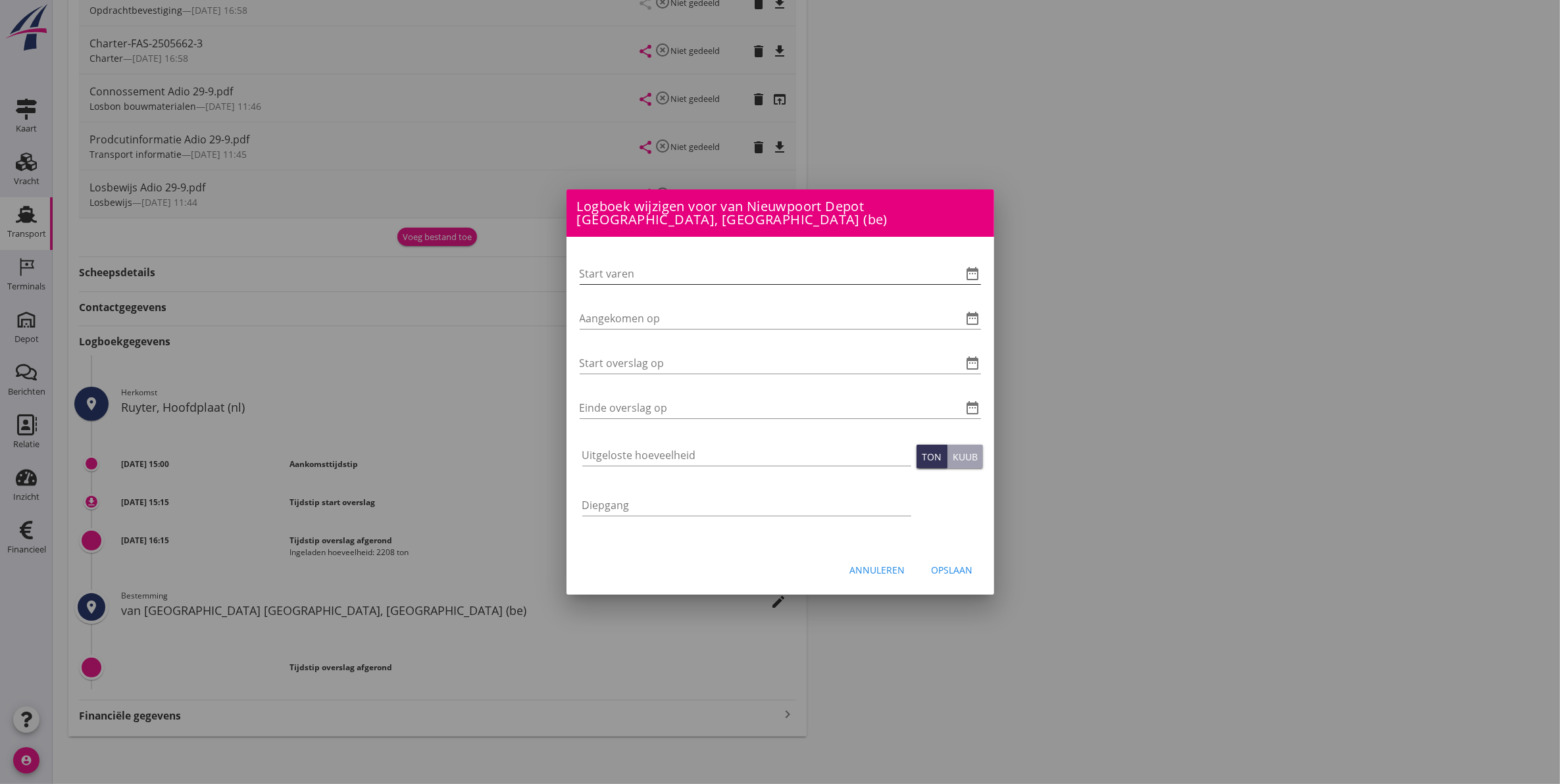
click at [974, 270] on icon "date_range" at bounding box center [973, 273] width 16 height 16
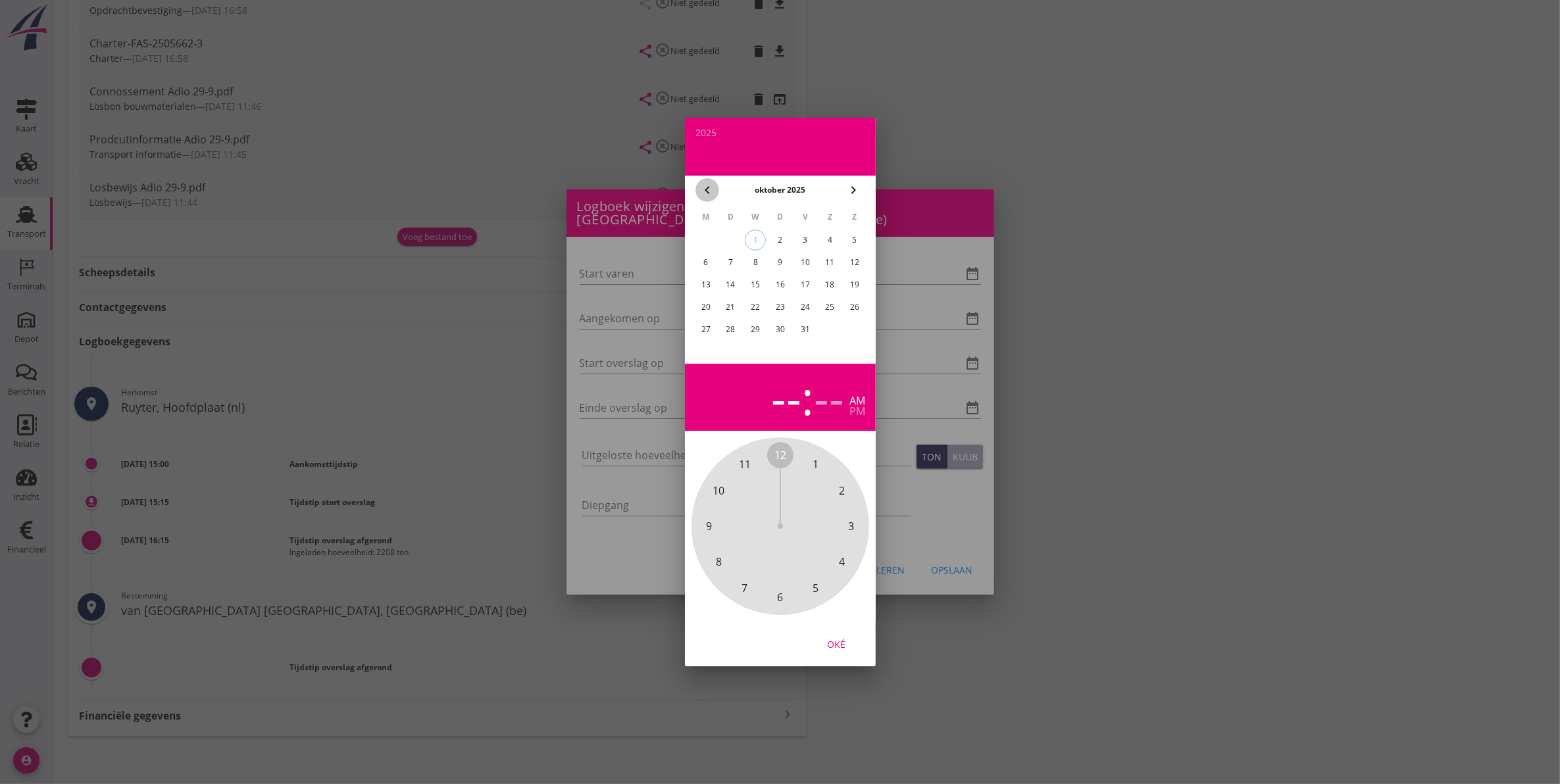
click at [705, 190] on icon "chevron_left" at bounding box center [707, 190] width 16 height 16
click at [859, 306] on div "28" at bounding box center [855, 306] width 21 height 21
click at [701, 325] on div "29" at bounding box center [705, 329] width 21 height 21
click at [863, 306] on div "28" at bounding box center [855, 306] width 21 height 21
click at [781, 461] on span "12" at bounding box center [780, 455] width 12 height 16
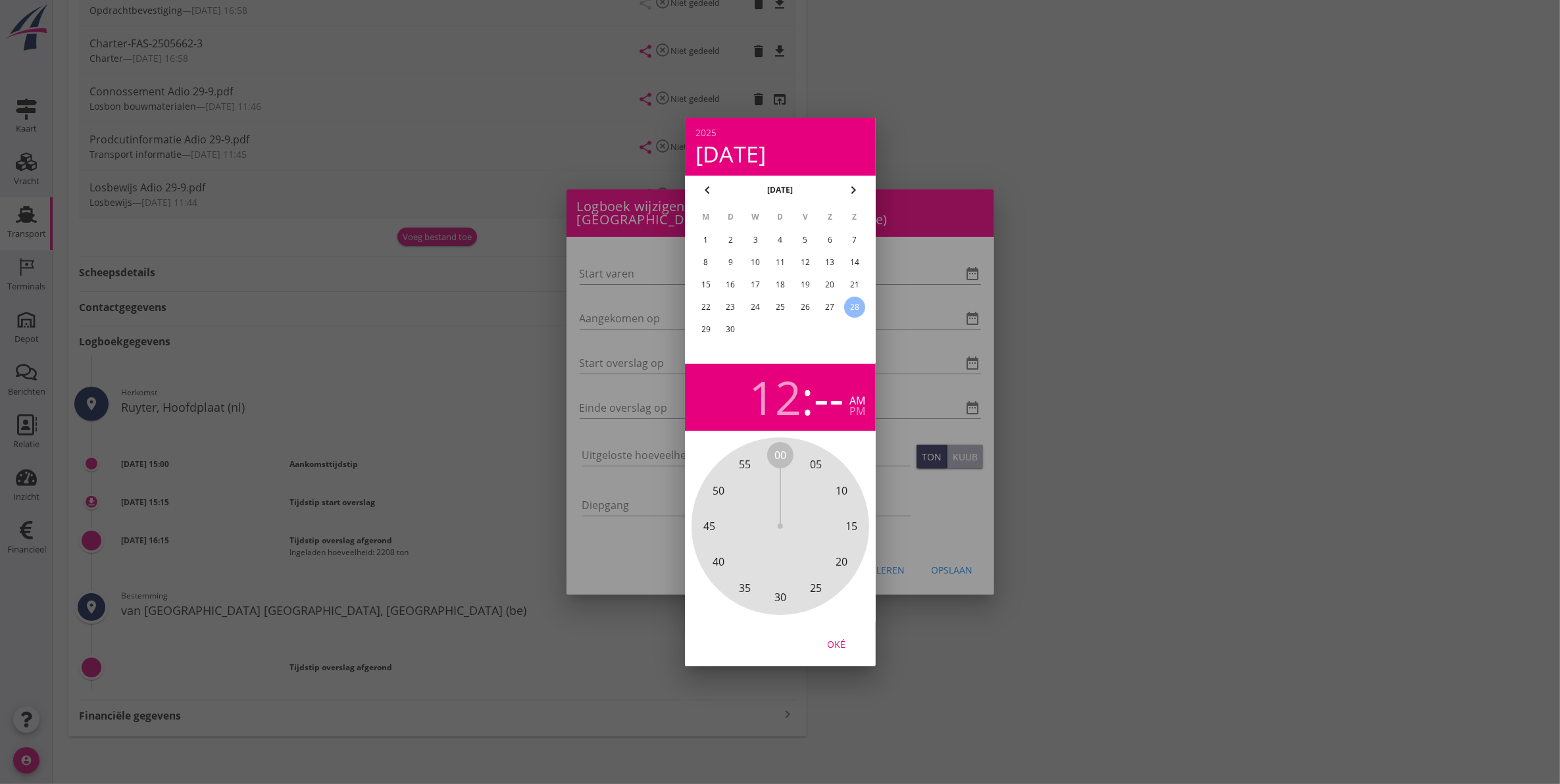
click at [782, 455] on span "00" at bounding box center [780, 455] width 12 height 16
click at [846, 646] on div "Oké" at bounding box center [836, 644] width 36 height 14
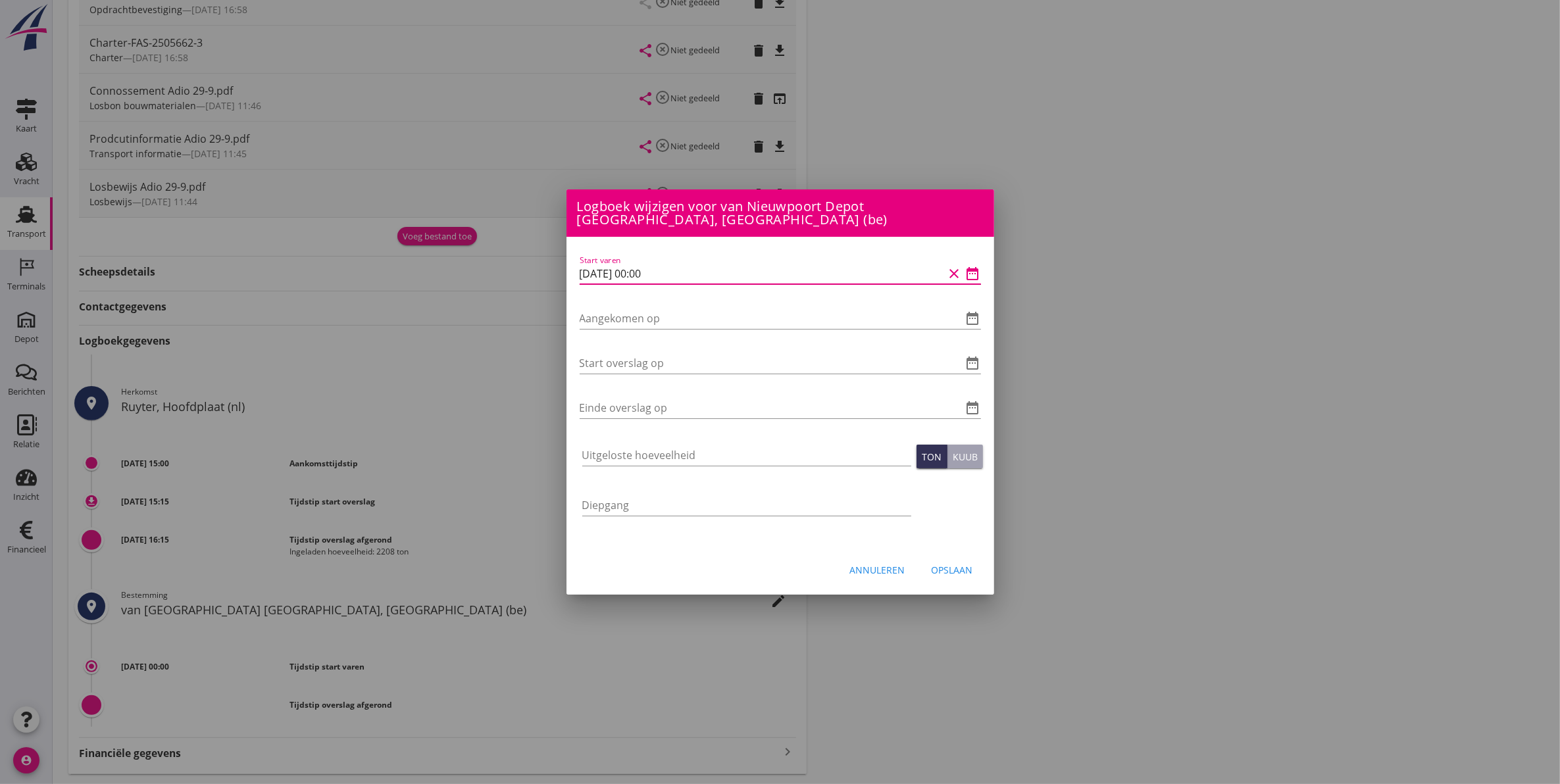
click at [647, 267] on input "[DATE] 00:00" at bounding box center [762, 273] width 364 height 21
type input "[DATE] 12:00"
click at [662, 313] on input "Aangekomen op" at bounding box center [762, 318] width 364 height 21
drag, startPoint x: 679, startPoint y: 267, endPoint x: 512, endPoint y: 283, distance: 167.8
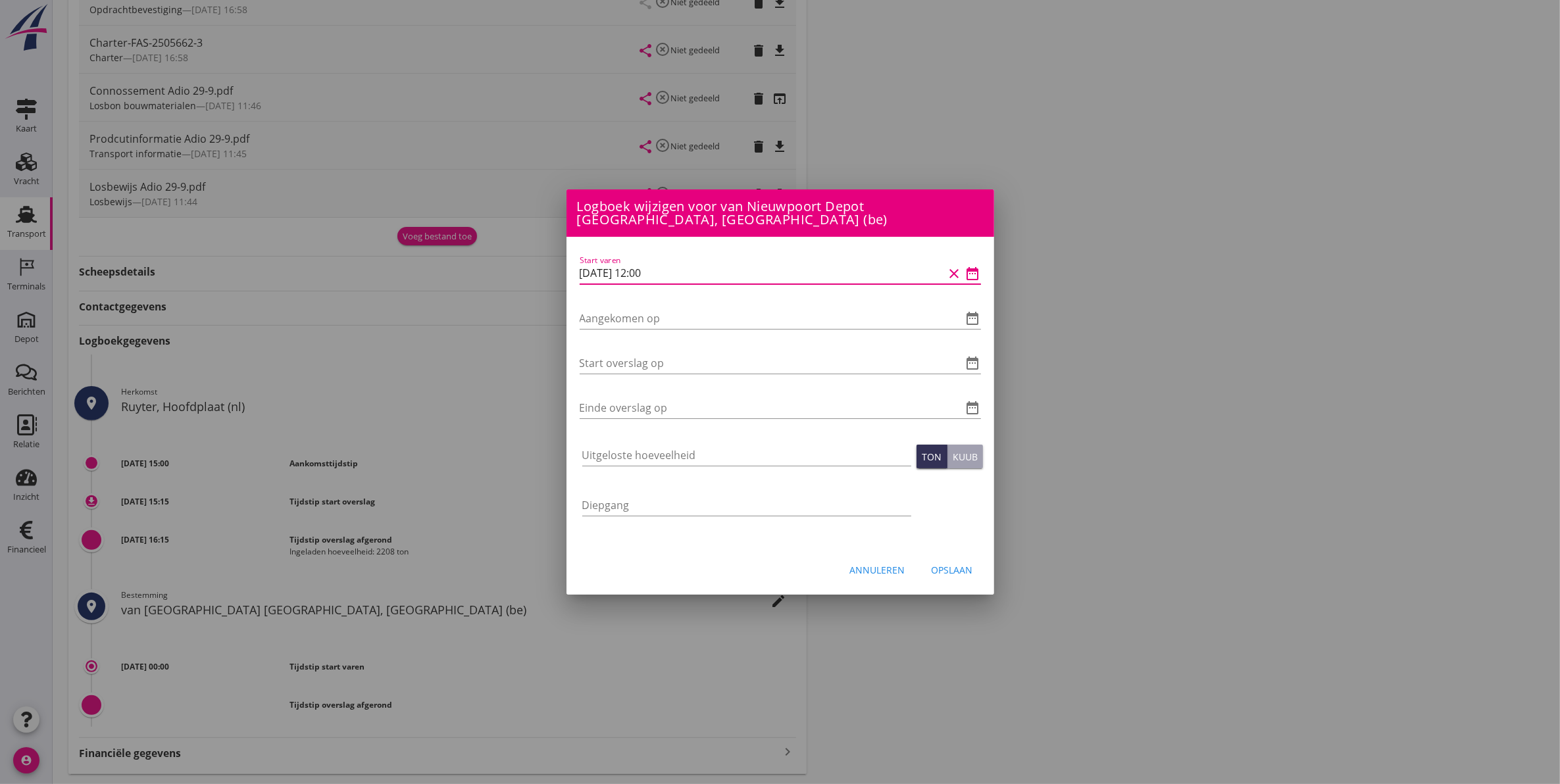
click at [512, 283] on div "Weet je zeker dat je het document wilt verwijderen? Annuleren Verwijder Documen…" at bounding box center [780, 224] width 1560 height 1194
drag, startPoint x: 595, startPoint y: 314, endPoint x: 665, endPoint y: 275, distance: 80.1
click at [596, 314] on input "Aangekomen op" at bounding box center [762, 318] width 364 height 21
paste input "[DATE] 12:00"
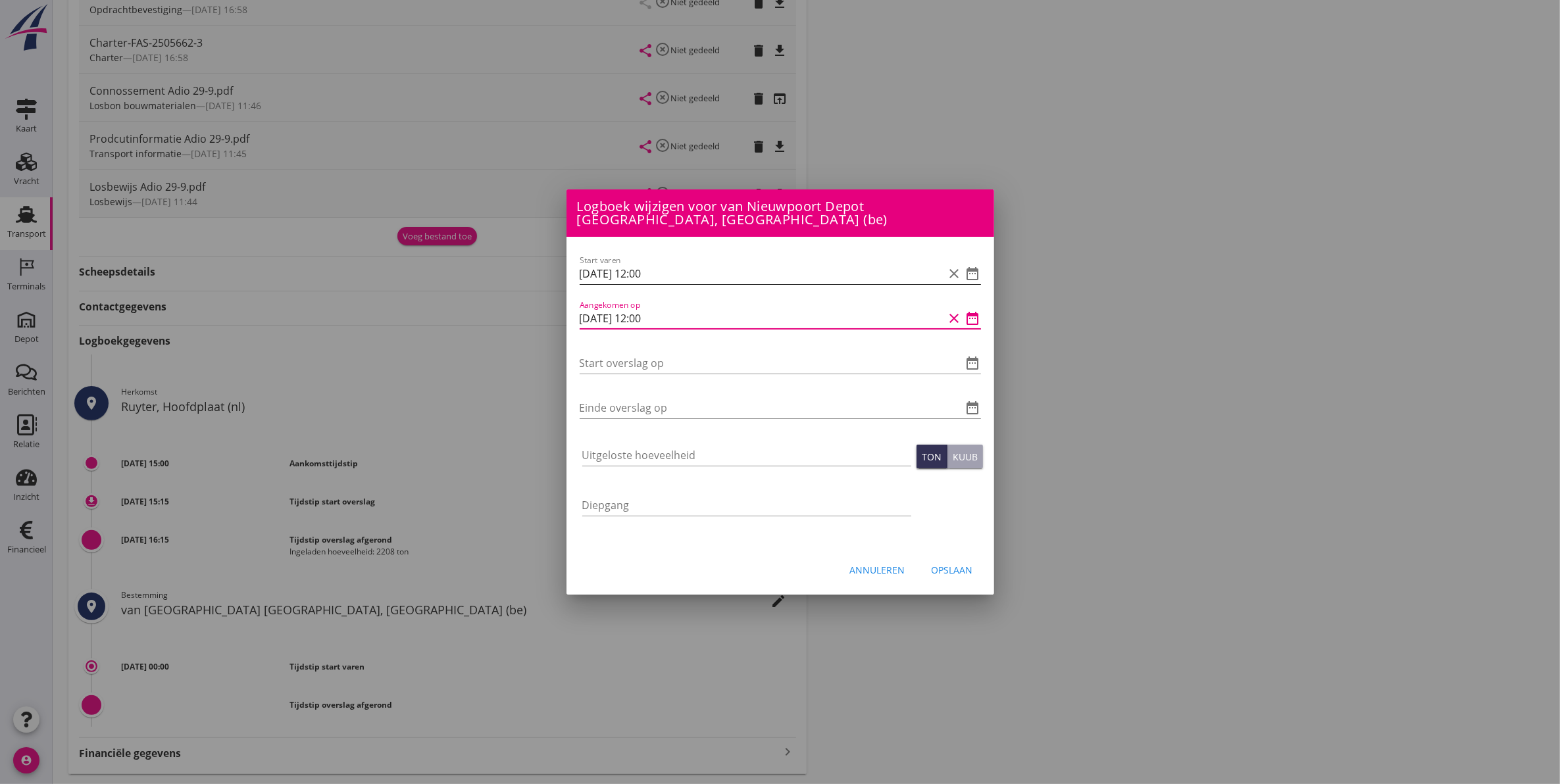
type input "[DATE] 12:00"
drag, startPoint x: 677, startPoint y: 267, endPoint x: 543, endPoint y: 283, distance: 135.0
click at [578, 281] on div "Start varen [DATE] 12:00 clear date_range Aangekomen op [DATE] 12:00 clear date…" at bounding box center [780, 392] width 428 height 310
click at [604, 354] on input "Start overslag op" at bounding box center [762, 363] width 364 height 21
type input "[DATE] 06:00"
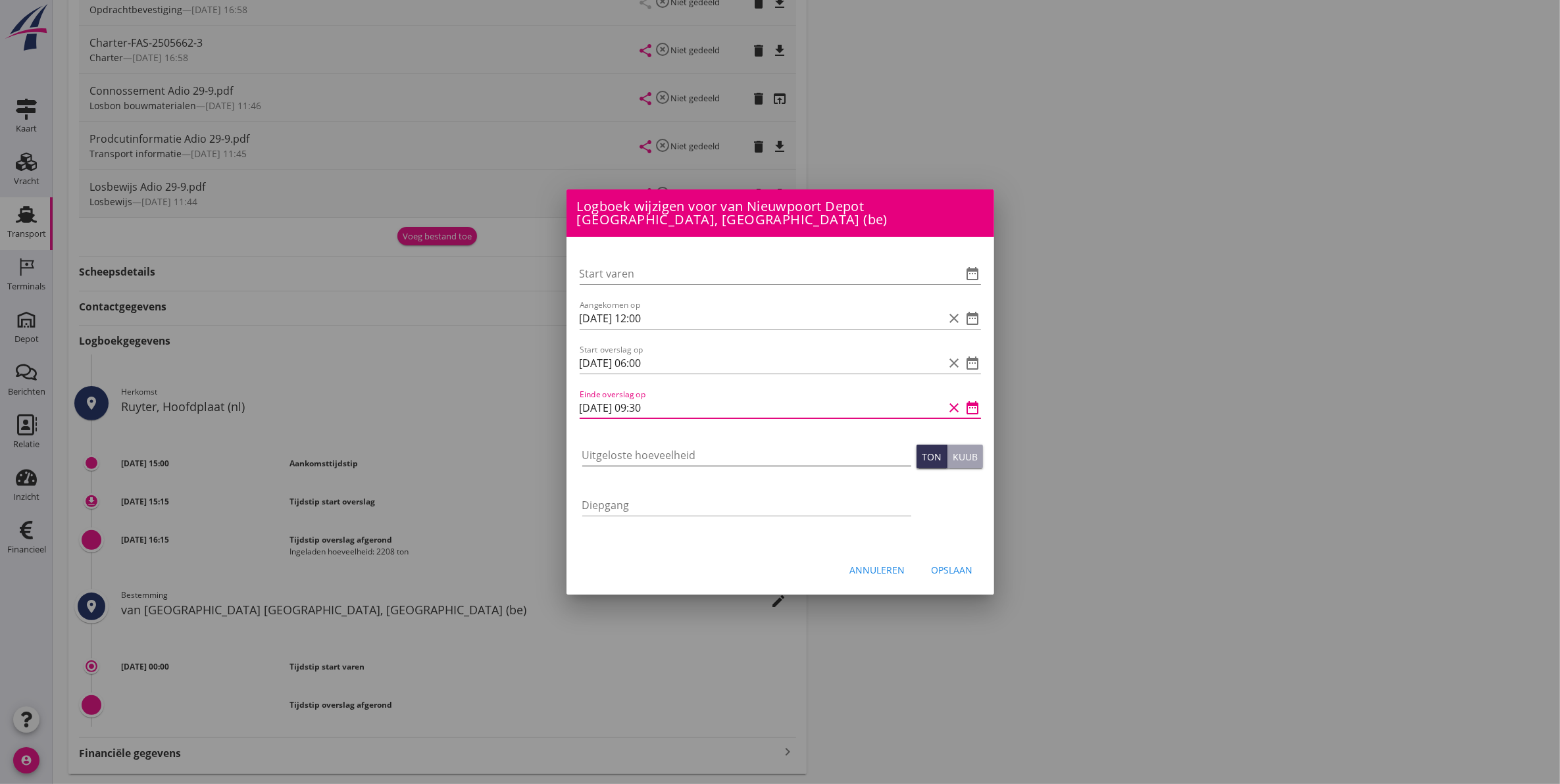
type input "[DATE] 09:30"
drag, startPoint x: 768, startPoint y: 440, endPoint x: 762, endPoint y: 438, distance: 6.3
click at [762, 445] on input "Uitgeloste hoeveelheid" at bounding box center [746, 455] width 329 height 21
type input "2208"
click at [957, 563] on div "Opslaan" at bounding box center [952, 570] width 41 height 14
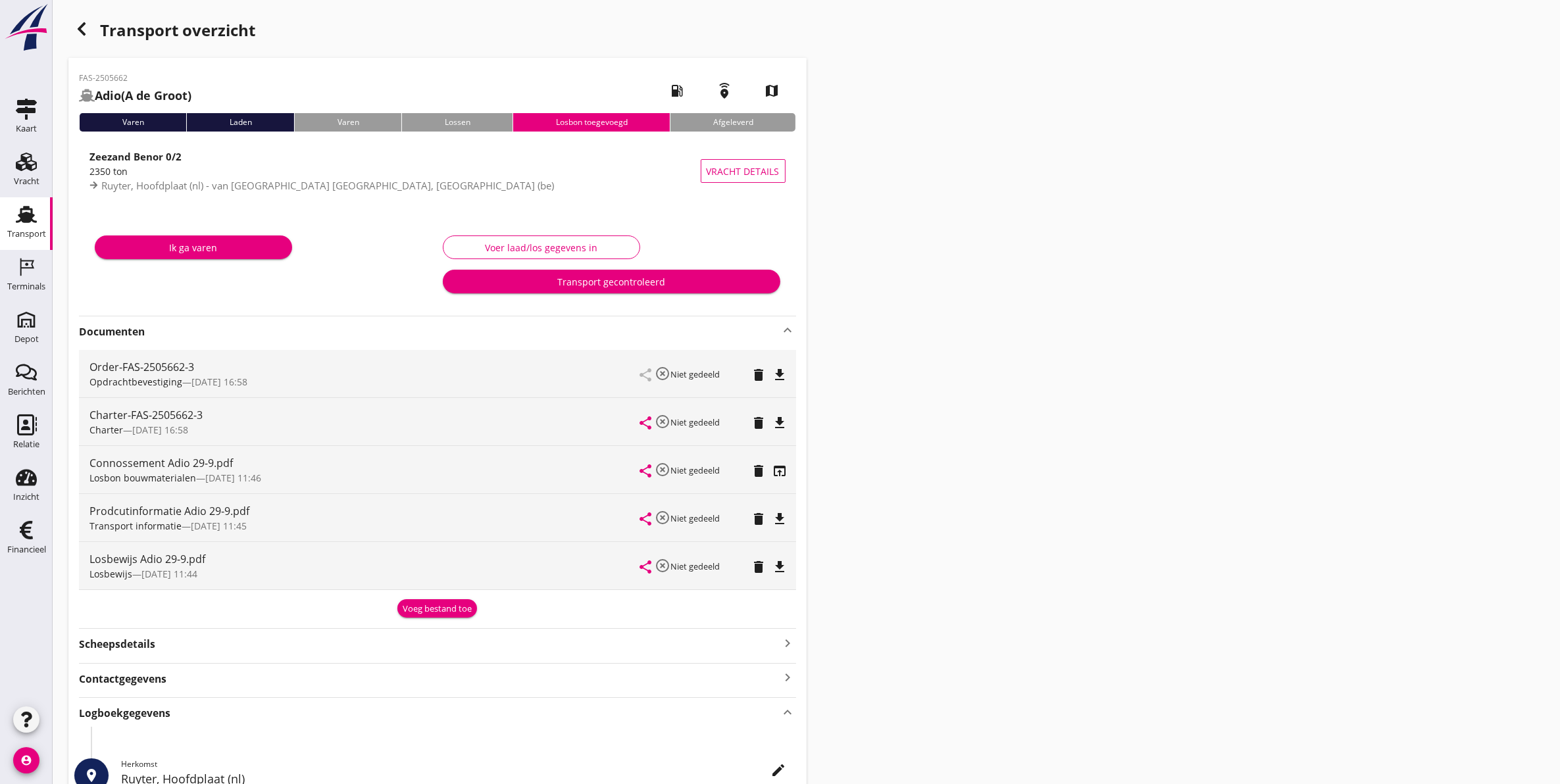
click at [513, 248] on div "Voer laad/los gegevens in" at bounding box center [541, 248] width 175 height 14
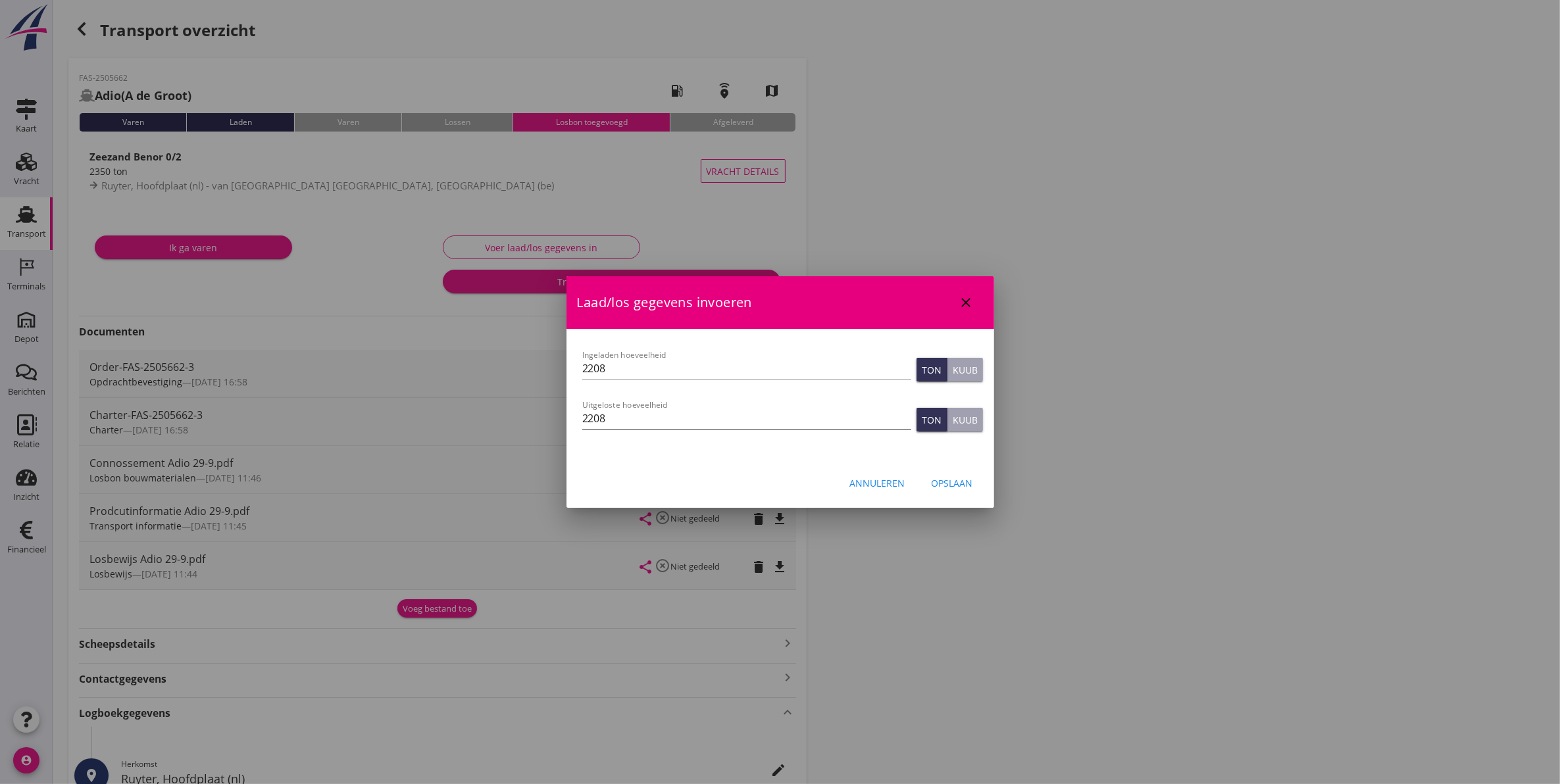
click at [696, 421] on input "2208" at bounding box center [746, 418] width 329 height 21
type input "2208"
click at [946, 485] on div "Opslaan" at bounding box center [952, 483] width 41 height 14
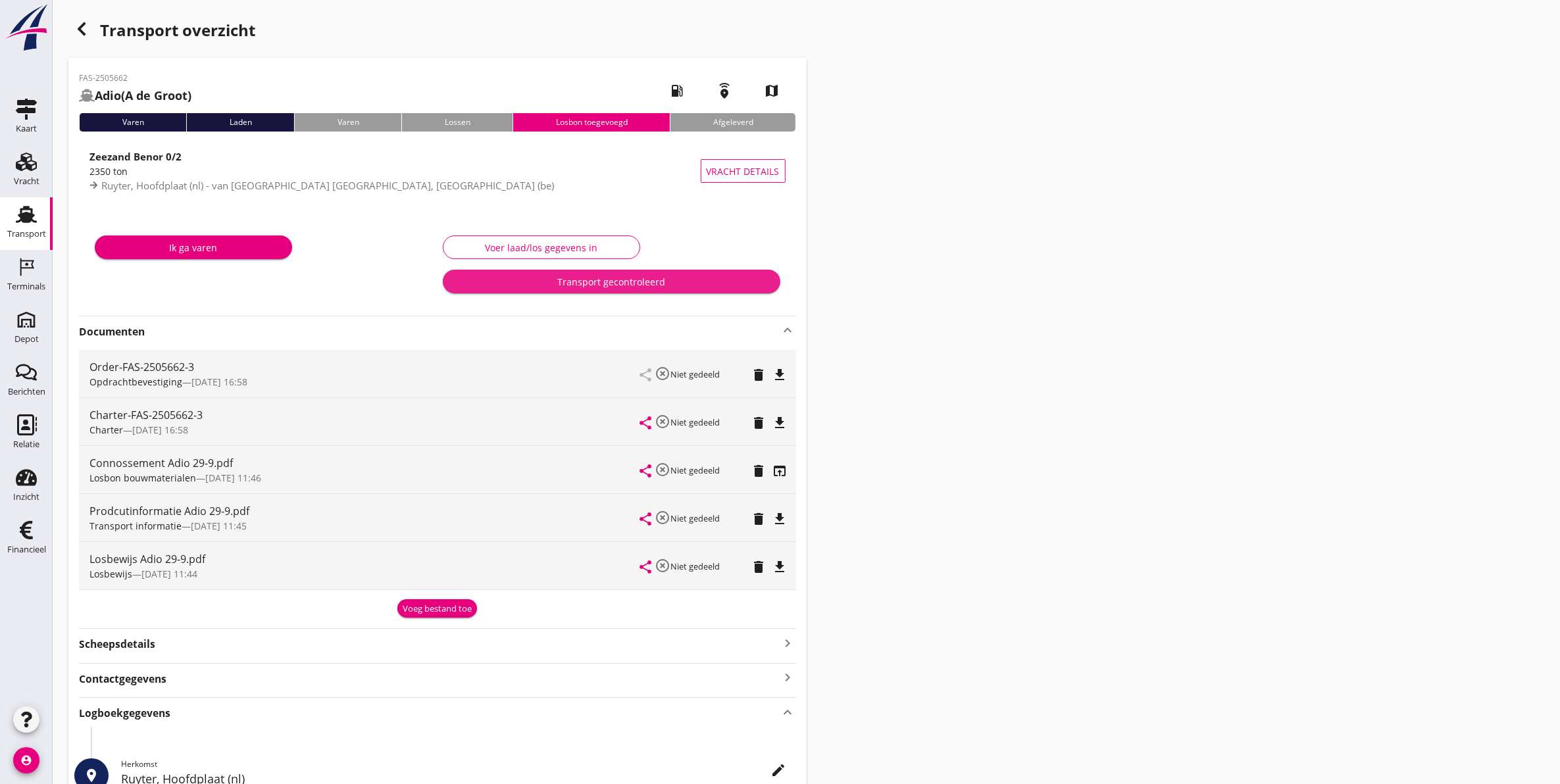
click at [552, 281] on div "Transport gecontroleerd" at bounding box center [612, 281] width 316 height 14
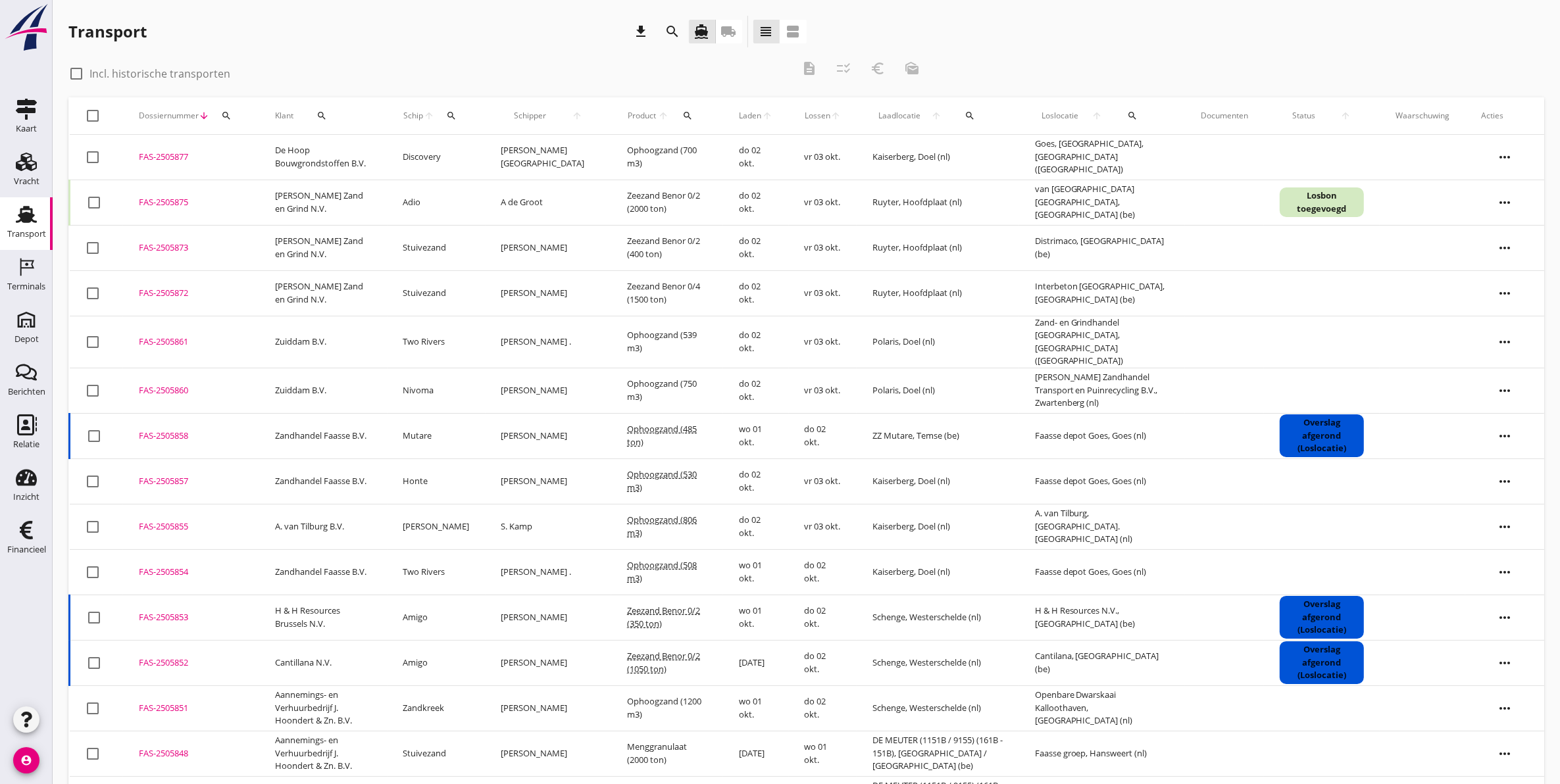
click at [224, 117] on icon "search" at bounding box center [226, 115] width 11 height 11
click at [281, 159] on input "Zoeken op dossiernummer..." at bounding box center [287, 153] width 137 height 21
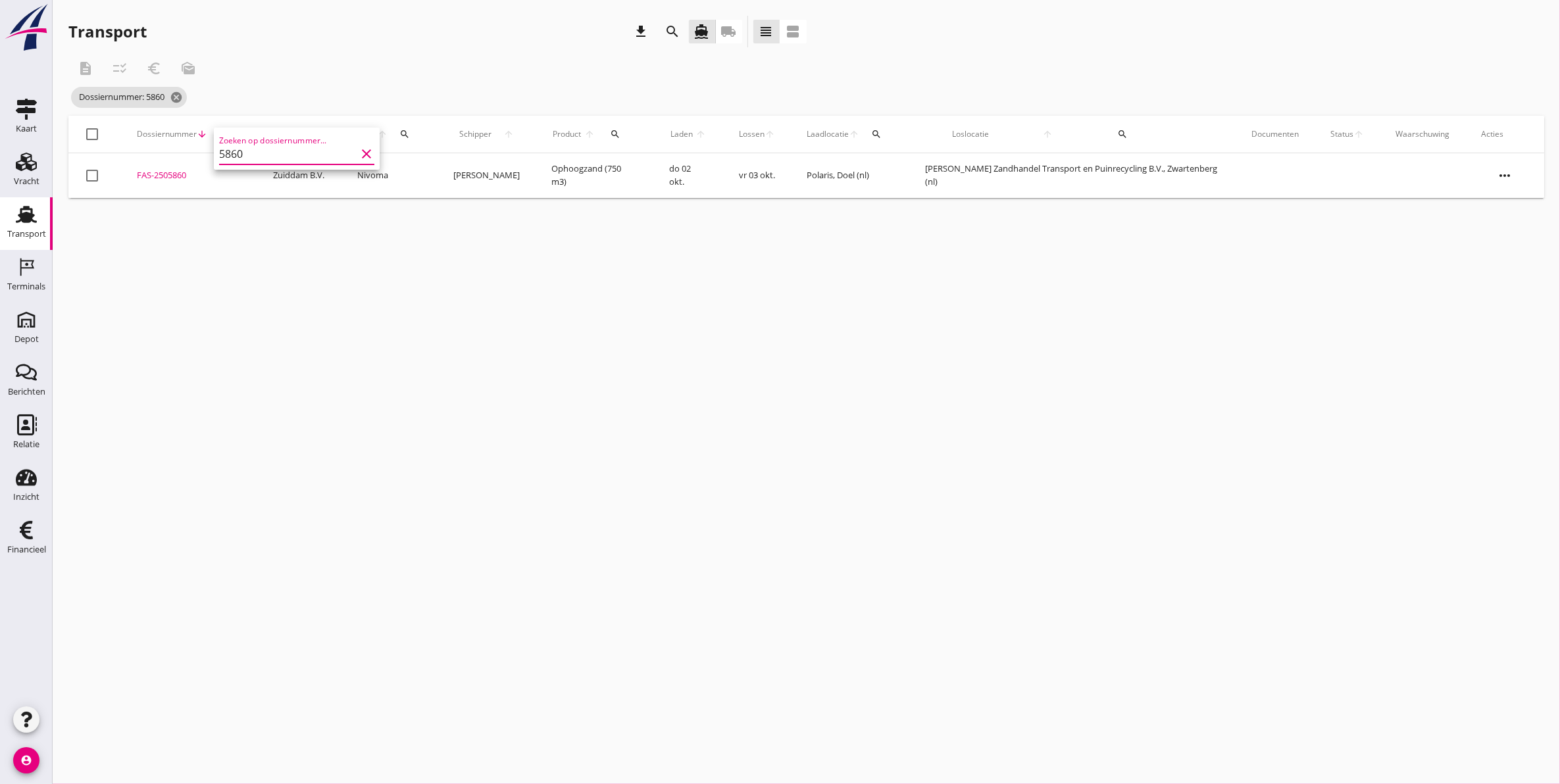
type input "5860"
click at [1512, 180] on icon "more_horiz" at bounding box center [1505, 176] width 36 height 36
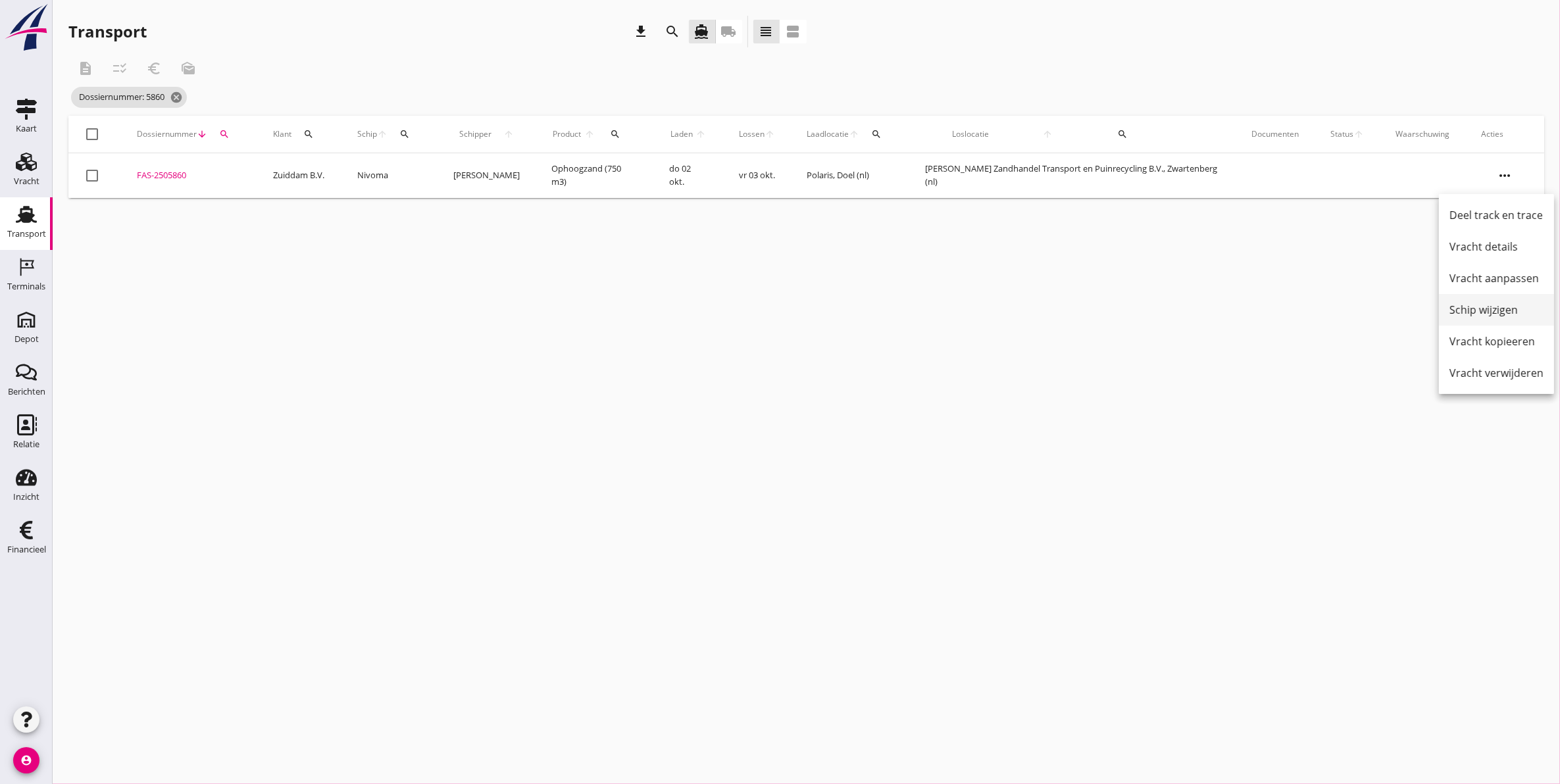
click at [1510, 316] on div "Schip wijzigen" at bounding box center [1497, 310] width 94 height 16
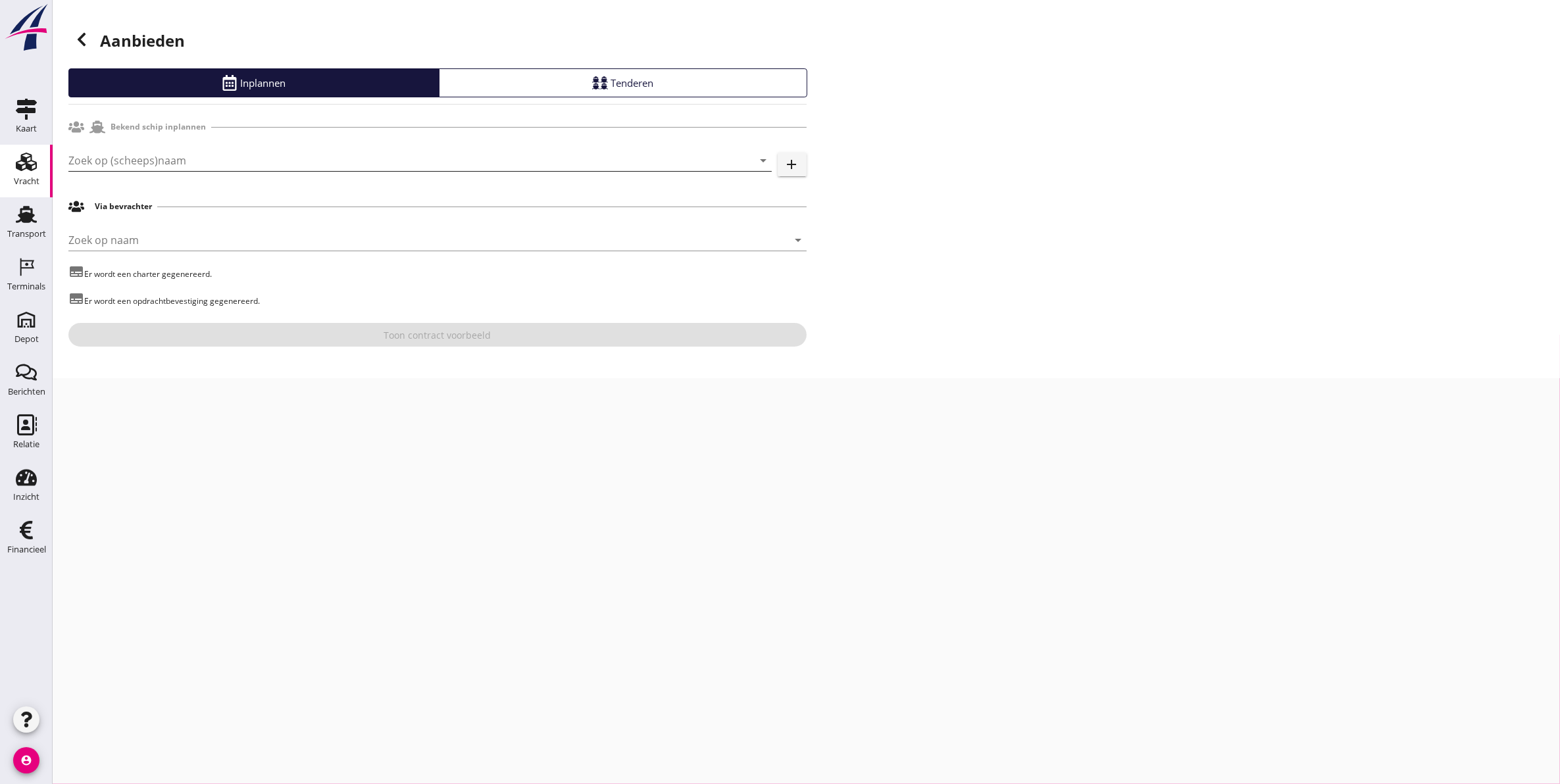
click at [113, 165] on input "Zoek op (scheeps)naam" at bounding box center [402, 160] width 667 height 21
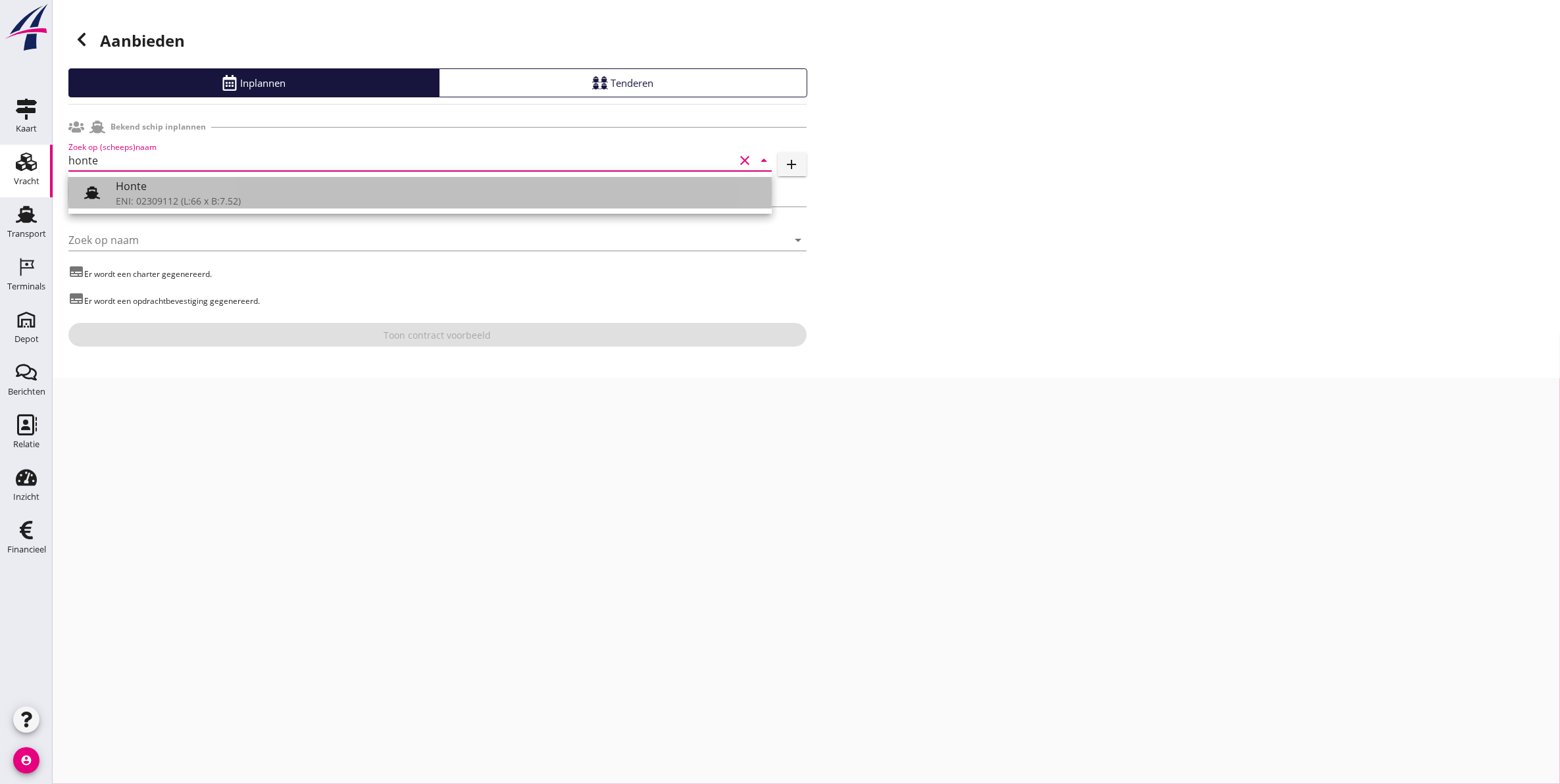
click at [213, 196] on div "ENI: 02309112 (L:66 x B:7.52)" at bounding box center [439, 200] width 646 height 14
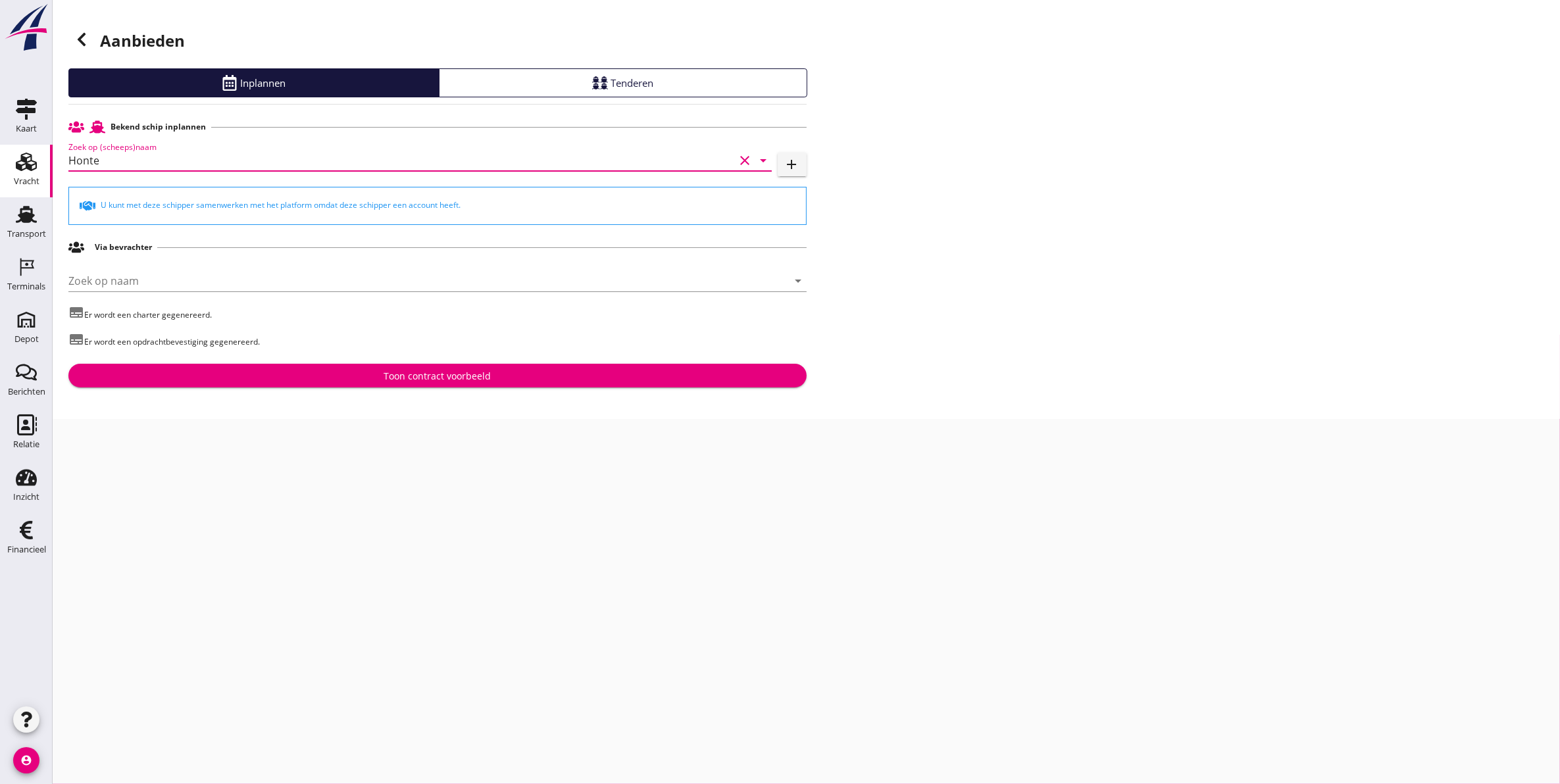
type input "Honte"
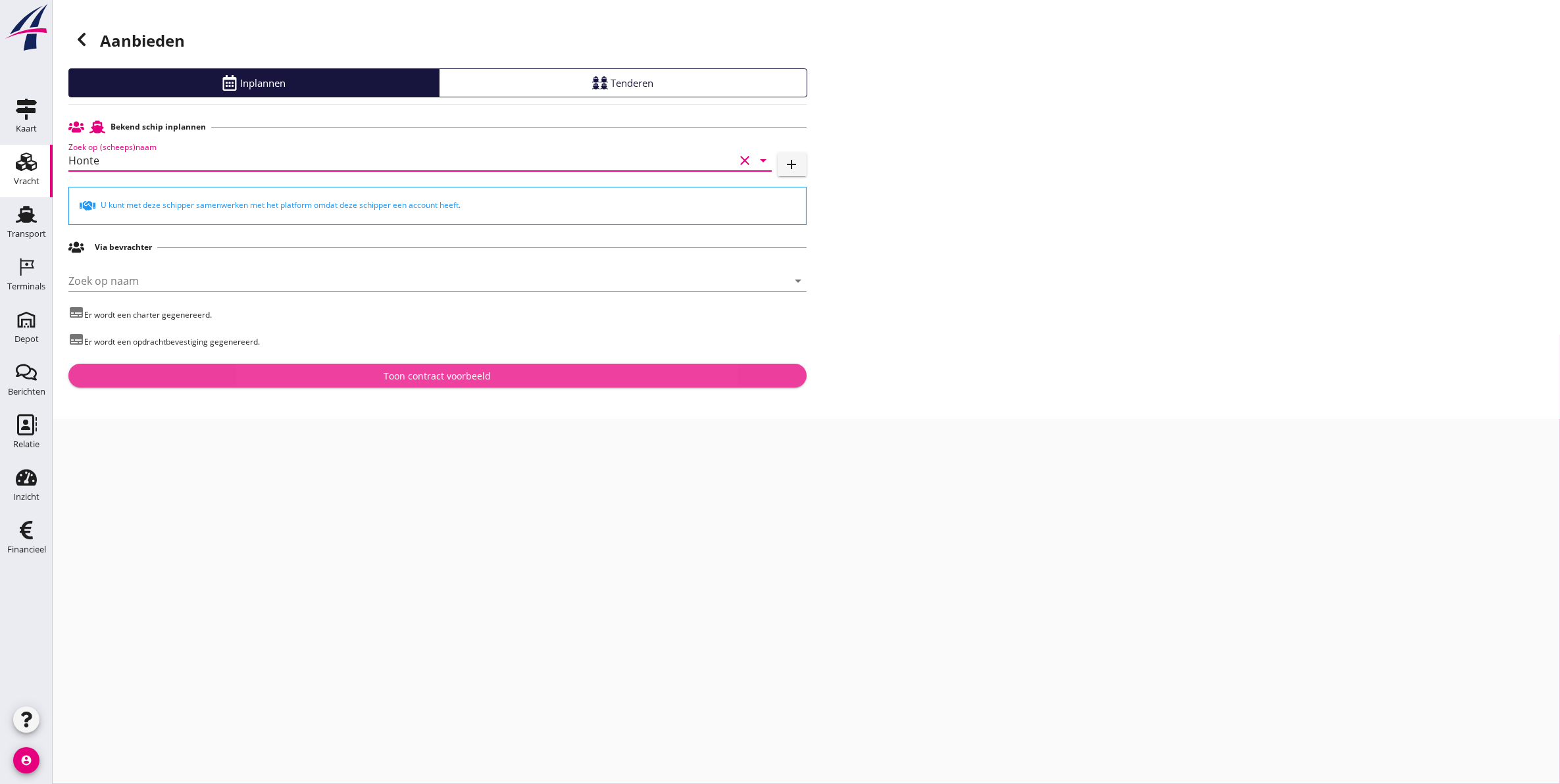
click at [420, 382] on div "Toon contract voorbeeld" at bounding box center [437, 376] width 108 height 14
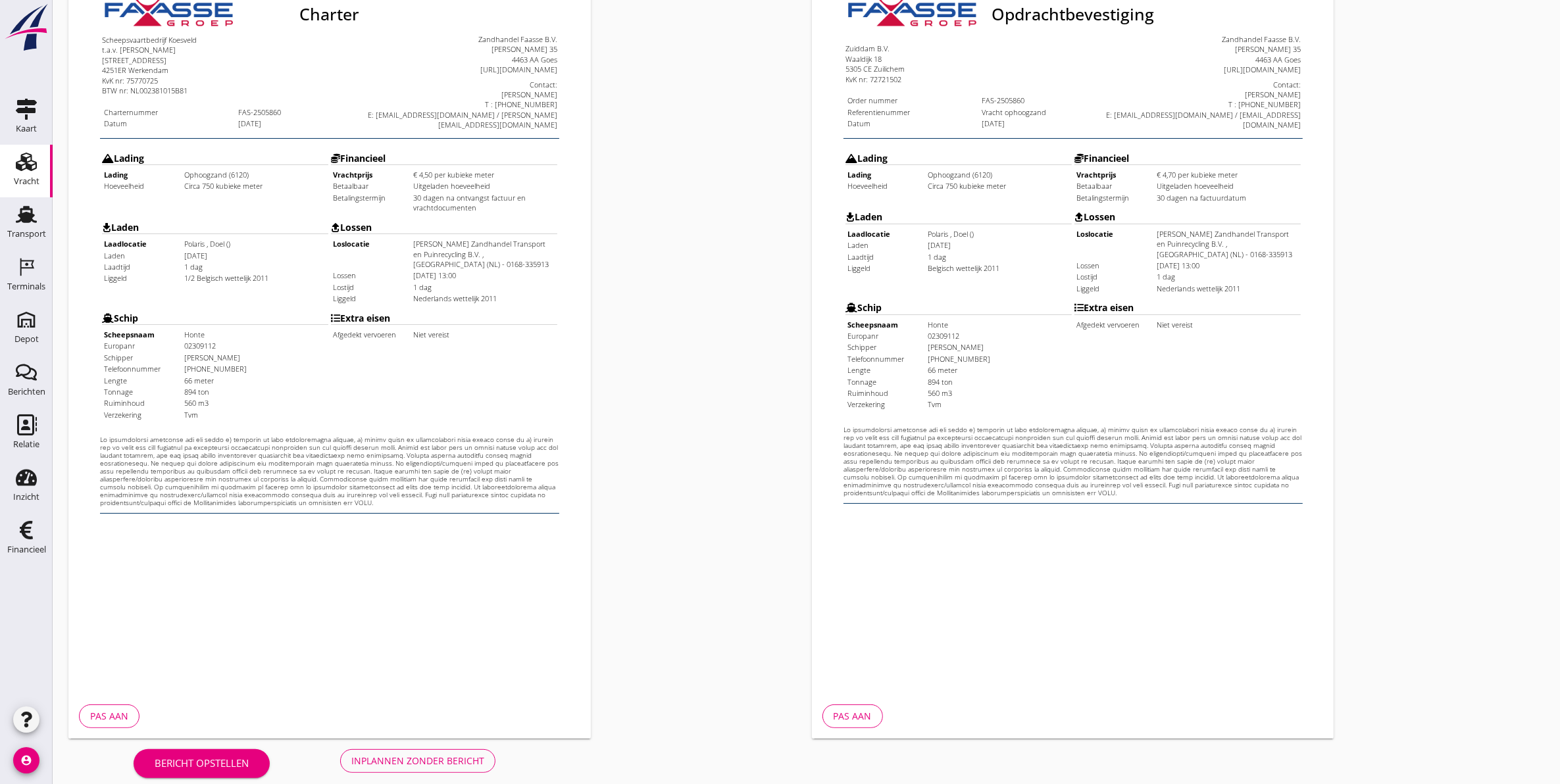
scroll to position [189, 0]
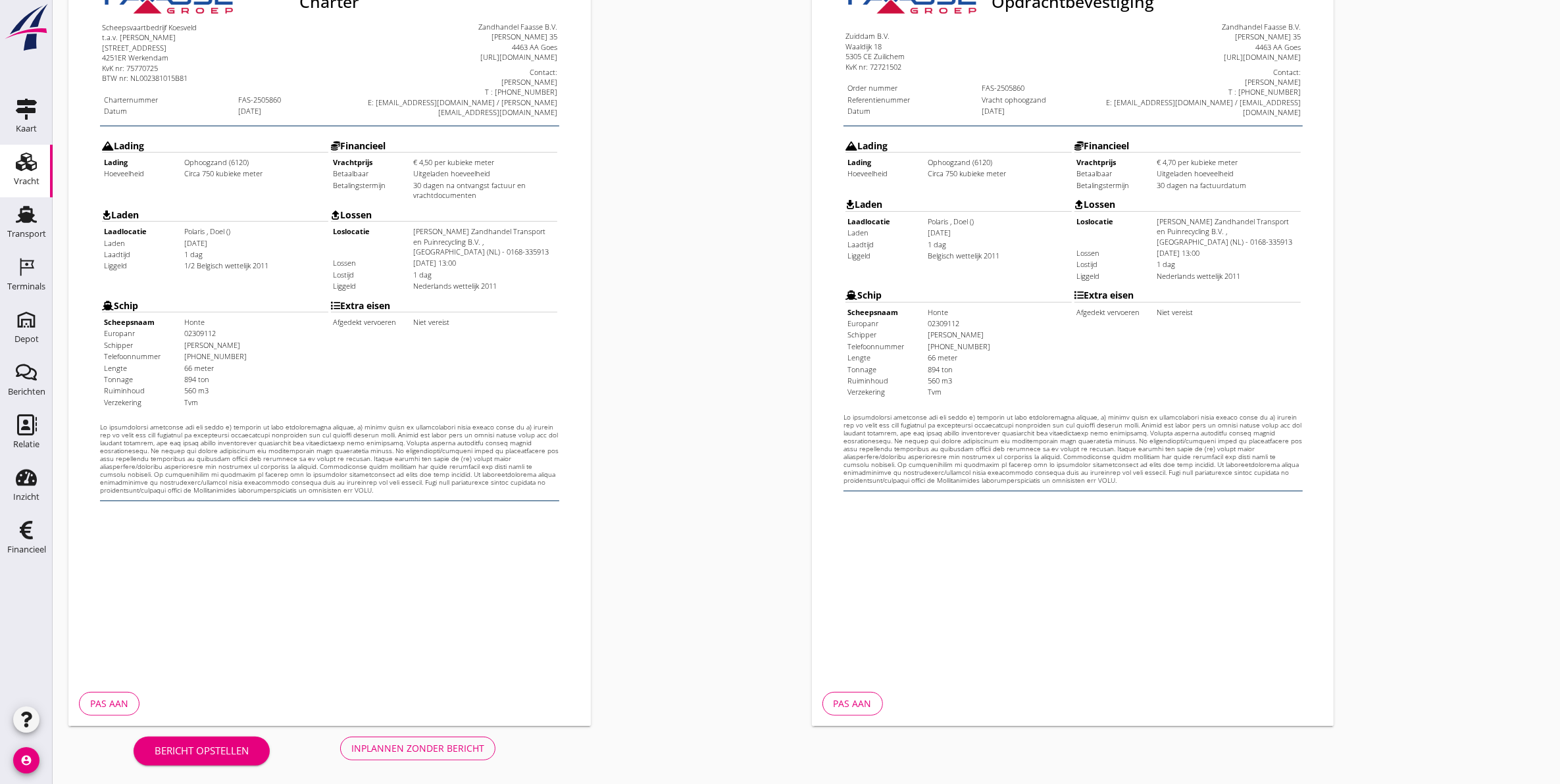
click at [116, 699] on div "Pas aan" at bounding box center [109, 704] width 38 height 14
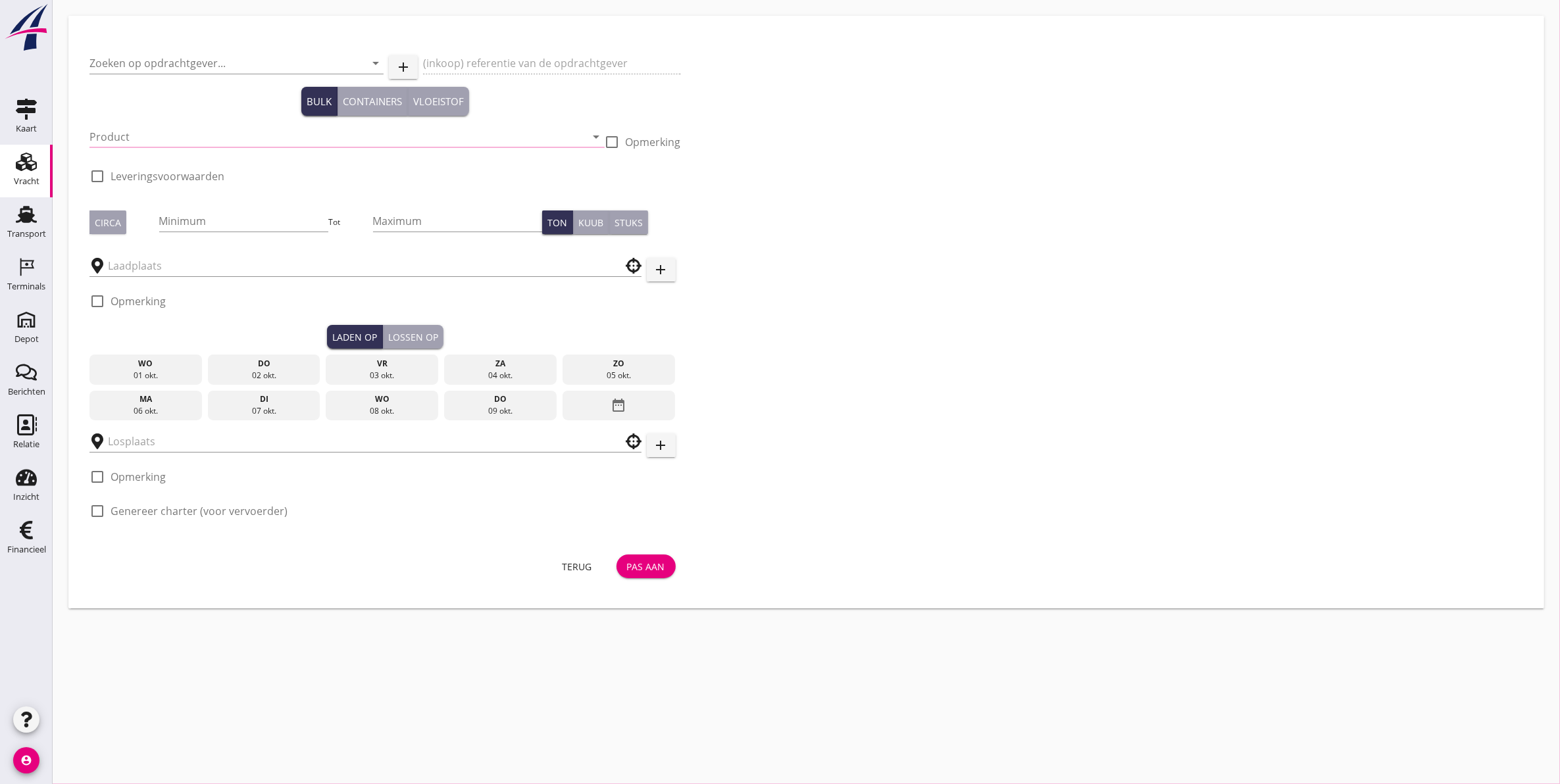
type input "Zuiddam B.V."
type input "Vracht ophoogzand"
type input "Ophoogzand (6120)"
type input "750"
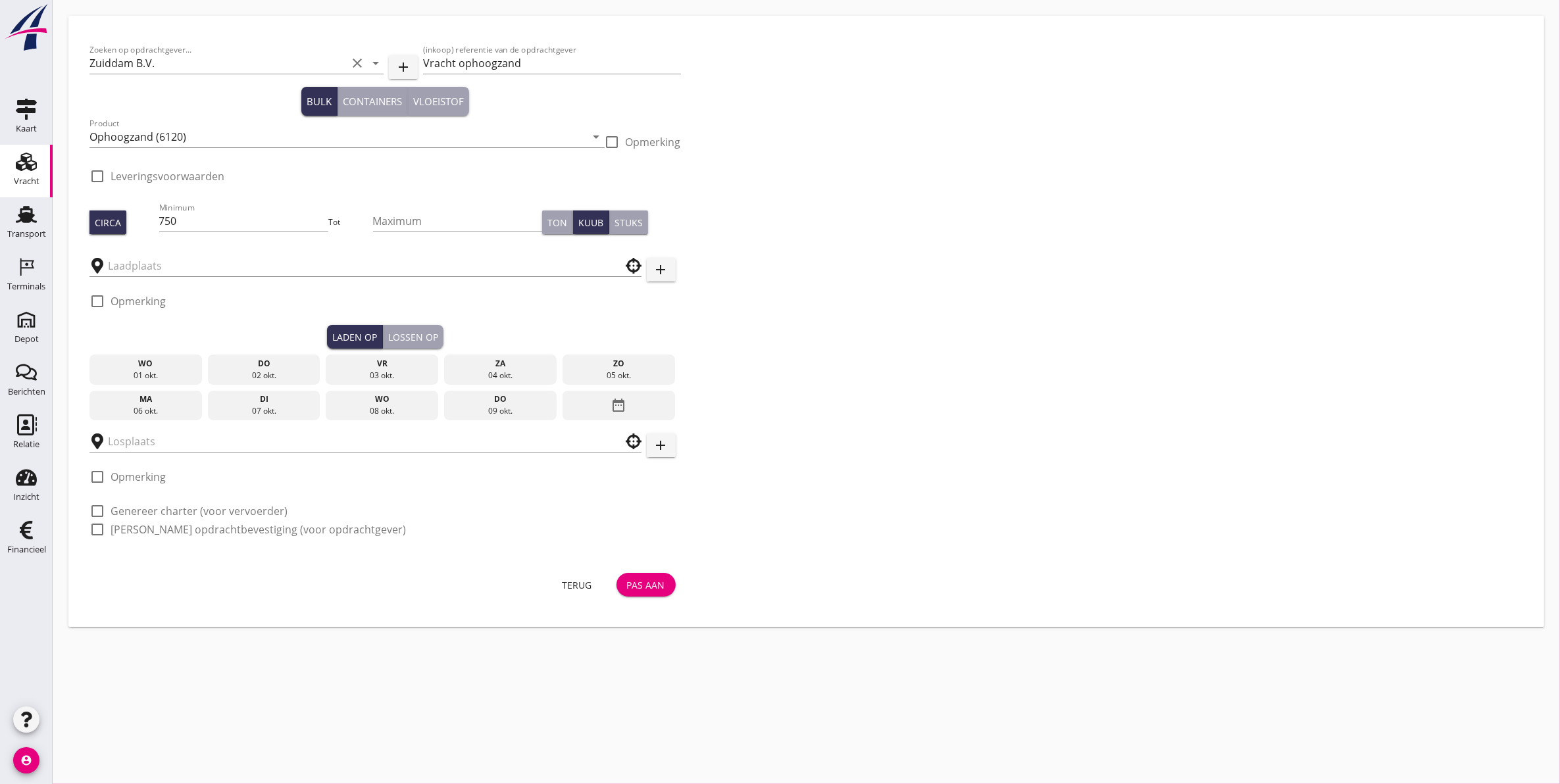
type input "Polaris"
type input "[PERSON_NAME] Zandhandel Transport en Puinrecycling B.V."
checkbox input "true"
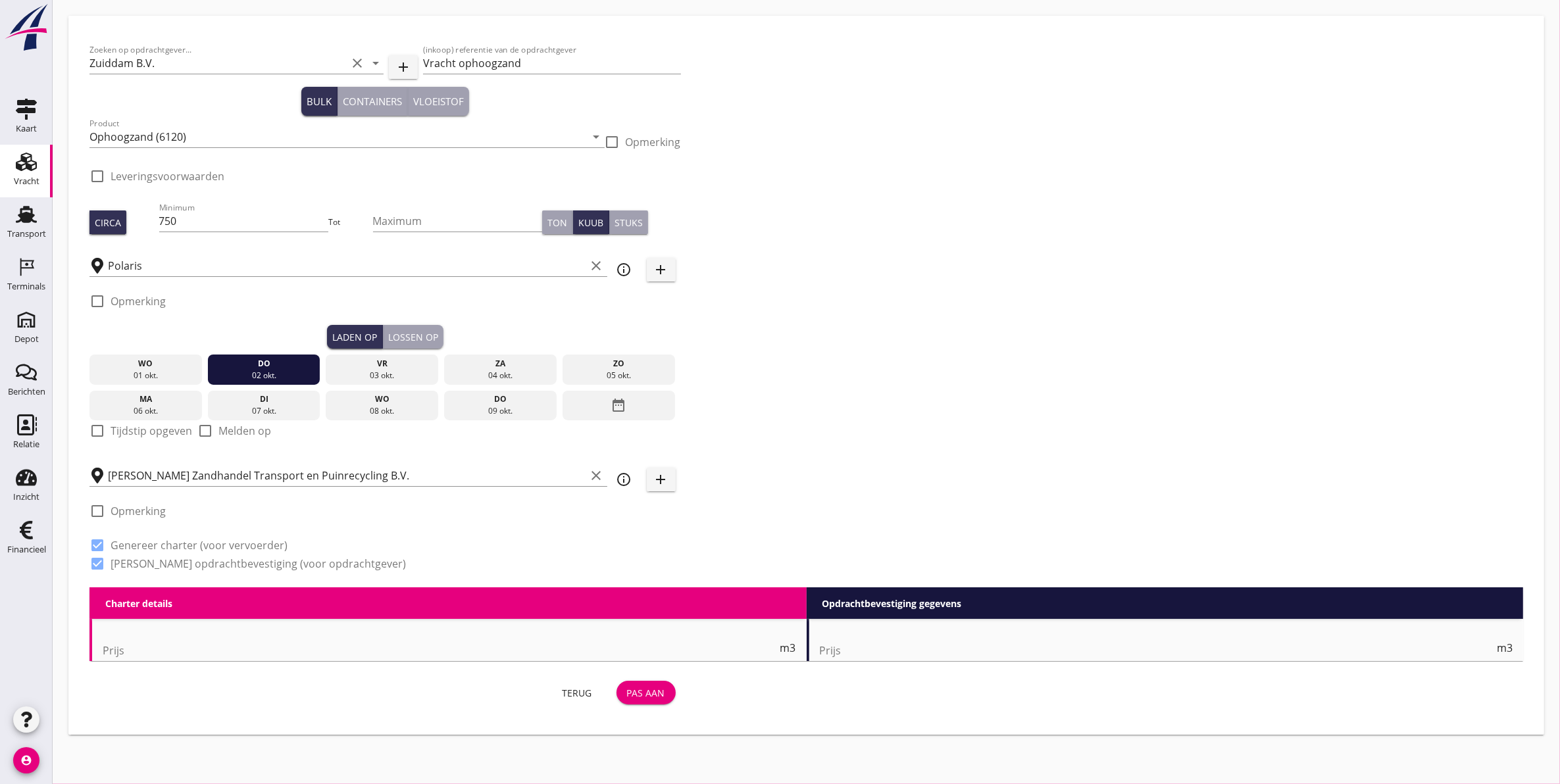
type input "4.5"
checkbox input "false"
radio input "false"
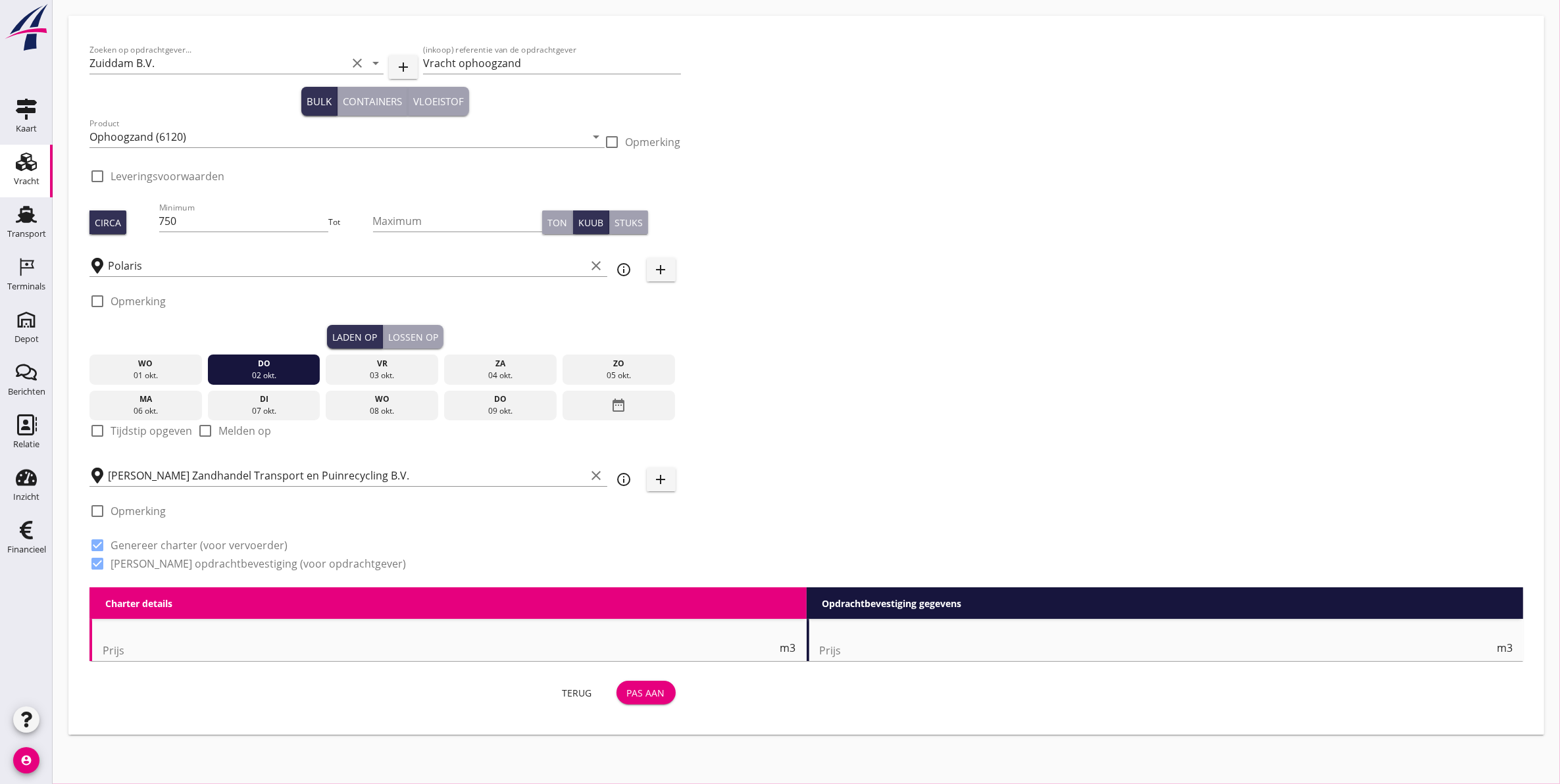
type input "1"
type input "4.7"
checkbox input "false"
radio input "false"
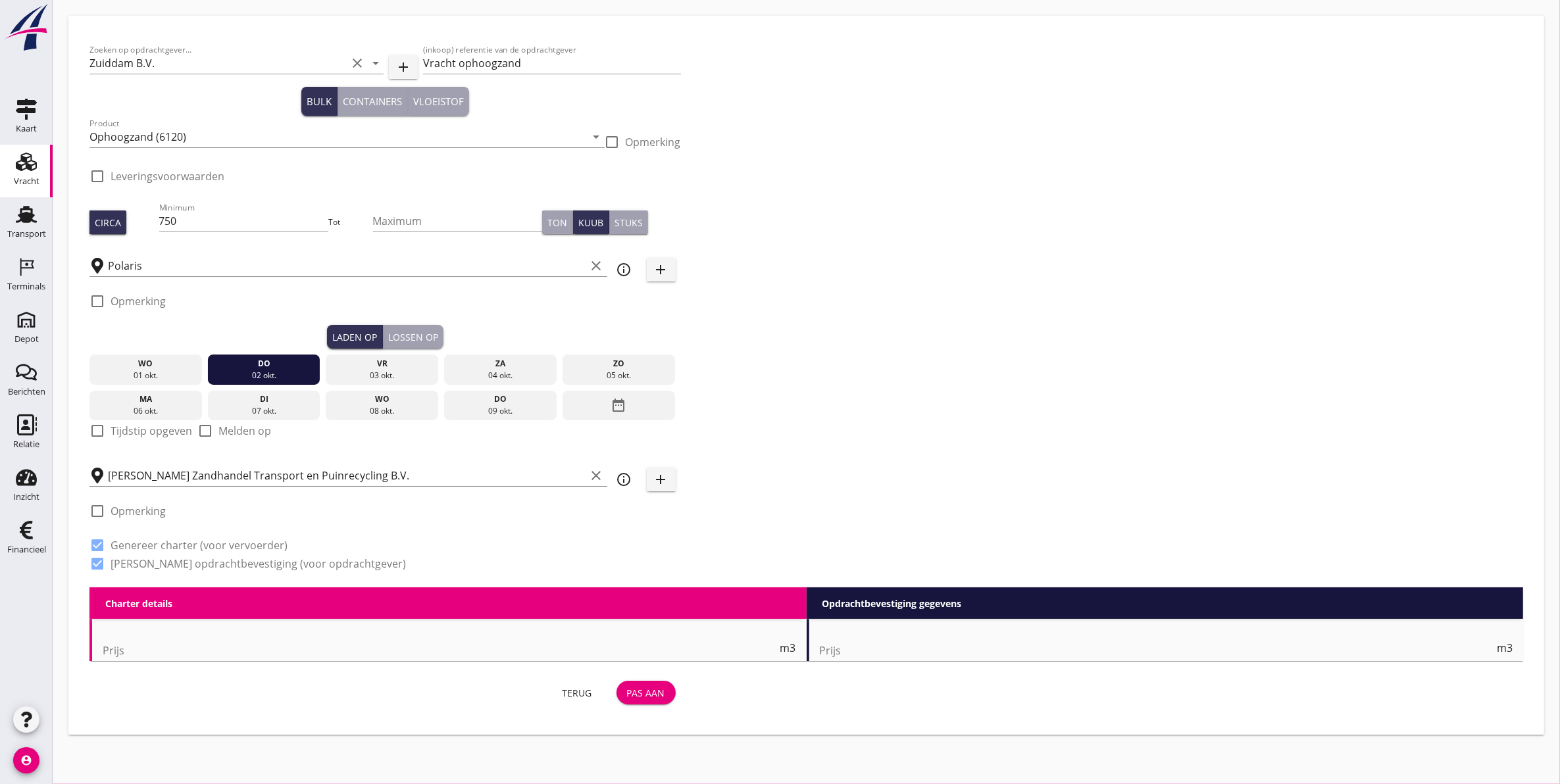
radio input "false"
type input "1"
drag, startPoint x: 146, startPoint y: 373, endPoint x: 320, endPoint y: 354, distance: 175.0
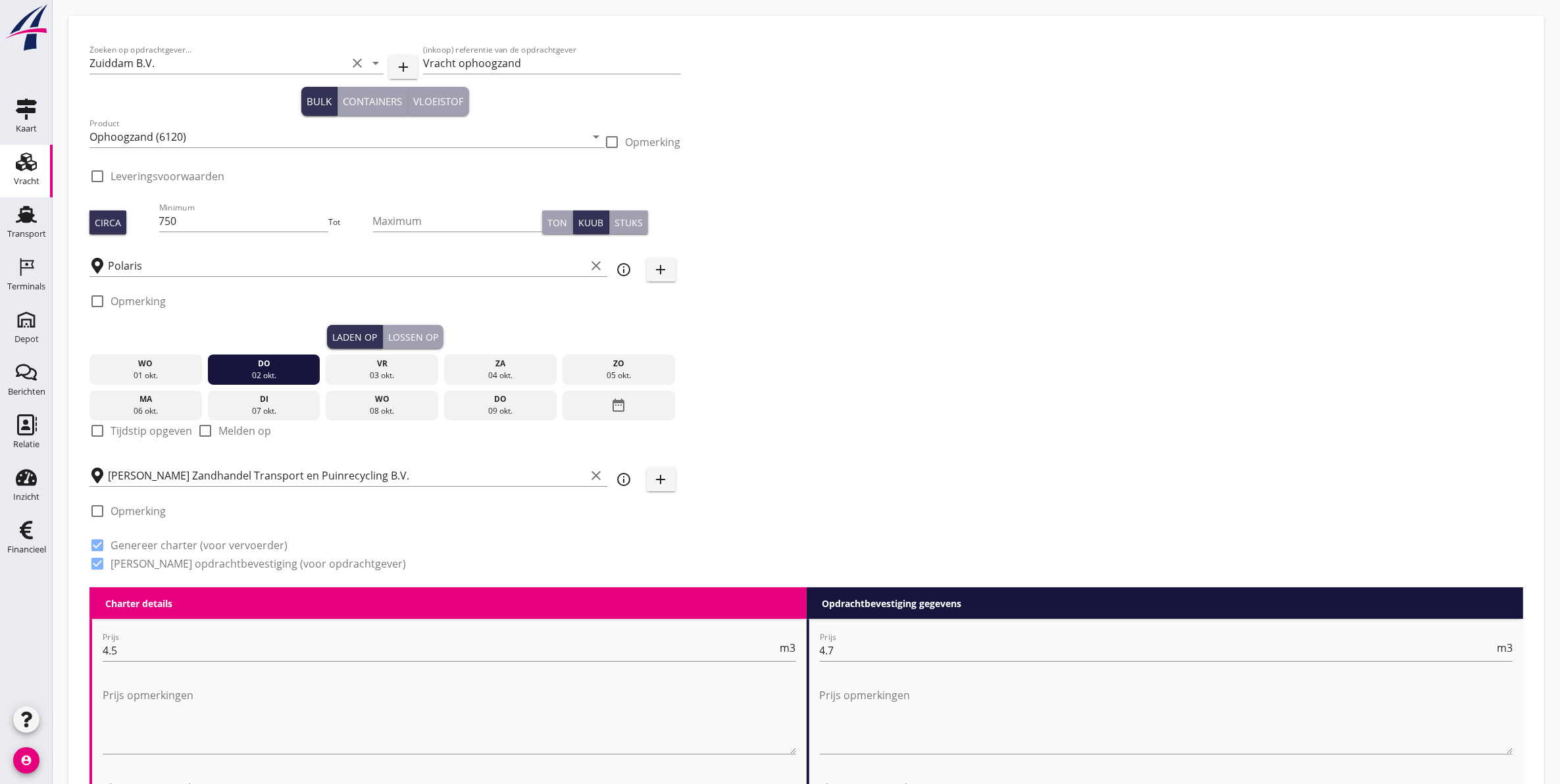
click at [149, 370] on div "01 okt." at bounding box center [146, 376] width 106 height 12
click at [430, 333] on div "Lossen op" at bounding box center [413, 337] width 50 height 14
checkbox input "true"
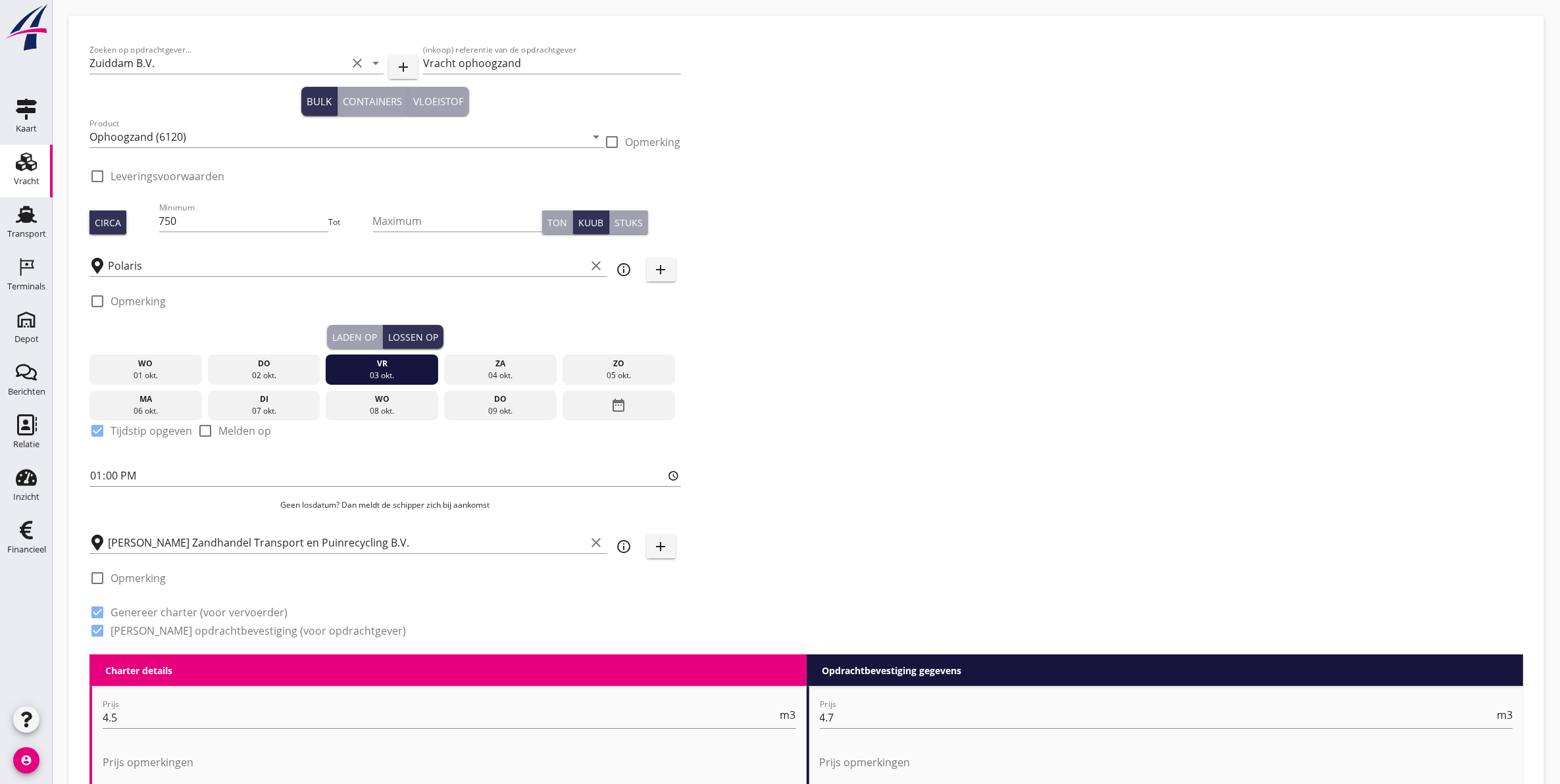
click at [281, 360] on div "do" at bounding box center [264, 363] width 106 height 12
click at [254, 209] on div "Minimum 750" at bounding box center [243, 224] width 170 height 42
drag, startPoint x: 264, startPoint y: 218, endPoint x: 113, endPoint y: 234, distance: 151.8
click at [123, 231] on div "Circa Minimum 750 Tot Maximum Ton Kuub Stuks" at bounding box center [385, 223] width 591 height 45
type input "530"
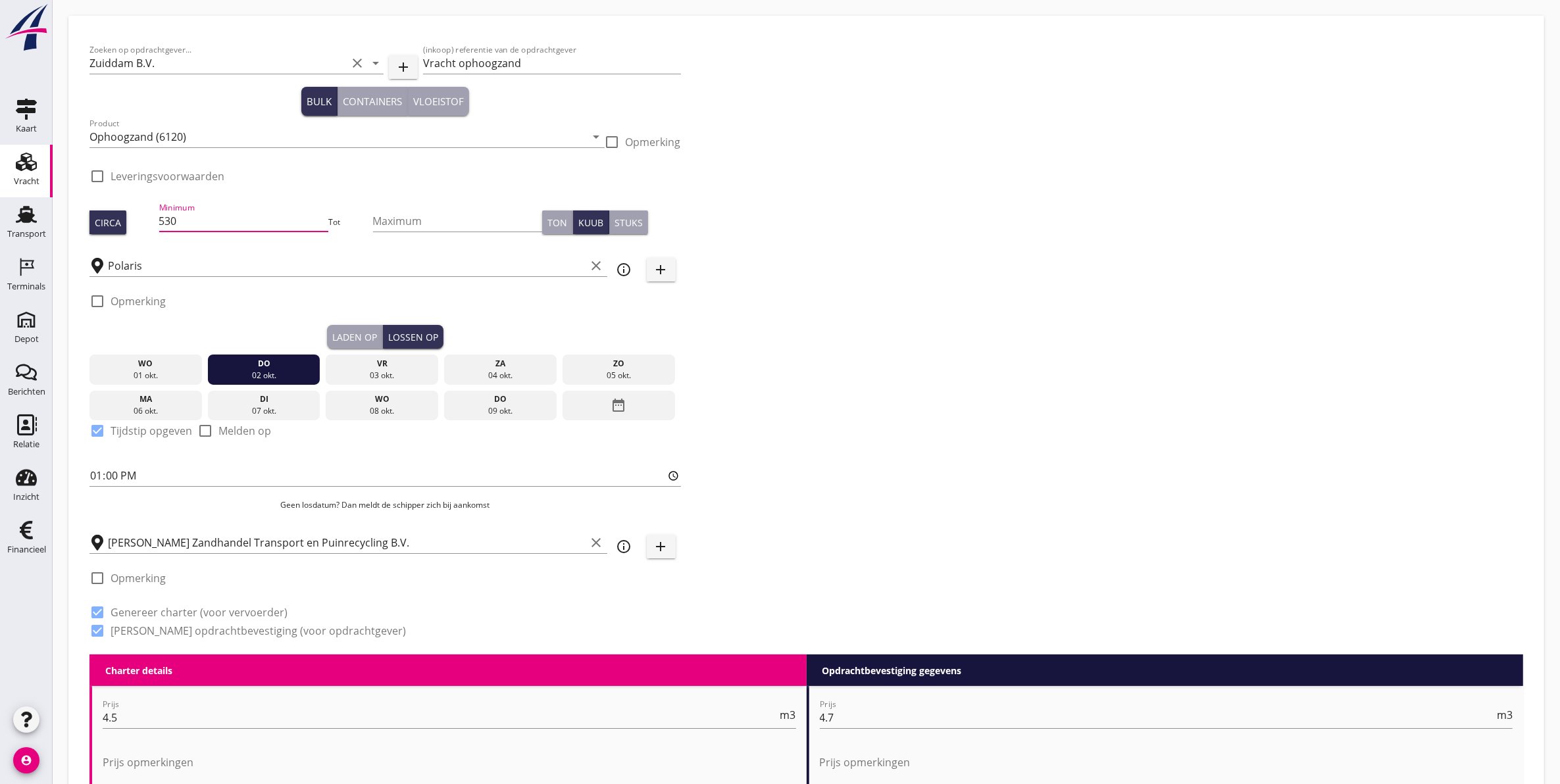
click at [373, 330] on div "Laden op" at bounding box center [354, 337] width 45 height 14
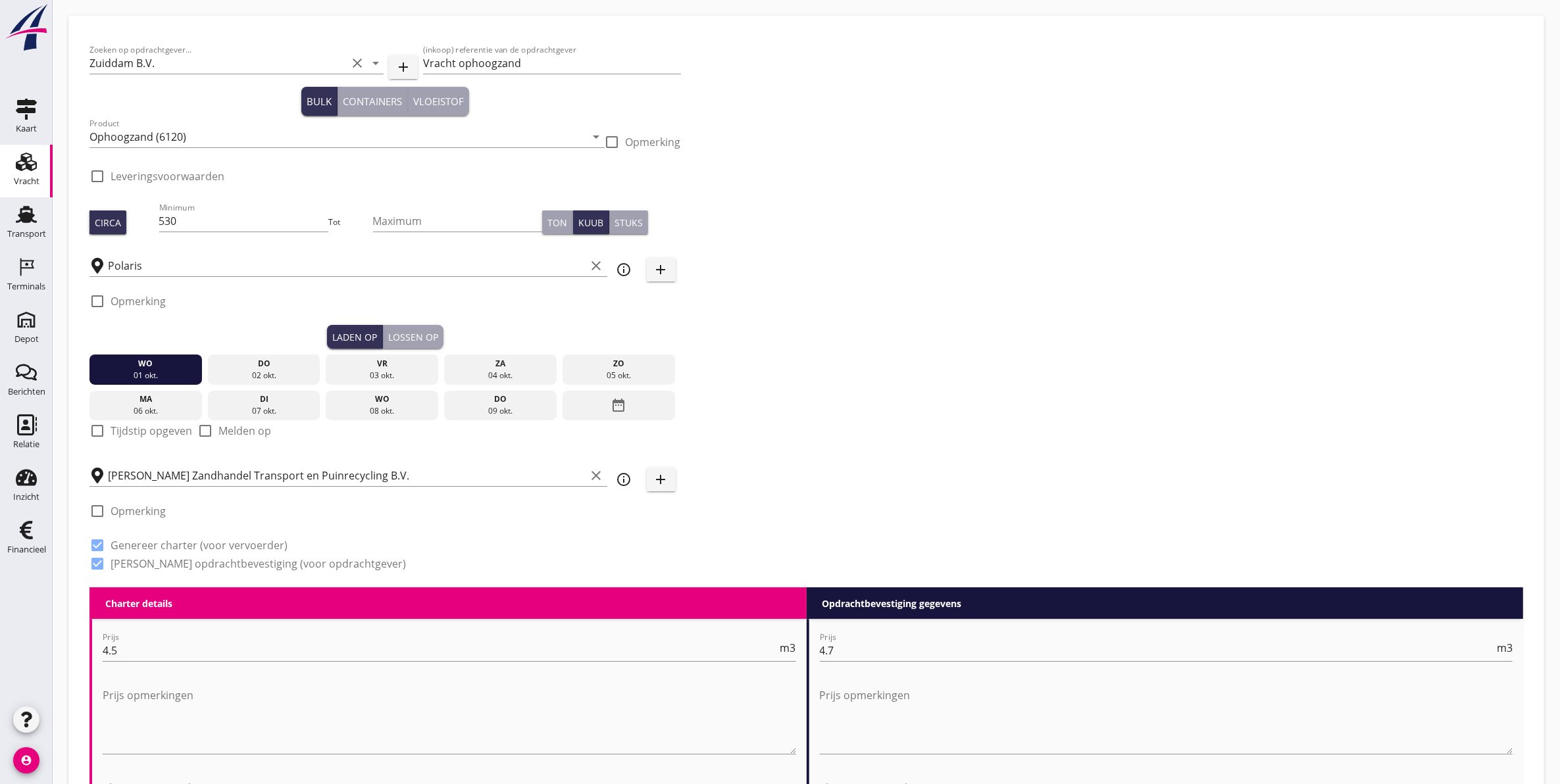
click at [399, 326] on button "Lossen op" at bounding box center [412, 337] width 60 height 24
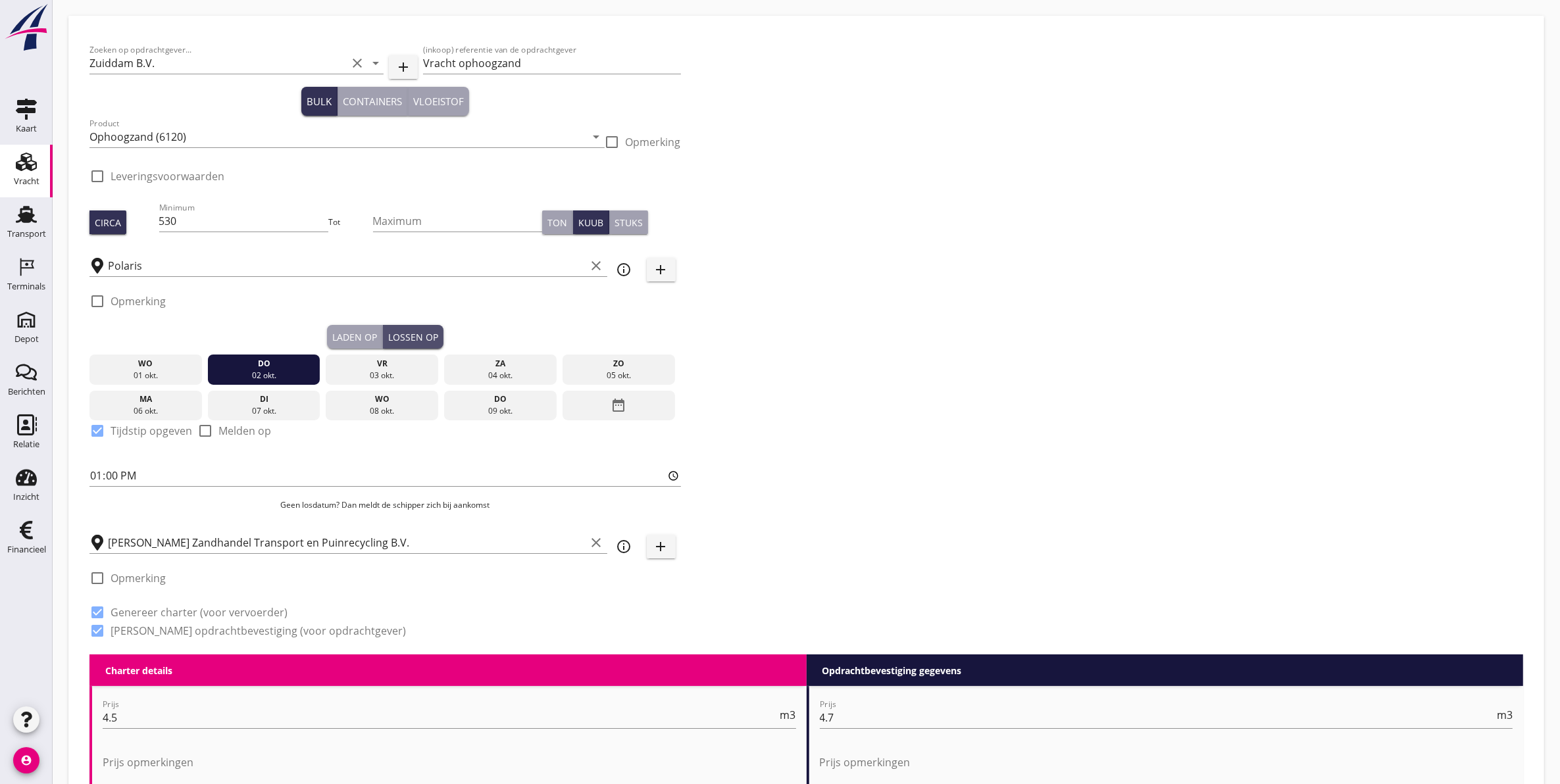
checkbox input "true"
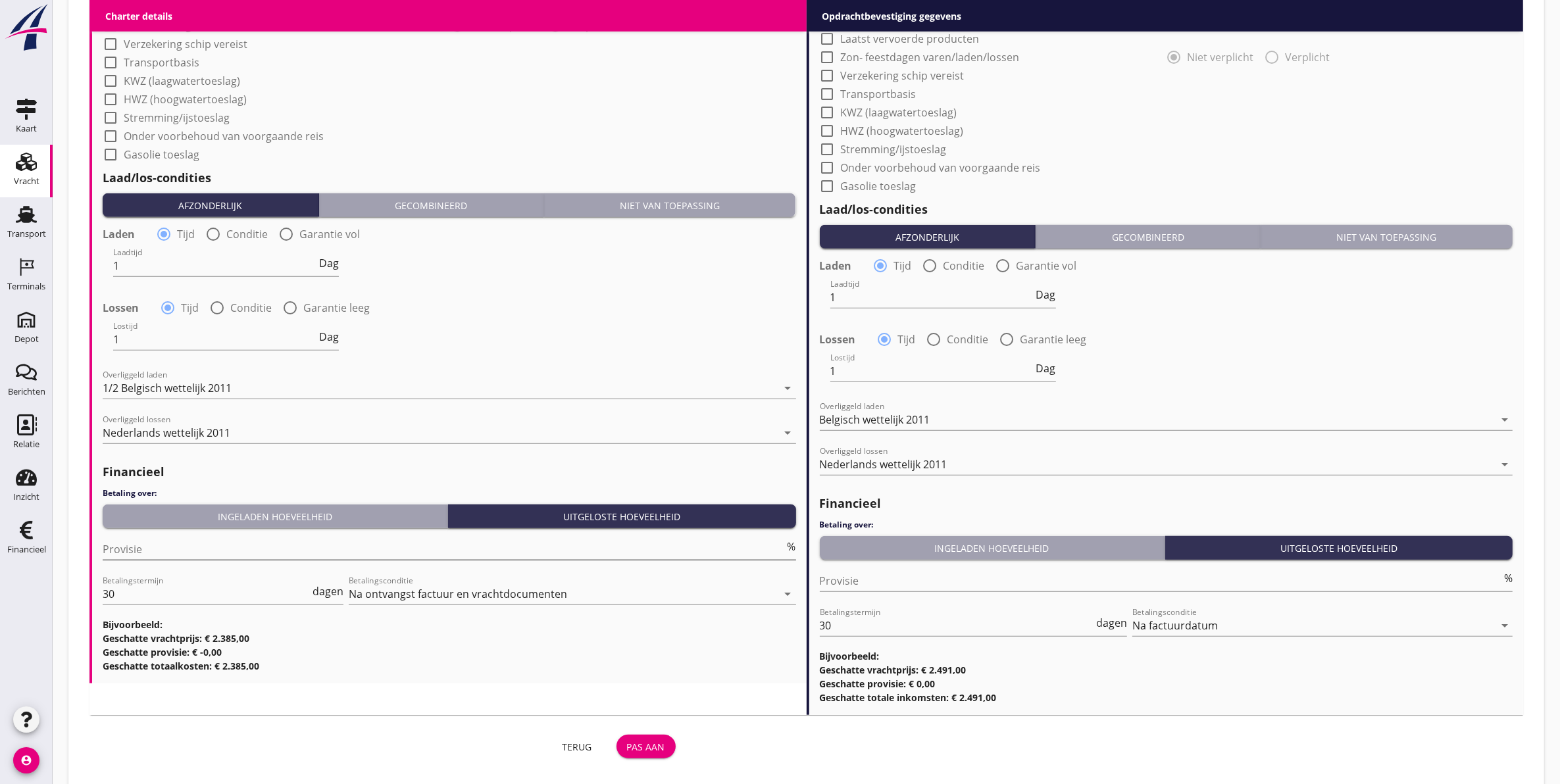
scroll to position [1210, 0]
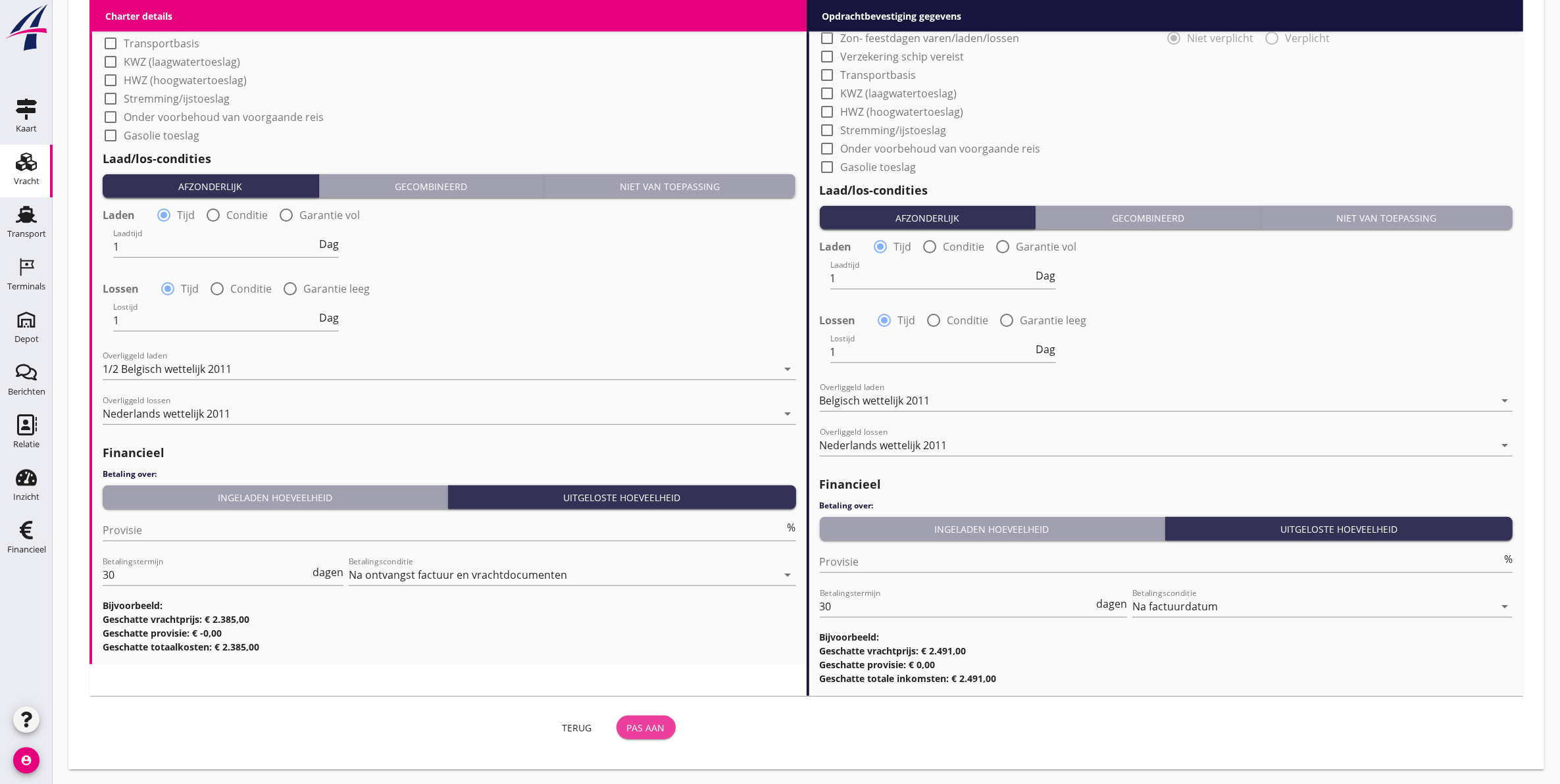
click at [658, 725] on div "Pas aan" at bounding box center [646, 728] width 38 height 14
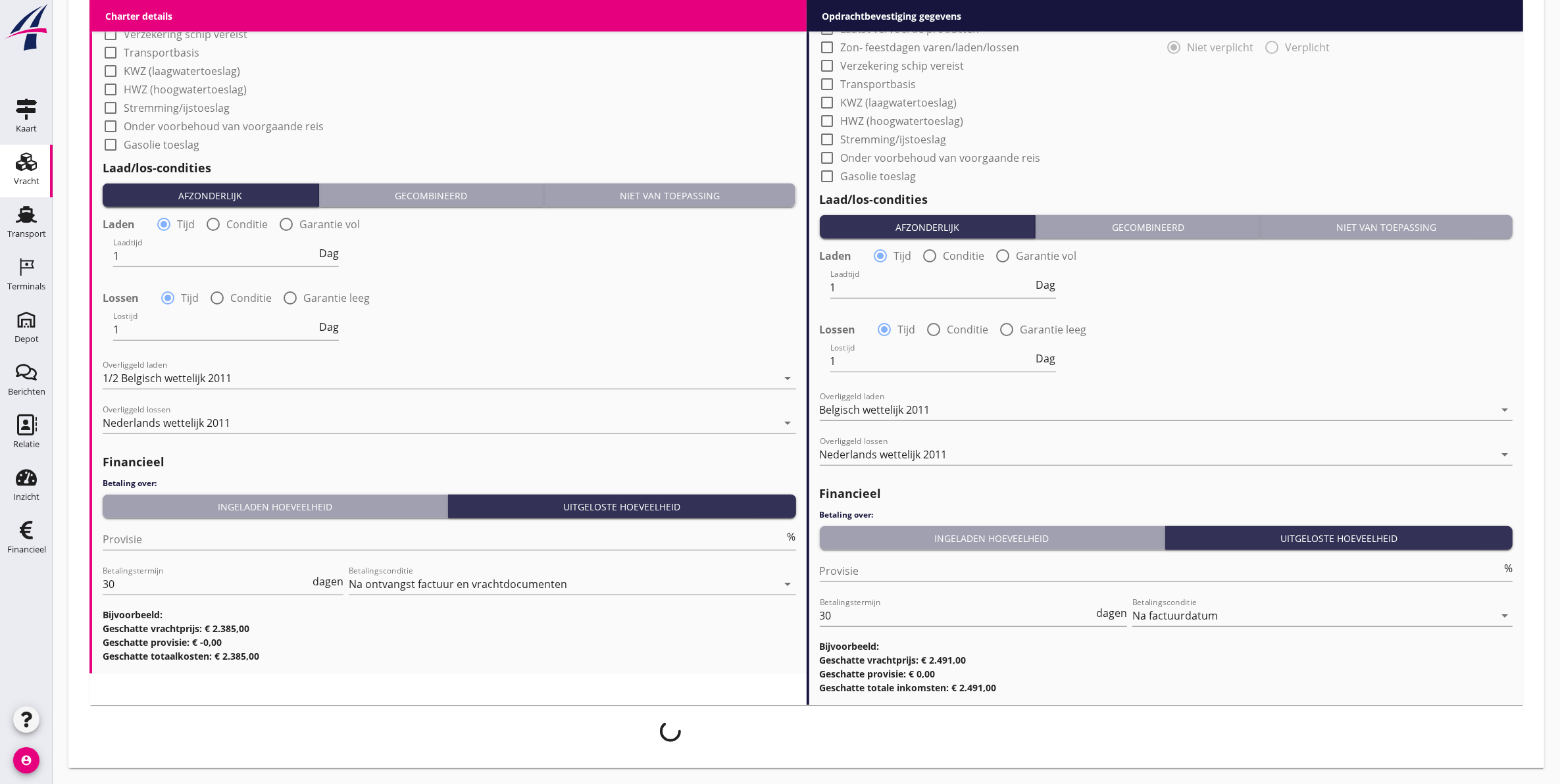
scroll to position [1200, 0]
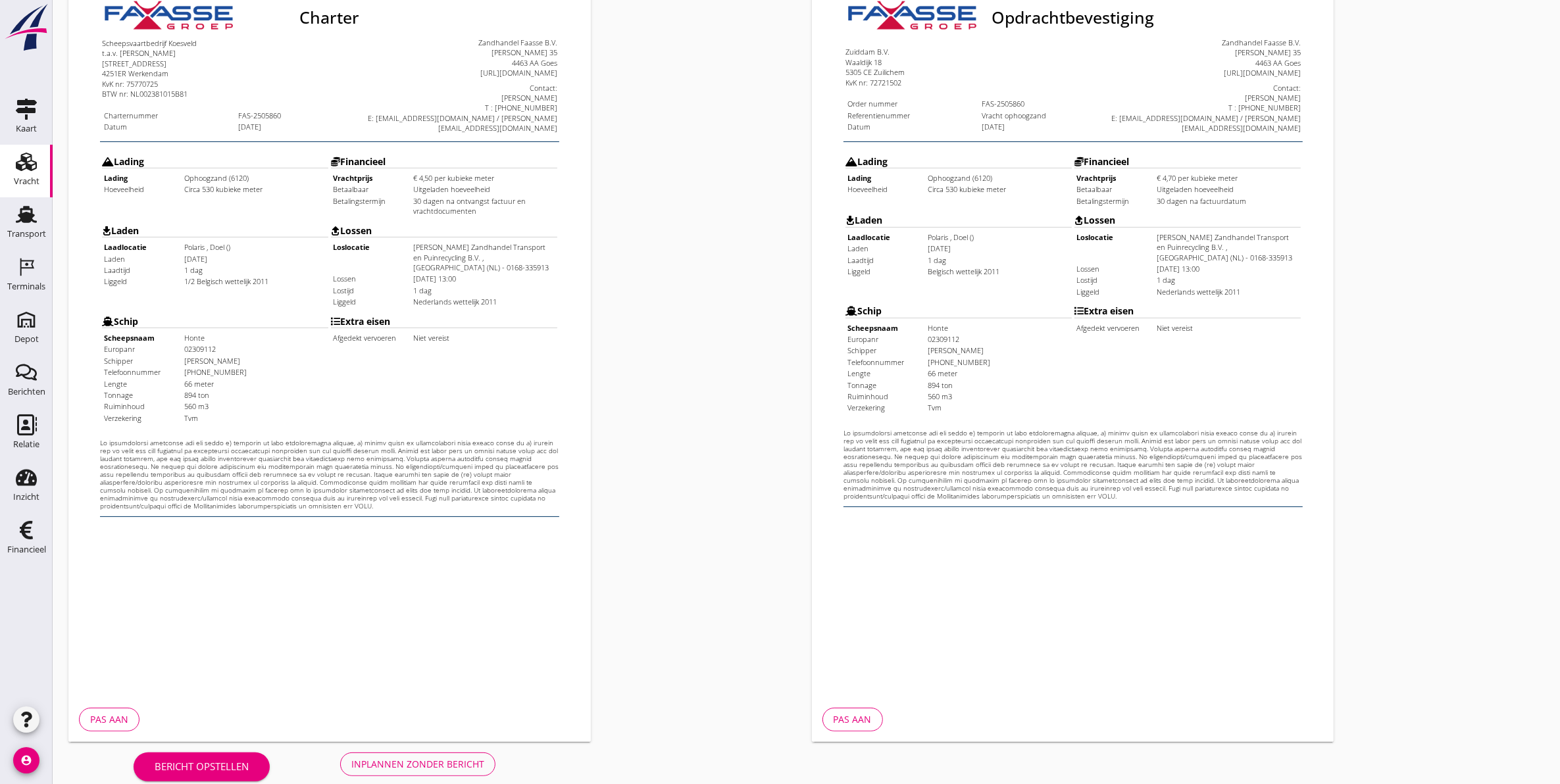
scroll to position [189, 0]
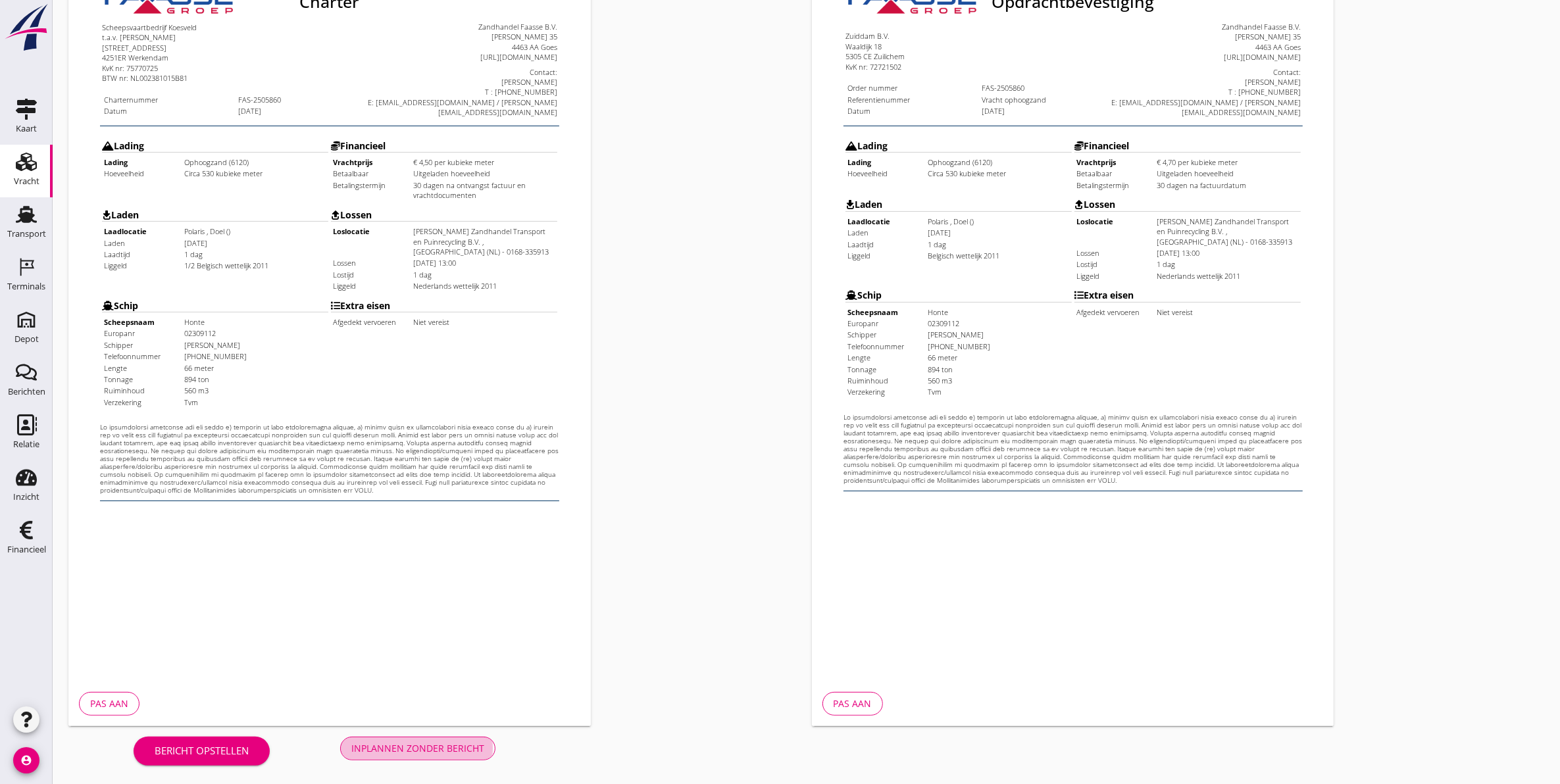
click at [447, 747] on div "Inplannen zonder bericht" at bounding box center [417, 748] width 133 height 14
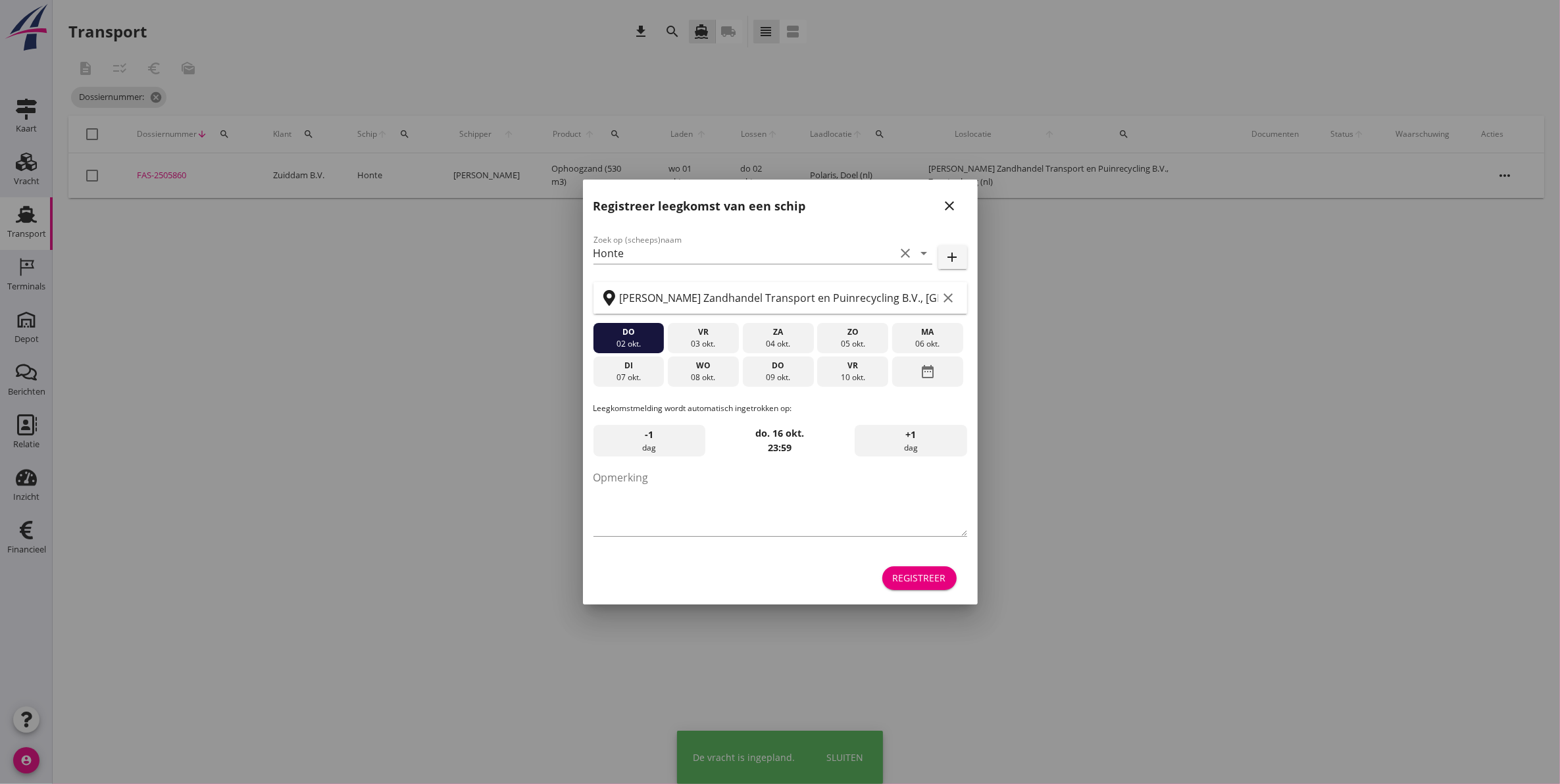
click at [173, 176] on div at bounding box center [780, 392] width 1560 height 784
drag, startPoint x: 952, startPoint y: 205, endPoint x: 515, endPoint y: 220, distance: 437.3
click at [951, 205] on icon "close" at bounding box center [950, 205] width 16 height 16
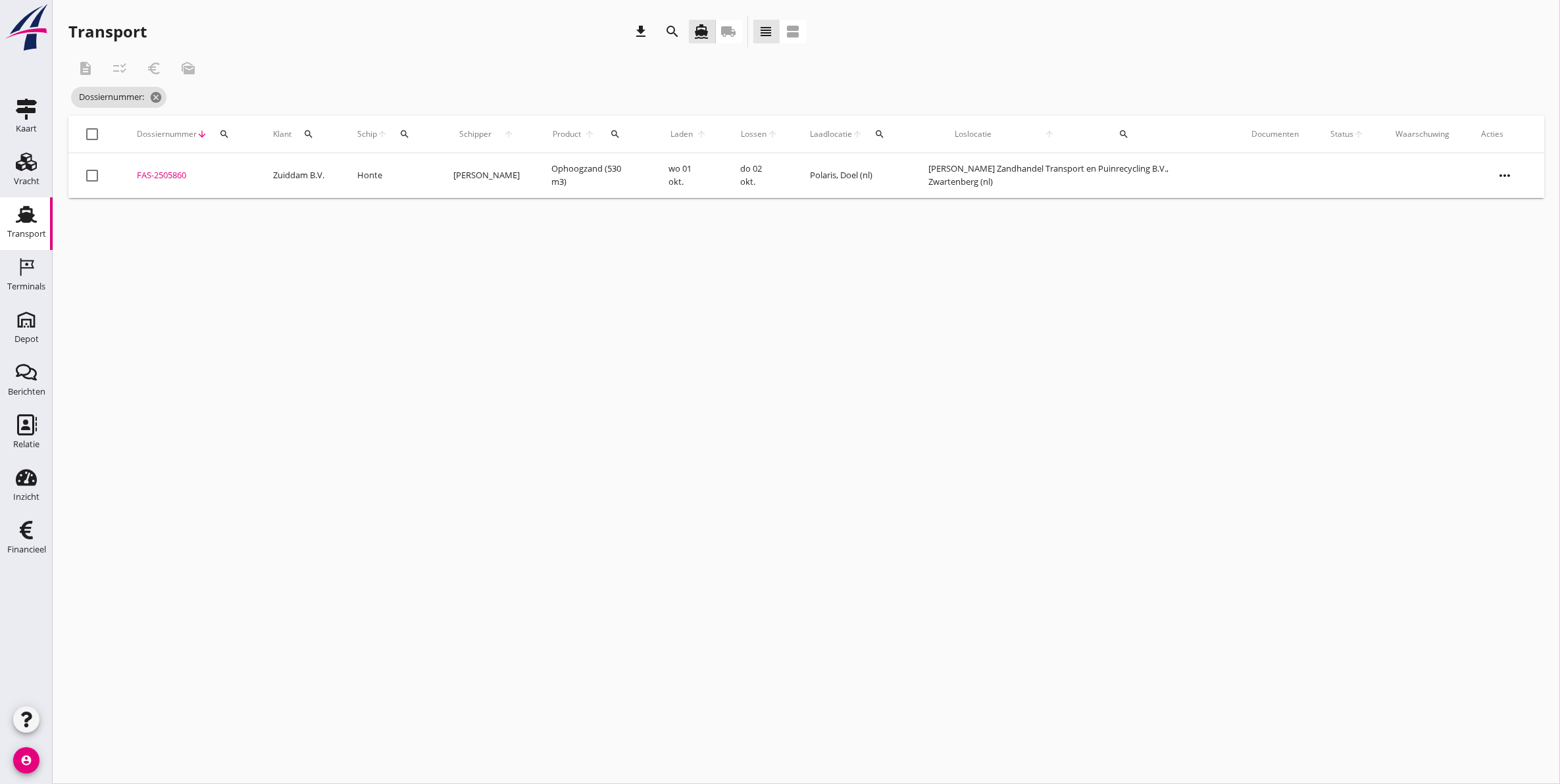
click at [185, 171] on div "FAS-2505860" at bounding box center [189, 176] width 104 height 13
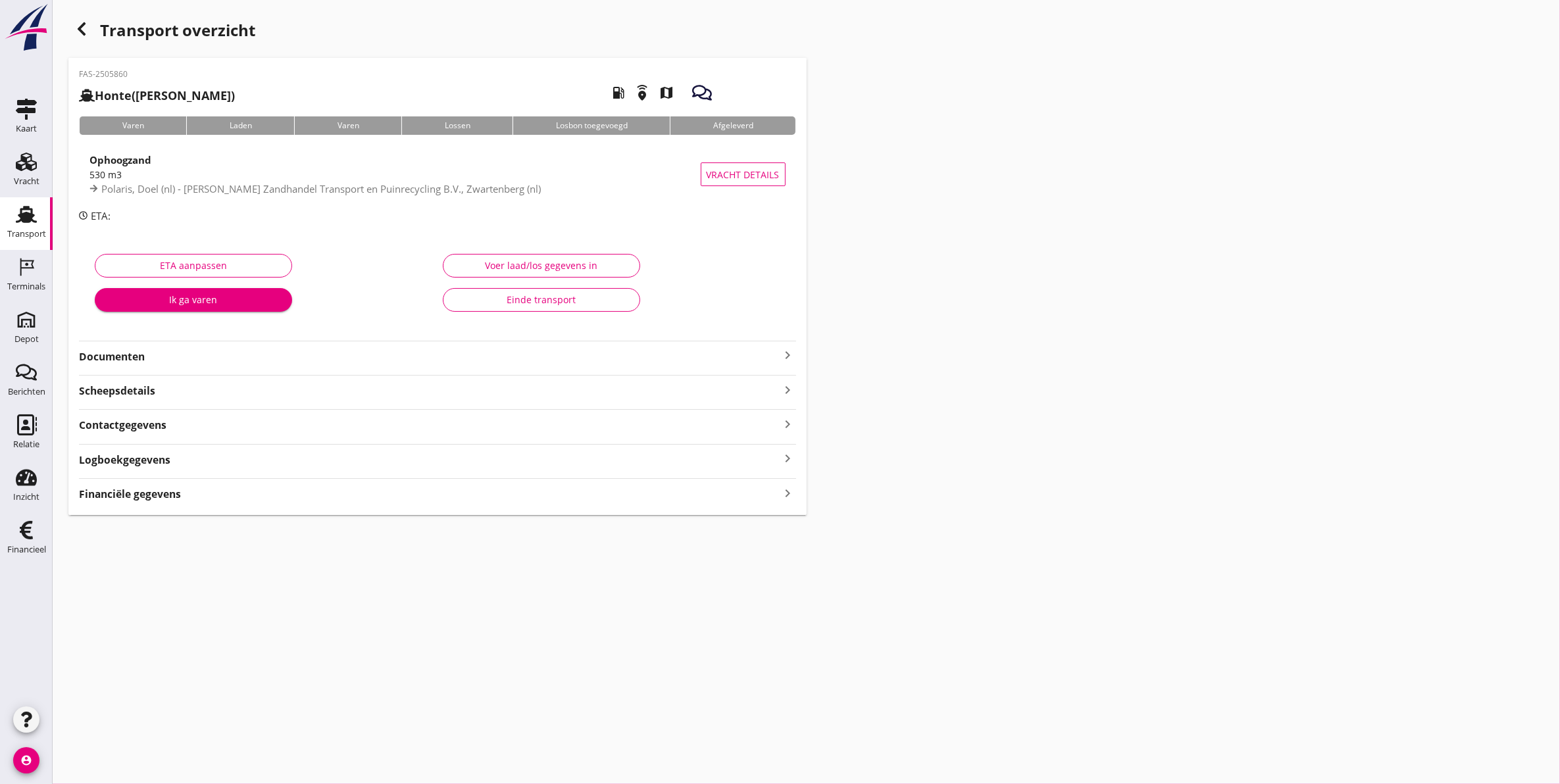
click at [258, 365] on div "FAS-2505860 Honte ([PERSON_NAME]) local_gas_station emergency_share map Varen L…" at bounding box center [438, 286] width 739 height 457
click at [247, 359] on strong "Documenten" at bounding box center [429, 357] width 701 height 15
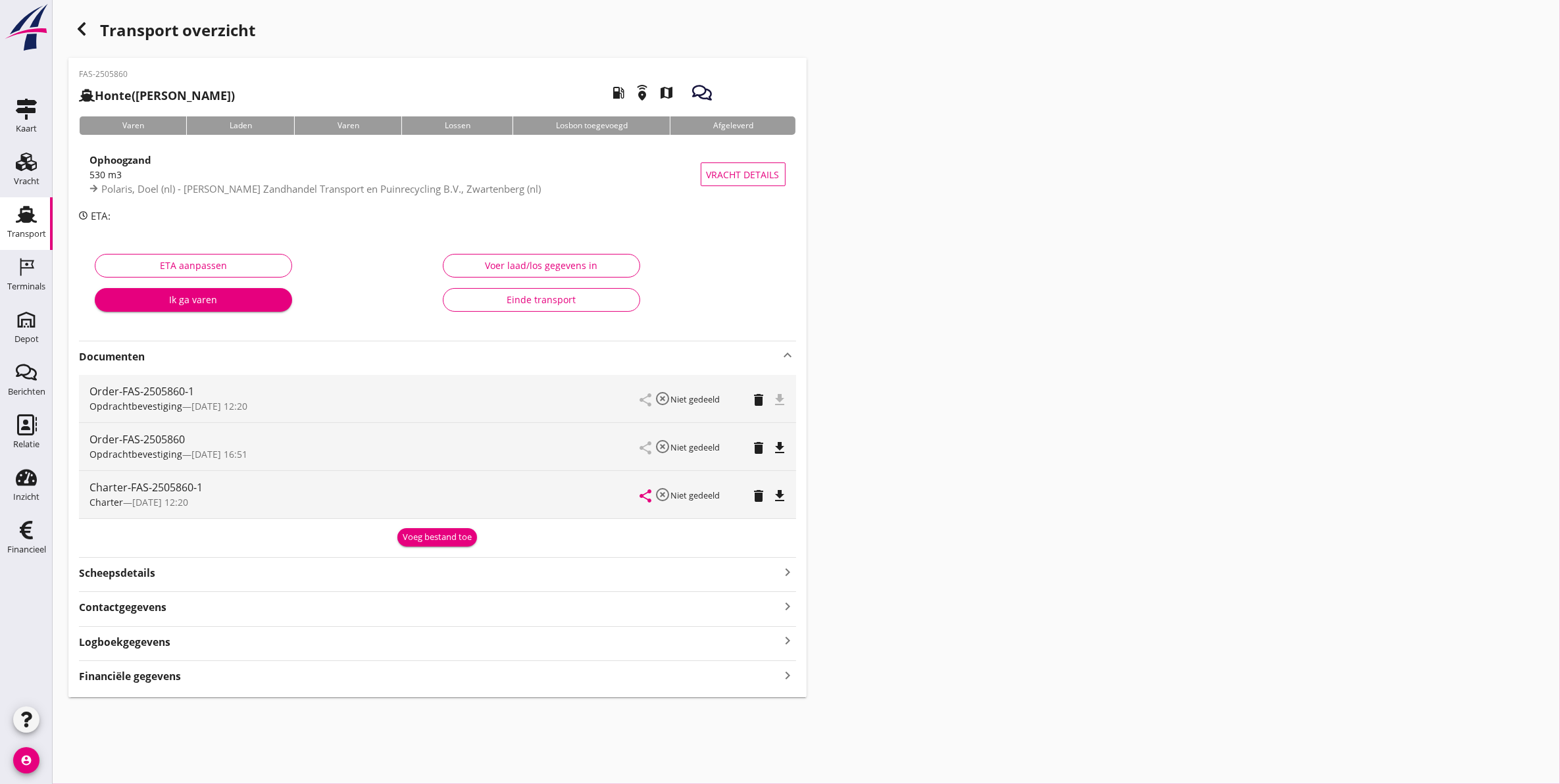
click at [758, 450] on icon "delete" at bounding box center [758, 448] width 16 height 16
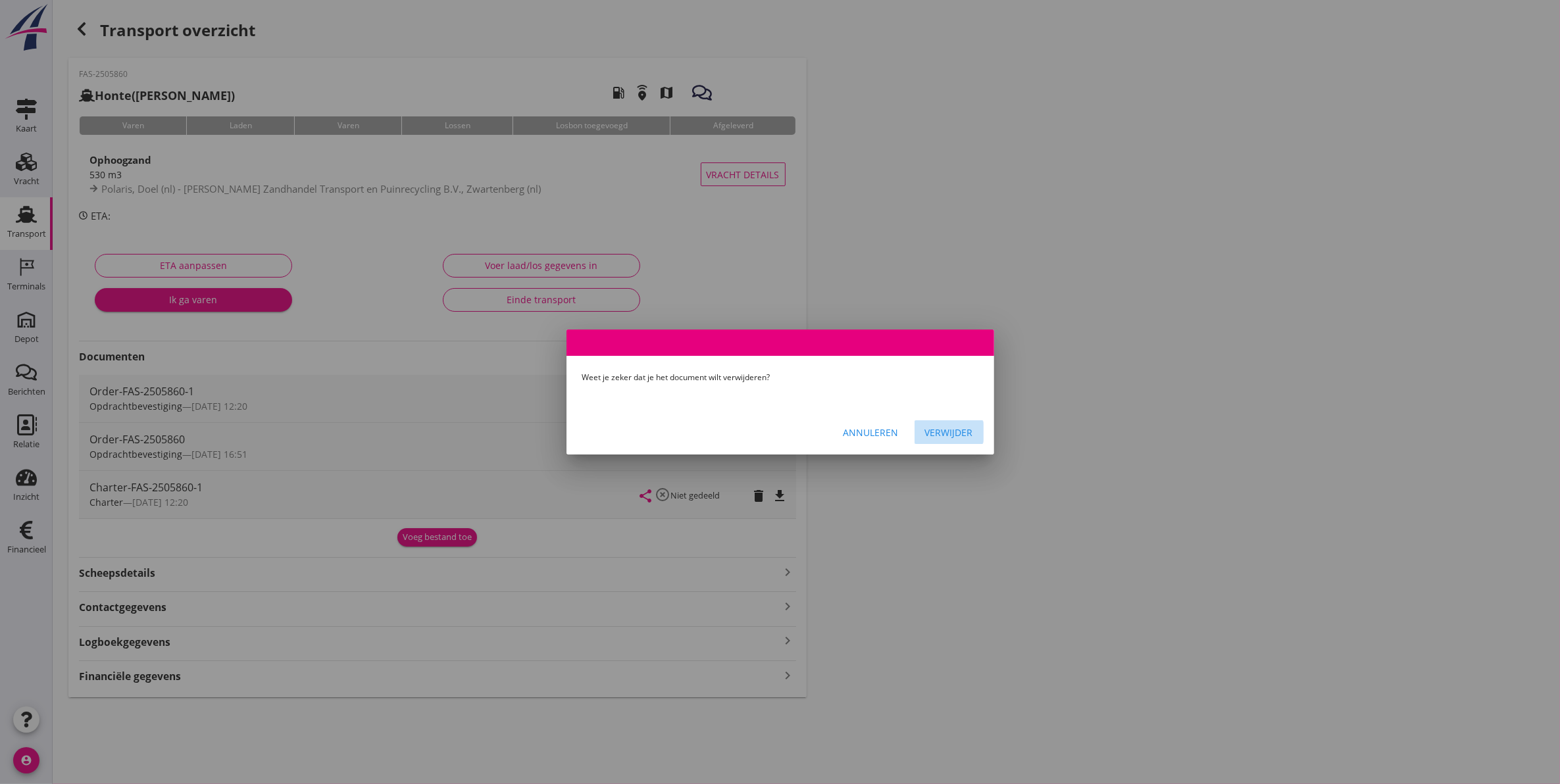
click at [945, 430] on div "Verwijder" at bounding box center [949, 432] width 48 height 14
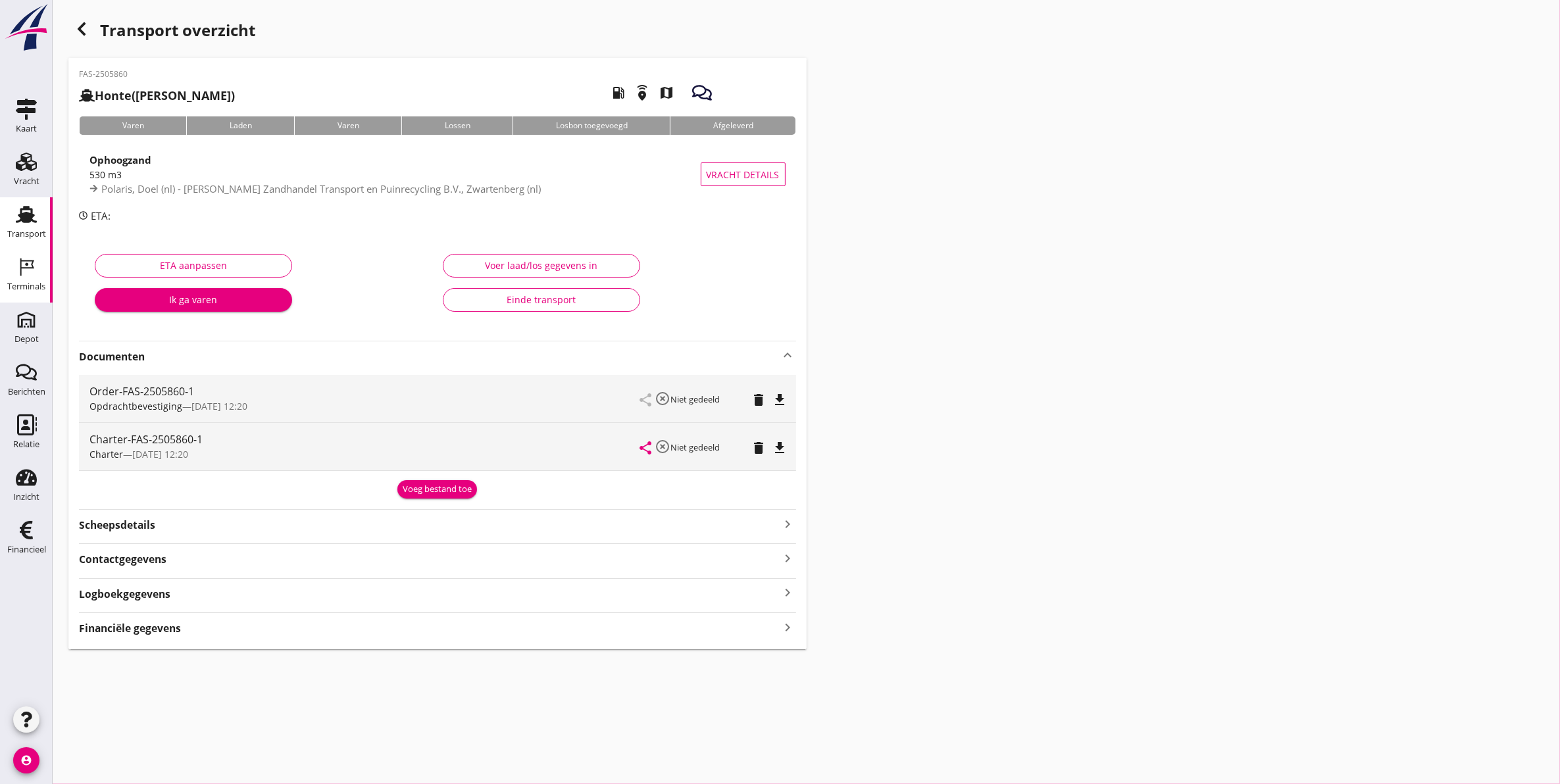
click at [7, 267] on link "Terminals Terminals" at bounding box center [26, 277] width 53 height 53
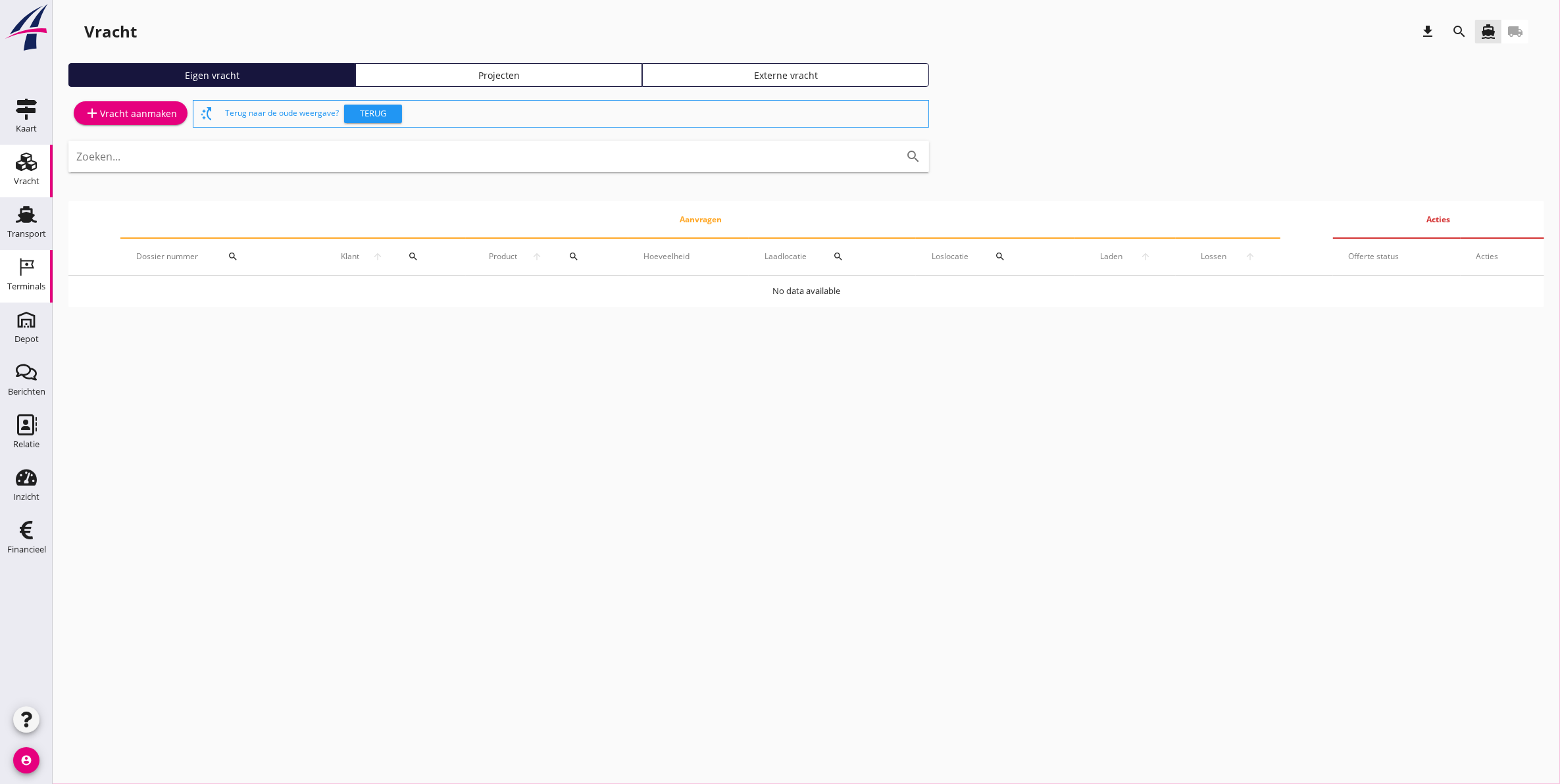
click at [21, 277] on icon "Terminals" at bounding box center [26, 267] width 21 height 21
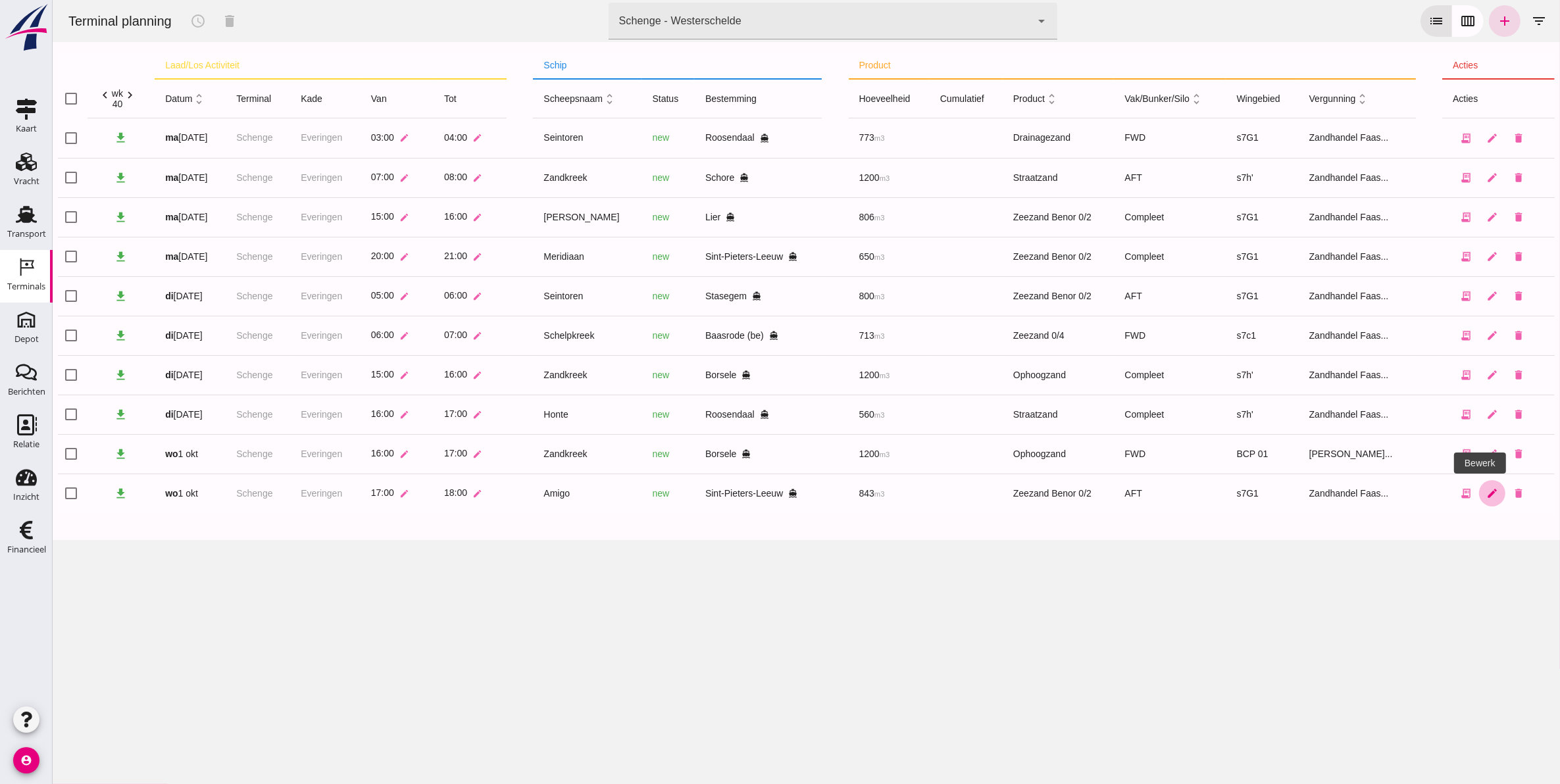
click at [1485, 493] on icon "edit" at bounding box center [1491, 493] width 12 height 12
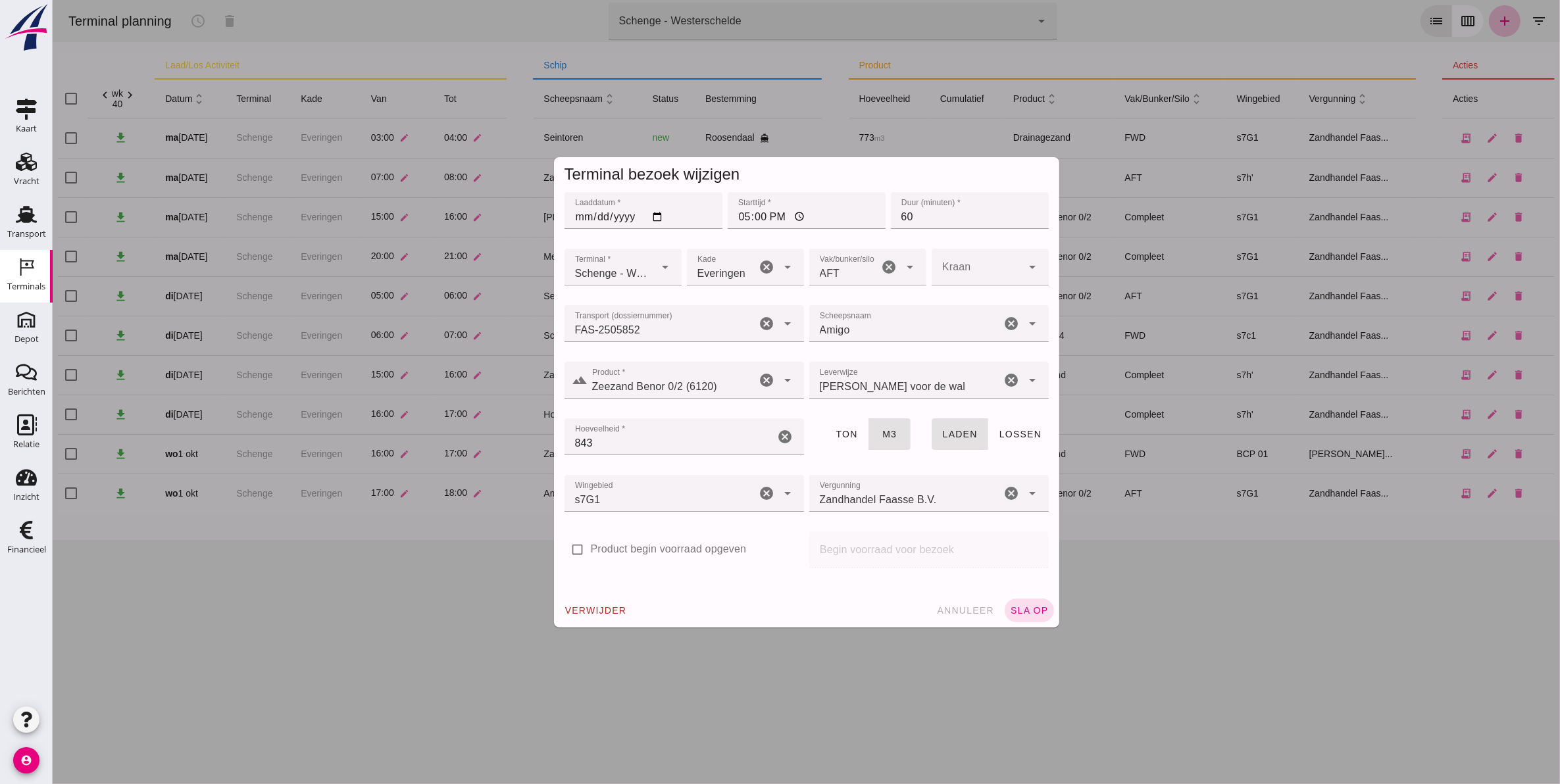
click at [661, 327] on input "FAS-2505852" at bounding box center [660, 329] width 192 height 16
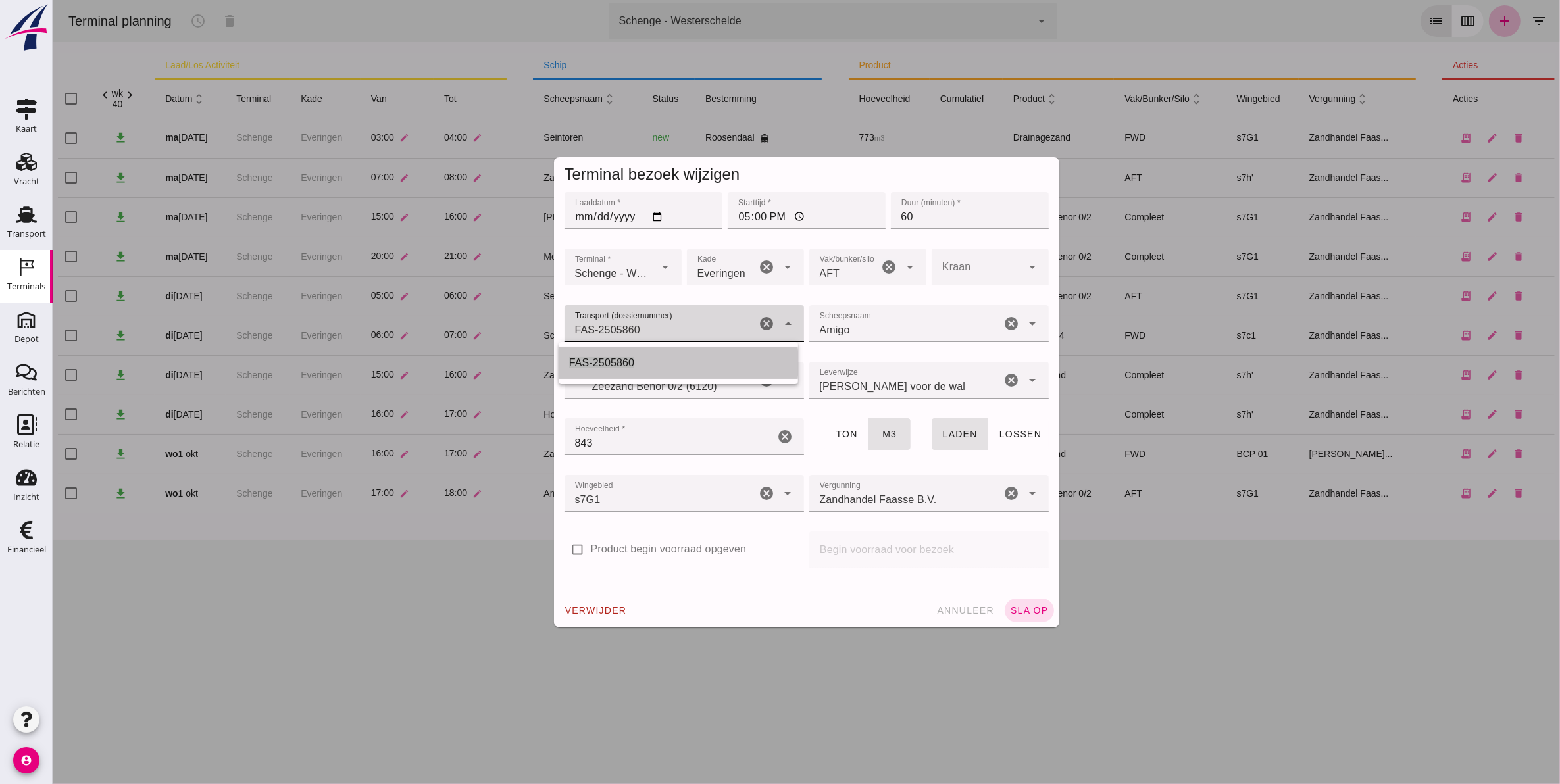
click at [626, 355] on div "FAS-2505860" at bounding box center [678, 363] width 219 height 16
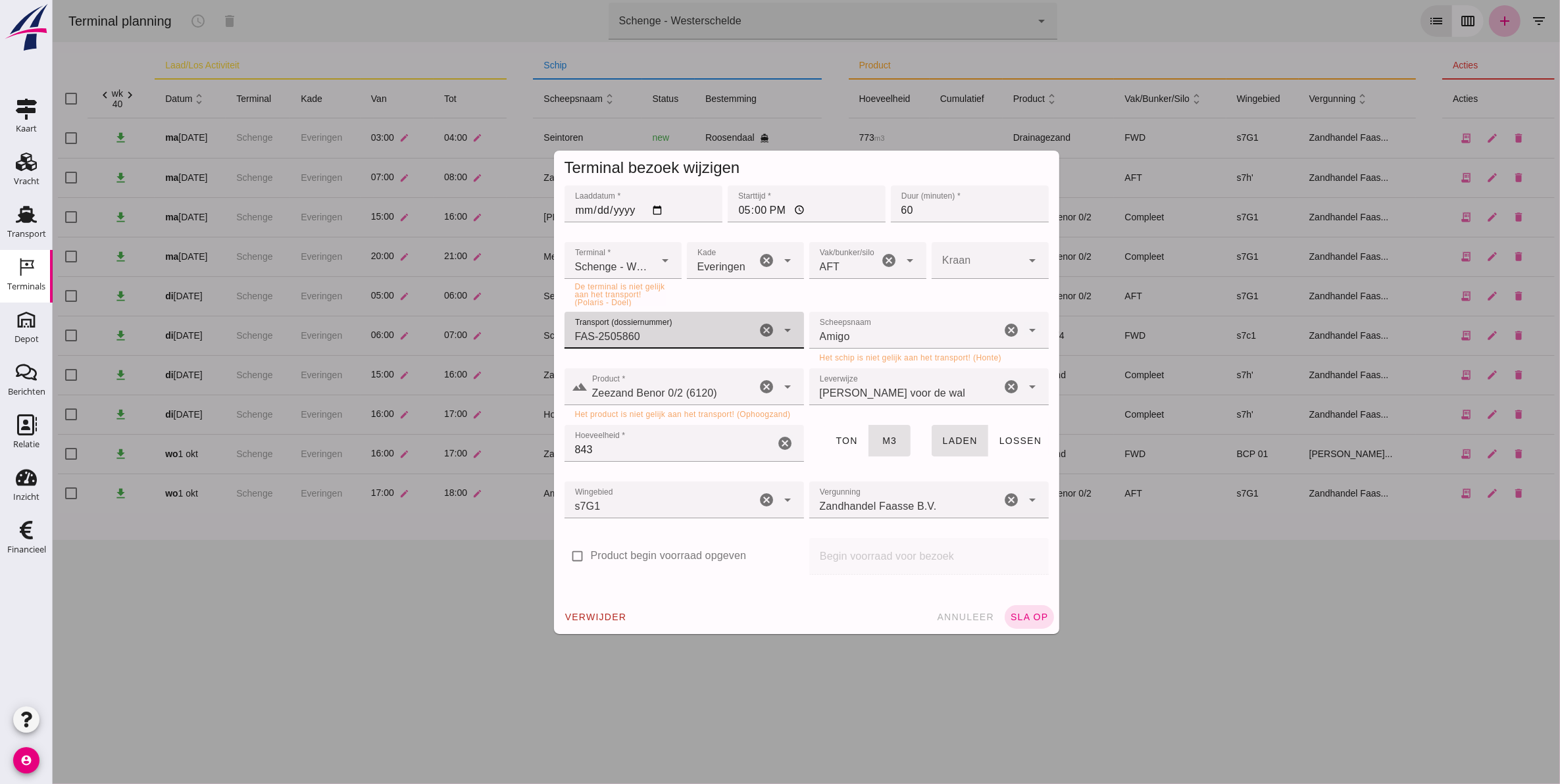
type input "FAS-2505860"
type input "Amigo"
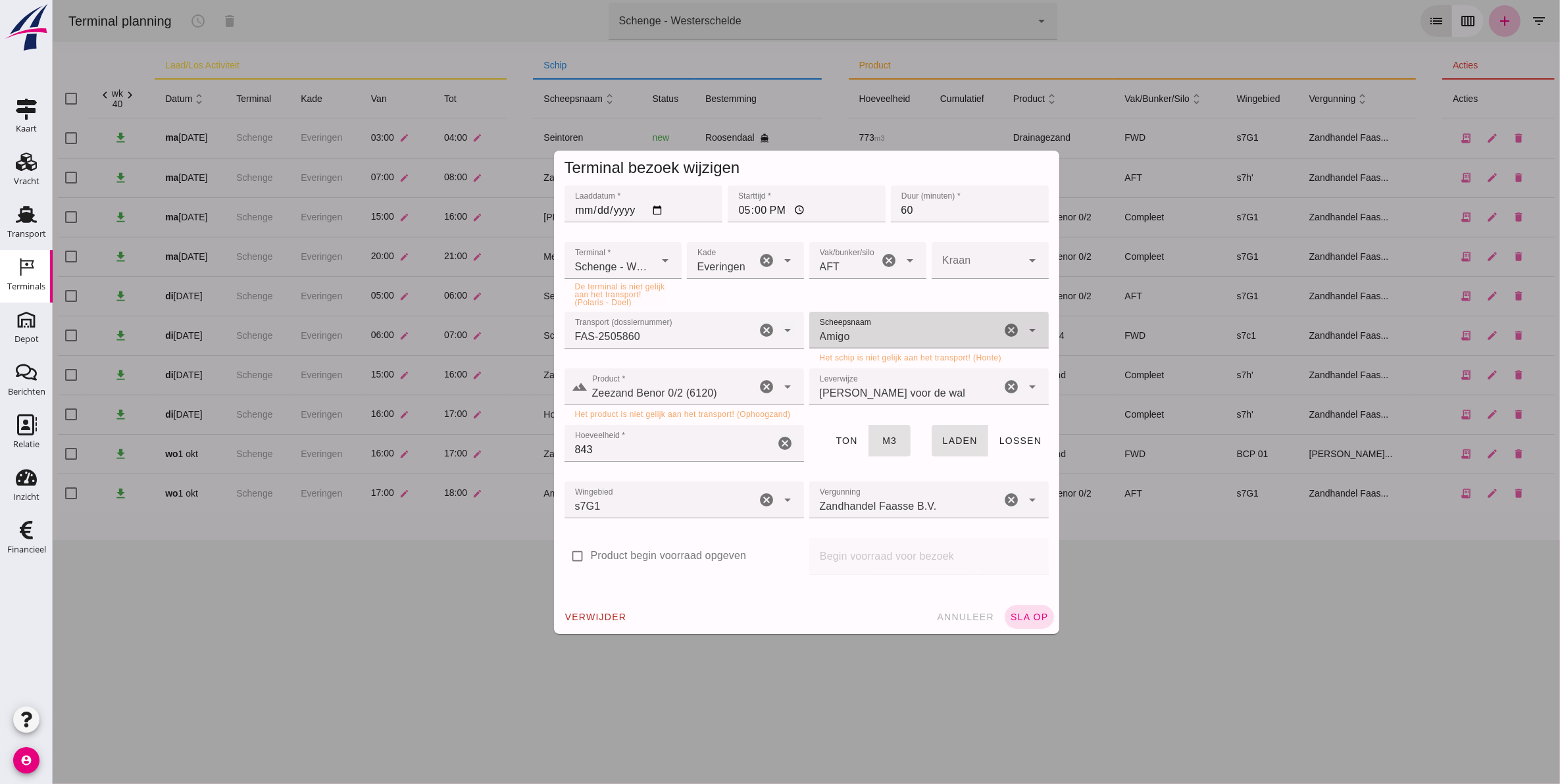
click at [883, 332] on input "Amigo" at bounding box center [905, 336] width 192 height 16
click at [957, 620] on span "annuleer" at bounding box center [965, 617] width 58 height 11
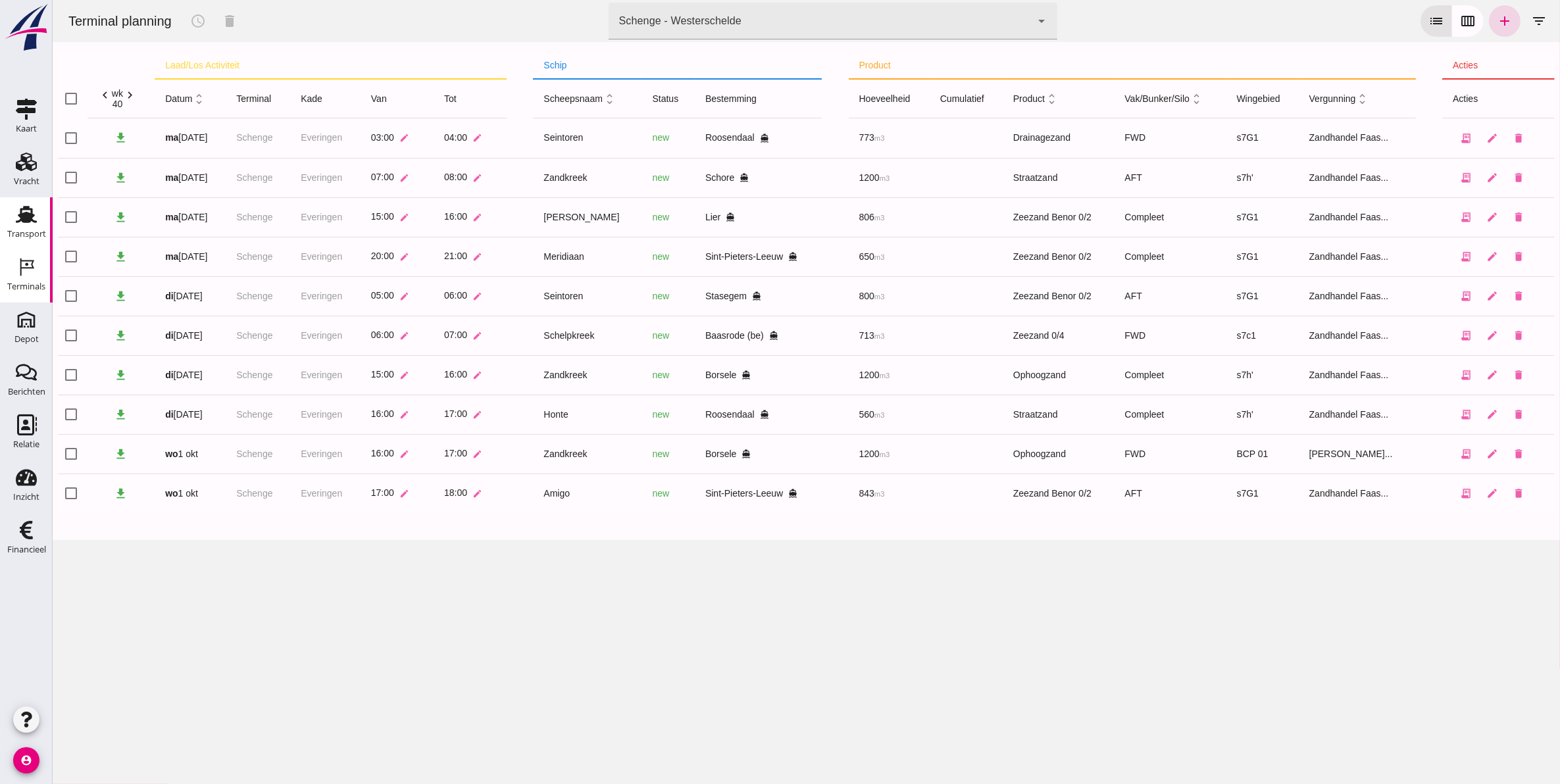
click at [5, 222] on link "Transport Transport" at bounding box center [26, 224] width 53 height 53
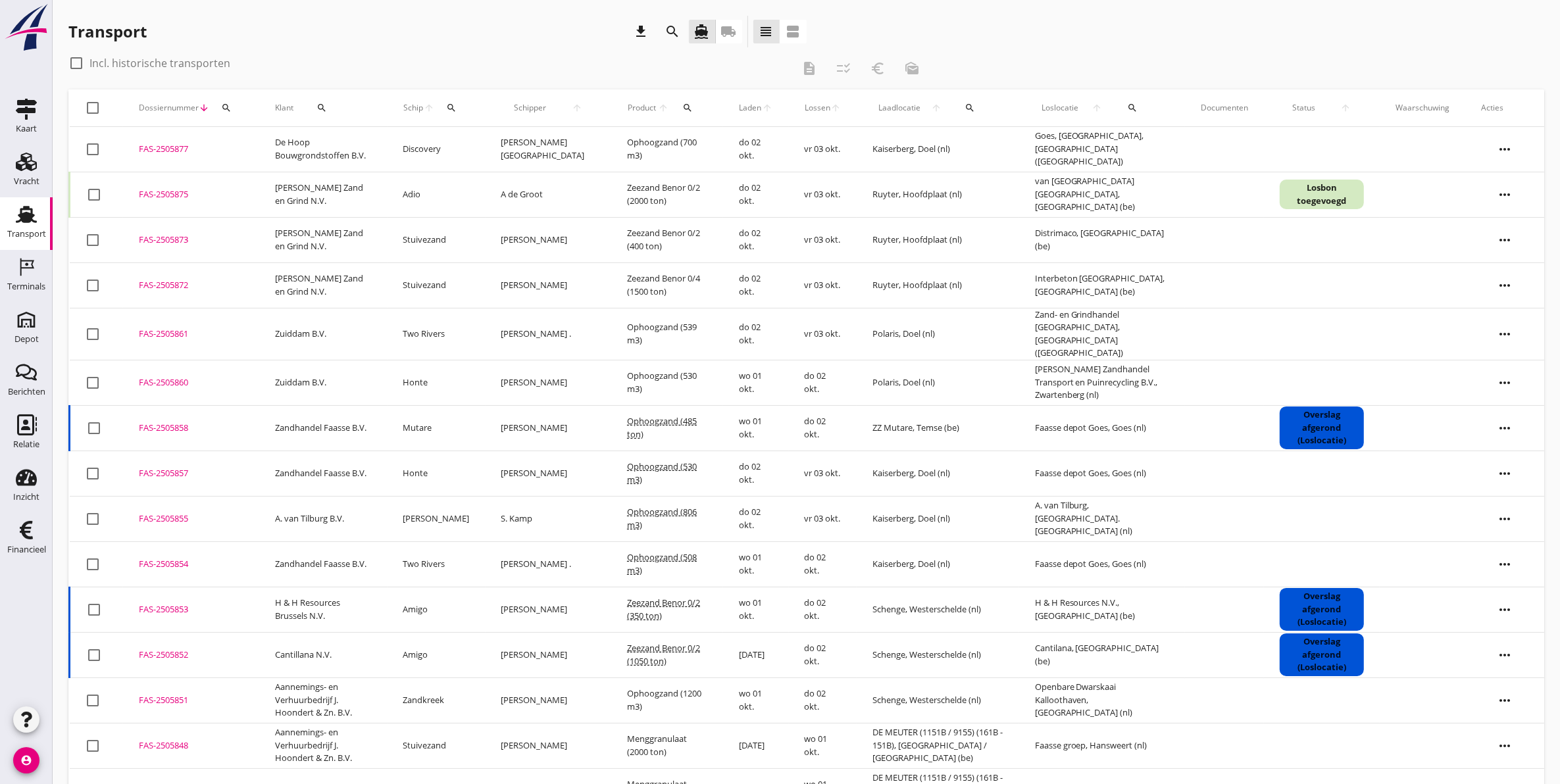
click at [672, 43] on div "search" at bounding box center [673, 31] width 31 height 31
click at [675, 25] on icon "search" at bounding box center [672, 31] width 16 height 16
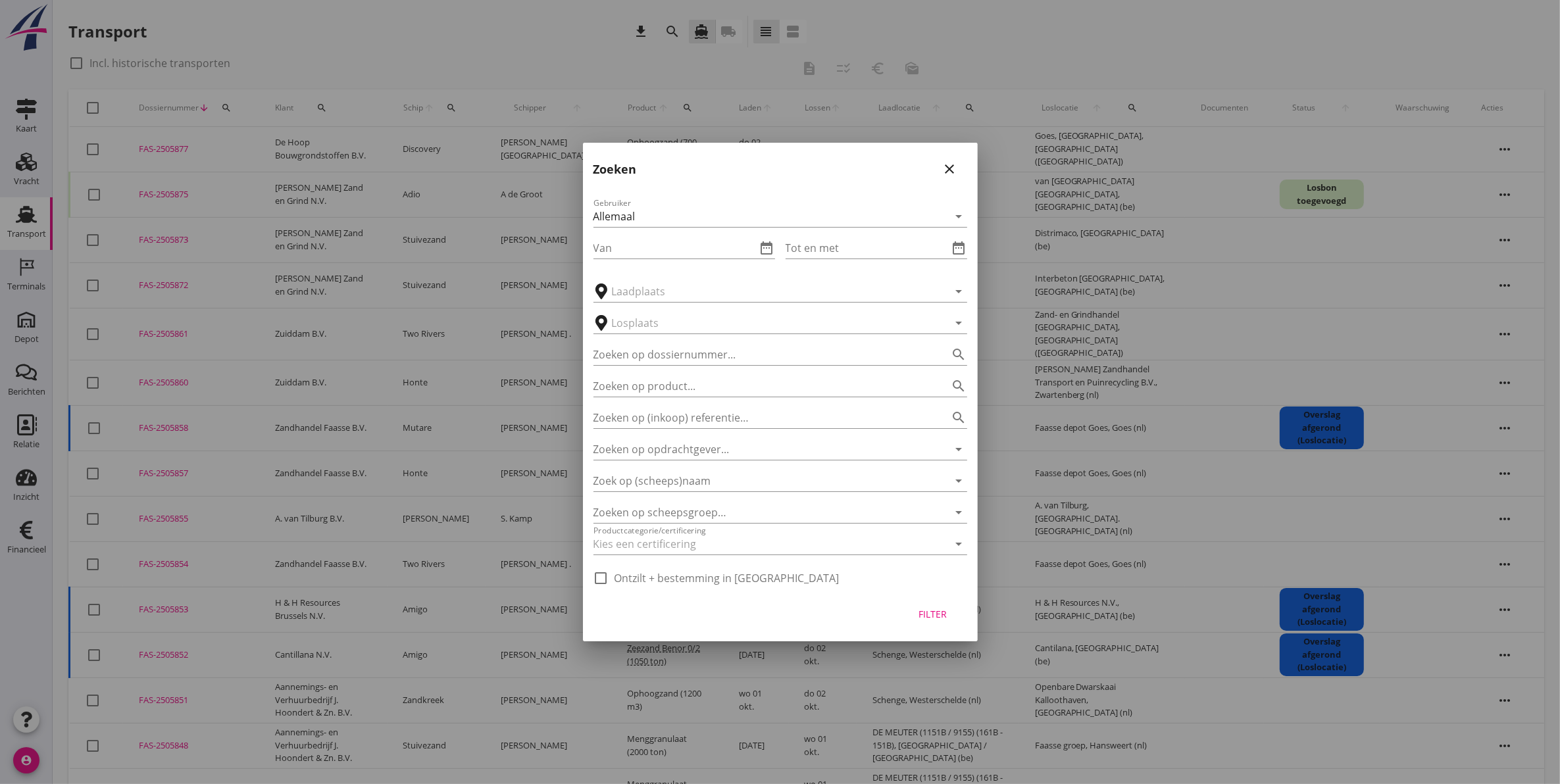
click at [950, 166] on icon "close" at bounding box center [950, 169] width 16 height 16
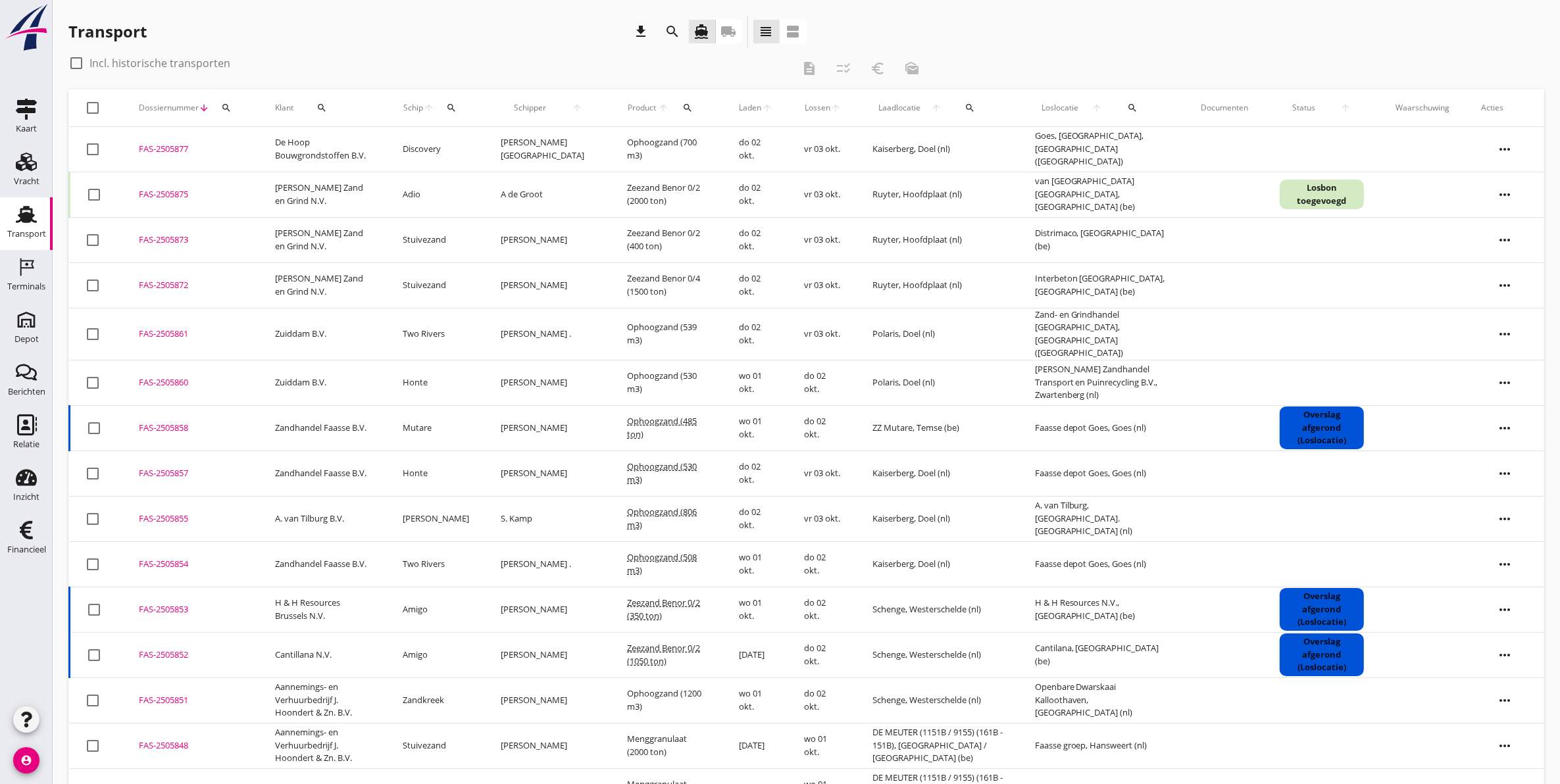
click at [1501, 469] on icon "more_horiz" at bounding box center [1505, 474] width 36 height 36
click at [1508, 671] on div "Vracht verwijderen" at bounding box center [1497, 665] width 94 height 16
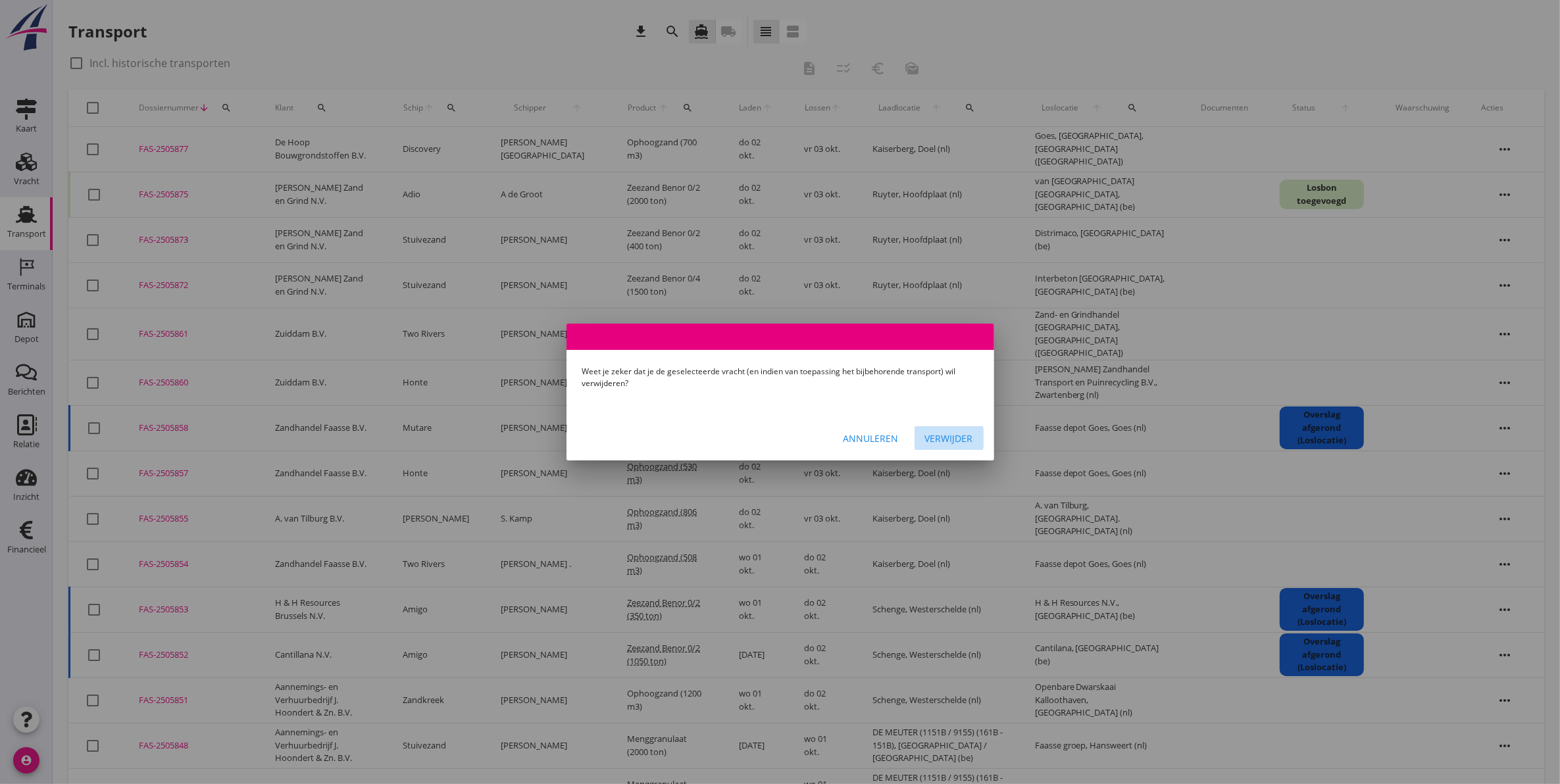
click at [945, 440] on div "Verwijder" at bounding box center [949, 438] width 48 height 14
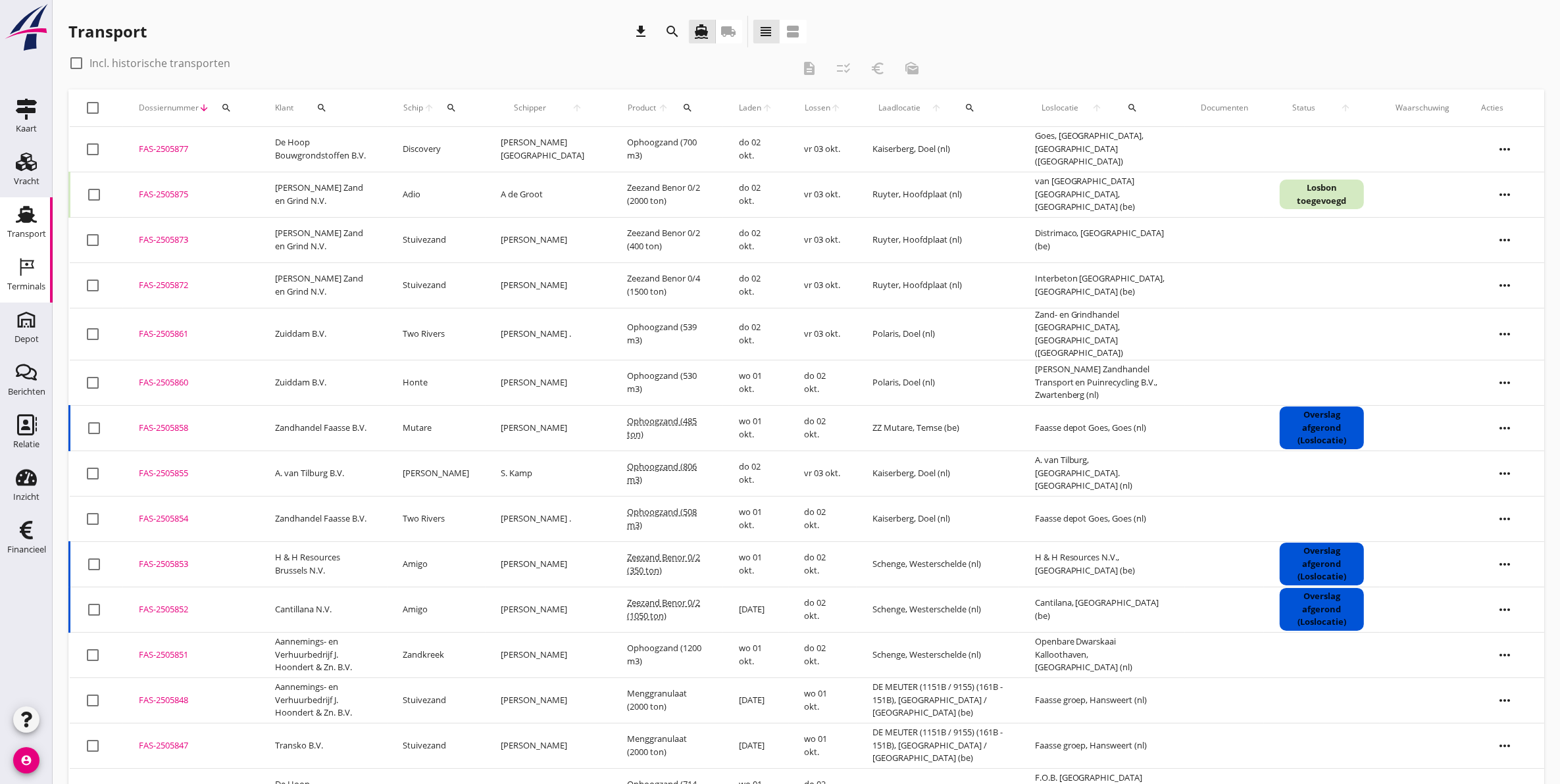
click at [31, 285] on div "Terminals" at bounding box center [26, 286] width 38 height 8
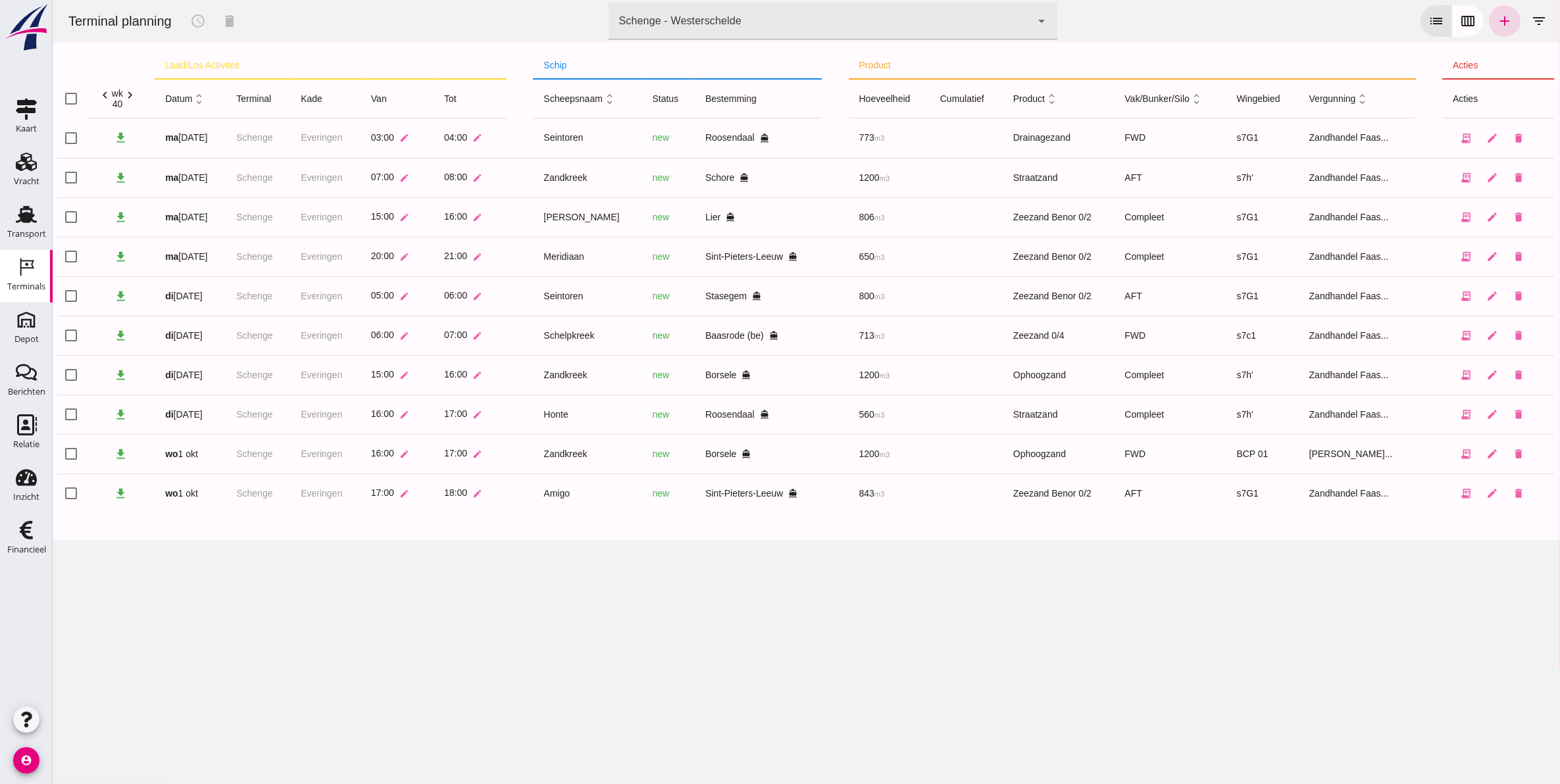
click at [677, 3] on div "Schenge - Westerschelde 9c876888-926f-4f5f-969d-c779b766b815" at bounding box center [819, 21] width 423 height 36
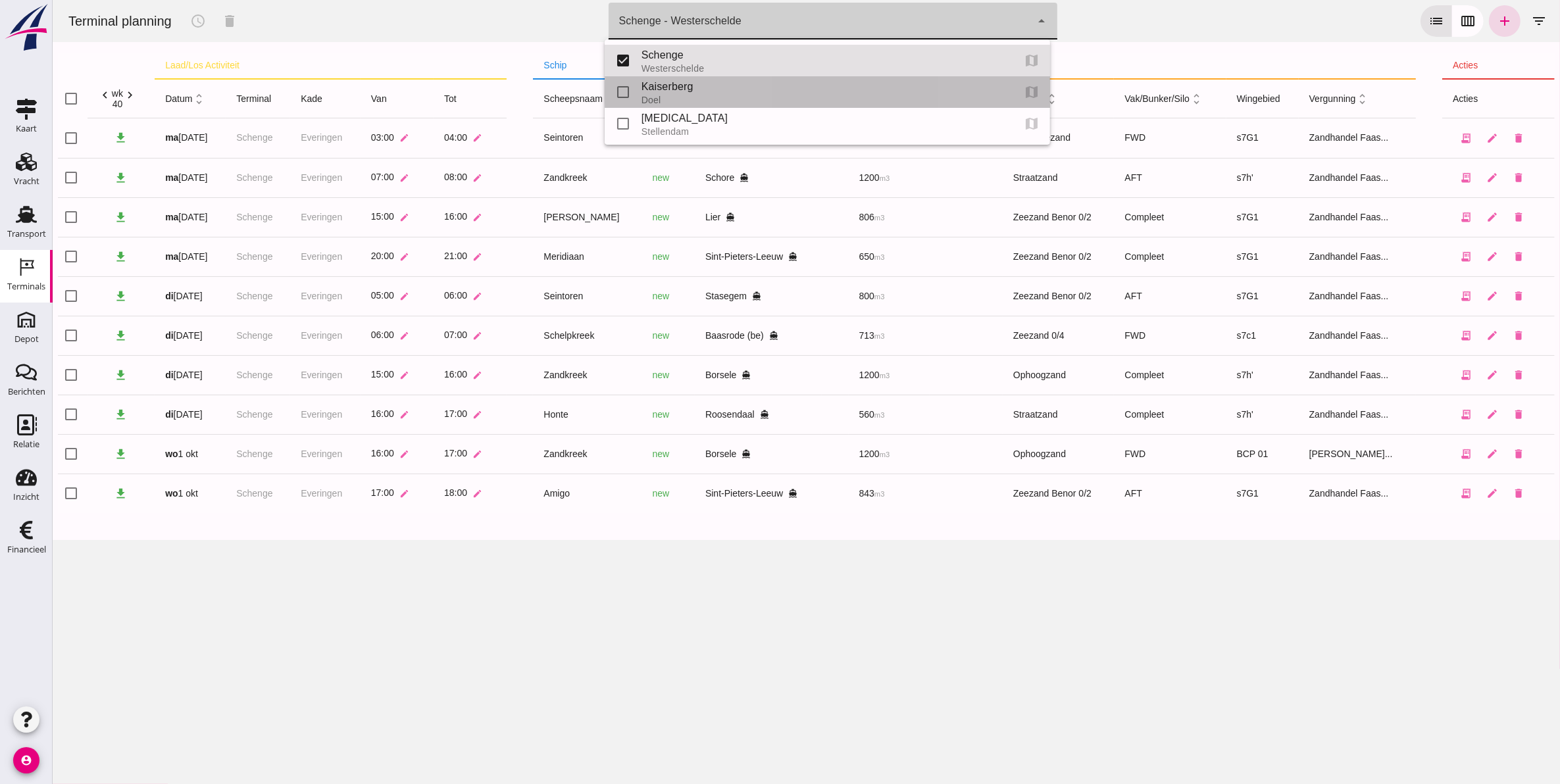
click at [691, 97] on div "Doel" at bounding box center [821, 99] width 361 height 11
type input "7f603609-51ae-4e75-986b-c9057e559465"
checkbox input "false"
checkbox input "true"
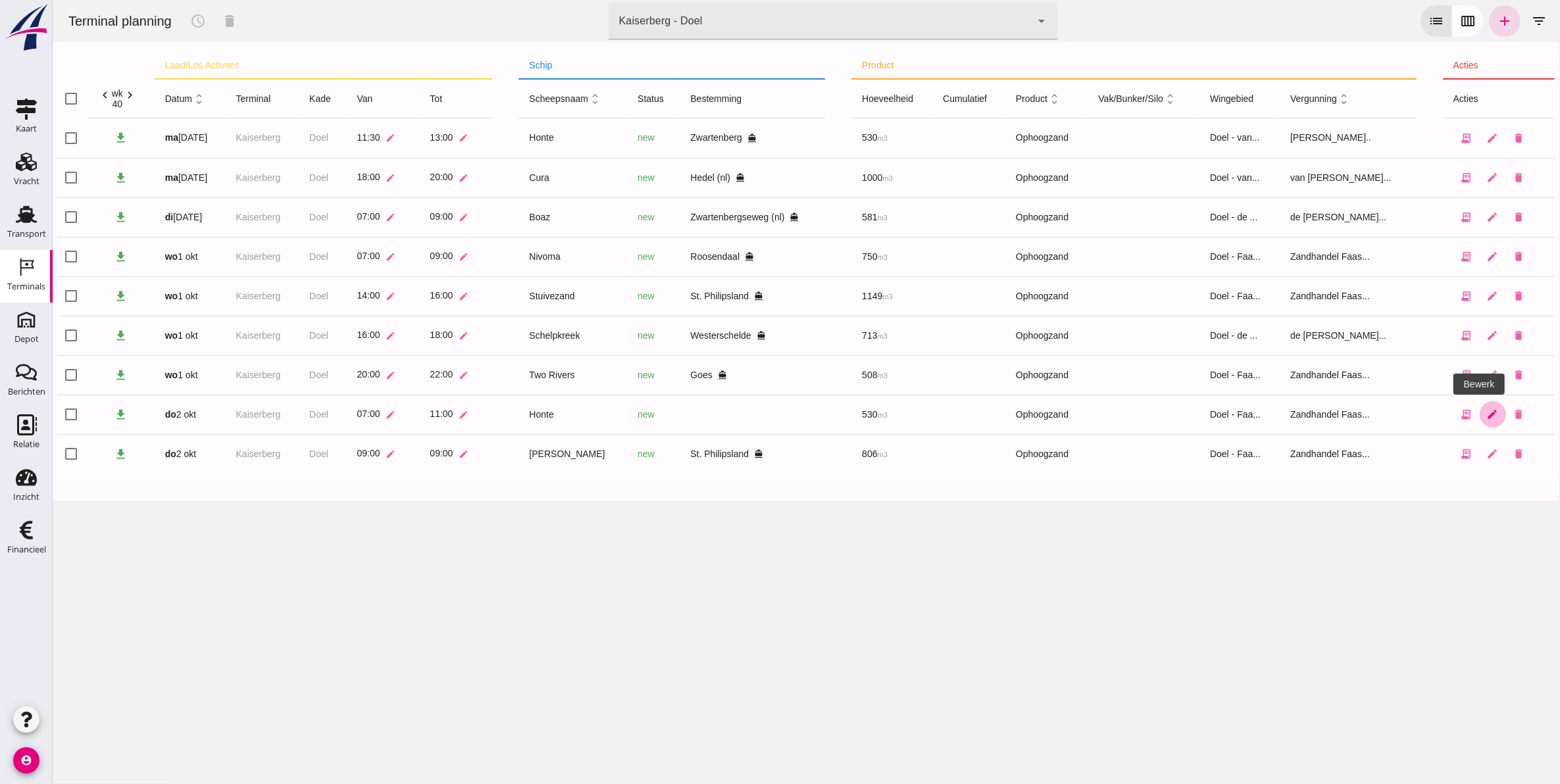
click at [1486, 415] on icon "edit" at bounding box center [1492, 414] width 12 height 12
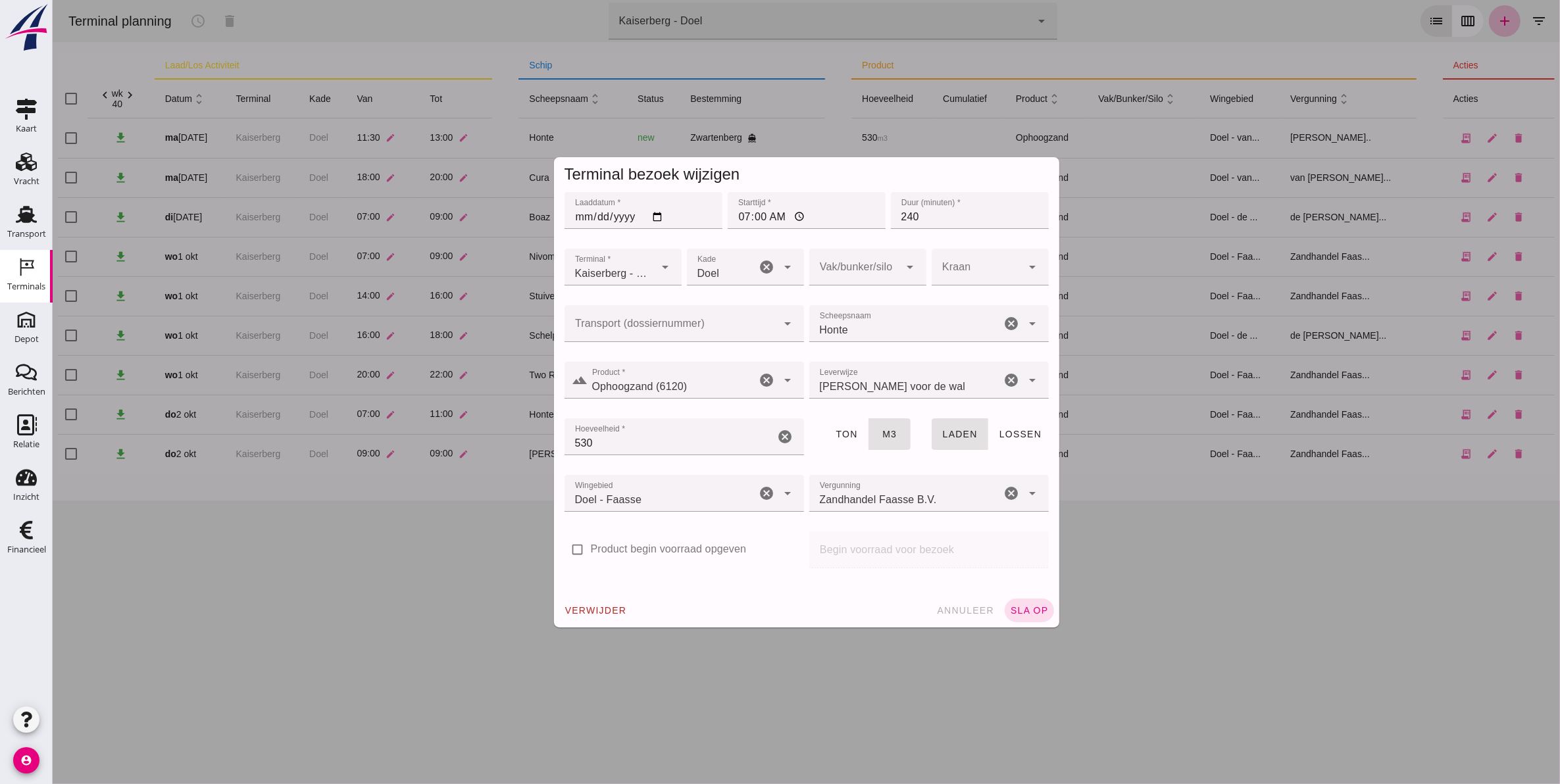
type input "Ophoogzand (6120)"
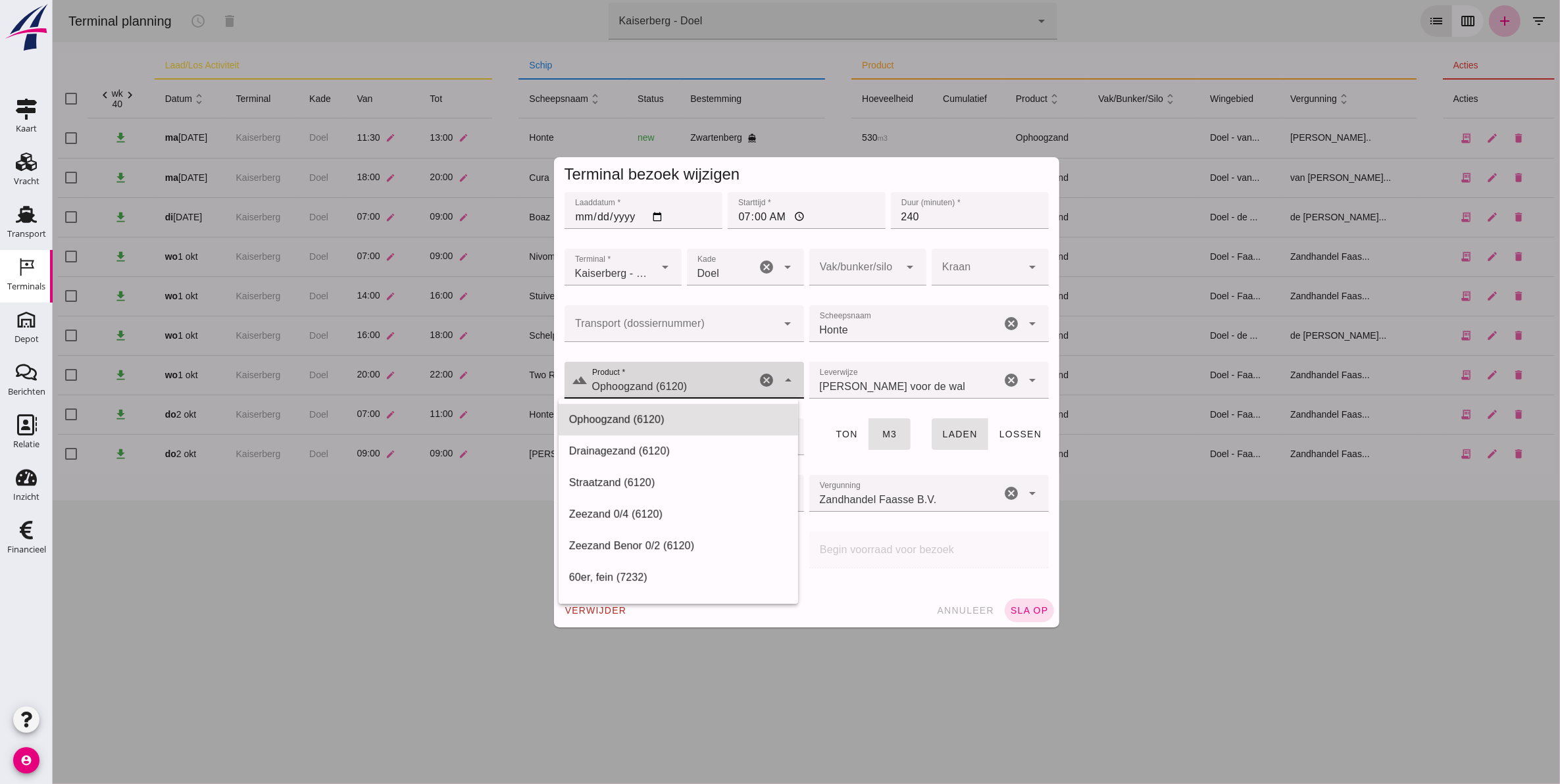
click at [682, 382] on input "Ophoogzand (6120)" at bounding box center [672, 387] width 168 height 16
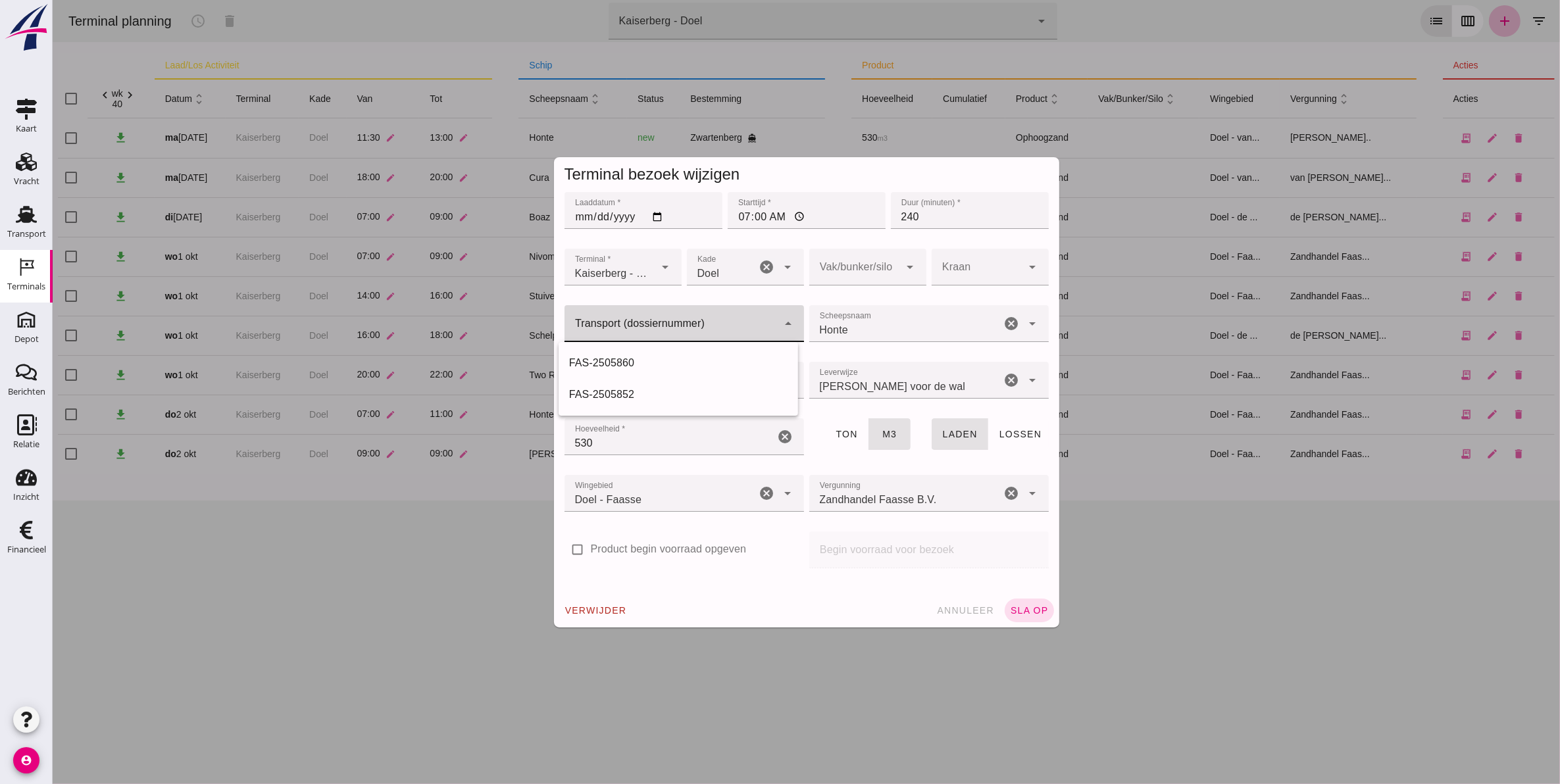
click at [694, 330] on input "Transport (dossiernummer)" at bounding box center [670, 329] width 213 height 16
click at [662, 358] on div "FAS-250 5877" at bounding box center [678, 363] width 219 height 16
type input "FAS-2505877"
click at [873, 322] on input "Honte" at bounding box center [905, 329] width 192 height 16
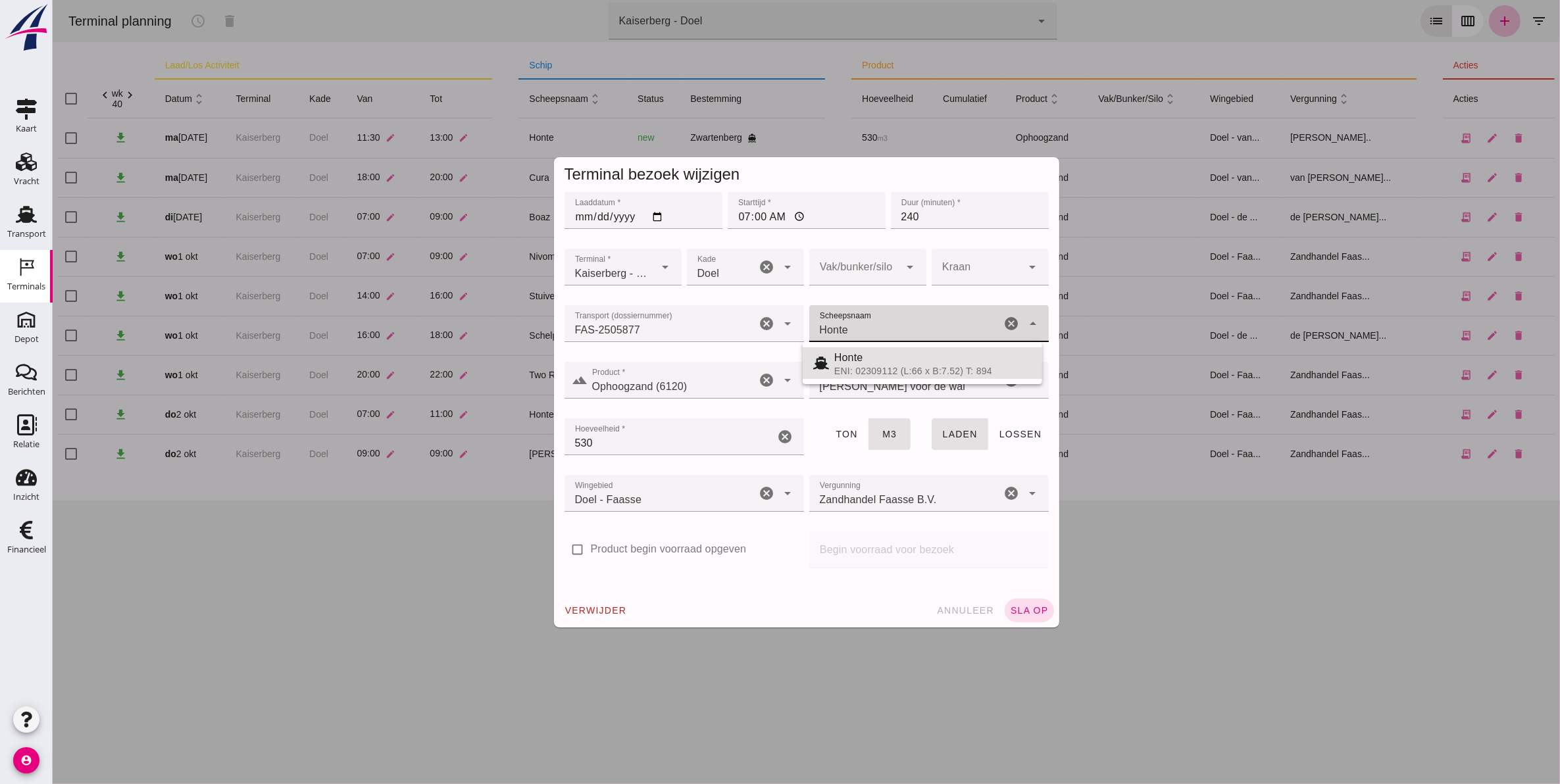
drag, startPoint x: 873, startPoint y: 321, endPoint x: 716, endPoint y: 326, distance: 157.1
click at [716, 326] on div "Transport (dossiernummer) Transport (dossiernummer) FAS-2505877 FAS-2505877 can…" at bounding box center [806, 331] width 489 height 56
click at [883, 366] on div "ENI: 02006964 (L:80 x B:7.55) T: 1148" at bounding box center [932, 371] width 197 height 11
type input "Discovery"
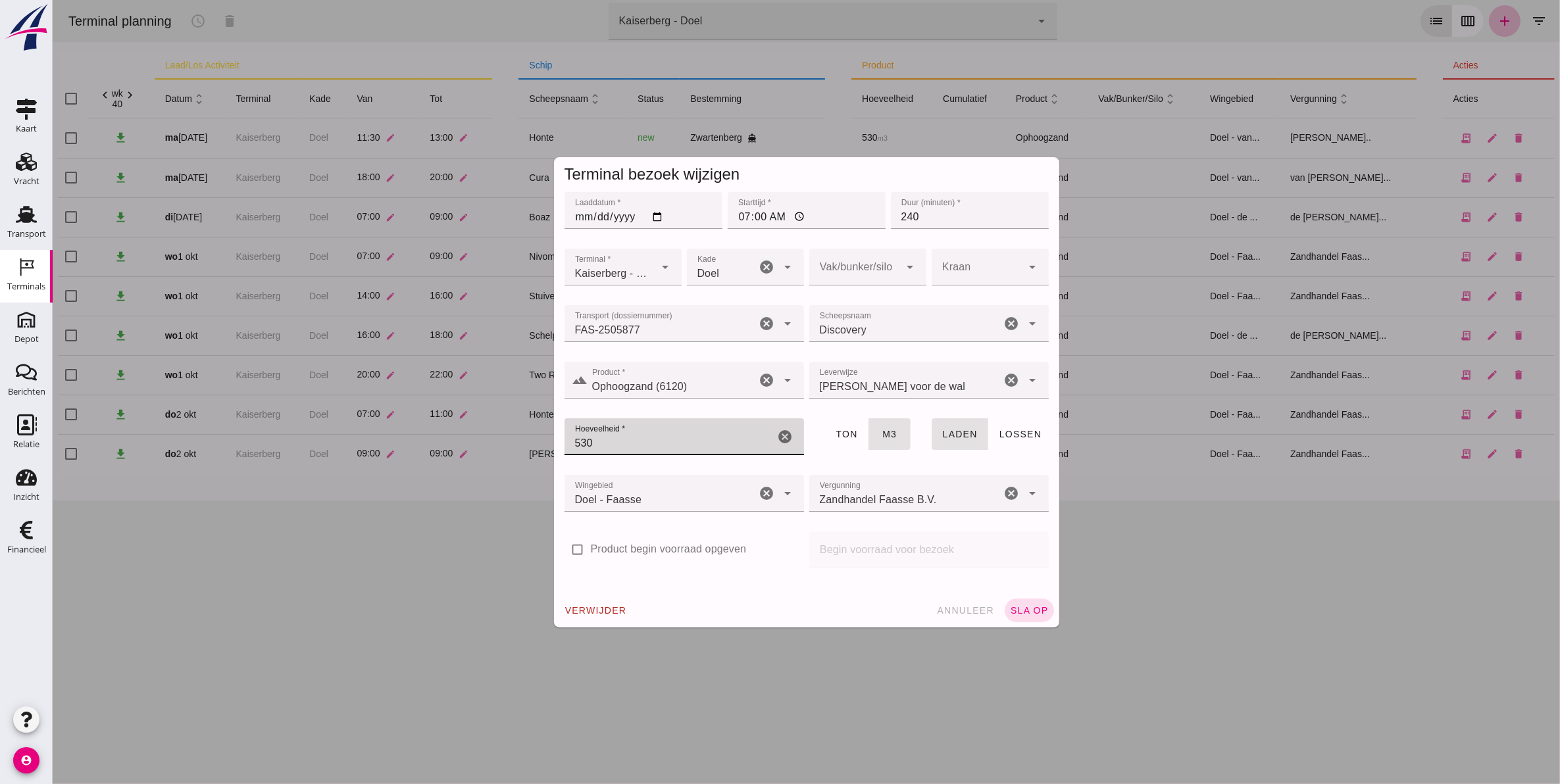
drag, startPoint x: 652, startPoint y: 445, endPoint x: 367, endPoint y: 450, distance: 285.0
click at [367, 450] on div "Terminal bezoek wijzigen Laaddatum * Laaddatum * [DATE] Starttijd * Starttijd *…" at bounding box center [806, 392] width 1508 height 784
type input "700"
click at [860, 265] on div at bounding box center [855, 267] width 91 height 36
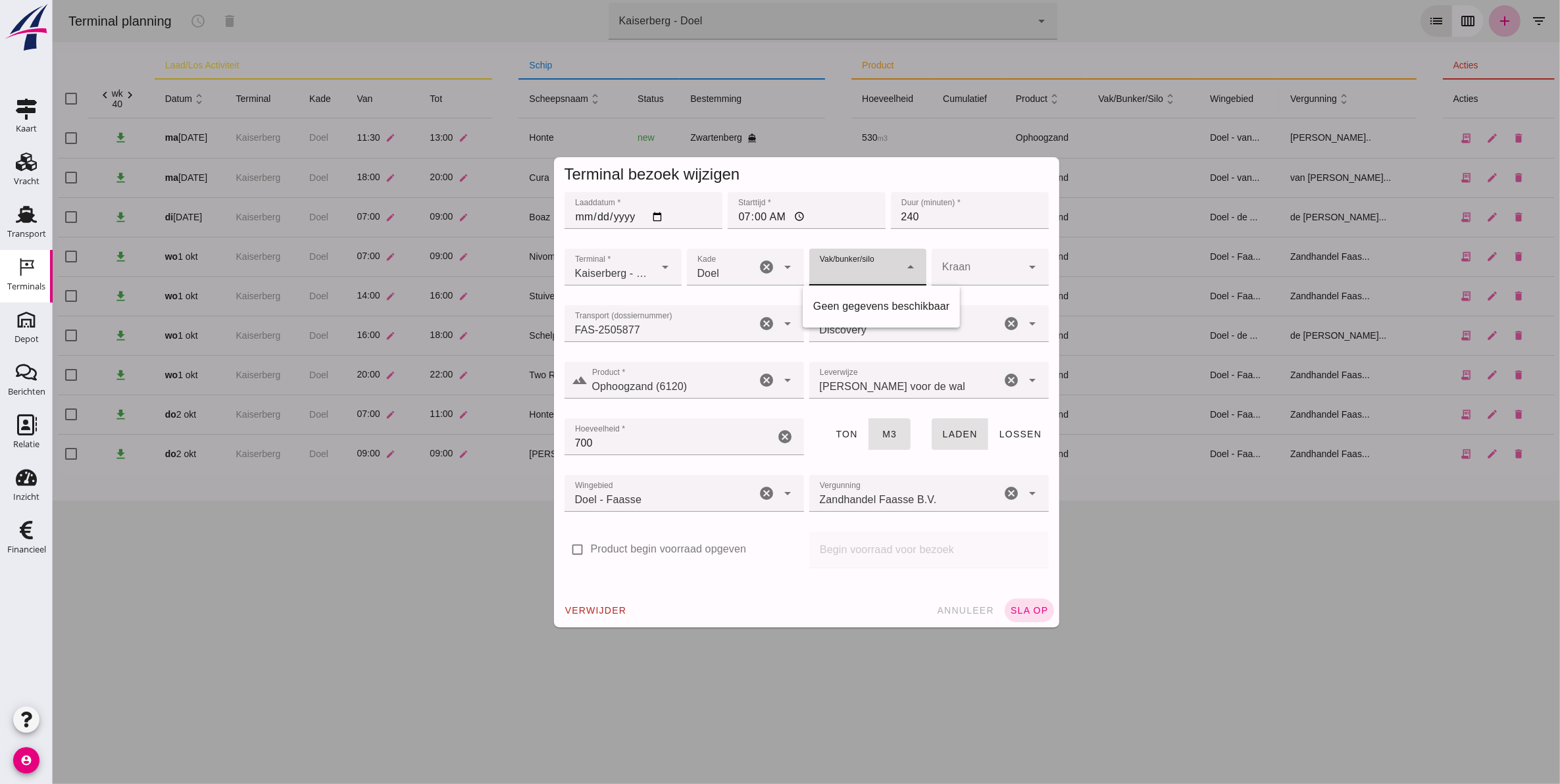
click at [860, 265] on div at bounding box center [855, 267] width 91 height 36
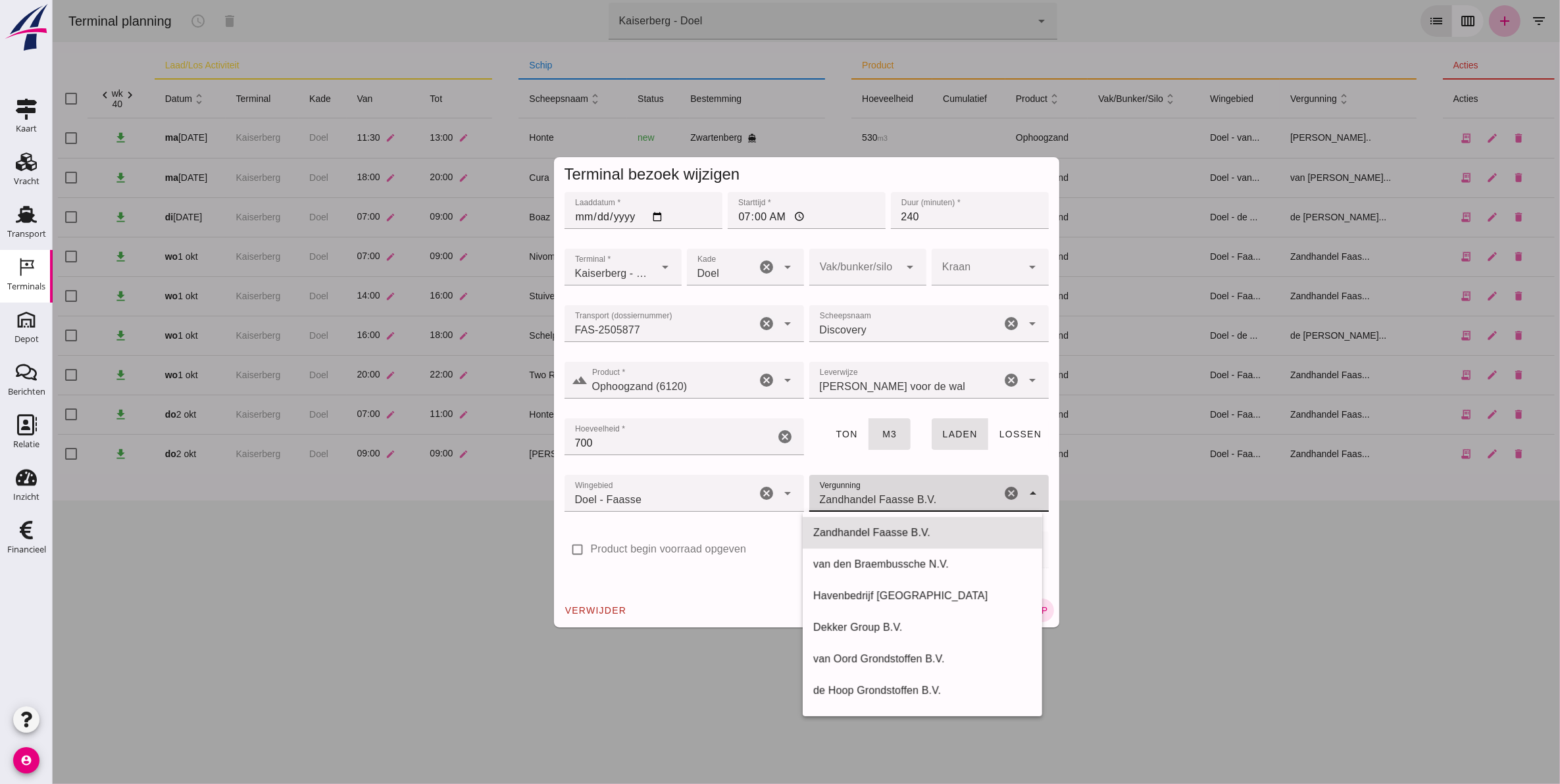
click at [895, 495] on input "Zandhandel Faasse B.V." at bounding box center [905, 499] width 192 height 16
click at [701, 495] on div "Doel - Faasse 197" at bounding box center [660, 493] width 192 height 36
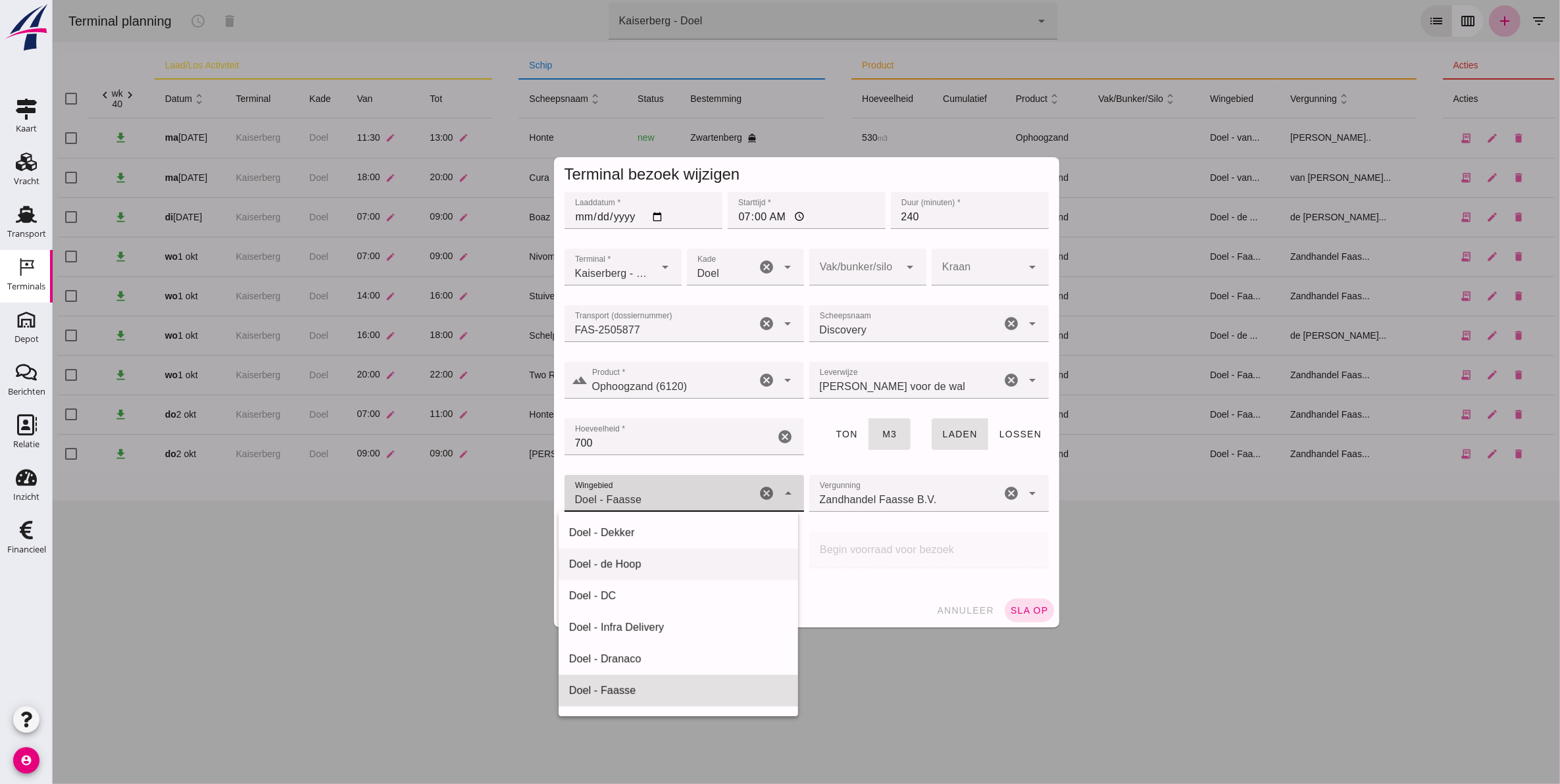
click at [646, 563] on div "Doel - de Hoop" at bounding box center [678, 564] width 219 height 16
type input "193"
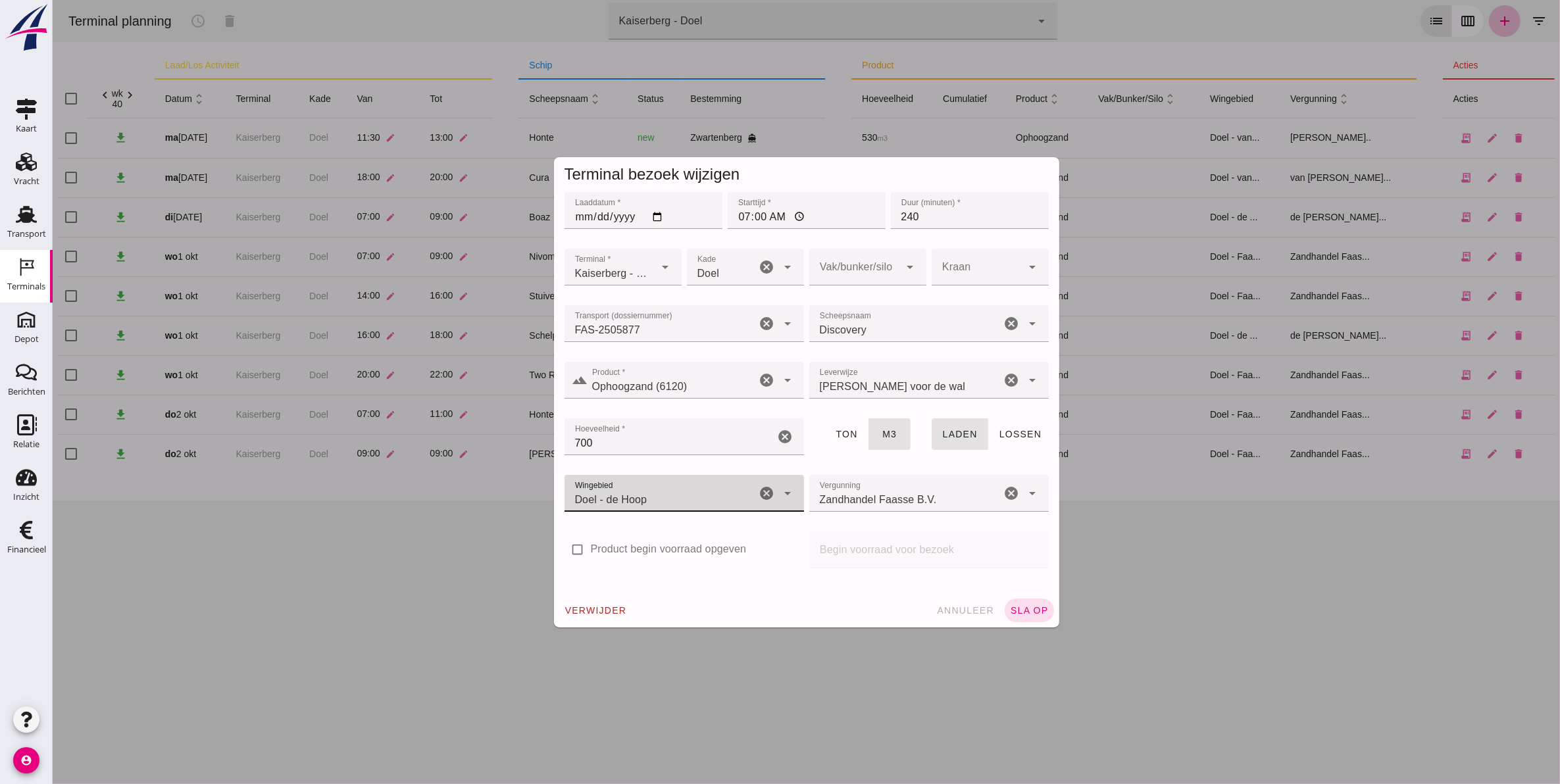
click at [898, 498] on input "Zandhandel Faasse B.V." at bounding box center [905, 499] width 192 height 16
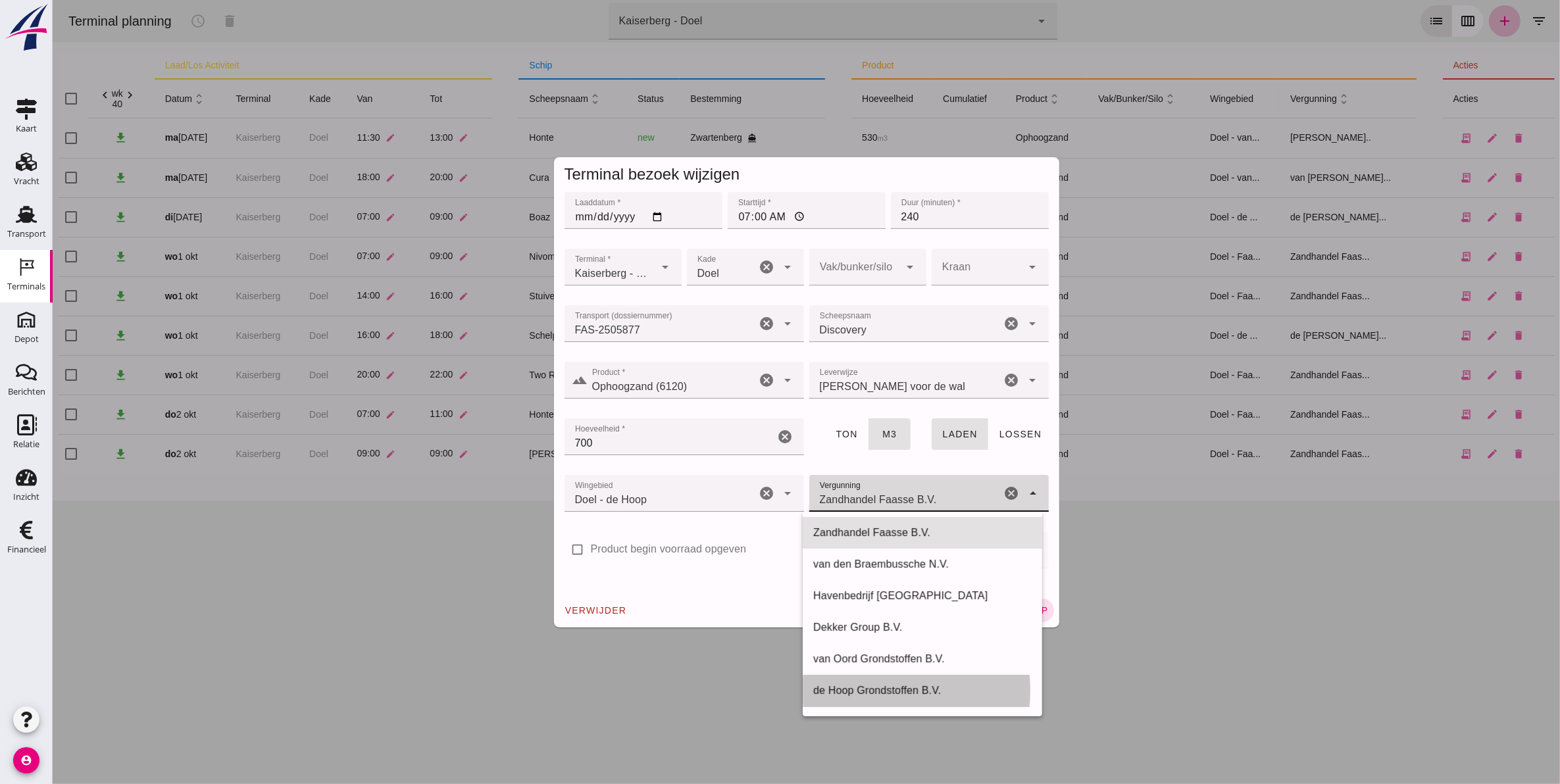
drag, startPoint x: 912, startPoint y: 689, endPoint x: 919, endPoint y: 684, distance: 8.6
click at [912, 689] on div "de Hoop Grondstoffen B.V." at bounding box center [922, 690] width 219 height 16
type input "de Hoop Grondstoffen B.V."
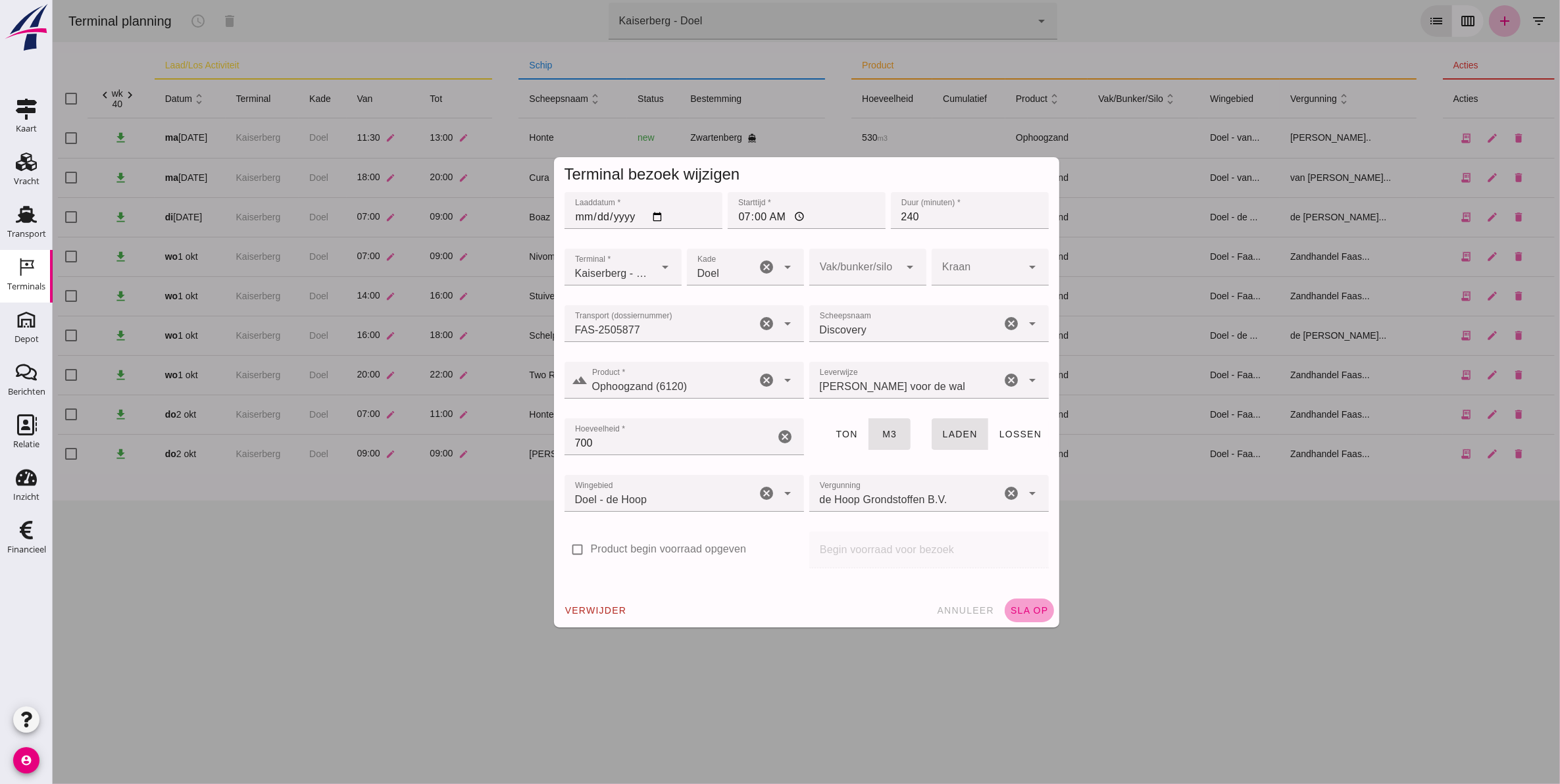
click at [1014, 609] on span "sla op" at bounding box center [1028, 610] width 39 height 11
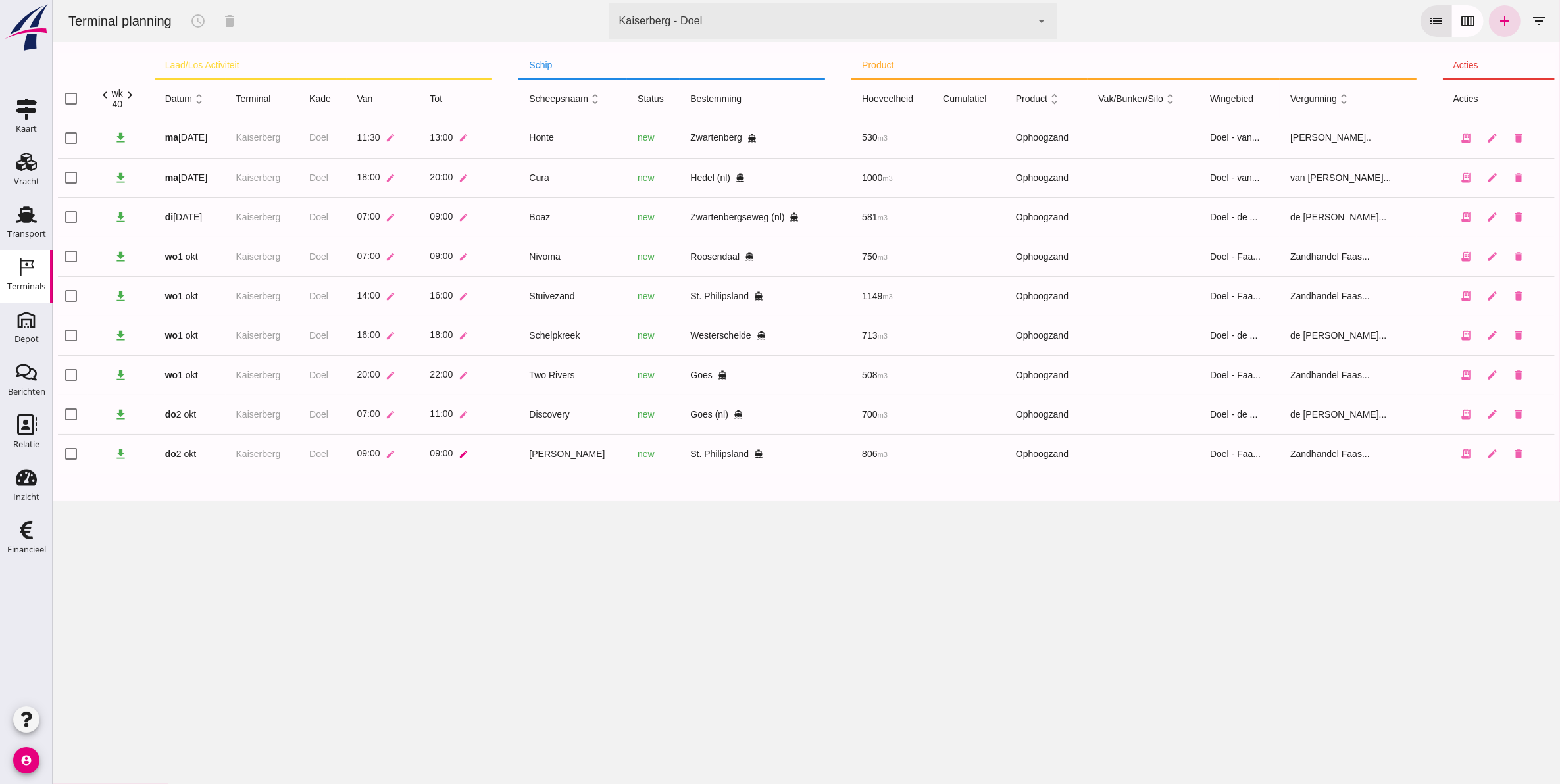
click at [466, 454] on icon "edit" at bounding box center [463, 455] width 10 height 10
click at [539, 461] on input "09:00" at bounding box center [523, 457] width 90 height 27
click at [533, 461] on input "09:00" at bounding box center [523, 457] width 90 height 27
type input "13:00"
click at [386, 455] on button "edit" at bounding box center [390, 454] width 21 height 21
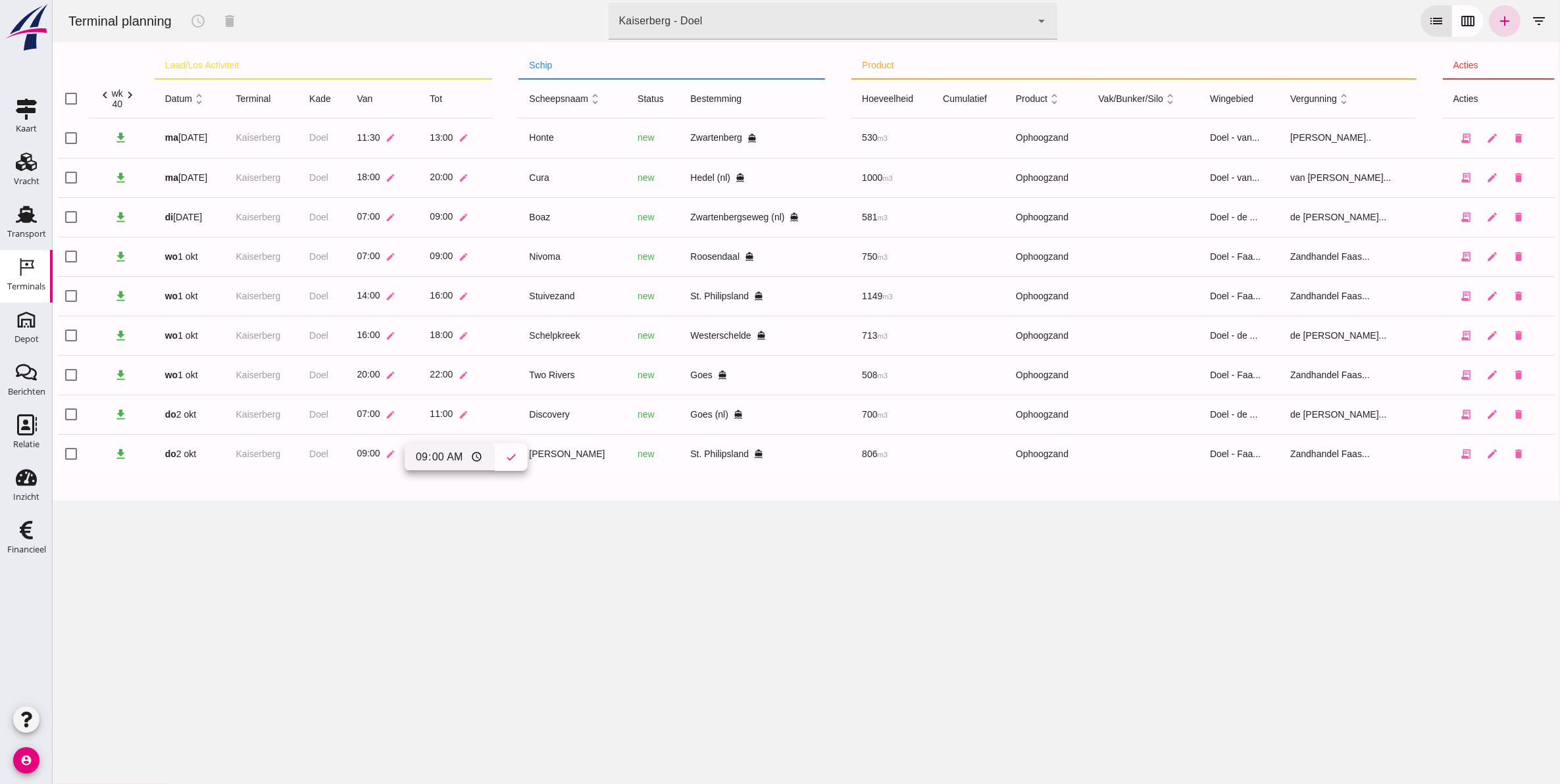
click at [450, 455] on input "09:00" at bounding box center [449, 457] width 90 height 27
type input "11:00"
click at [494, 458] on button "check" at bounding box center [511, 457] width 33 height 27
click at [469, 448] on button "edit" at bounding box center [462, 454] width 21 height 21
click at [578, 458] on icon "check" at bounding box center [584, 457] width 12 height 12
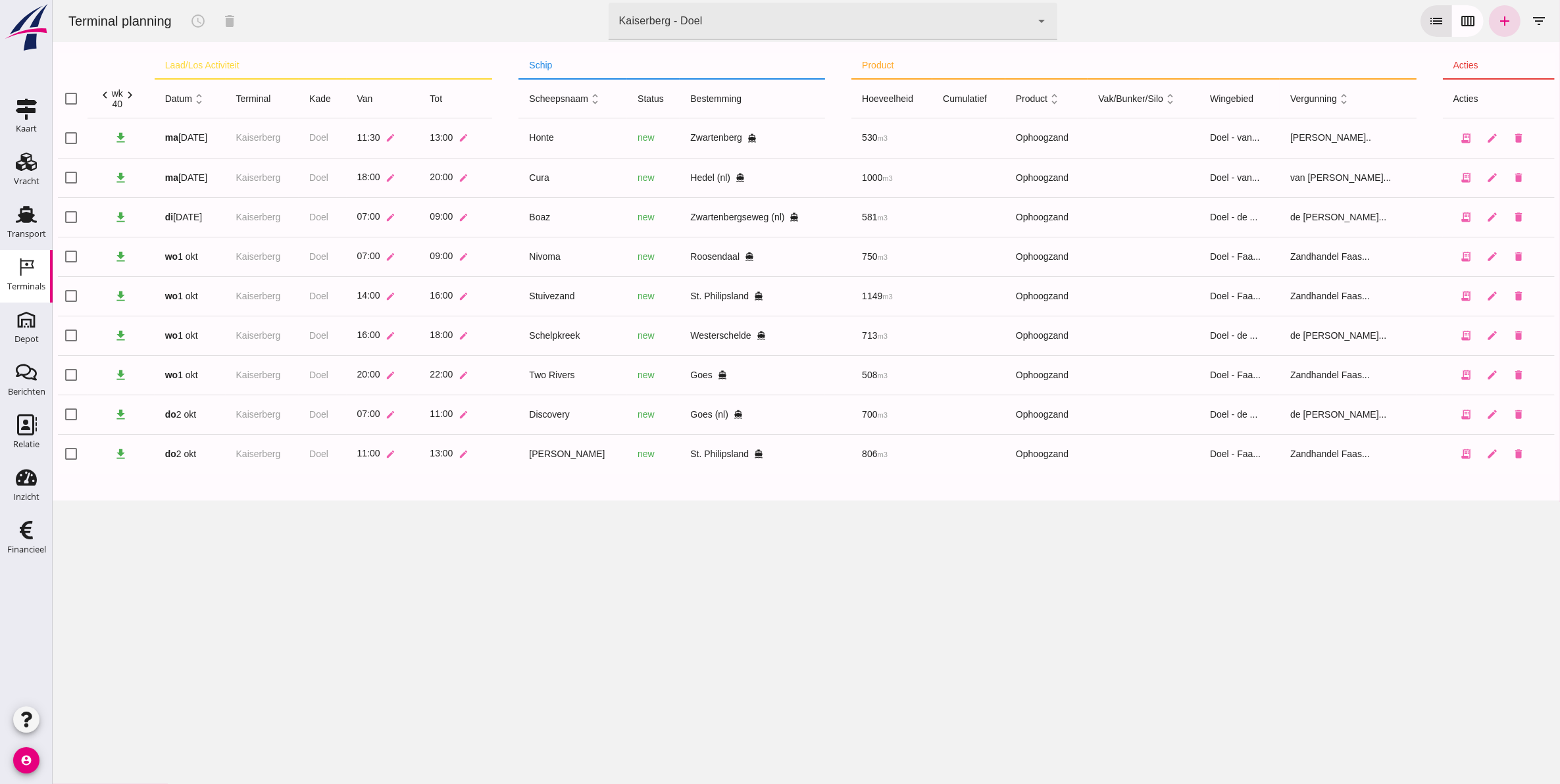
click at [531, 562] on div "Terminal planning schedule delete terminal Kaiserberg - Doel 7f603609-51ae-4e75…" at bounding box center [806, 392] width 1508 height 784
click at [1498, 33] on link "add" at bounding box center [1504, 21] width 31 height 31
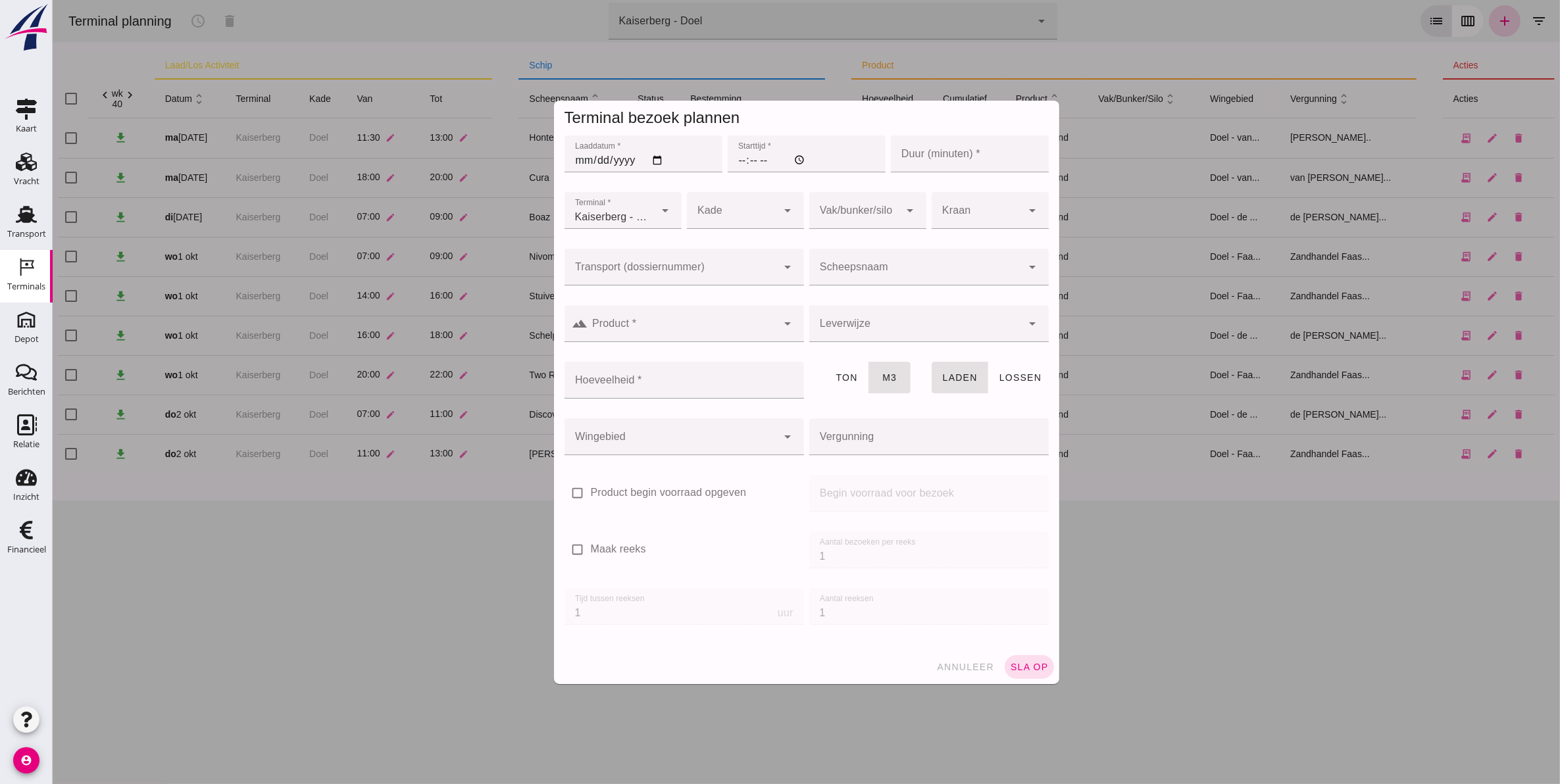
type input "Zandhandel Faasse B.V."
click at [634, 271] on input "Transport (dossiernummer)" at bounding box center [670, 273] width 213 height 16
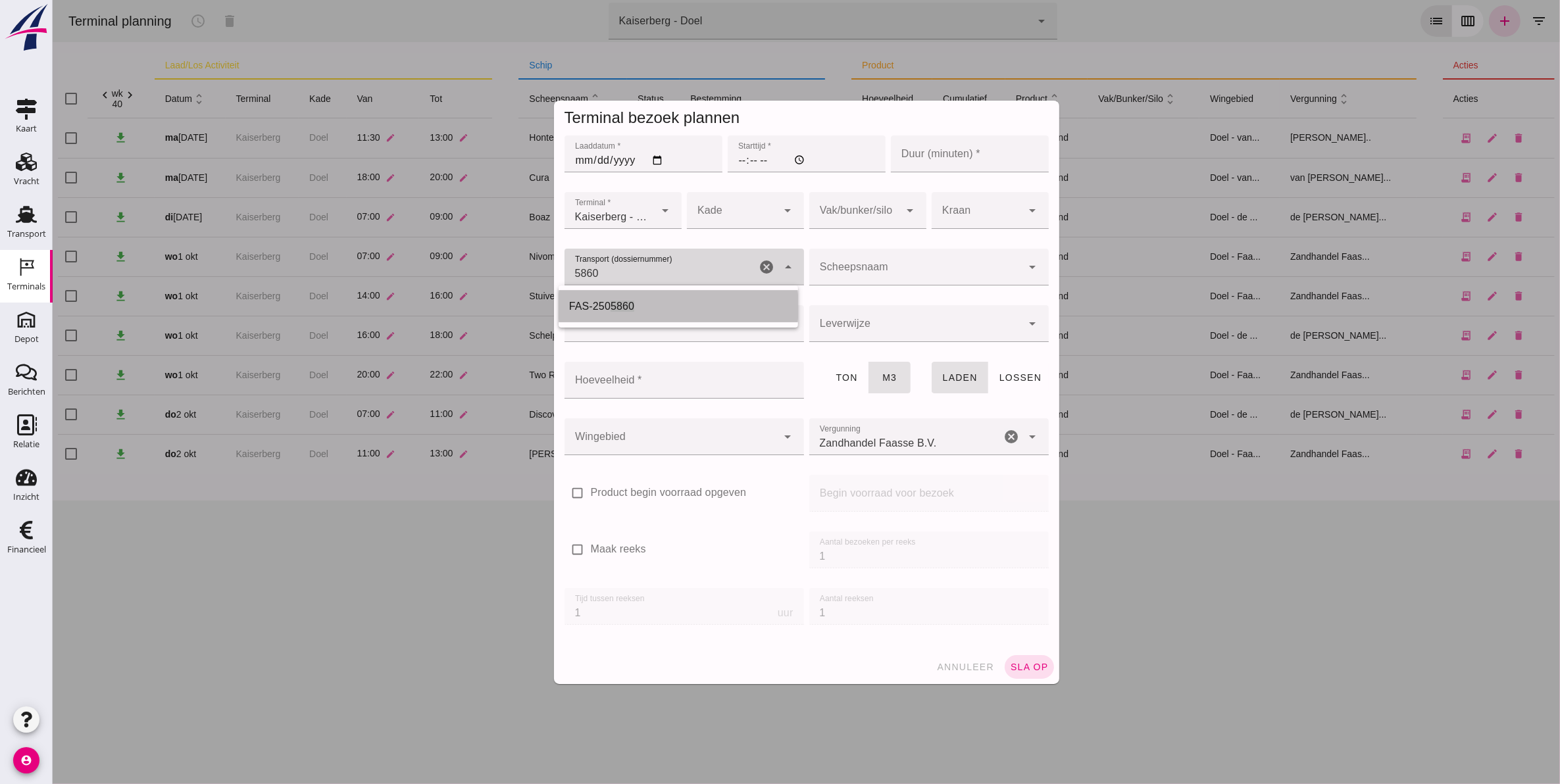
click at [645, 307] on div "FAS-250 5860" at bounding box center [678, 306] width 219 height 16
type input "FAS-2505860"
type input "560"
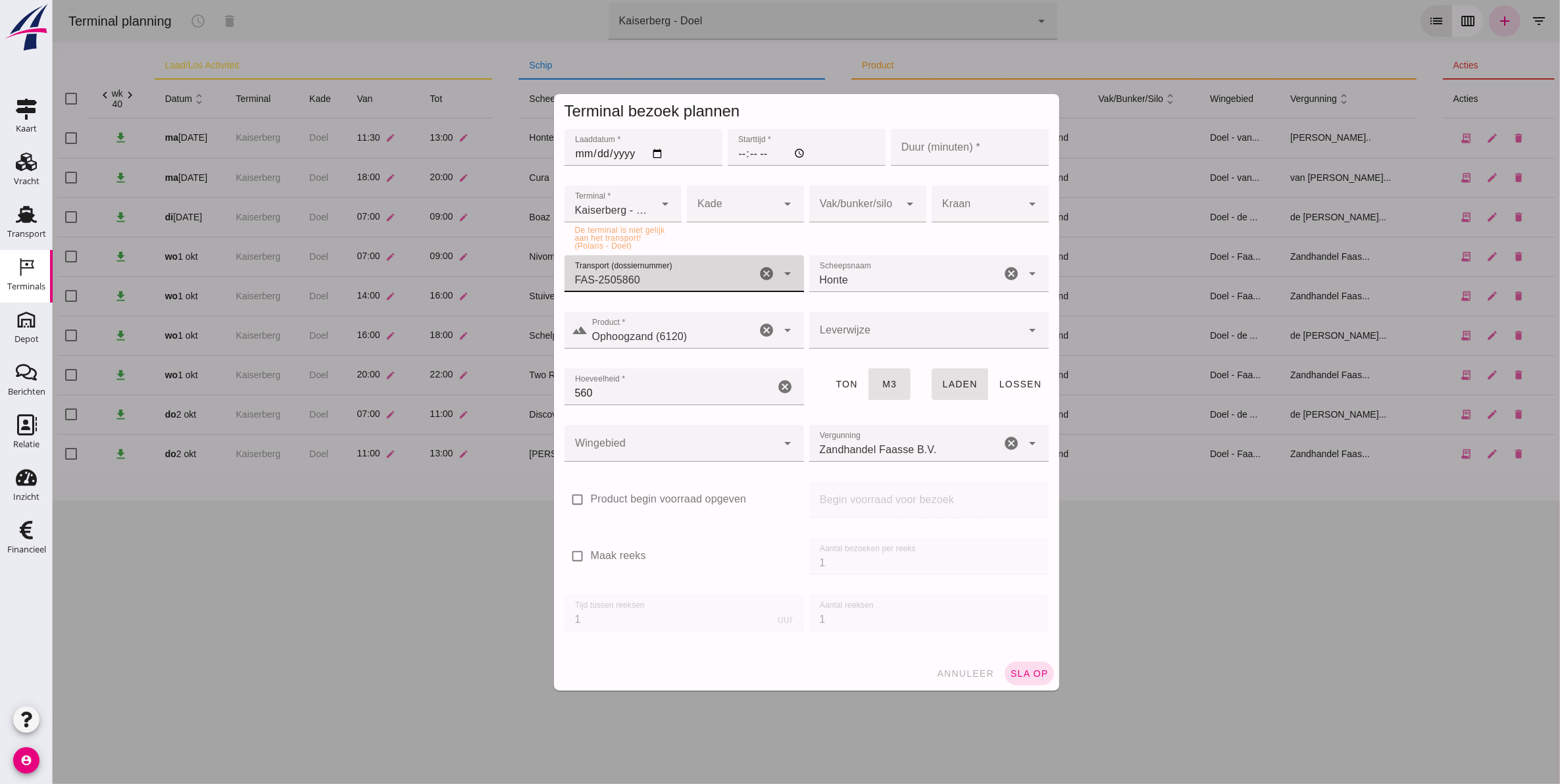
type input "FAS-2505860"
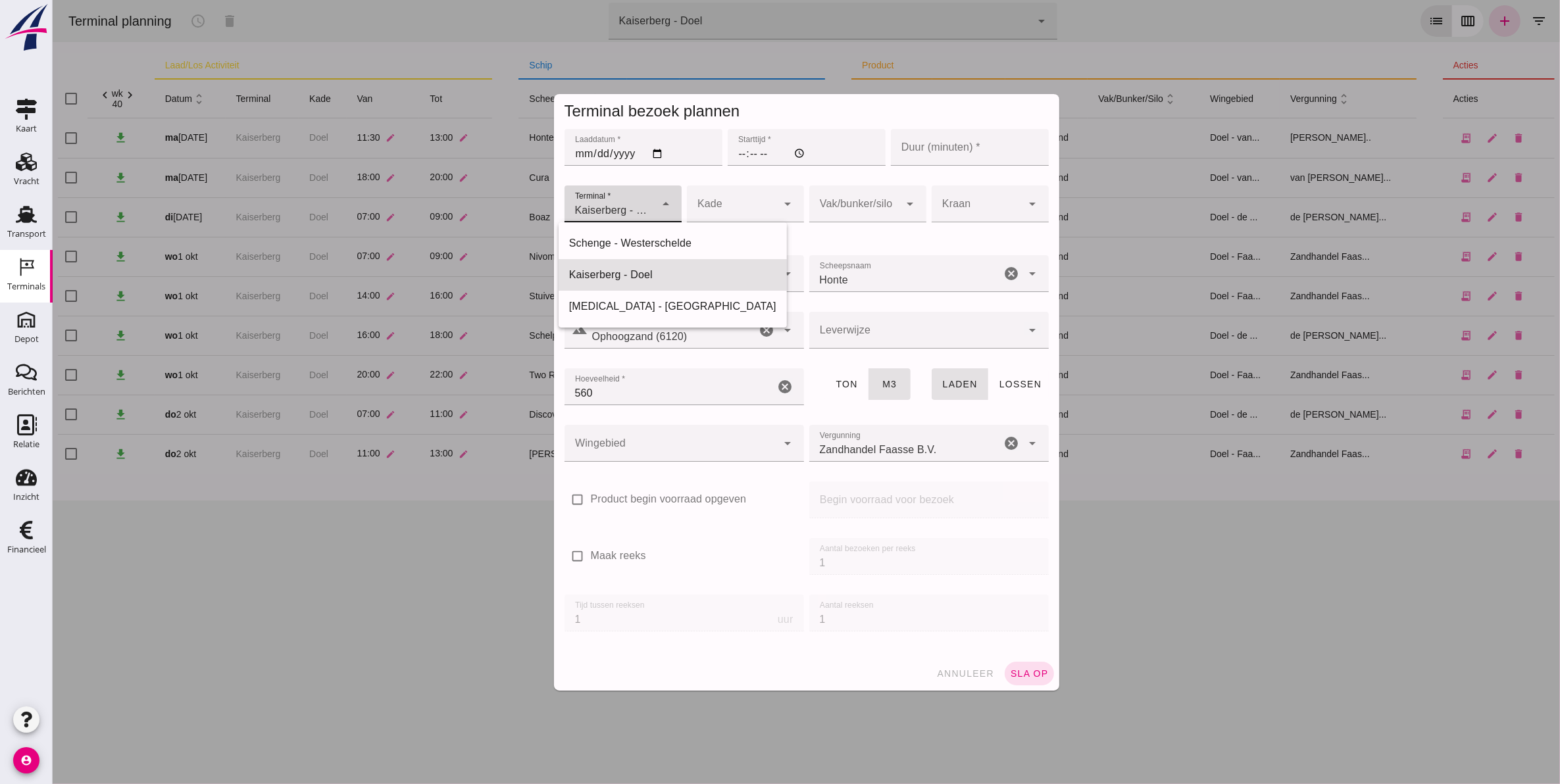
click at [638, 215] on span "Kaiserberg - Doel" at bounding box center [613, 210] width 76 height 16
click at [967, 671] on span "annuleer" at bounding box center [965, 673] width 58 height 11
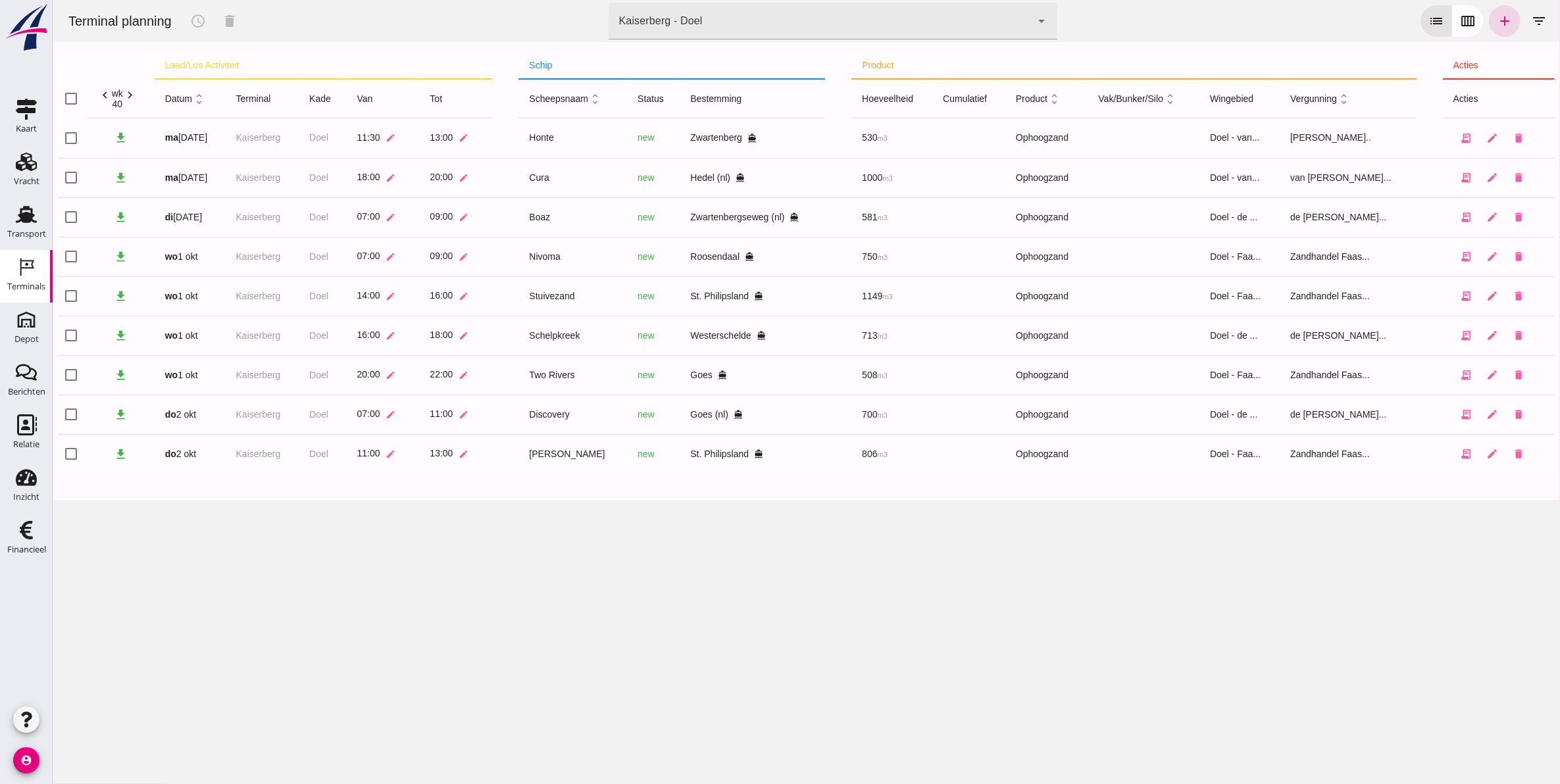
scroll to position [0, 0]
click at [31, 216] on use at bounding box center [26, 214] width 21 height 17
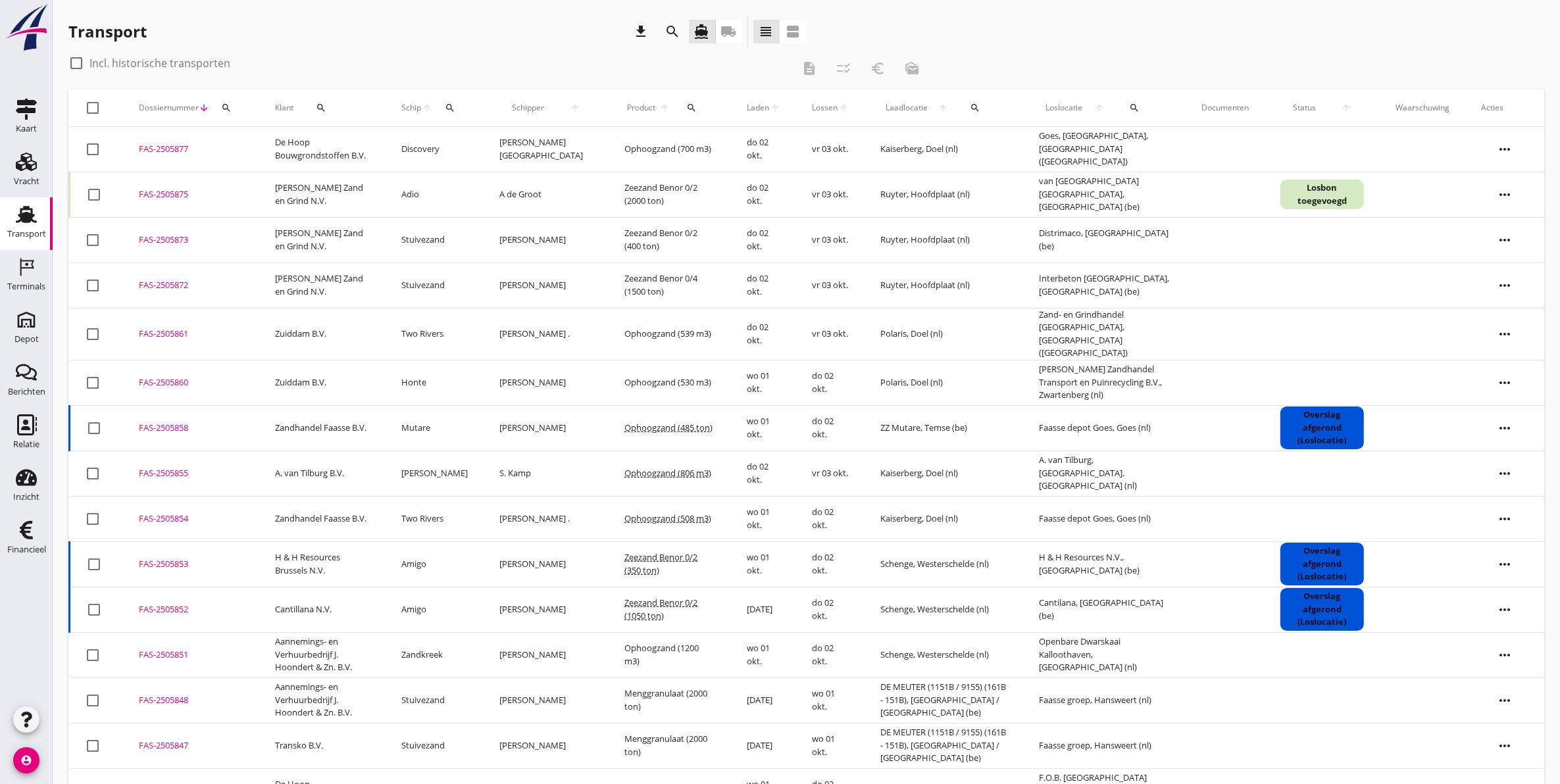
click at [161, 377] on div "FAS-2505860" at bounding box center [191, 383] width 104 height 13
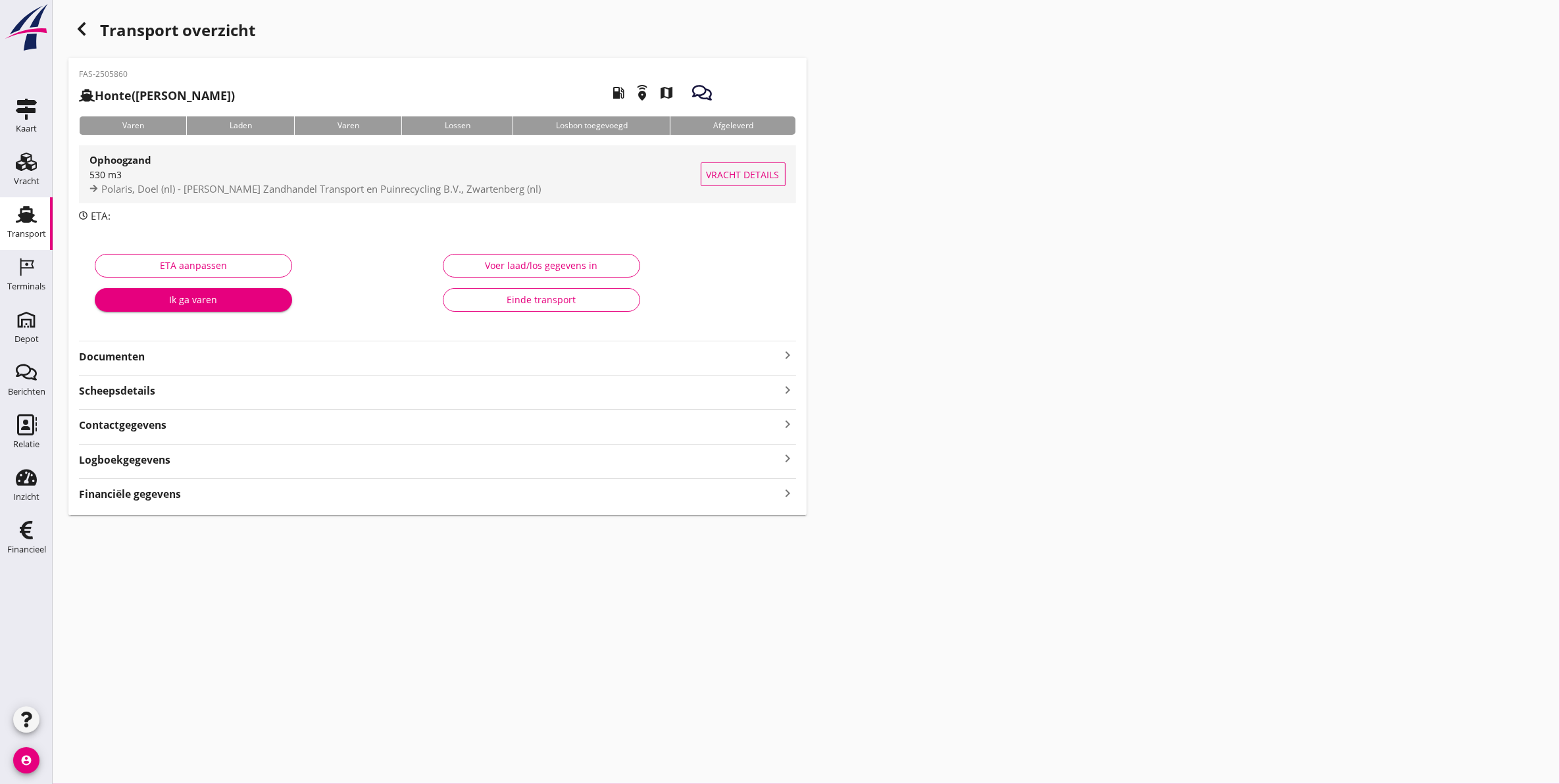
click at [242, 175] on div "530 m3" at bounding box center [395, 175] width 611 height 14
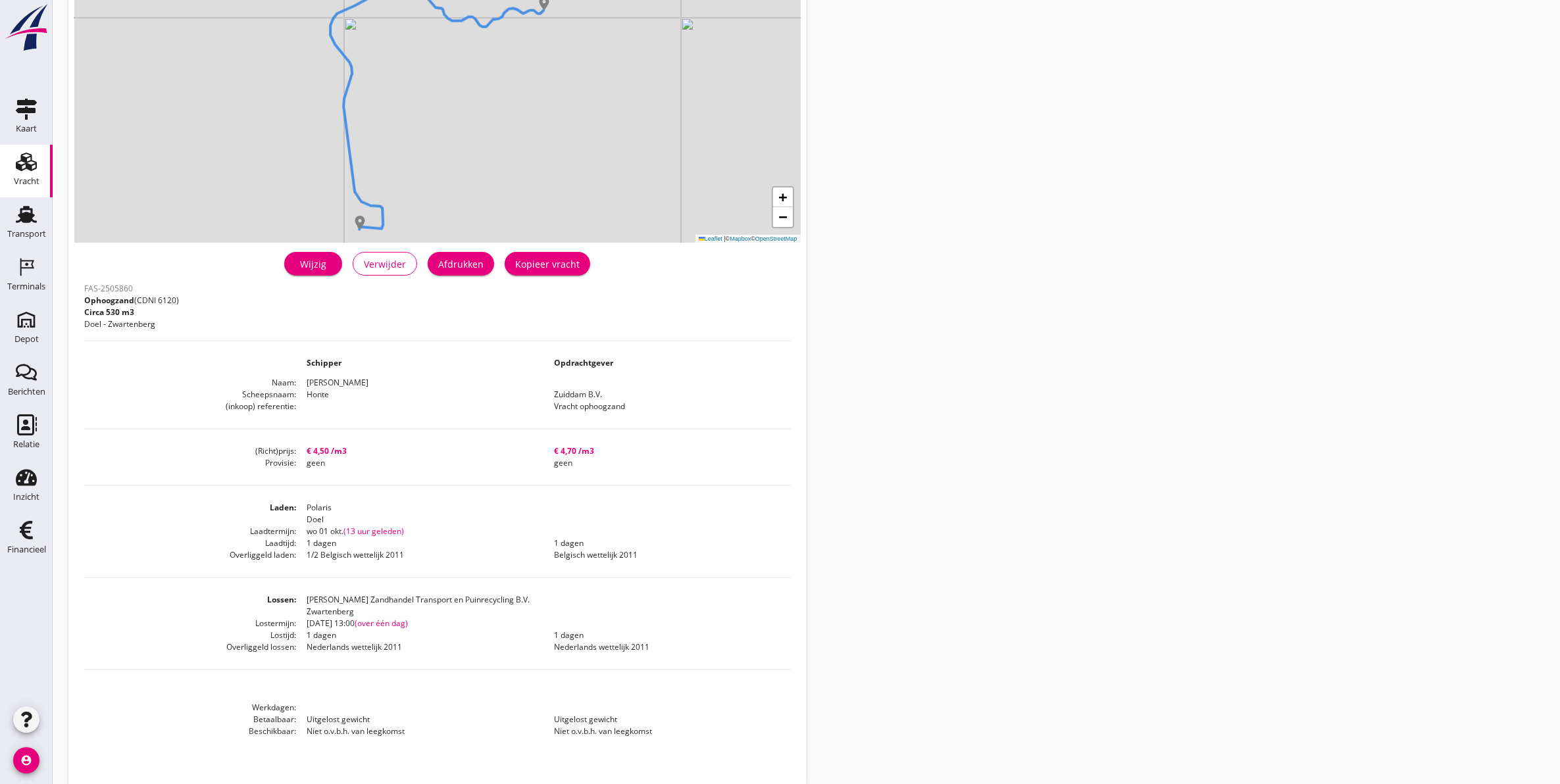
scroll to position [142, 0]
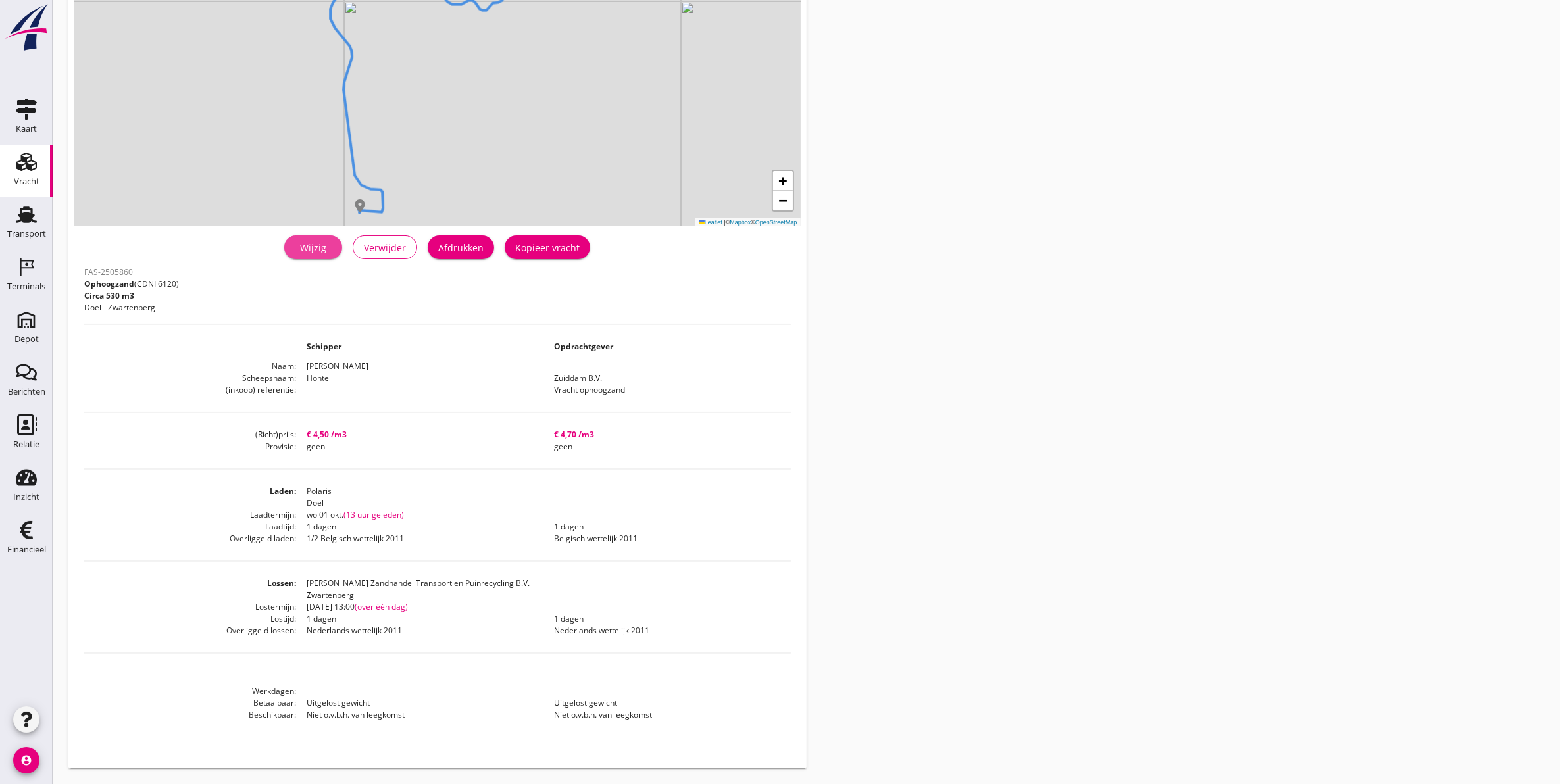
click at [323, 250] on div "Wijzig" at bounding box center [313, 248] width 36 height 14
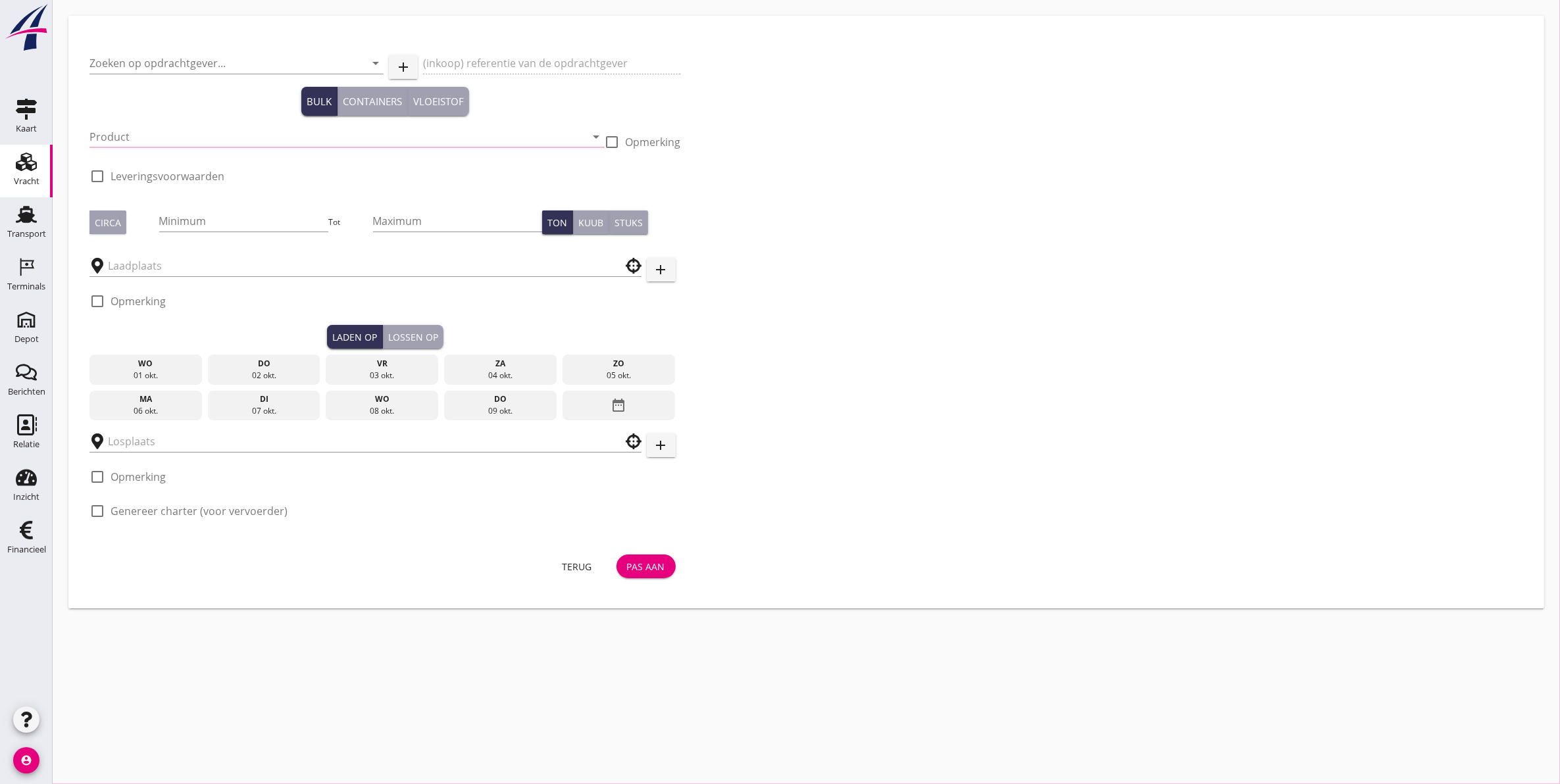
type input "Zuiddam B.V."
type input "Vracht ophoogzand"
type input "Ophoogzand (6120)"
type input "530"
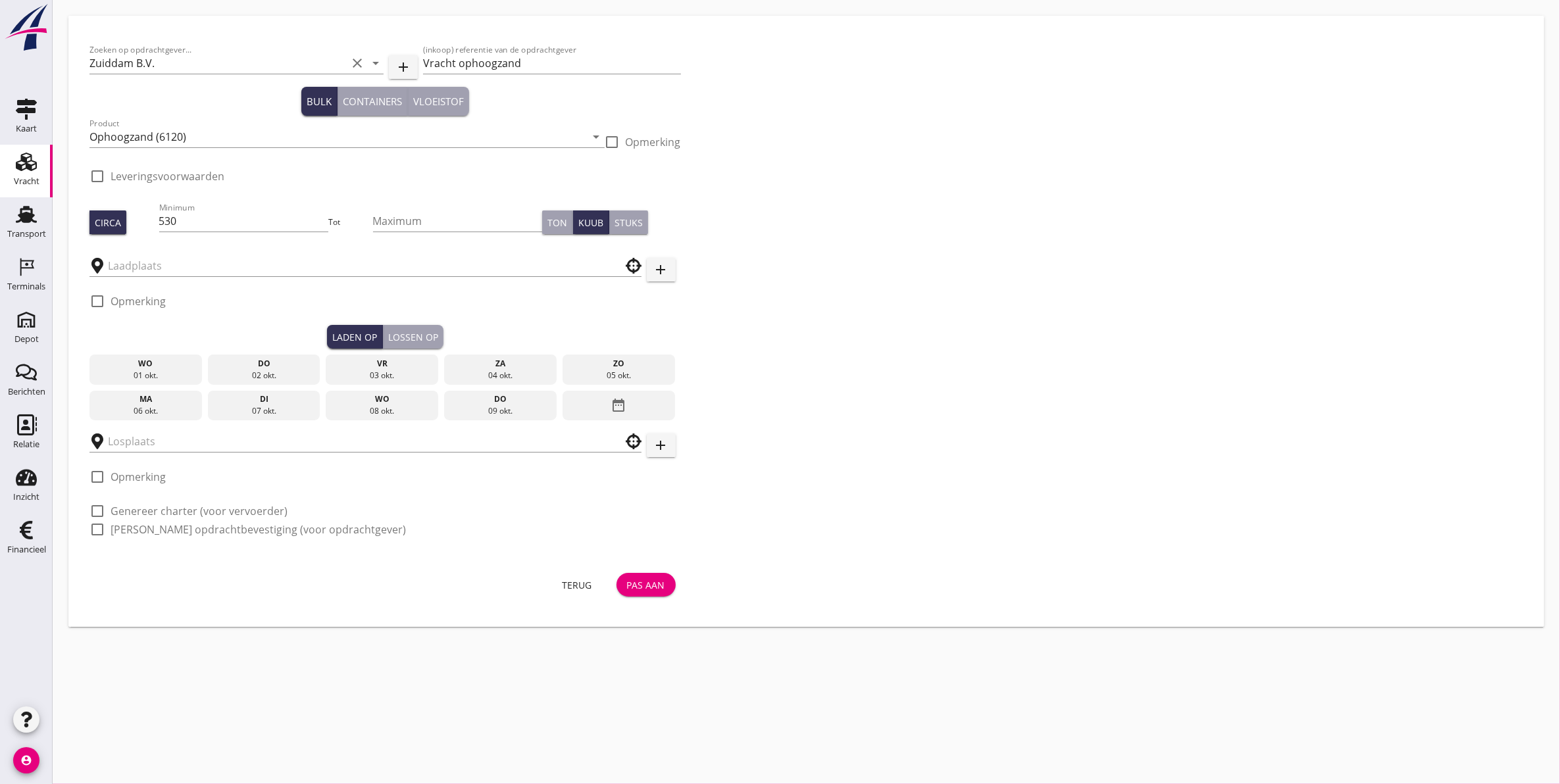
type input "Polaris"
type input "J. Baremans Zandhandel Transport en Puinrecycling B.V."
checkbox input "true"
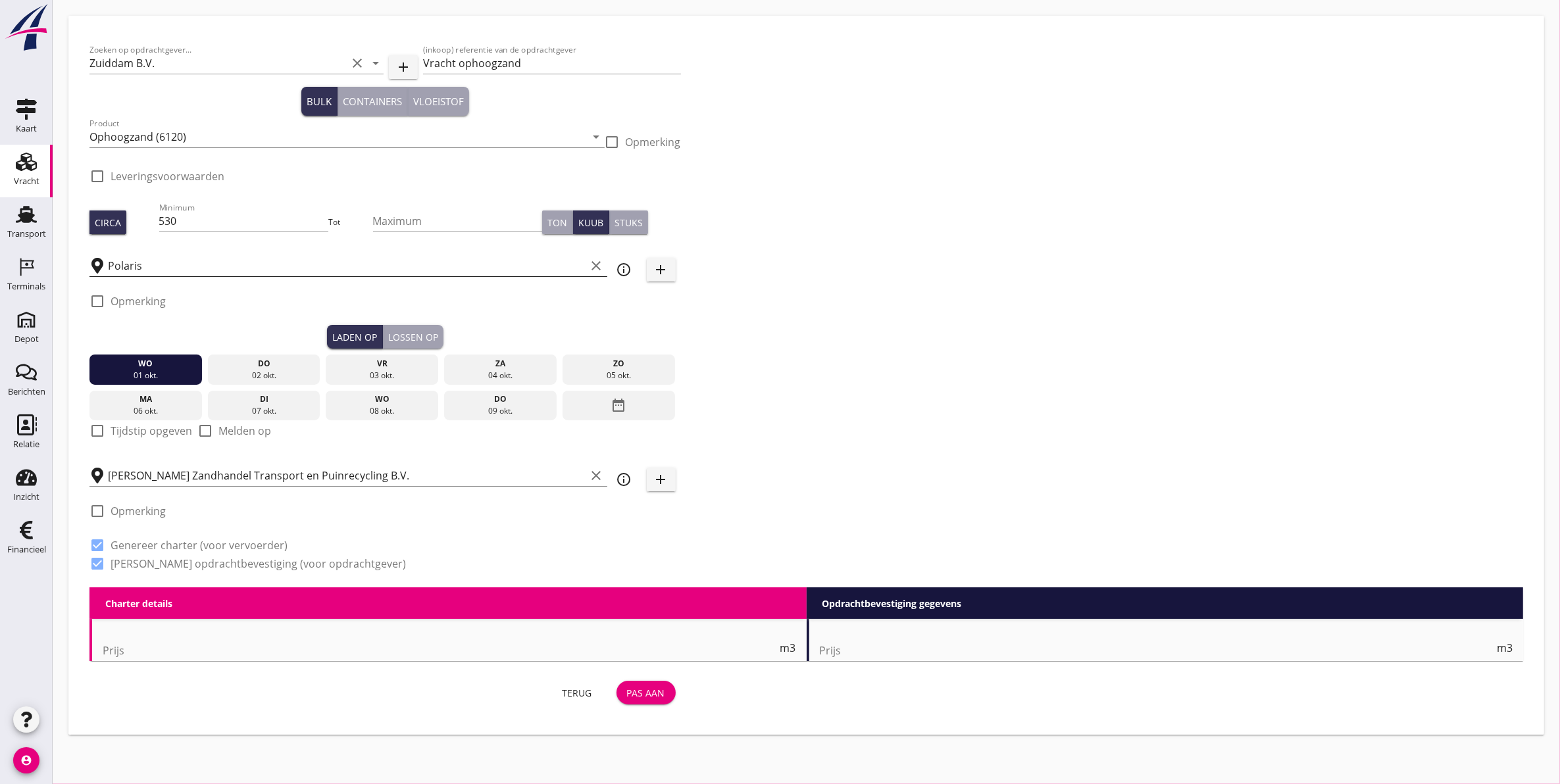
type input "4.5"
checkbox input "false"
radio input "false"
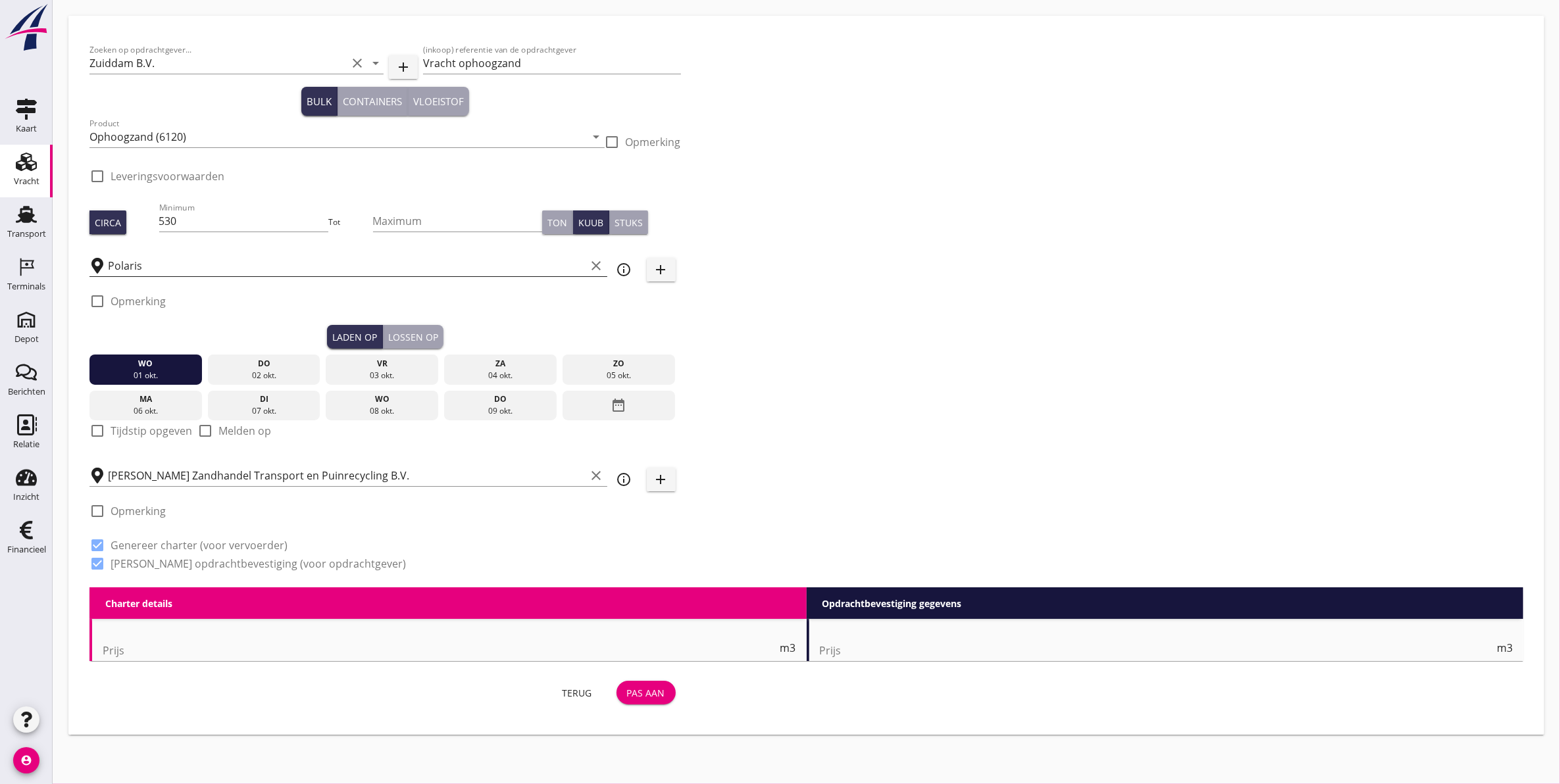
type input "1"
type input "4.7"
checkbox input "false"
radio input "false"
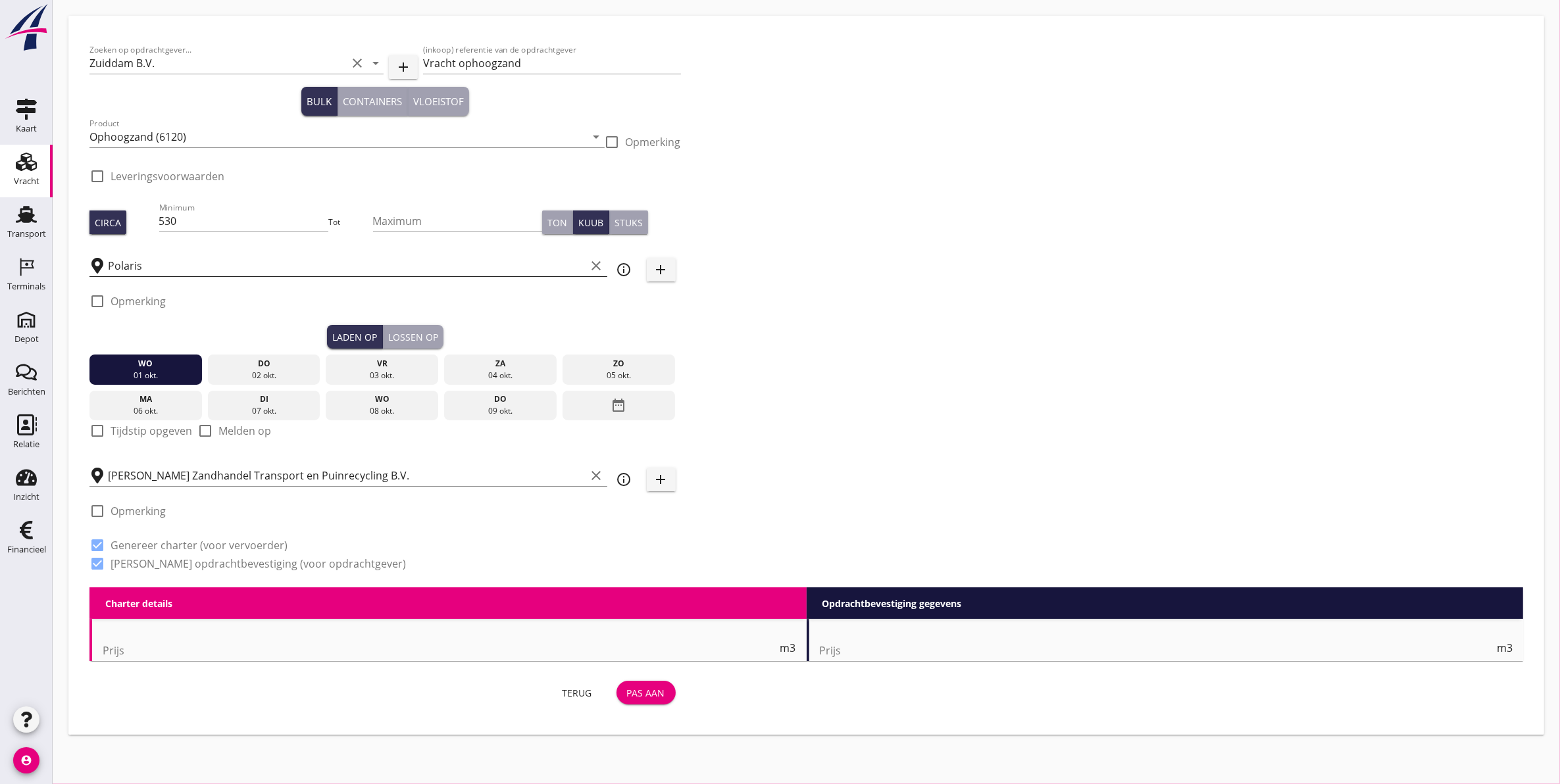
radio input "false"
type input "1"
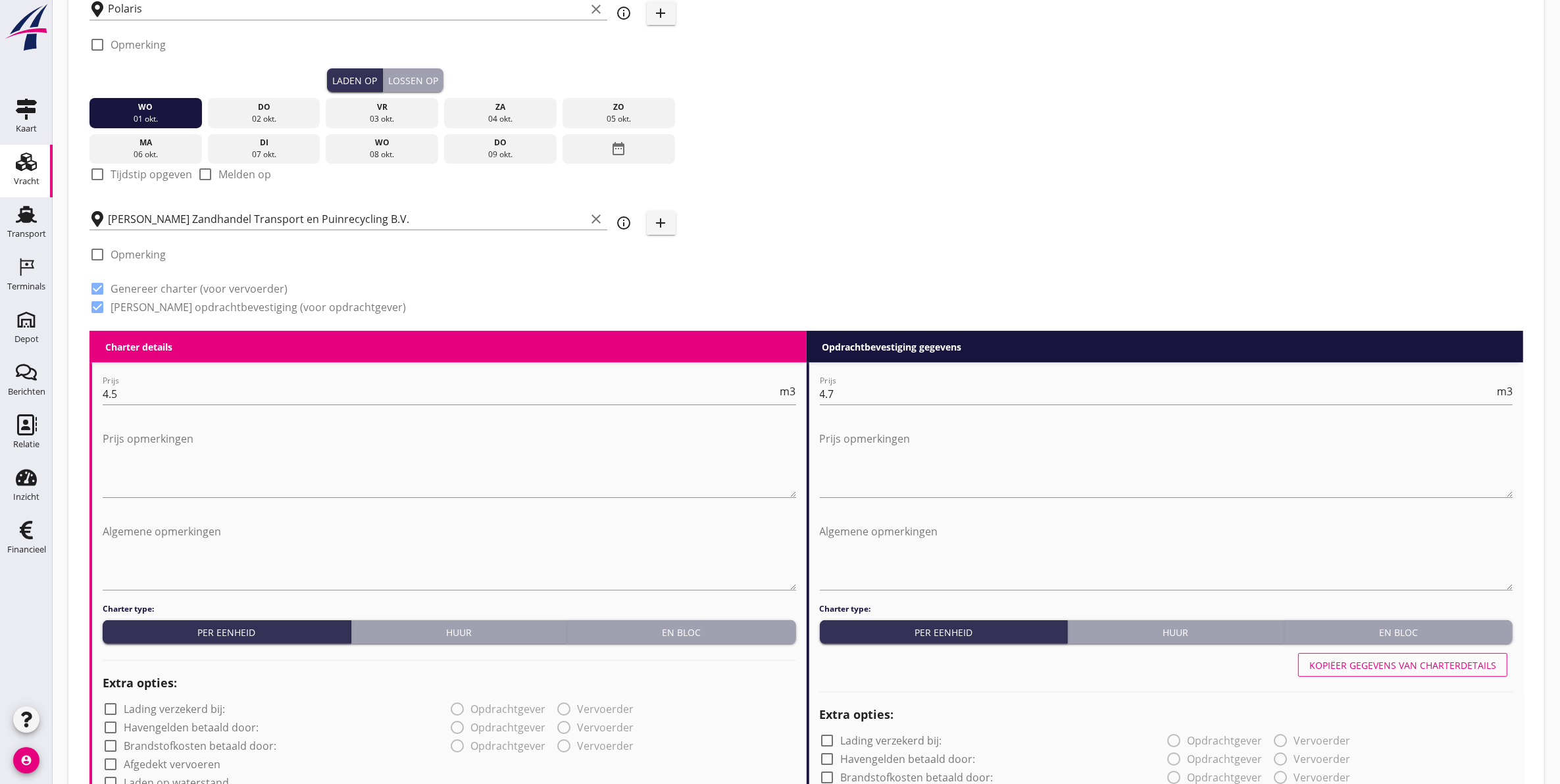
scroll to position [238, 0]
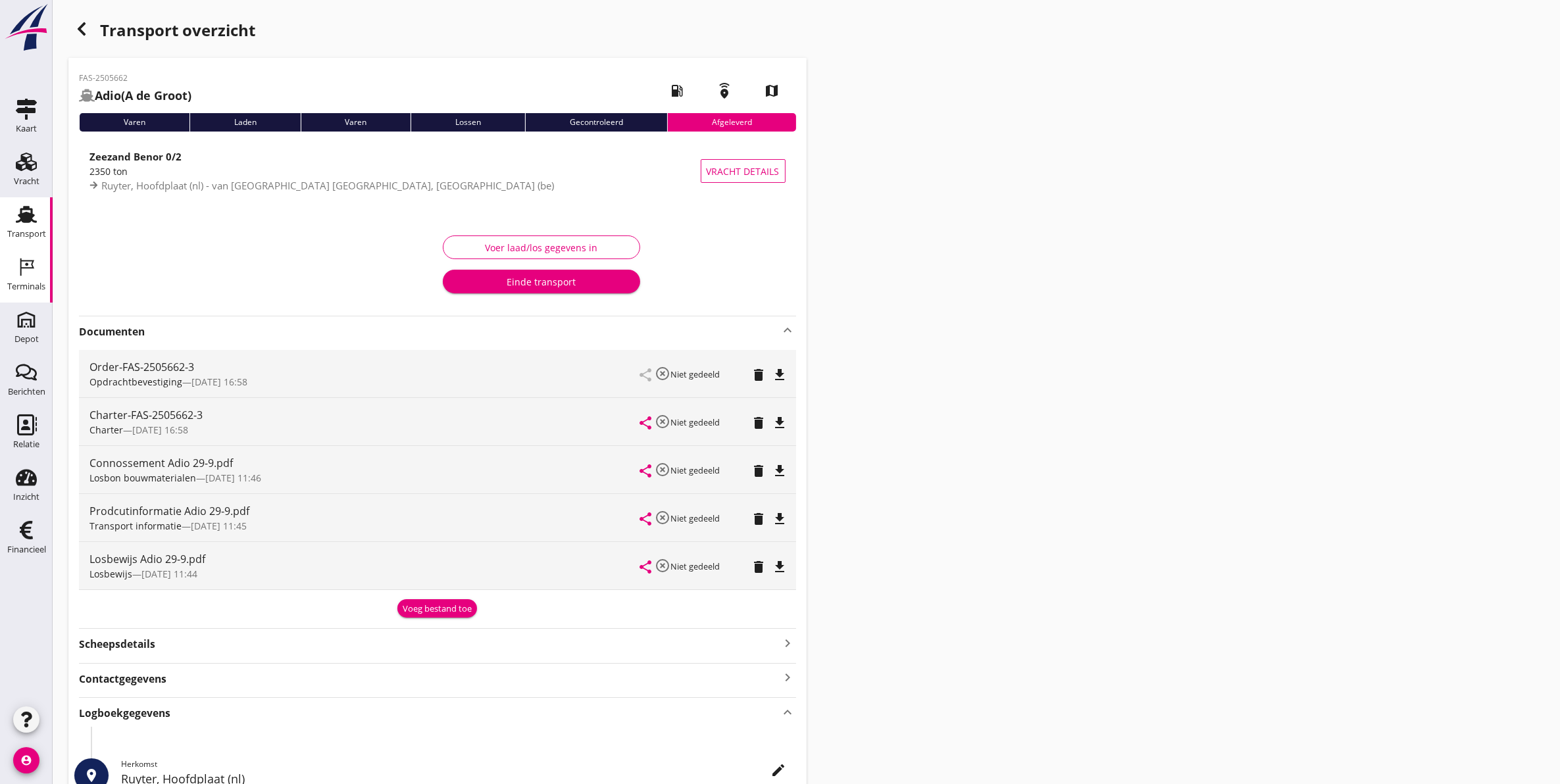
click at [23, 267] on use at bounding box center [27, 267] width 14 height 17
type input "7f603609-51ae-4e75-986b-c9057e559465"
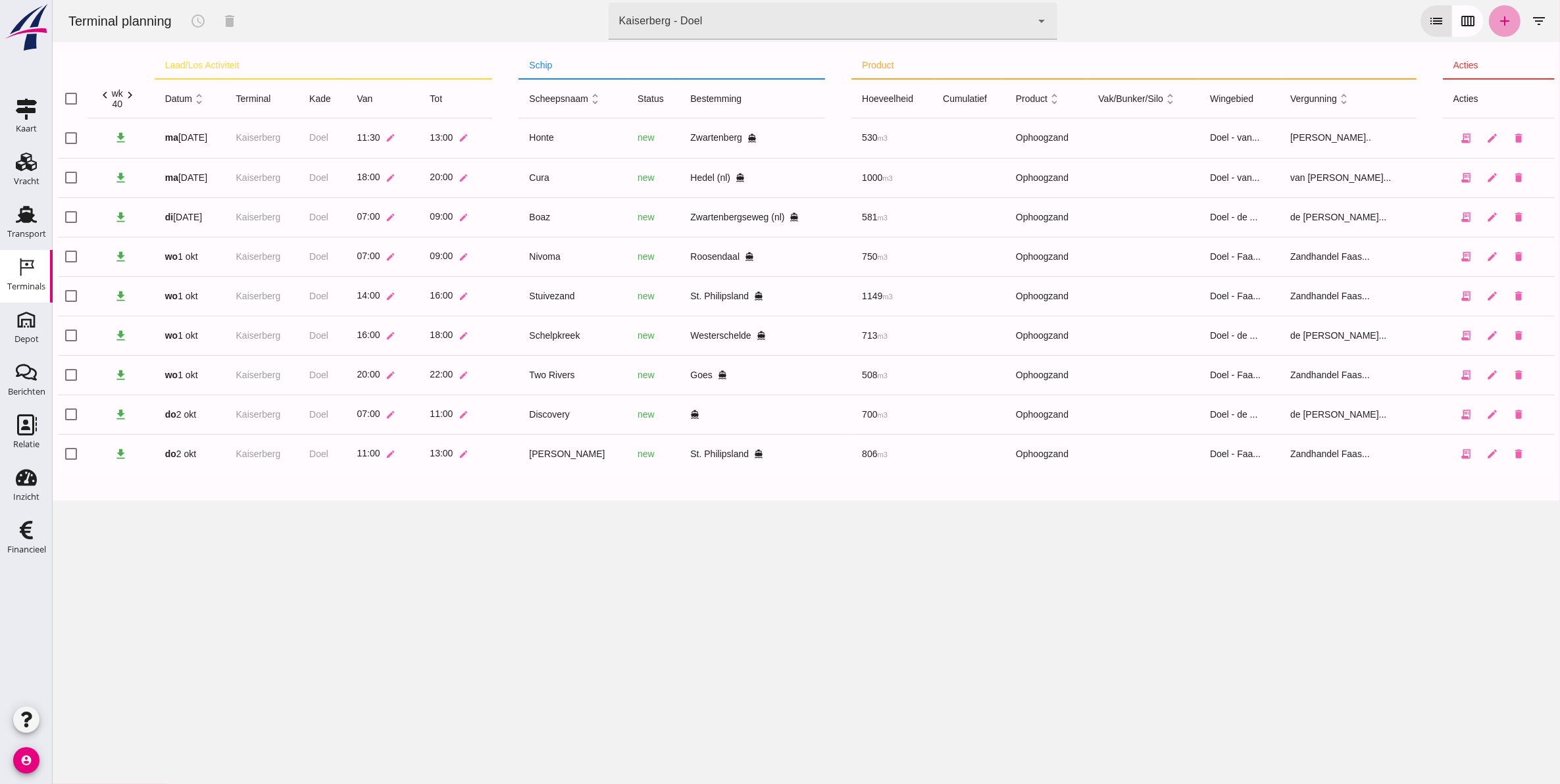
click at [1497, 26] on icon "add" at bounding box center [1504, 21] width 16 height 16
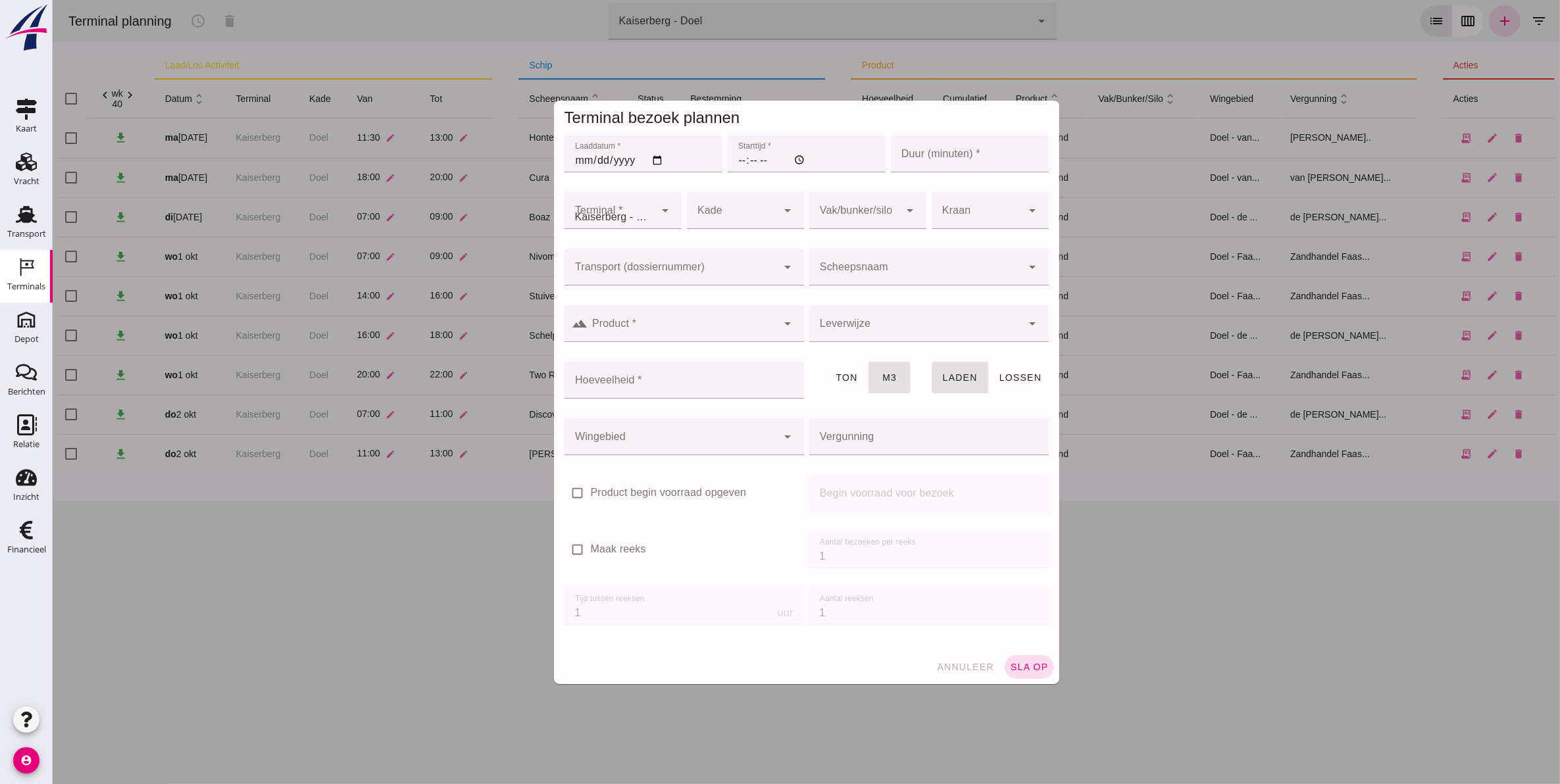
type input "Zandhandel Faasse B.V."
click at [695, 261] on div at bounding box center [670, 267] width 213 height 36
drag, startPoint x: 694, startPoint y: 261, endPoint x: 445, endPoint y: 288, distance: 250.5
click at [447, 288] on div "Terminal bezoek plannen Laaddatum * Laaddatum * Starttijd * Starttijd * Duur (m…" at bounding box center [806, 392] width 1508 height 784
type input "h"
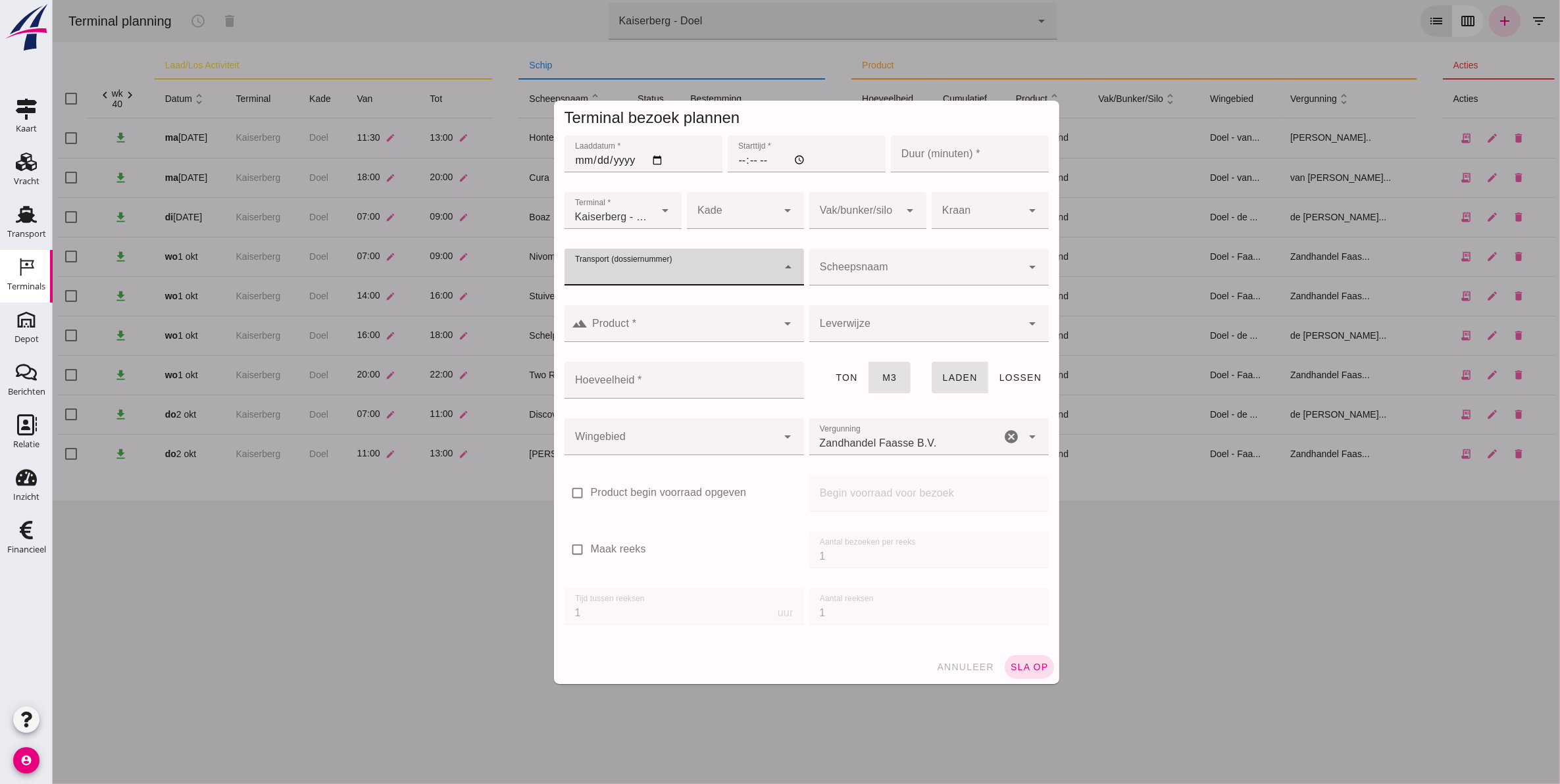
click at [915, 267] on input "Scheepsnaam" at bounding box center [915, 273] width 213 height 16
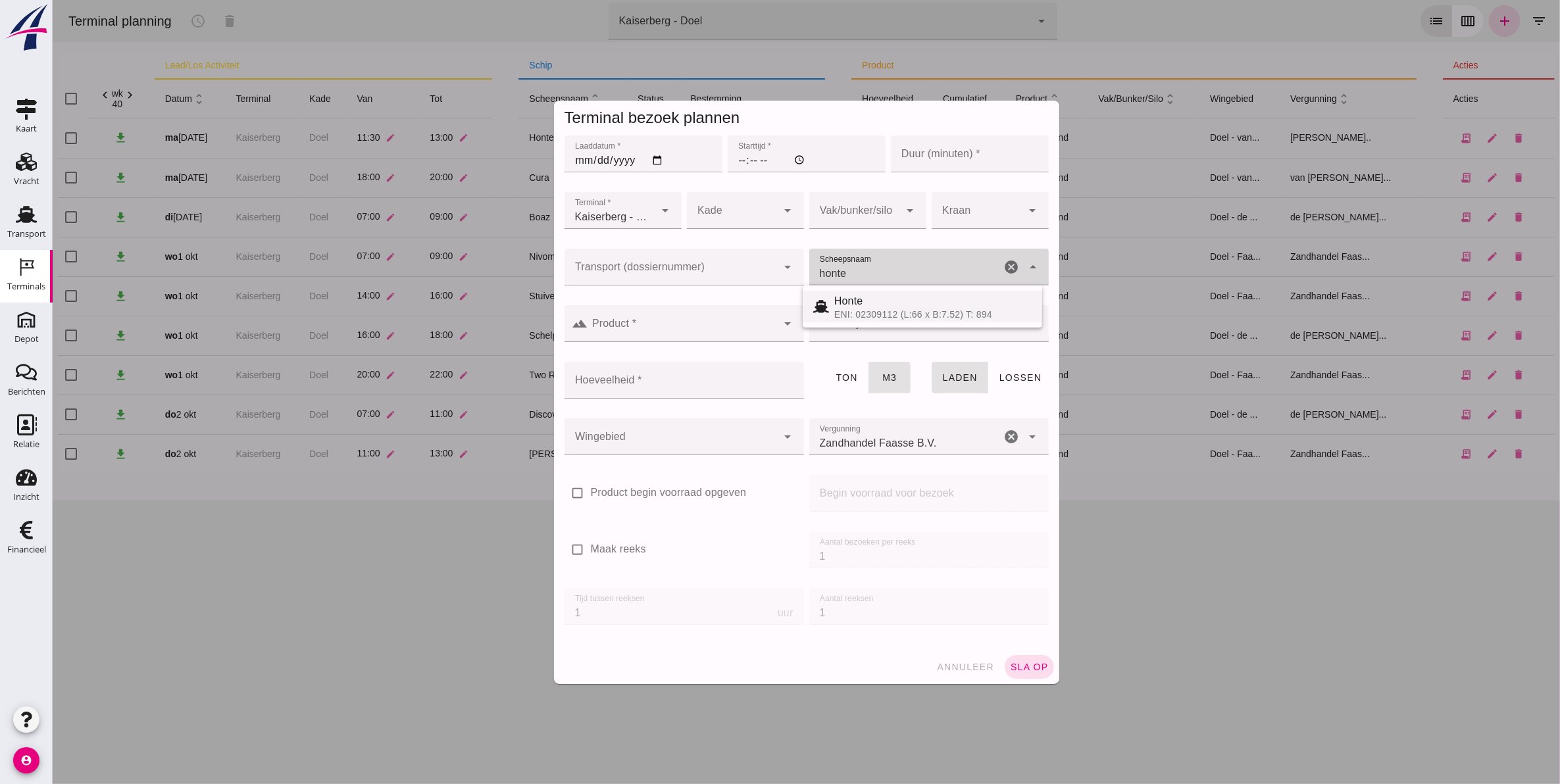
click at [912, 304] on div "Honte" at bounding box center [932, 301] width 197 height 16
type input "Honte"
type input "560"
drag, startPoint x: 925, startPoint y: 270, endPoint x: 691, endPoint y: 296, distance: 235.4
click at [716, 291] on div "Transport (dossiernummer) Transport (dossiernummer) cancel arrow_drop_down Sche…" at bounding box center [806, 274] width 489 height 56
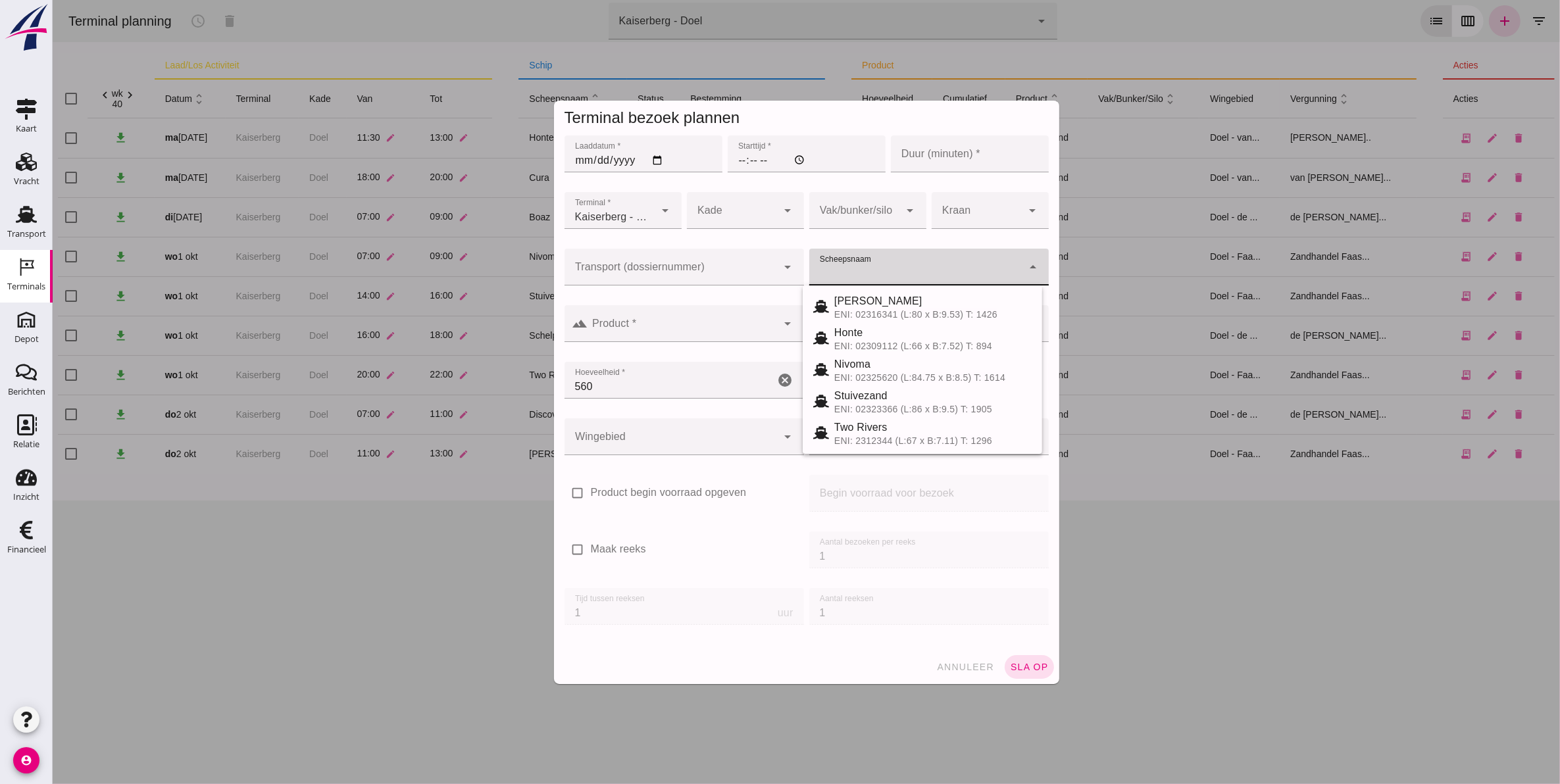
click at [614, 261] on div at bounding box center [670, 267] width 213 height 36
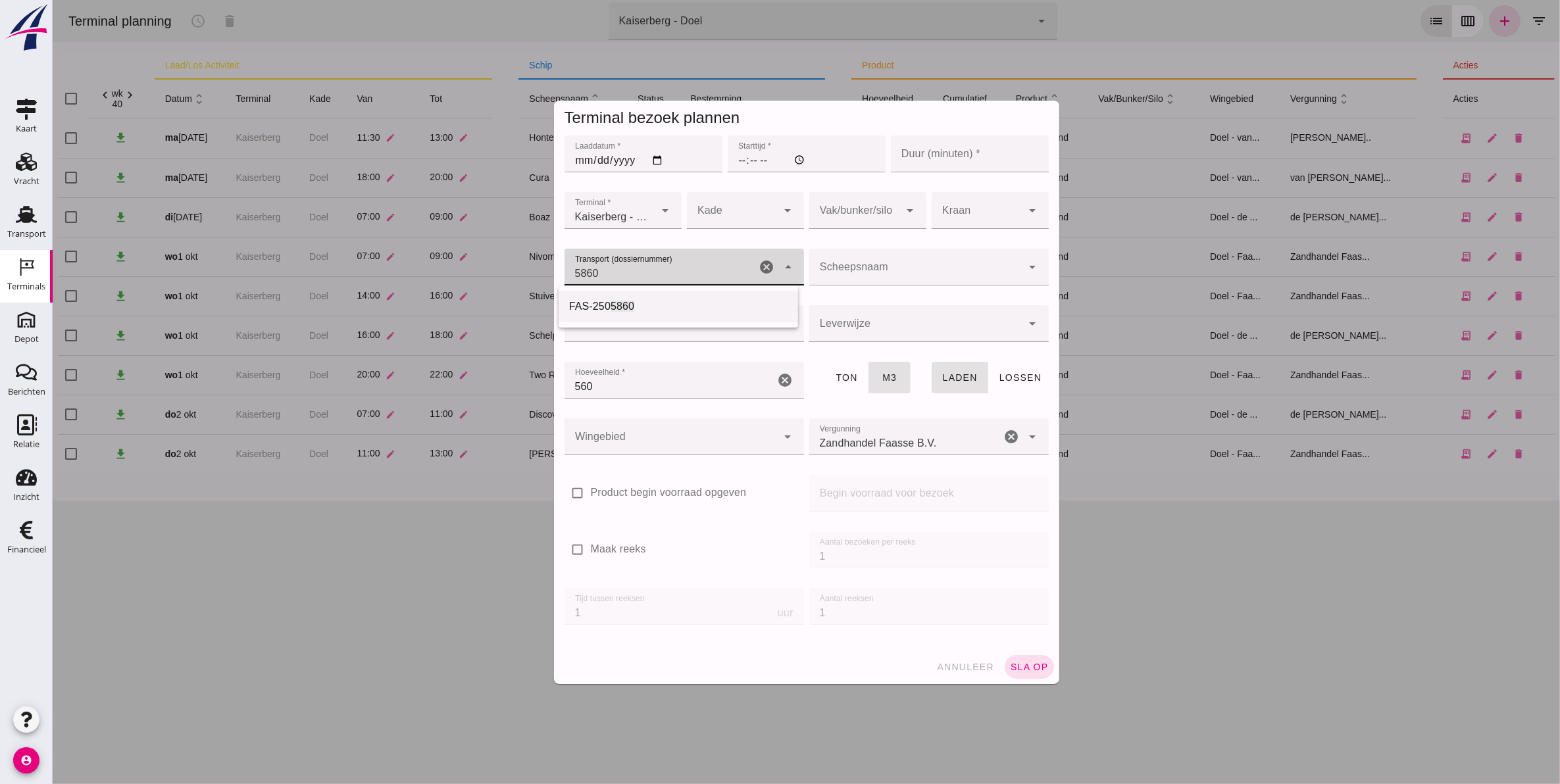
click at [610, 318] on div "FAS-250 5860" at bounding box center [677, 306] width 239 height 31
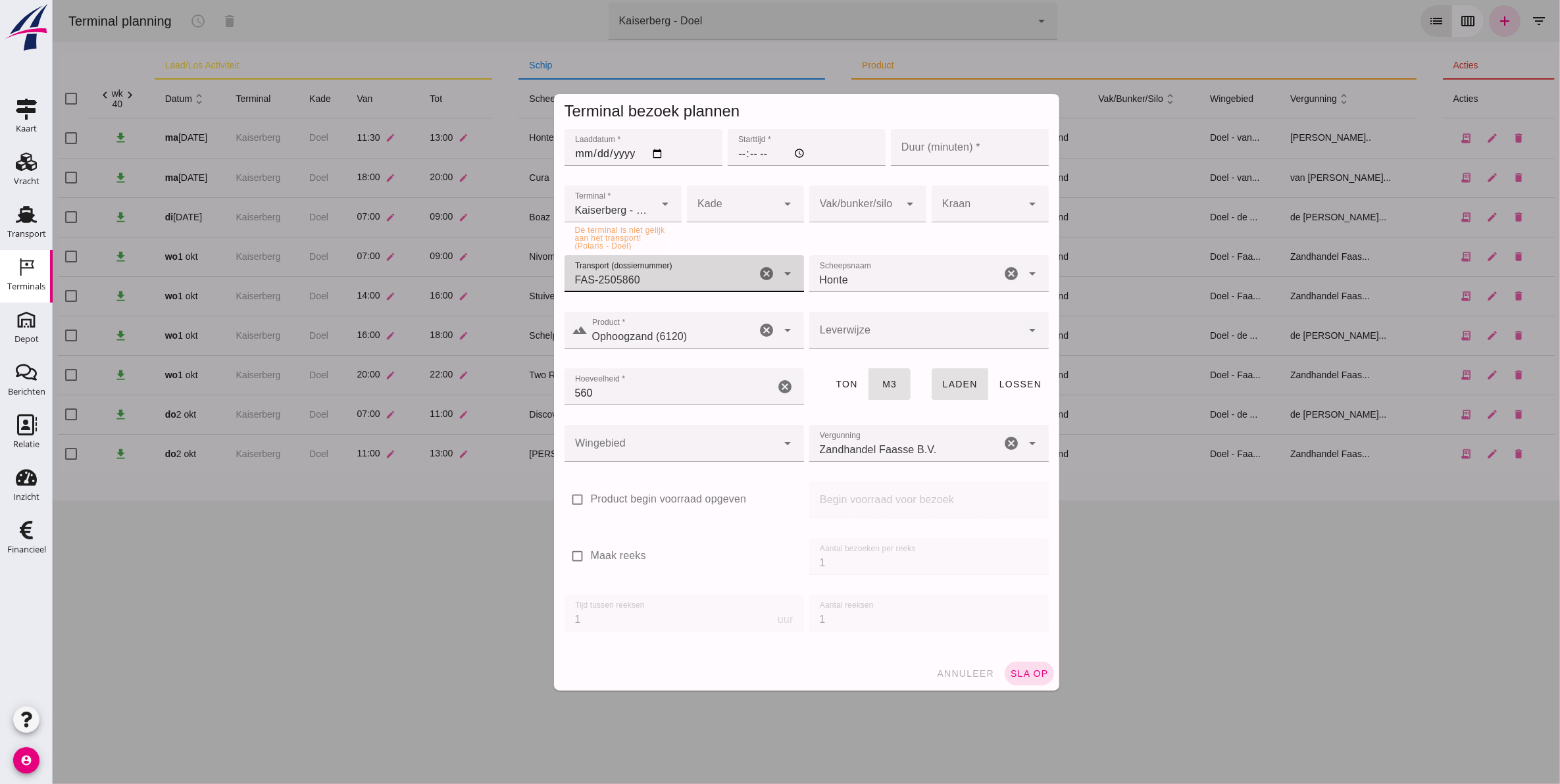
type input "FAS-2505860"
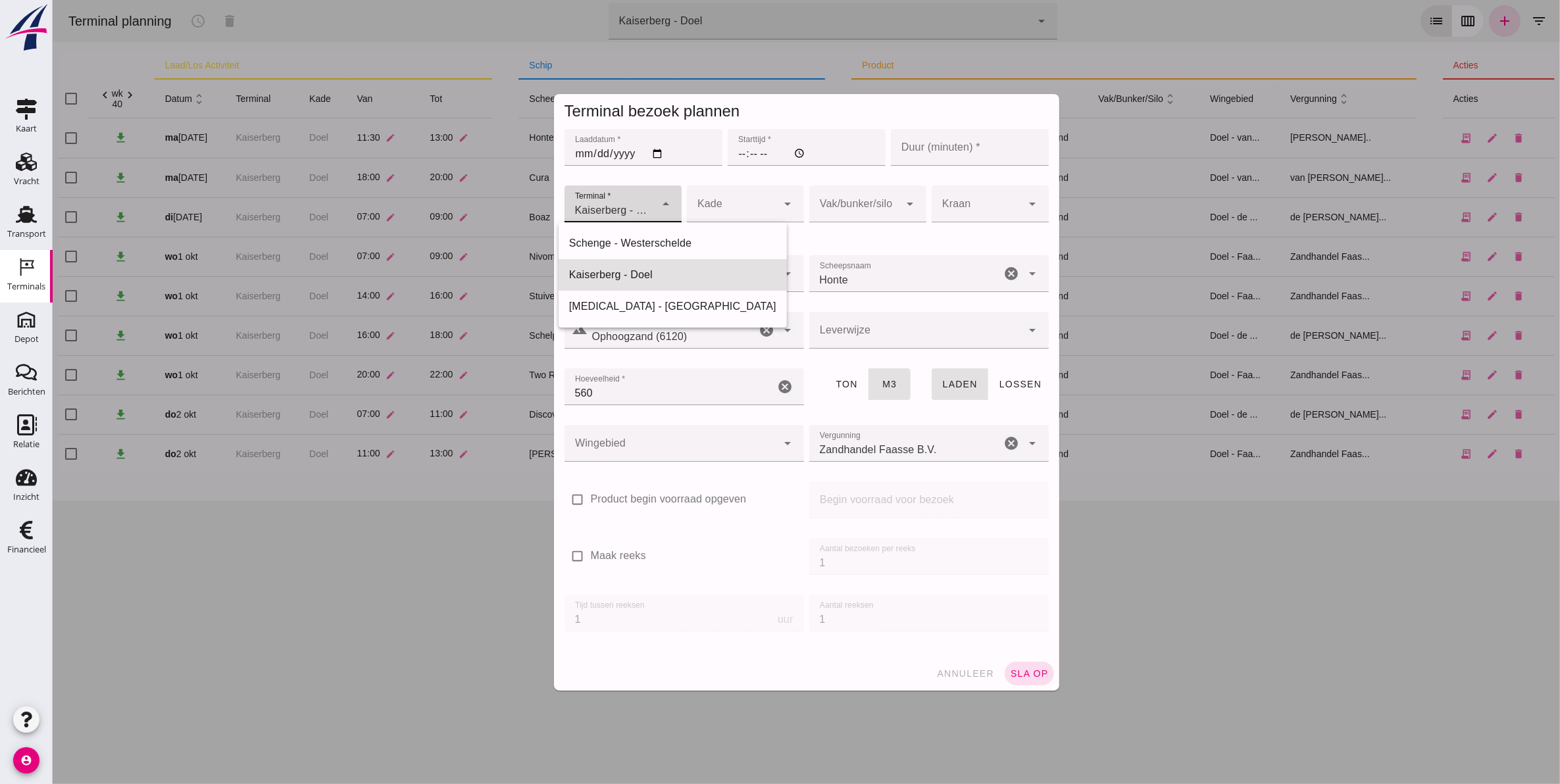
click at [604, 214] on span "Kaiserberg - Doel" at bounding box center [613, 210] width 76 height 16
click at [616, 274] on div "Kaiserberg - Doel" at bounding box center [672, 275] width 207 height 16
click at [722, 203] on div at bounding box center [732, 204] width 91 height 36
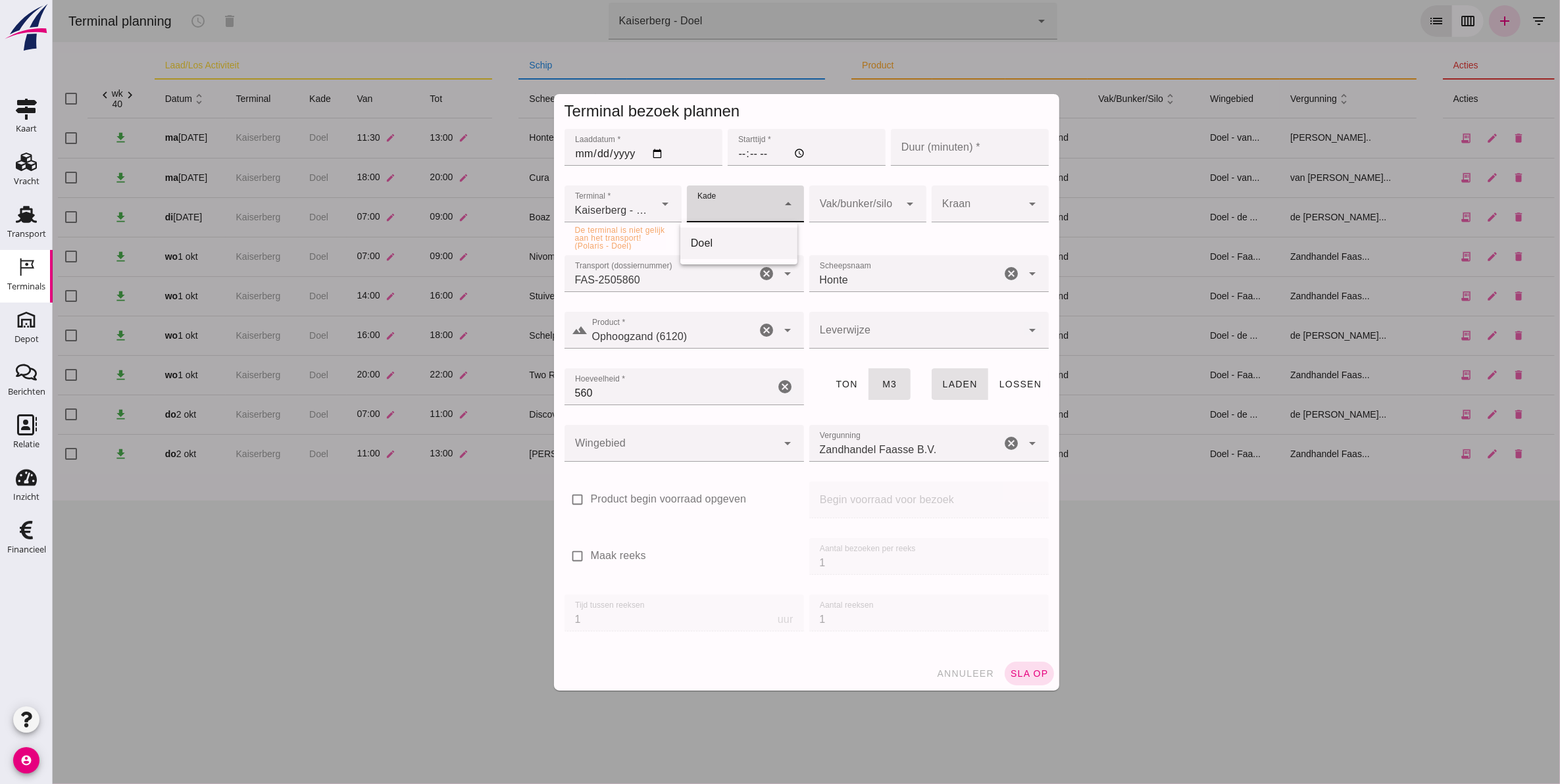
click at [733, 247] on div "Doel" at bounding box center [739, 243] width 96 height 16
type input "11"
click at [626, 199] on div "Kaiserberg - Doel 7f603609-51ae-4e75-986b-c9057e559465" at bounding box center [609, 204] width 91 height 36
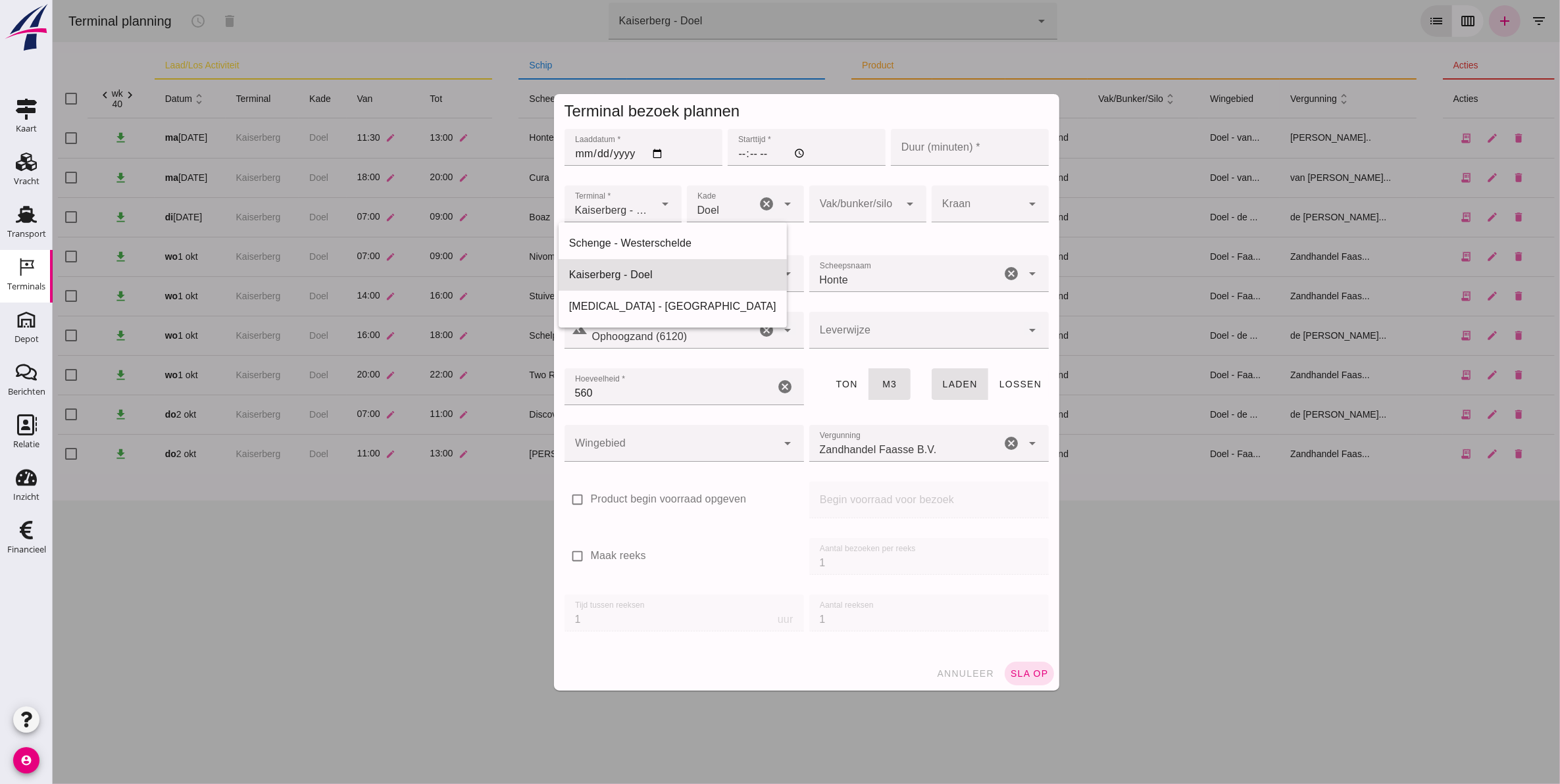
scroll to position [0, 0]
click at [984, 688] on div "annuleer sla op" at bounding box center [806, 673] width 505 height 34
click at [966, 672] on span "annuleer" at bounding box center [965, 673] width 58 height 11
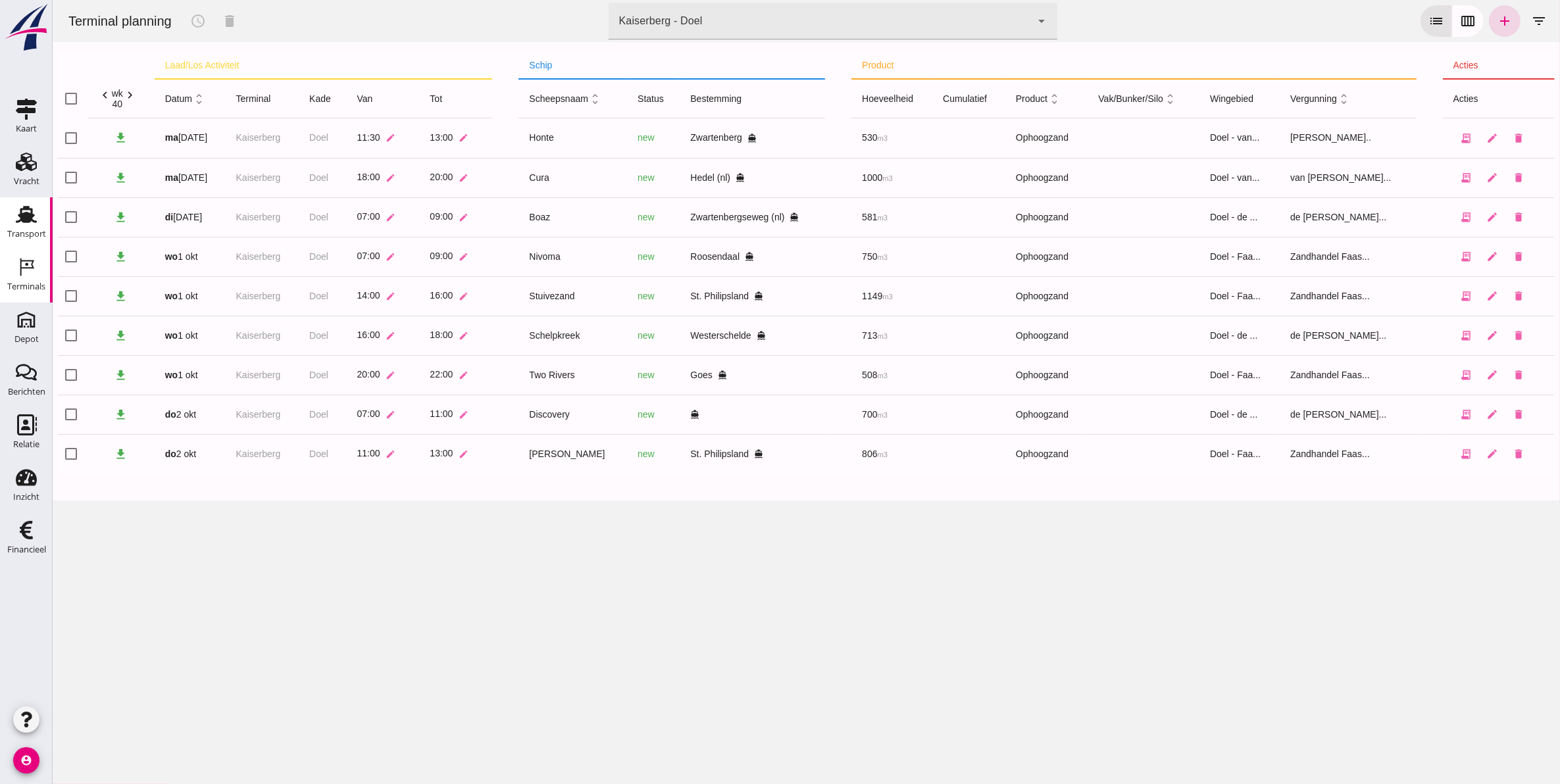
click at [22, 219] on use at bounding box center [26, 214] width 21 height 17
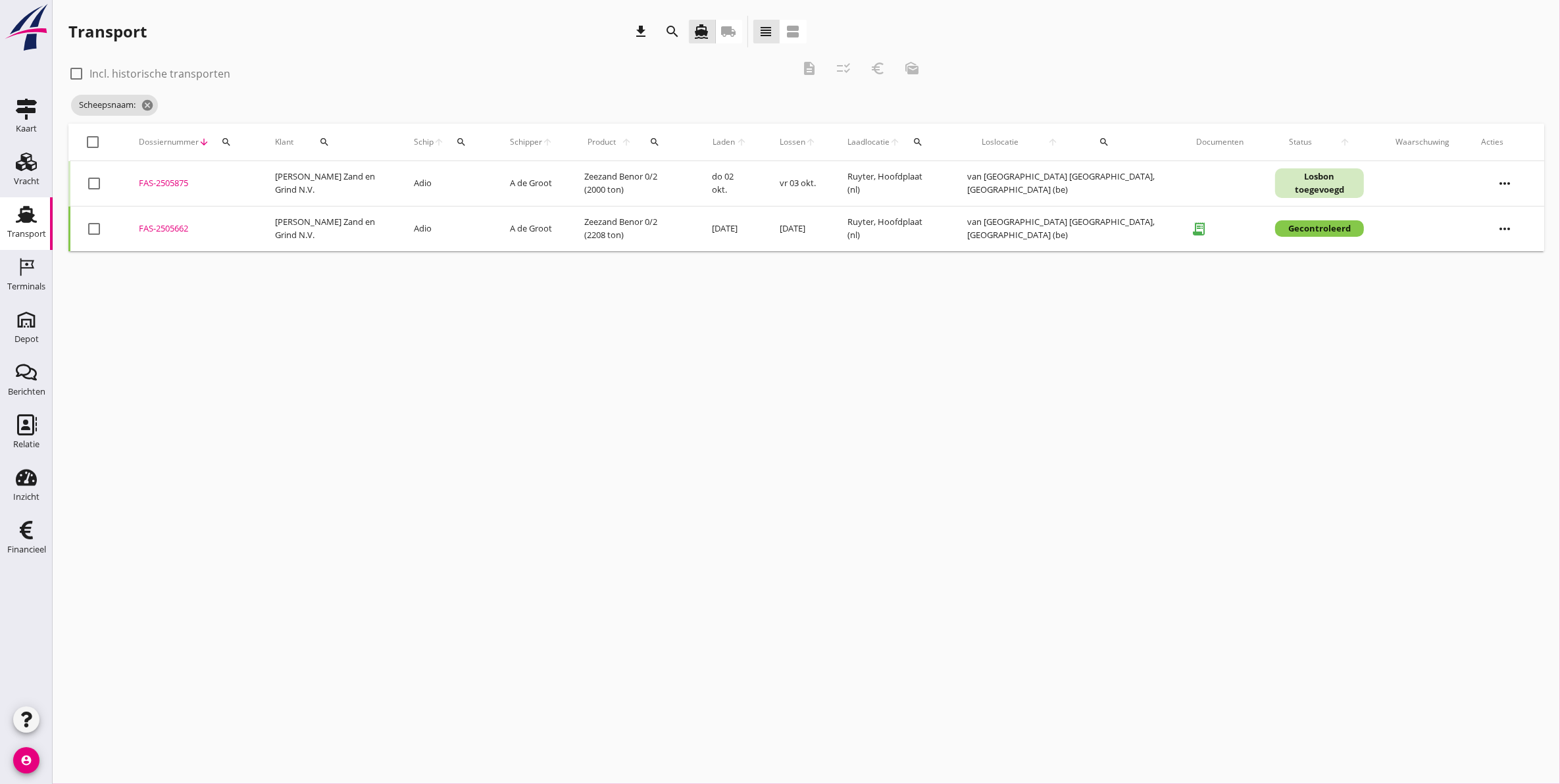
click at [175, 175] on td "FAS-2505875 upload_file Drop hier uw bestand om het aan het dossier toe te voeg…" at bounding box center [191, 184] width 136 height 46
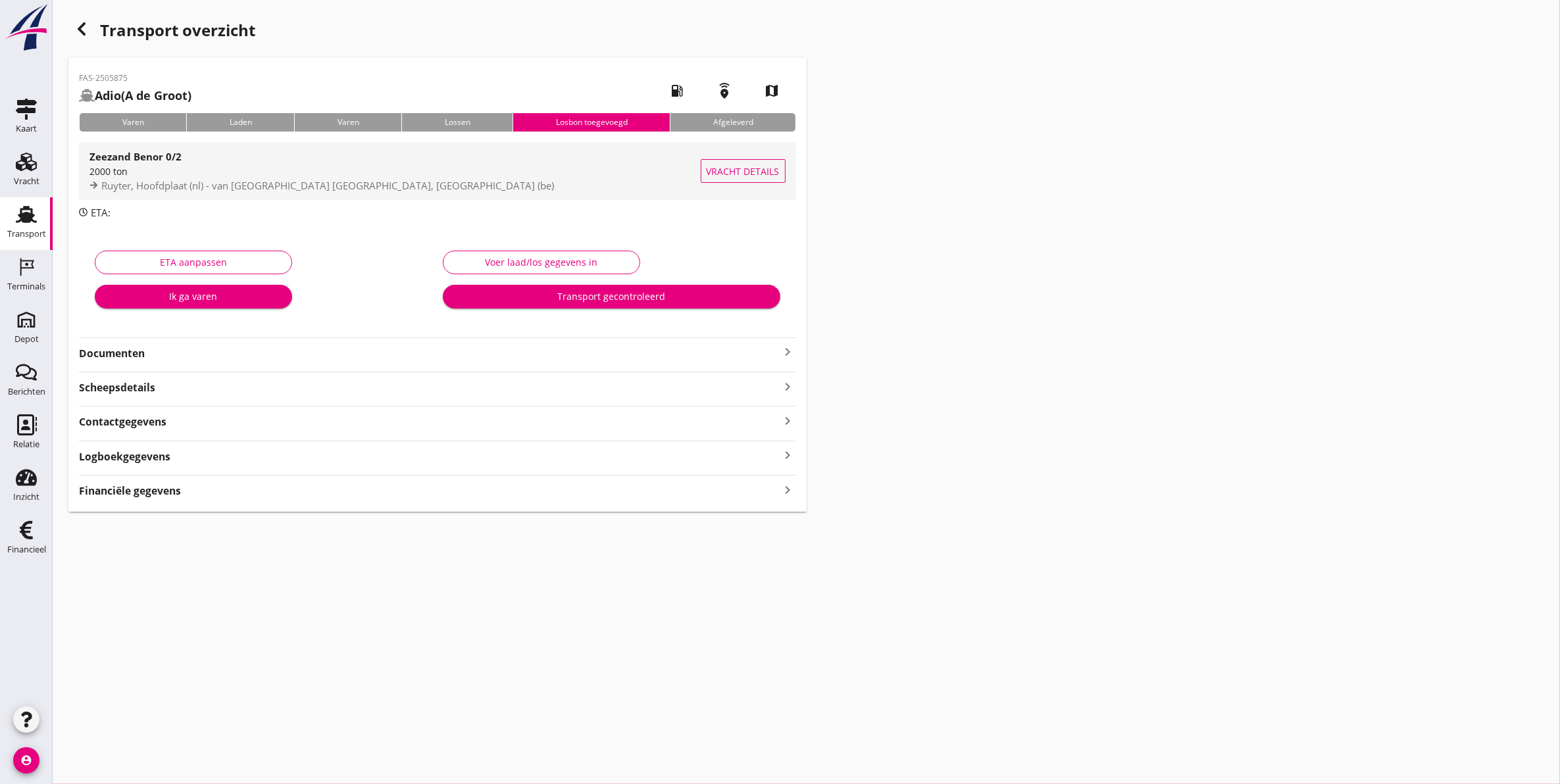
click at [258, 176] on div "2000 ton" at bounding box center [395, 171] width 611 height 14
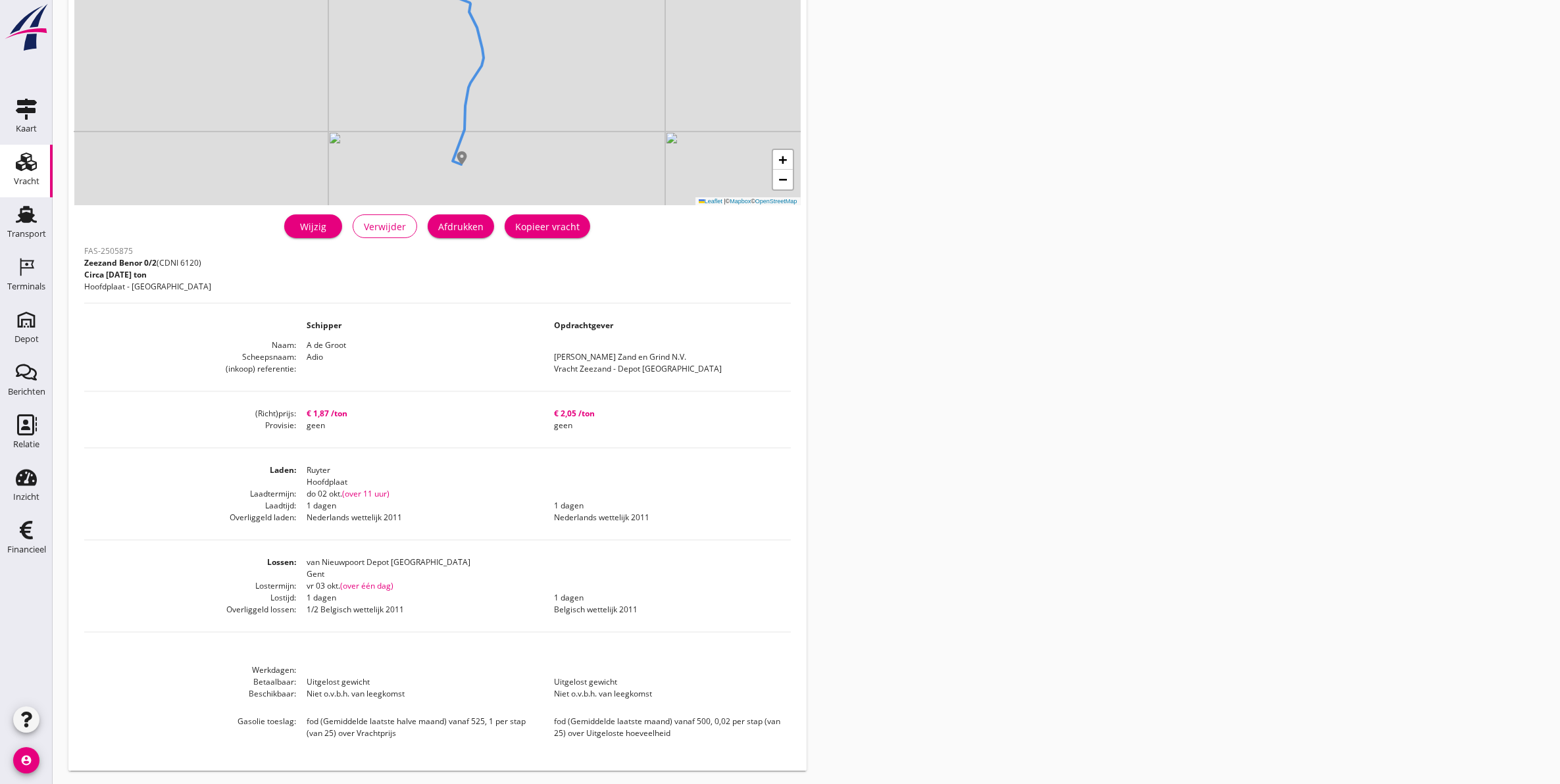
scroll to position [165, 0]
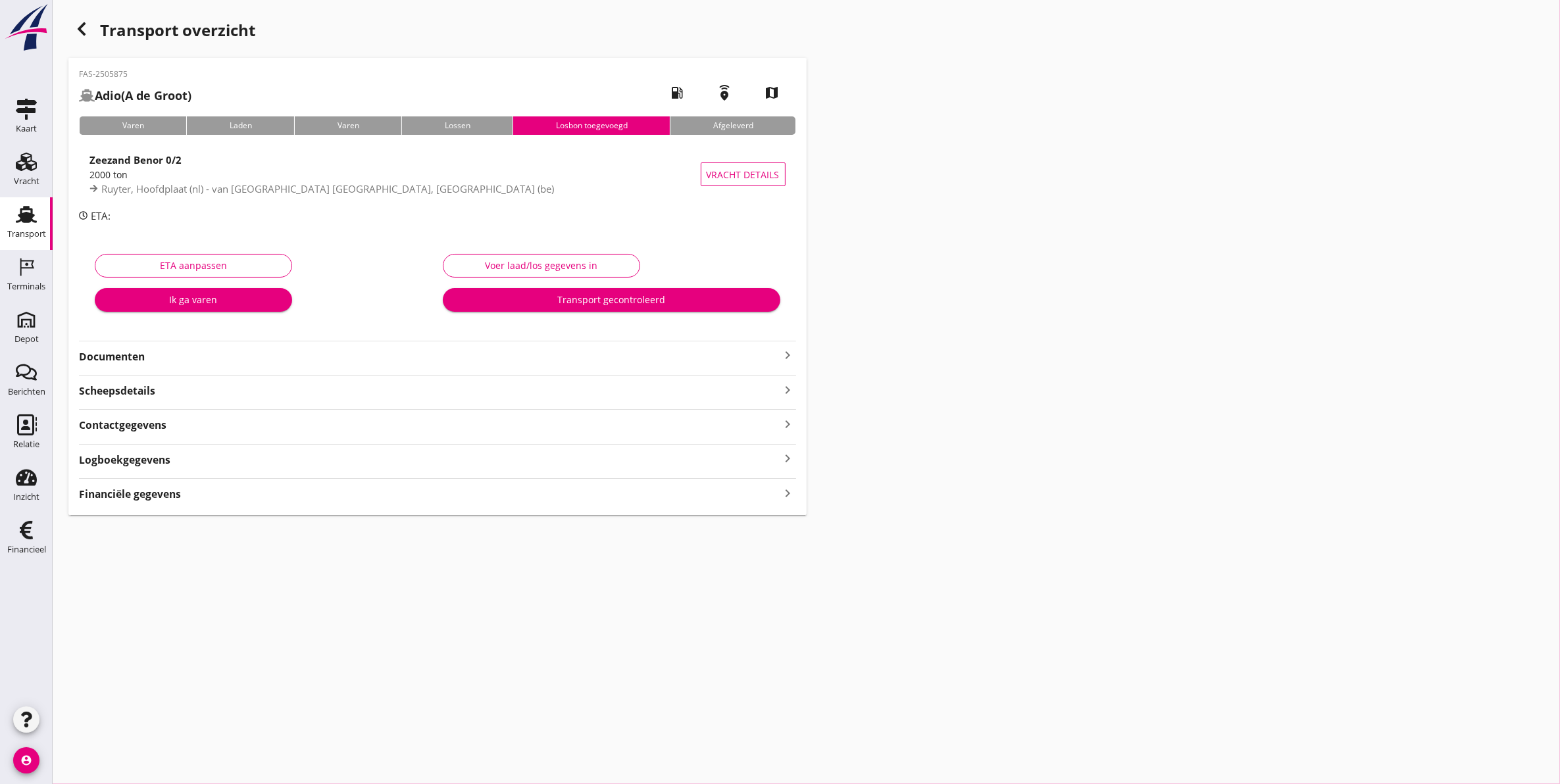
click at [84, 26] on icon "button" at bounding box center [81, 28] width 16 height 16
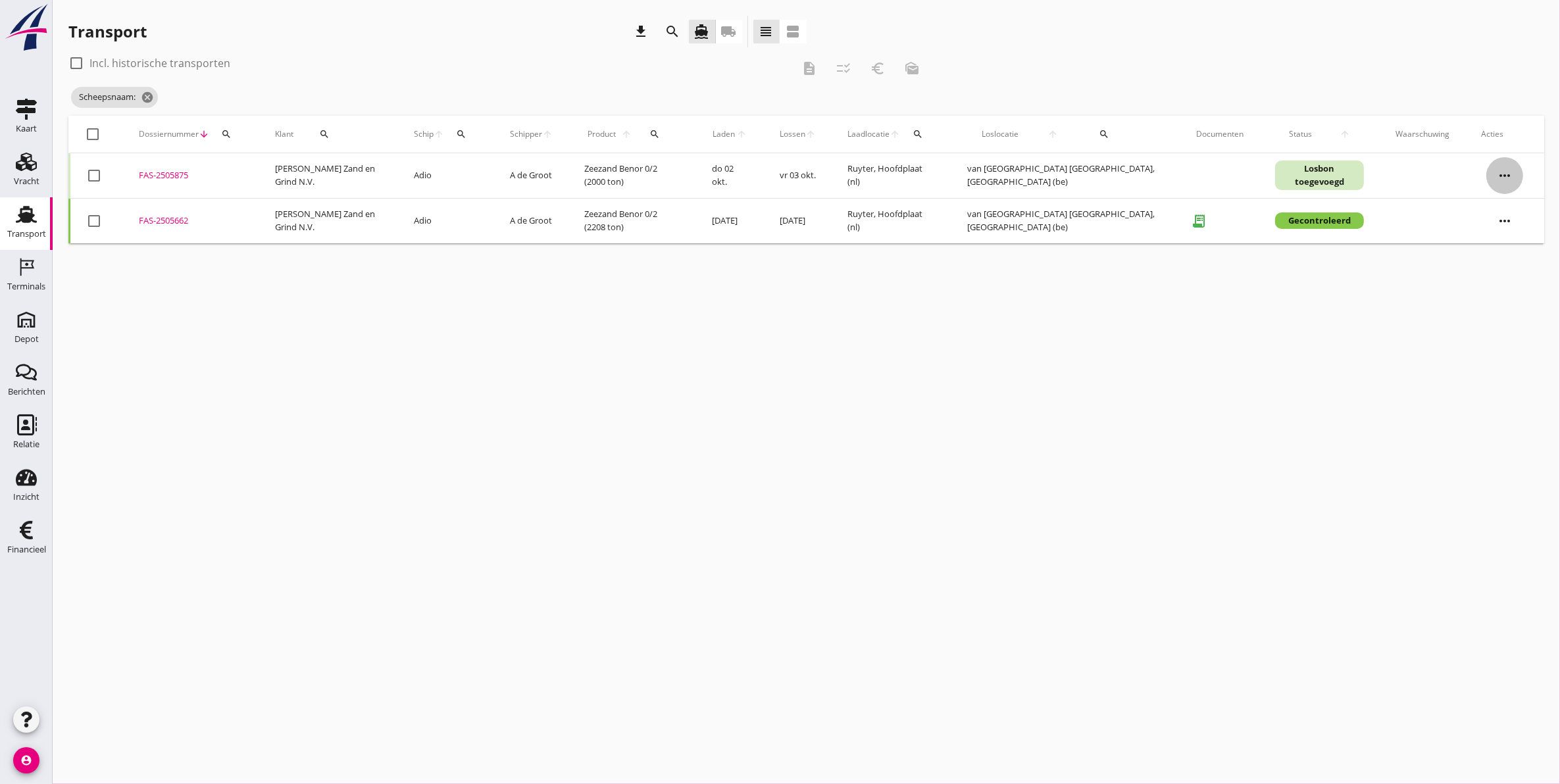
click at [1505, 173] on icon "more_horiz" at bounding box center [1505, 176] width 36 height 36
click at [1505, 312] on div "Schip wijzigen" at bounding box center [1497, 310] width 94 height 16
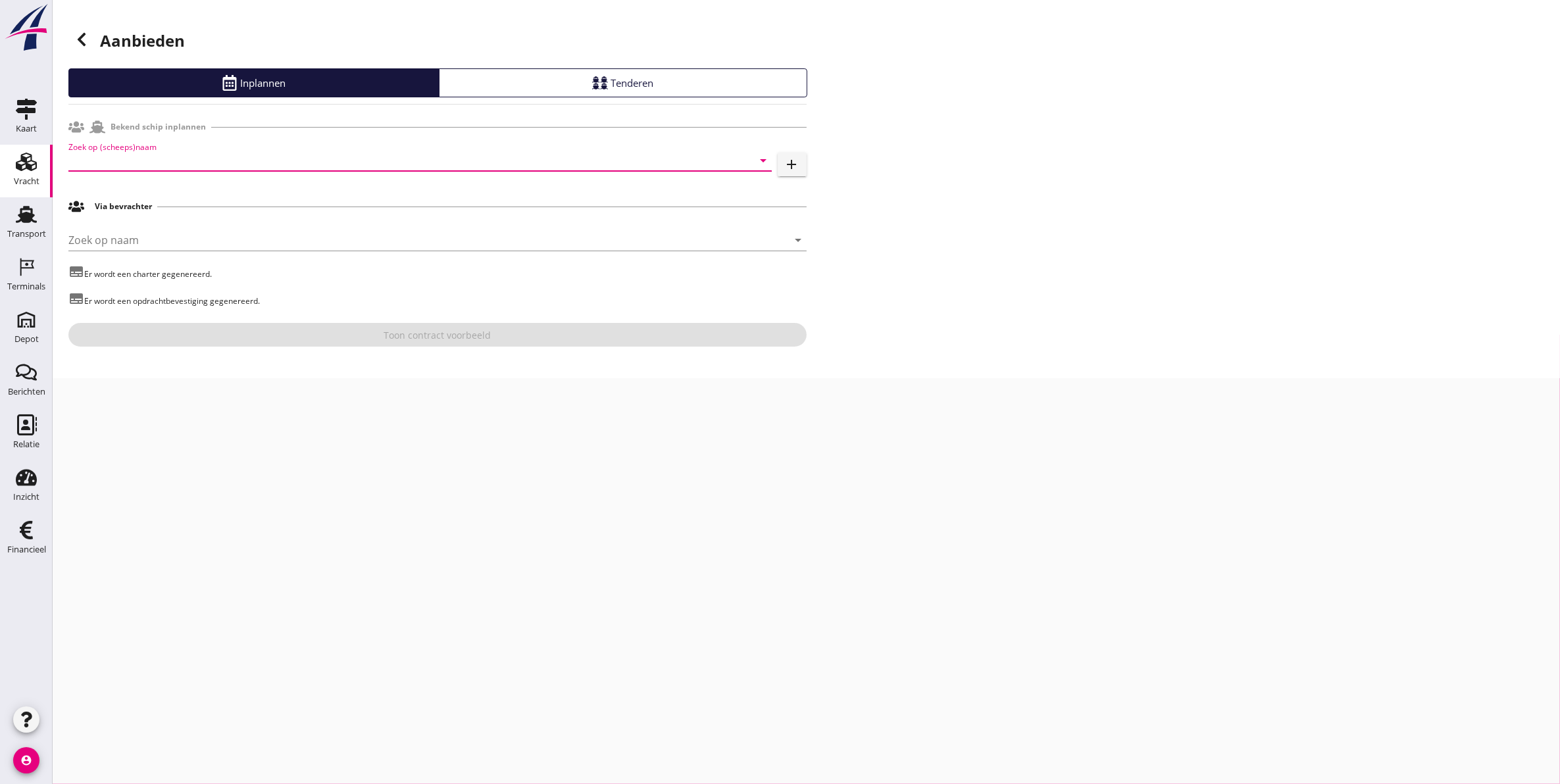
click at [240, 153] on input "Zoek op (scheeps)naam" at bounding box center [402, 160] width 667 height 21
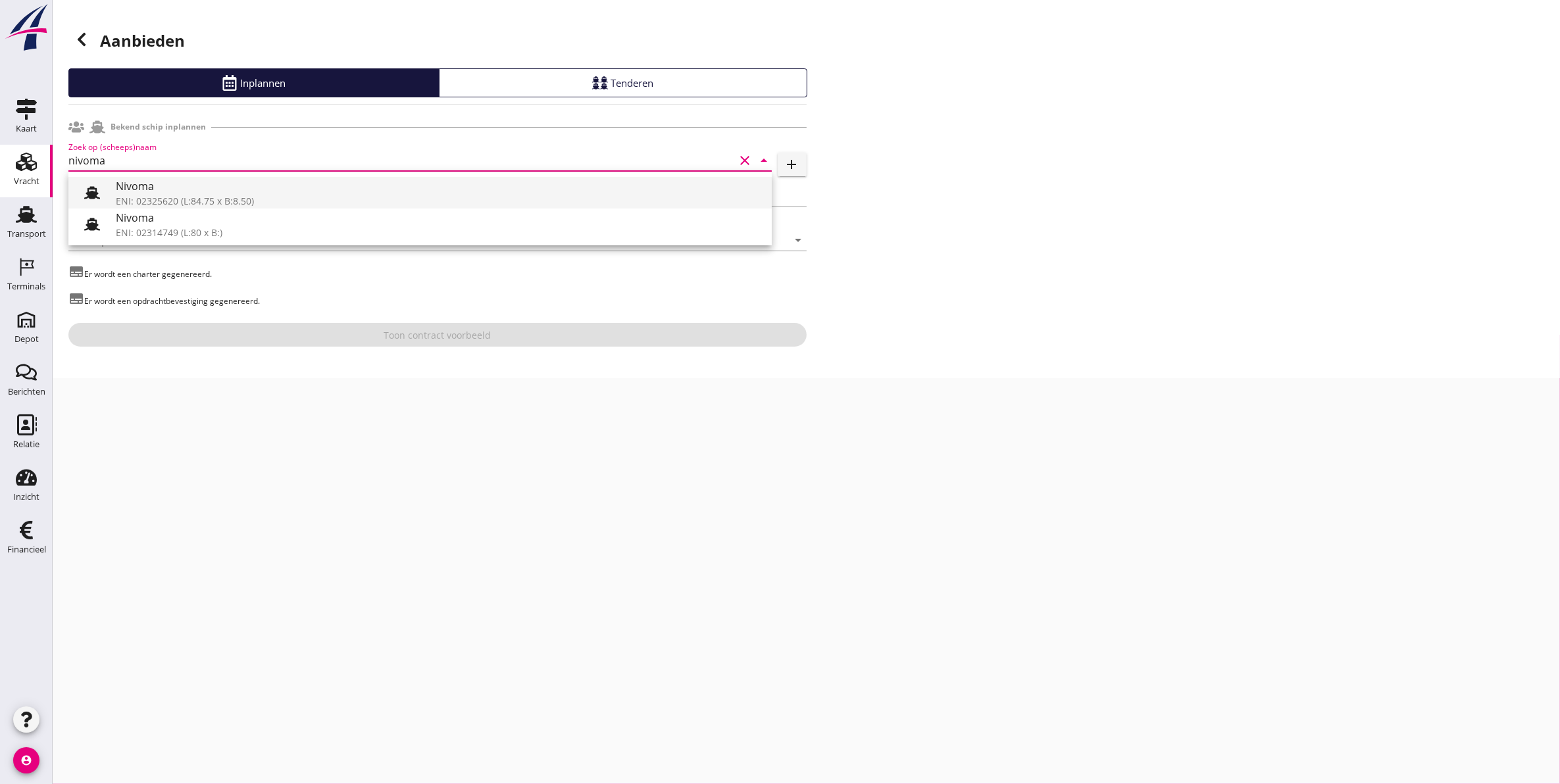
click at [255, 196] on div "ENI: 02325620 (L:84.75 x B:8.50)" at bounding box center [439, 200] width 646 height 14
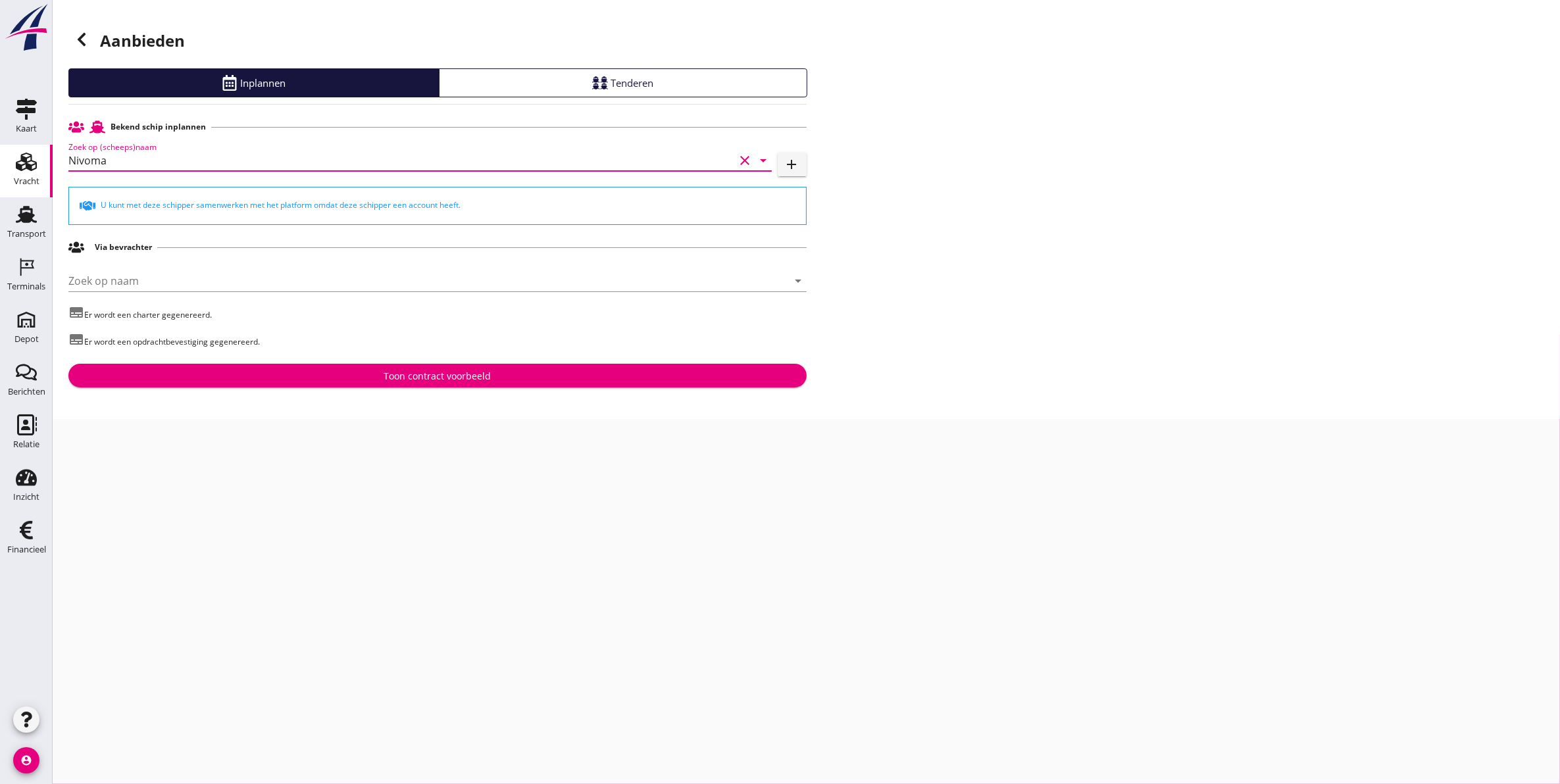
type input "Nivoma"
click at [343, 375] on div "Toon contract voorbeeld" at bounding box center [437, 376] width 717 height 14
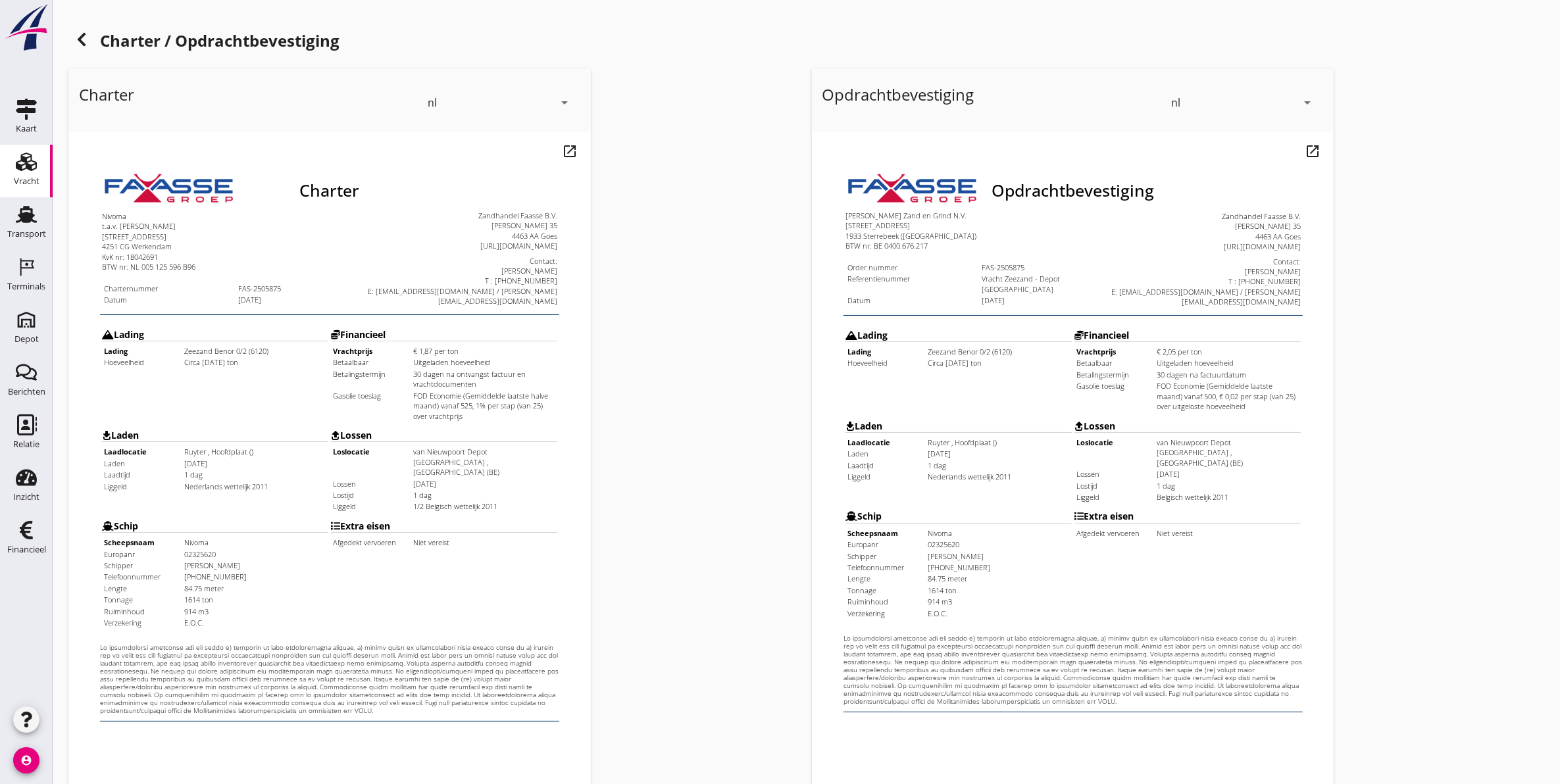
scroll to position [189, 0]
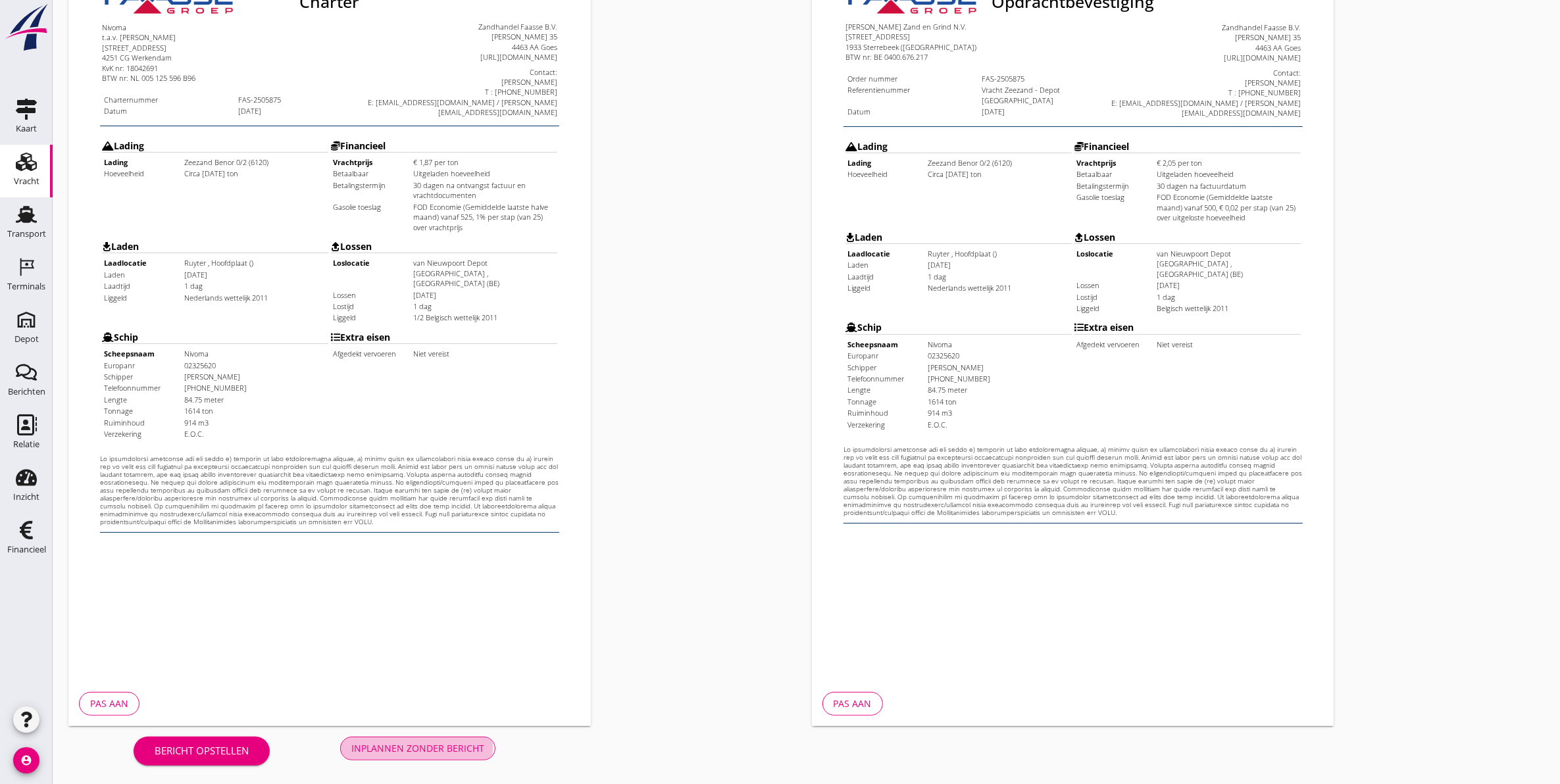
click at [392, 742] on div "Inplannen zonder bericht" at bounding box center [417, 748] width 133 height 14
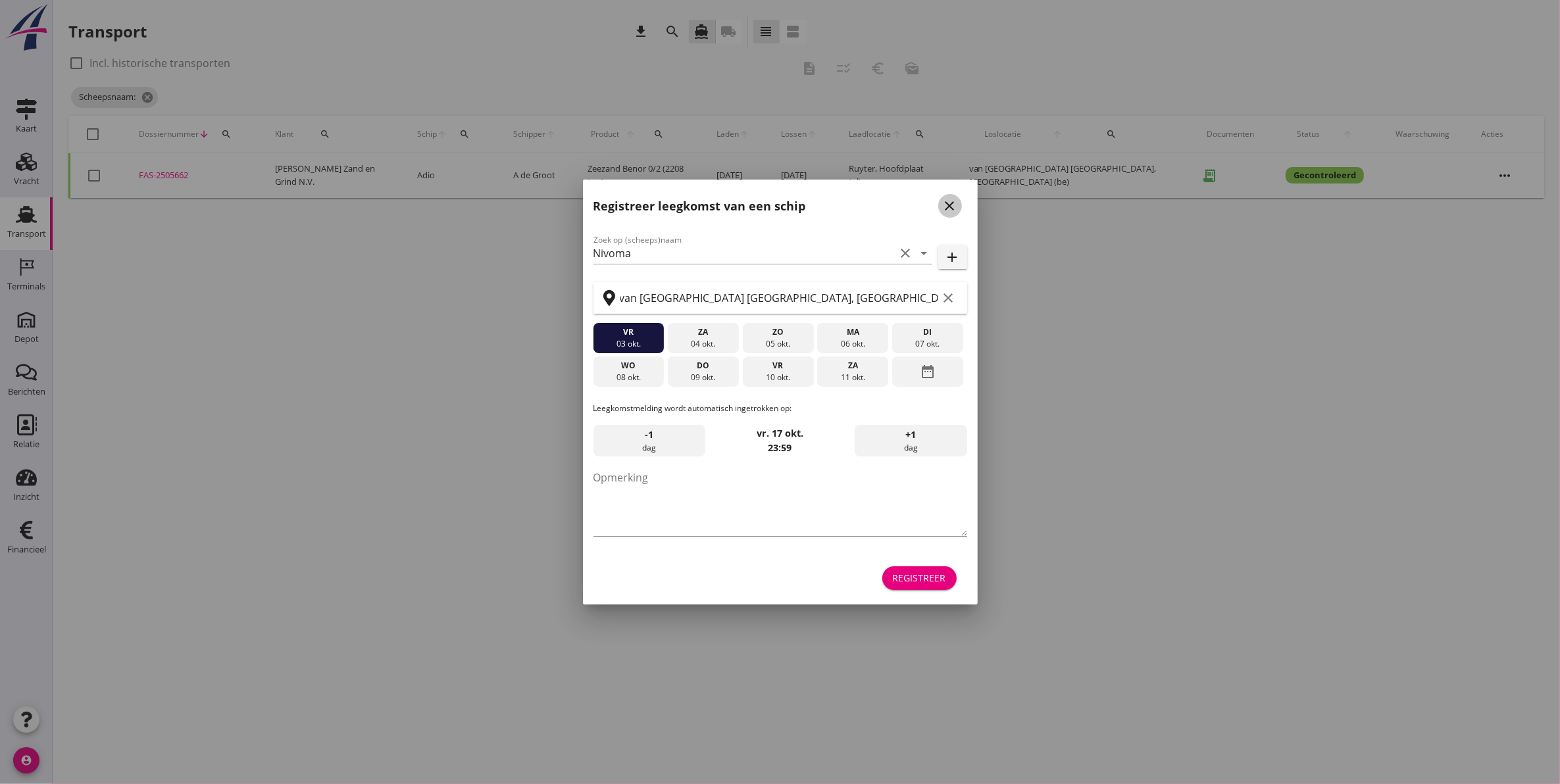
click at [950, 204] on icon "close" at bounding box center [950, 205] width 16 height 16
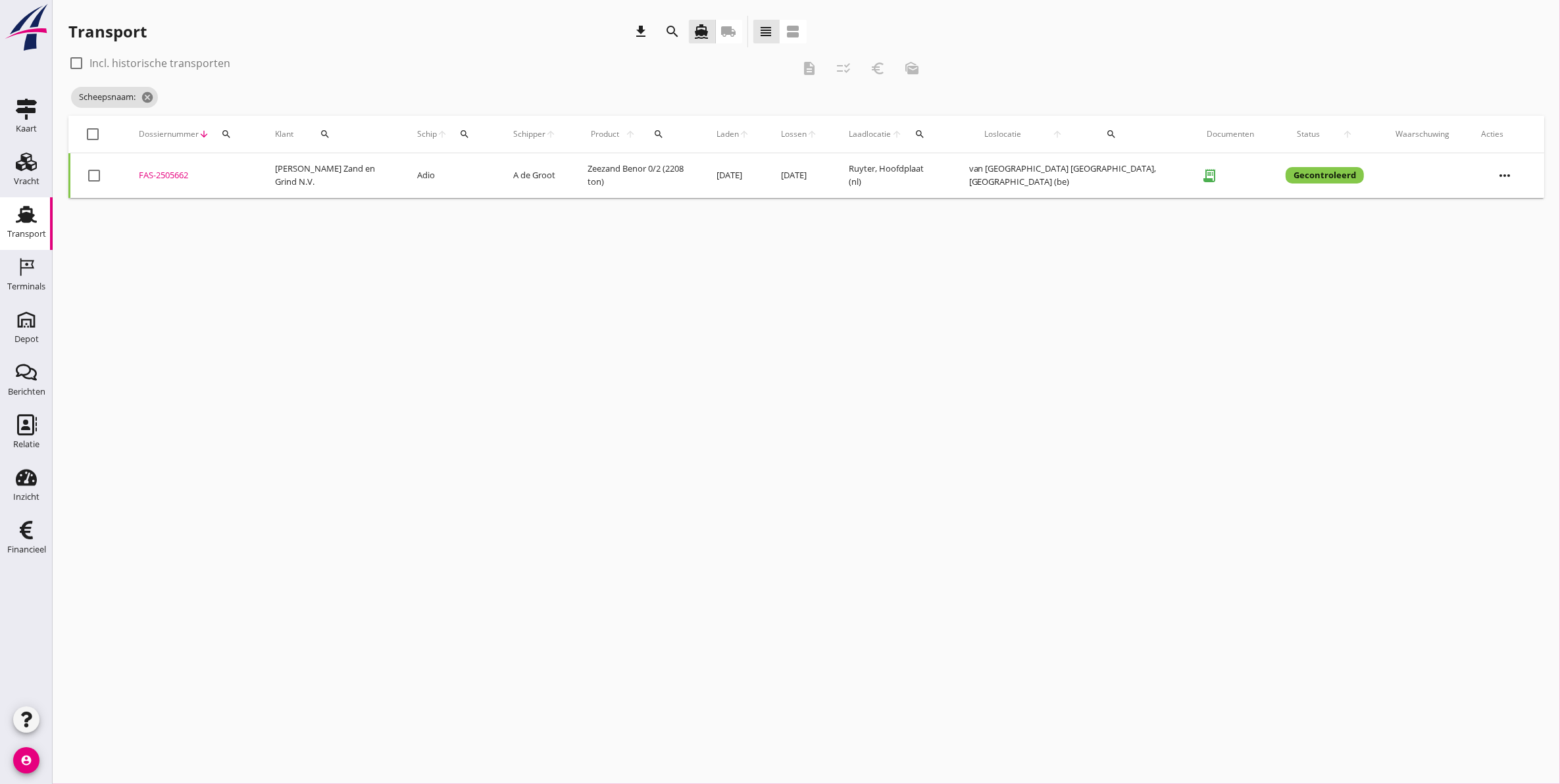
click at [156, 104] on div "Scheepsnaam: cancel" at bounding box center [498, 98] width 860 height 26
click at [149, 100] on icon "cancel" at bounding box center [147, 98] width 13 height 13
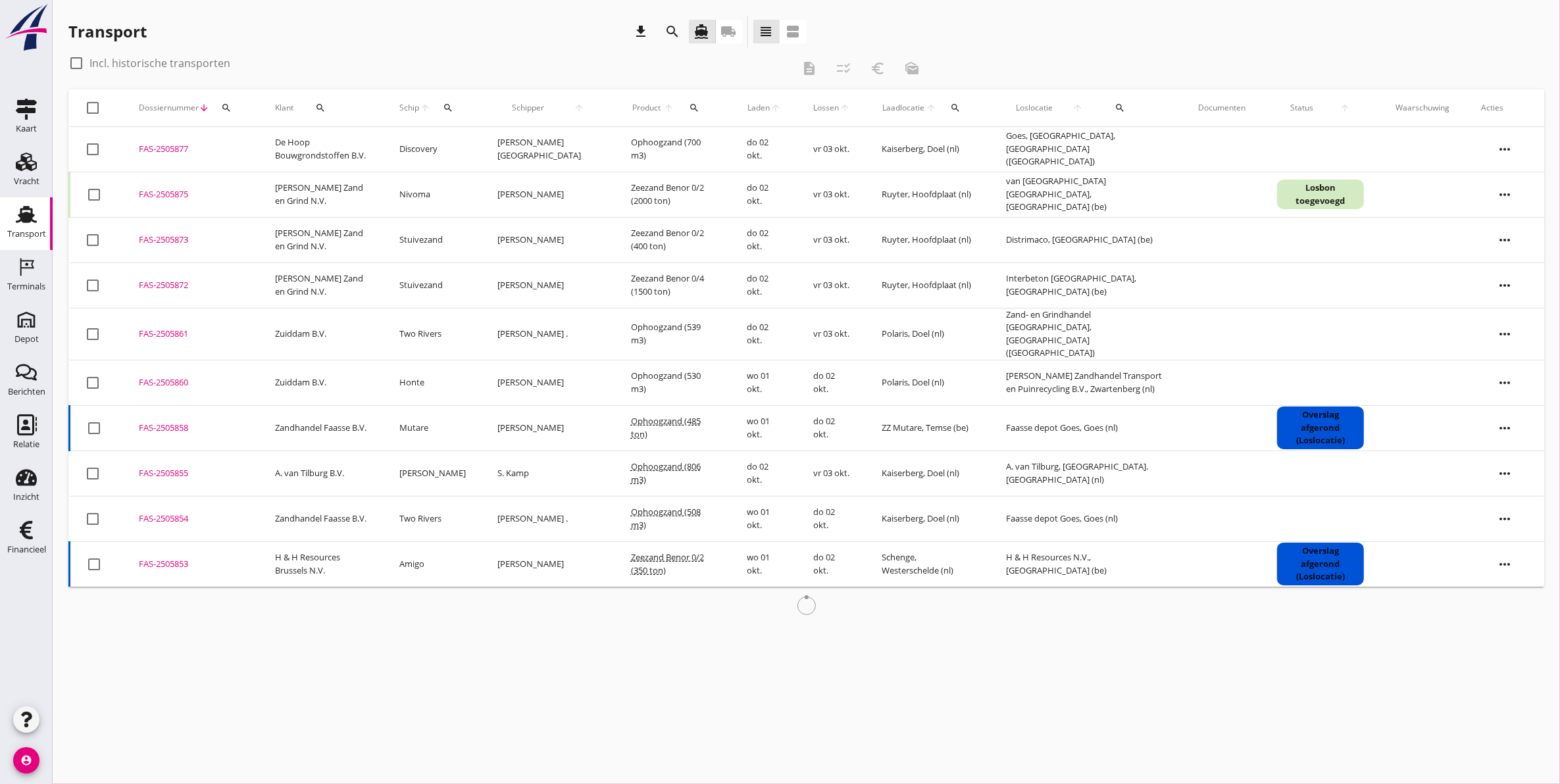
click at [156, 194] on div "FAS-2505875" at bounding box center [191, 195] width 104 height 13
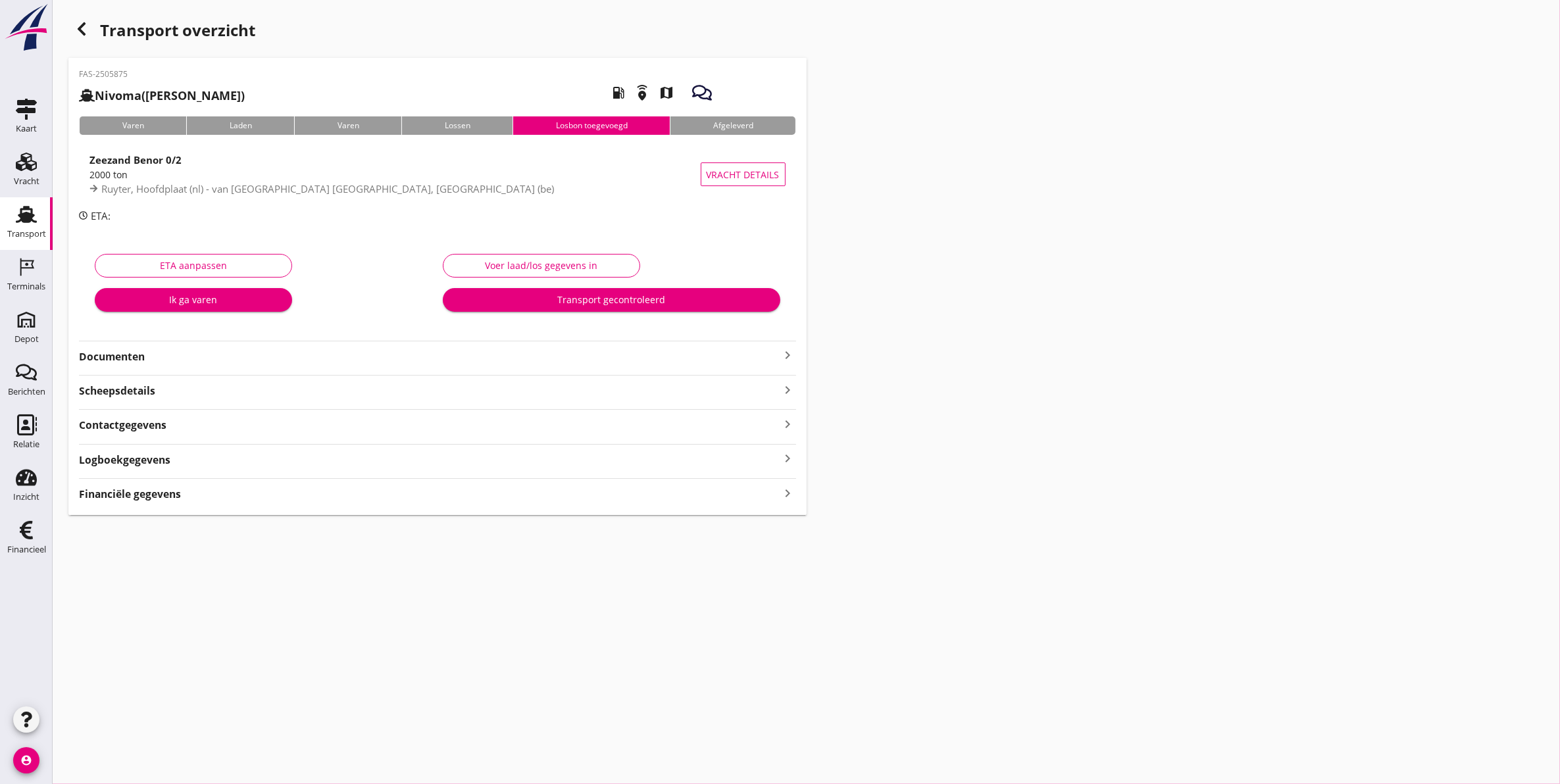
click at [171, 365] on div "FAS-2505875 Nivoma ([PERSON_NAME]) local_gas_station emergency_share map Varen …" at bounding box center [438, 286] width 739 height 457
click at [170, 362] on strong "Documenten" at bounding box center [429, 357] width 701 height 15
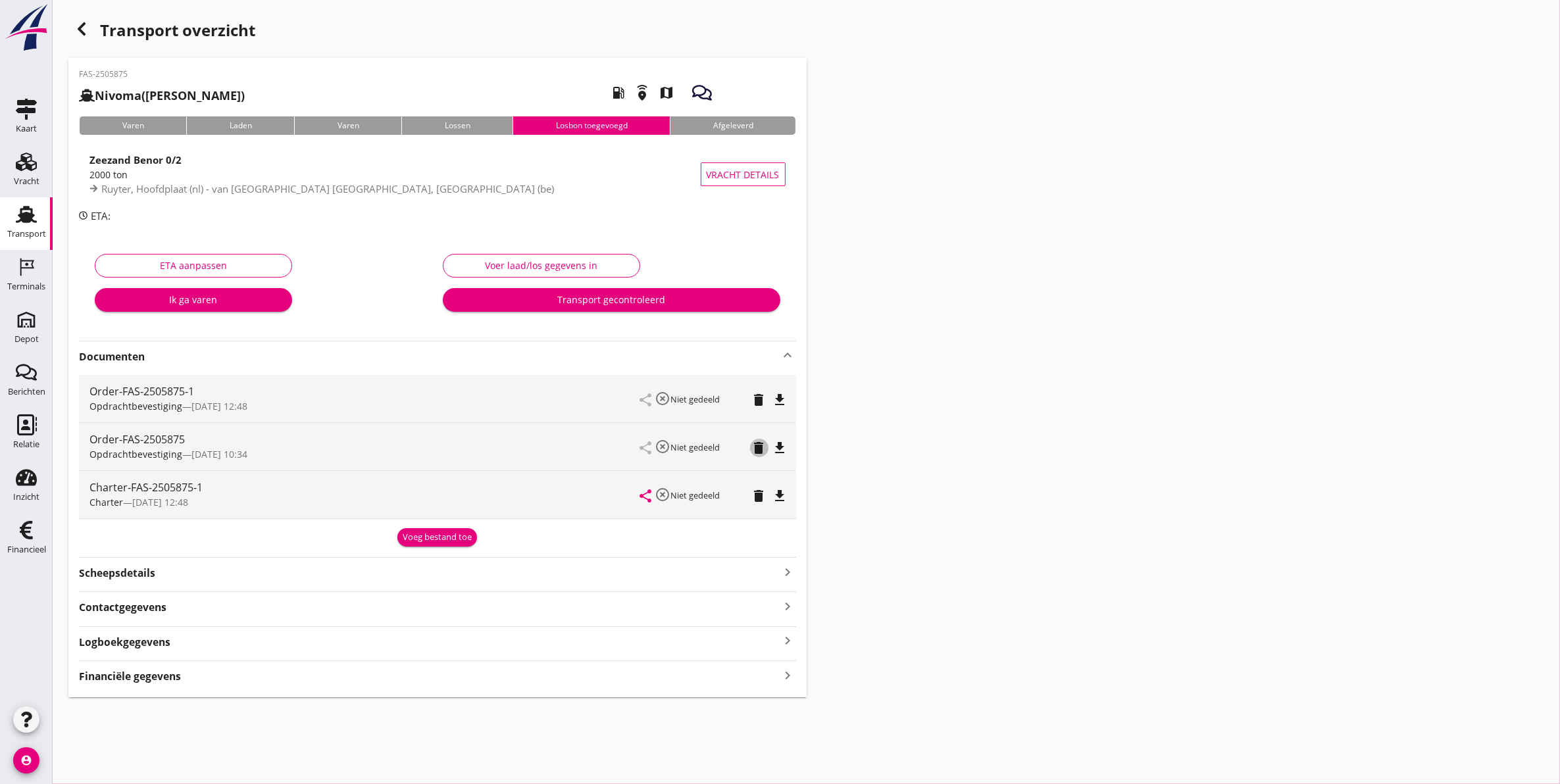
click at [761, 450] on icon "delete" at bounding box center [758, 448] width 16 height 16
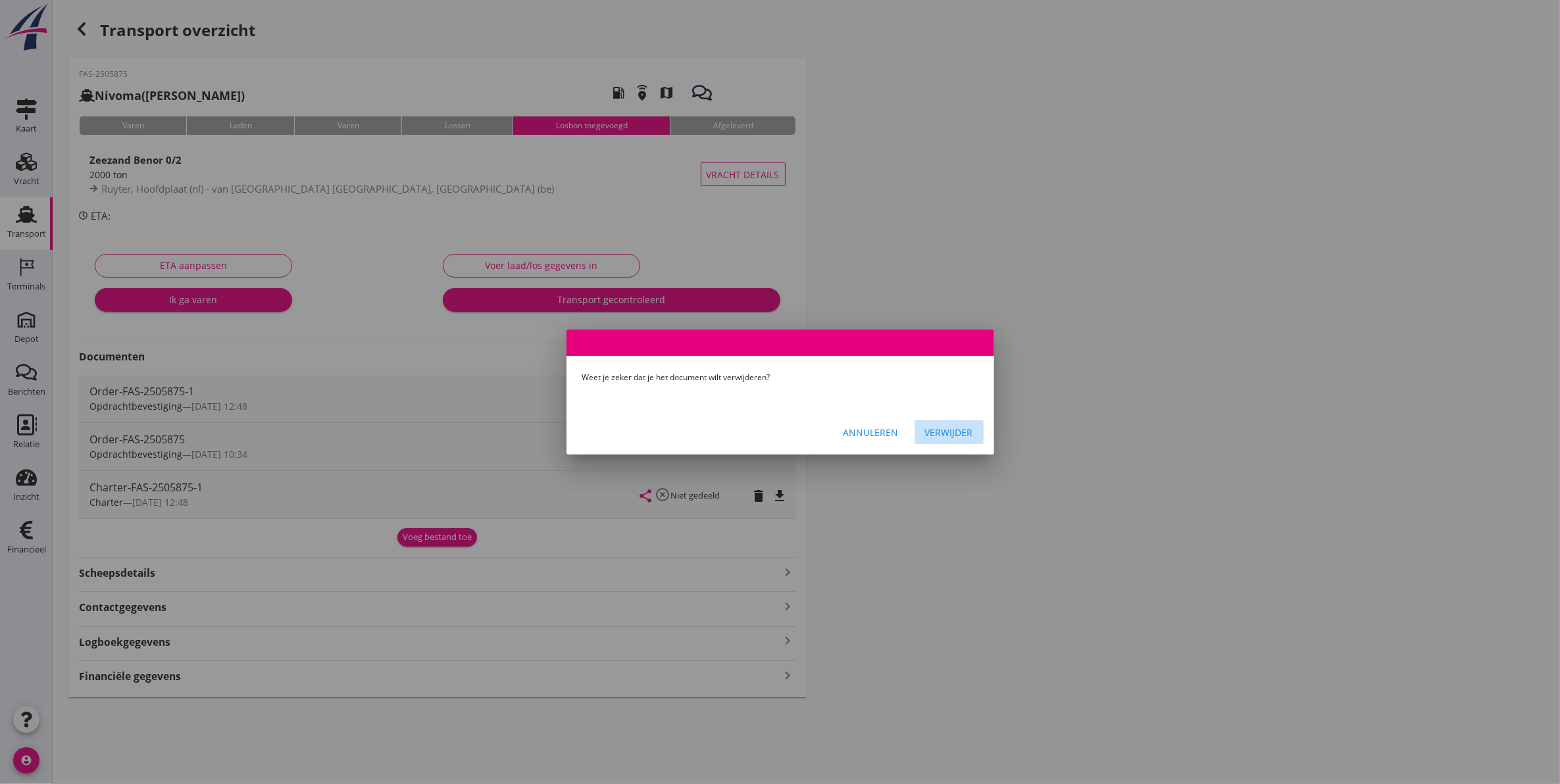
click at [947, 428] on div "Verwijder" at bounding box center [949, 432] width 48 height 14
